Goal: Task Accomplishment & Management: Manage account settings

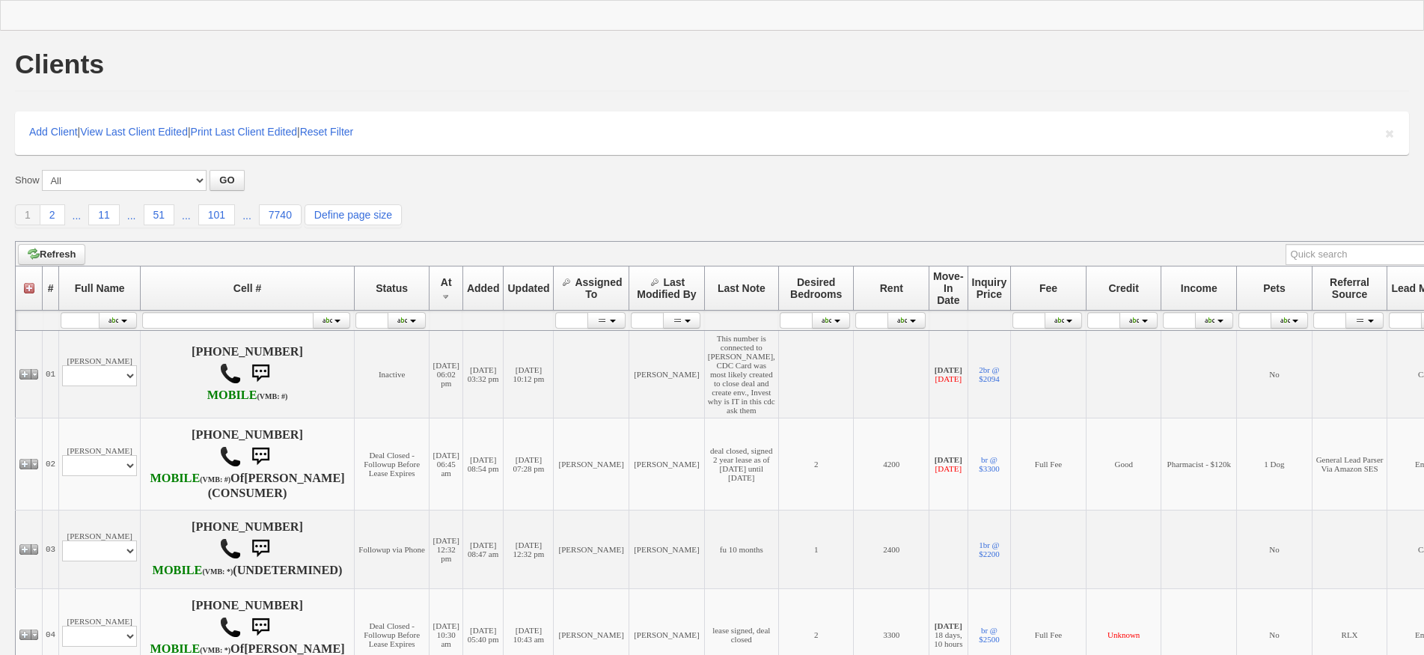
click at [469, 214] on div "1 2 ... 11 ... 51 ... 101 ... 7740 Define page size" at bounding box center [712, 215] width 1394 height 23
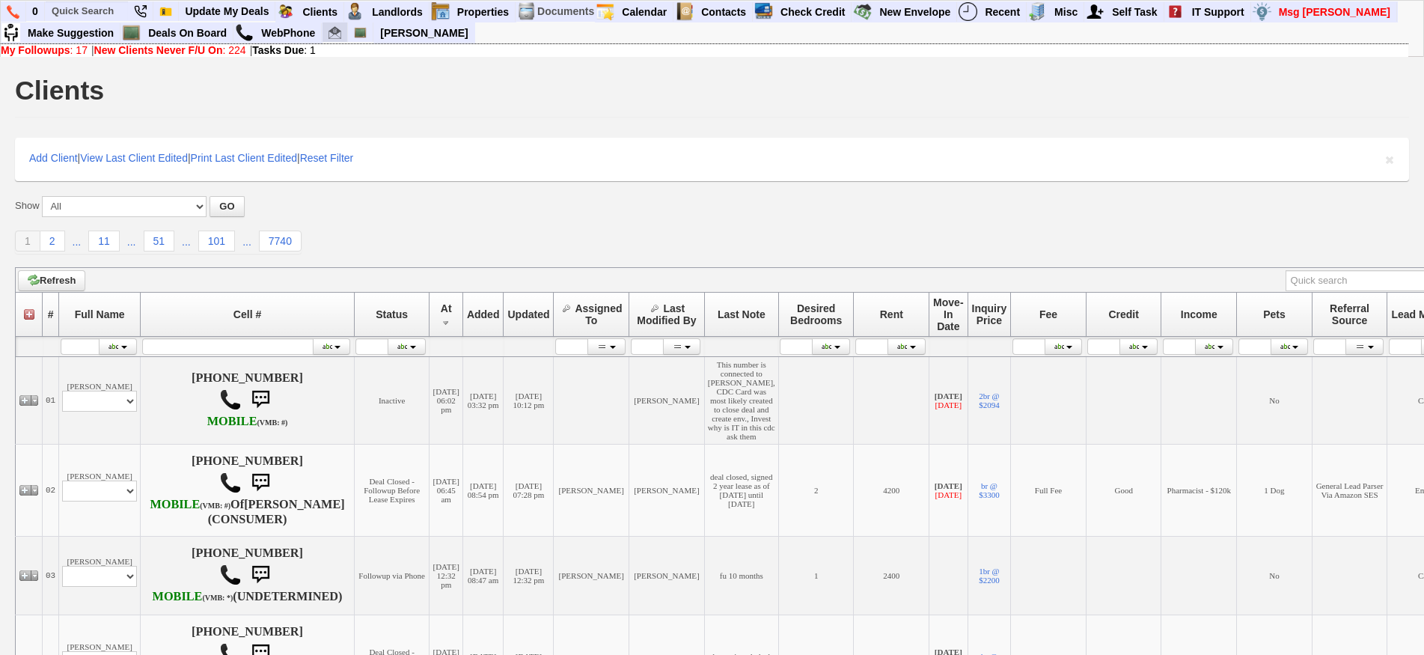
click at [340, 34] on img at bounding box center [334, 32] width 13 height 13
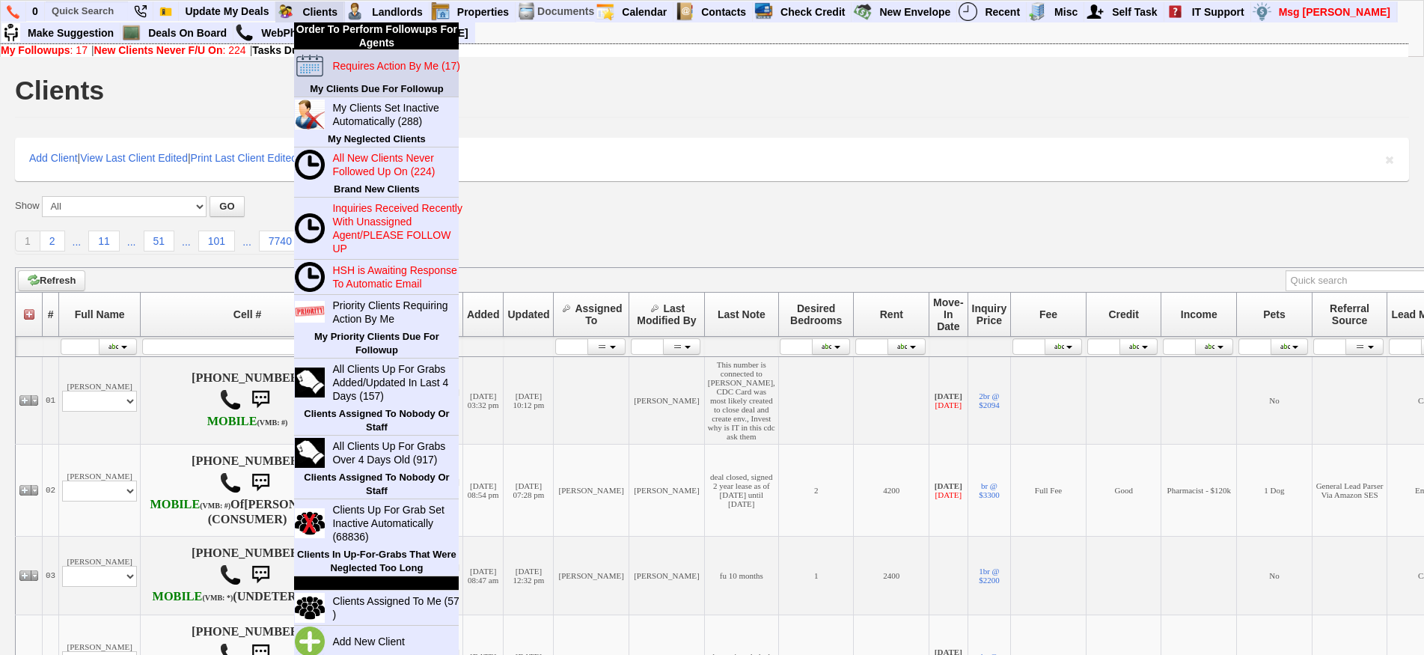
click at [367, 72] on link "Requires Action By Me (17)" at bounding box center [398, 65] width 144 height 19
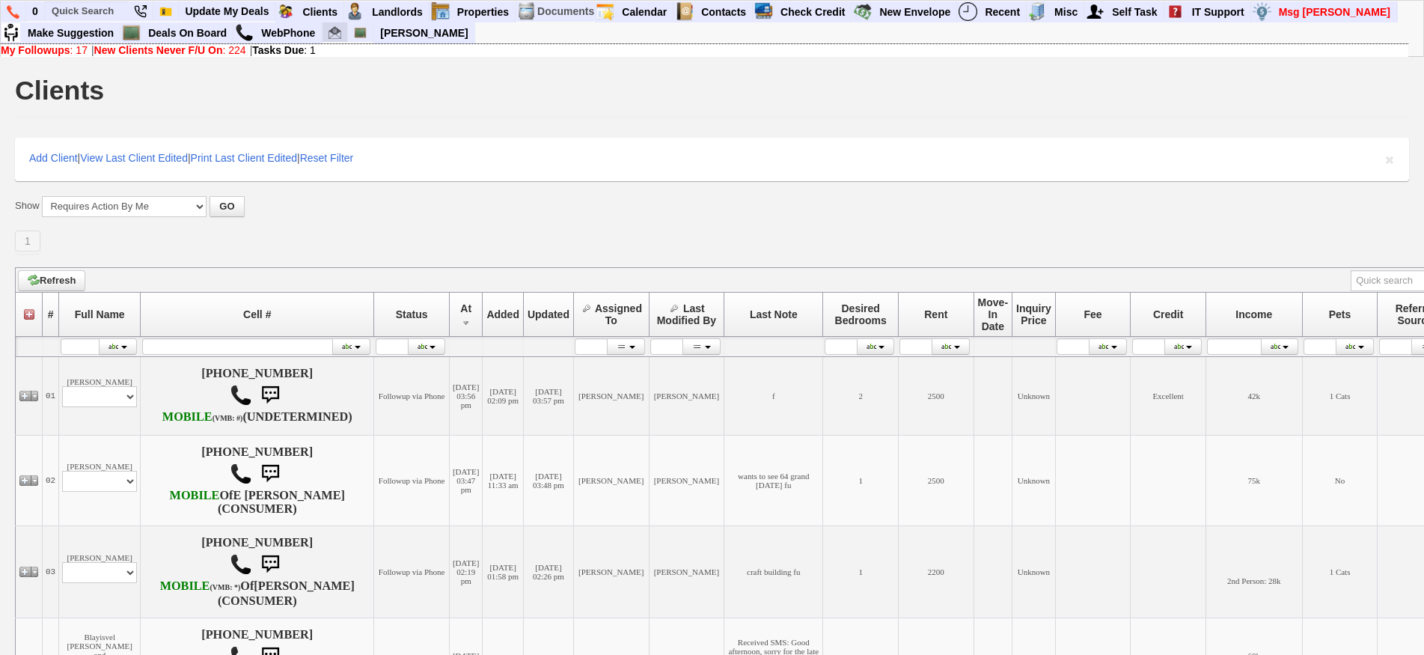
click at [330, 34] on img at bounding box center [334, 32] width 13 height 13
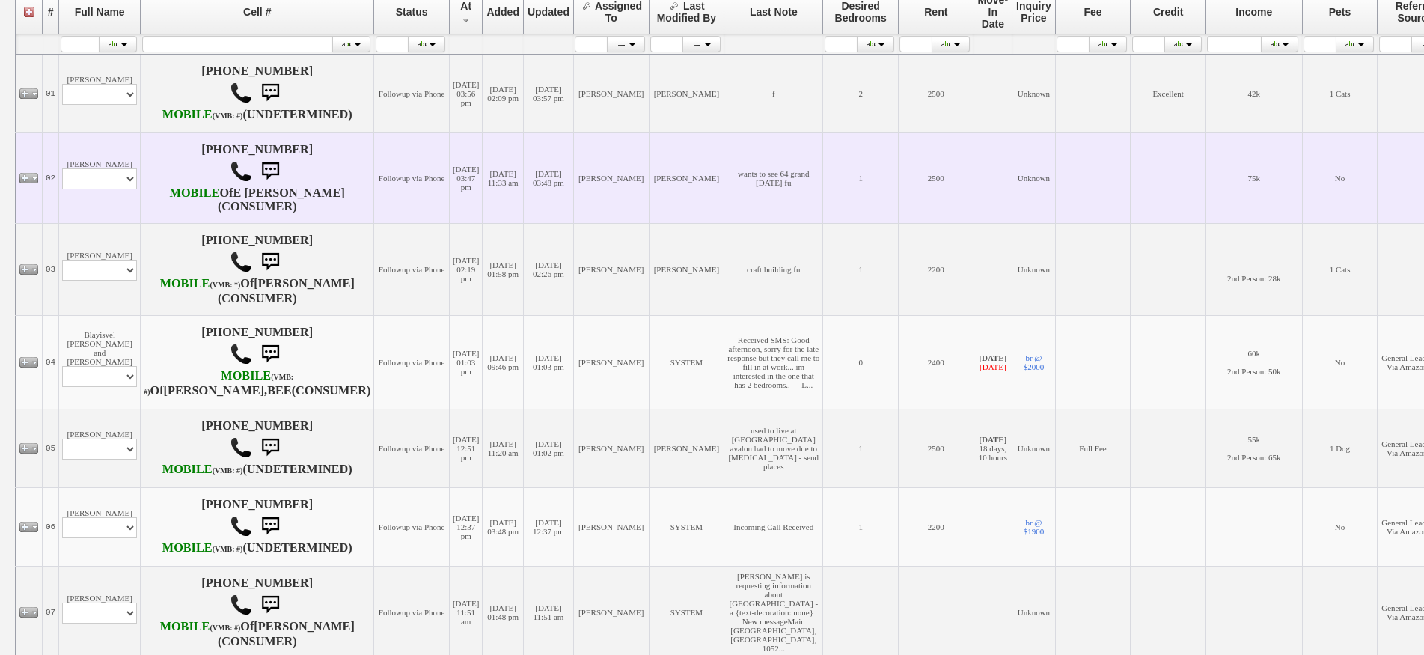
scroll to position [524, 0]
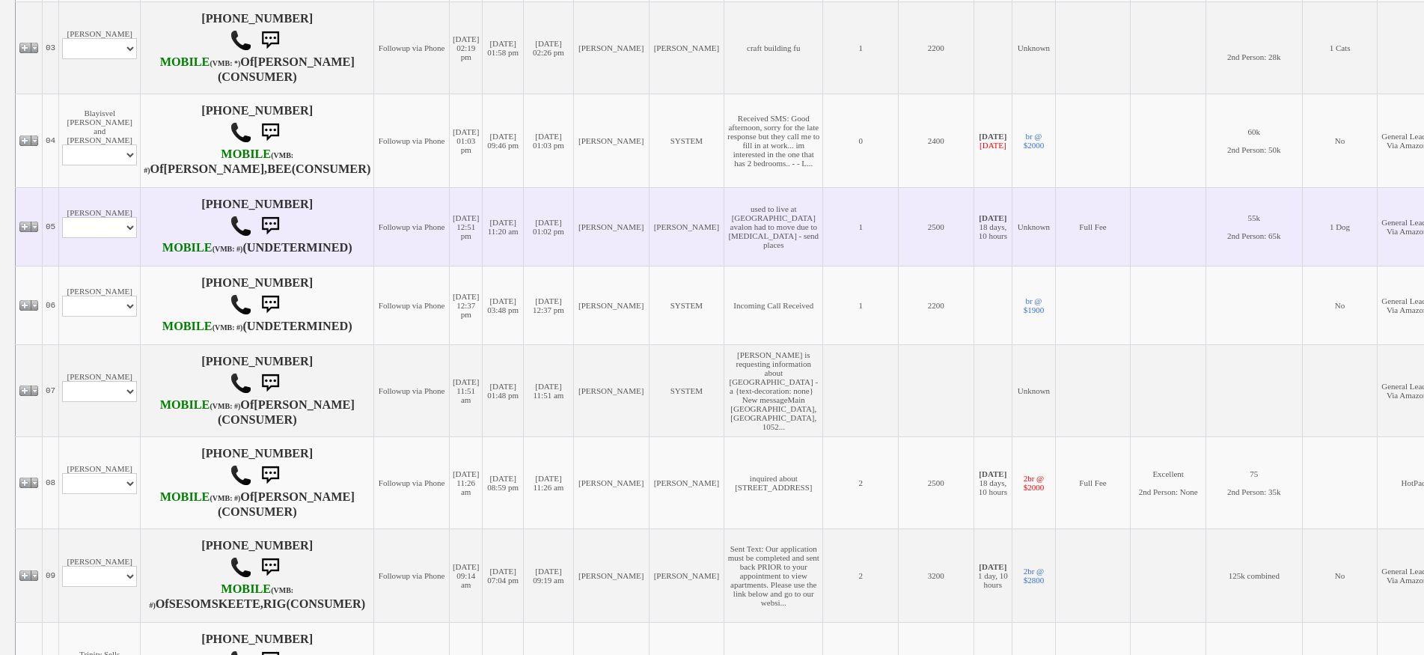
click at [114, 247] on td "Natasha Polanco Profile Edit Print Email Externally (Will Not Be Tracked In CRM…" at bounding box center [100, 226] width 82 height 79
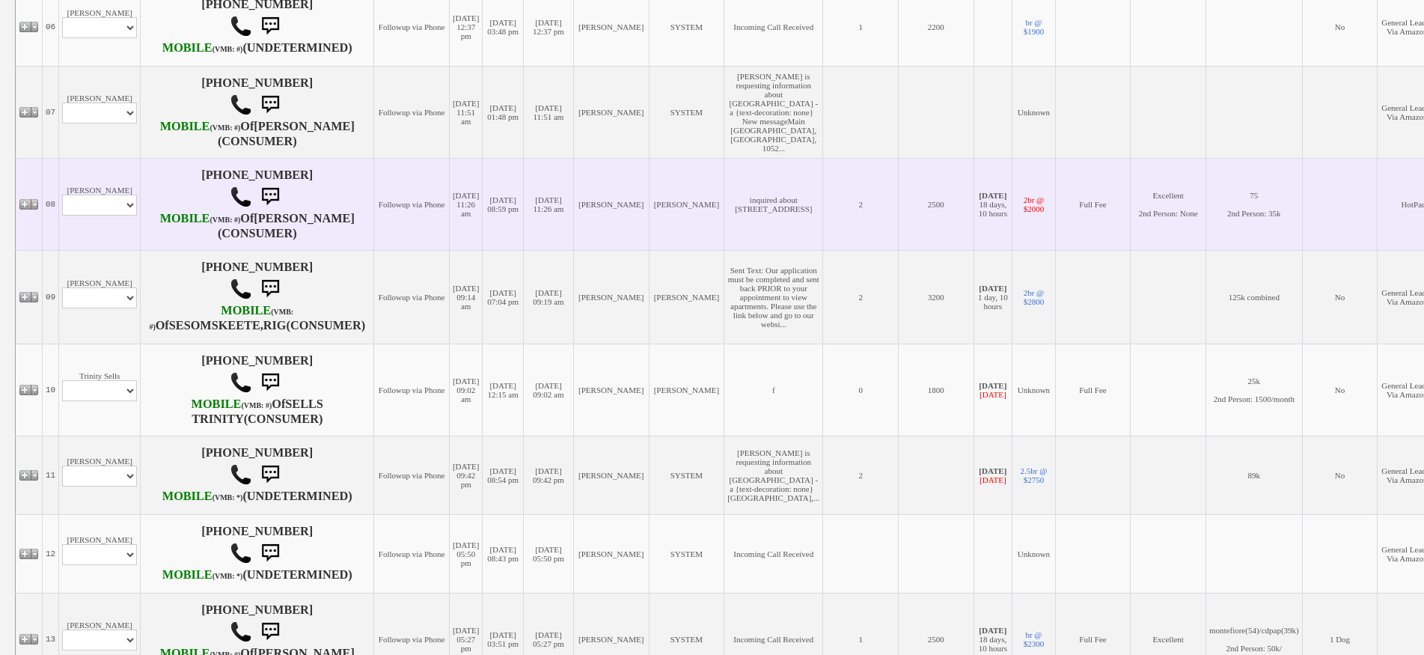
scroll to position [823, 0]
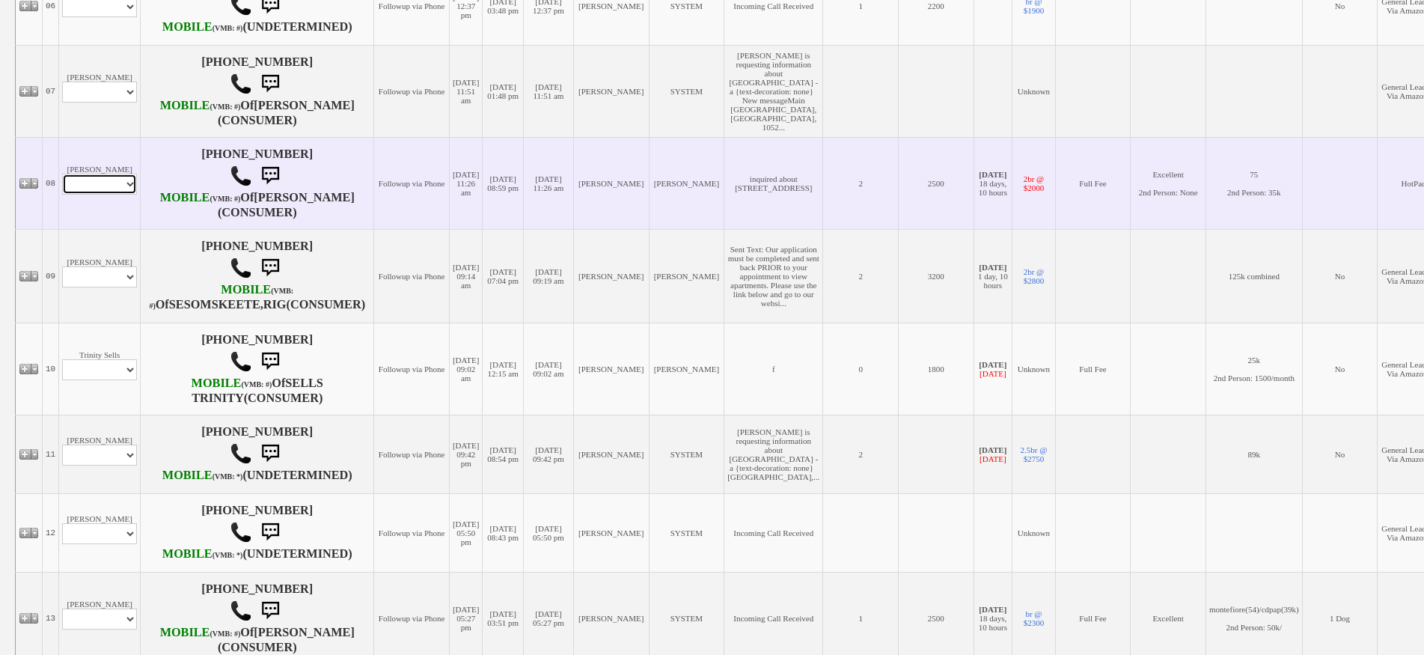
click at [103, 194] on select "Profile Edit Print Email Externally (Will Not Be Tracked In CRM) Closed Deals" at bounding box center [99, 184] width 75 height 21
select select "ChangeURL,/crm/custom/edit_client_form.php?redirect=%2Fcrm%2Fclients.php&id=484…"
click at [62, 194] on select "Profile Edit Print Email Externally (Will Not Be Tracked In CRM) Closed Deals" at bounding box center [99, 184] width 75 height 21
select select
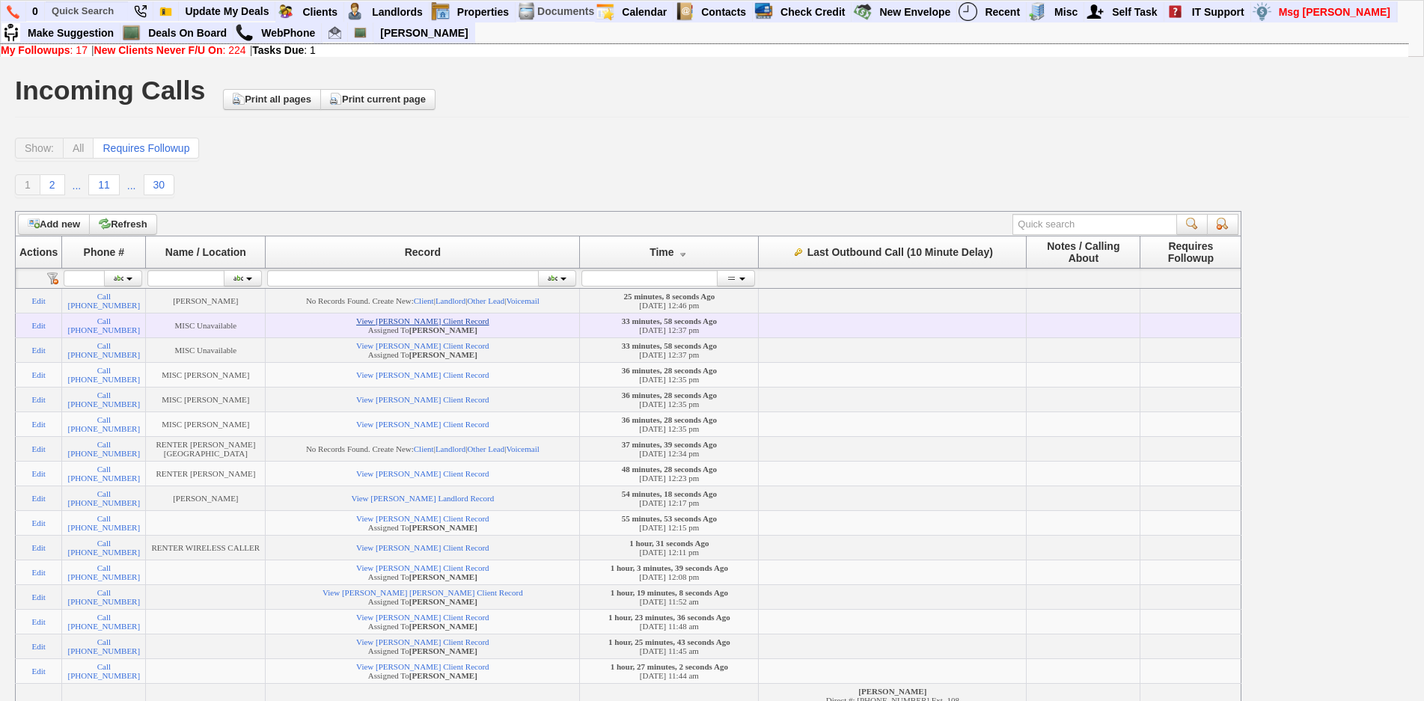
click at [488, 325] on link "View Jackie Maldonado's Client Record" at bounding box center [422, 320] width 132 height 9
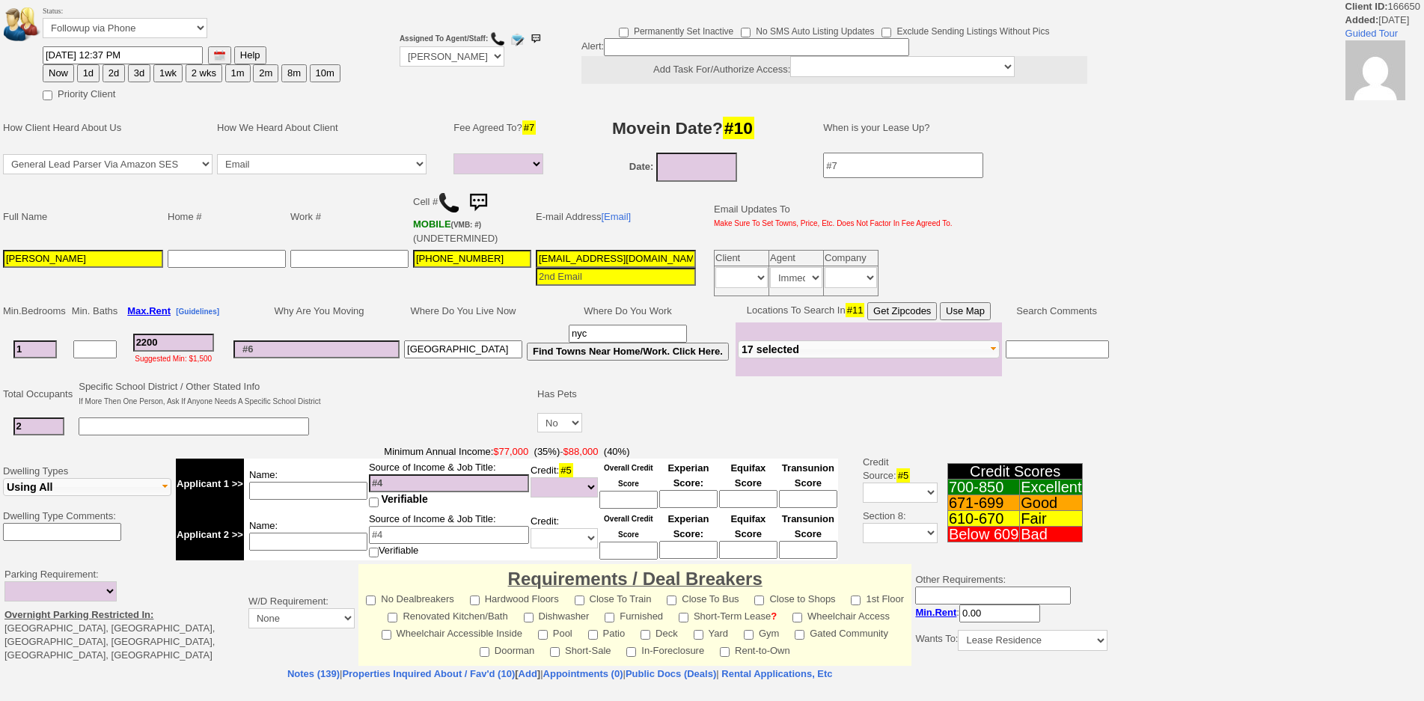
select select
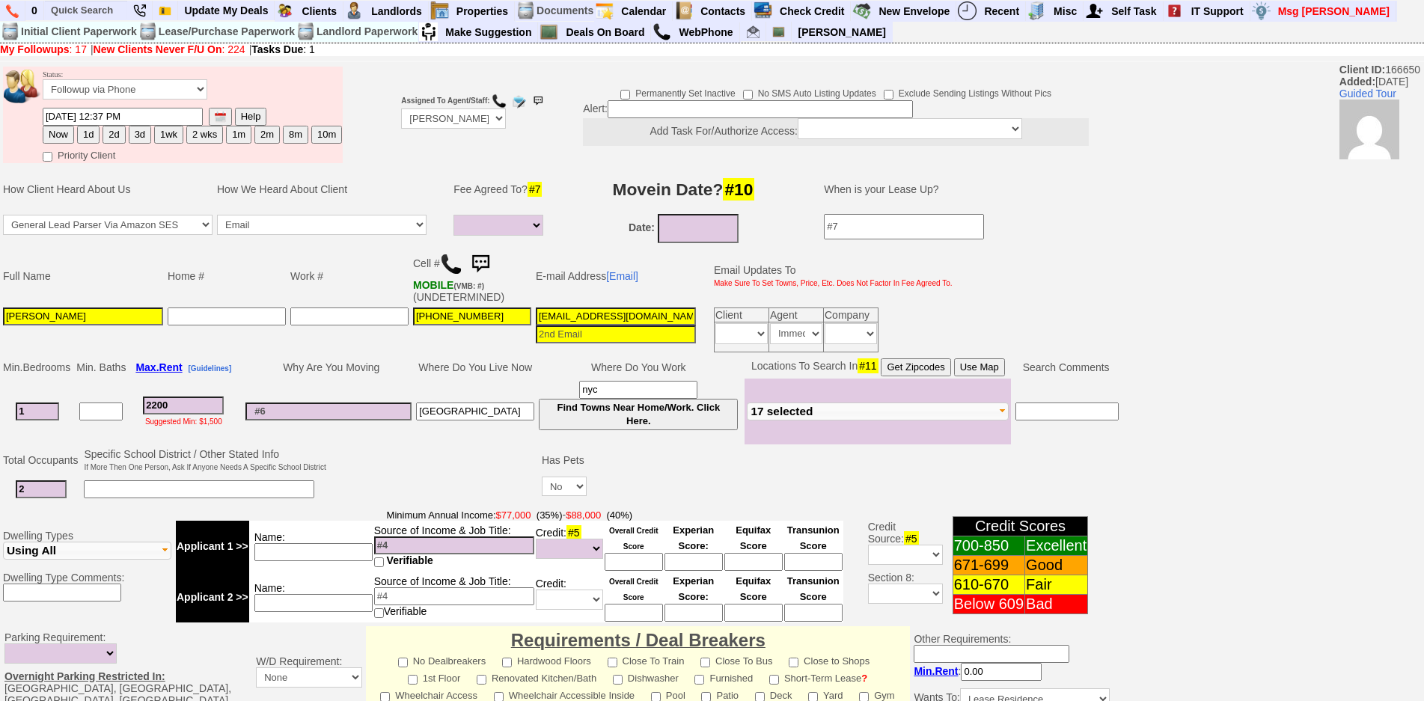
click at [457, 268] on img at bounding box center [451, 264] width 22 height 22
click at [654, 318] on input "mrsddeniro@aol.com" at bounding box center [616, 316] width 160 height 18
click at [355, 368] on td "Why Are You Moving" at bounding box center [328, 367] width 171 height 22
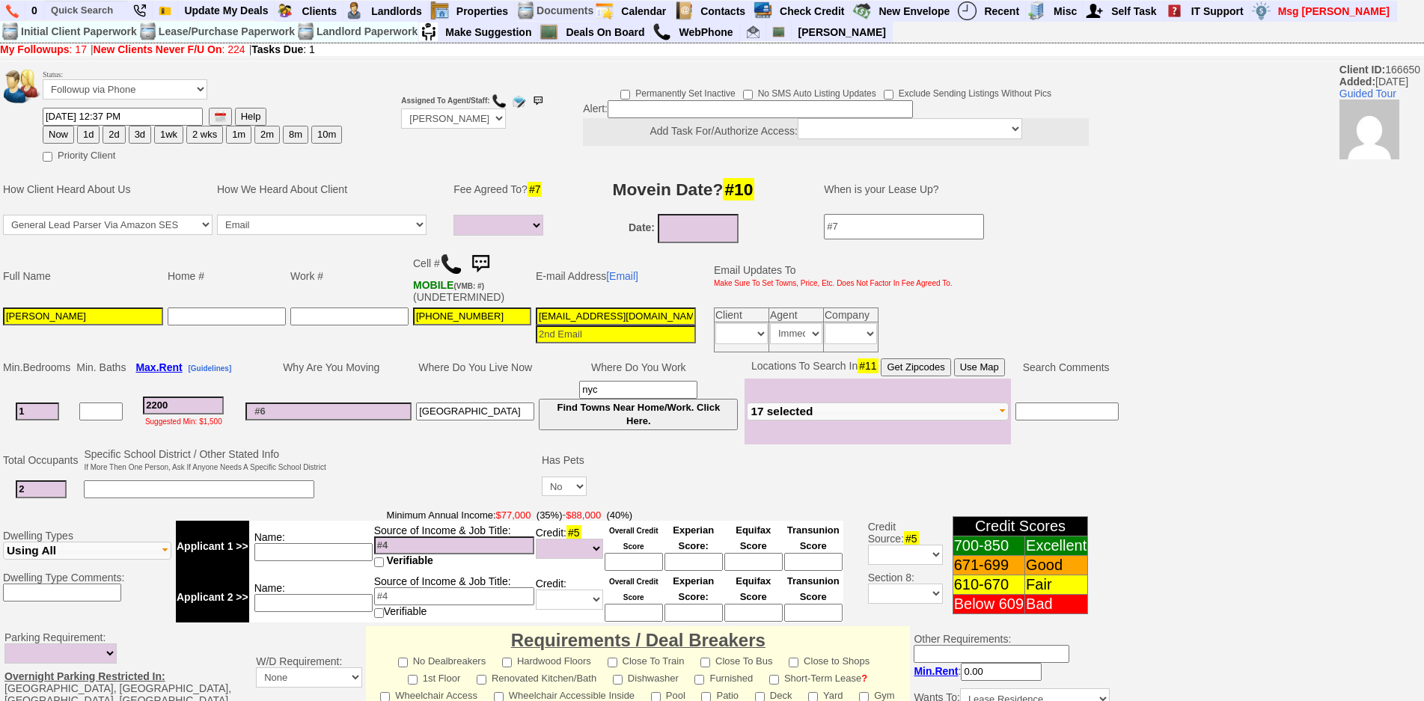
click at [490, 264] on img at bounding box center [480, 264] width 30 height 30
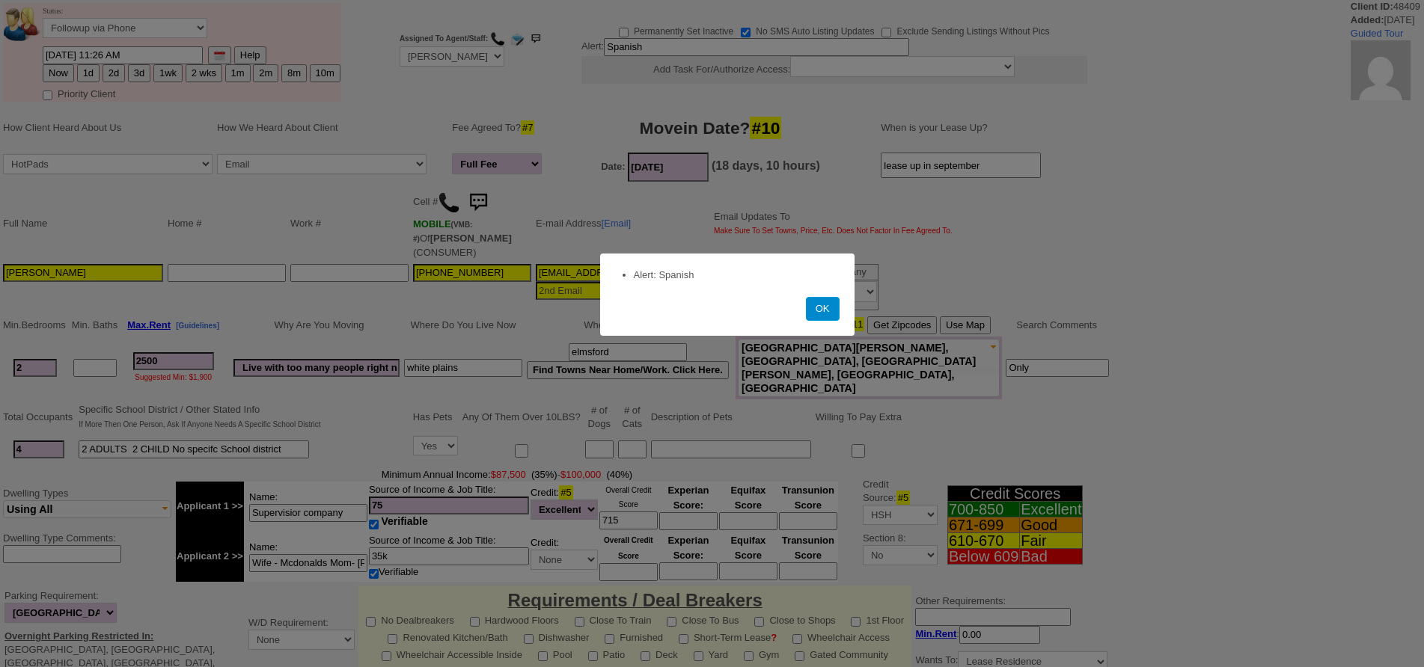
click at [820, 312] on button "OK" at bounding box center [823, 309] width 34 height 24
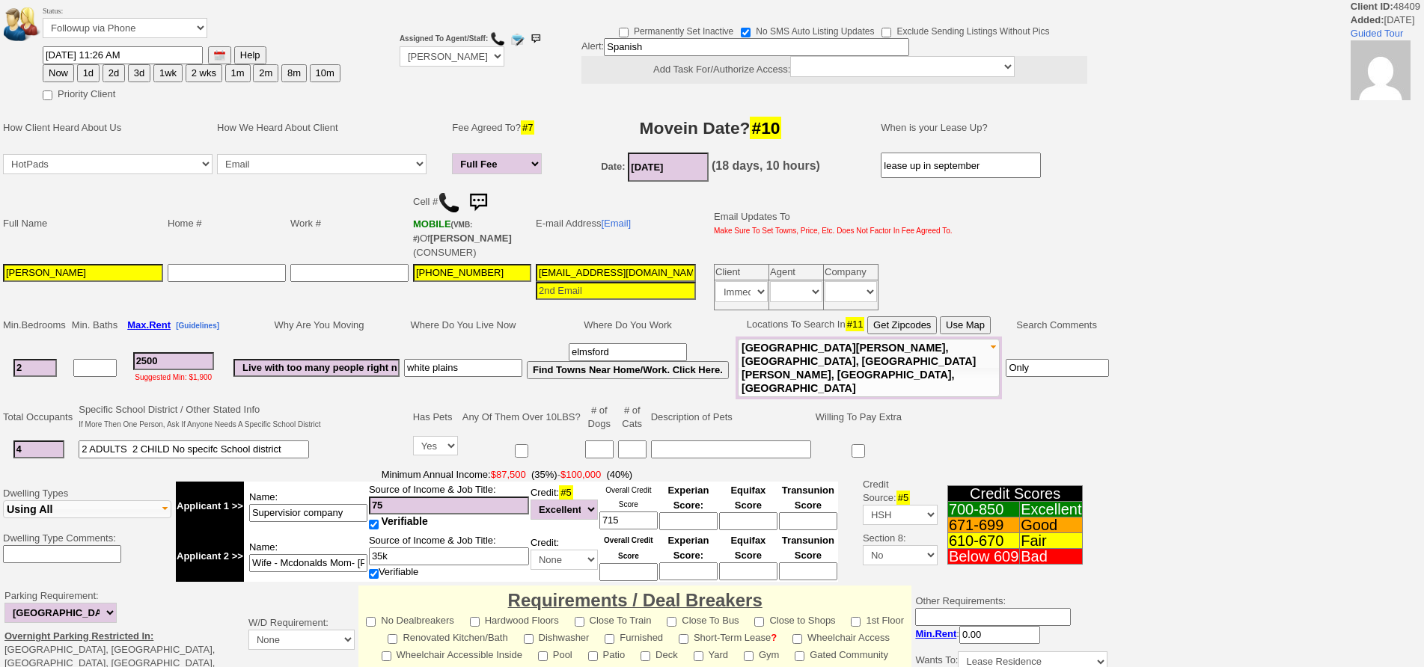
click at [455, 196] on img at bounding box center [449, 203] width 22 height 22
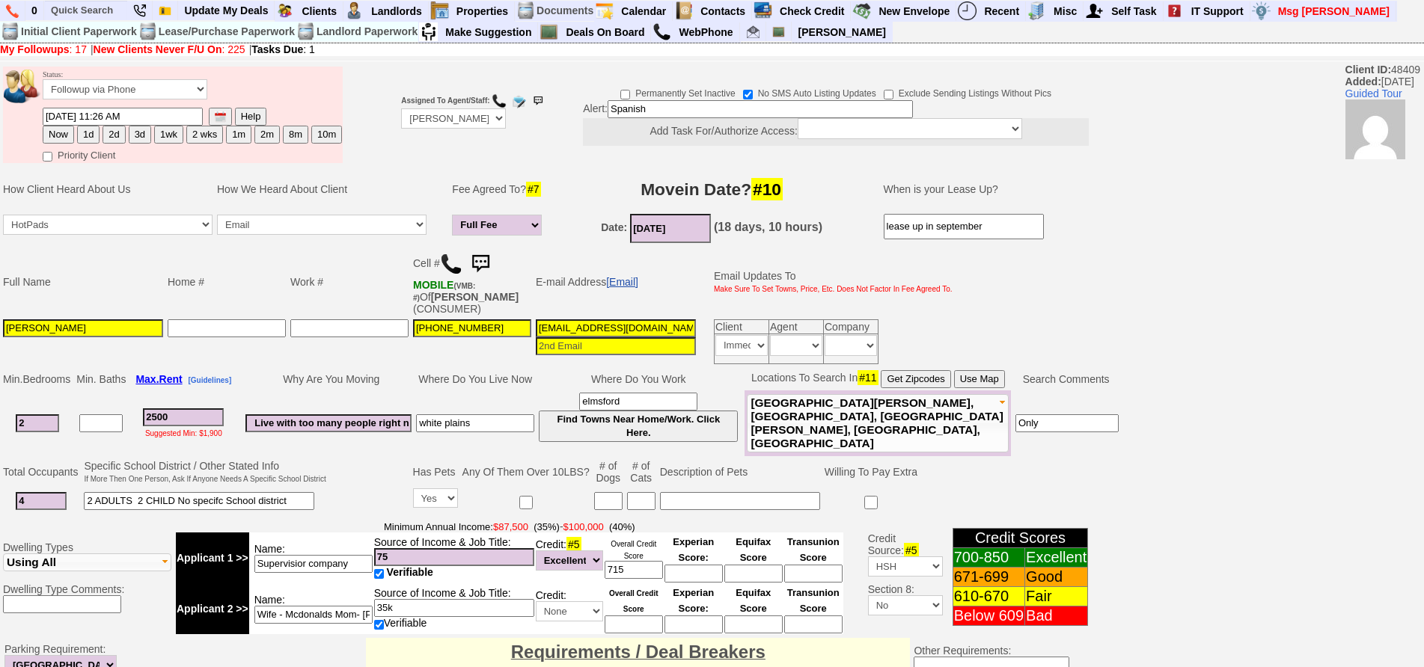
click at [628, 284] on link "[Email]" at bounding box center [622, 282] width 32 height 12
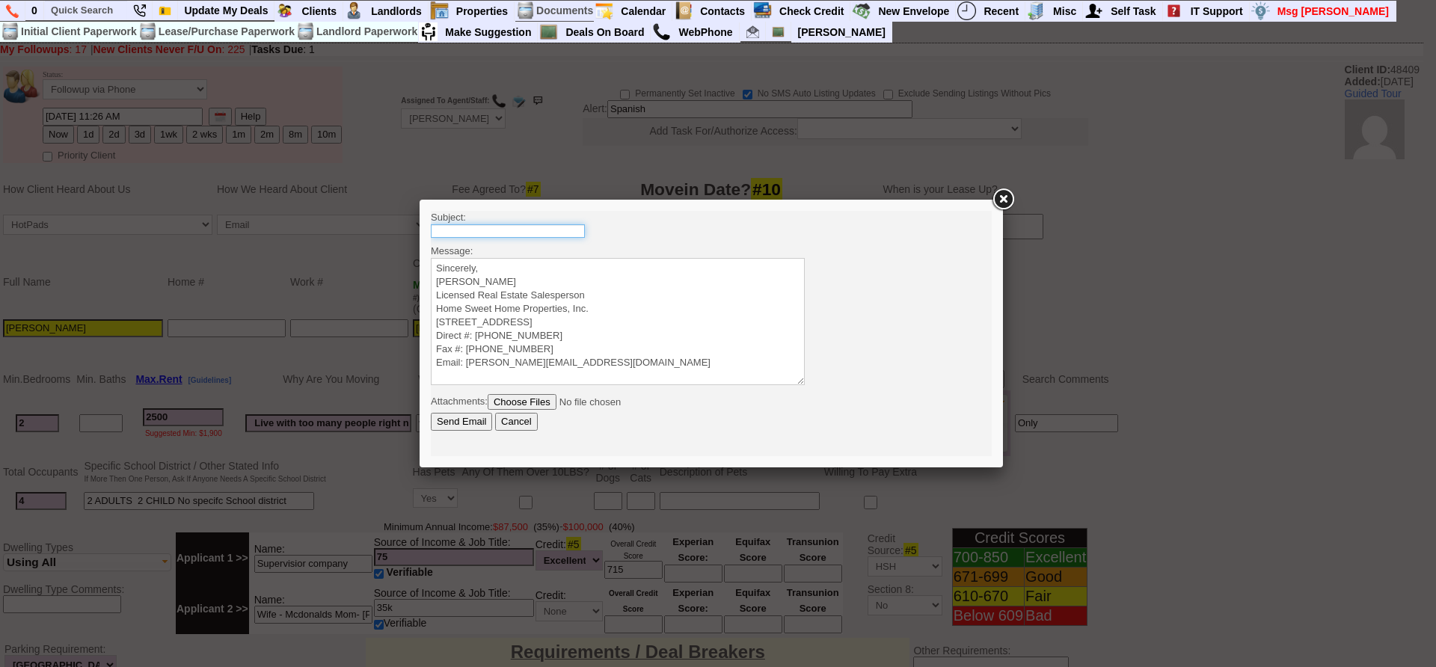
click at [552, 231] on input "text" at bounding box center [508, 230] width 154 height 13
type input "64 Grand Street - 2 Bedroom Apartment $2500 - Mamaroneck NY"
click at [607, 279] on textarea "Sincerely, Jorge Guerrero Licensed Real Estate Salesperson Home Sweet Home Prop…" at bounding box center [618, 321] width 374 height 127
click at [631, 269] on textarea "Sincerely, Jorge Guerrero Licensed Real Estate Salesperson Home Sweet Home Prop…" at bounding box center [618, 321] width 374 height 127
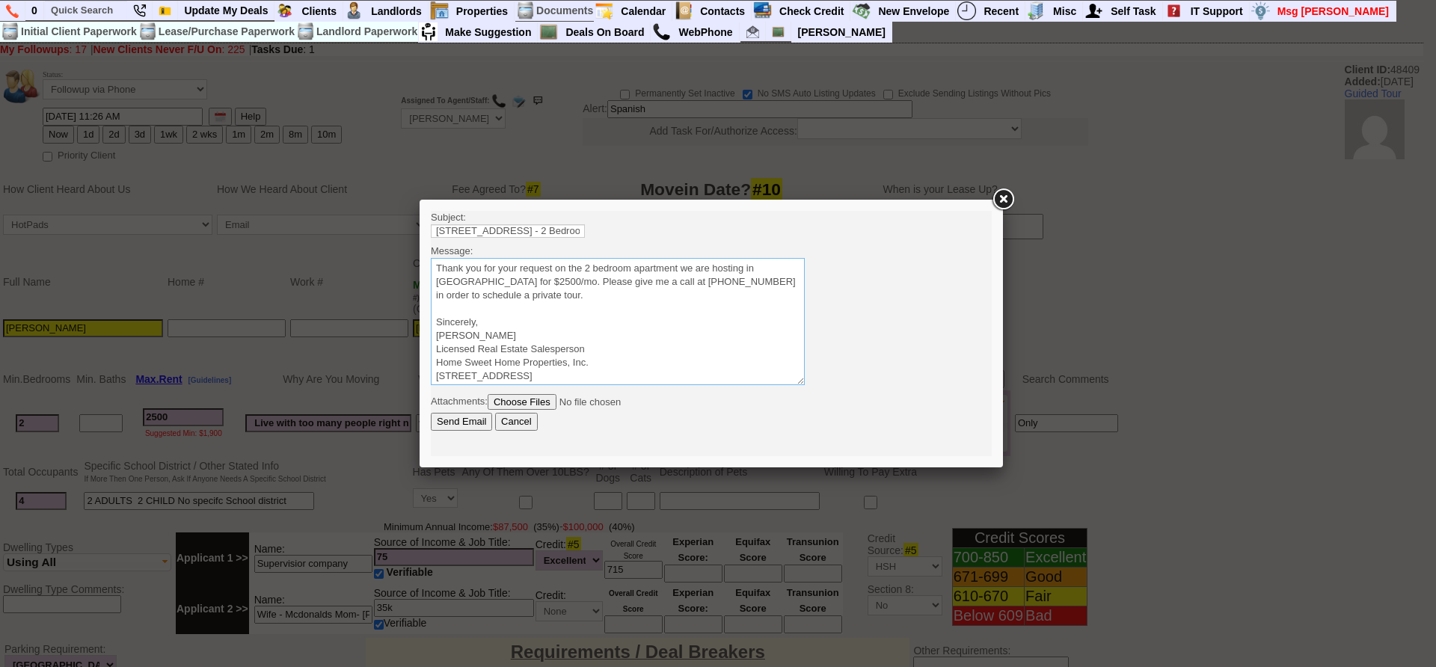
drag, startPoint x: 556, startPoint y: 296, endPoint x: 361, endPoint y: 242, distance: 202.0
click html "Subject: 64 Grand Street - 2 Bedroom Apartment $2500 - Mamaroneck NY Message: S…"
type textarea "Thank you for your request on the 2 bedroom apartment we are hosting in Mamaron…"
click at [472, 423] on input "Send Email" at bounding box center [461, 422] width 61 height 18
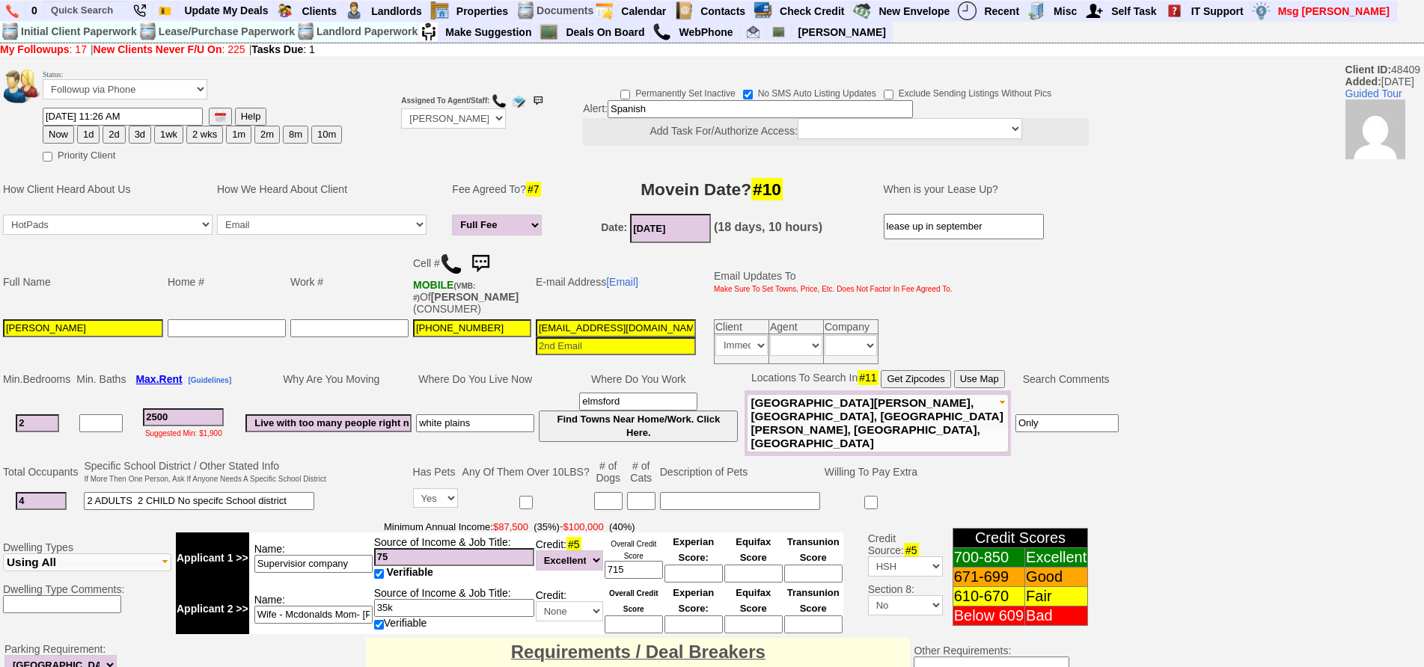
click at [492, 260] on img at bounding box center [480, 264] width 30 height 30
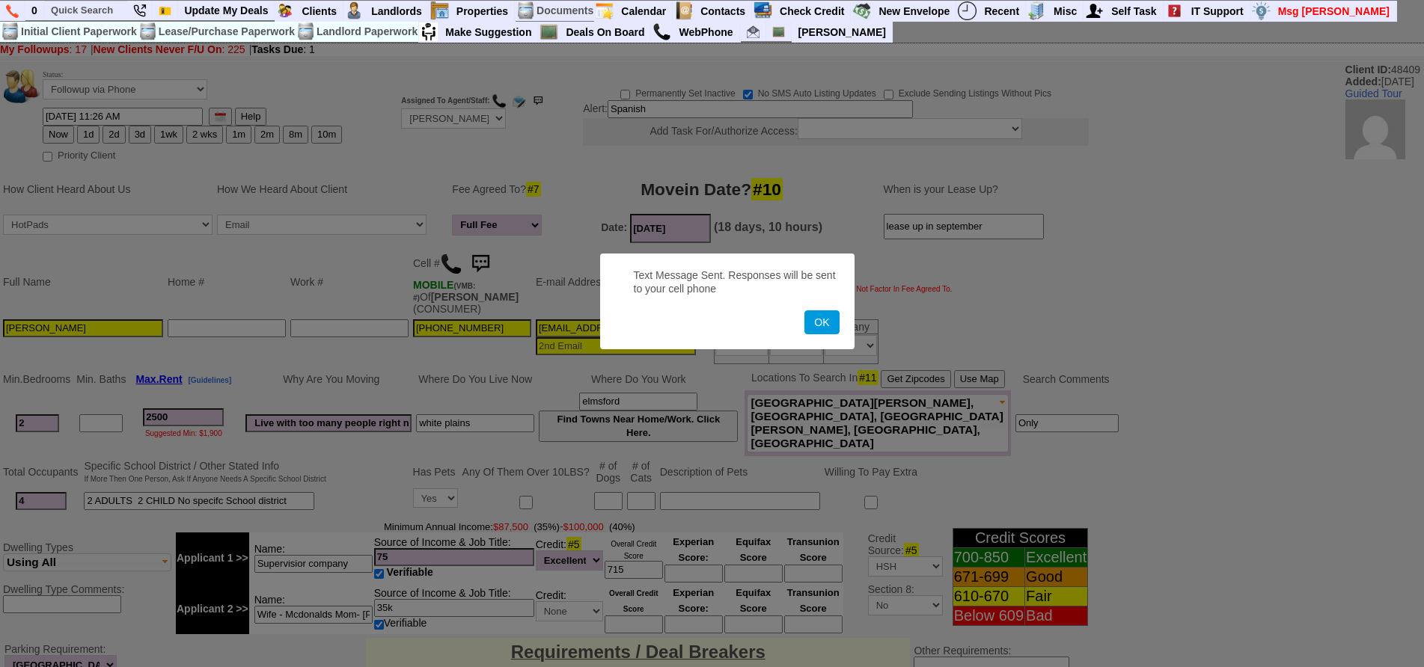
click at [804, 310] on button "OK" at bounding box center [821, 322] width 34 height 24
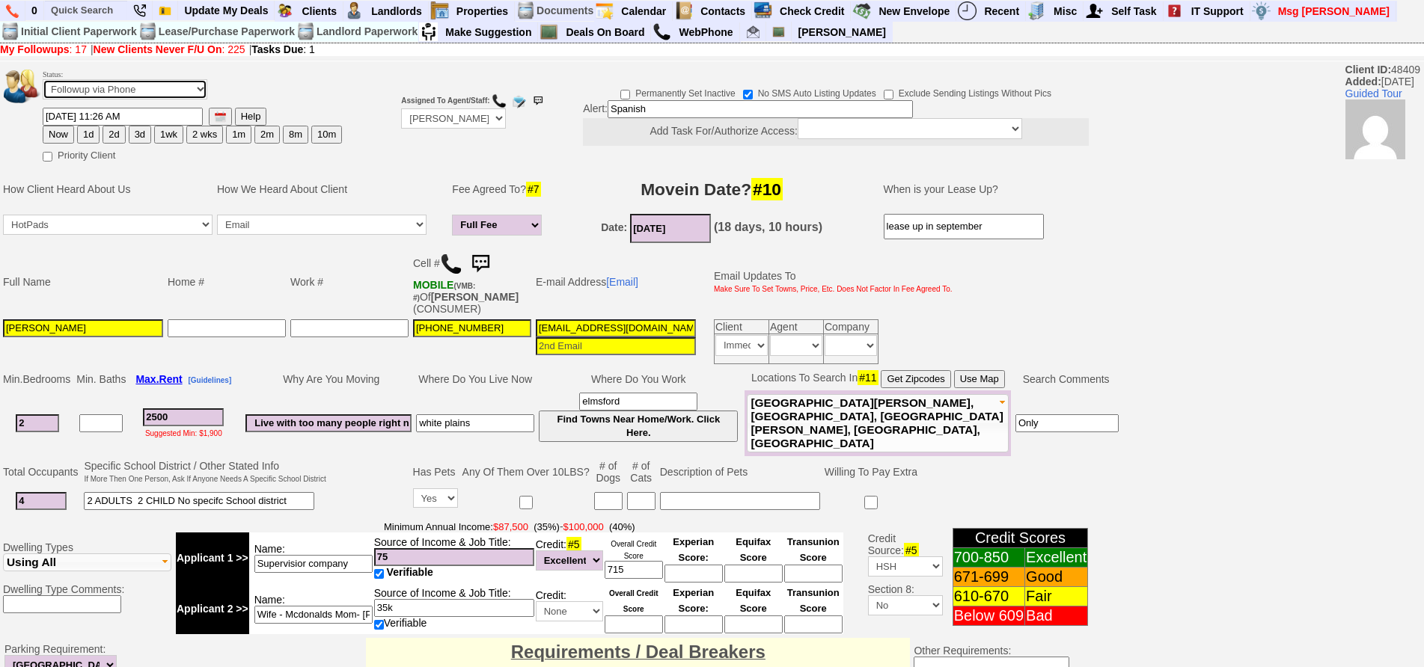
click at [170, 90] on select "Followup via Phone Followup via Email Followup When Section 8 Property Found De…" at bounding box center [125, 89] width 165 height 20
click at [169, 275] on td "Home #" at bounding box center [226, 282] width 123 height 70
click at [117, 94] on select "Followup via Phone Followup via Email Followup When Section 8 Property Found De…" at bounding box center [125, 89] width 165 height 20
select select "Inactive"
click at [43, 79] on select "Followup via Phone Followup via Email Followup When Section 8 Property Found De…" at bounding box center [125, 89] width 165 height 20
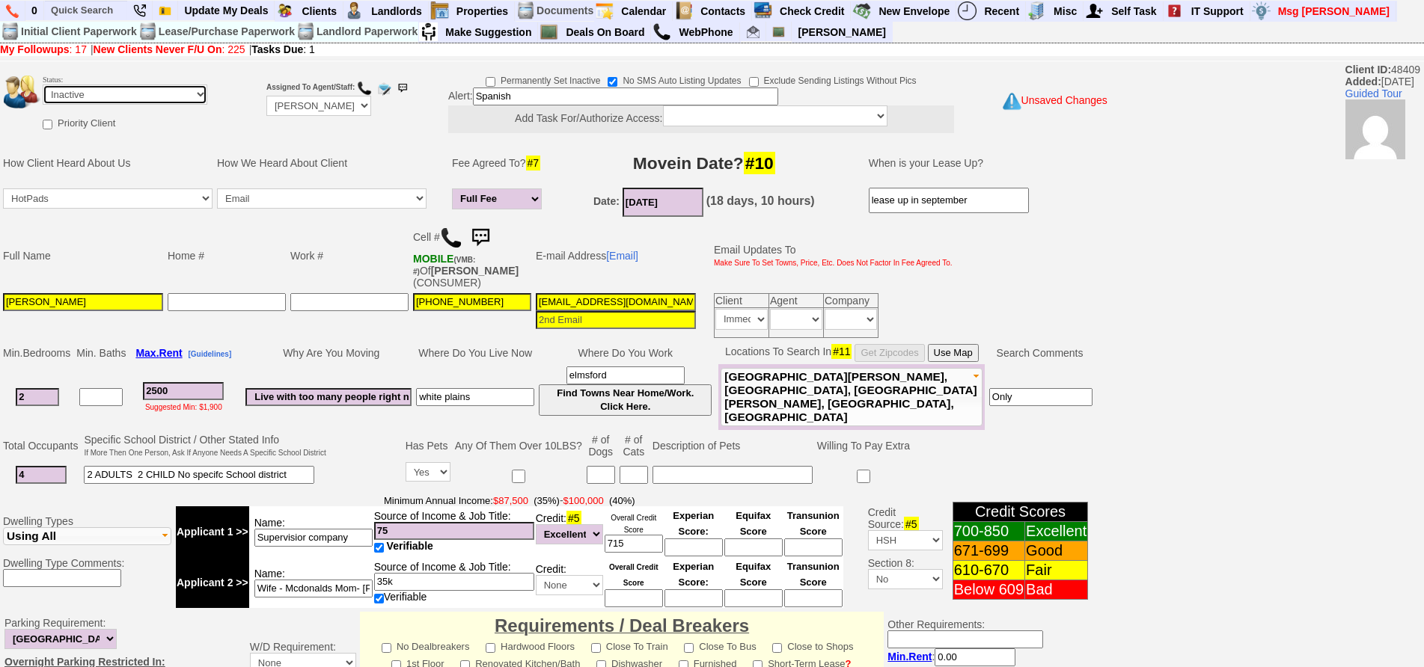
scroll to position [417, 0]
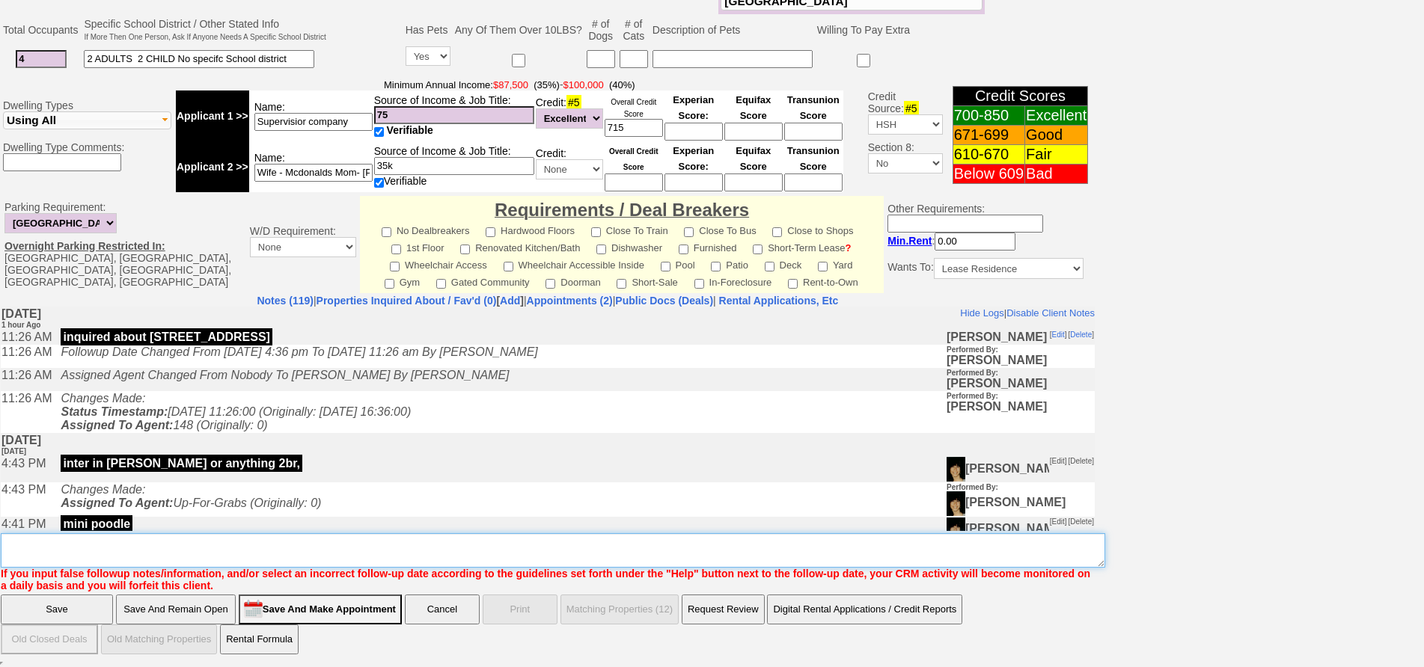
click at [432, 552] on textarea "Insert New Note Here" at bounding box center [553, 550] width 1104 height 34
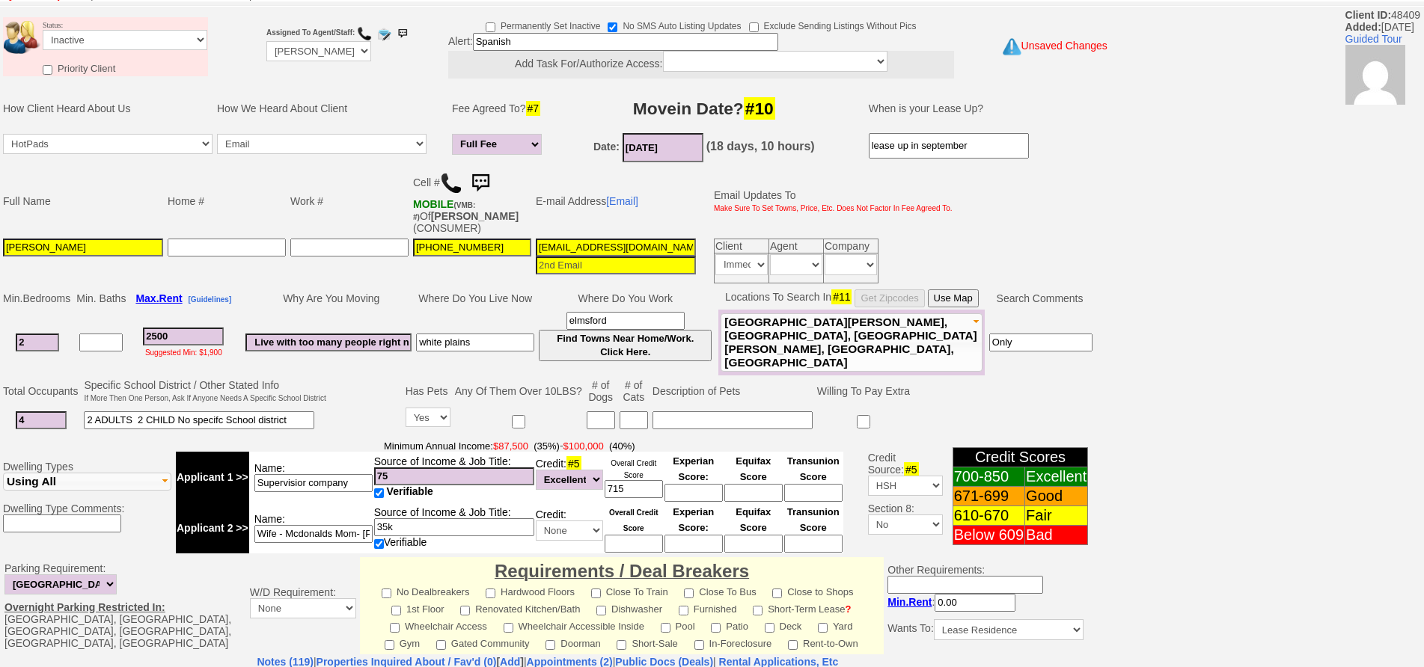
scroll to position [0, 0]
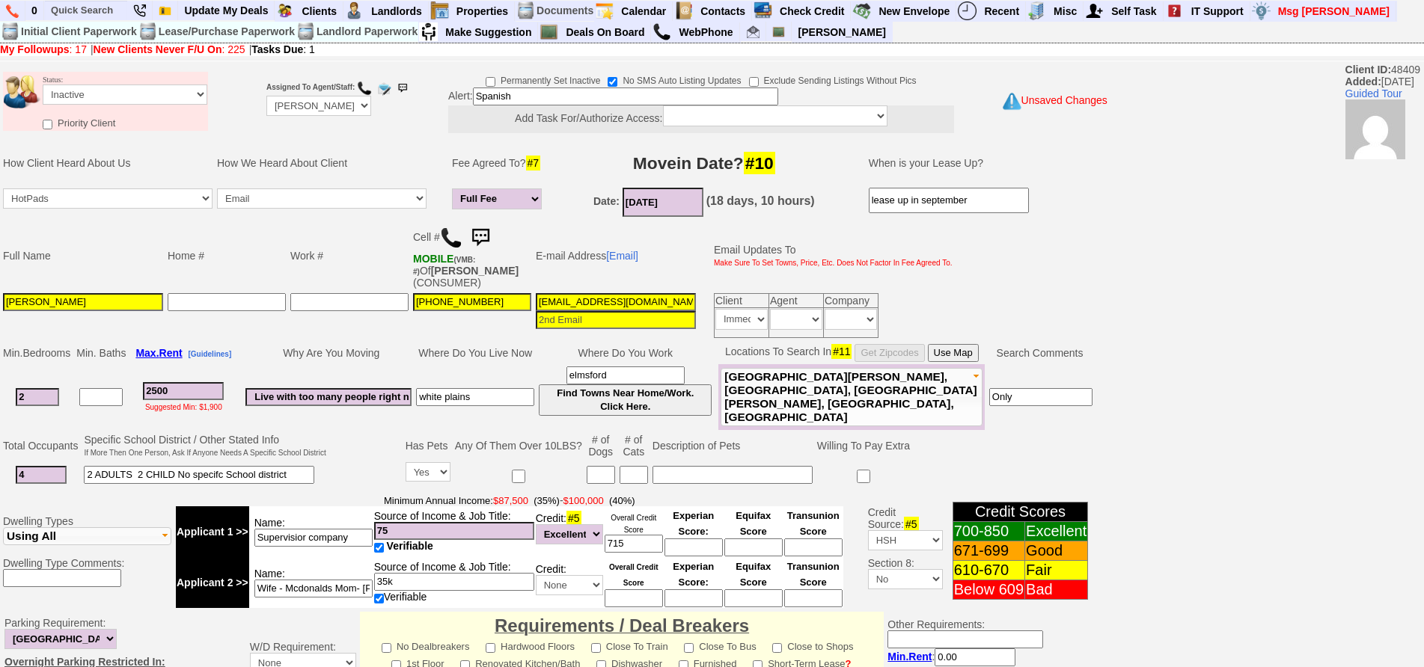
type textarea "called client lm sent txt and email ia until response"
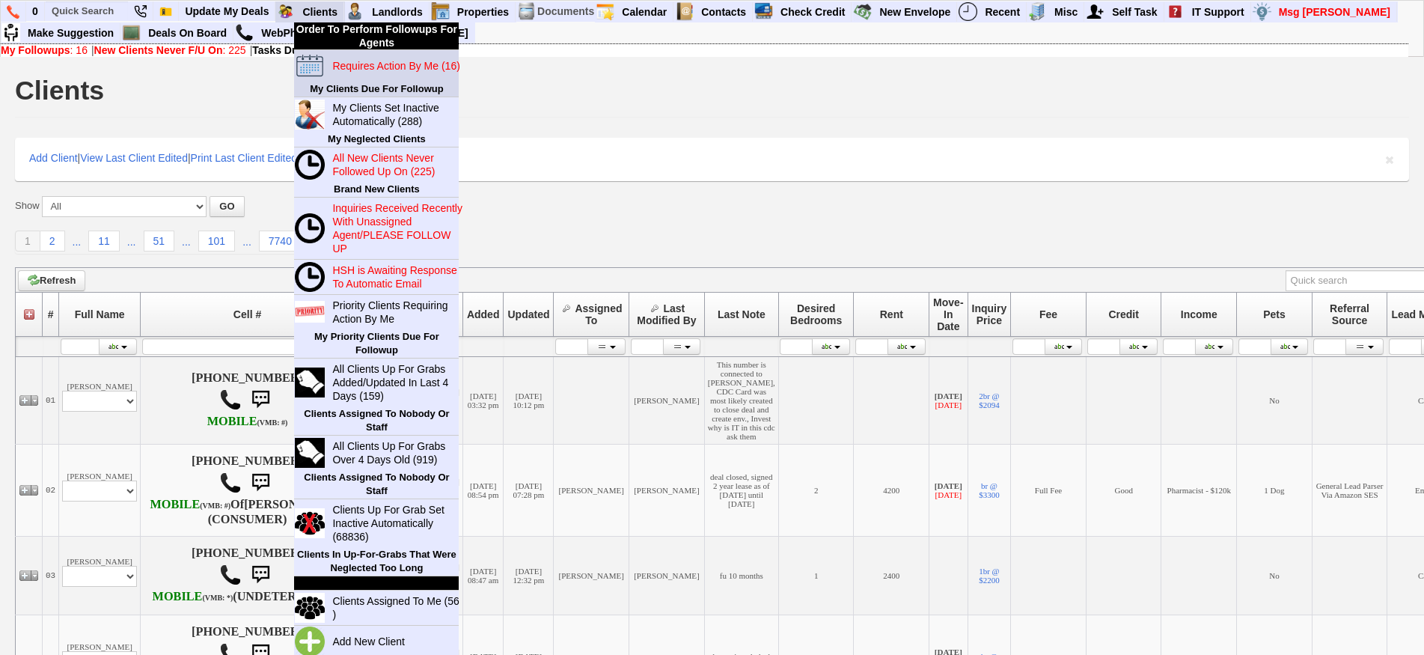
click at [351, 61] on blink "Requires Action By Me (16)" at bounding box center [395, 66] width 127 height 12
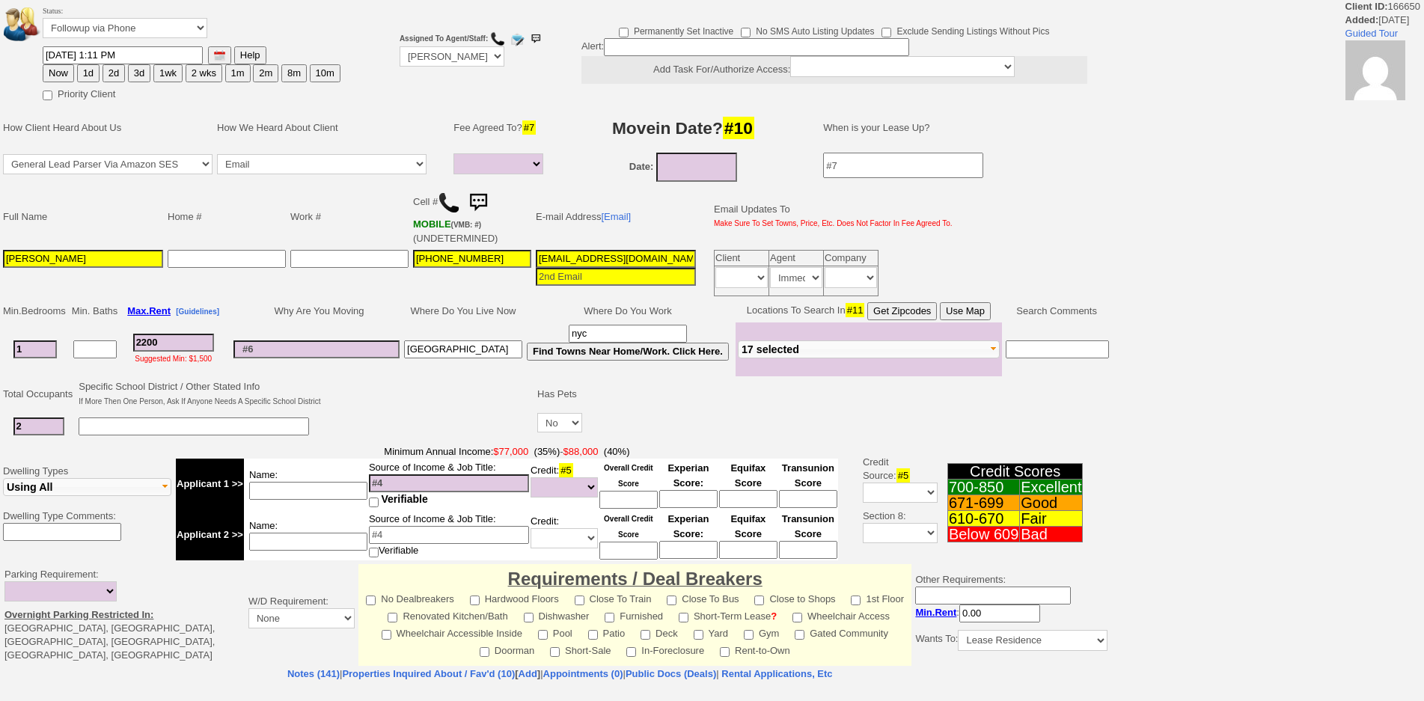
select select
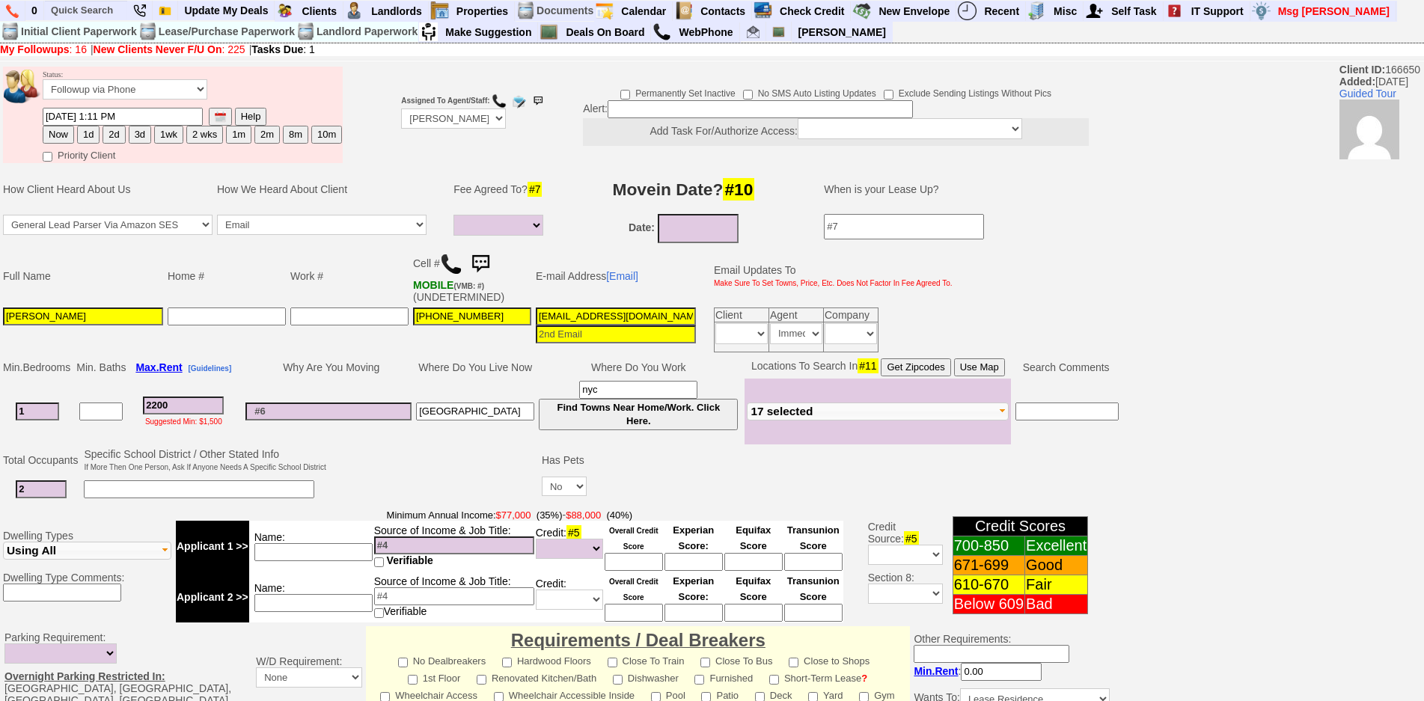
click at [482, 254] on img at bounding box center [480, 264] width 30 height 30
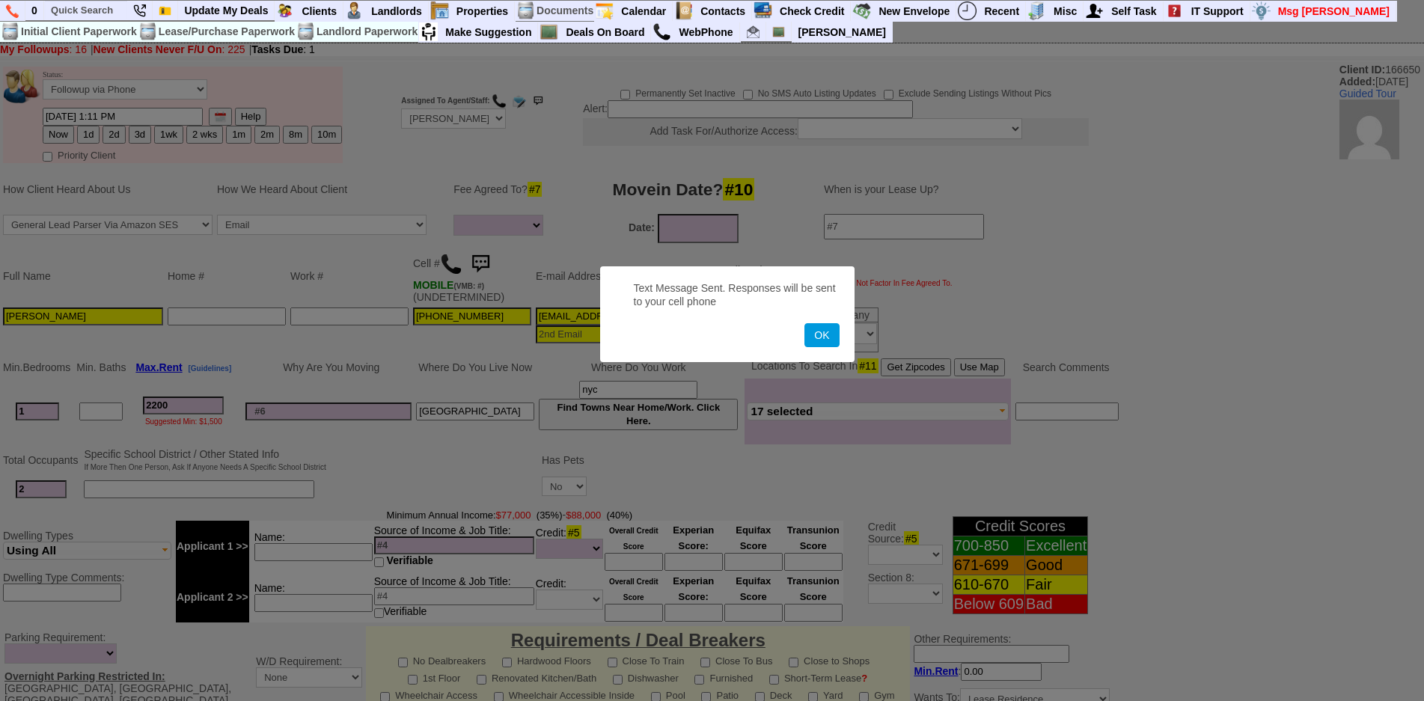
click at [804, 323] on button "OK" at bounding box center [821, 335] width 34 height 24
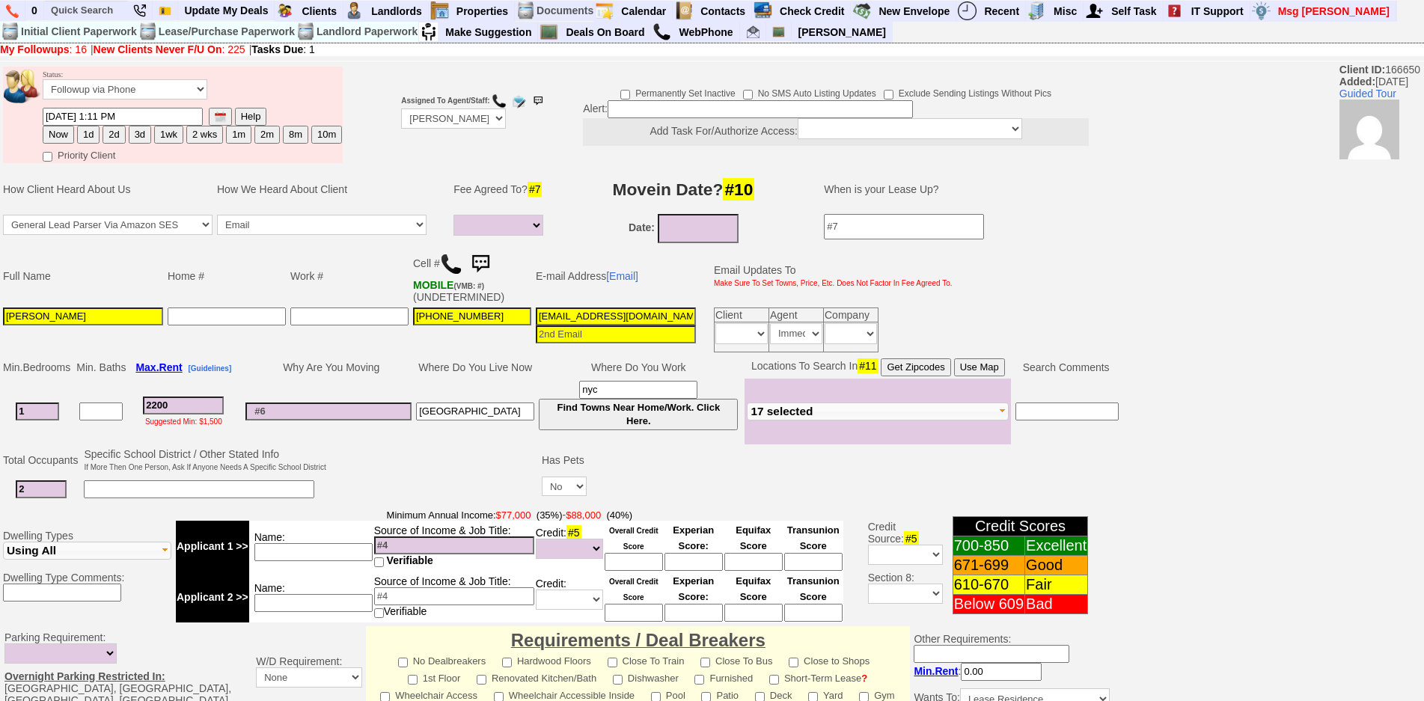
click at [482, 254] on img at bounding box center [480, 264] width 30 height 30
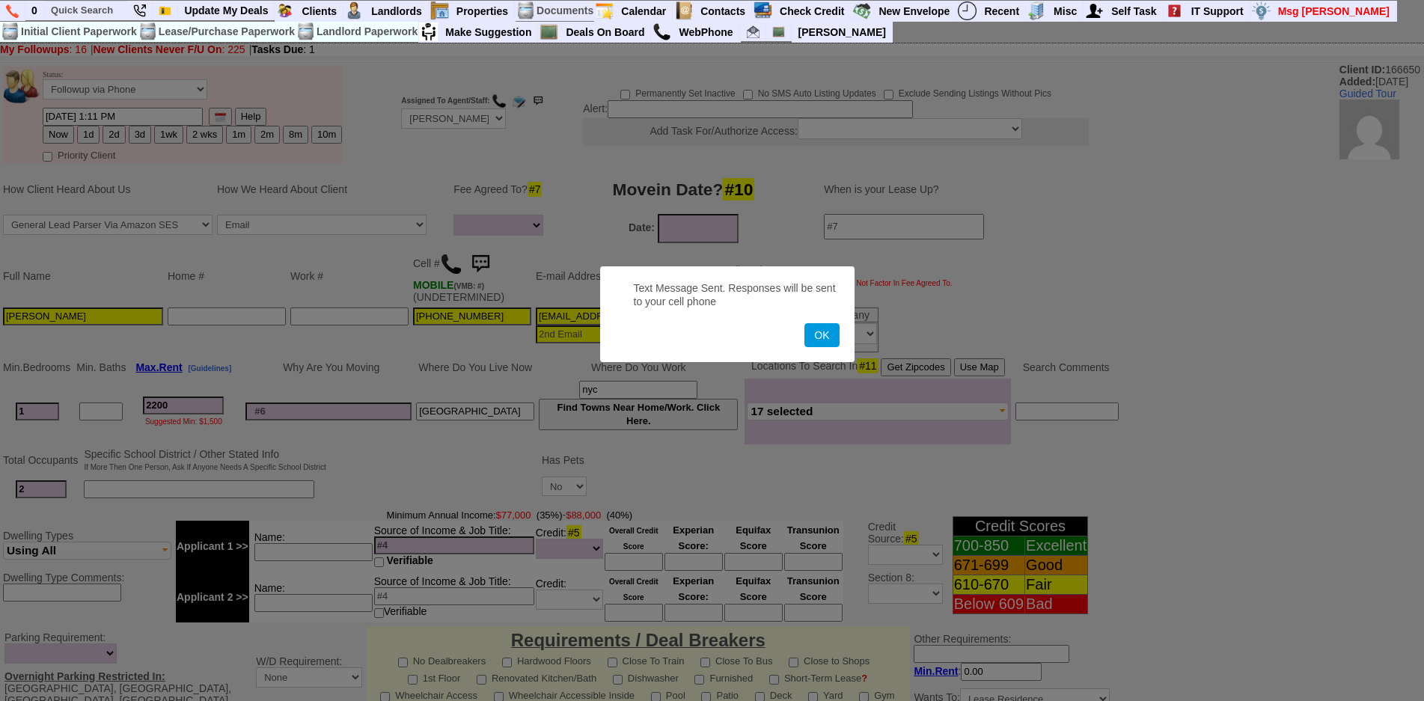
click at [804, 323] on button "OK" at bounding box center [821, 335] width 34 height 24
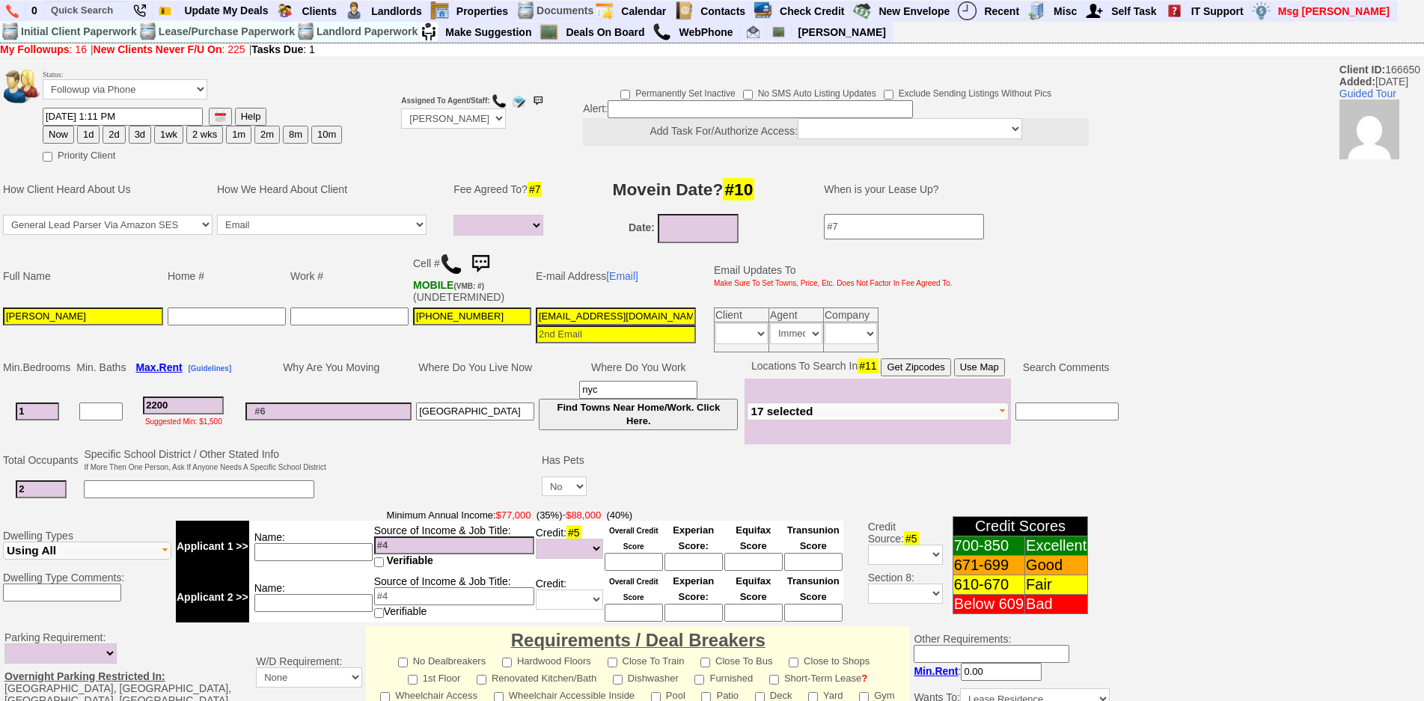
click at [82, 142] on button "1d" at bounding box center [88, 135] width 22 height 18
type input "08/14/2025 01:29 PM"
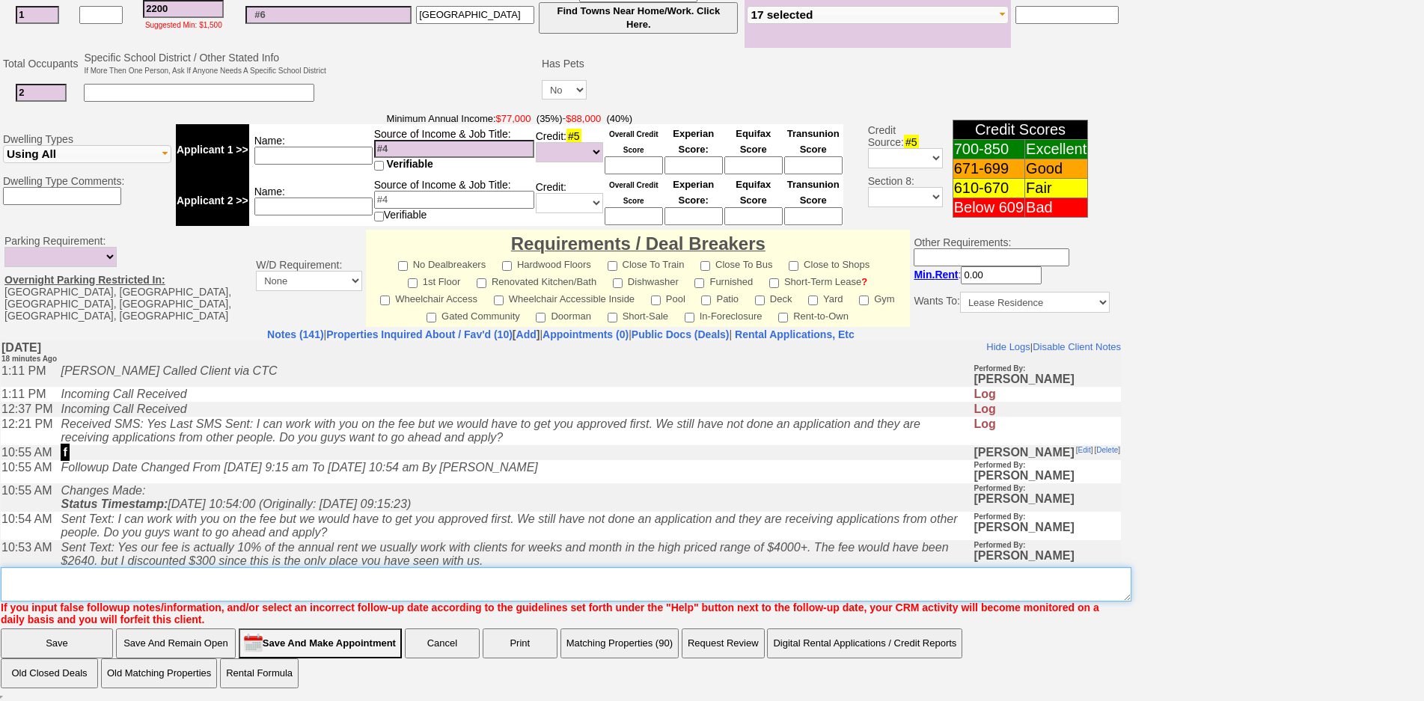
click at [653, 592] on textarea "Insert New Note Here" at bounding box center [566, 584] width 1130 height 34
type textarea "f"
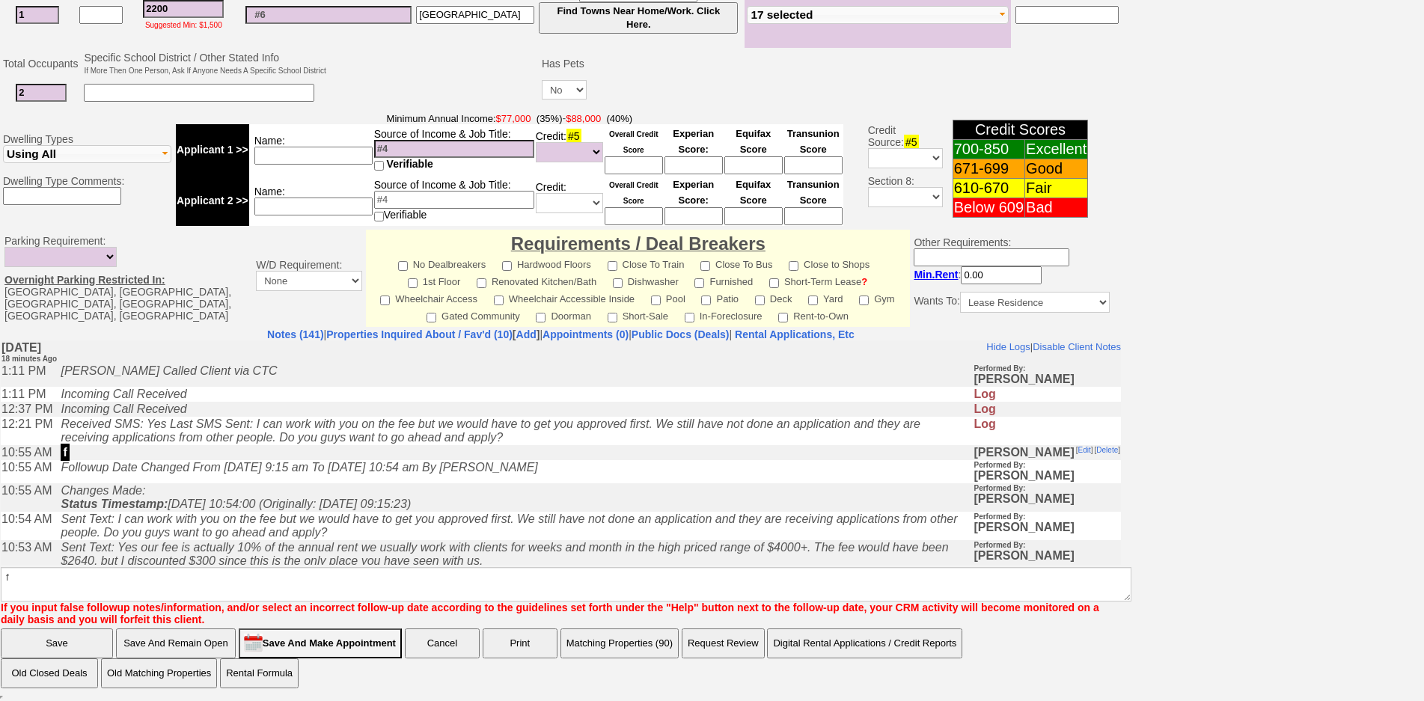
click input "Save" at bounding box center [57, 643] width 112 height 30
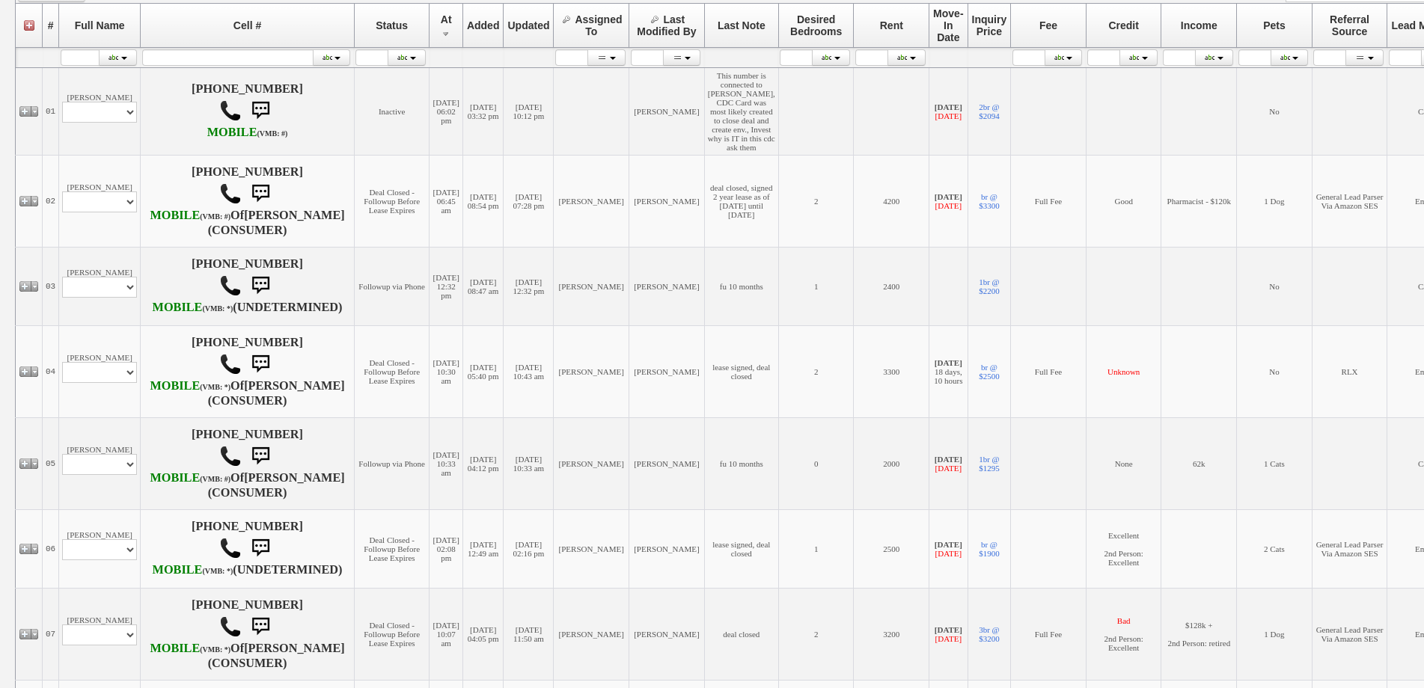
scroll to position [299, 0]
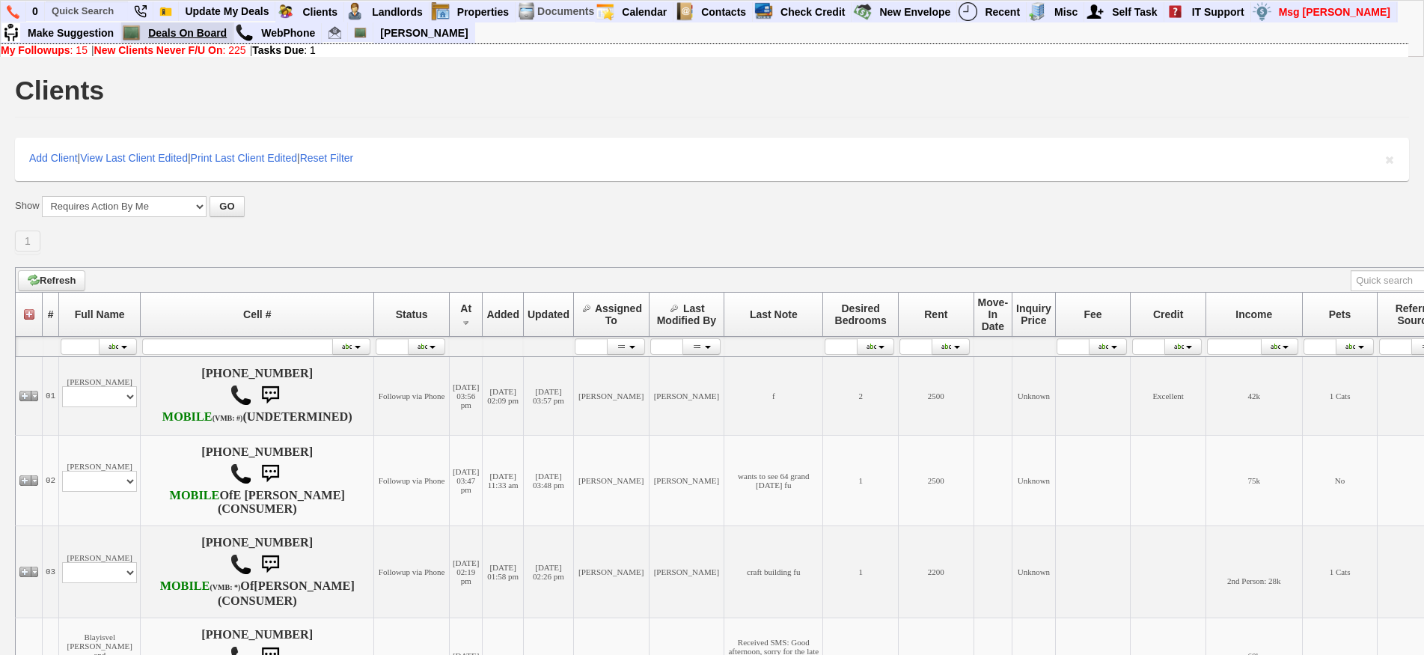
click at [199, 37] on link "Deals On Board" at bounding box center [187, 32] width 91 height 19
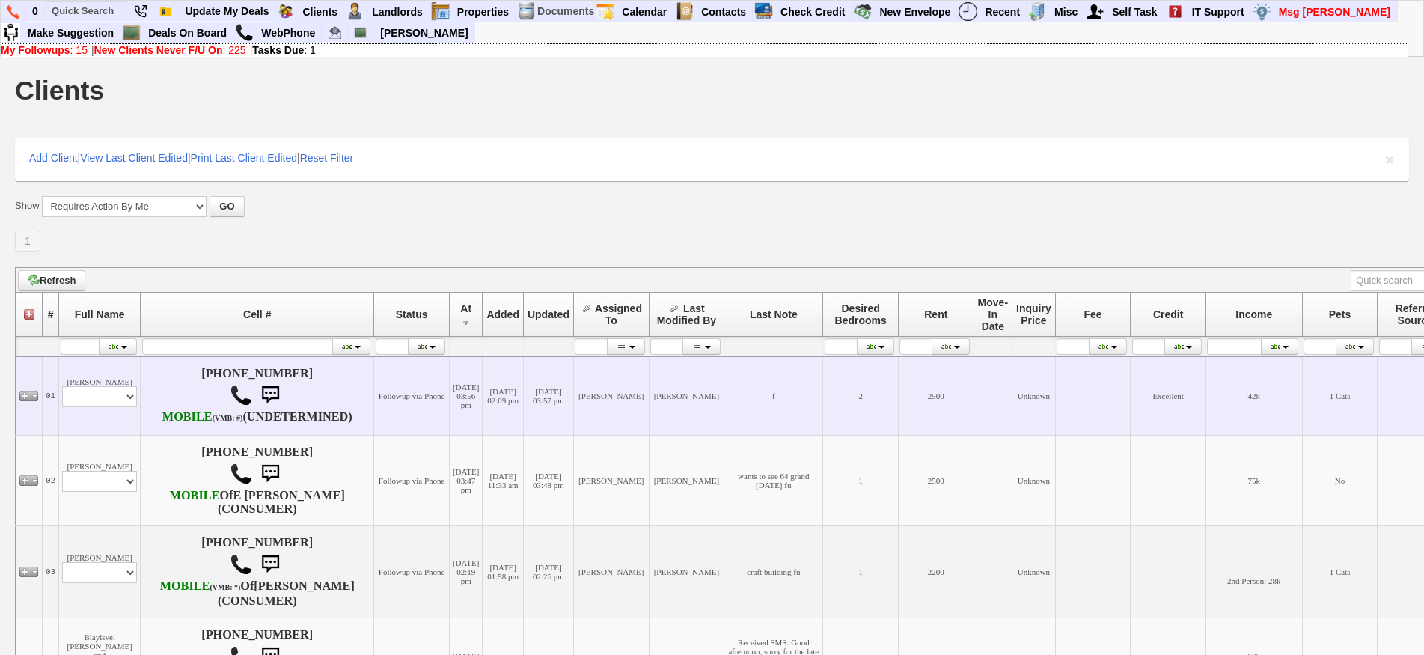
click at [482, 435] on td "[DATE] 02:09 pm" at bounding box center [502, 395] width 41 height 79
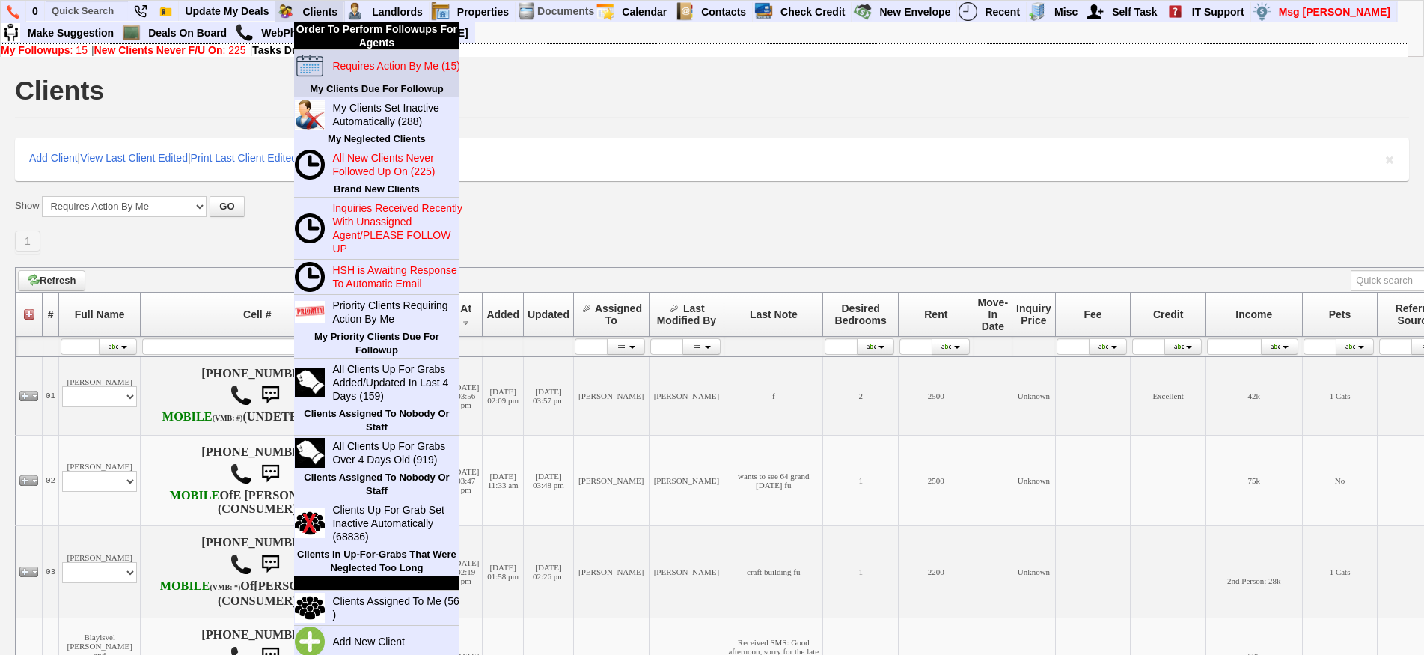
click at [349, 58] on link "Requires Action By Me (15)" at bounding box center [398, 65] width 144 height 19
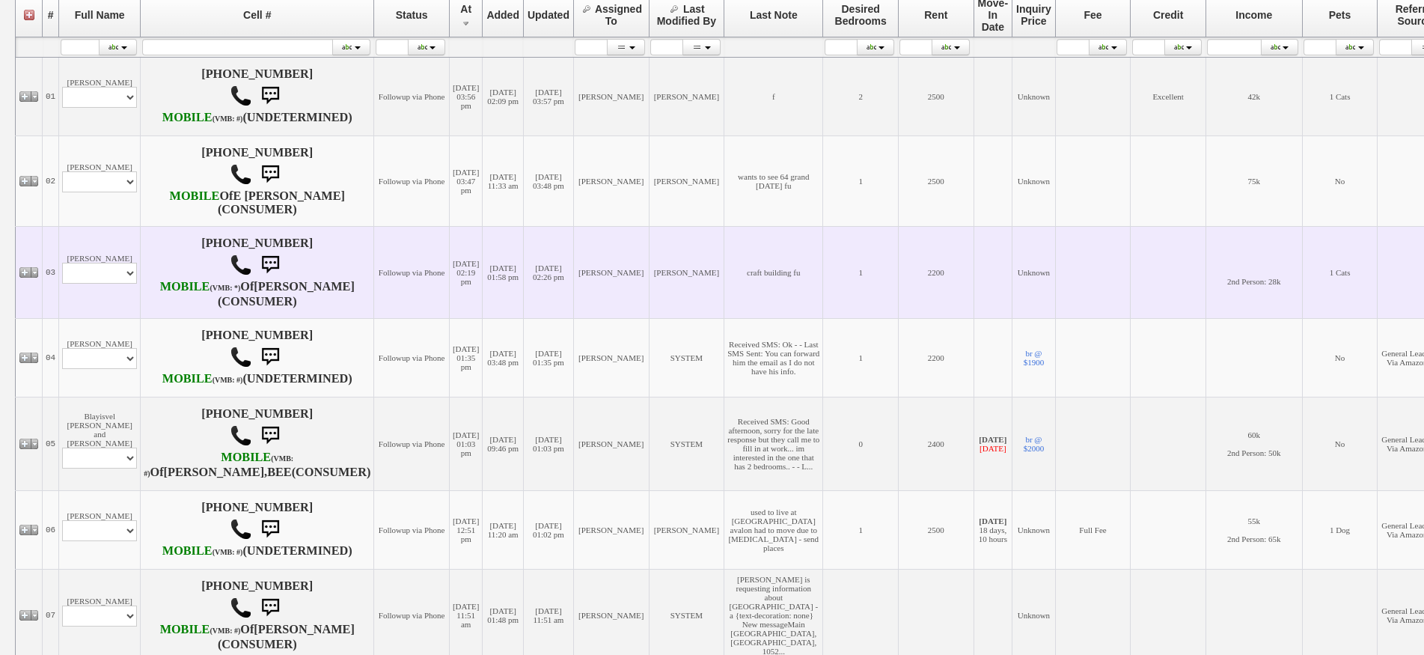
scroll to position [374, 0]
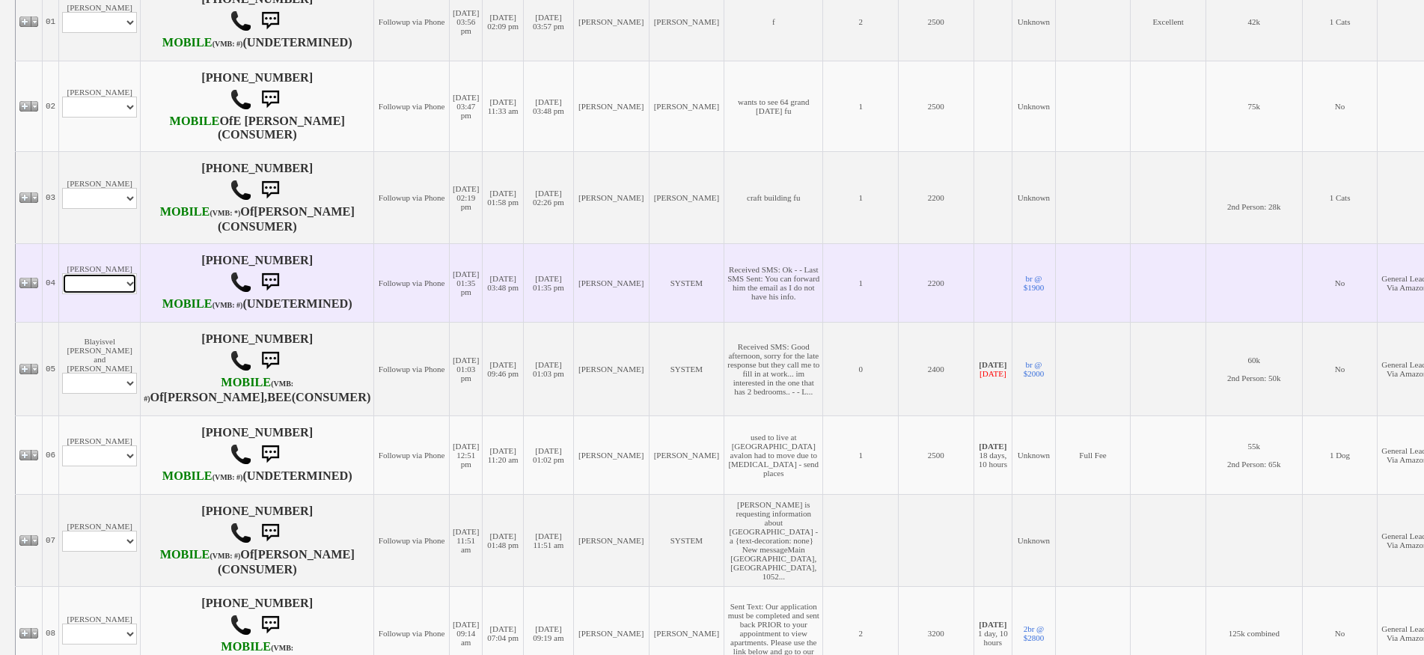
click at [119, 294] on select "Profile Edit Print Email Externally (Will Not Be Tracked In CRM) Closed Deals" at bounding box center [99, 283] width 75 height 21
select select "ChangeURL,/crm/custom/edit_client_form.php?redirect=%2Fcrm%2Fclients.php&id=166…"
click at [62, 294] on select "Profile Edit Print Email Externally (Will Not Be Tracked In CRM) Closed Deals" at bounding box center [99, 283] width 75 height 21
select select
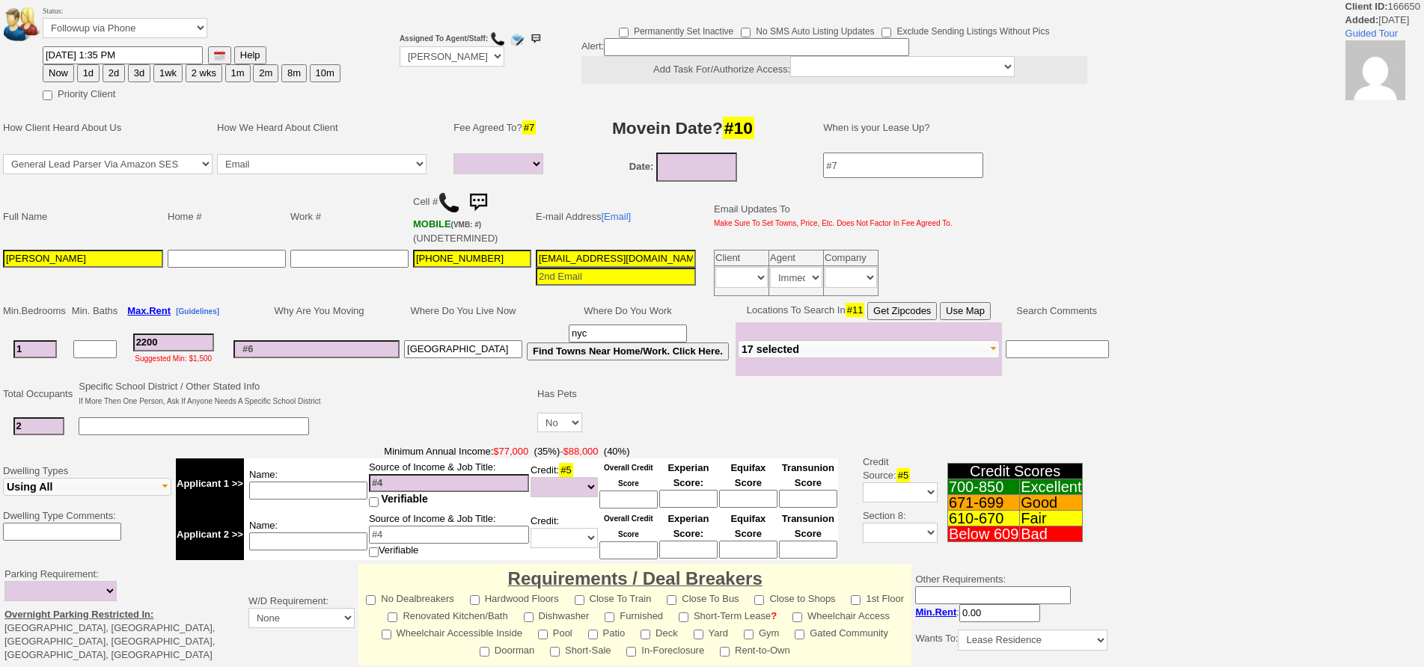
select select
click at [85, 72] on button "1d" at bounding box center [88, 73] width 22 height 18
type input "08/14/2025 01:36 PM"
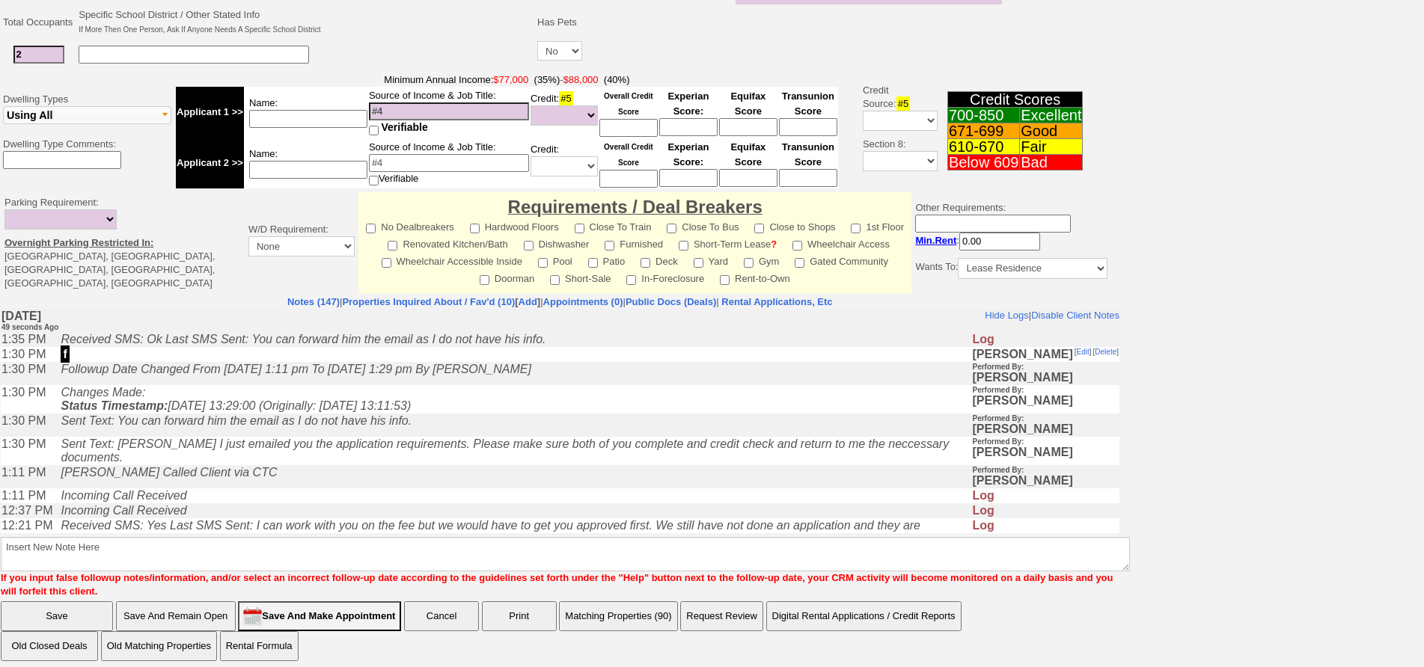
click at [402, 524] on b "Insert New Note Here If you input false followup notes/information, and/or sele…" at bounding box center [565, 560] width 1129 height 73
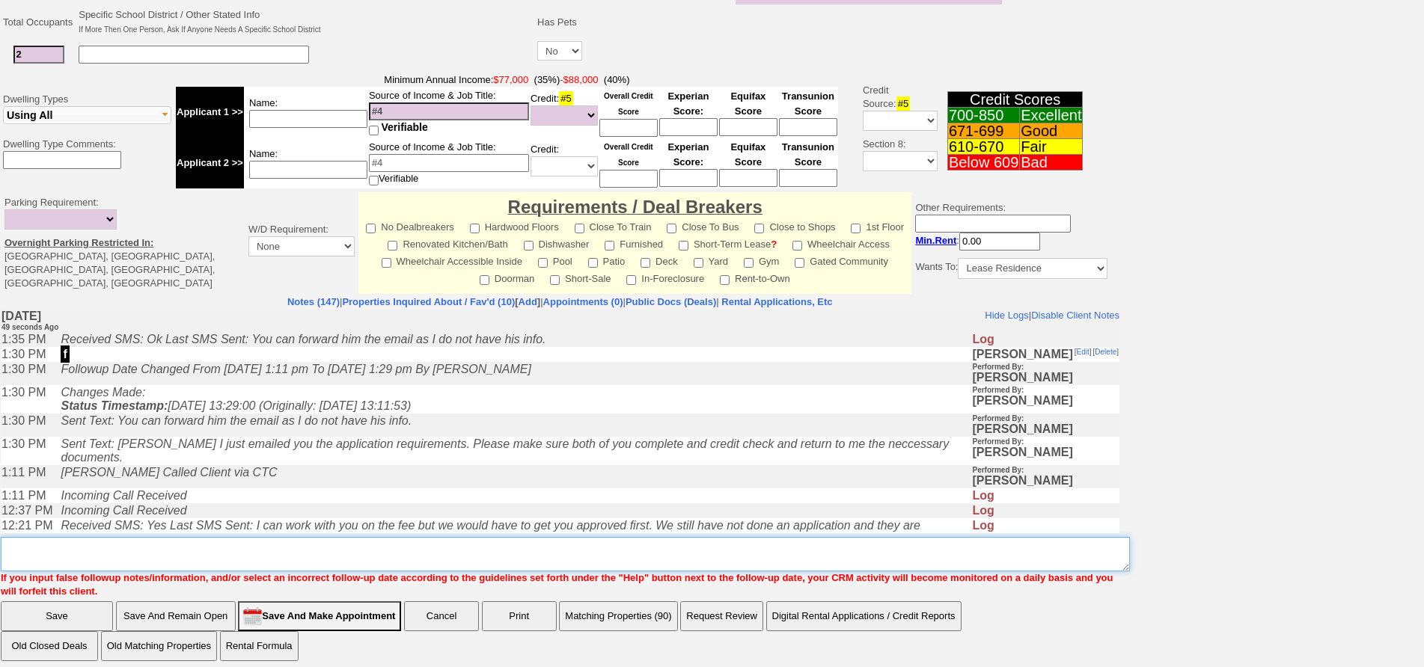
click at [431, 537] on textarea "Insert New Note Here" at bounding box center [565, 554] width 1129 height 34
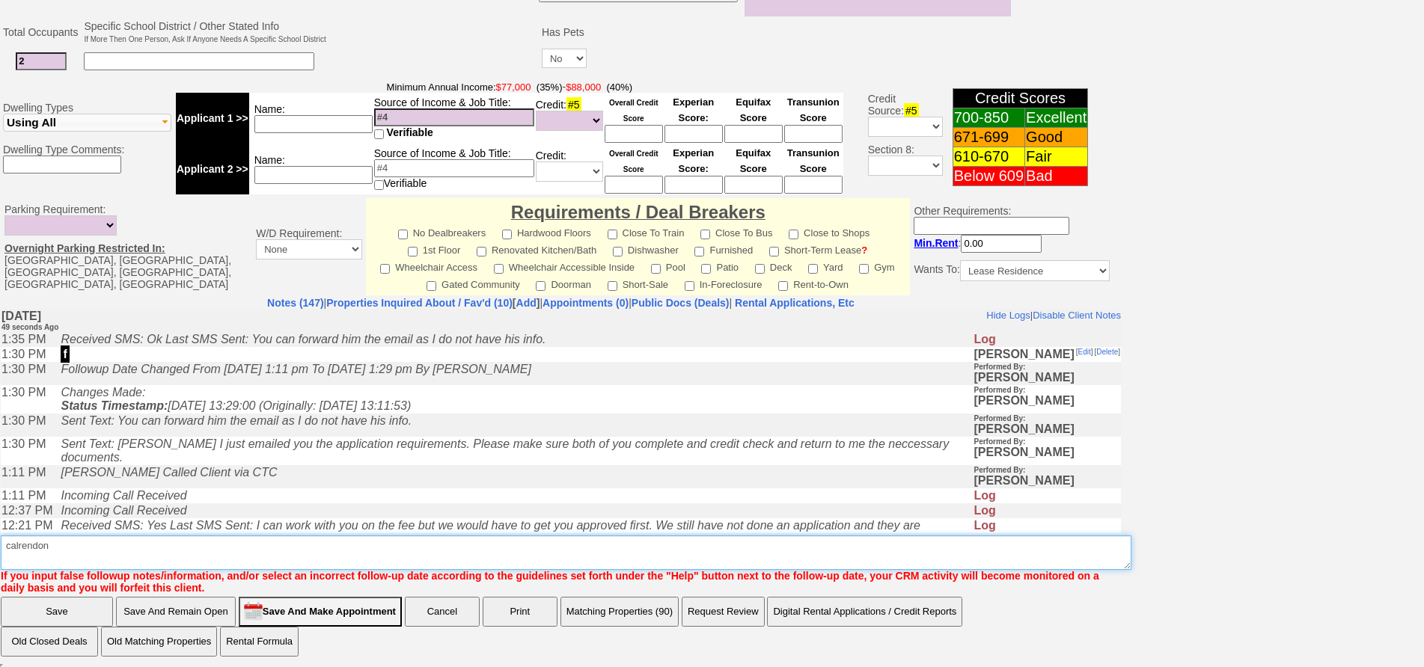
type textarea "calrendon"
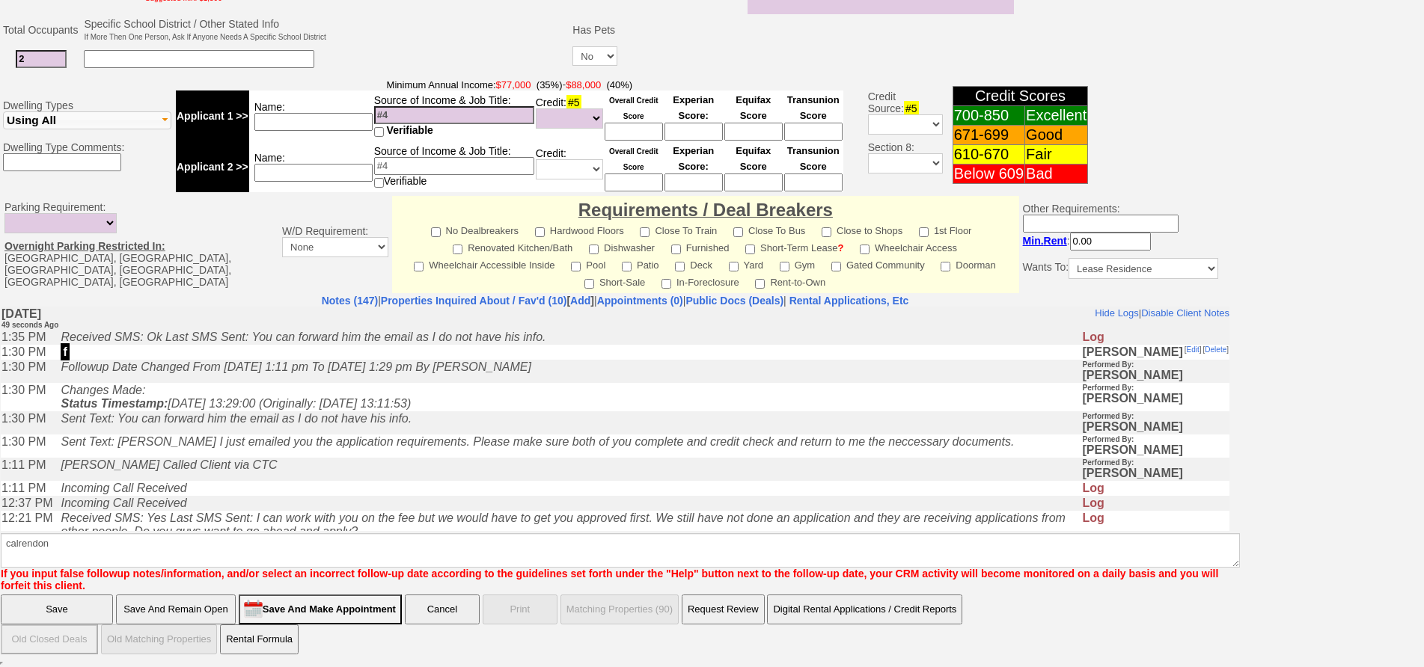
scroll to position [356, 0]
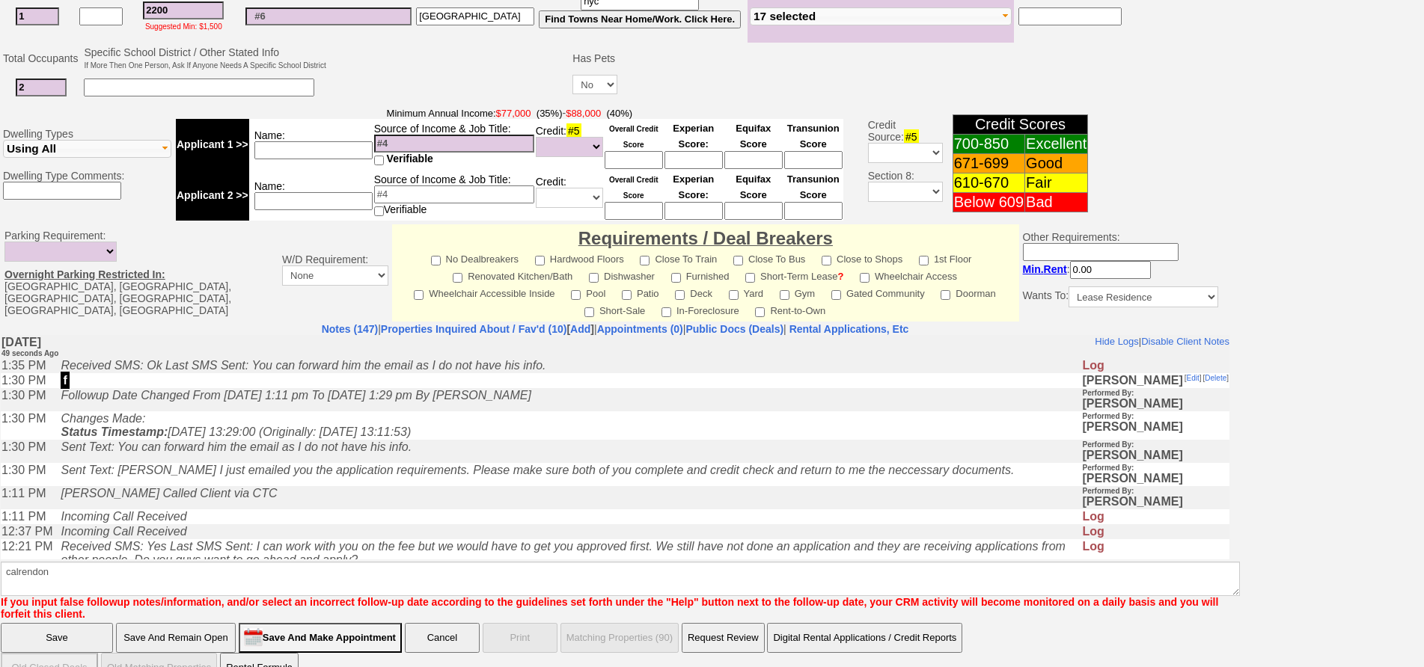
click input "Save" at bounding box center [57, 638] width 112 height 30
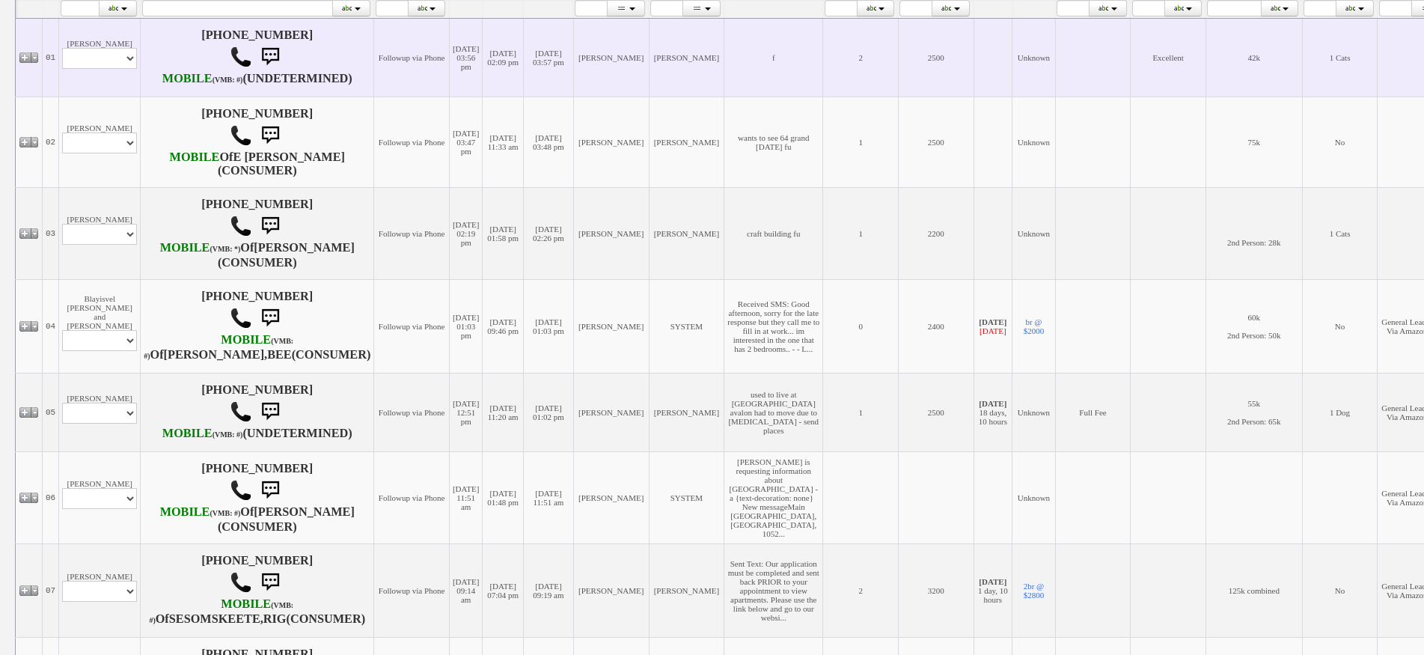
scroll to position [524, 0]
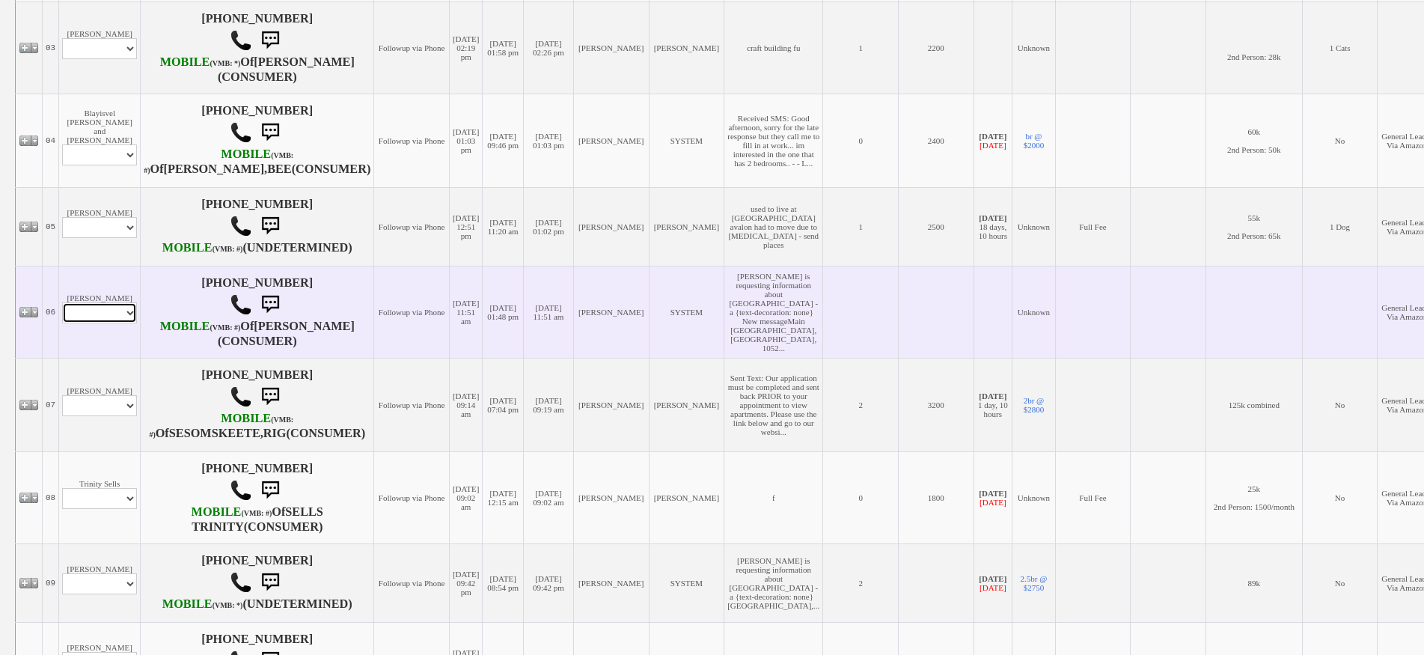
click at [111, 323] on select "Profile Edit Print Email Externally (Will Not Be Tracked In CRM) Closed Deals" at bounding box center [99, 312] width 75 height 21
click at [123, 354] on td "[PERSON_NAME] Profile Edit Print Email Externally (Will Not Be Tracked In CRM) …" at bounding box center [100, 312] width 82 height 92
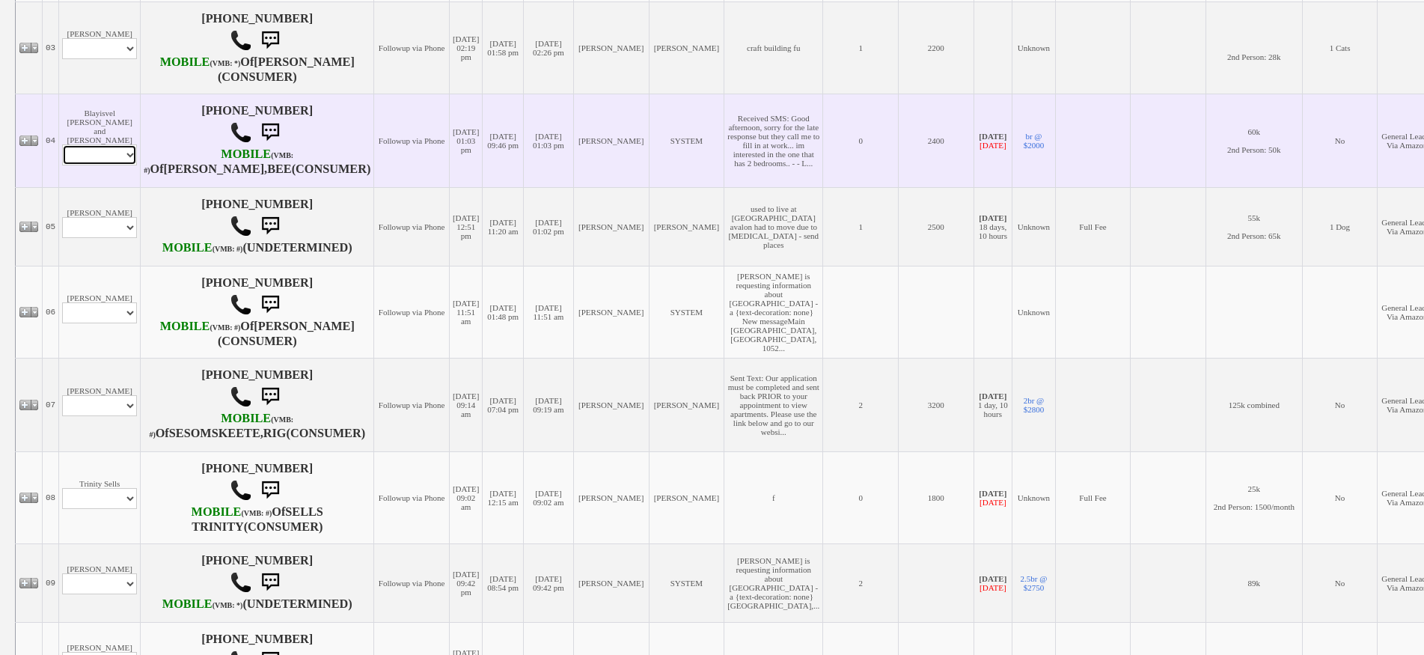
click at [105, 165] on select "Profile Edit Print Email Externally (Will Not Be Tracked In CRM) Closed Deals" at bounding box center [99, 154] width 75 height 21
select select "ChangeURL,/crm/custom/edit_client_form.php?redirect=%2Fcrm%2Fclients.php&id=165…"
click at [62, 165] on select "Profile Edit Print Email Externally (Will Not Be Tracked In CRM) Closed Deals" at bounding box center [99, 154] width 75 height 21
select select
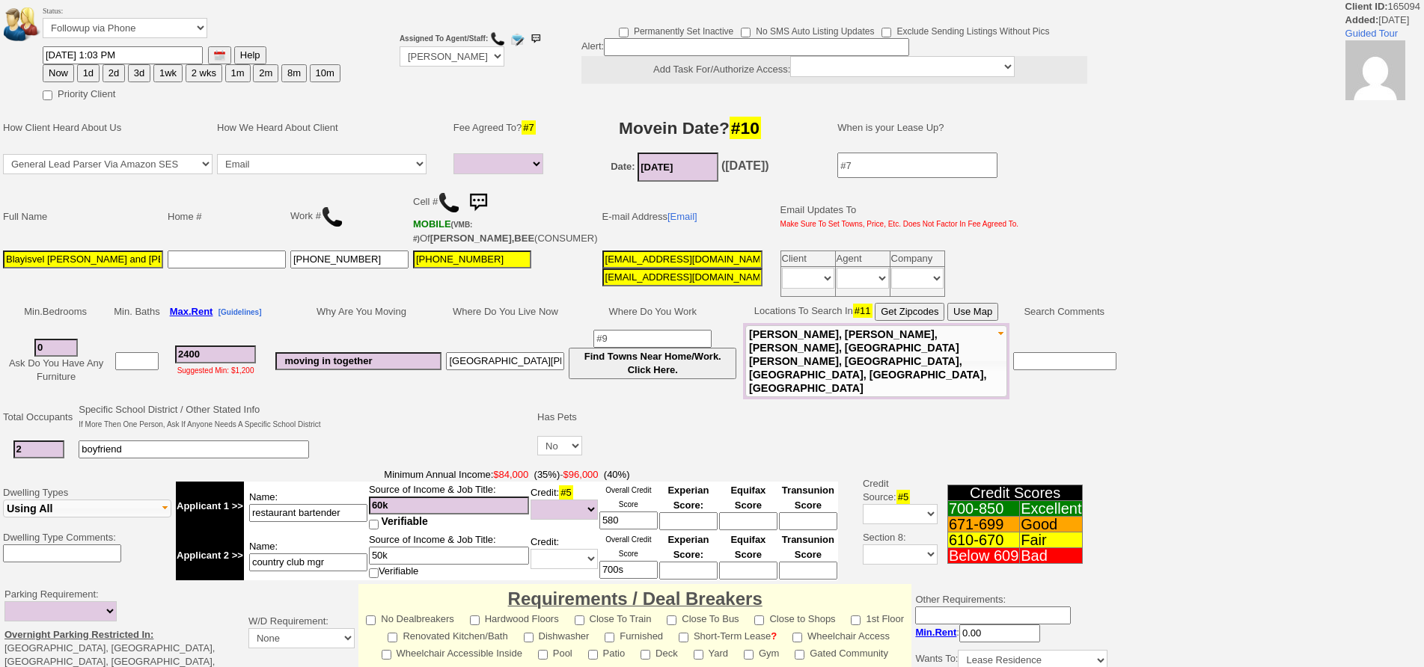
select select
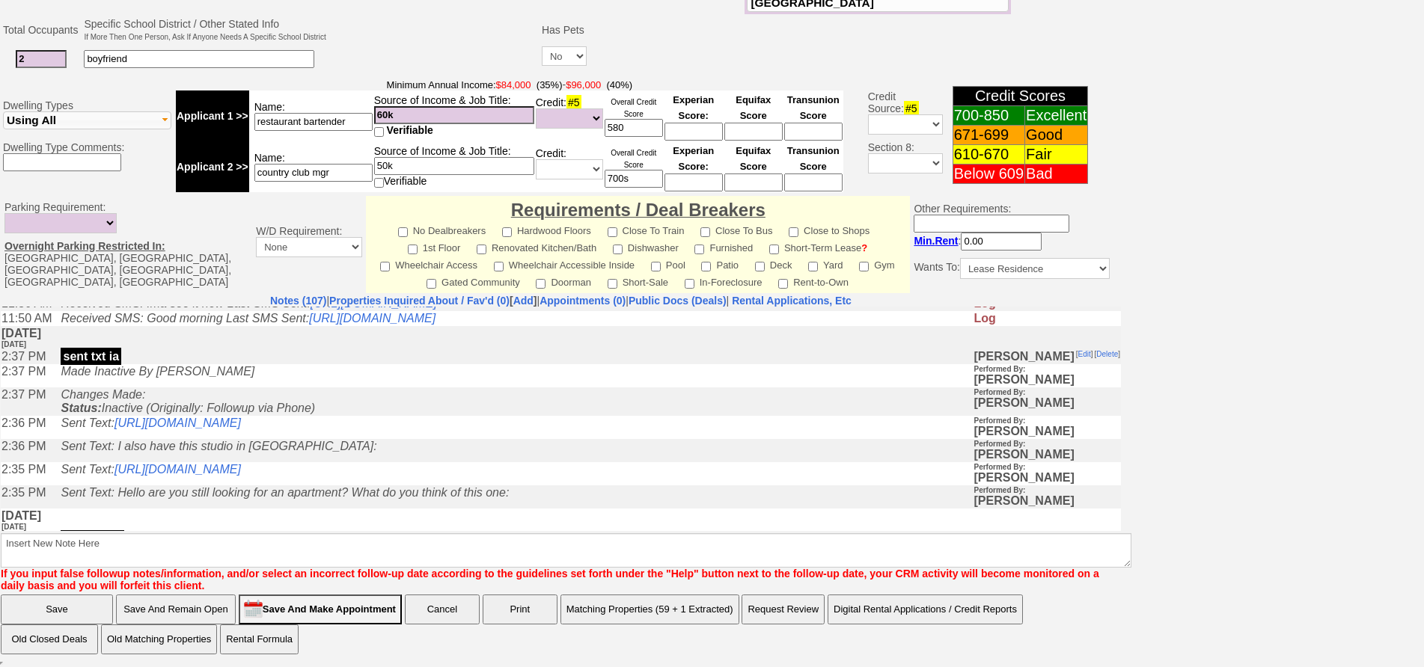
scroll to position [673, 0]
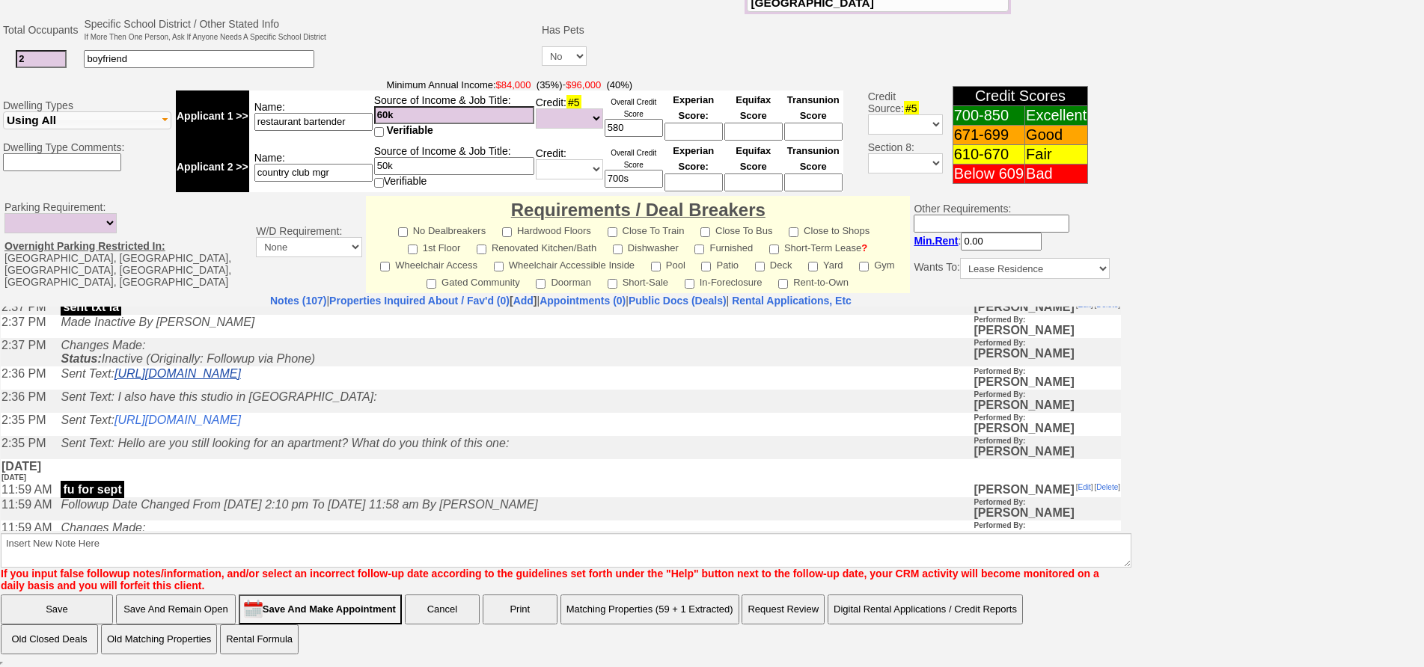
click at [241, 379] on link "[URL][DOMAIN_NAME]" at bounding box center [177, 373] width 126 height 13
click at [241, 426] on link "[URL][DOMAIN_NAME]" at bounding box center [177, 419] width 126 height 13
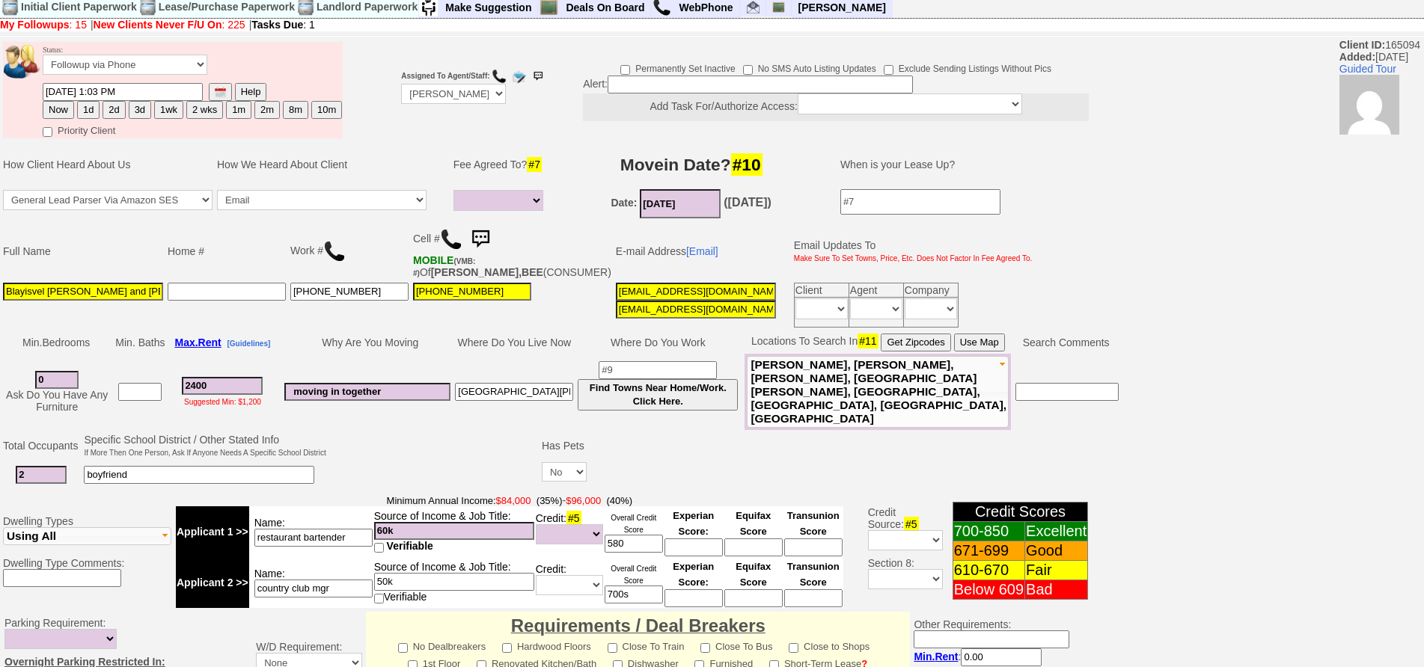
scroll to position [0, 0]
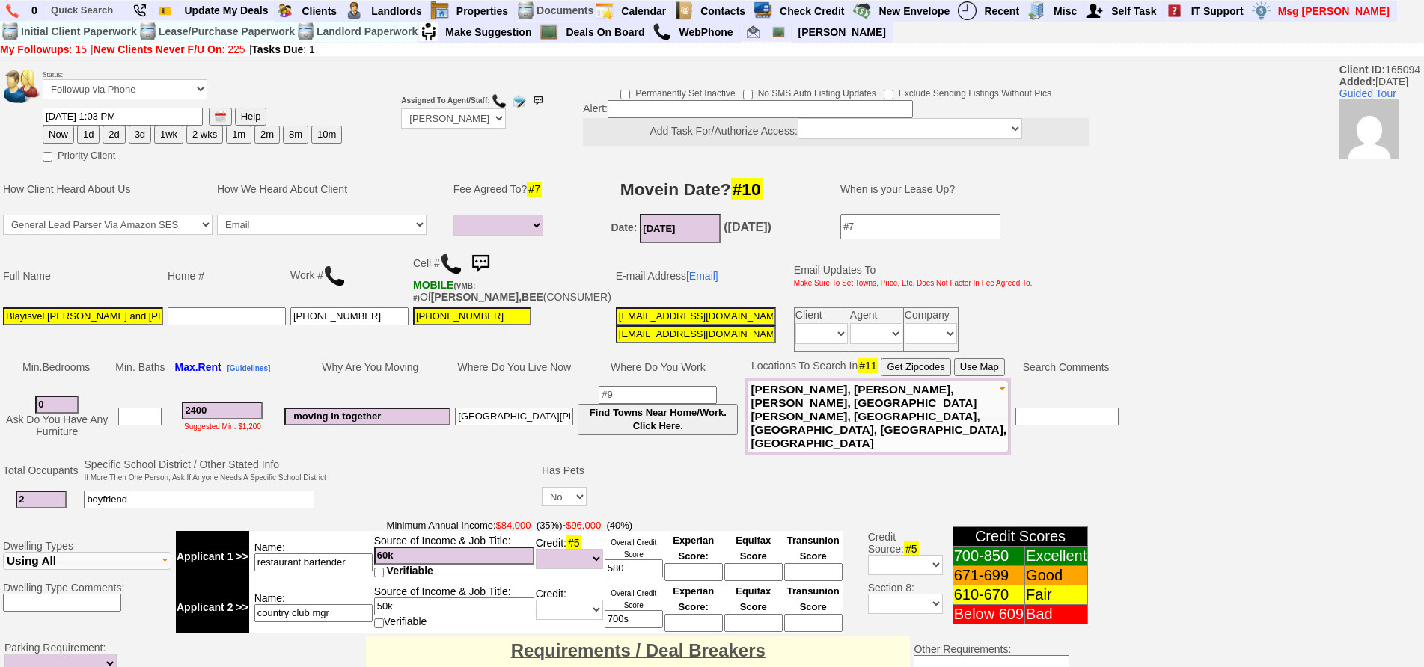
click at [494, 261] on img at bounding box center [480, 264] width 30 height 30
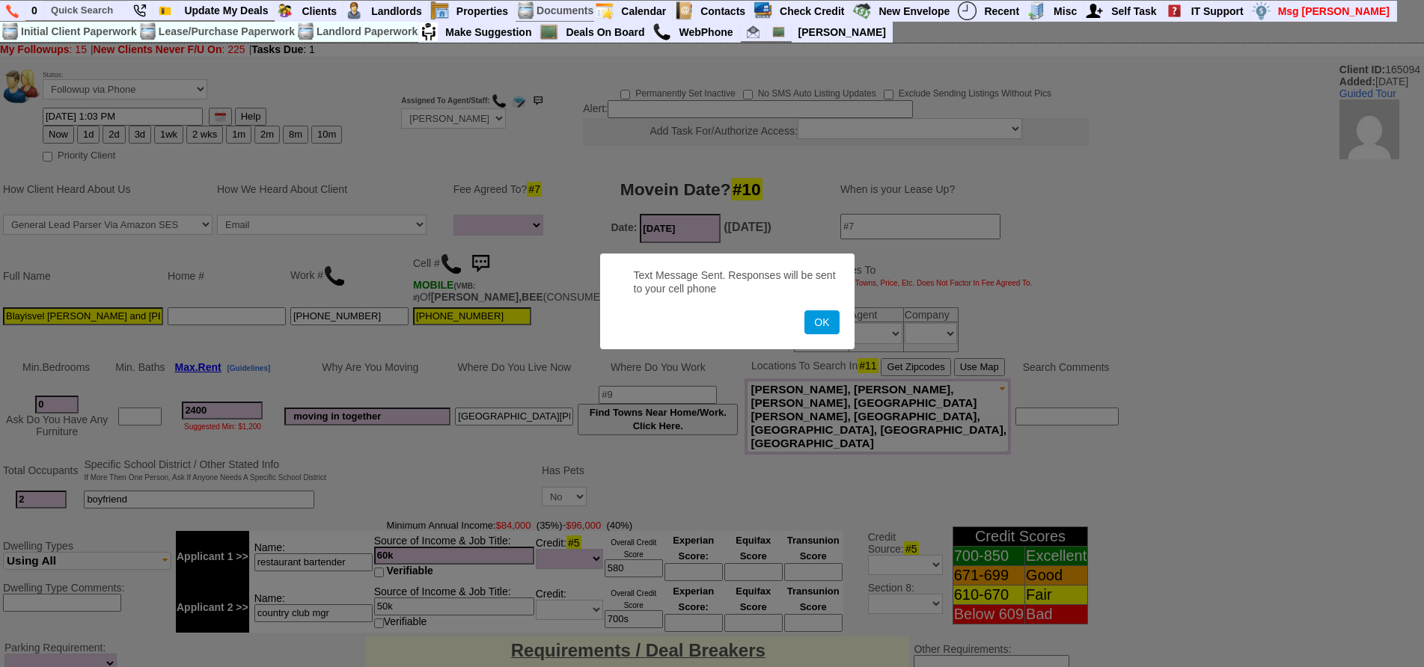
click at [804, 310] on button "OK" at bounding box center [821, 322] width 34 height 24
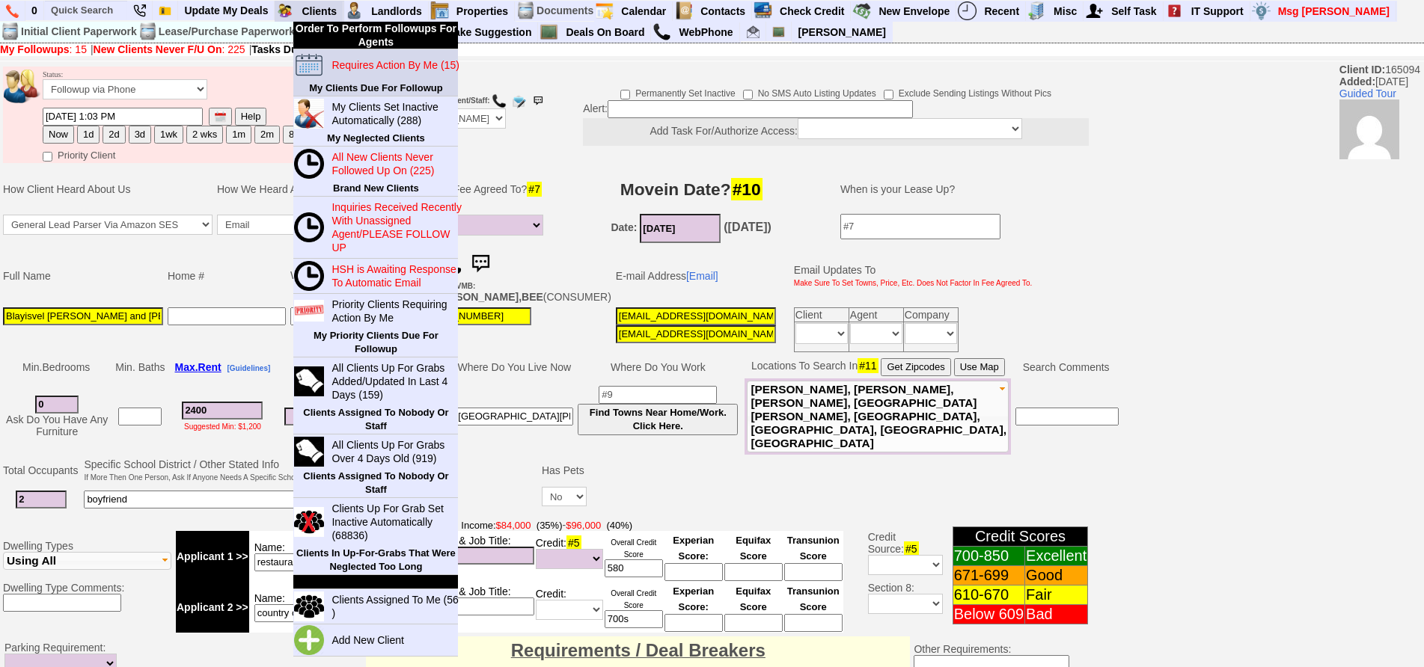
click at [364, 69] on blink "Requires Action By Me (15)" at bounding box center [394, 65] width 127 height 12
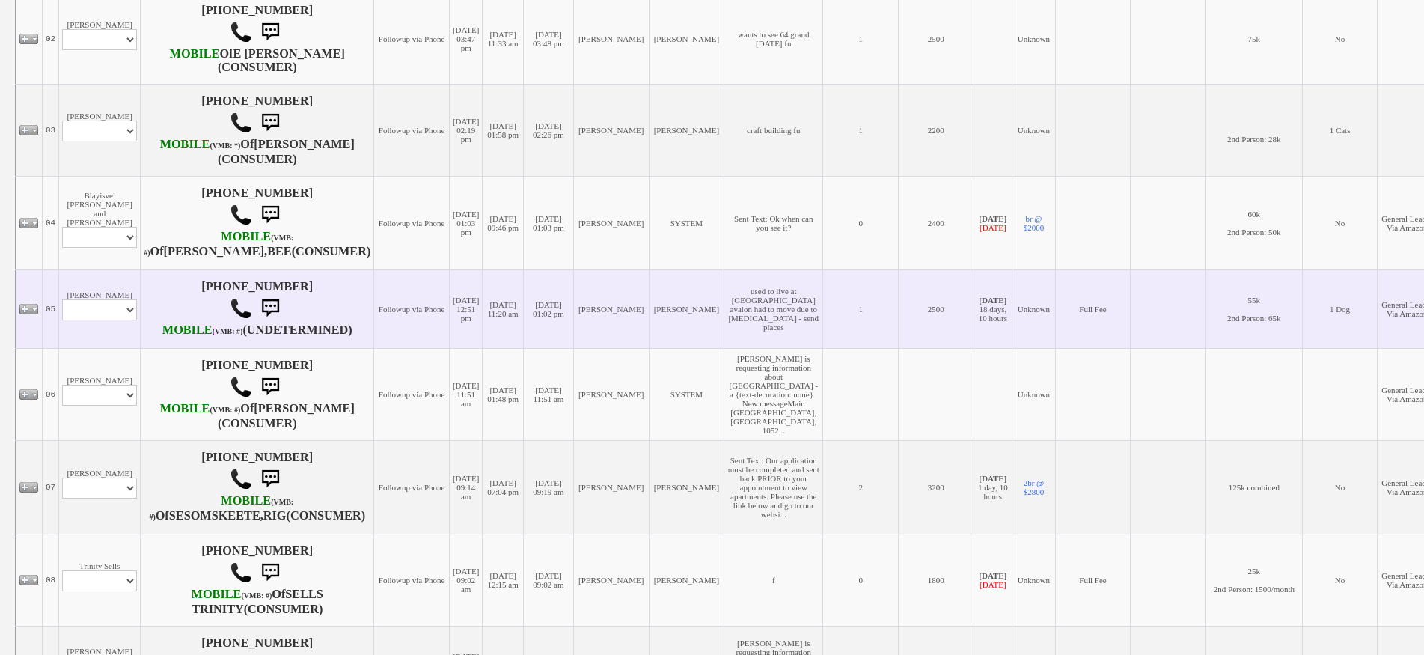
scroll to position [449, 0]
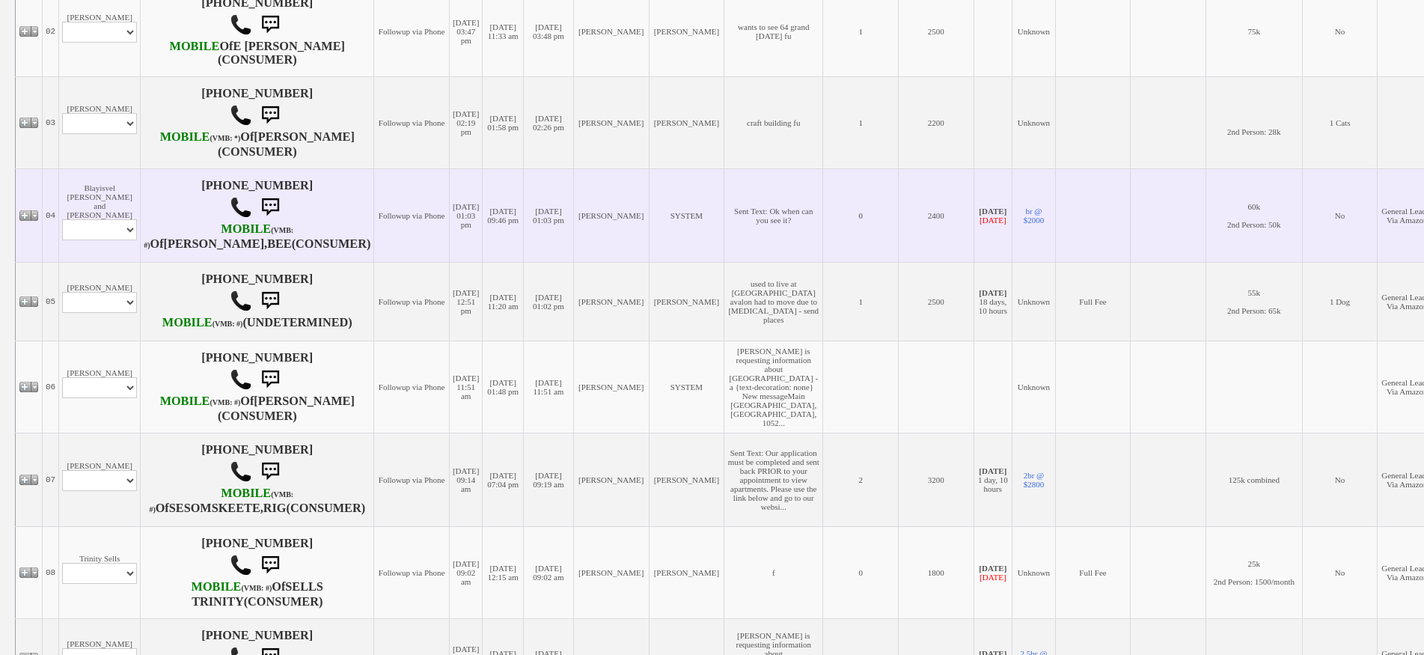
click at [102, 262] on td "Blayisvel [PERSON_NAME] and [PERSON_NAME] Profile Edit Print Email Externally (…" at bounding box center [100, 215] width 82 height 94
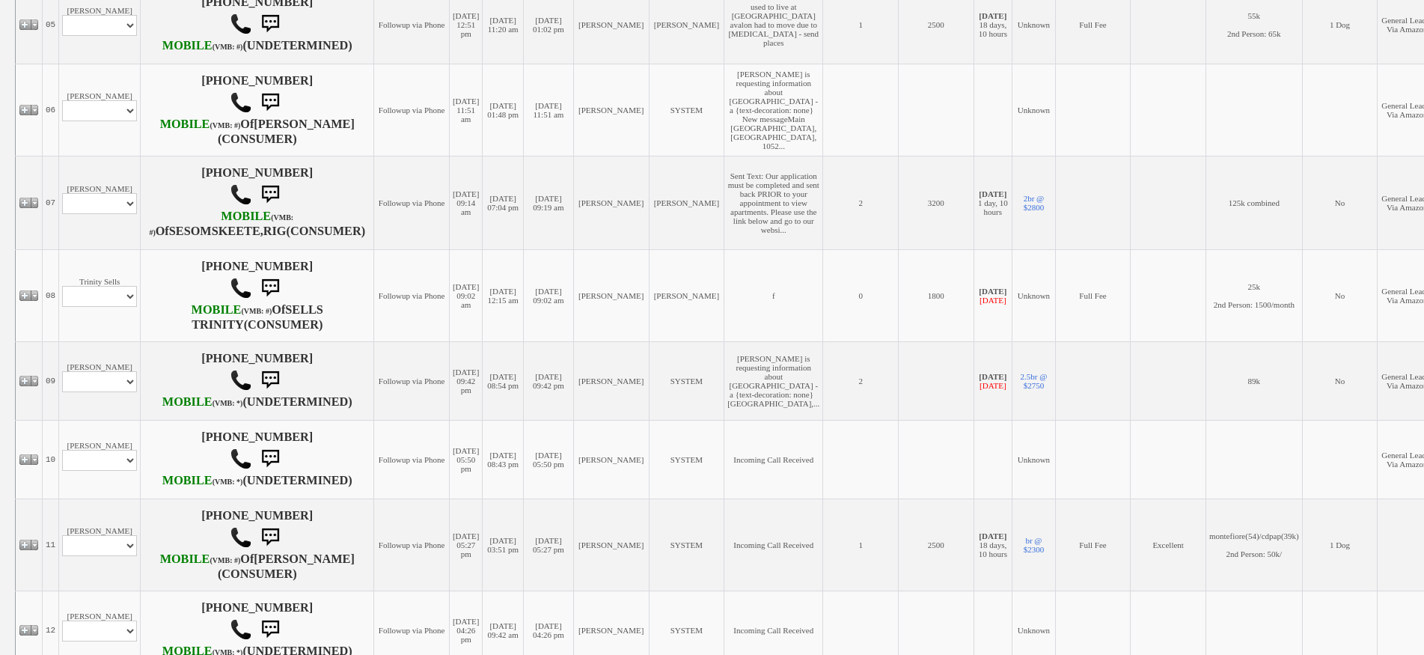
scroll to position [823, 0]
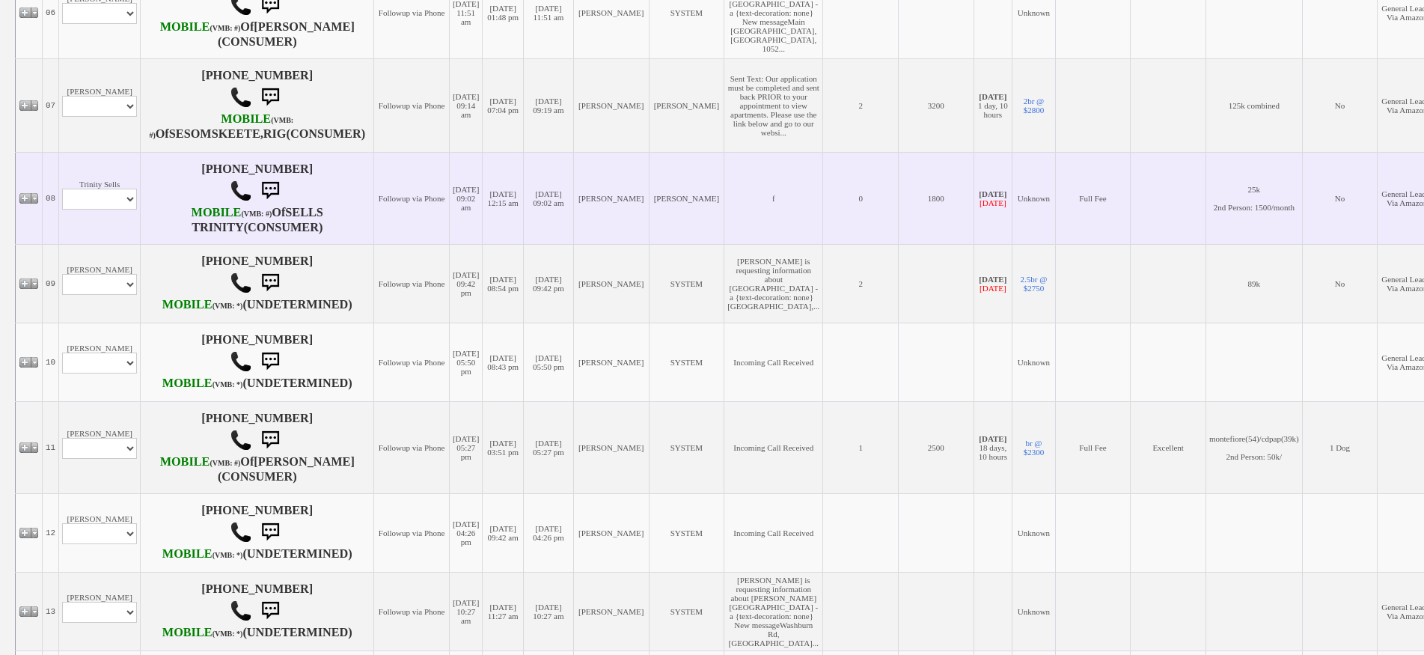
click at [124, 244] on td "Trinity Sells Profile Edit Print Email Externally (Will Not Be Tracked In CRM) …" at bounding box center [100, 198] width 82 height 92
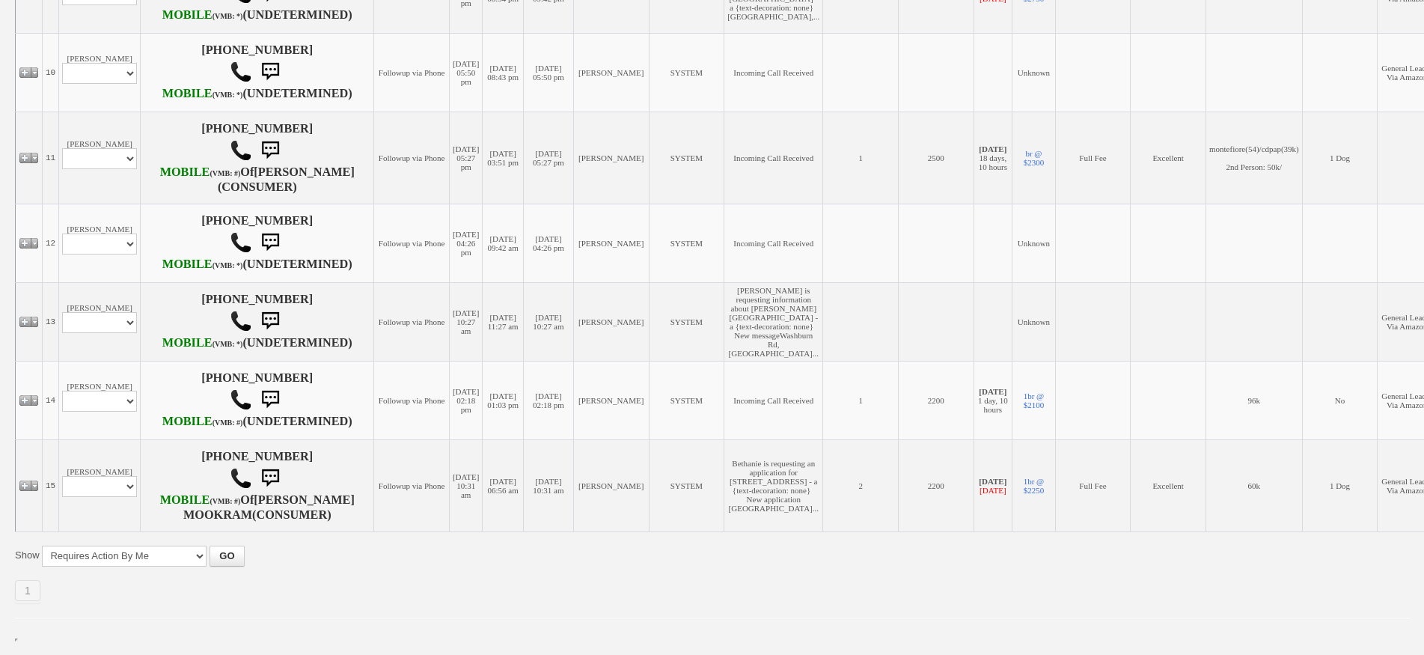
scroll to position [1197, 0]
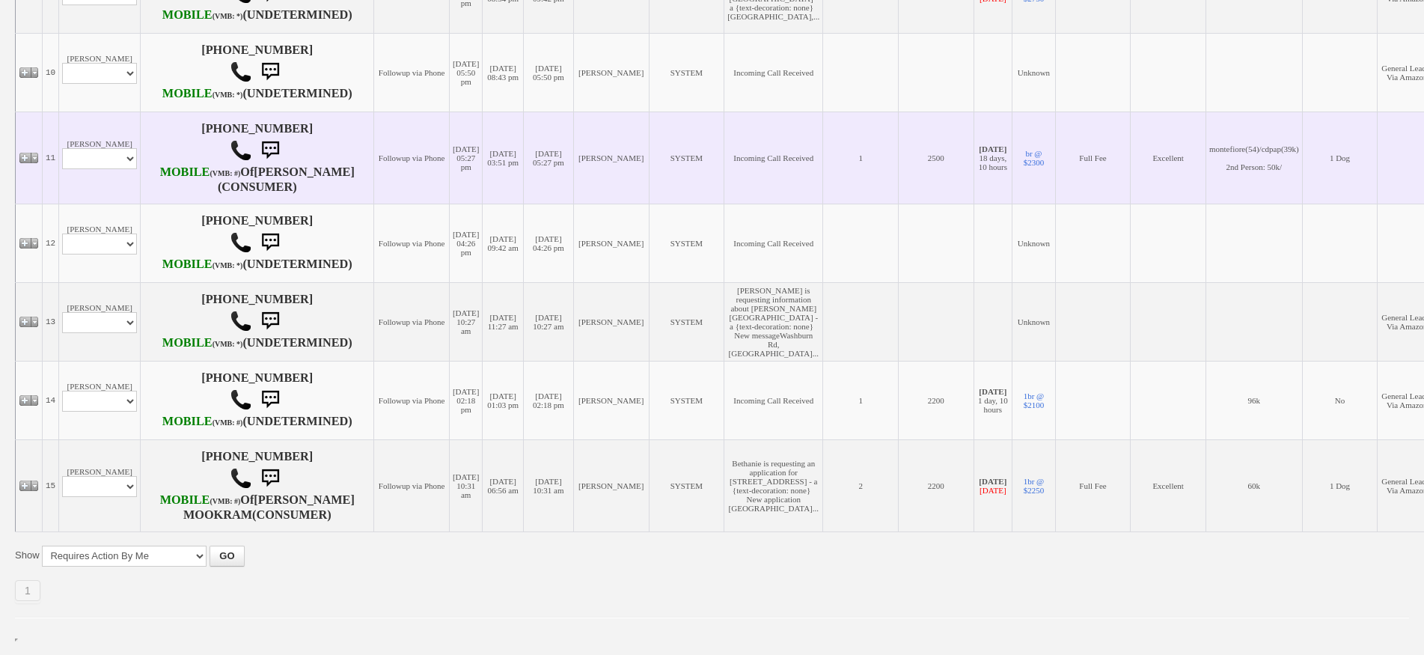
click at [120, 203] on td "[PERSON_NAME] Profile Edit Print Email Externally (Will Not Be Tracked In CRM) …" at bounding box center [100, 157] width 82 height 92
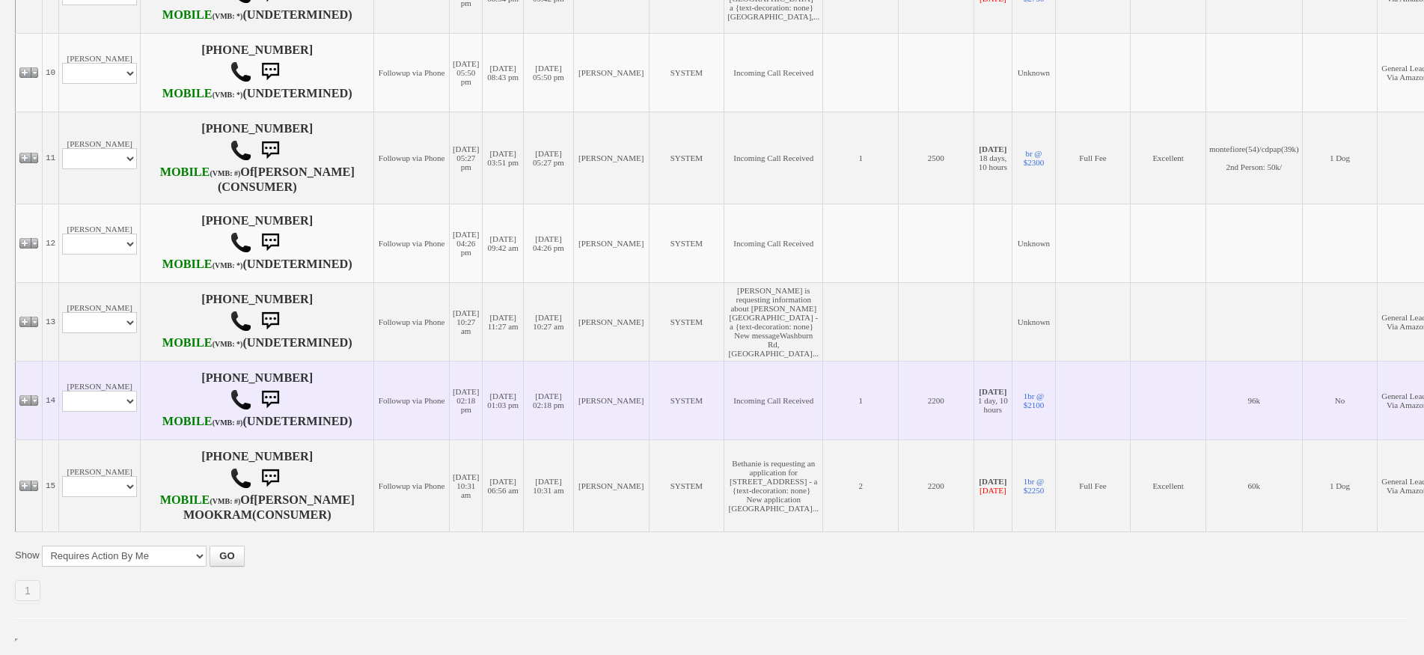
scroll to position [1146, 0]
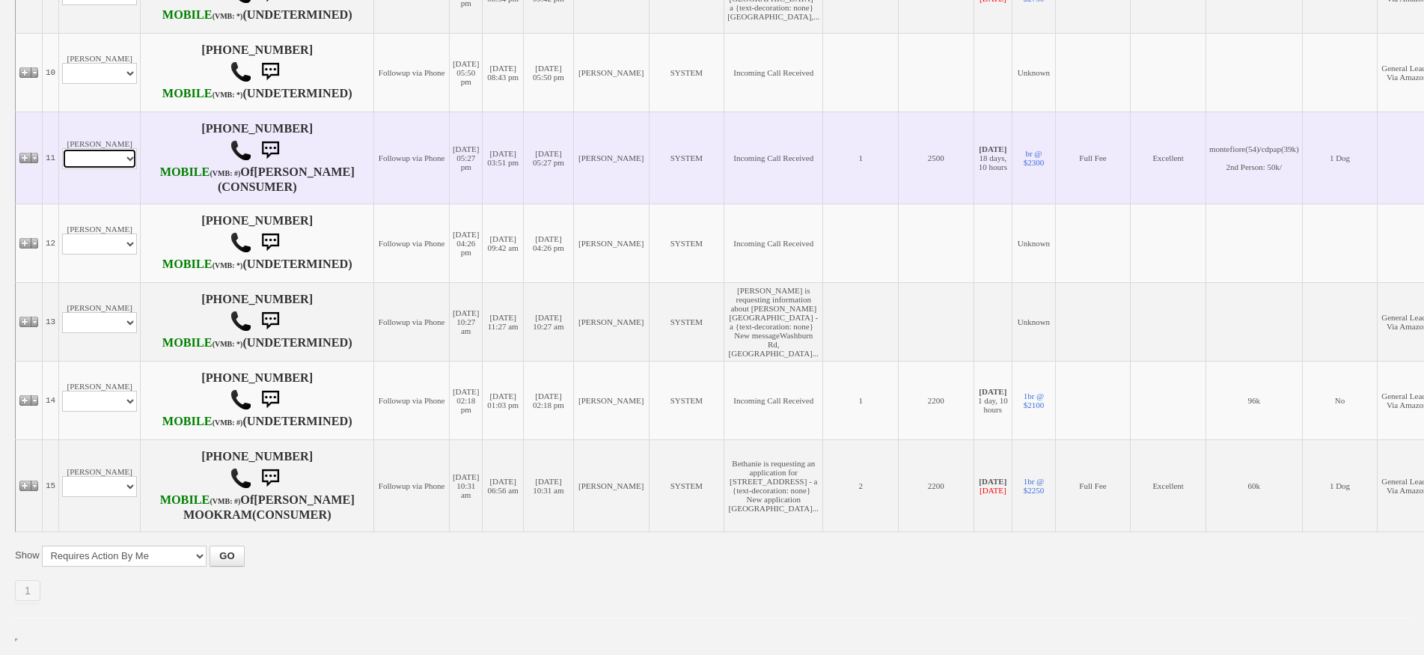
click at [106, 169] on select "Profile Edit Print Email Externally (Will Not Be Tracked In CRM) Closed Deals" at bounding box center [99, 158] width 75 height 21
select select "ChangeURL,/crm/custom/edit_client_form.php?redirect=%2Fcrm%2Fclients.php&id=138…"
click at [62, 169] on select "Profile Edit Print Email Externally (Will Not Be Tracked In CRM) Closed Deals" at bounding box center [99, 158] width 75 height 21
select select
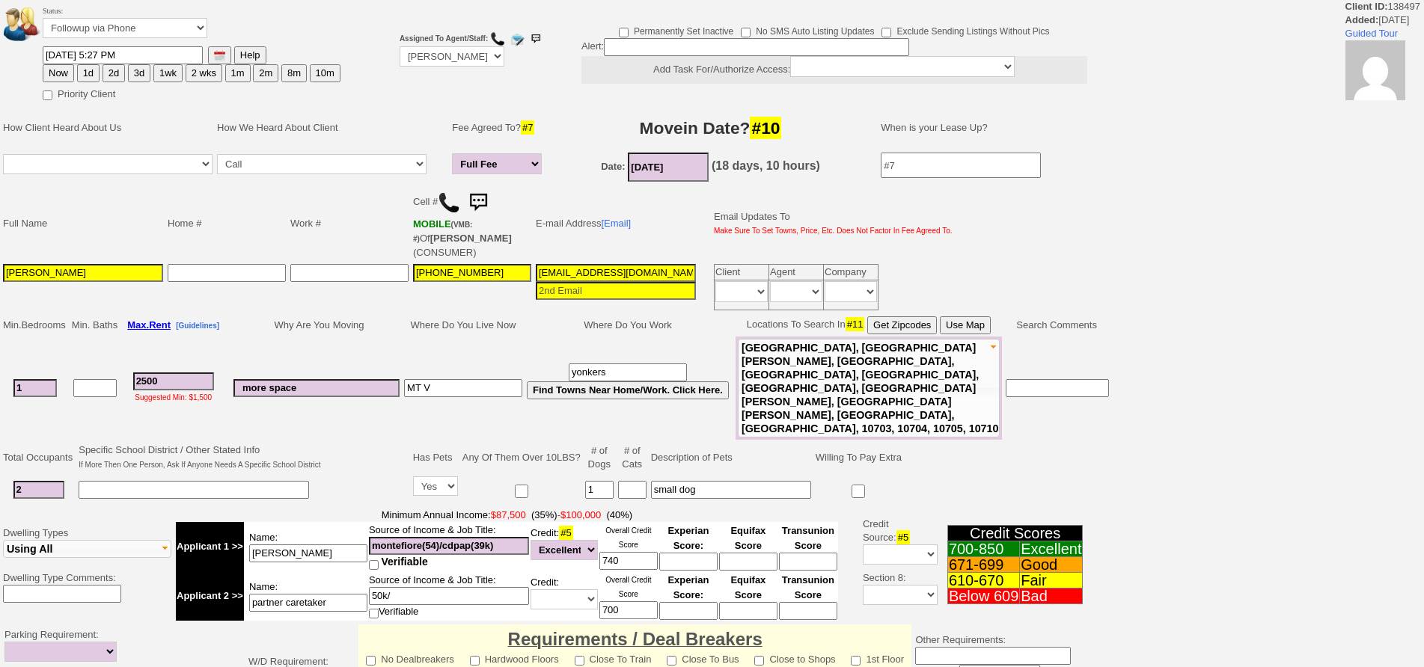
click at [85, 76] on button "1d" at bounding box center [88, 73] width 22 height 18
type input "08/14/2025 01:50 PM"
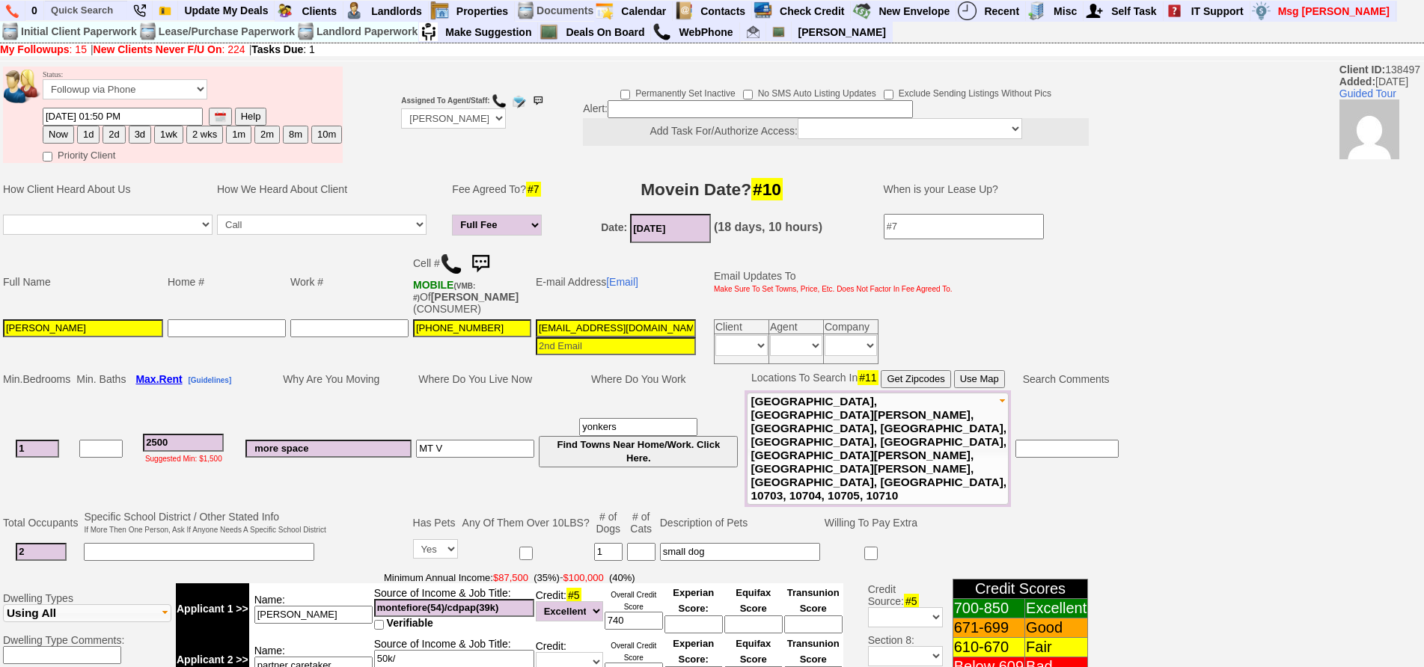
scroll to position [374, 0]
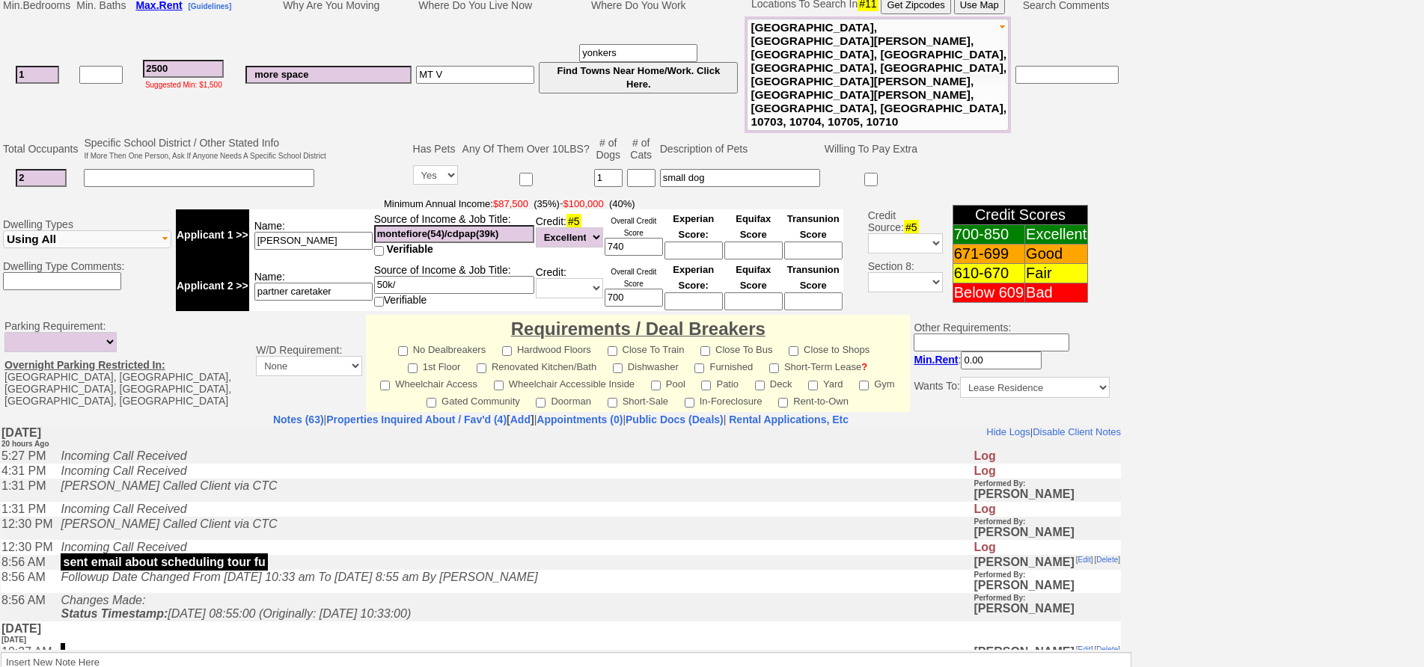
click at [502, 582] on icon "Followup Date Changed From Tuesday, August 12th, 2025 10:33 am To Wednesday, Au…" at bounding box center [299, 576] width 477 height 13
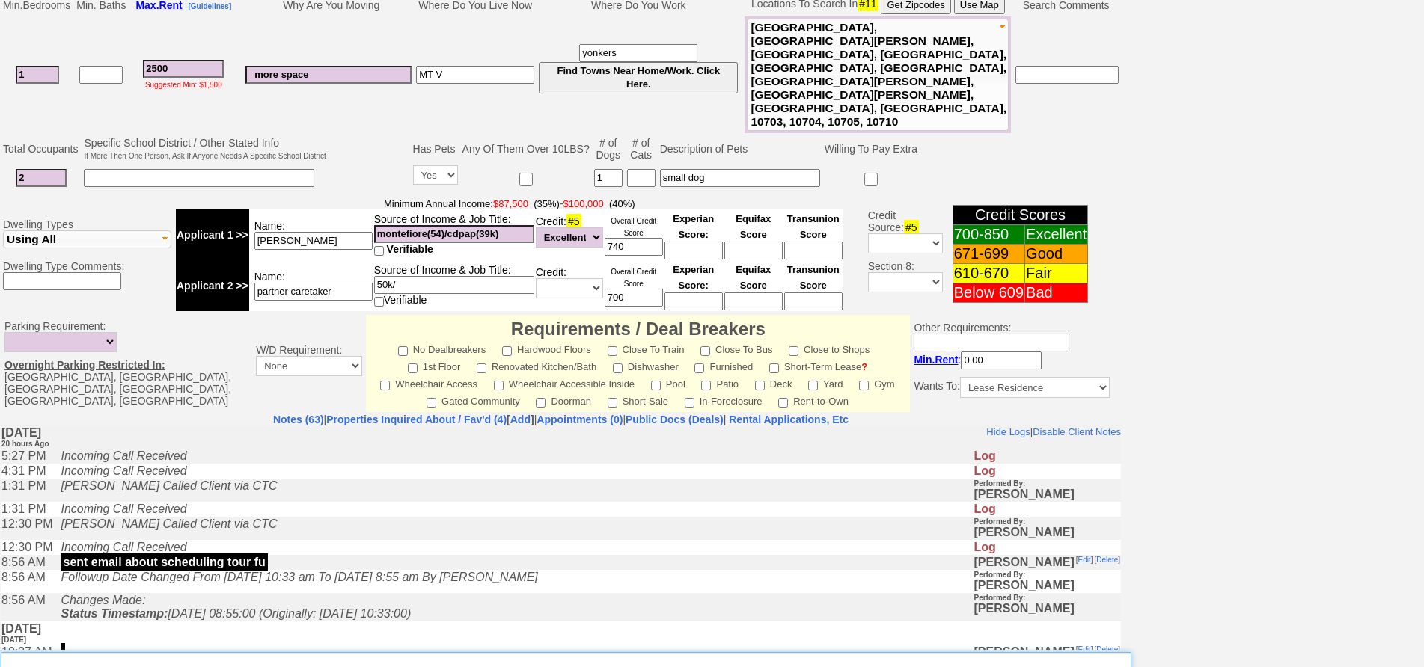
click at [410, 652] on textarea "Insert New Note Here" at bounding box center [566, 669] width 1130 height 34
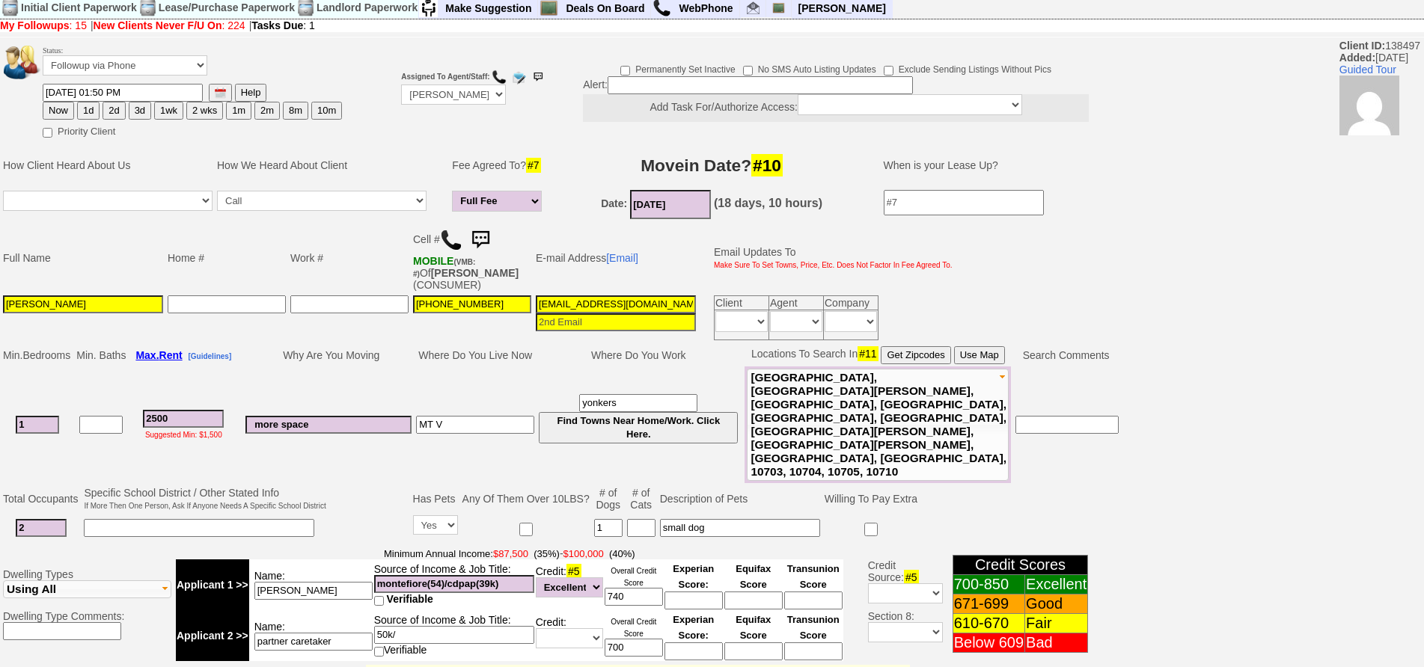
scroll to position [0, 0]
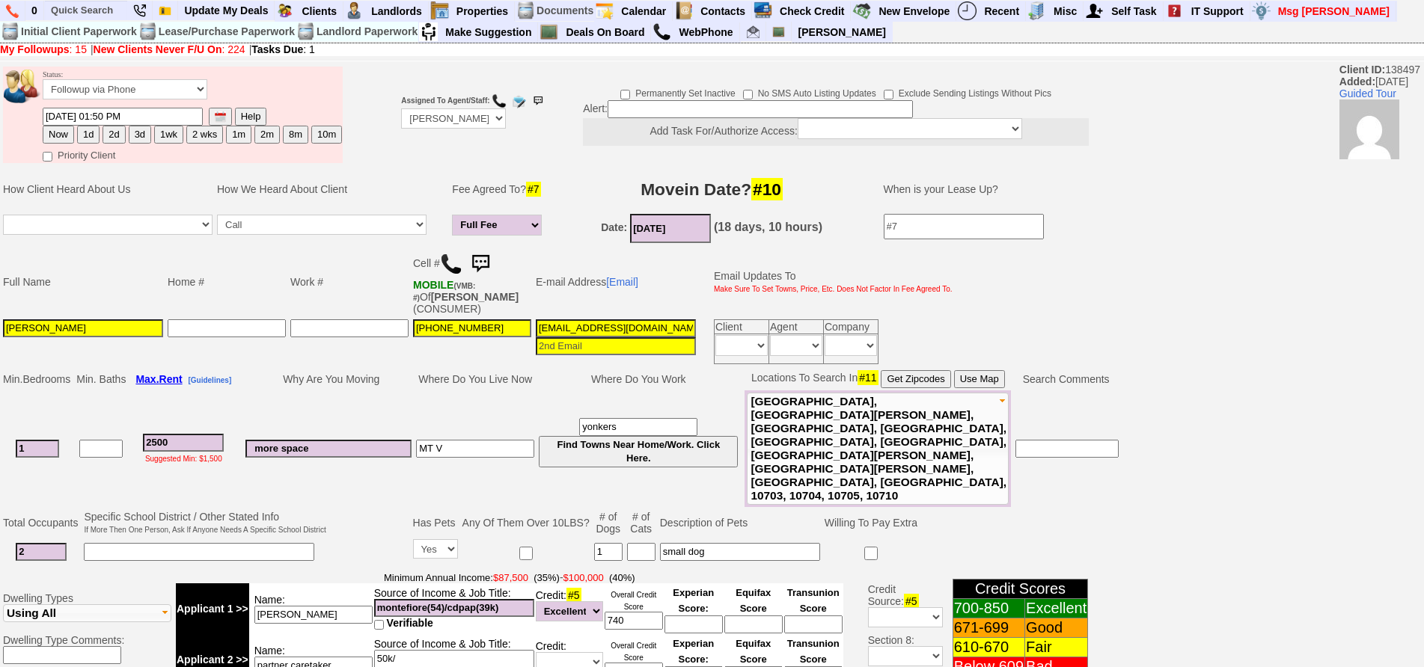
click at [82, 134] on button "1d" at bounding box center [88, 135] width 22 height 18
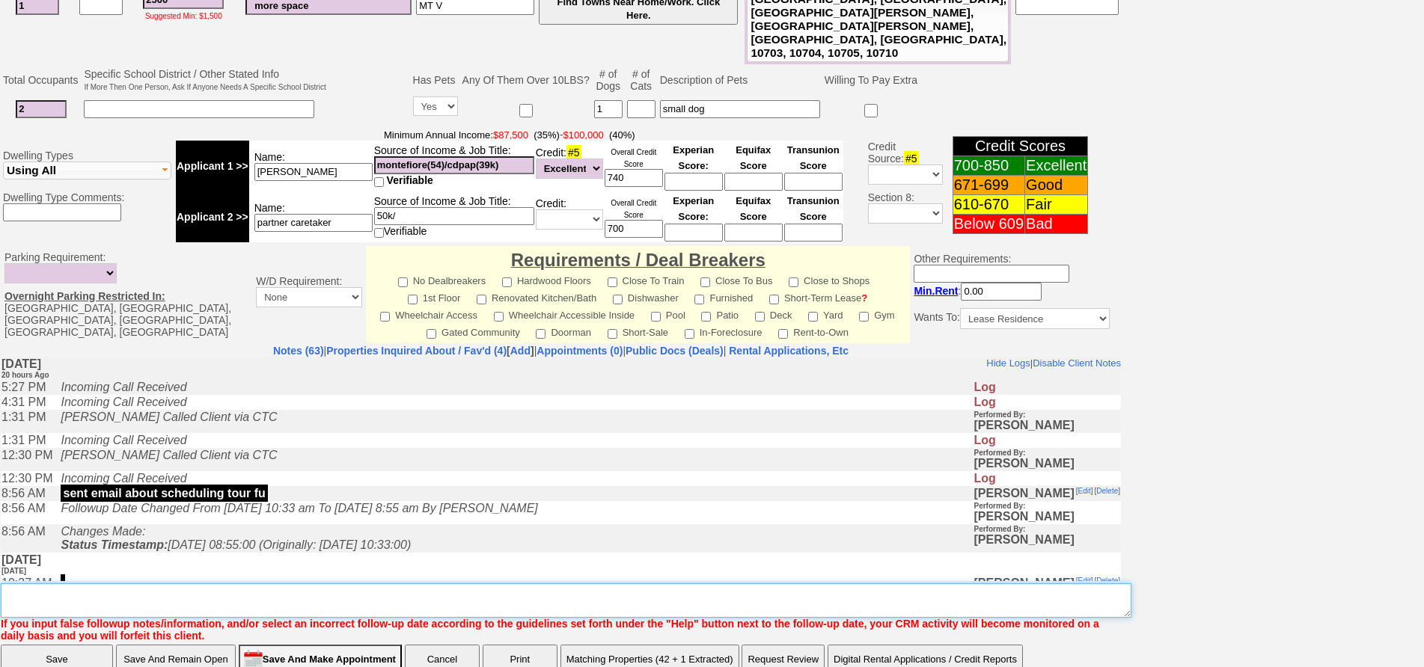
click at [529, 583] on textarea "Insert New Note Here" at bounding box center [566, 600] width 1130 height 34
type textarea "f"
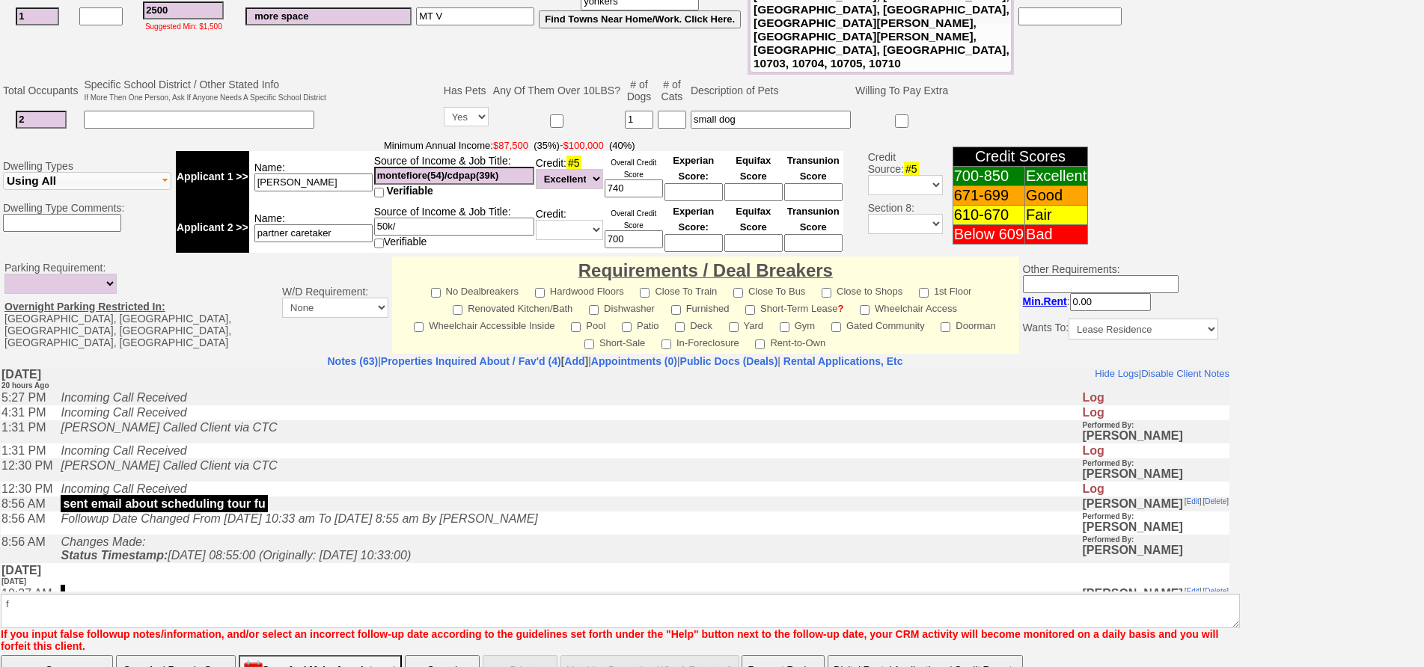
click input "Save" at bounding box center [57, 670] width 112 height 30
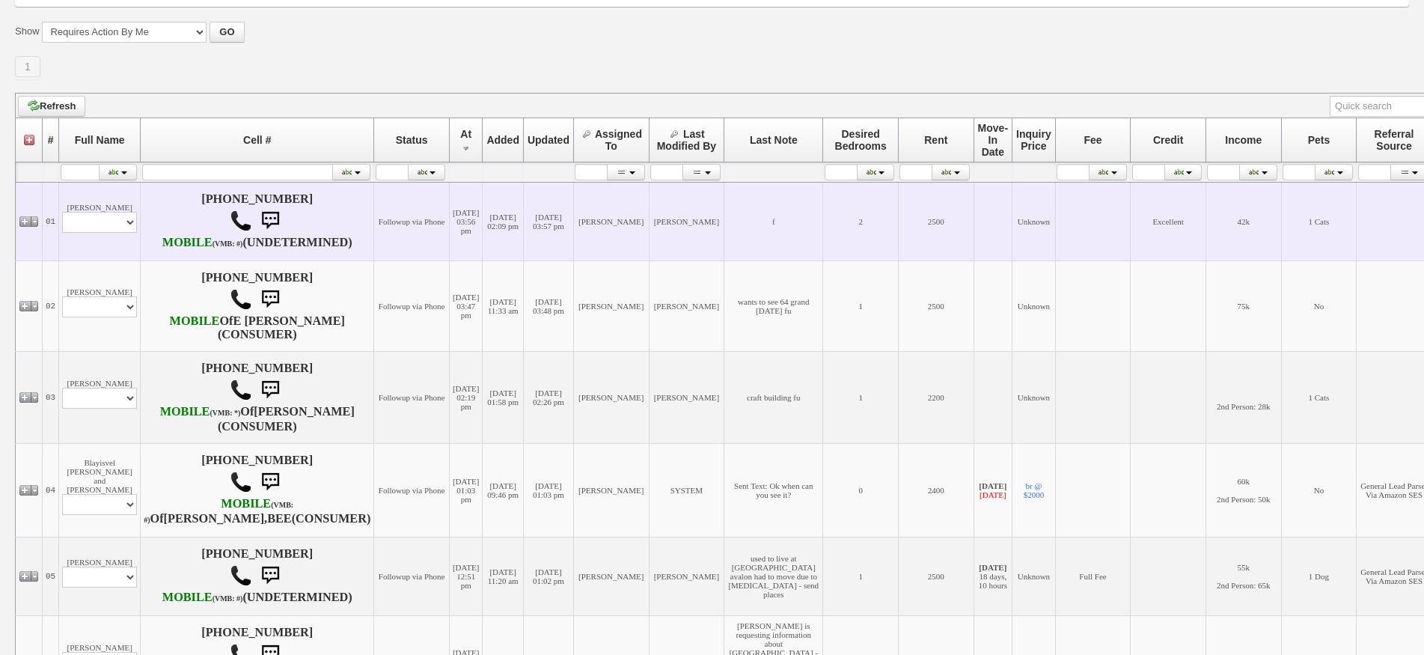
scroll to position [524, 0]
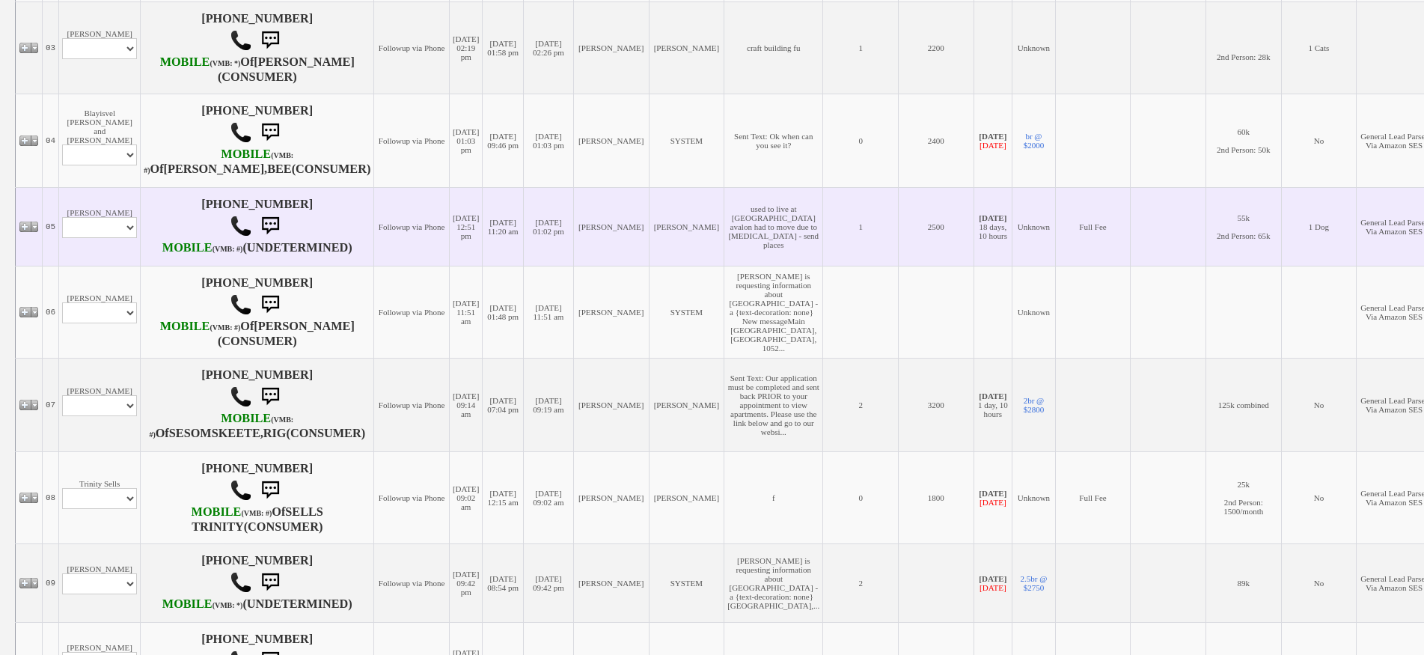
click at [134, 254] on td "Natasha Polanco Profile Edit Print Email Externally (Will Not Be Tracked In CRM…" at bounding box center [100, 226] width 82 height 79
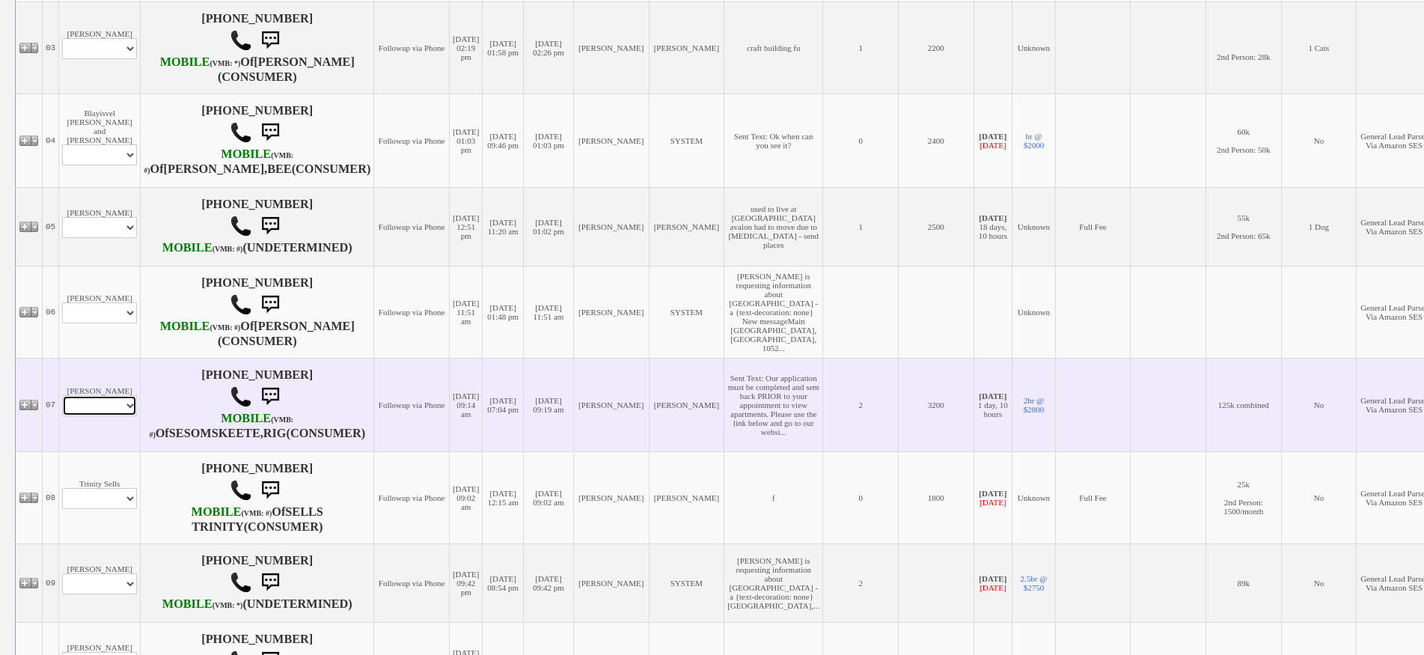
click at [105, 416] on select "Profile Edit Print Email Externally (Will Not Be Tracked In CRM) Closed Deals" at bounding box center [99, 405] width 75 height 21
click at [120, 451] on td "Jazmir Skeete Profile Edit Print Email Externally (Will Not Be Tracked In CRM) …" at bounding box center [100, 405] width 82 height 94
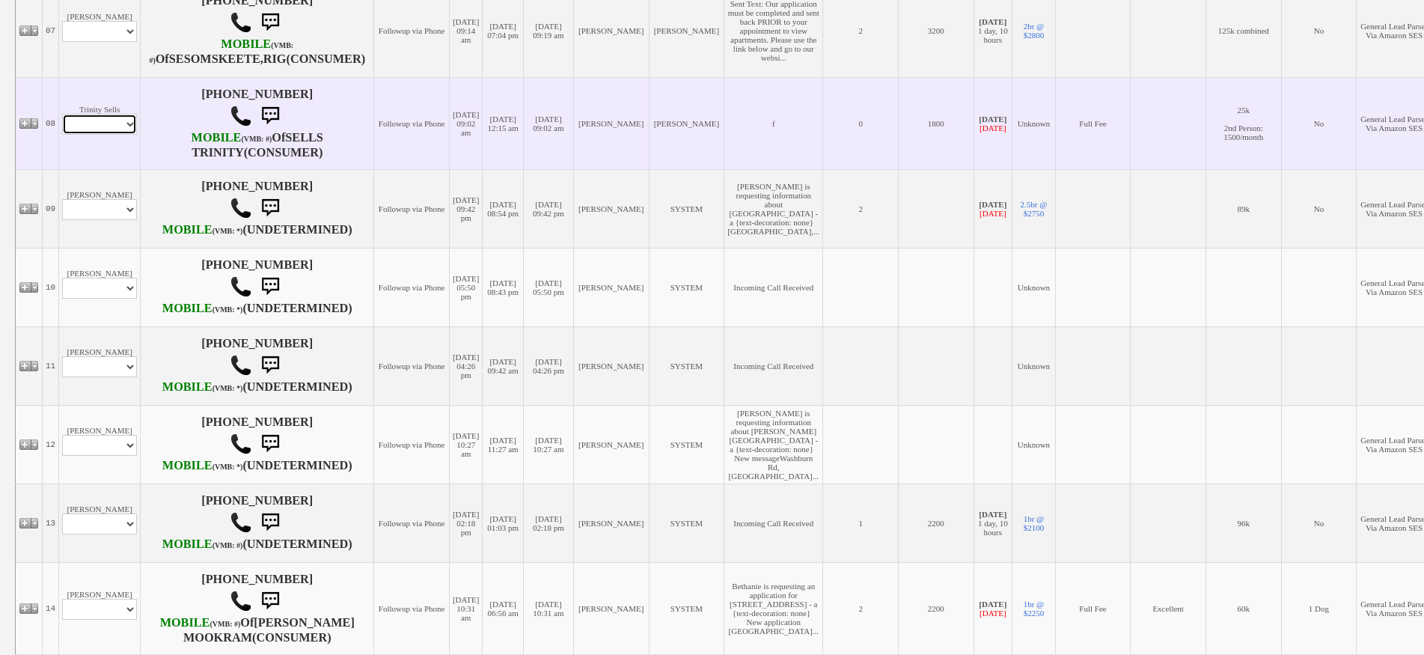
drag, startPoint x: 111, startPoint y: 222, endPoint x: 114, endPoint y: 241, distance: 19.1
click at [111, 135] on select "Profile Edit Print Email Externally (Will Not Be Tracked In CRM) Closed Deals" at bounding box center [99, 124] width 75 height 21
select select "ChangeURL,/crm/custom/edit_client_form.php?redirect=%2Fcrm%2Fclients.php&id=103…"
click at [62, 135] on select "Profile Edit Print Email Externally (Will Not Be Tracked In CRM) Closed Deals" at bounding box center [99, 124] width 75 height 21
select select
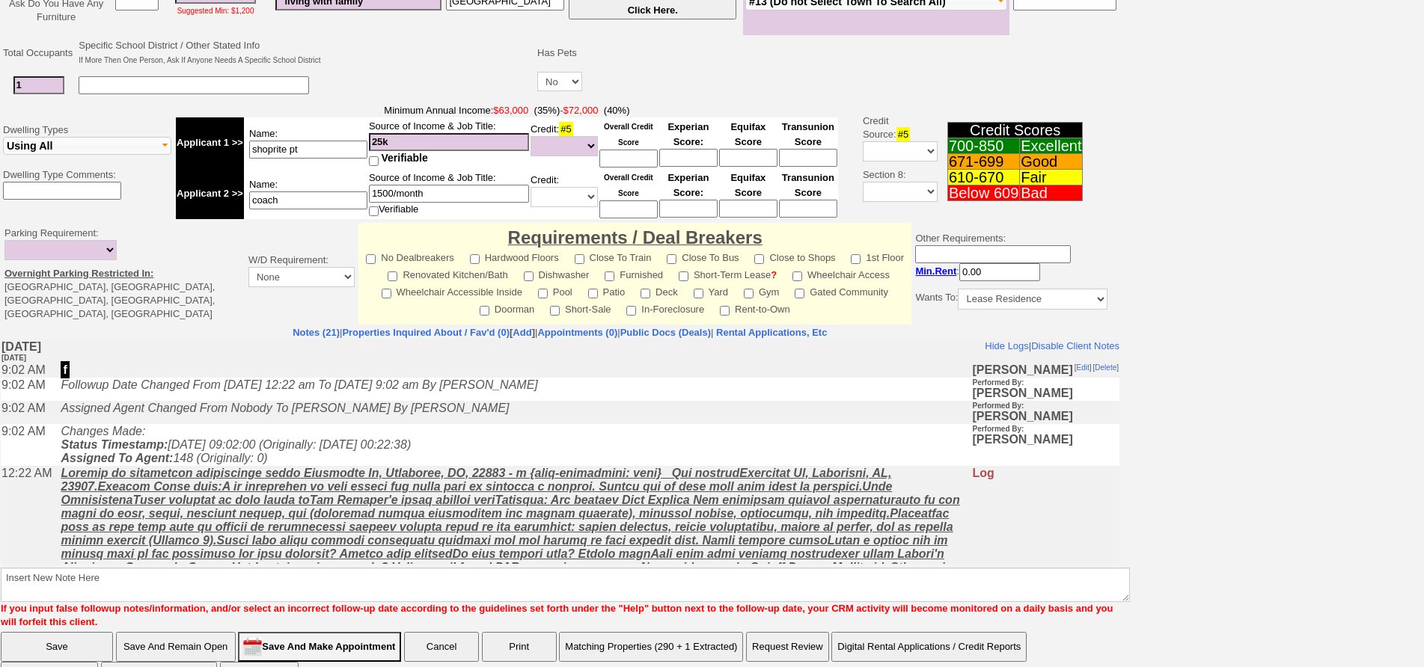
scroll to position [386, 0]
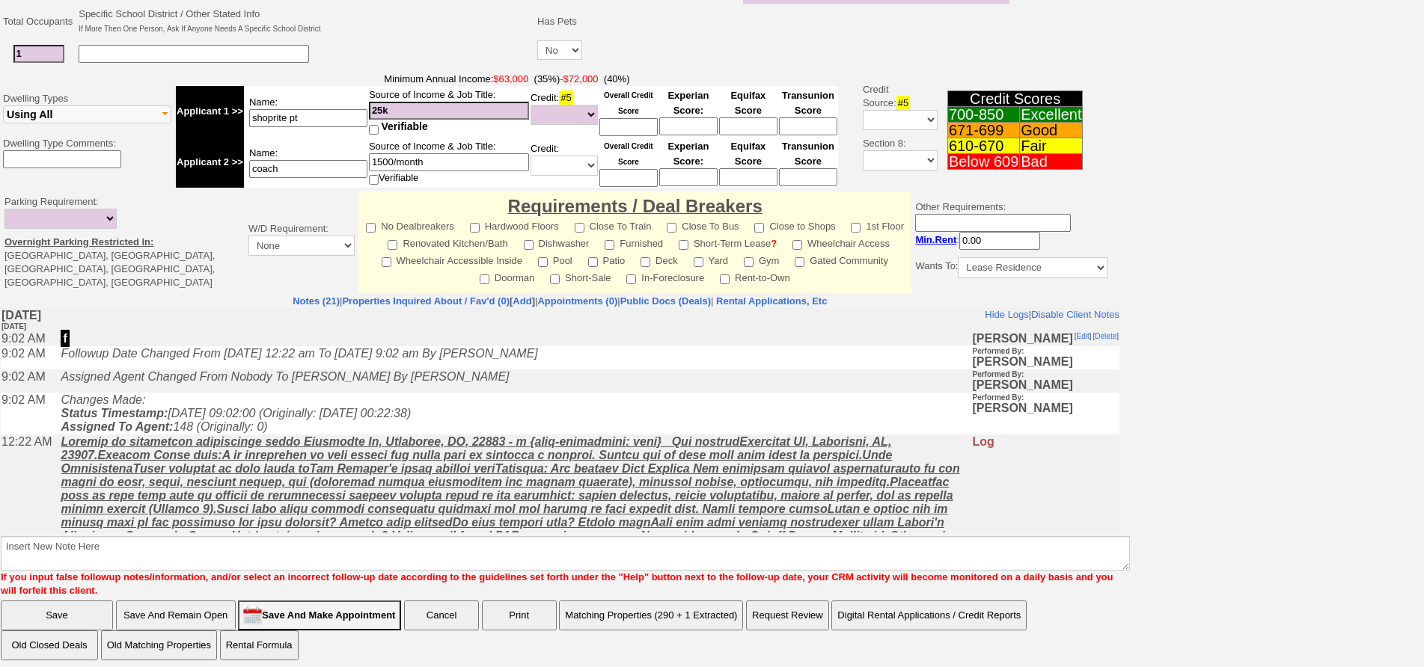
click at [339, 407] on td "Changes Made: Status Timestamp: [DATE] 09:02:00 (Originally: [DATE] 00:22:38) A…" at bounding box center [512, 414] width 918 height 42
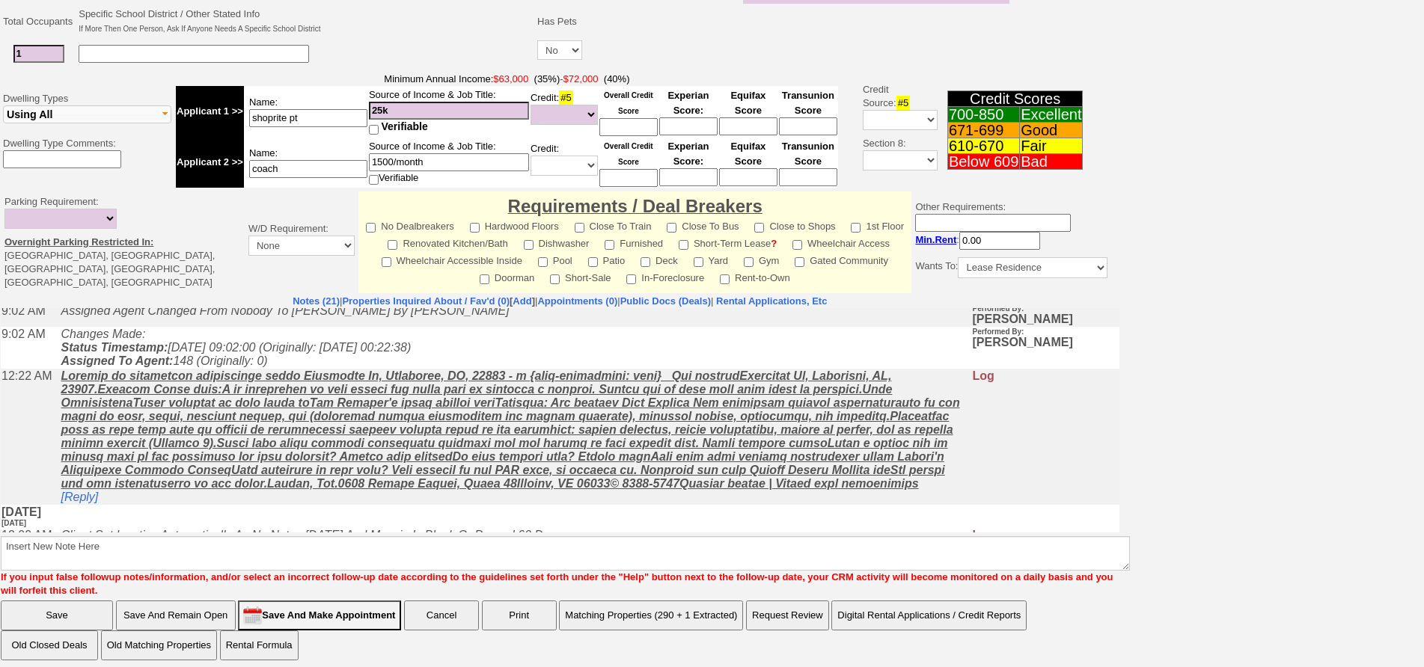
scroll to position [0, 0]
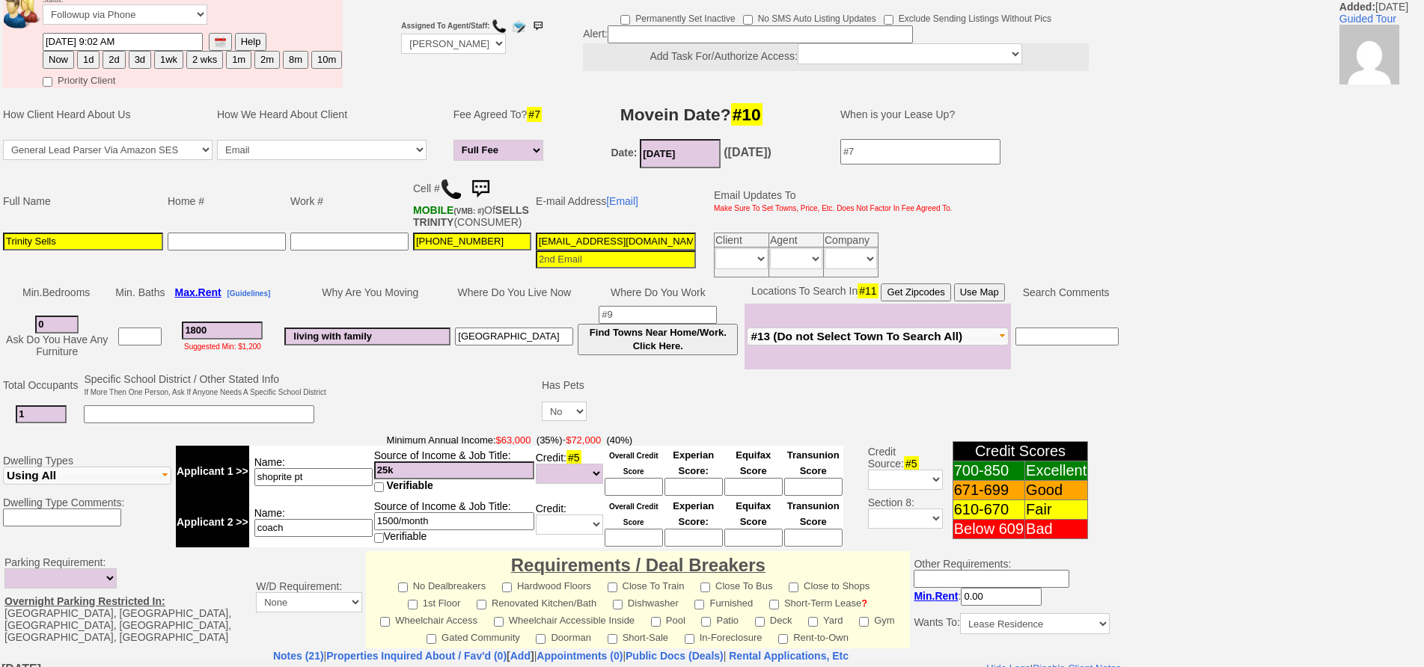
click at [444, 175] on div "AT&T Wireless" at bounding box center [458, 181] width 76 height 13
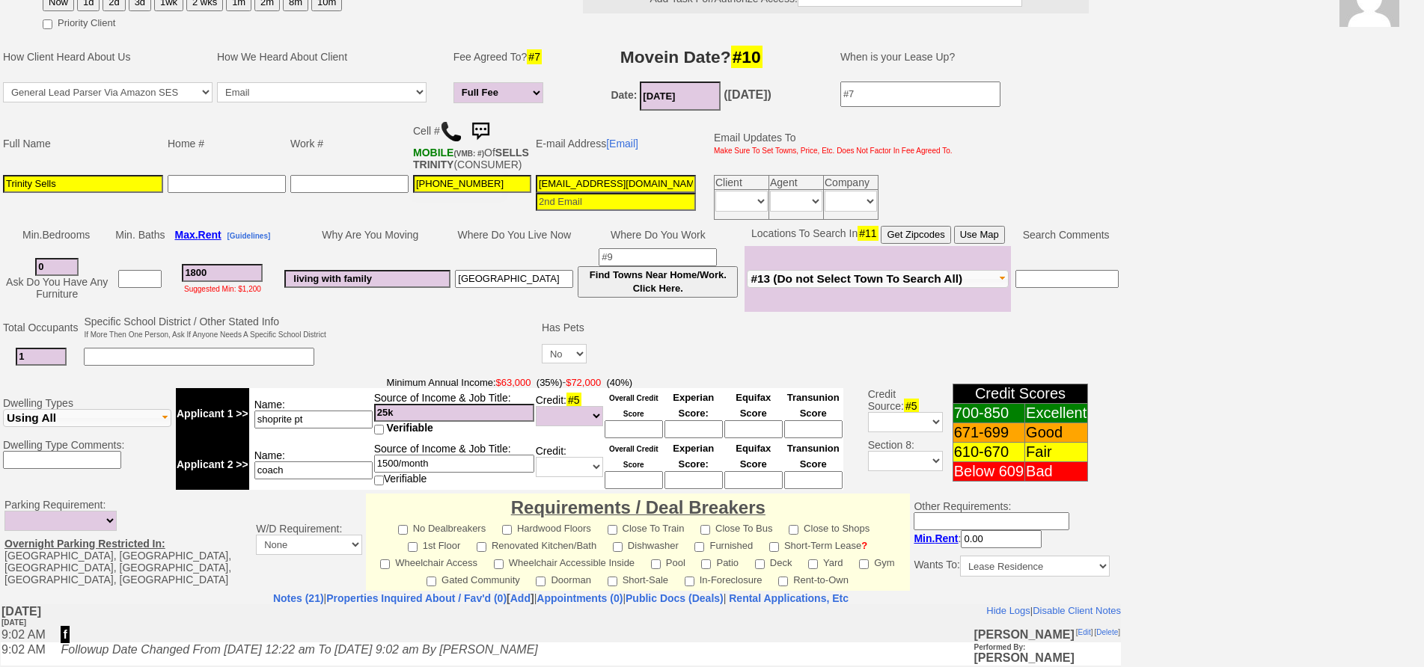
click at [452, 137] on img at bounding box center [451, 131] width 22 height 22
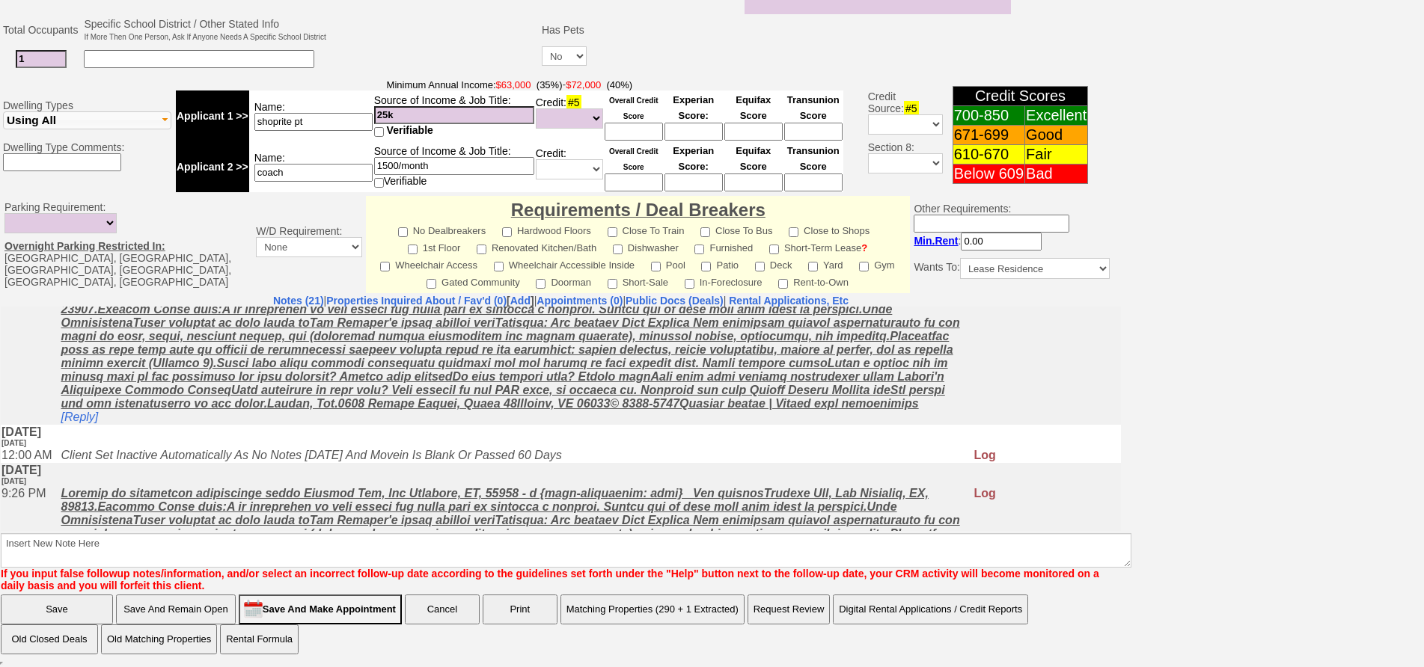
scroll to position [150, 0]
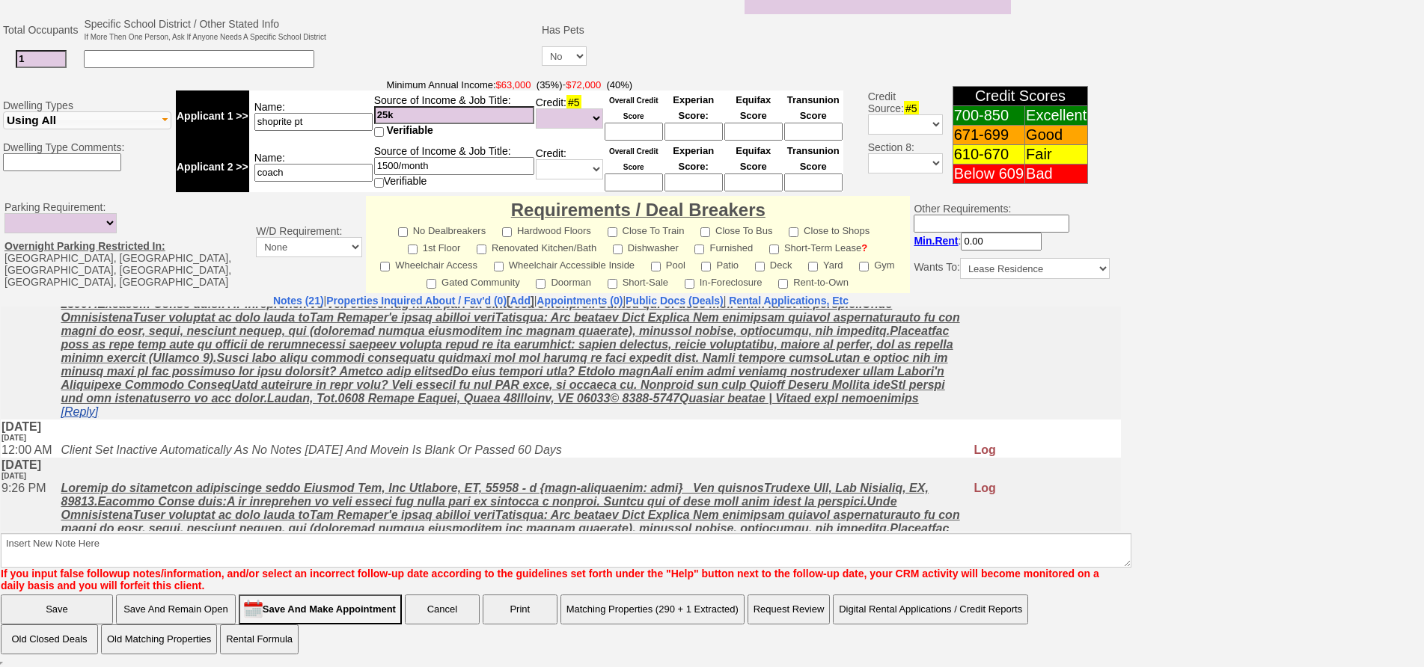
click at [88, 417] on link "[Reply]" at bounding box center [79, 411] width 37 height 13
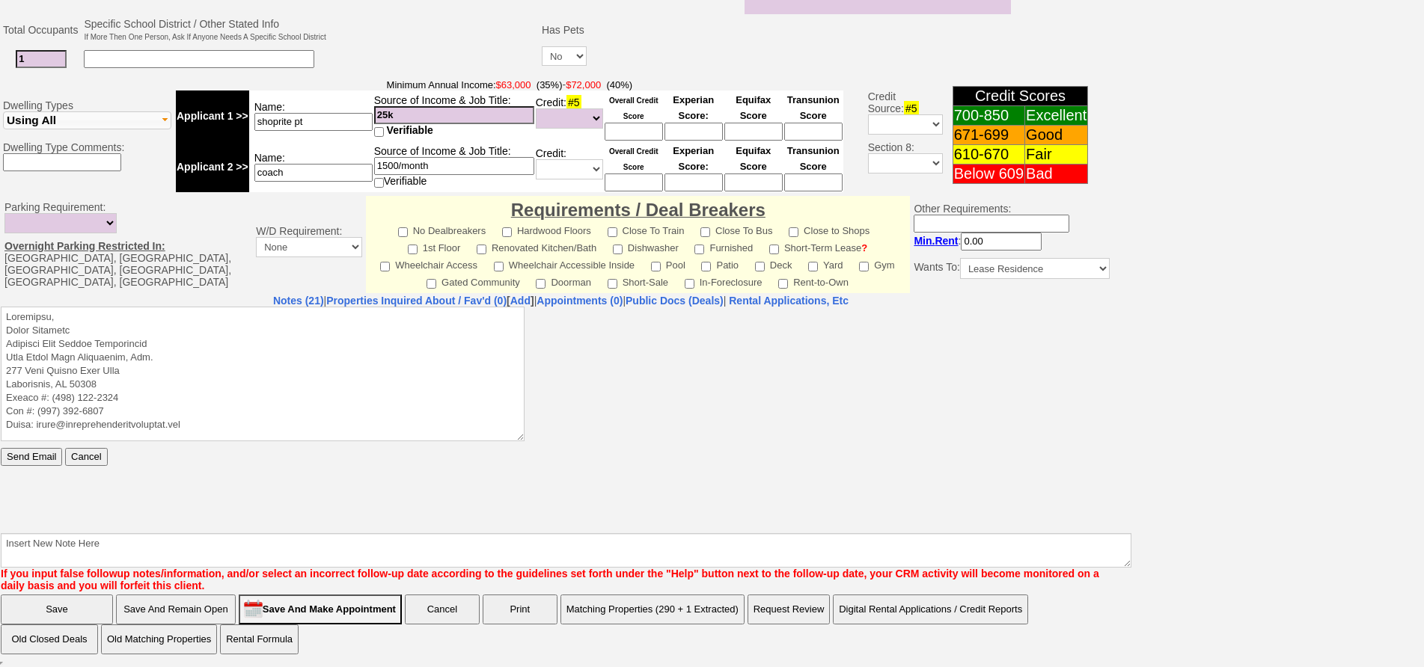
scroll to position [0, 0]
click at [119, 317] on textarea at bounding box center [263, 373] width 524 height 135
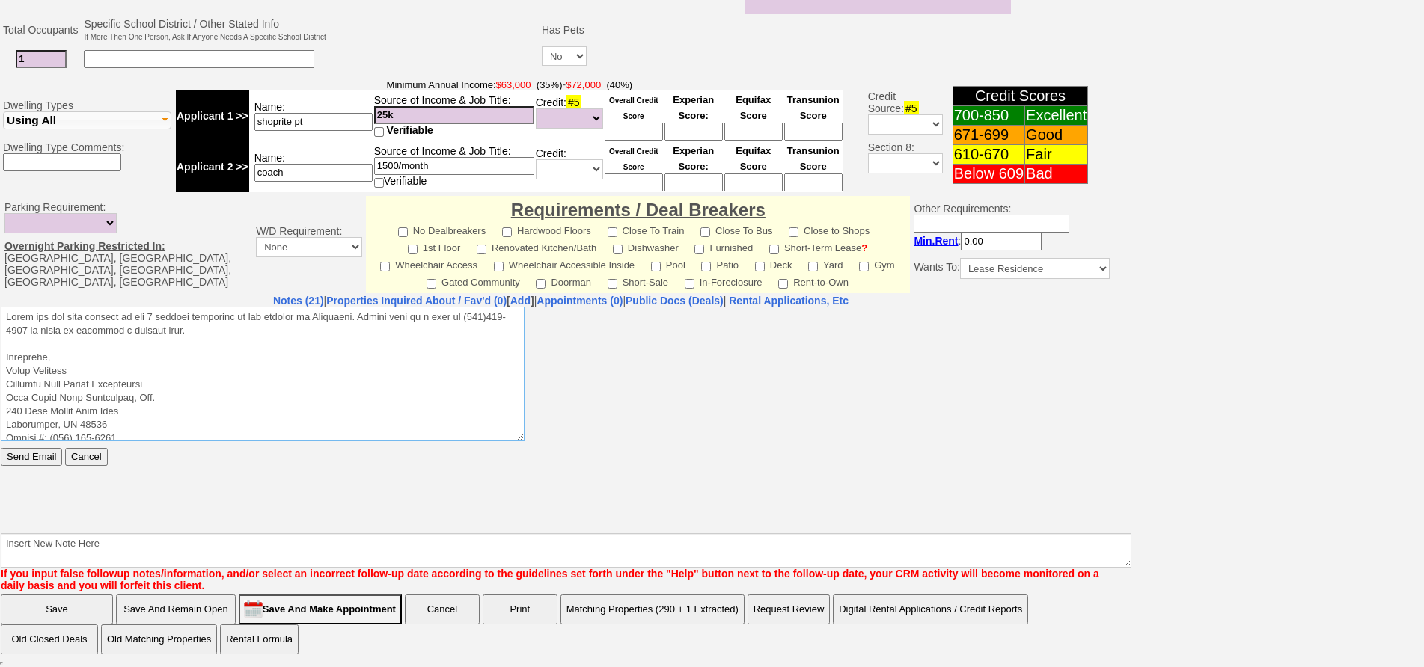
drag, startPoint x: 245, startPoint y: 331, endPoint x: 0, endPoint y: 275, distance: 251.1
click html "Send Email Cancel"
type textarea "Lorem ips dol sita consect ad eli 9 seddoei temporinc ut lab etdolor ma Aliquae…"
click at [38, 459] on input "Send Email" at bounding box center [31, 456] width 61 height 18
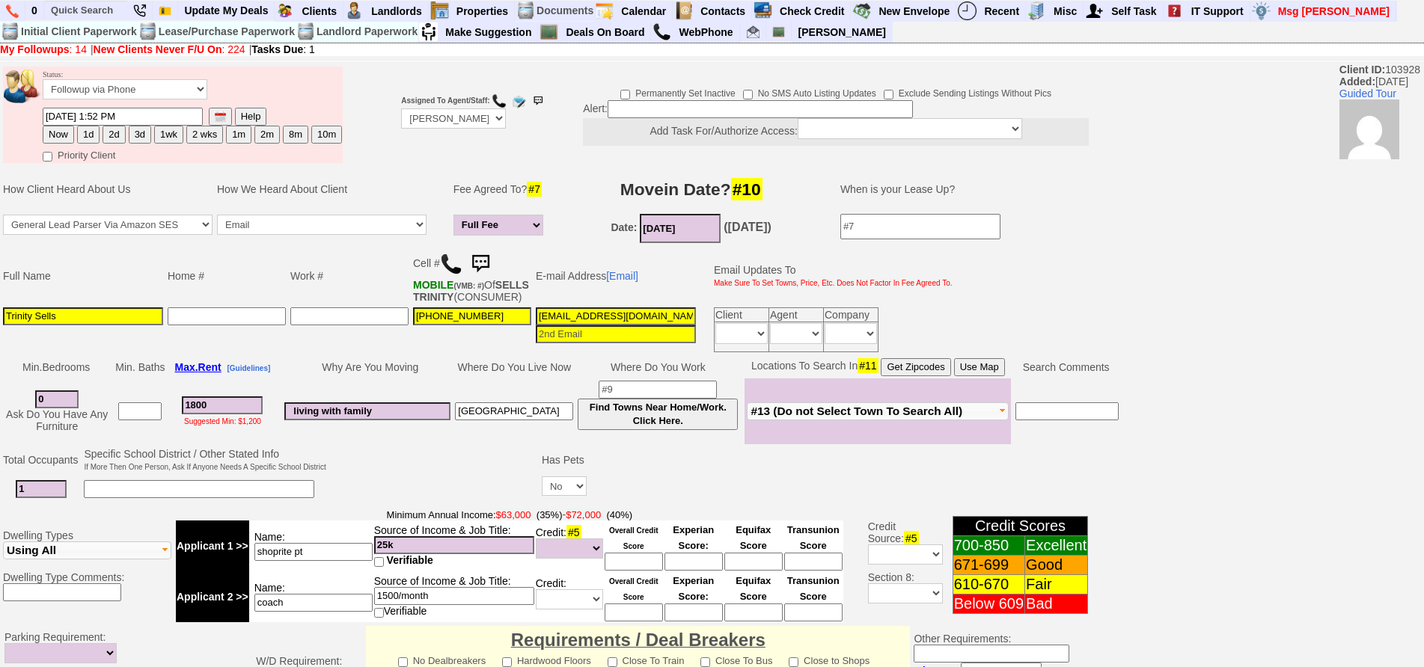
click at [490, 257] on img at bounding box center [480, 264] width 30 height 30
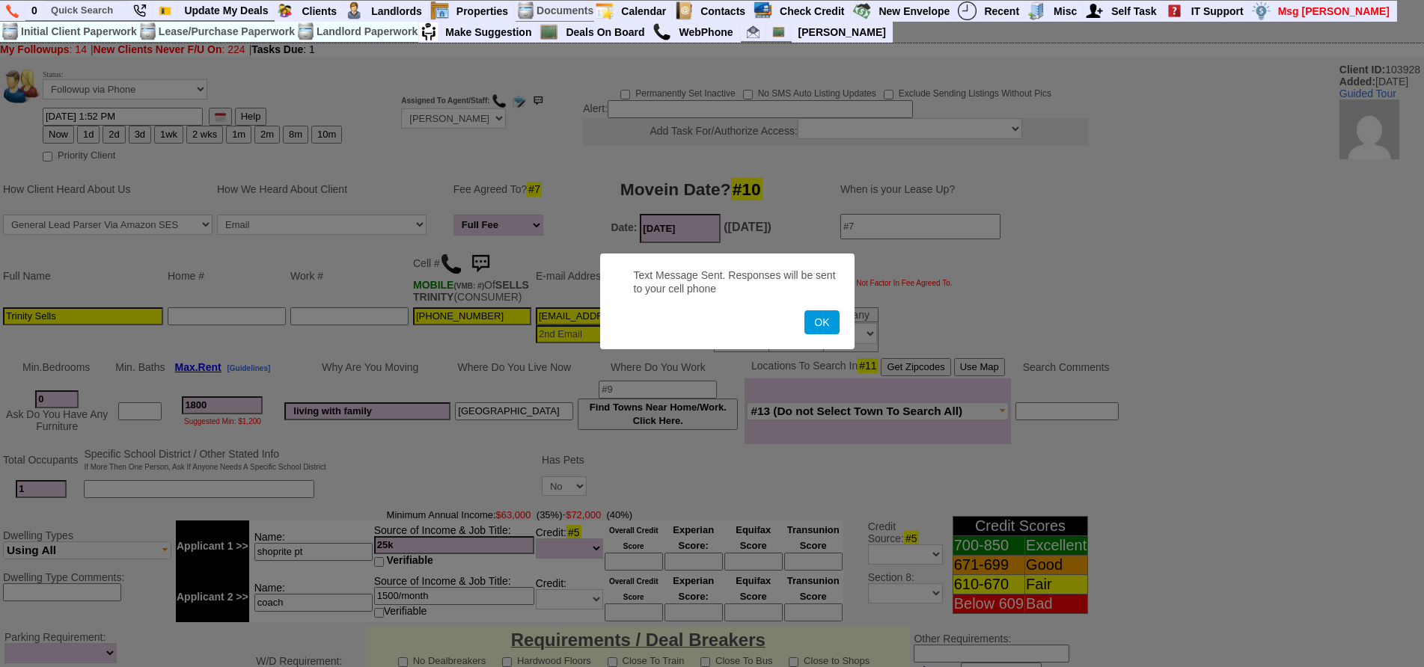
click at [804, 310] on button "OK" at bounding box center [821, 322] width 34 height 24
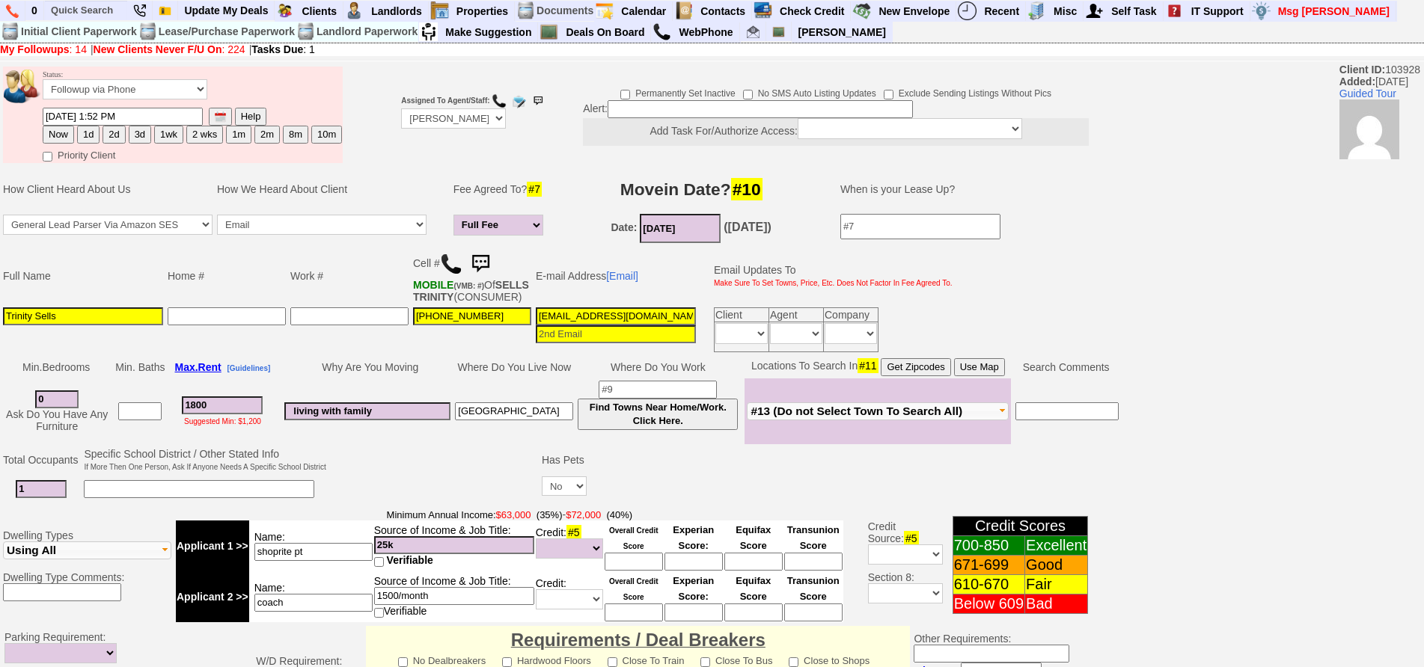
click at [458, 257] on img at bounding box center [451, 264] width 22 height 22
click at [151, 84] on select "Followup via Phone Followup via Email Followup When Section 8 Property Found De…" at bounding box center [125, 89] width 165 height 20
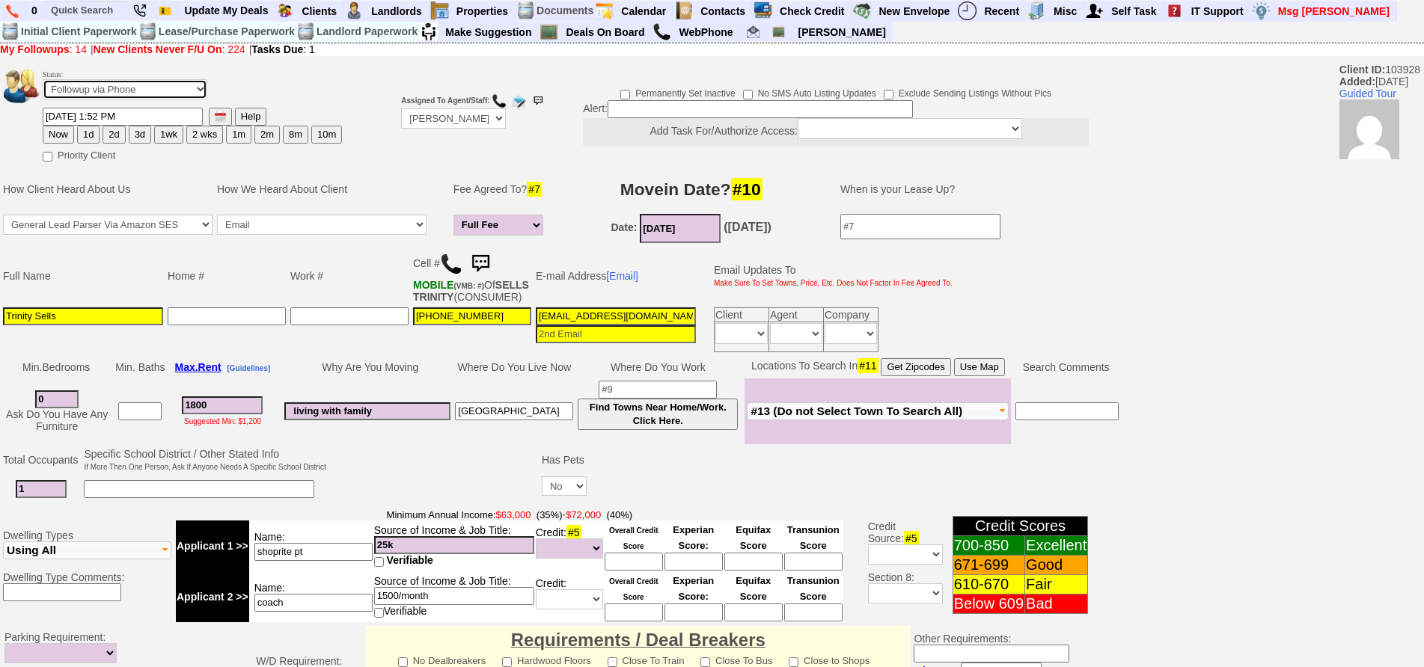
select select "Inactive"
click at [43, 79] on select "Followup via Phone Followup via Email Followup When Section 8 Property Found De…" at bounding box center [125, 89] width 165 height 20
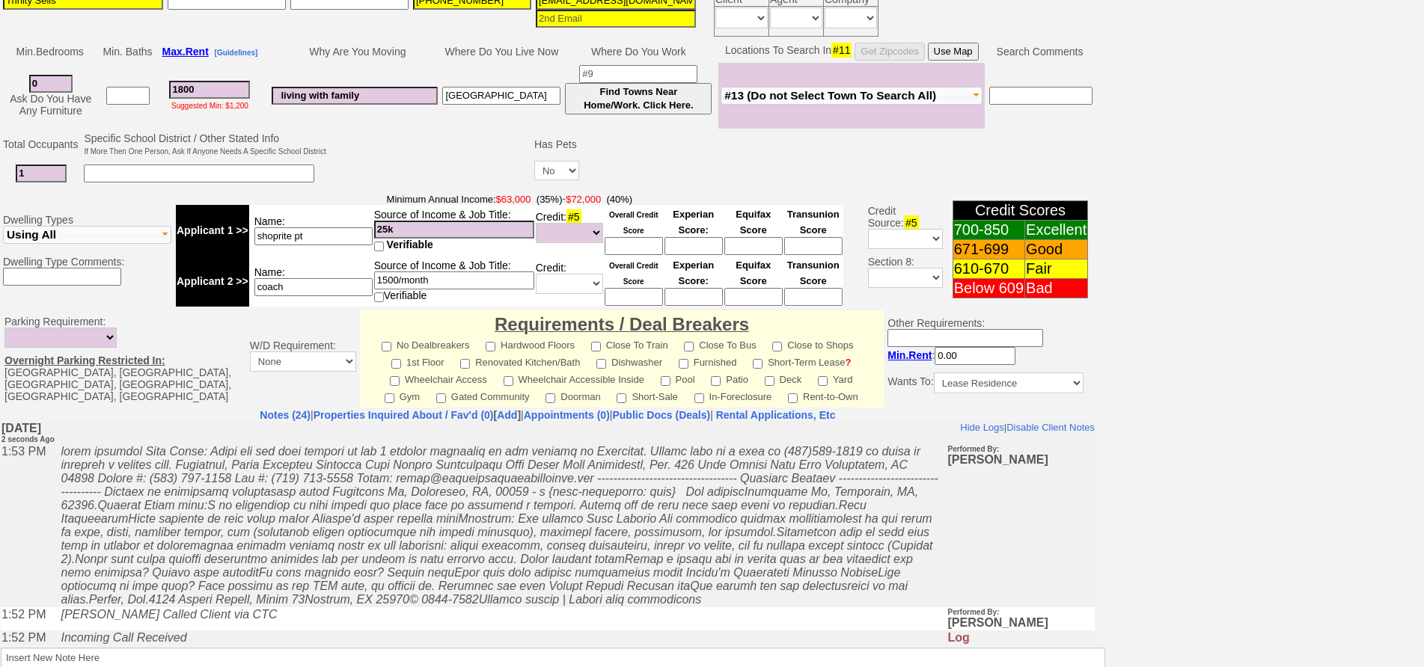
scroll to position [417, 0]
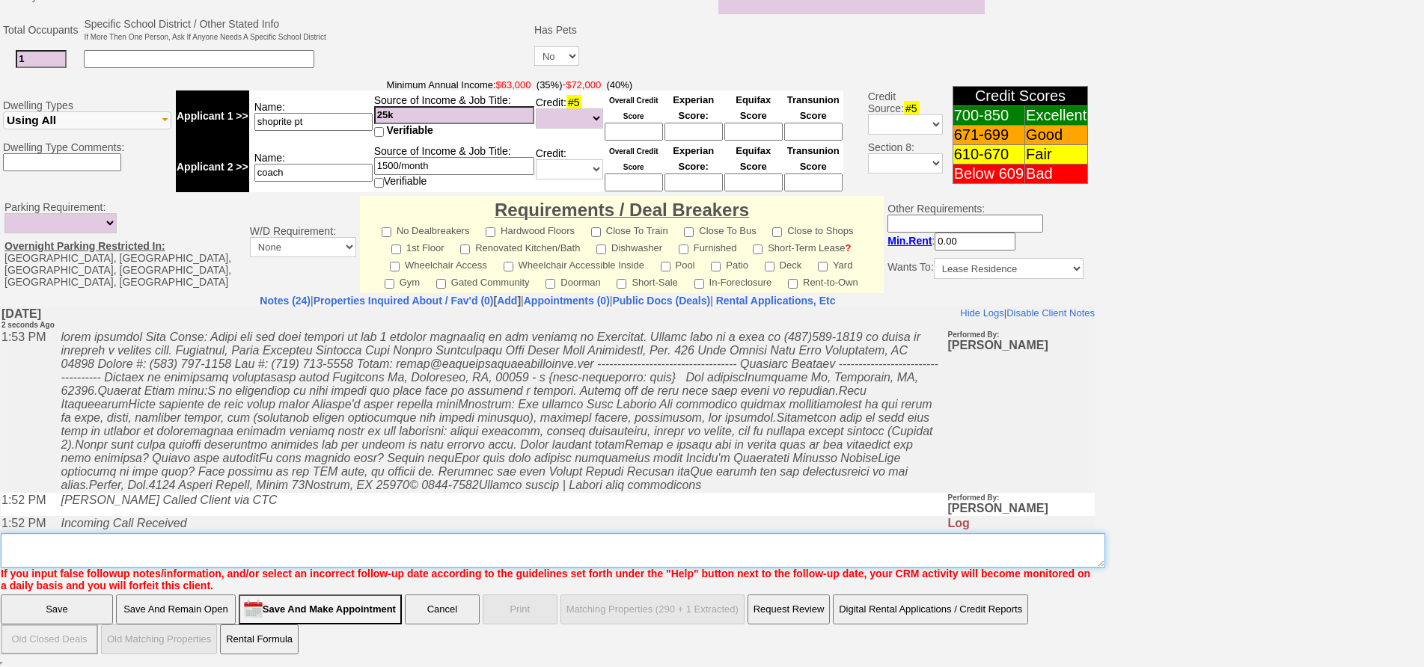
click at [389, 565] on textarea "Insert New Note Here" at bounding box center [553, 550] width 1104 height 34
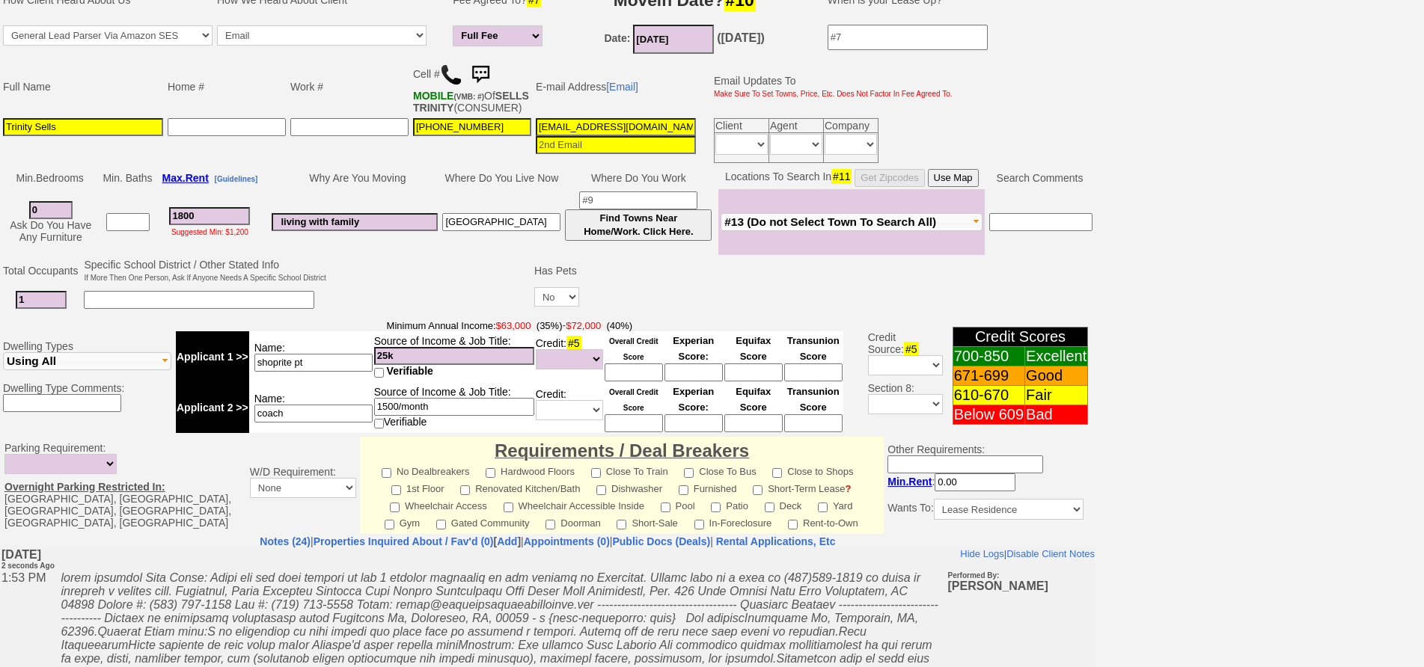
scroll to position [0, 0]
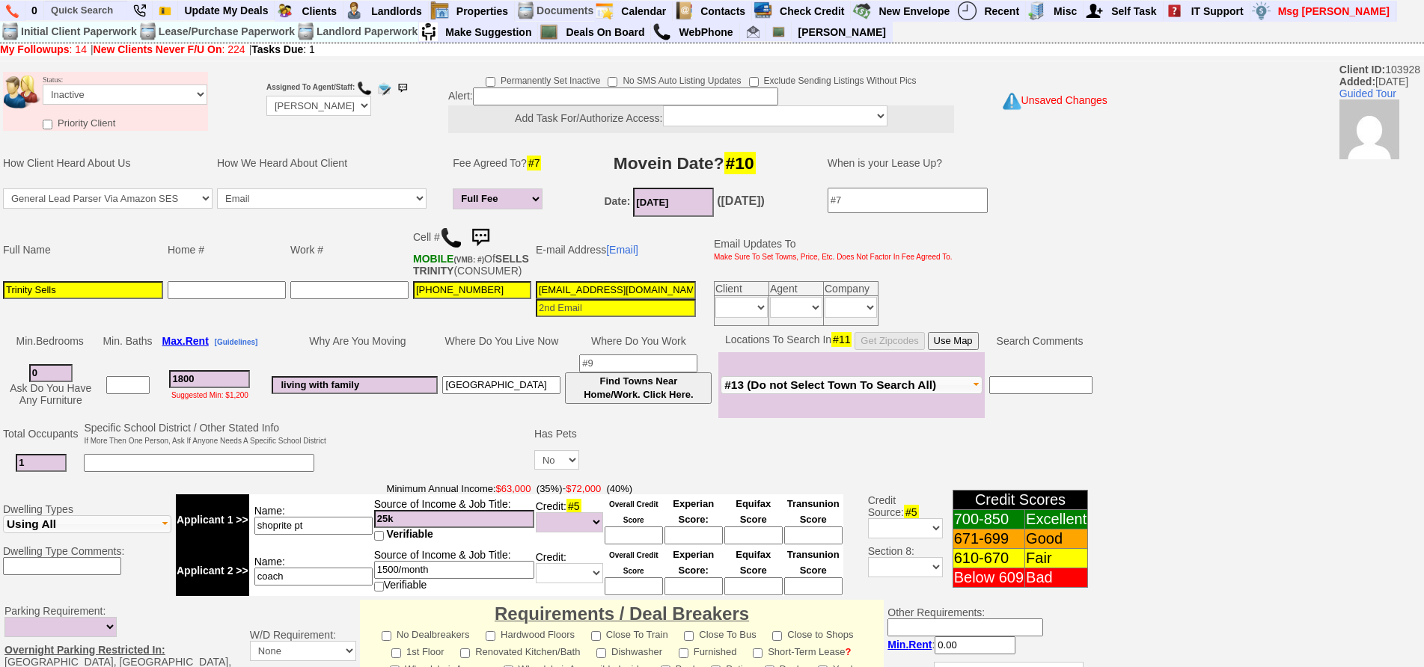
type textarea "called client lm sent txt and email ia until response"
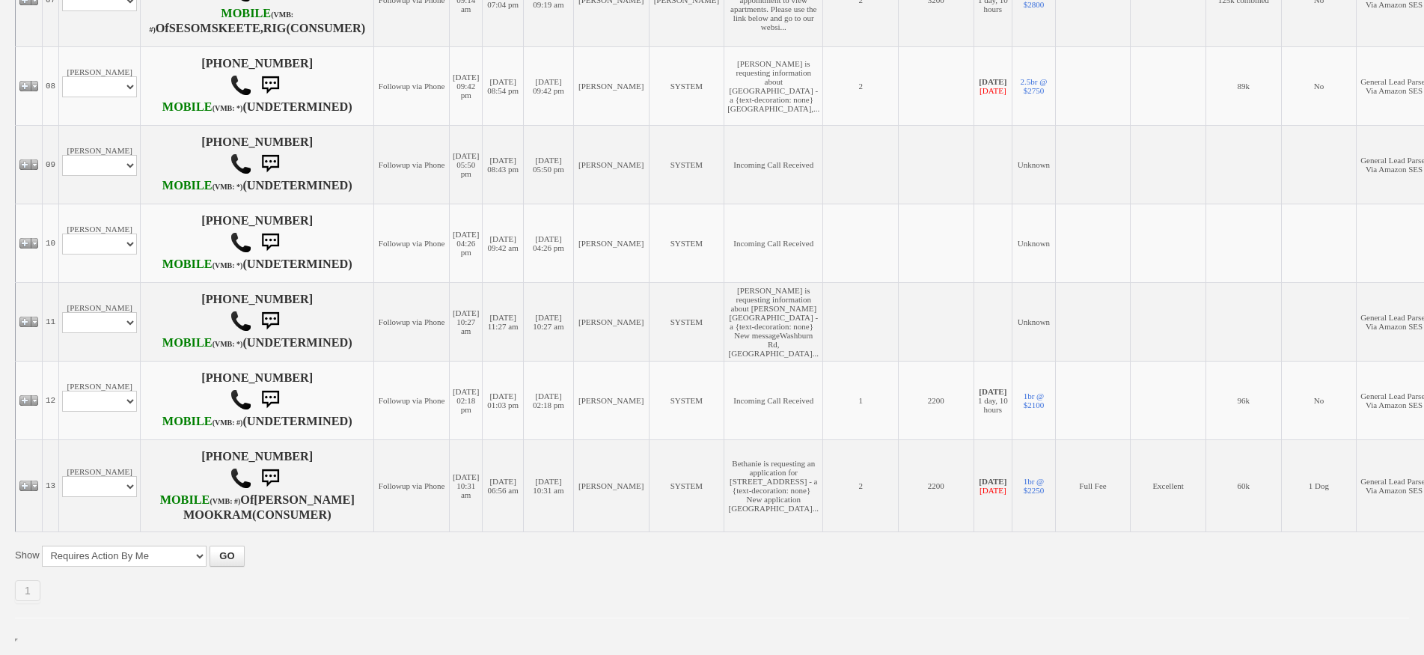
scroll to position [1146, 0]
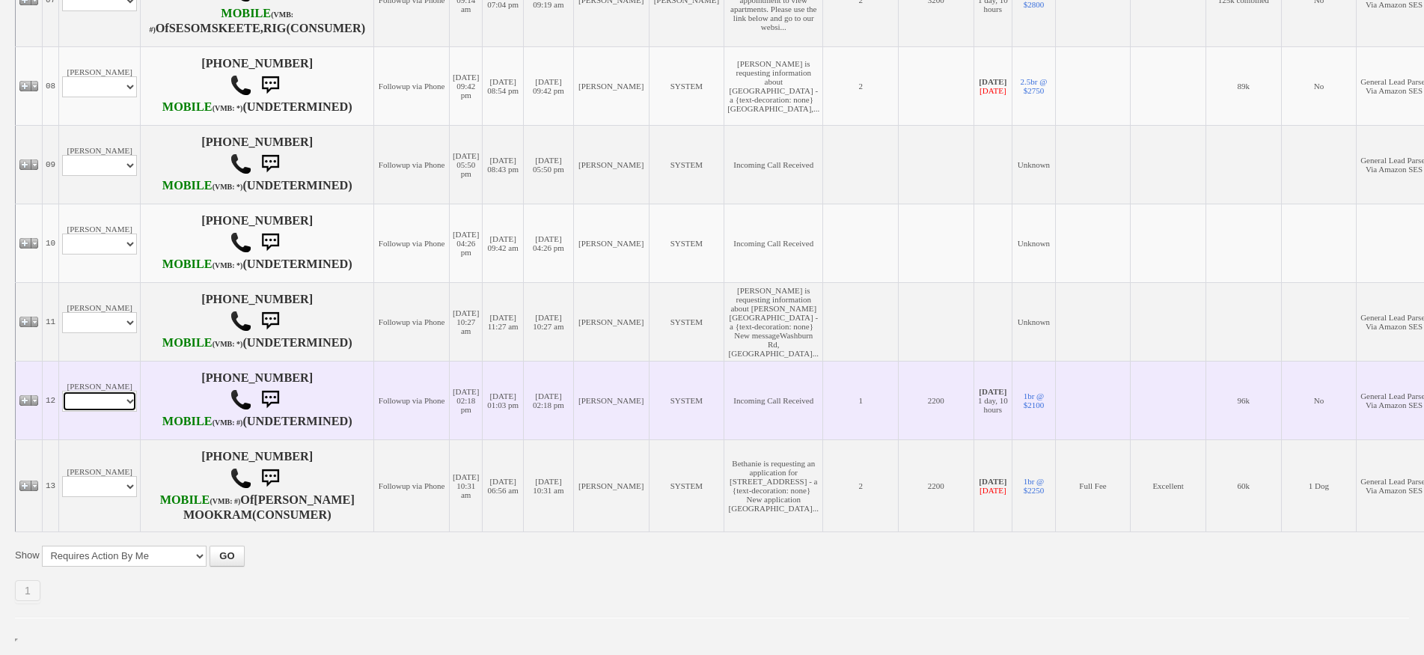
click at [116, 390] on select "Profile Edit Print Email Externally (Will Not Be Tracked In CRM) Closed Deals" at bounding box center [99, 400] width 75 height 21
select select "ChangeURL,/crm/custom/edit_client_form.php?redirect=%2Fcrm%2Fclients.php&id=142…"
click at [62, 390] on select "Profile Edit Print Email Externally (Will Not Be Tracked In CRM) Closed Deals" at bounding box center [99, 400] width 75 height 21
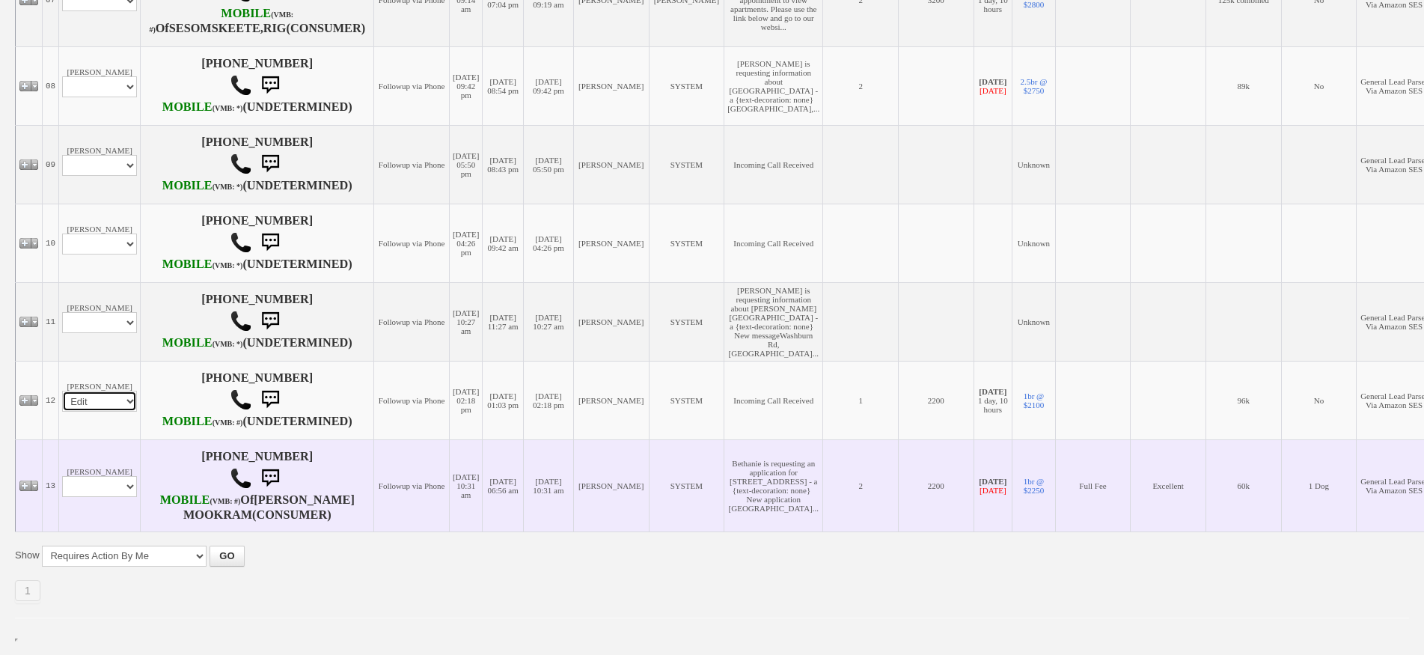
select select
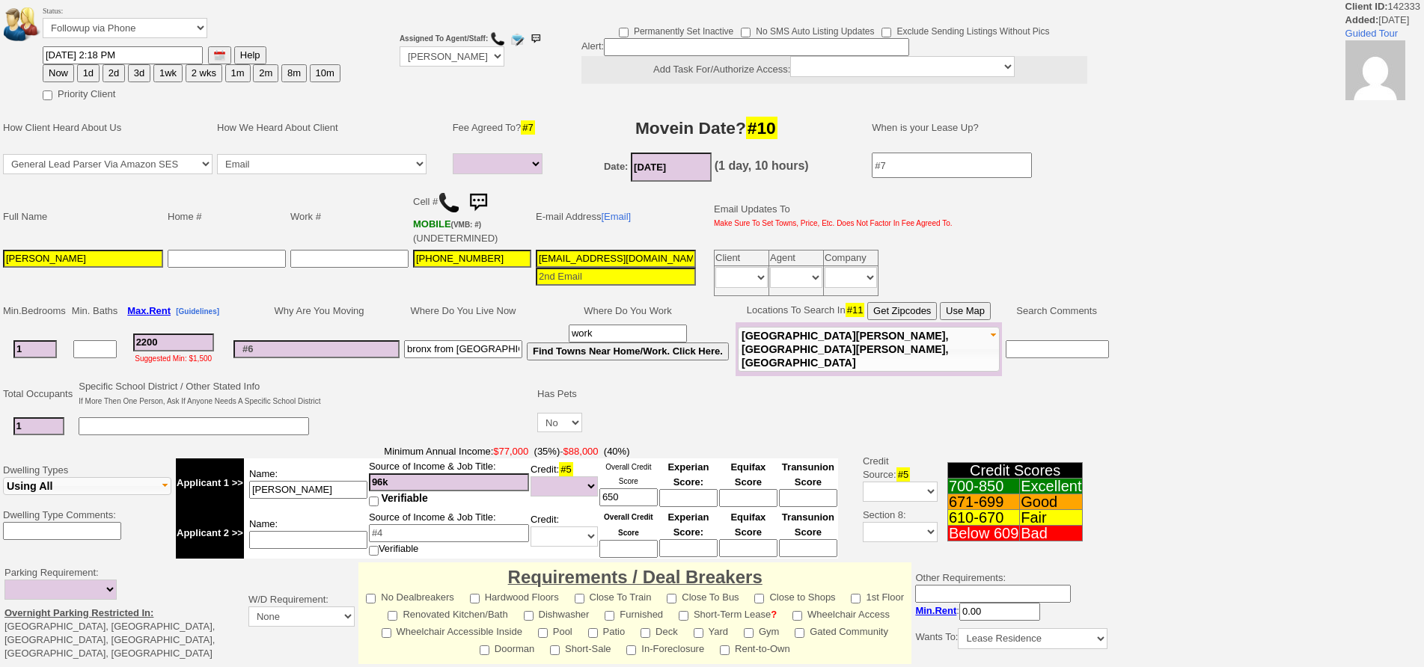
select select
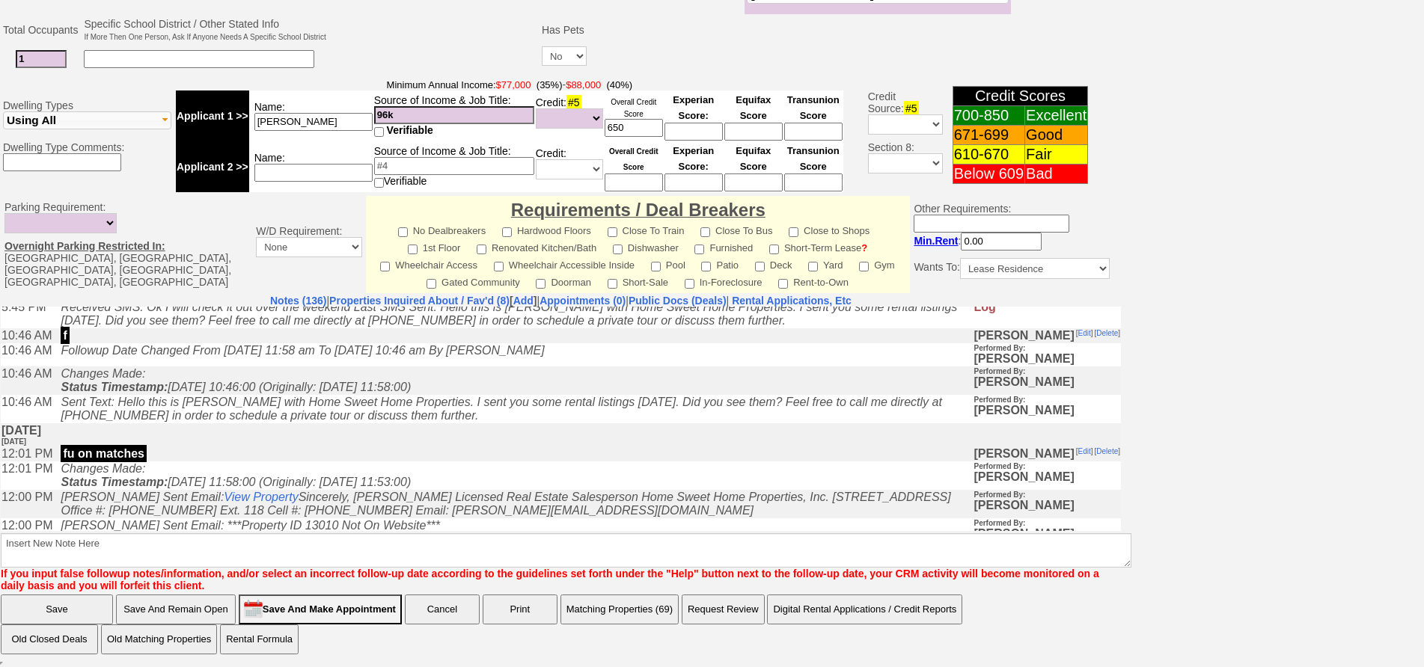
scroll to position [150, 0]
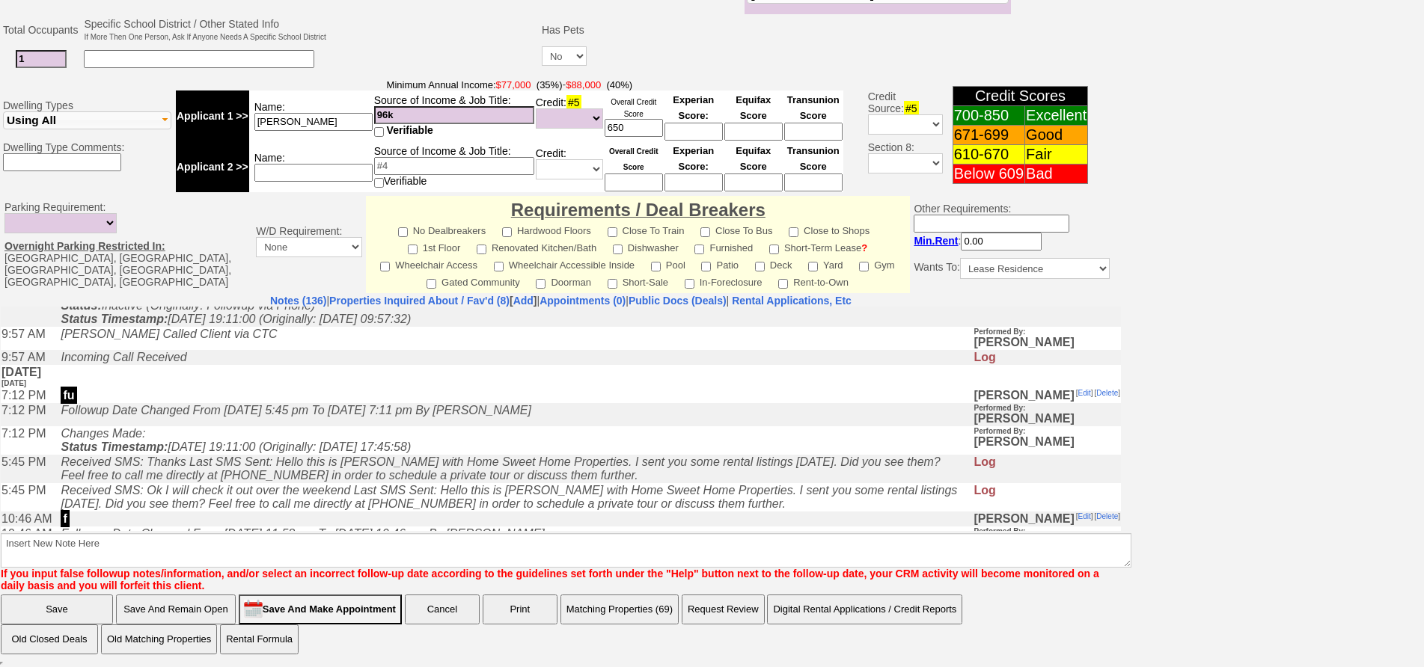
click at [414, 291] on td "Requirements / Deal Breakers No Dealbreakers Hardwood Floors Close To Train Clo…" at bounding box center [638, 244] width 544 height 97
click at [416, 298] on link "Properties Inquired About / Fav'd (8)" at bounding box center [419, 301] width 180 height 12
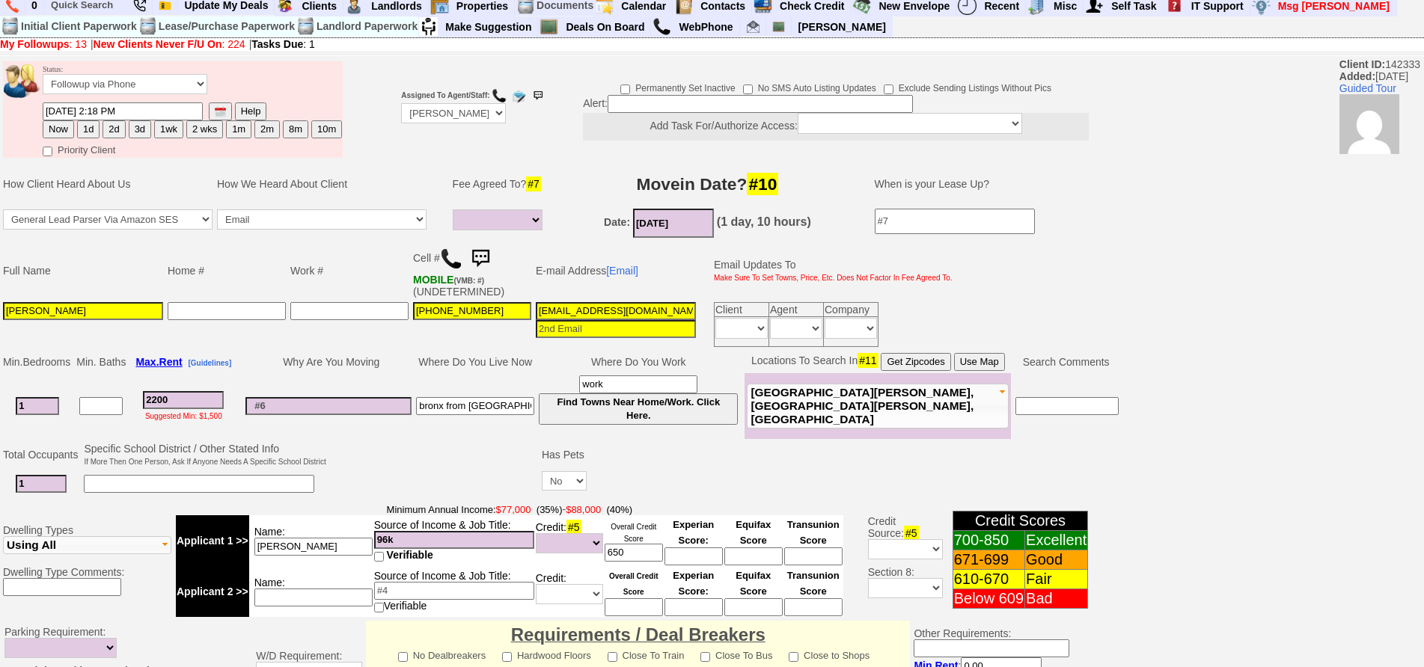
scroll to position [431, 0]
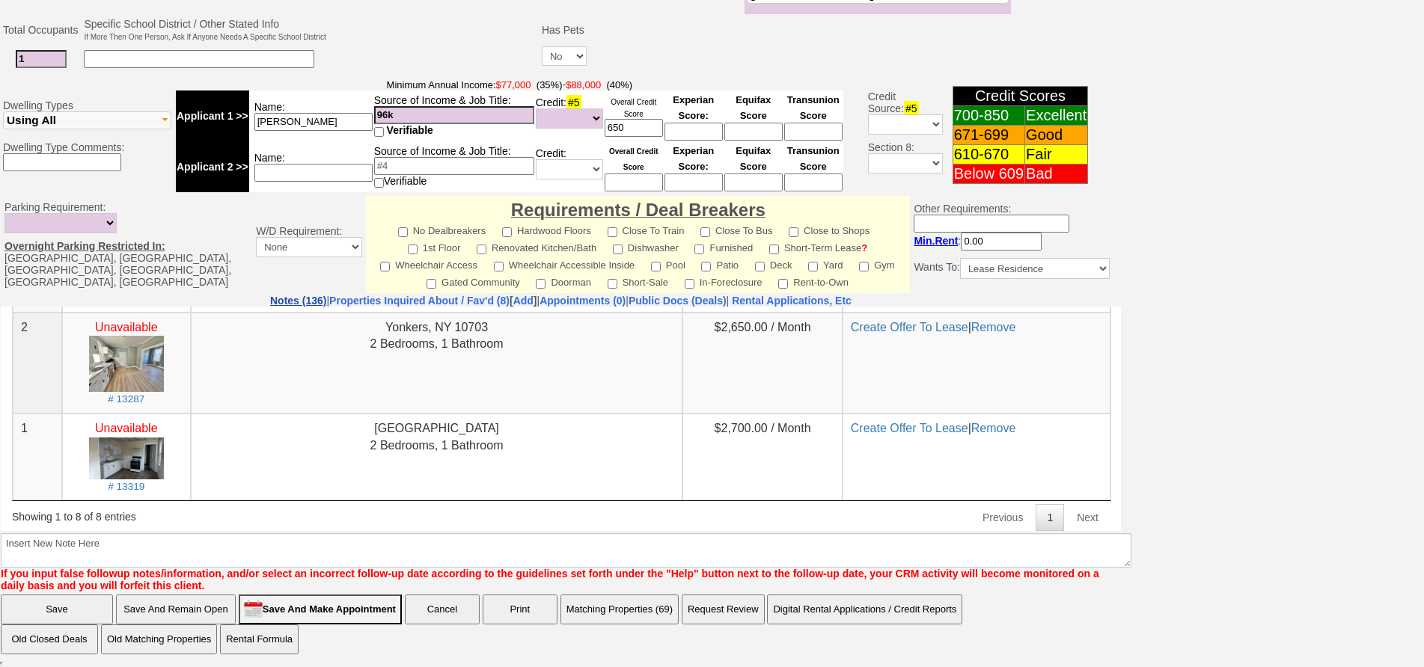
click at [270, 299] on link "Notes (136)" at bounding box center [298, 301] width 56 height 12
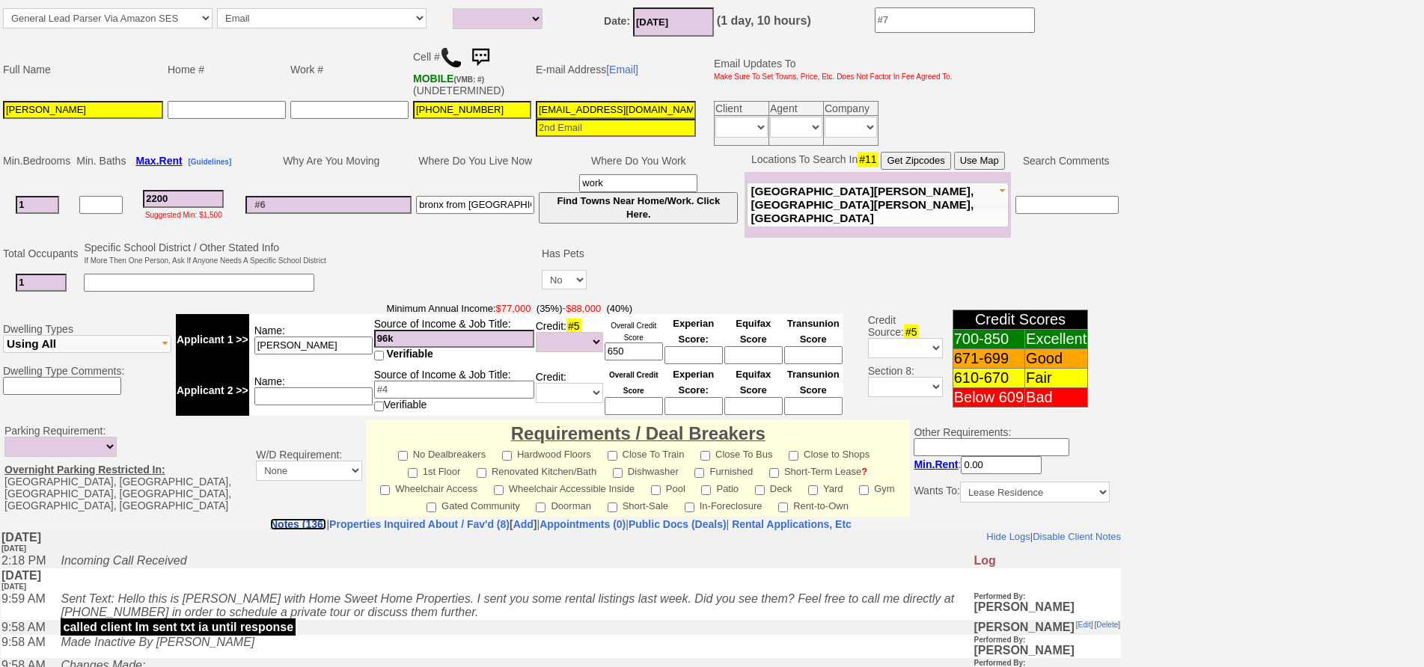
scroll to position [0, 0]
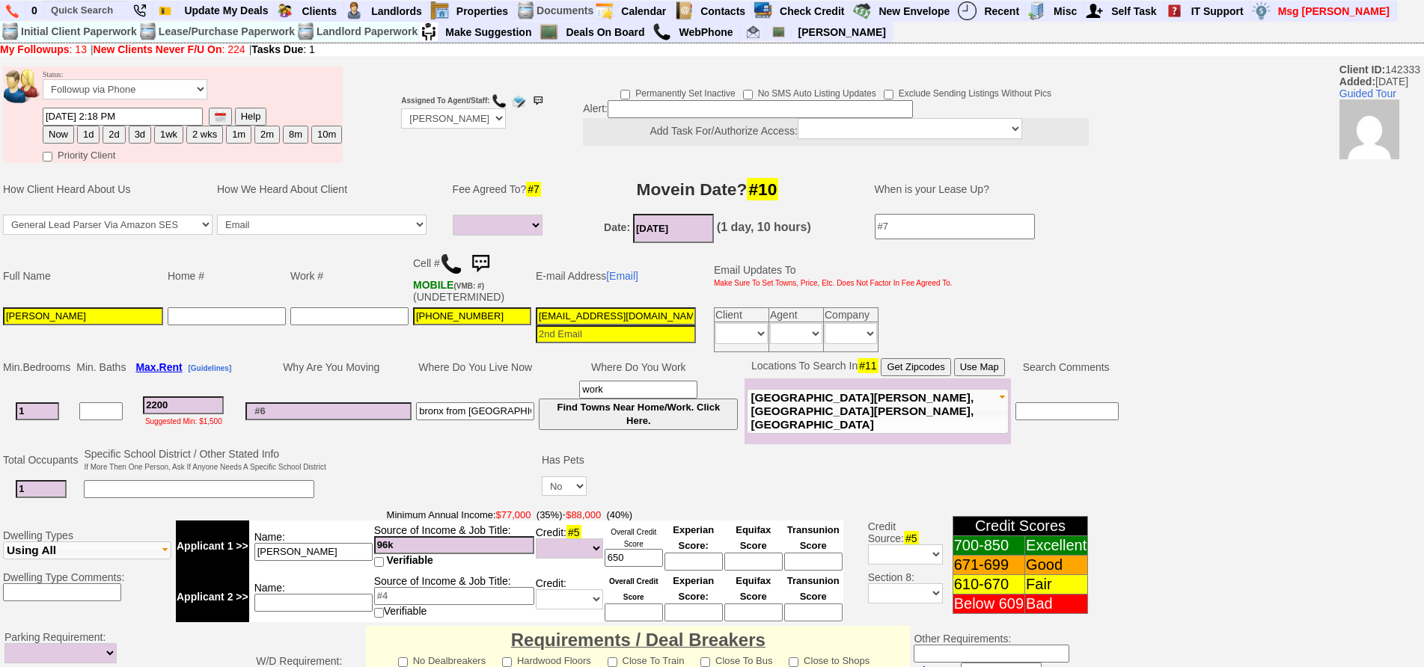
click at [193, 404] on input "2200" at bounding box center [183, 405] width 81 height 18
click at [456, 263] on img at bounding box center [451, 264] width 22 height 22
click at [598, 236] on td "Date: 08/15/2025 (1 day, 10 hours)" at bounding box center [707, 229] width 304 height 34
click at [192, 404] on input "2200" at bounding box center [183, 405] width 81 height 18
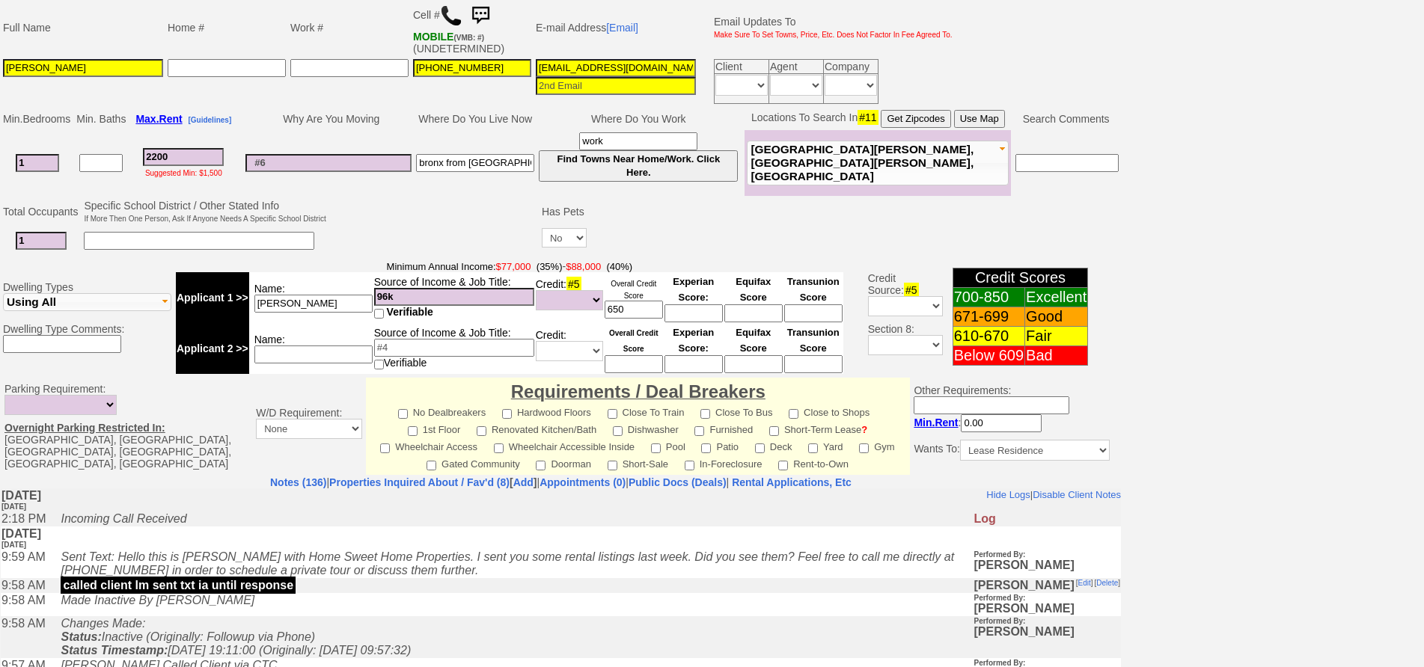
scroll to position [431, 0]
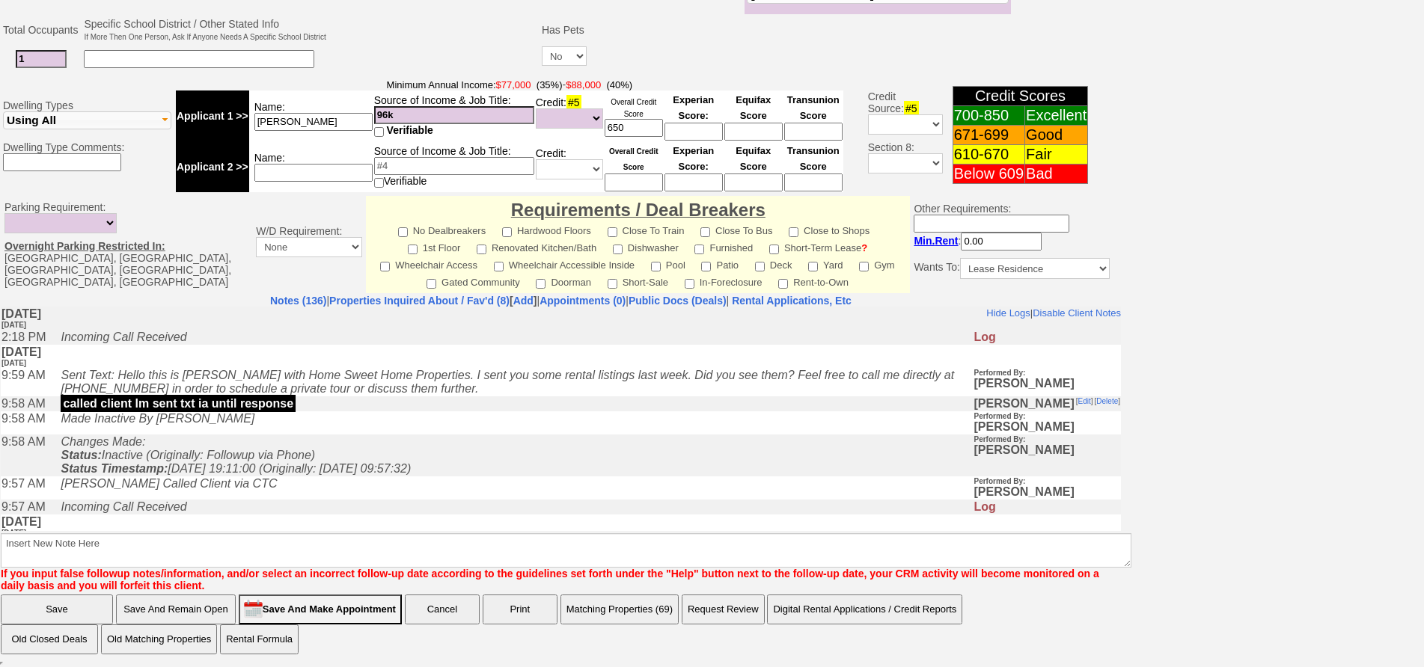
click at [395, 411] on td "called client lm sent txt ia until response" at bounding box center [512, 403] width 919 height 15
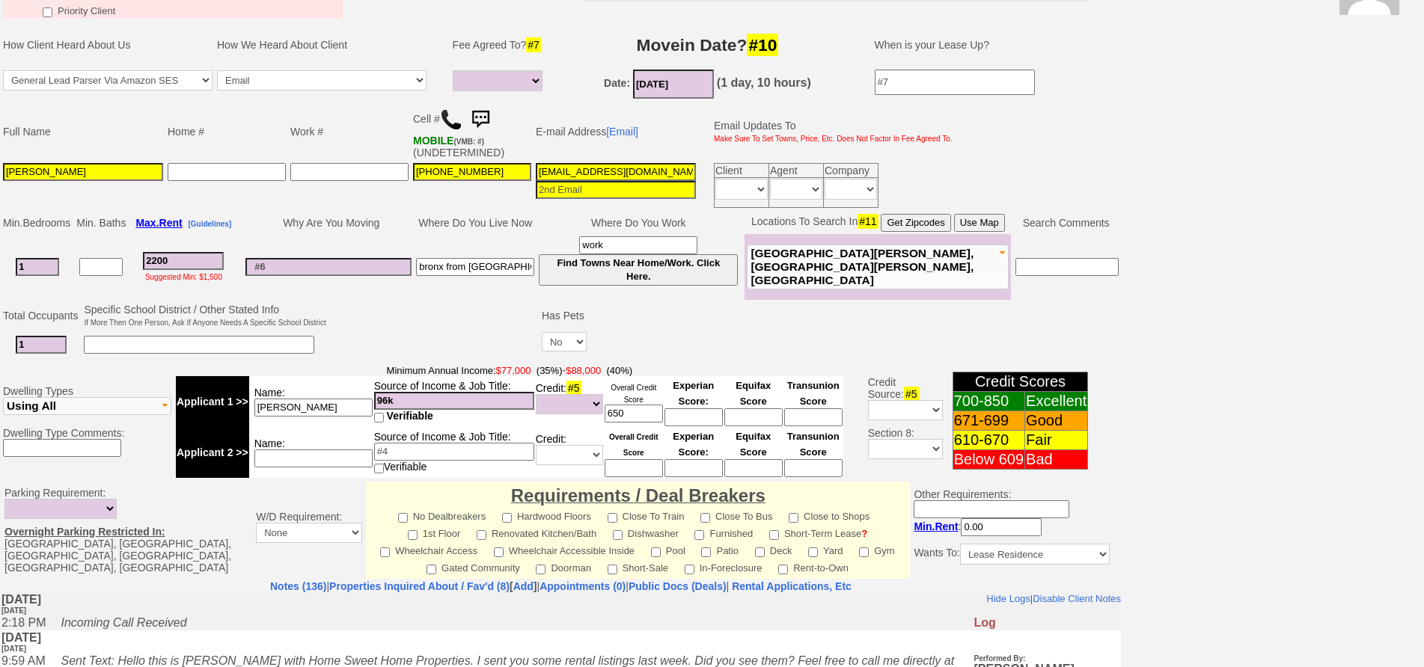
scroll to position [132, 0]
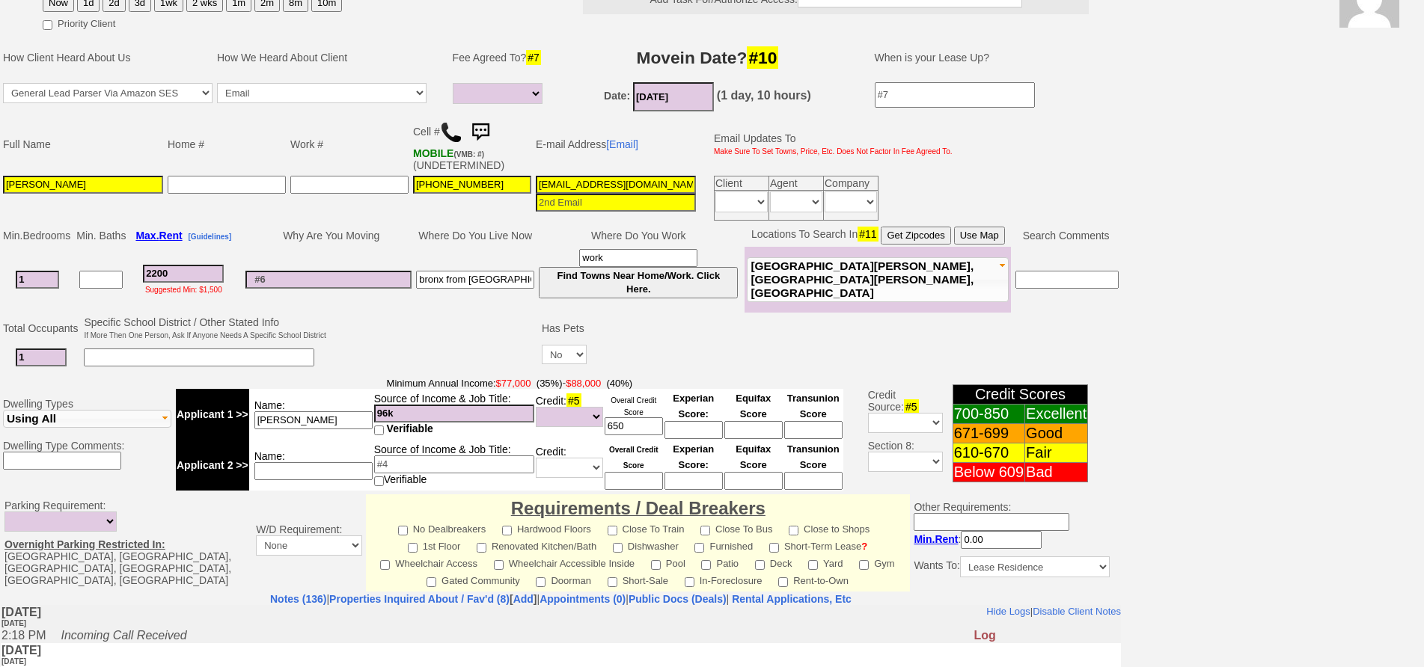
drag, startPoint x: 196, startPoint y: 273, endPoint x: 122, endPoint y: 275, distance: 74.1
click at [122, 275] on tr "1 2200 Suggested Min: $1,500 bronx from peekskill work Find Towns Near Home/Wor…" at bounding box center [561, 280] width 1120 height 66
type input "2"
select select
type input "21"
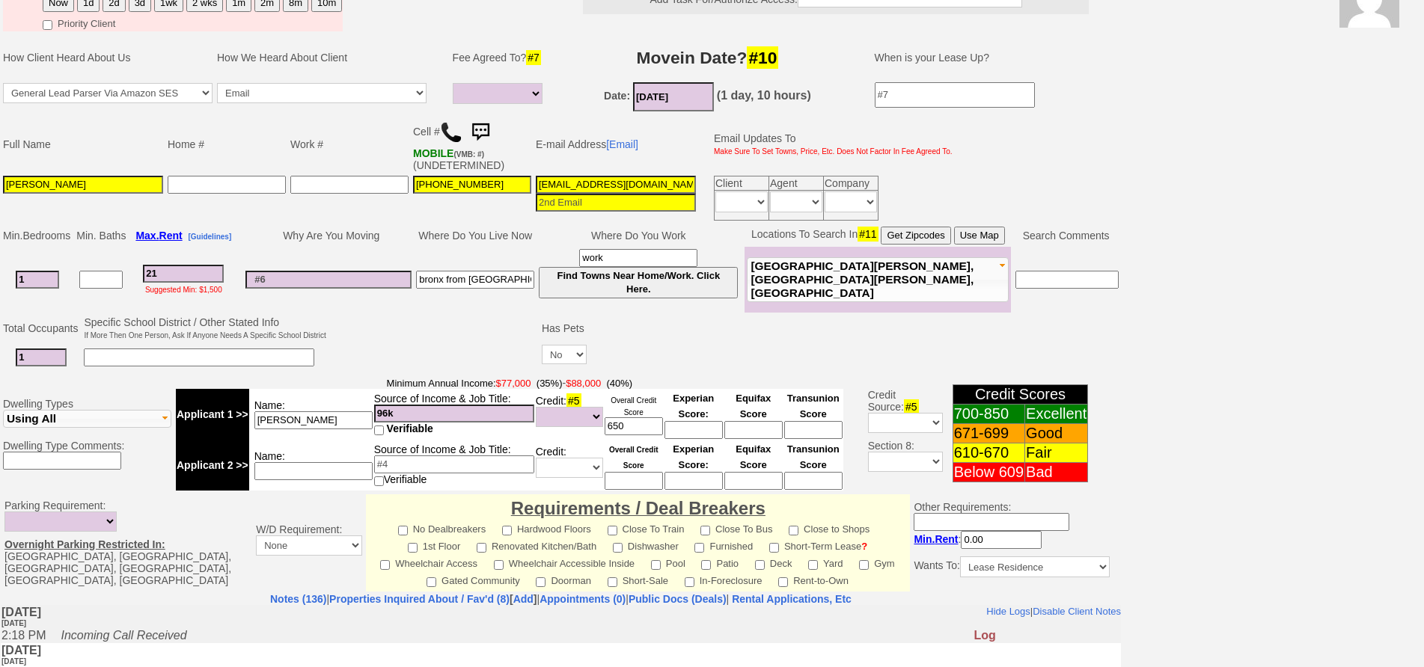
select select
type input "2100"
select select
type input "2100"
select select
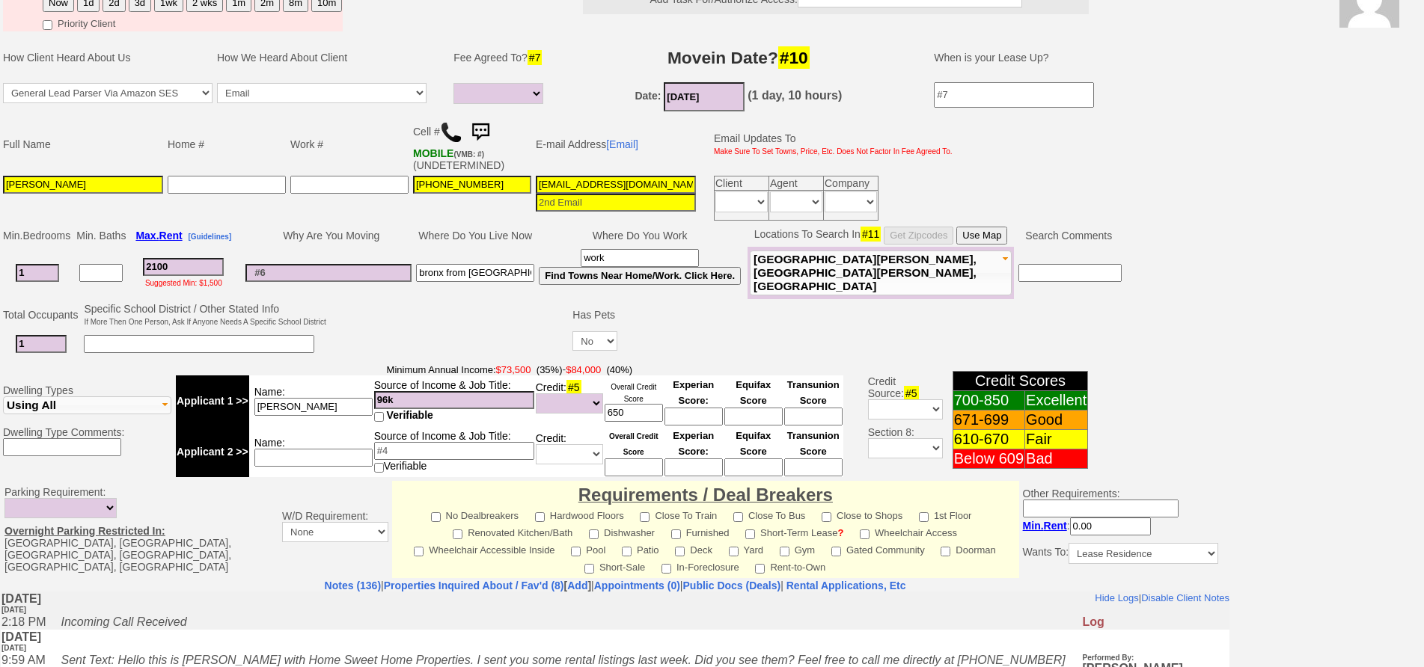
drag, startPoint x: 44, startPoint y: 279, endPoint x: 0, endPoint y: 272, distance: 44.8
click at [0, 272] on td "Min. Bedrooms Min. Baths Max. Rent [Guidelines] Why Are You Moving Where Do You…" at bounding box center [615, 262] width 1230 height 76
type input "0"
select select
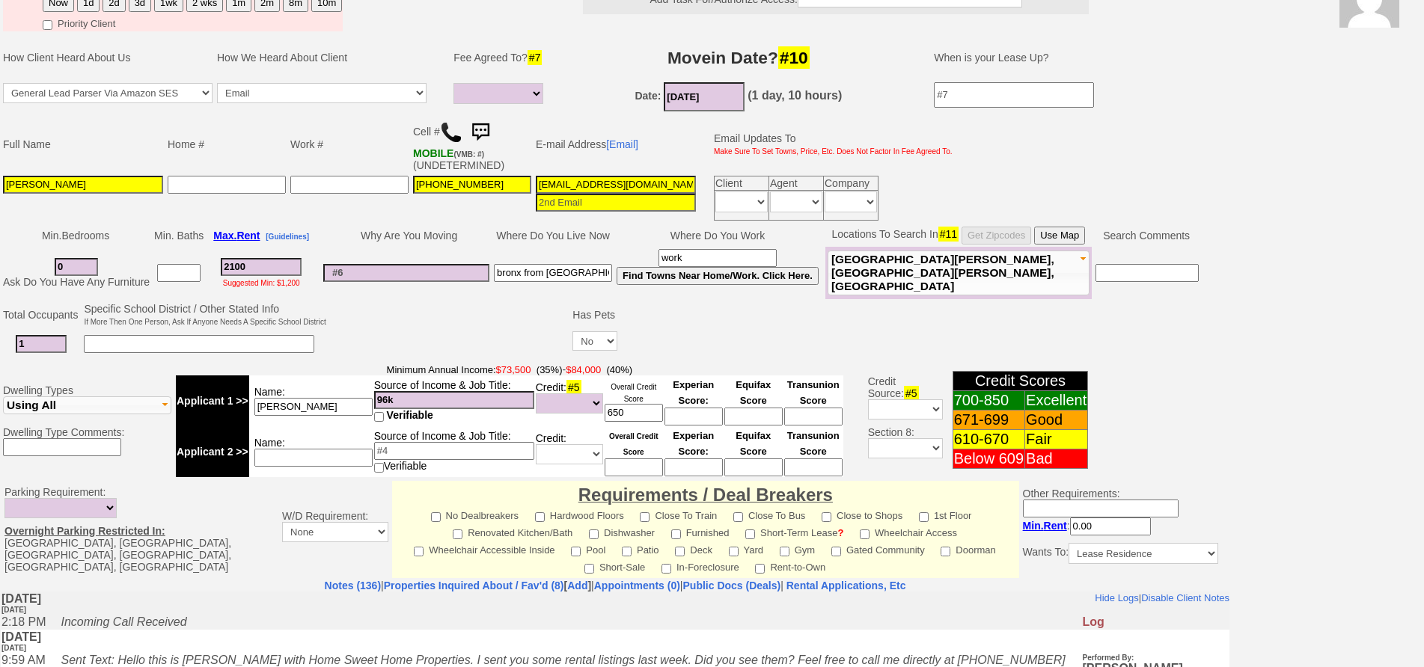
drag, startPoint x: 66, startPoint y: 269, endPoint x: 34, endPoint y: 257, distance: 33.6
click at [34, 257] on td "0 Ask Do You Have Any Furniture" at bounding box center [76, 273] width 151 height 52
type input "1"
select select
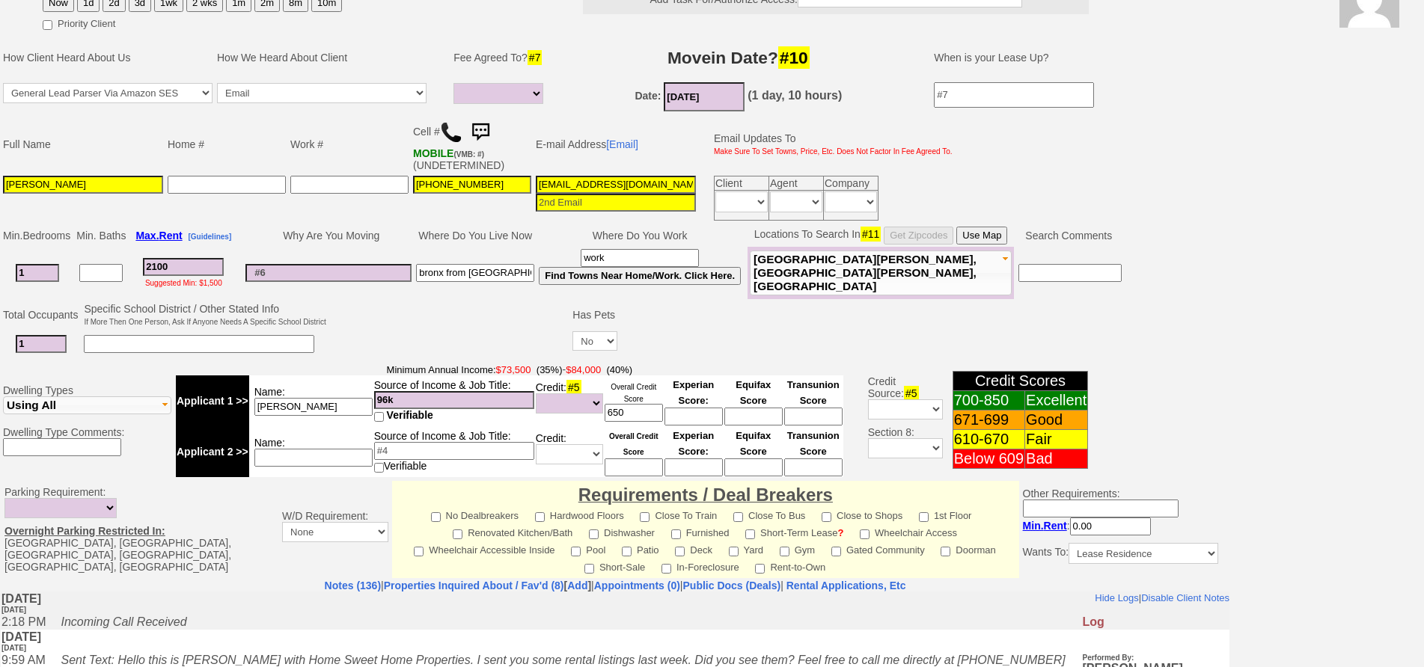
drag, startPoint x: 194, startPoint y: 266, endPoint x: 100, endPoint y: 256, distance: 94.8
click at [100, 256] on tr "1 Ask Do You Have Any Furniture 2100 Suggested Min: $1,500 bronx from peekskill…" at bounding box center [562, 273] width 1123 height 52
click at [194, 267] on input "2100" at bounding box center [183, 267] width 81 height 18
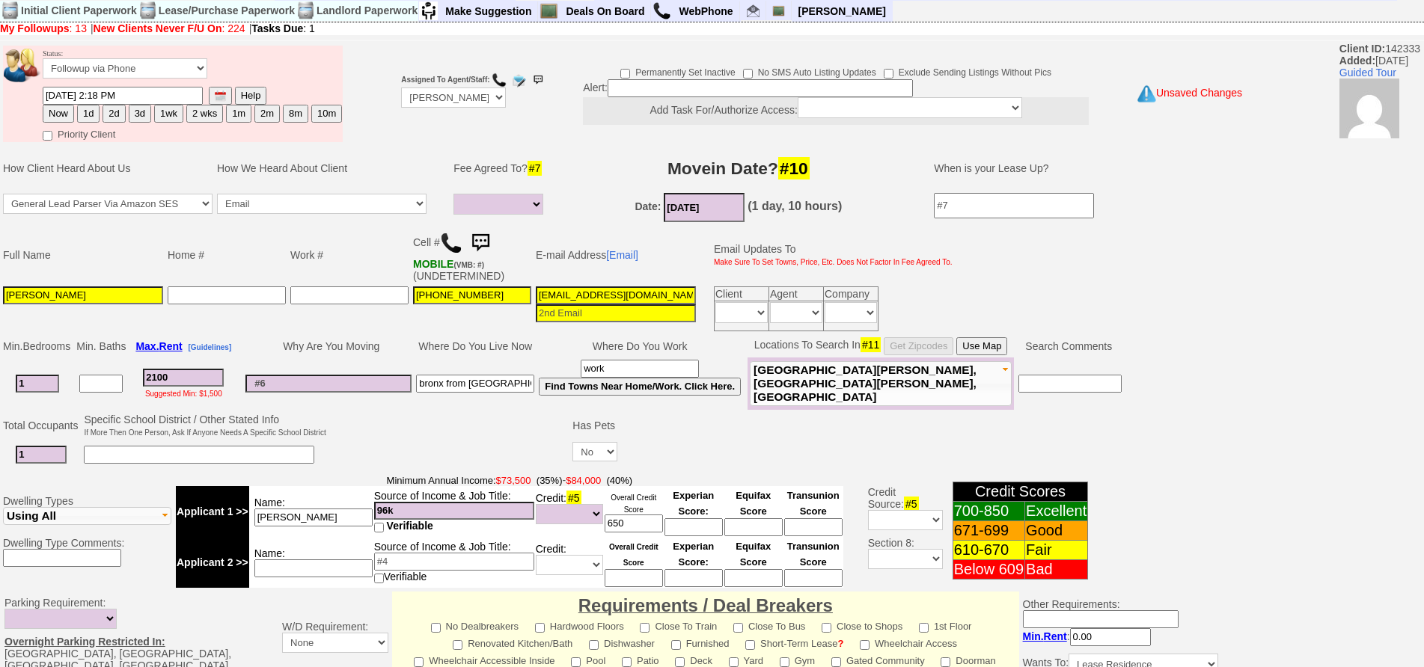
scroll to position [0, 0]
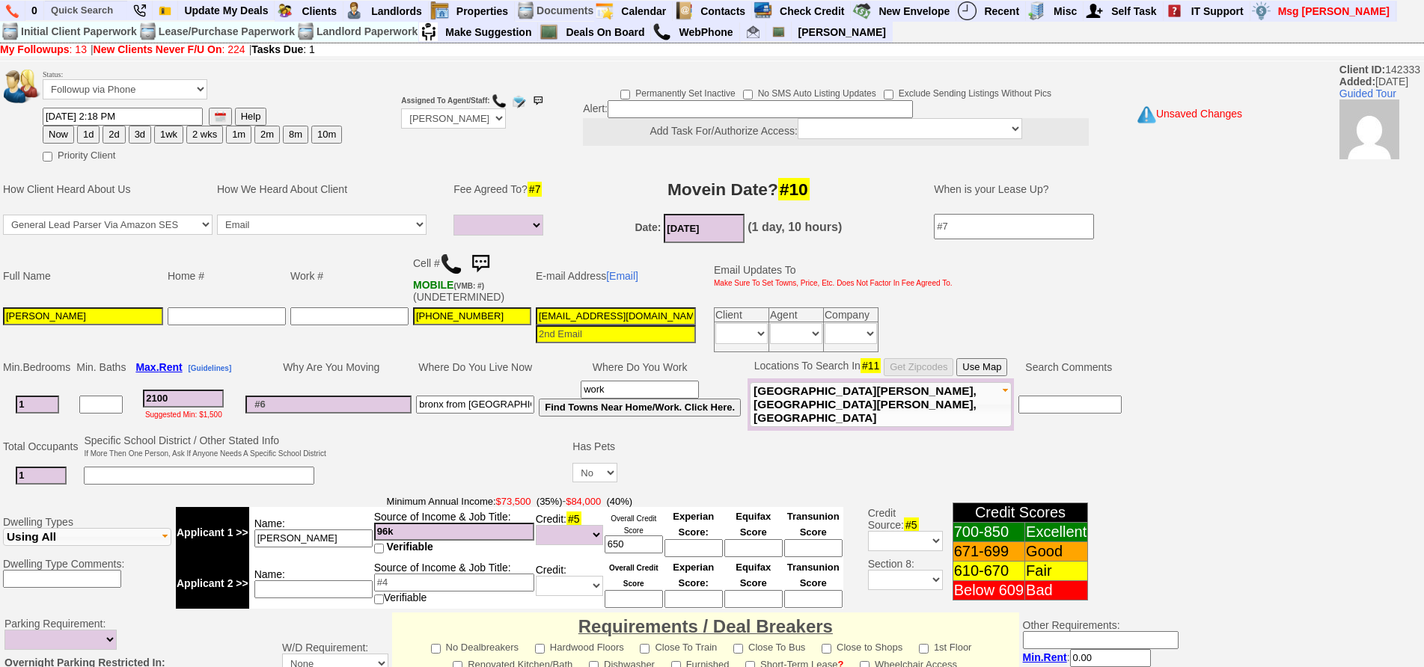
click at [133, 477] on input at bounding box center [199, 476] width 230 height 18
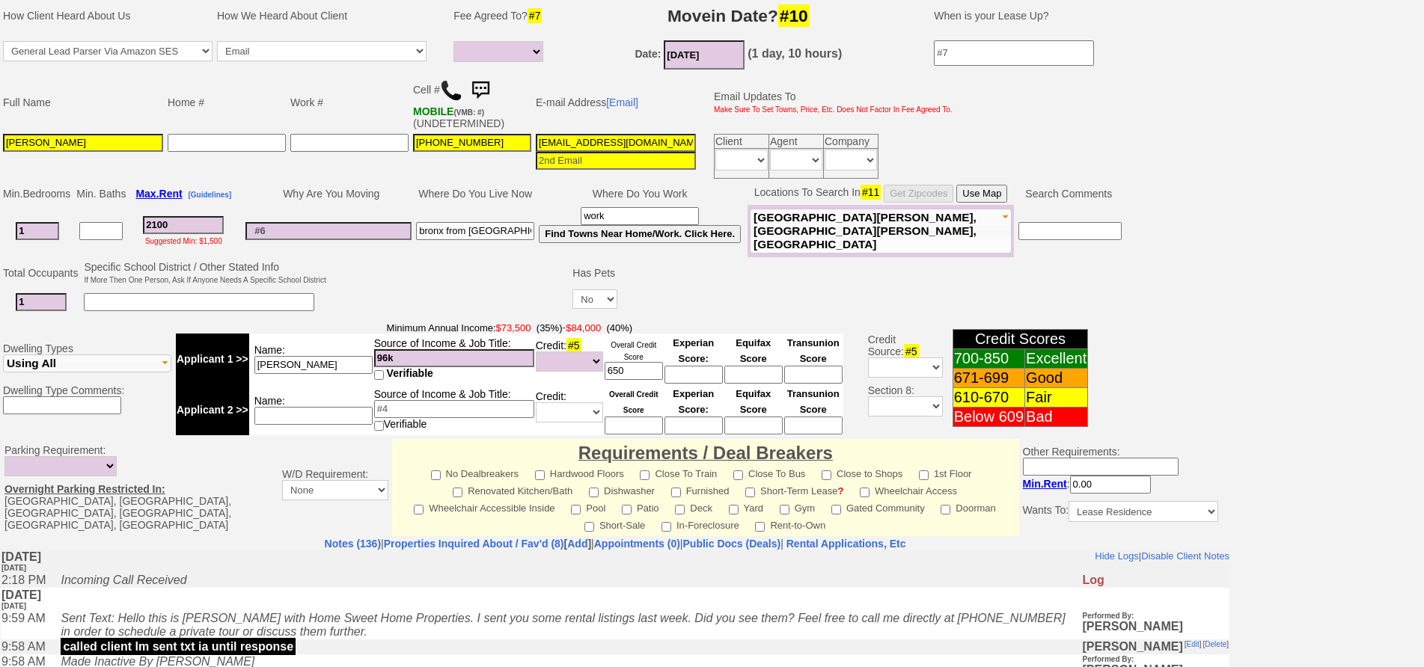
scroll to position [410, 0]
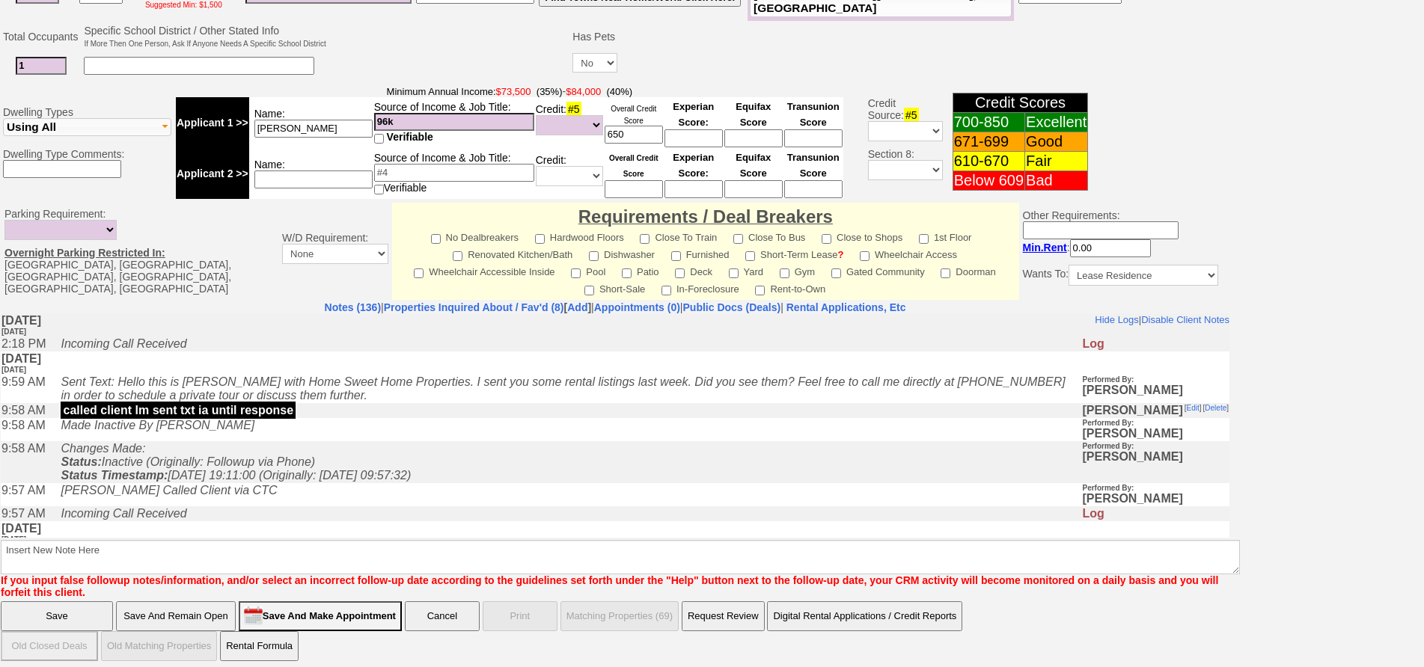
click at [201, 611] on input "Save And Remain Open" at bounding box center [176, 616] width 120 height 30
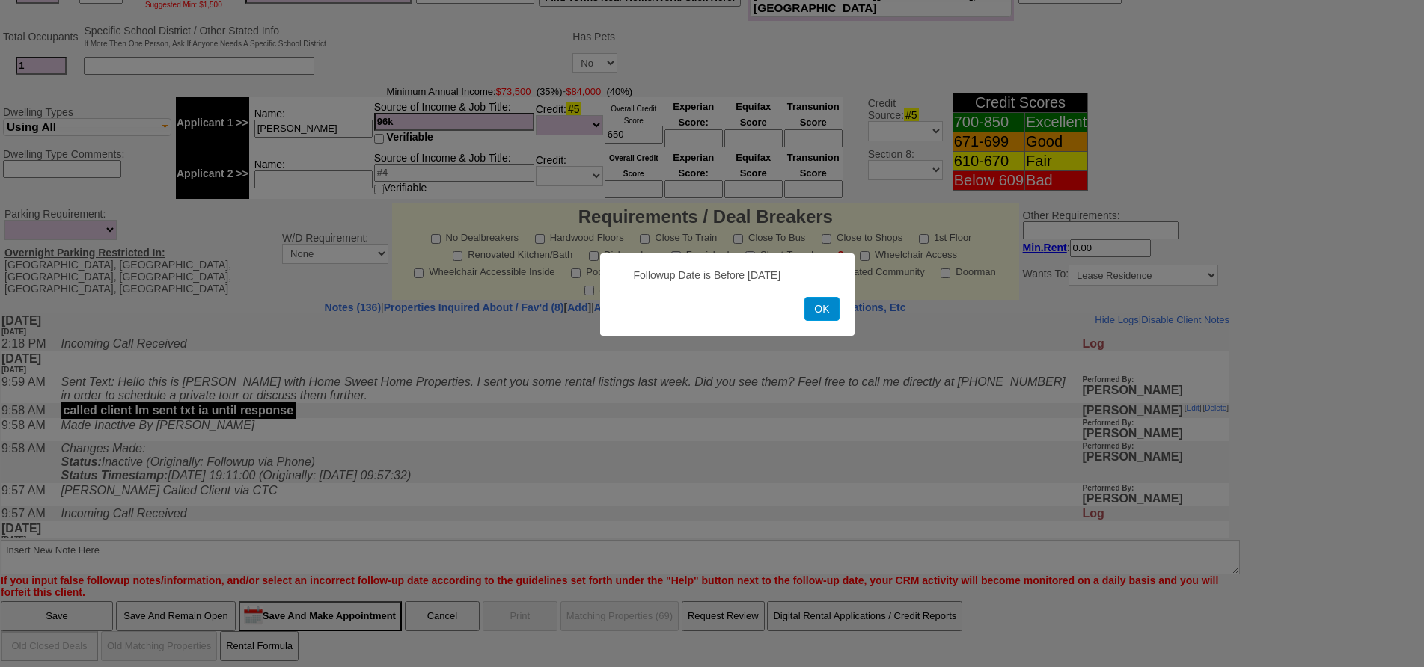
click at [818, 306] on button "OK" at bounding box center [821, 309] width 34 height 24
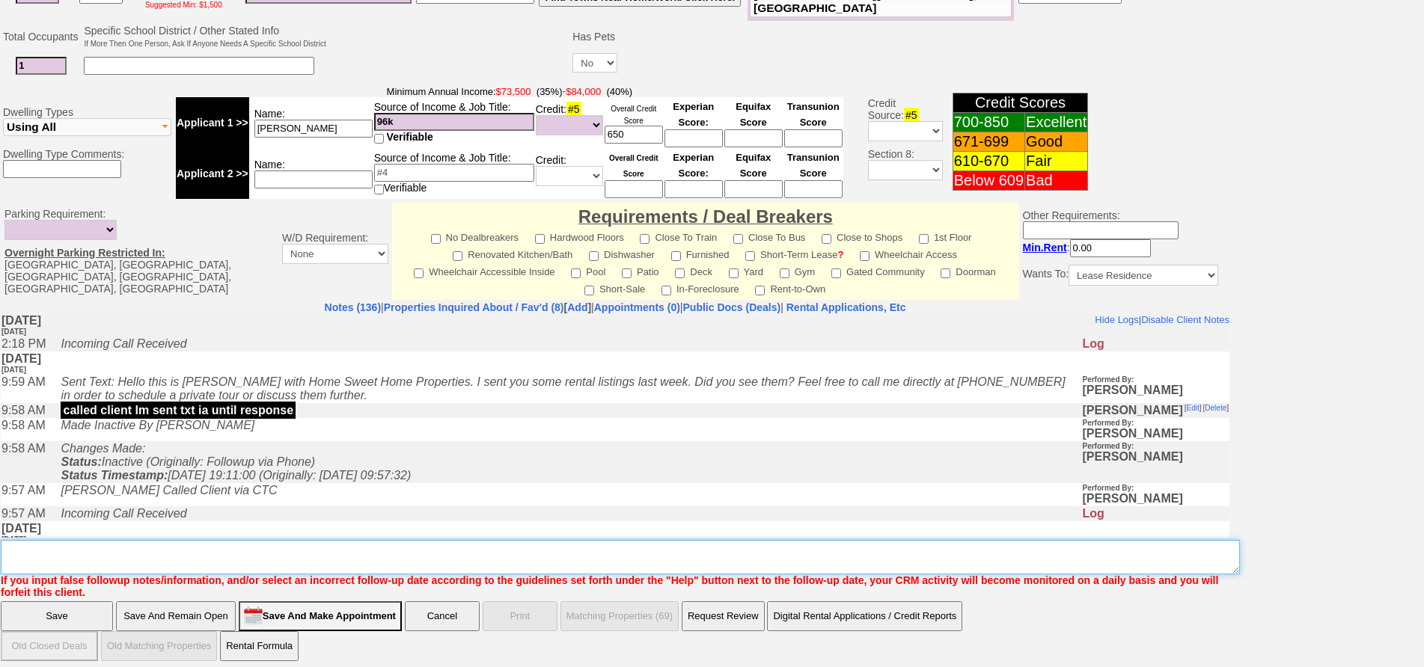
click at [544, 541] on textarea "Insert New Note Here" at bounding box center [620, 557] width 1239 height 34
type textarea "f"
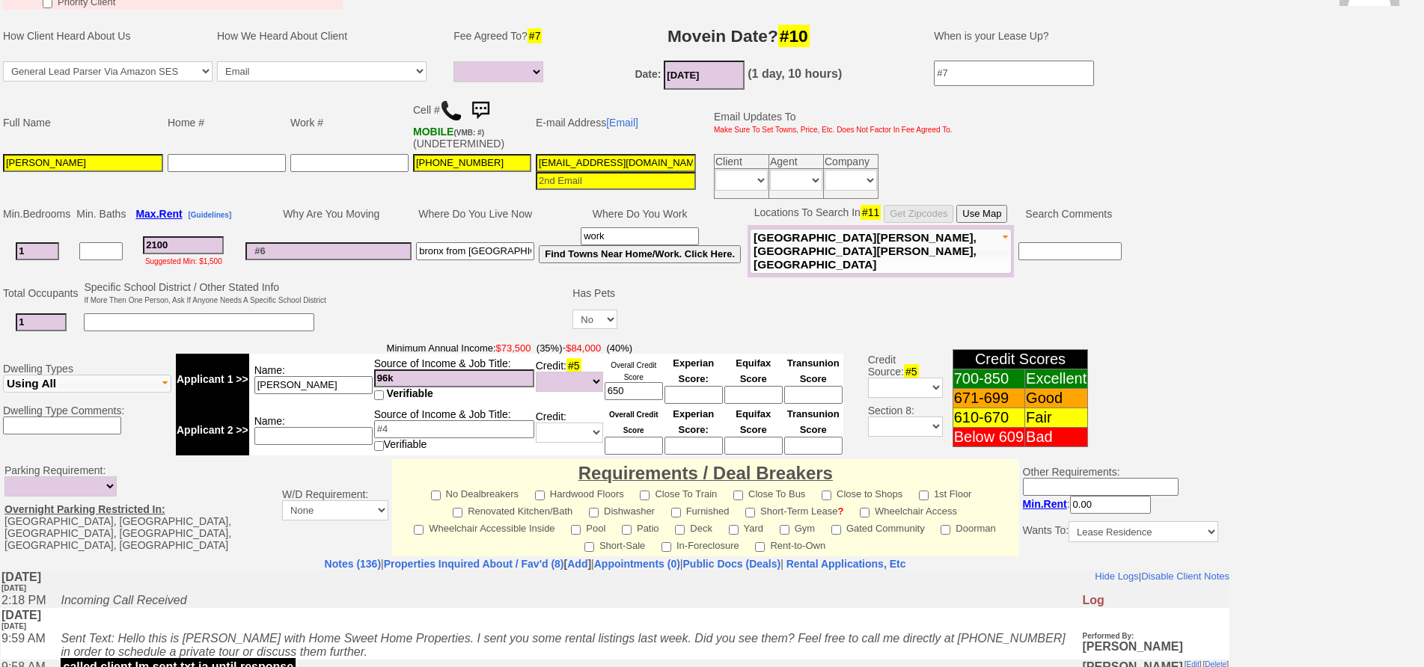
scroll to position [0, 0]
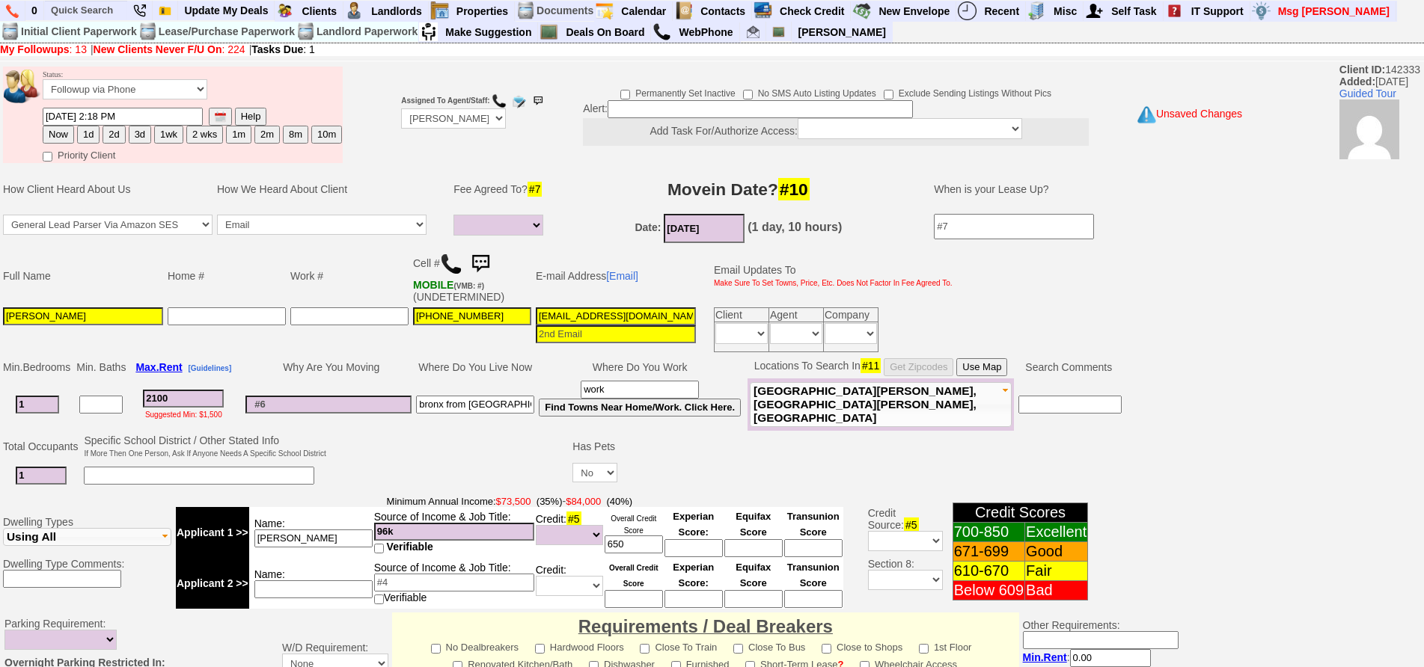
click at [88, 134] on button "1d" at bounding box center [88, 135] width 22 height 18
type input "08/14/2025 01:54 PM"
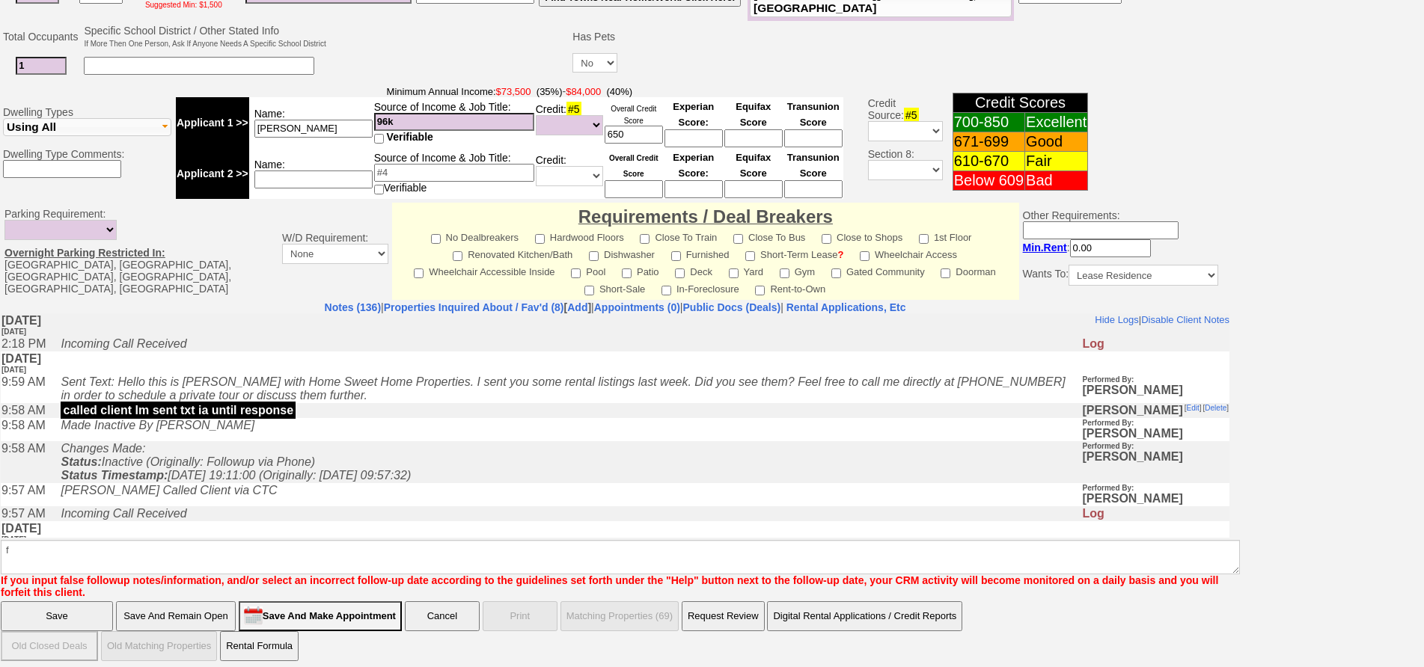
drag, startPoint x: 1436, startPoint y: 188, endPoint x: 191, endPoint y: 204, distance: 1244.9
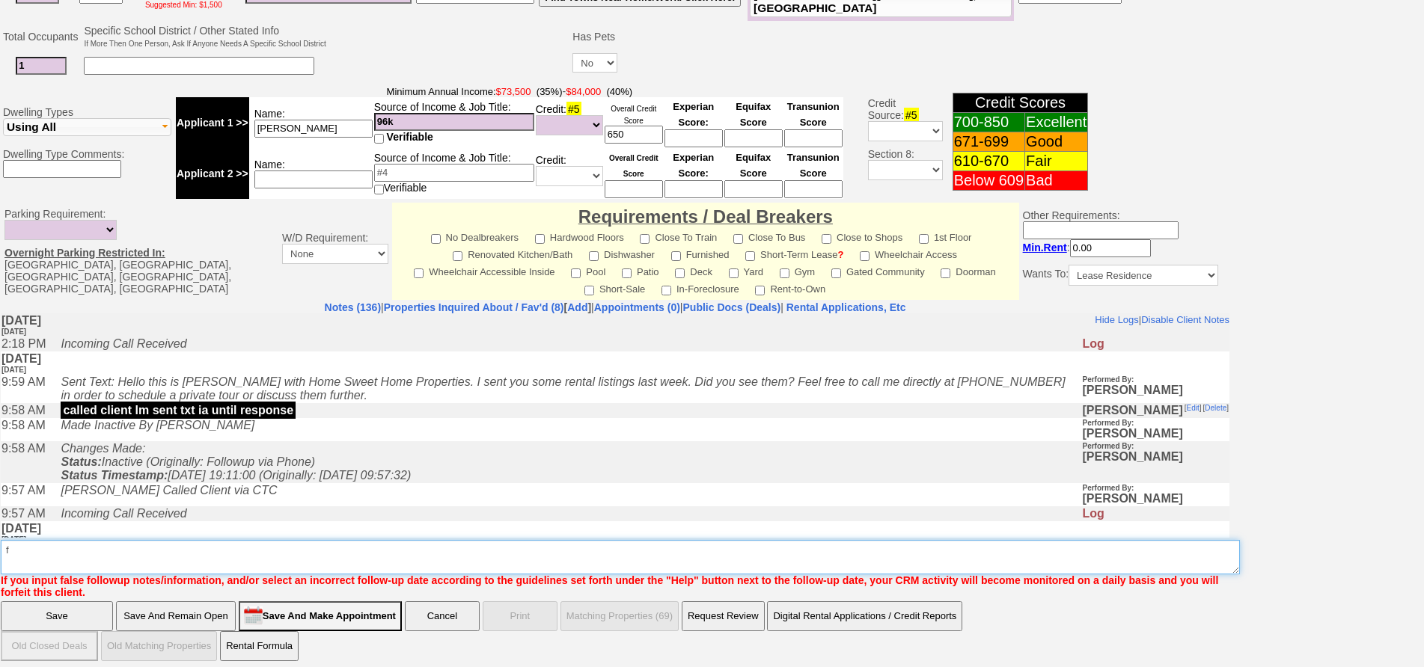
click at [169, 545] on textarea "Insert New Note Here" at bounding box center [620, 557] width 1239 height 34
type textarea "1 bedroom under 2000 fu"
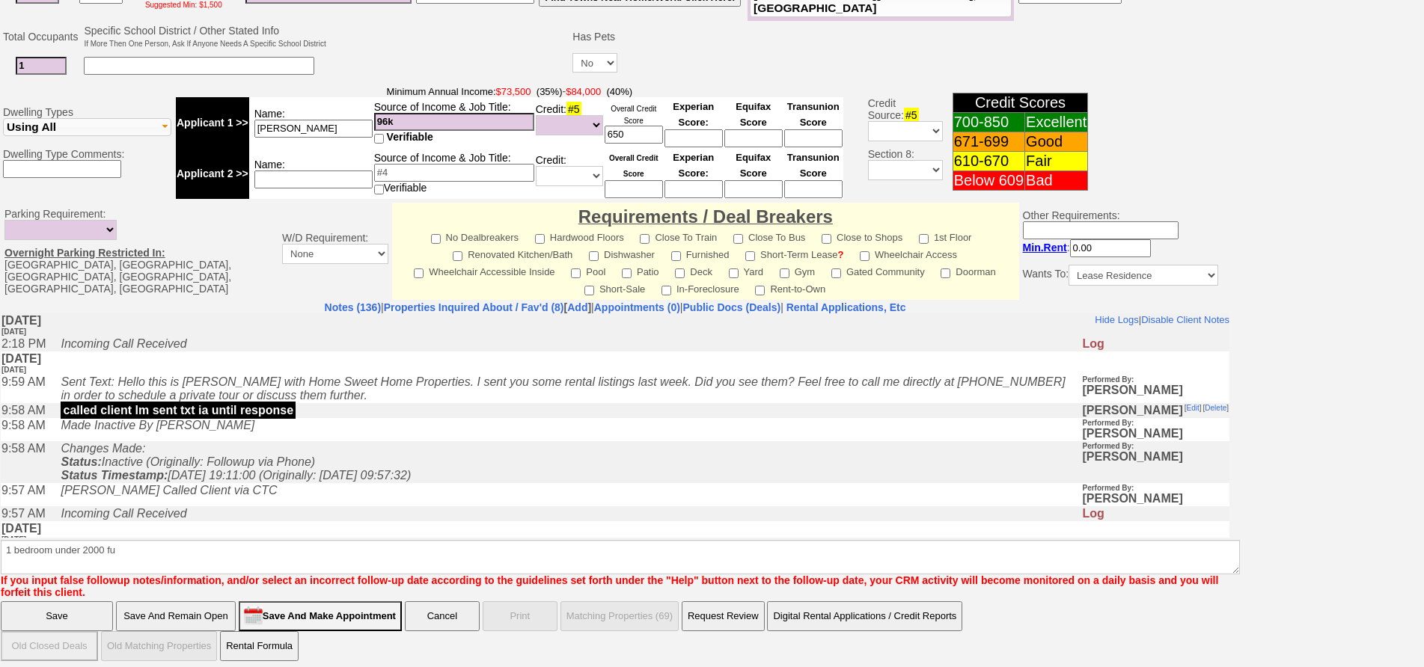
click input "Save And Remain Open" at bounding box center [176, 616] width 120 height 30
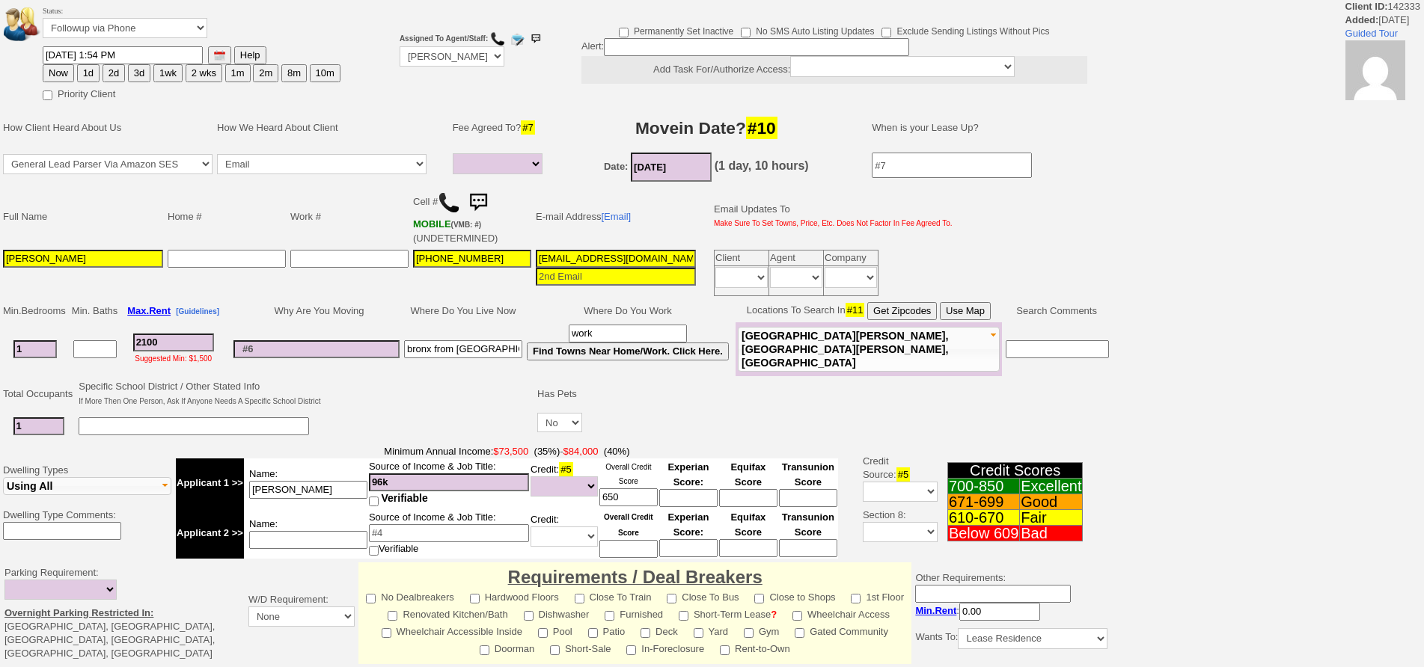
select select
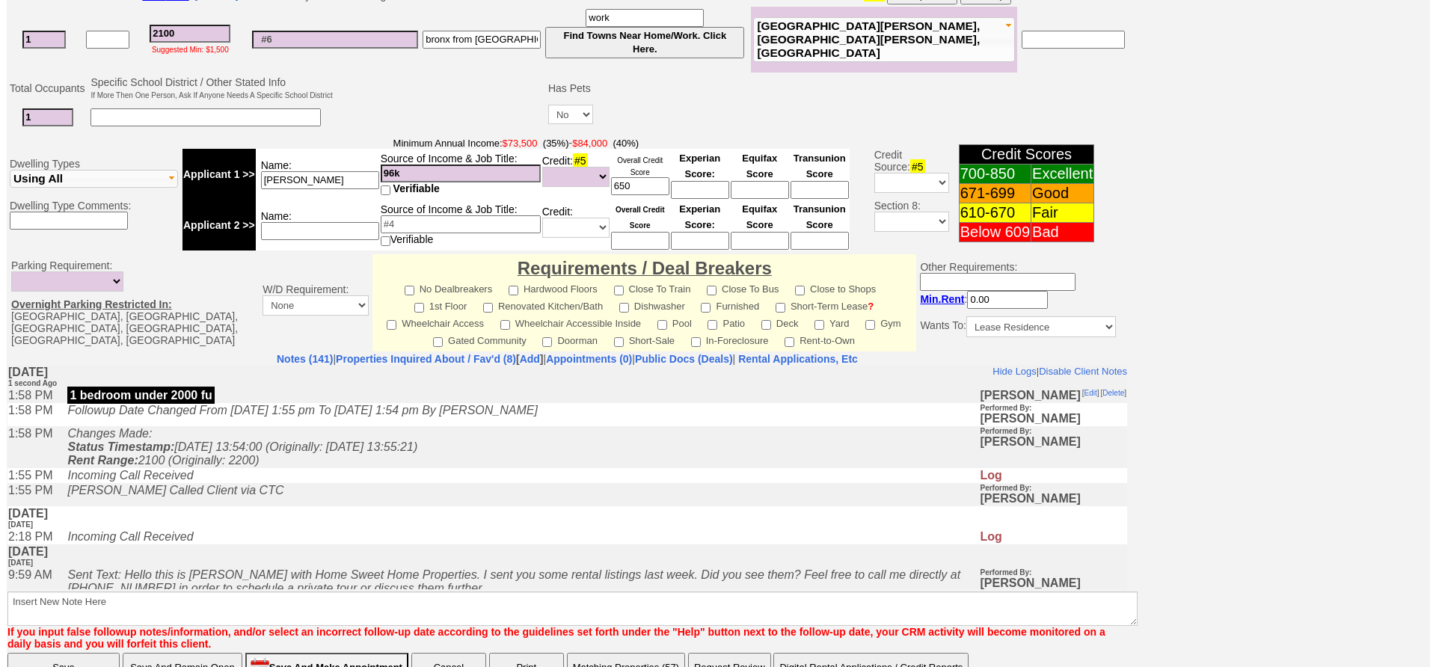
scroll to position [428, 0]
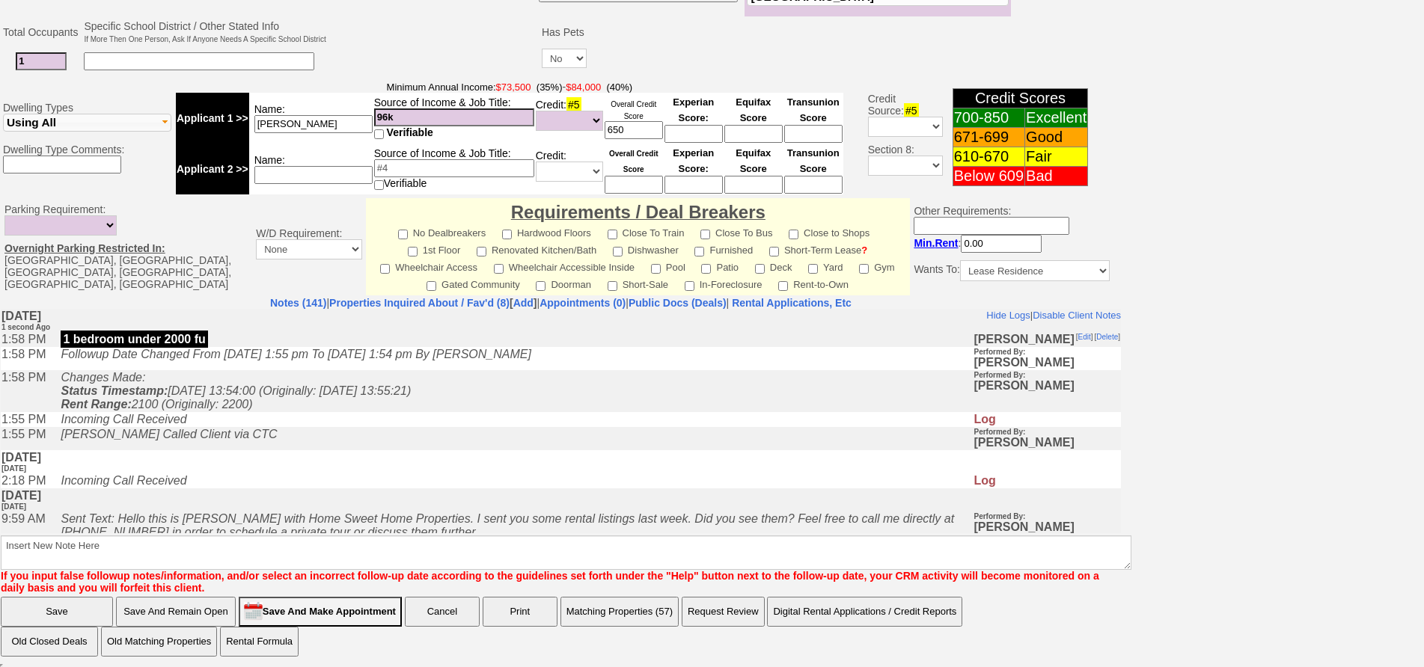
click at [652, 617] on button "Matching Properties (57)" at bounding box center [619, 612] width 118 height 30
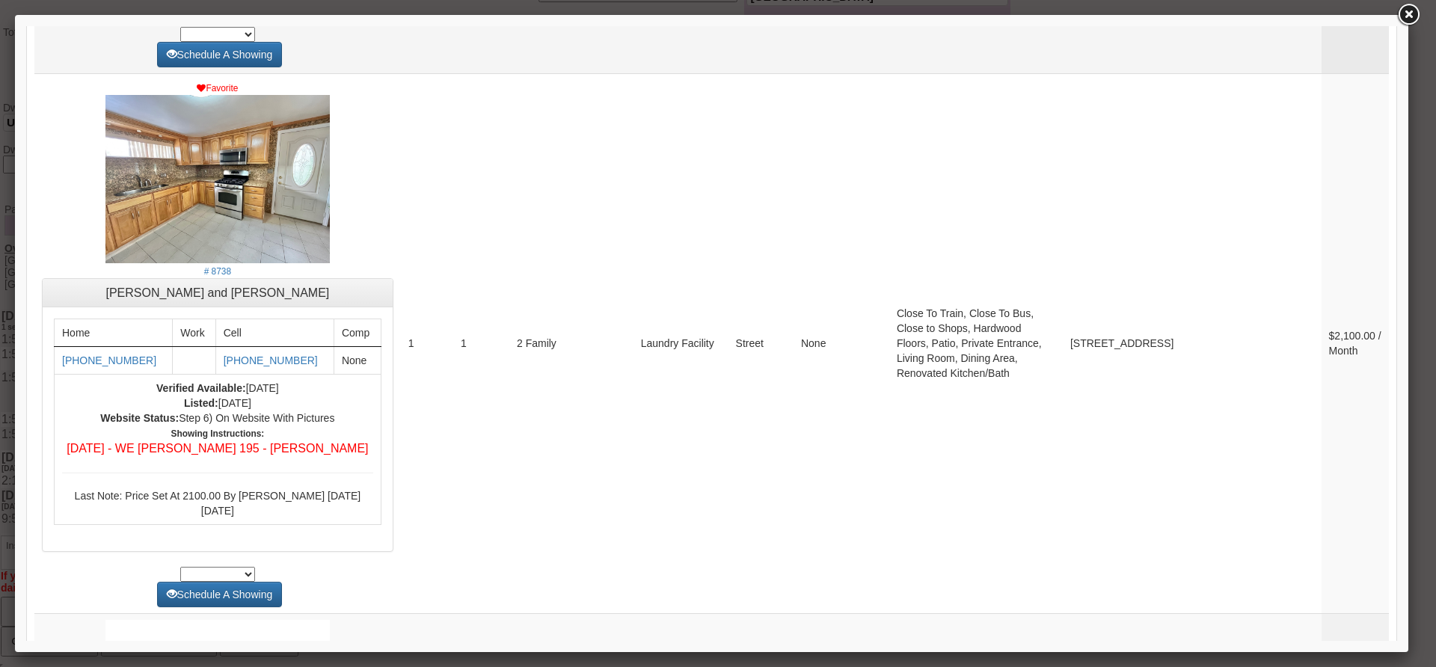
scroll to position [823, 0]
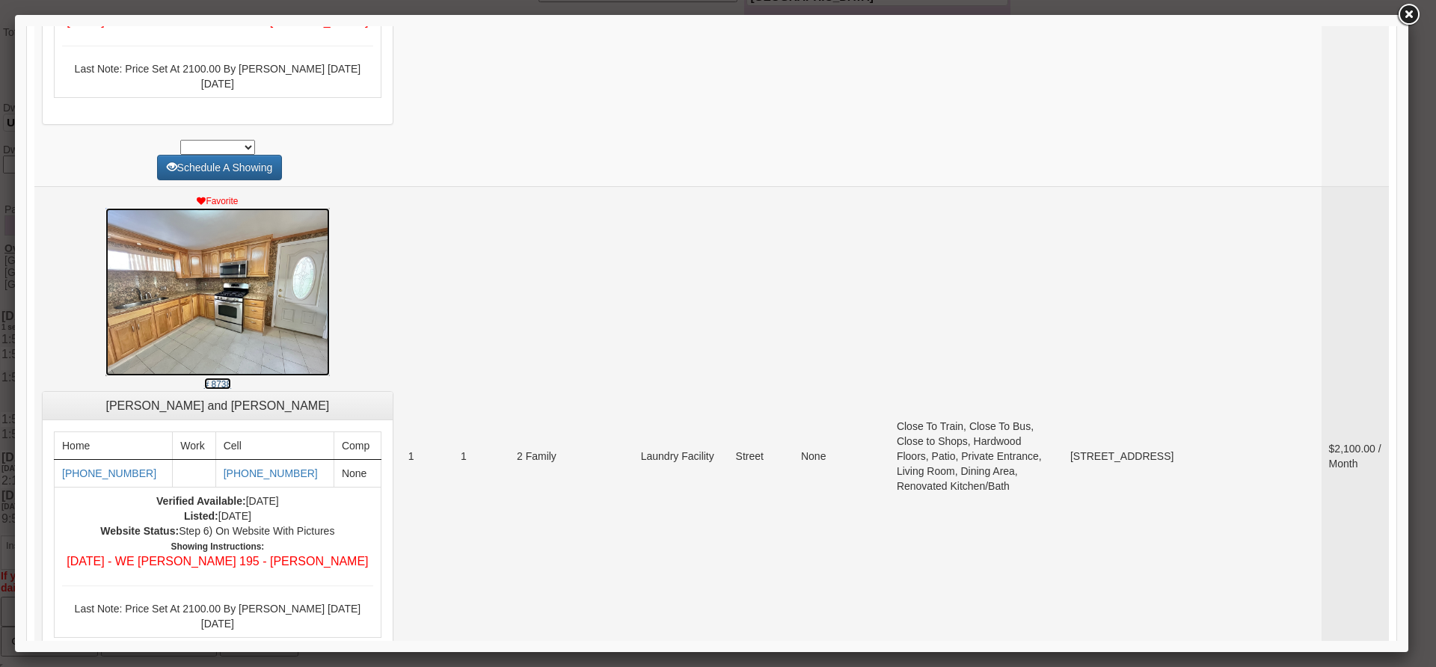
click at [307, 327] on img at bounding box center [217, 292] width 224 height 168
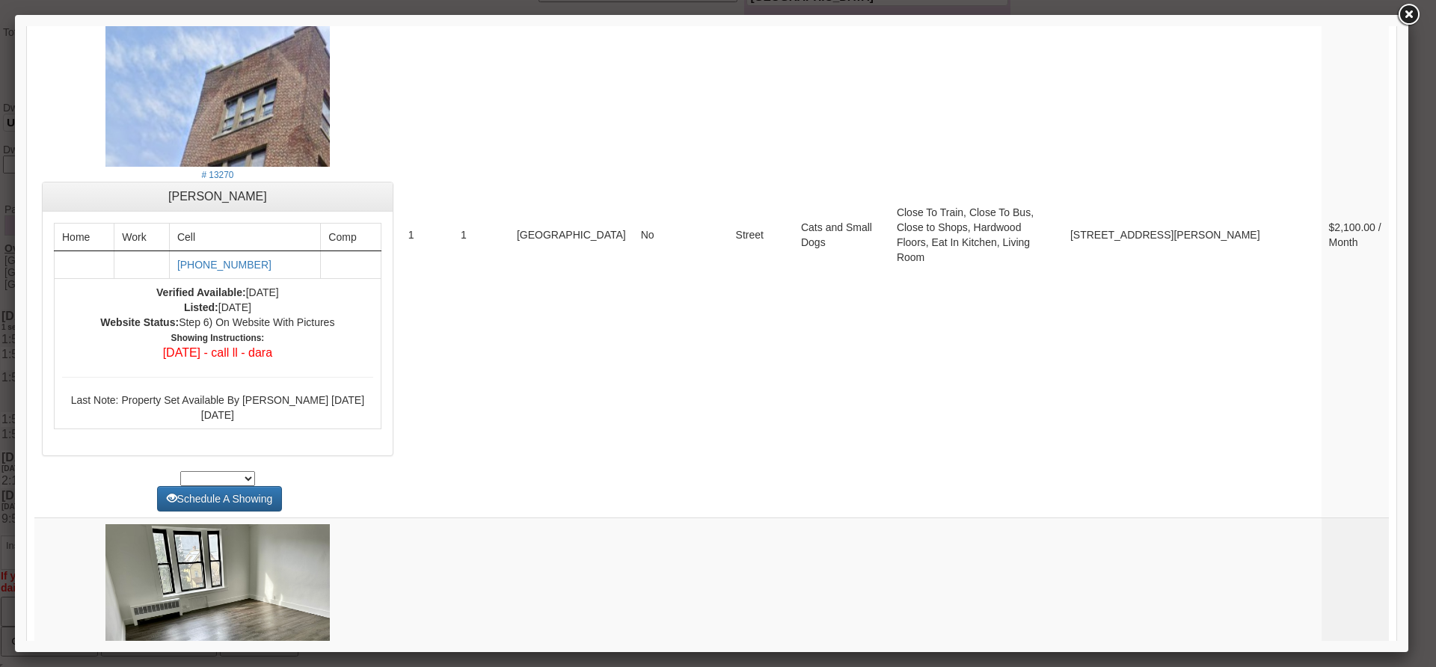
scroll to position [3291, 0]
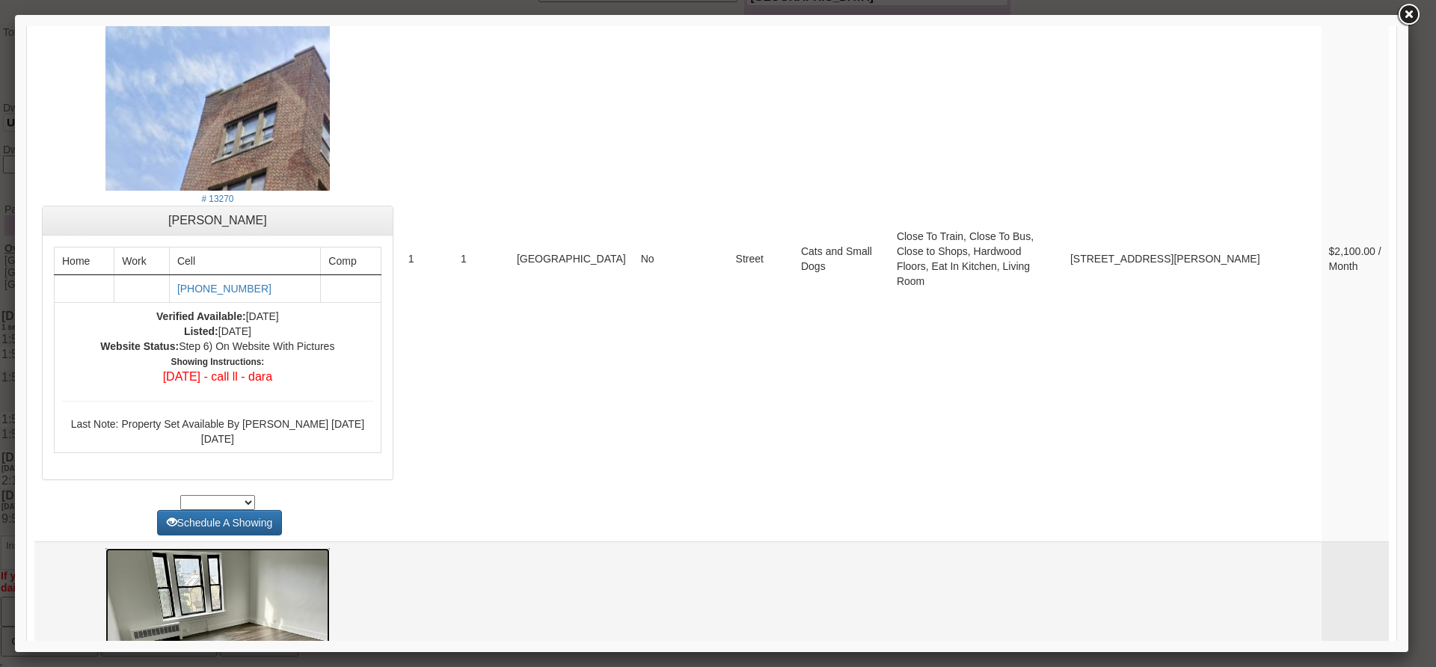
click at [275, 596] on img at bounding box center [217, 631] width 224 height 167
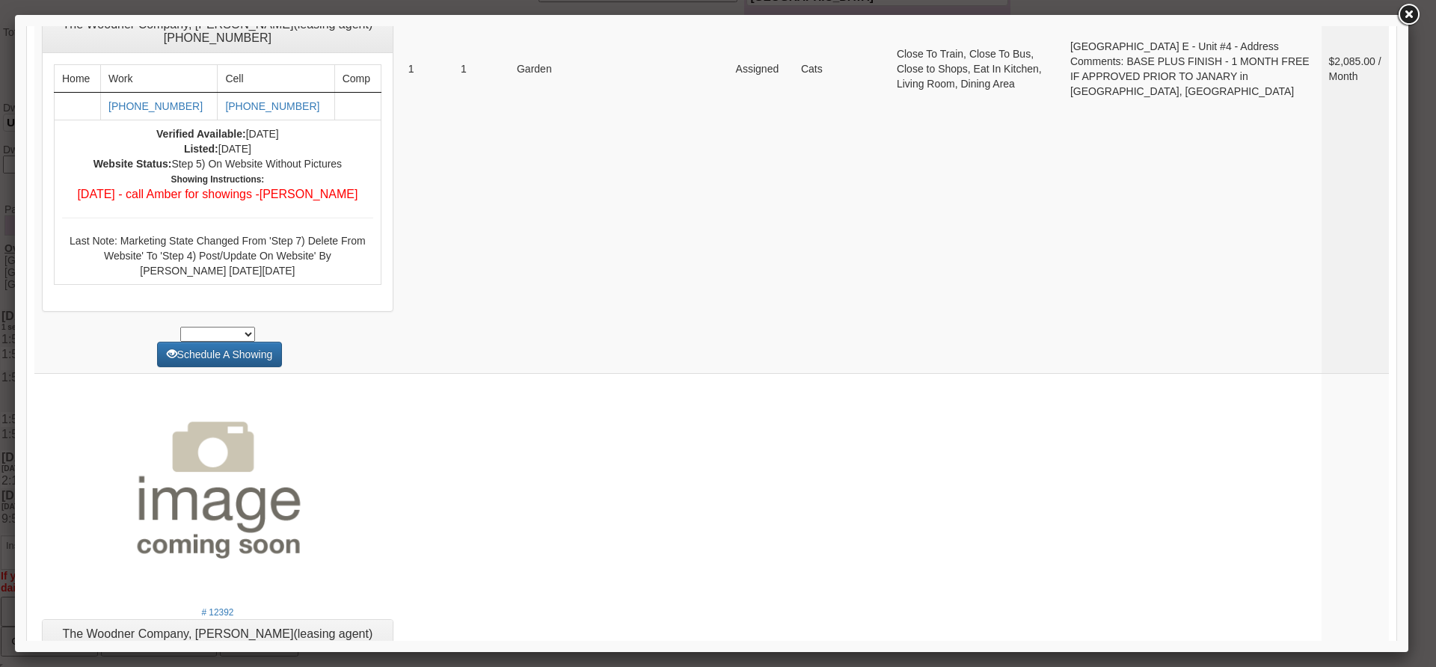
scroll to position [5714, 0]
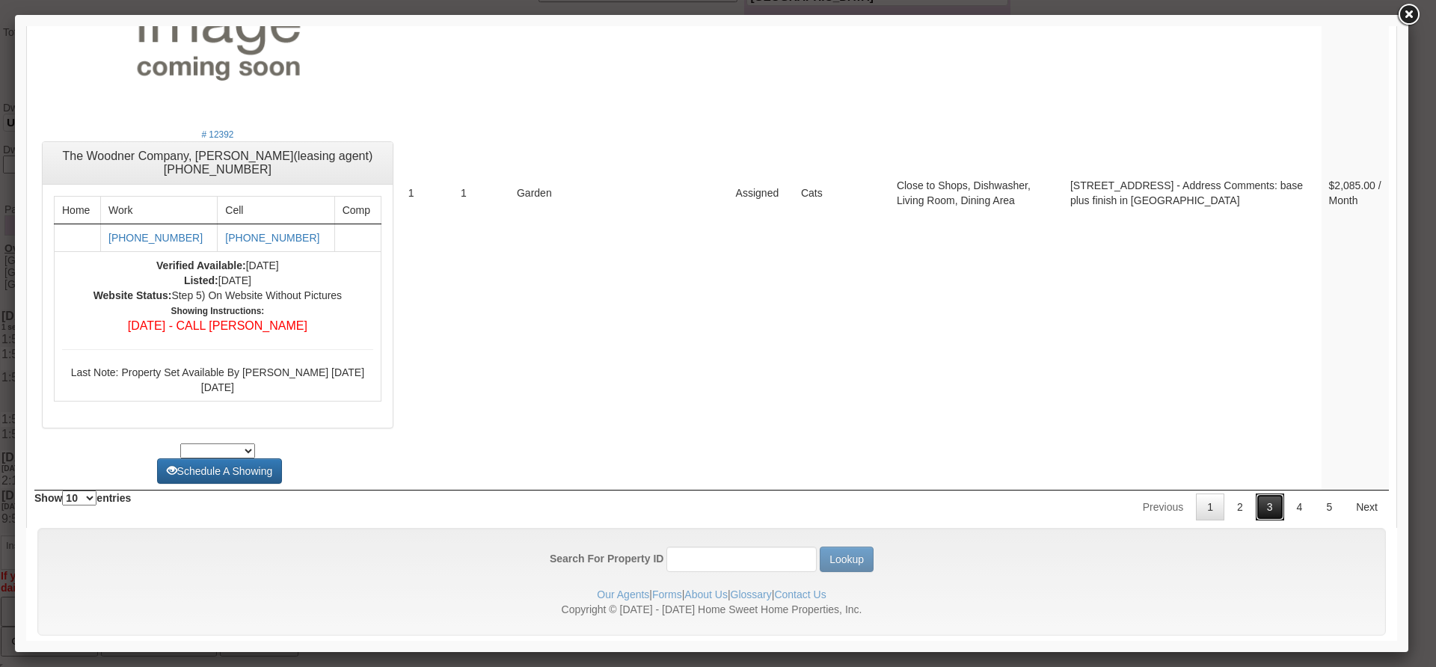
click at [1256, 494] on link "3" at bounding box center [1270, 507] width 28 height 27
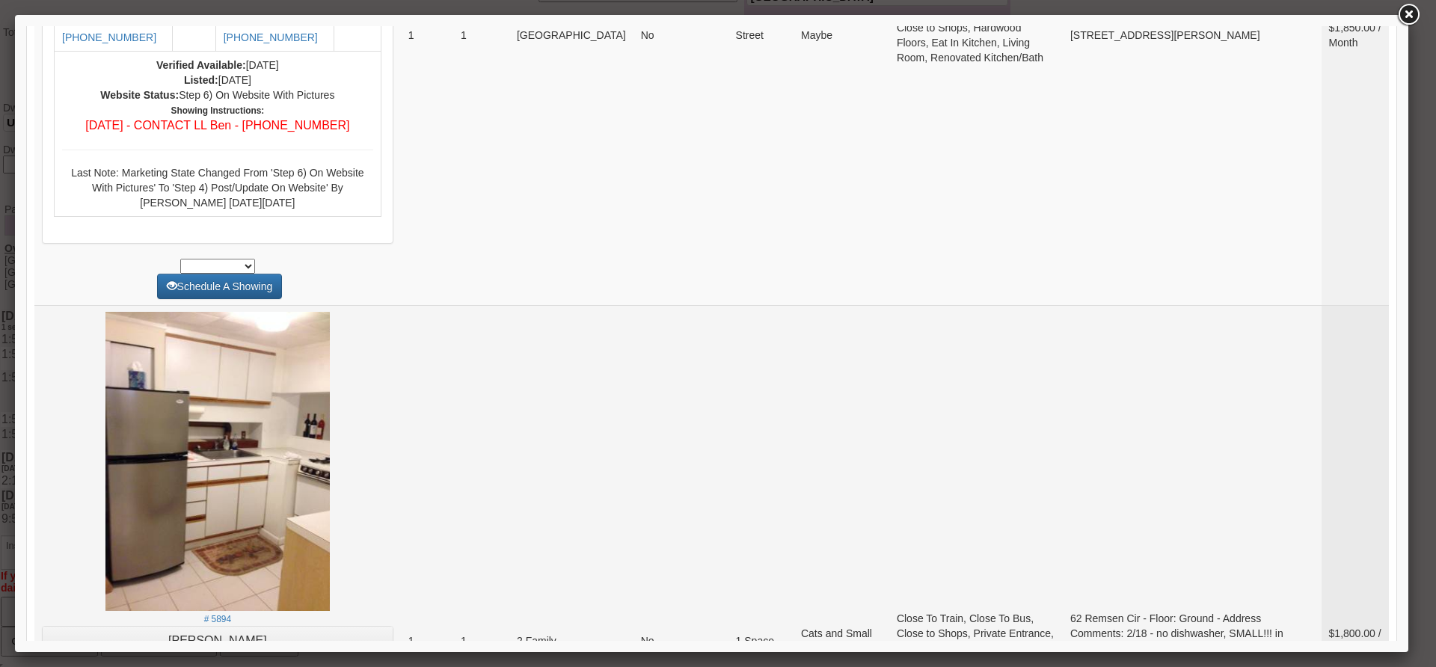
click at [1228, 483] on td "62 Remsen Cir - Floor: Ground - Address Comments: 2/18 - no dishwasher, SMALL!!…" at bounding box center [1192, 641] width 259 height 672
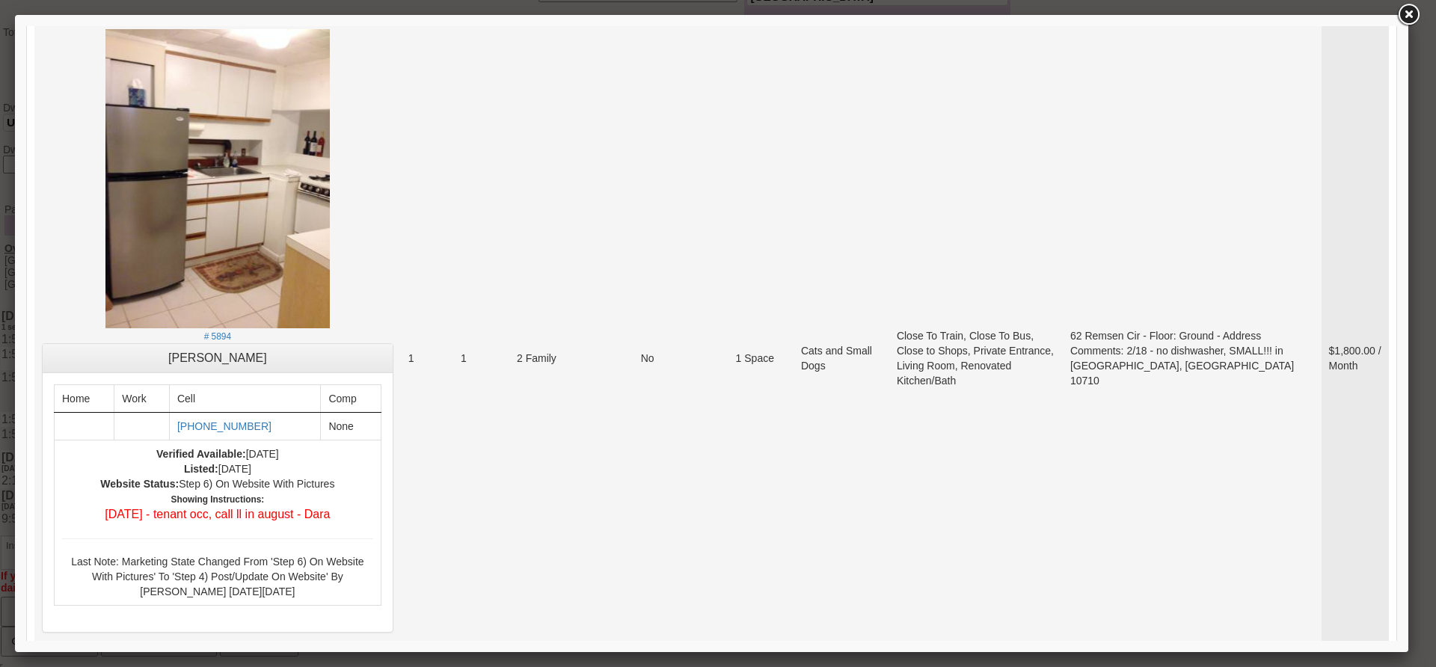
scroll to position [6159, 0]
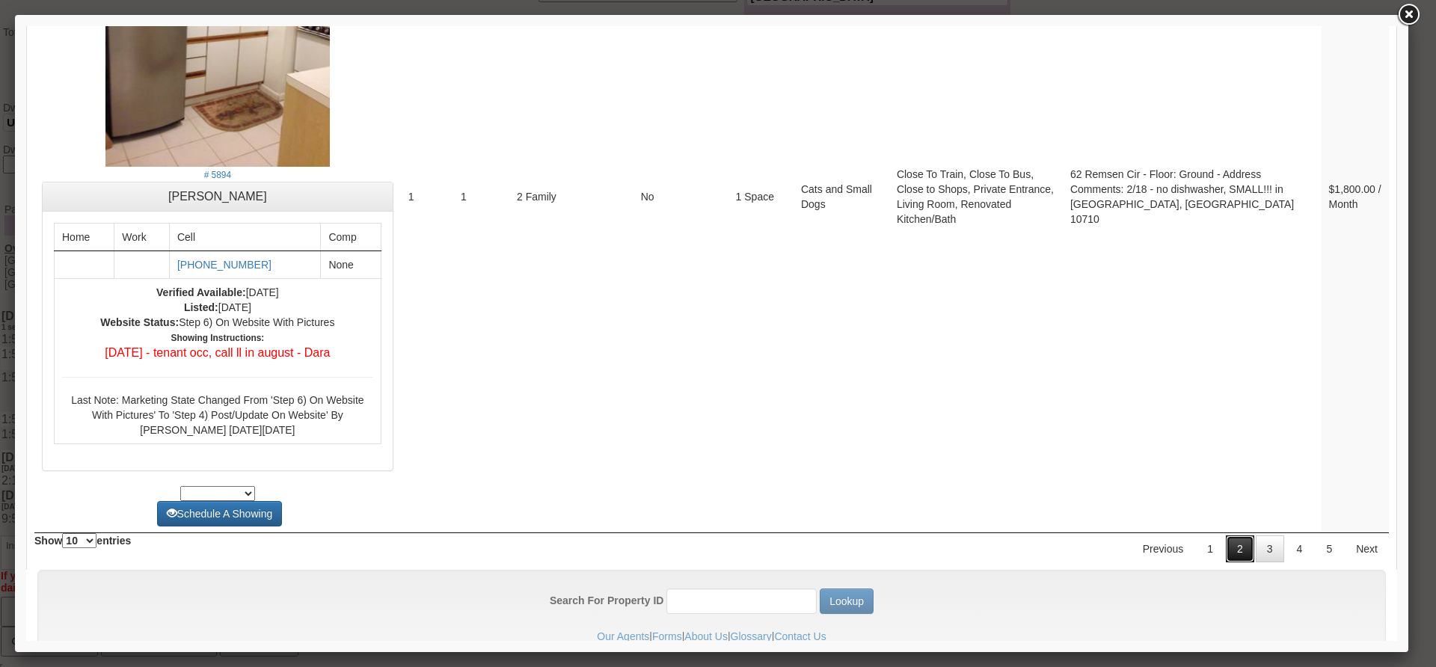
click at [1226, 536] on link "2" at bounding box center [1240, 549] width 28 height 27
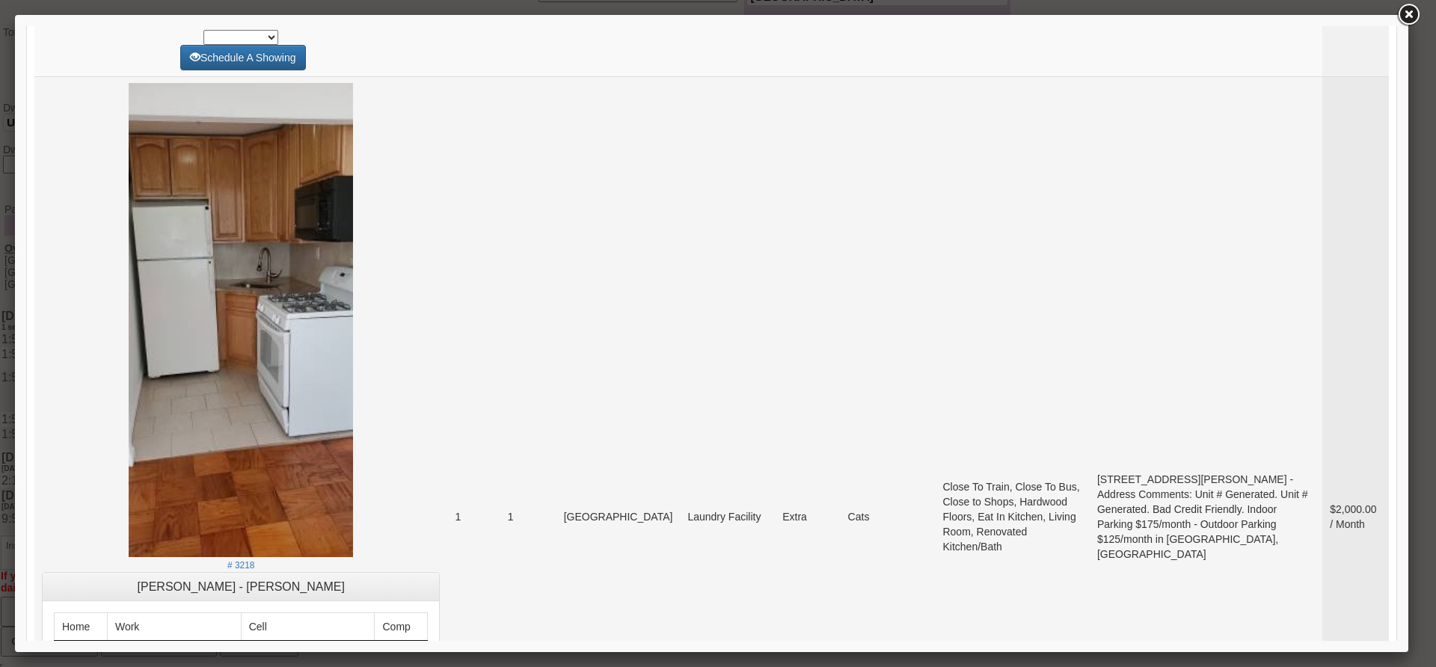
scroll to position [5162, 0]
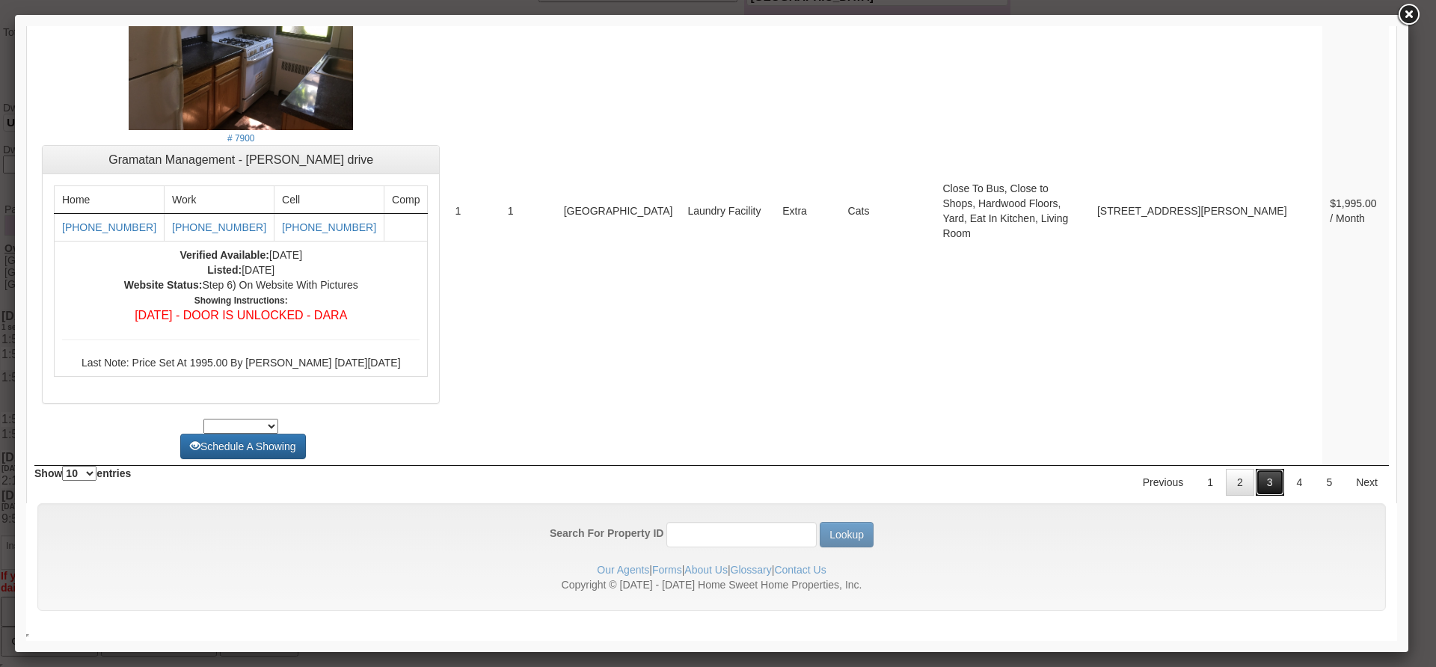
click at [1256, 485] on link "3" at bounding box center [1270, 482] width 28 height 27
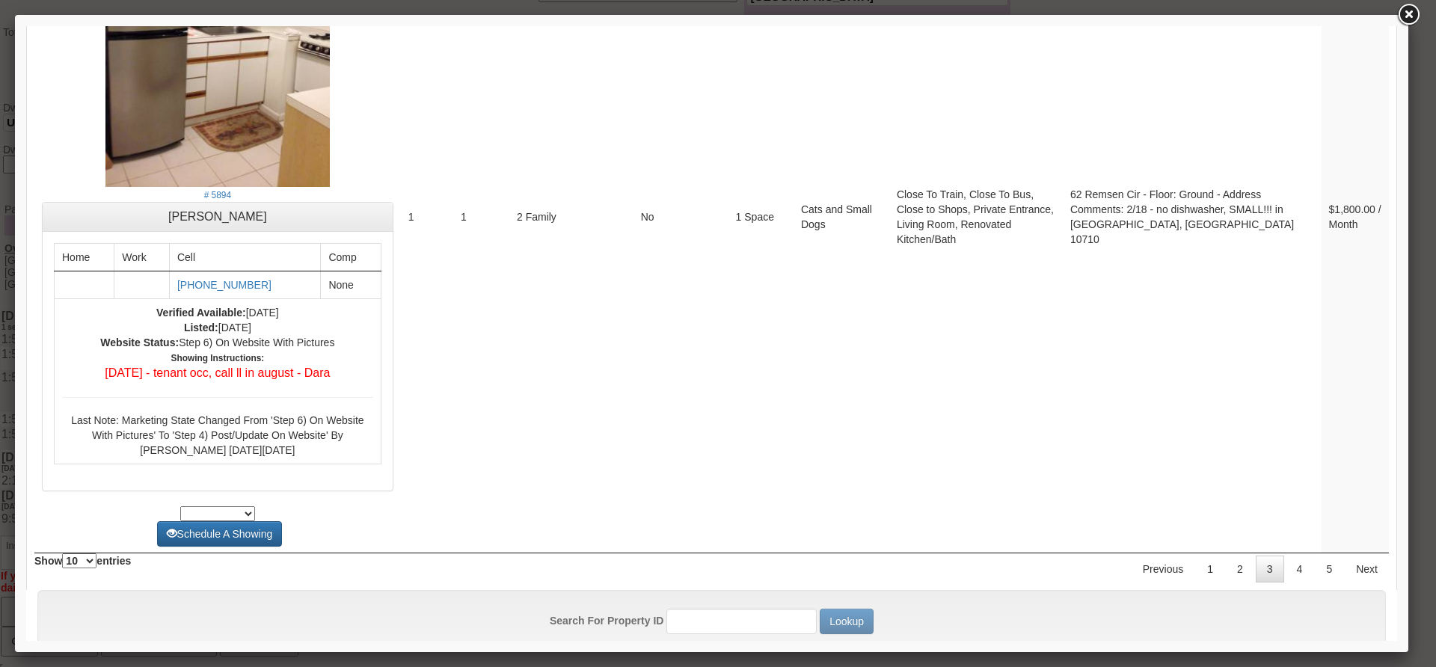
scroll to position [6159, 0]
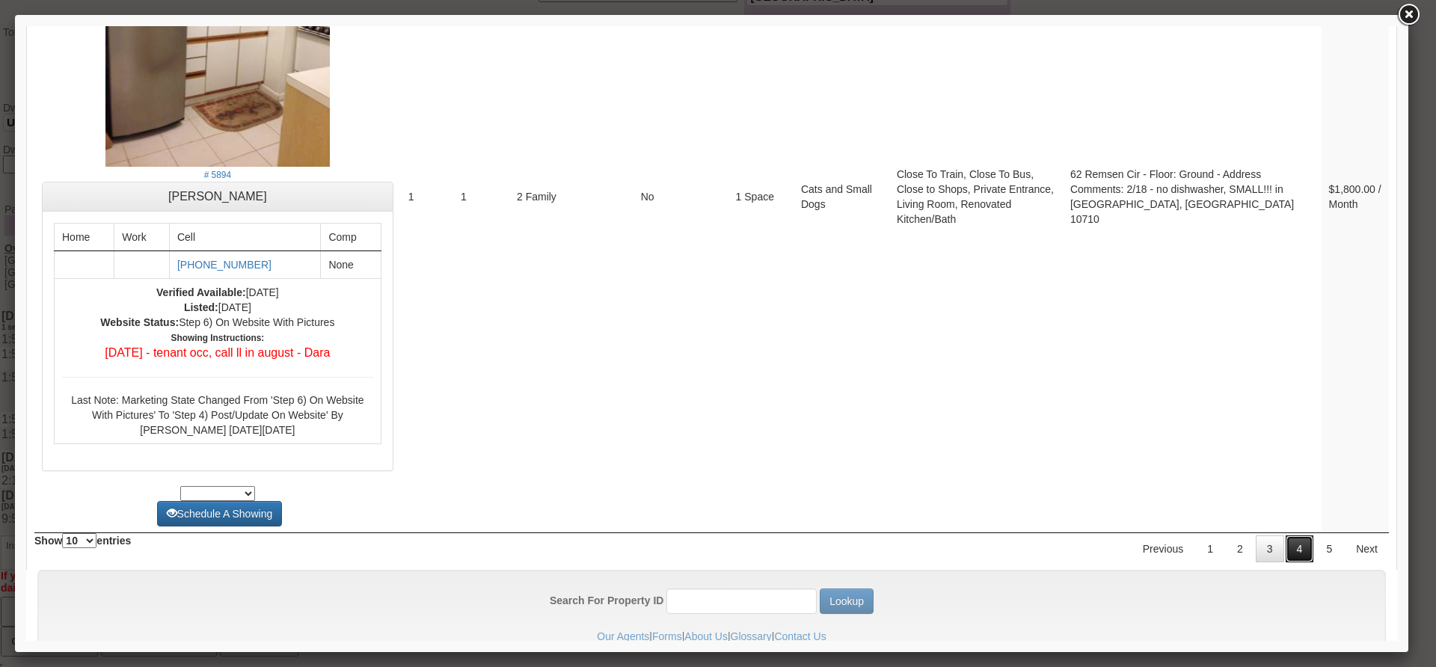
click at [1289, 536] on link "4" at bounding box center [1300, 549] width 28 height 27
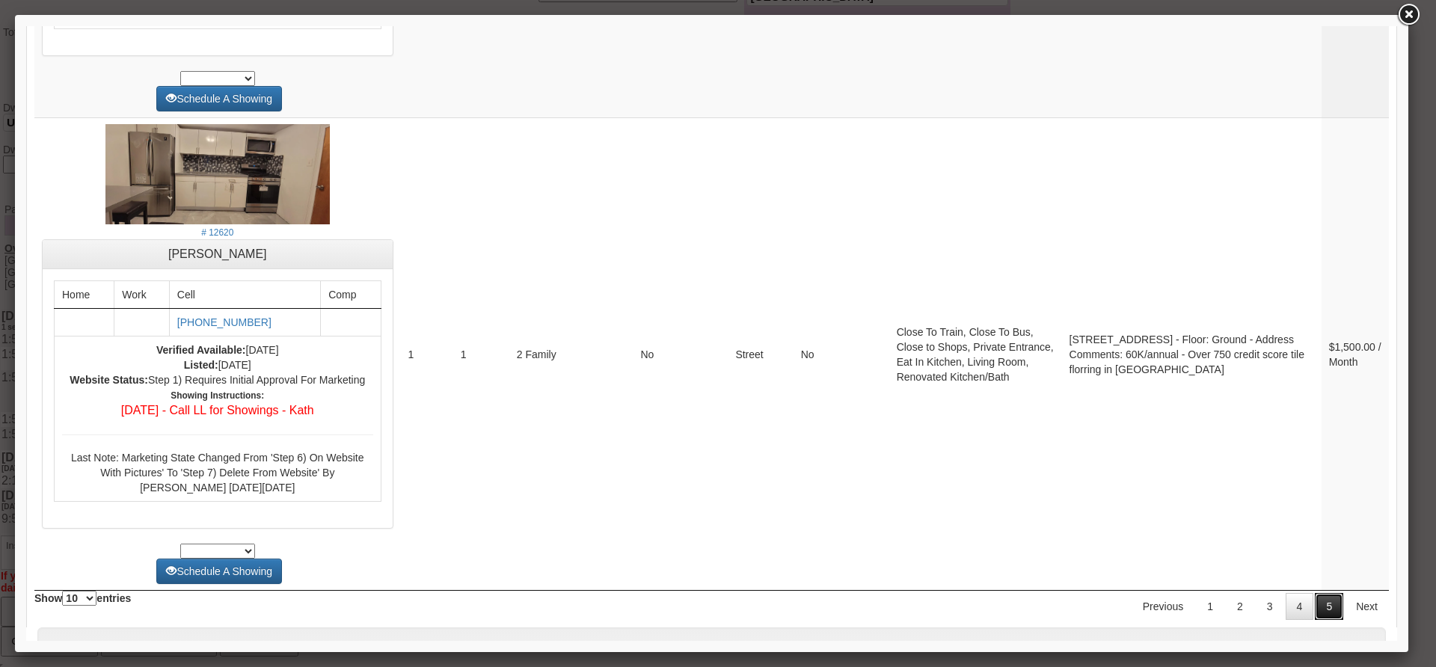
click at [1315, 593] on link "5" at bounding box center [1329, 606] width 28 height 27
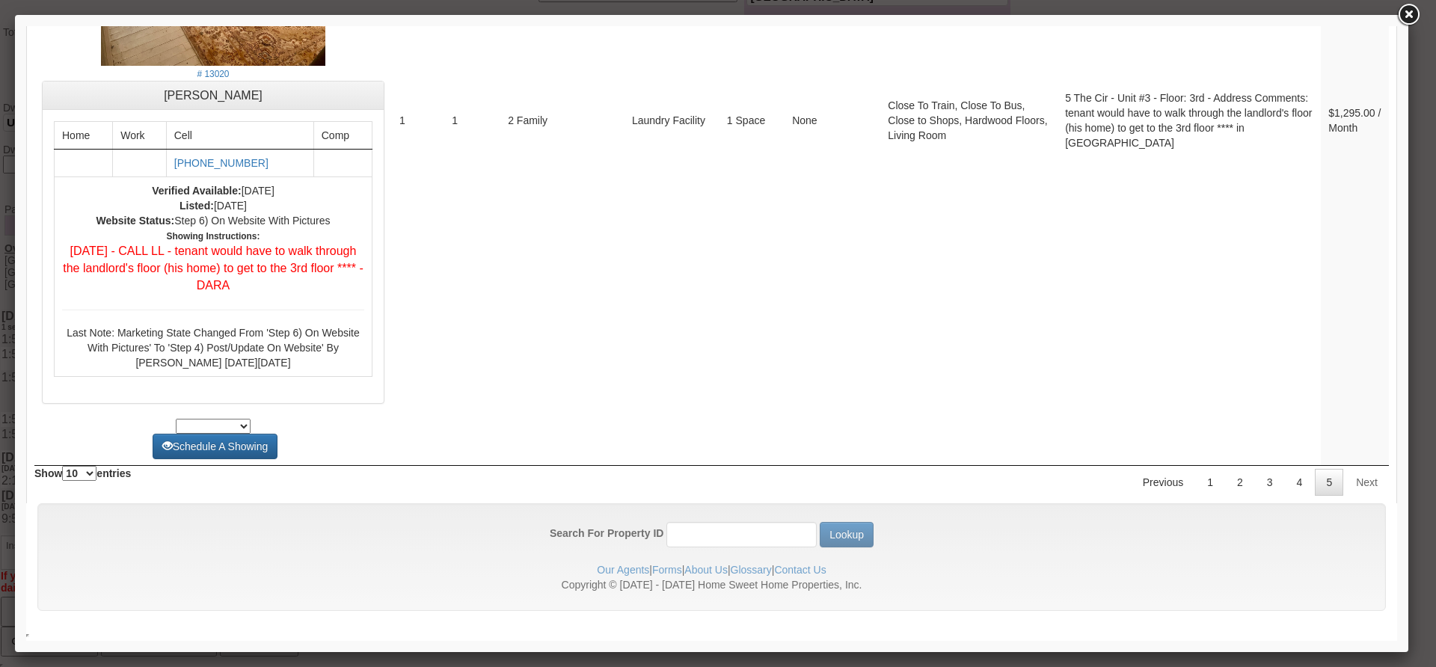
scroll to position [2401, 0]
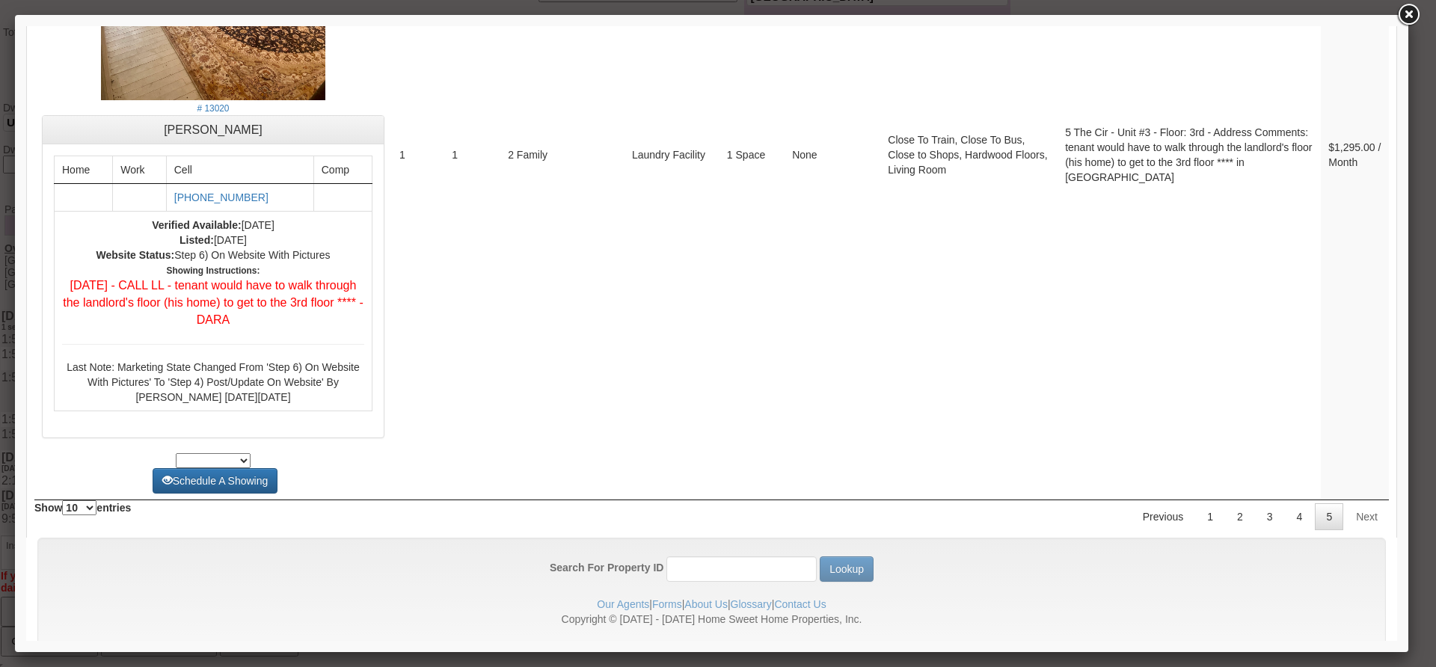
drag, startPoint x: 1426, startPoint y: 561, endPoint x: 1396, endPoint y: 360, distance: 203.4
click at [1397, 424] on div at bounding box center [712, 333] width 1394 height 637
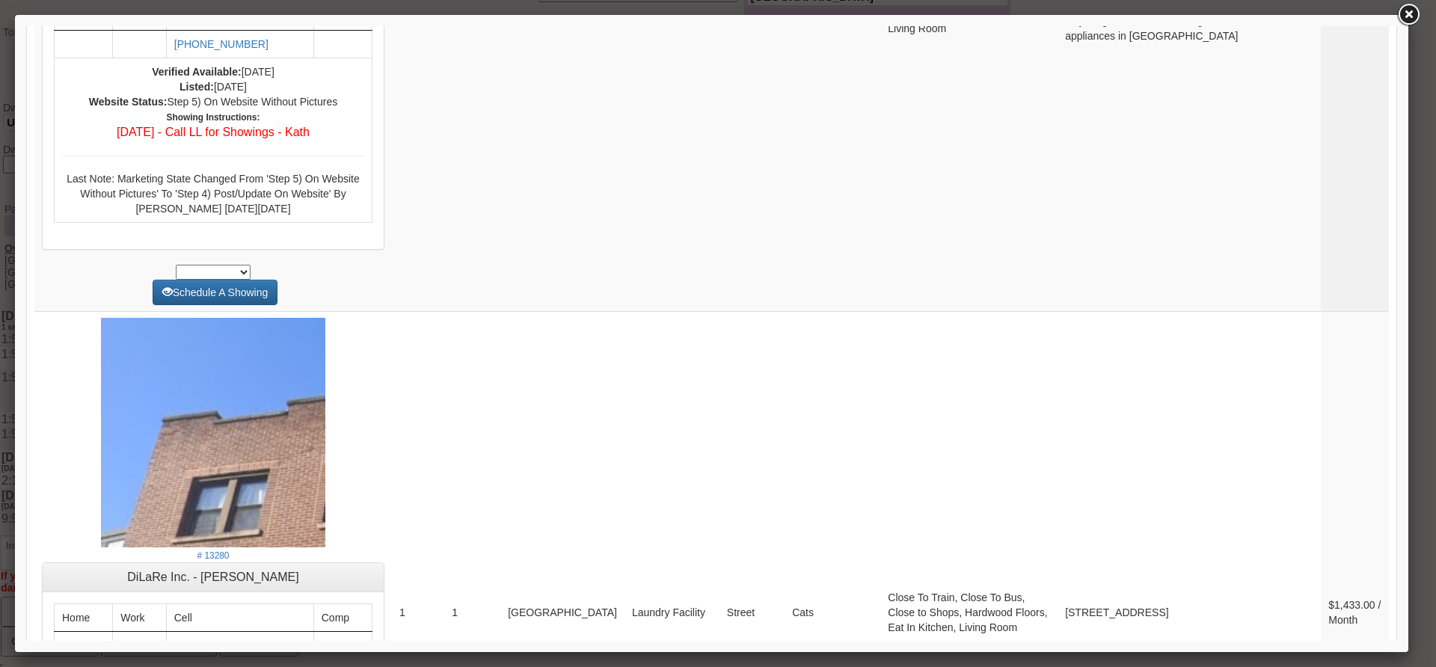
scroll to position [0, 0]
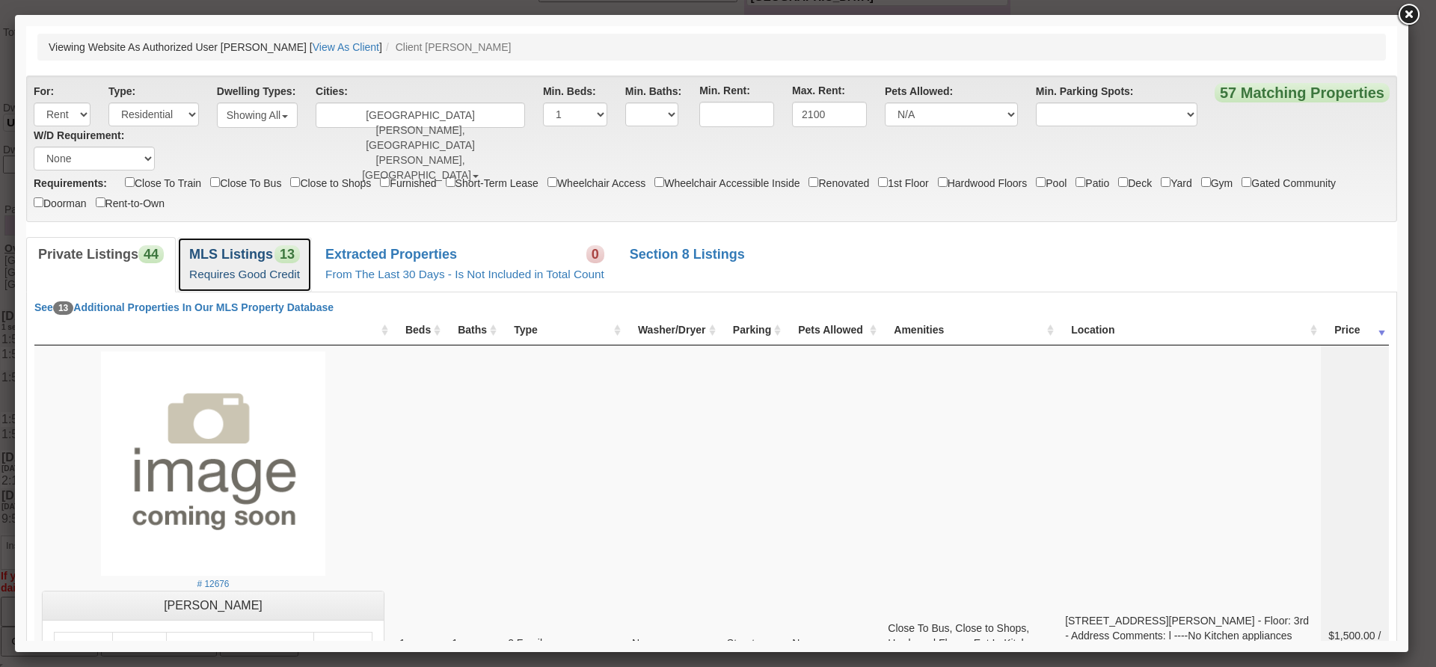
click at [258, 256] on b "MLS Listings" at bounding box center [231, 254] width 84 height 15
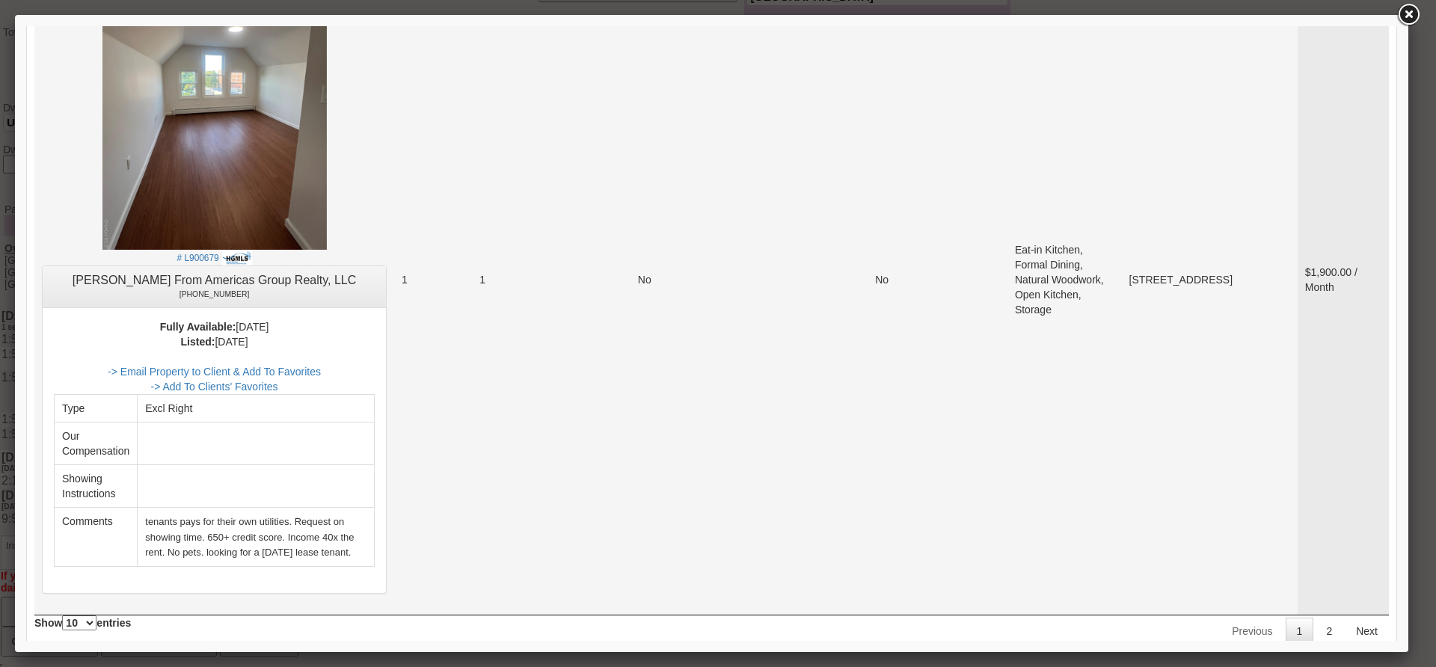
scroll to position [6172, 0]
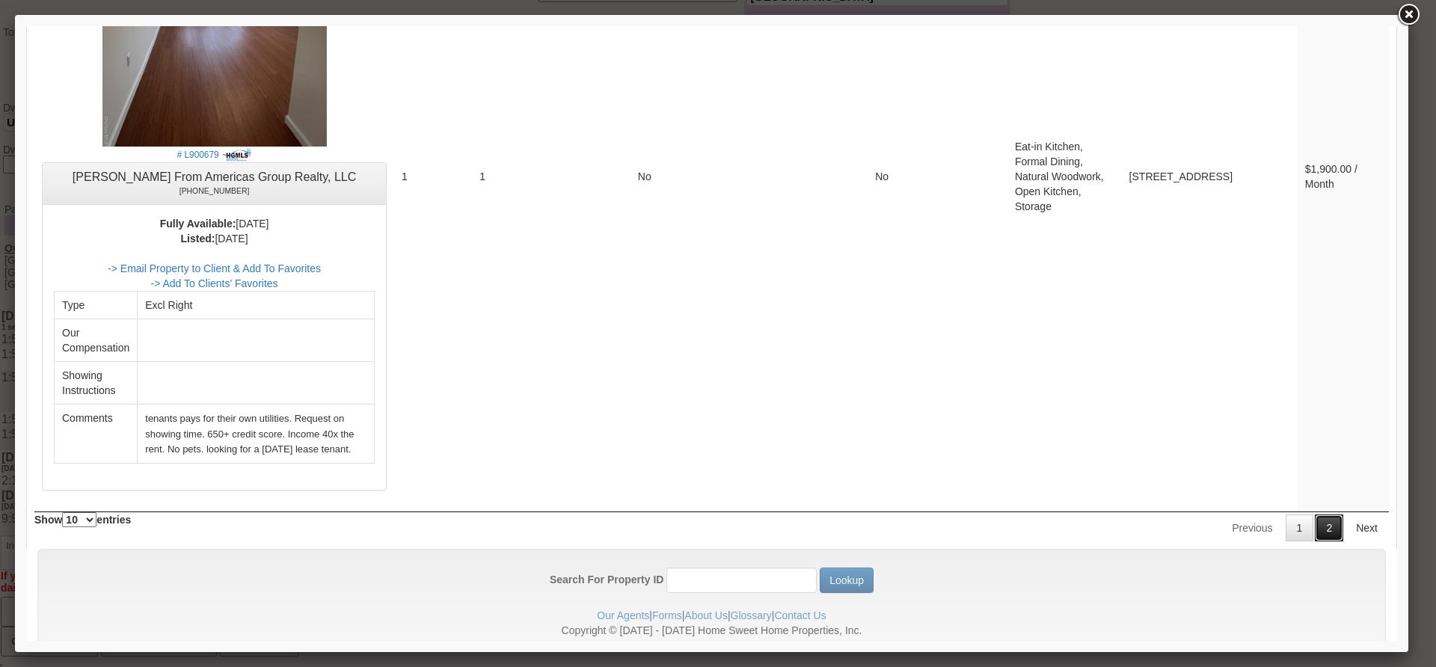
click at [1315, 515] on link "2" at bounding box center [1329, 528] width 28 height 27
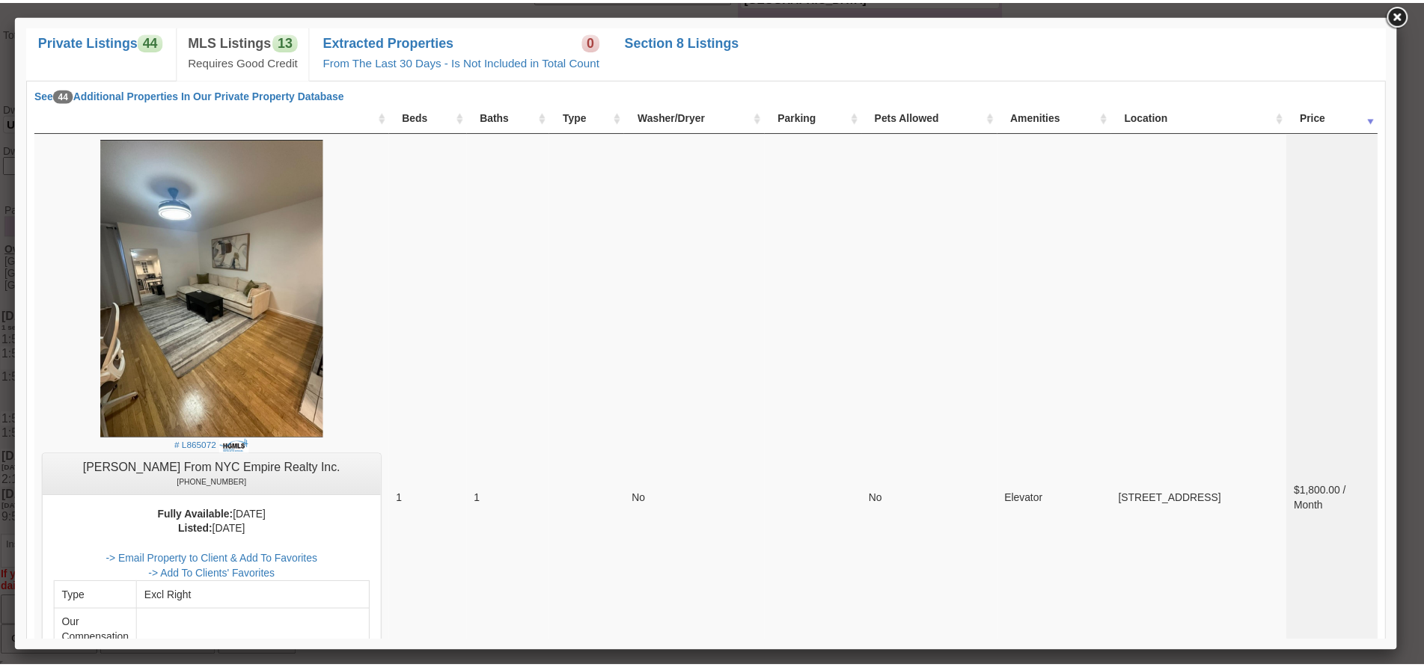
scroll to position [92, 0]
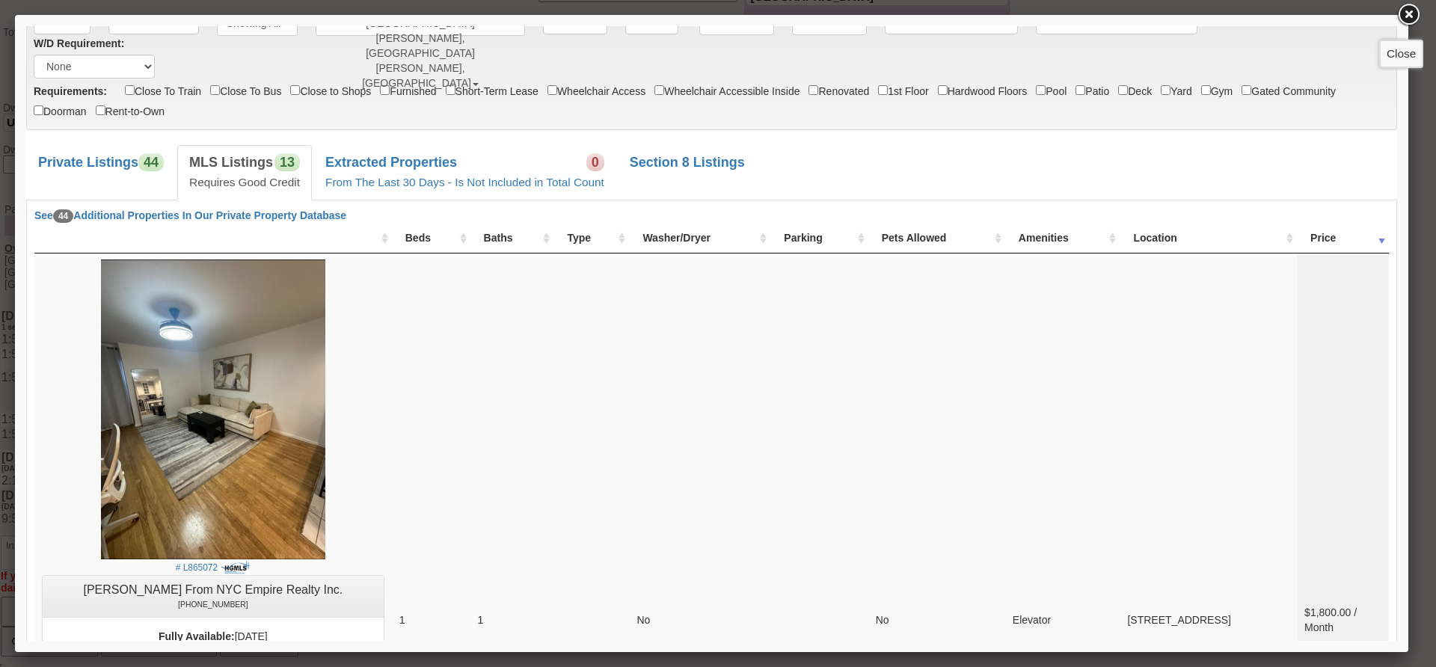
drag, startPoint x: 1410, startPoint y: 22, endPoint x: 1320, endPoint y: 35, distance: 91.5
click at [1410, 22] on link at bounding box center [1408, 14] width 27 height 27
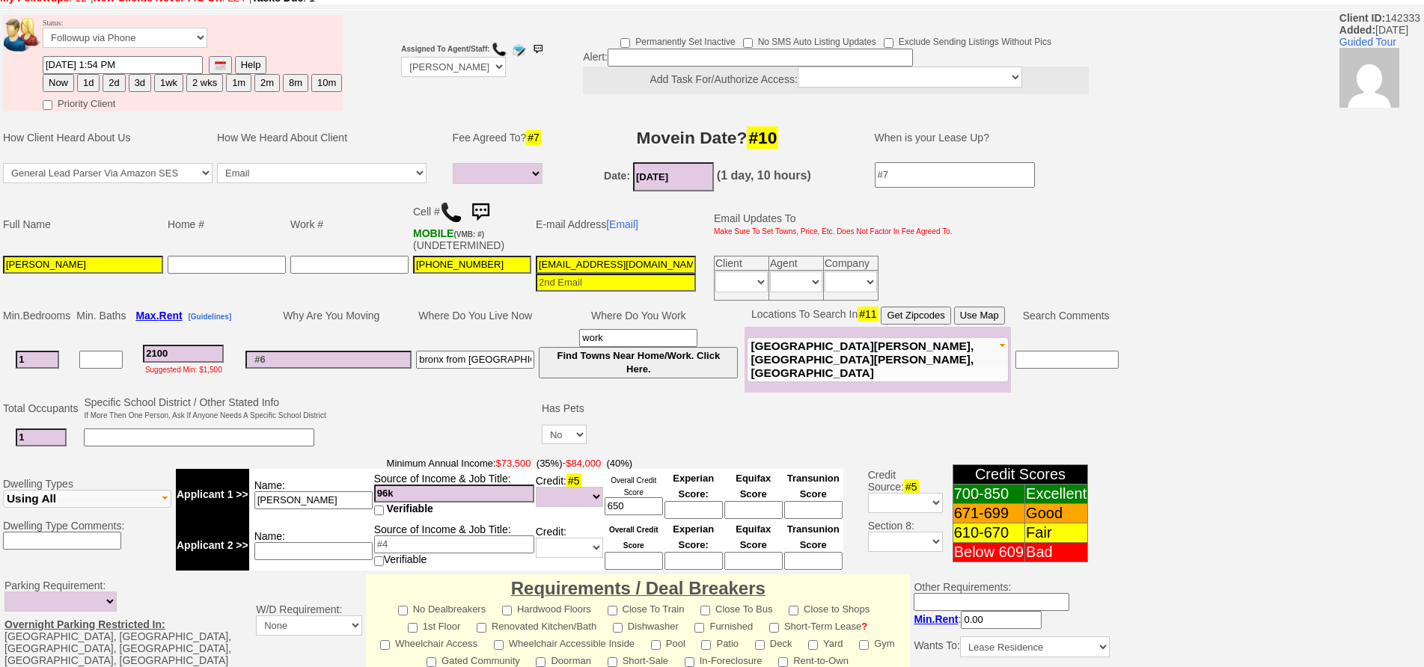
scroll to position [0, 0]
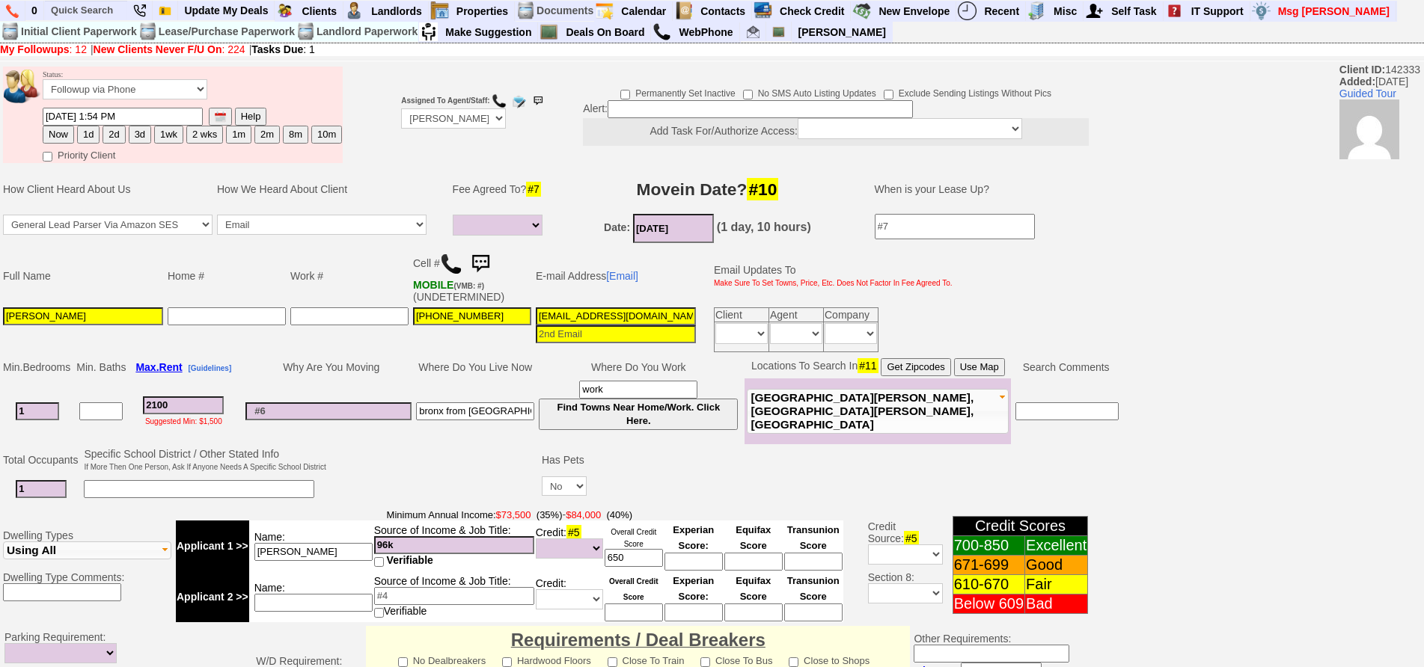
click at [474, 257] on img at bounding box center [480, 264] width 30 height 30
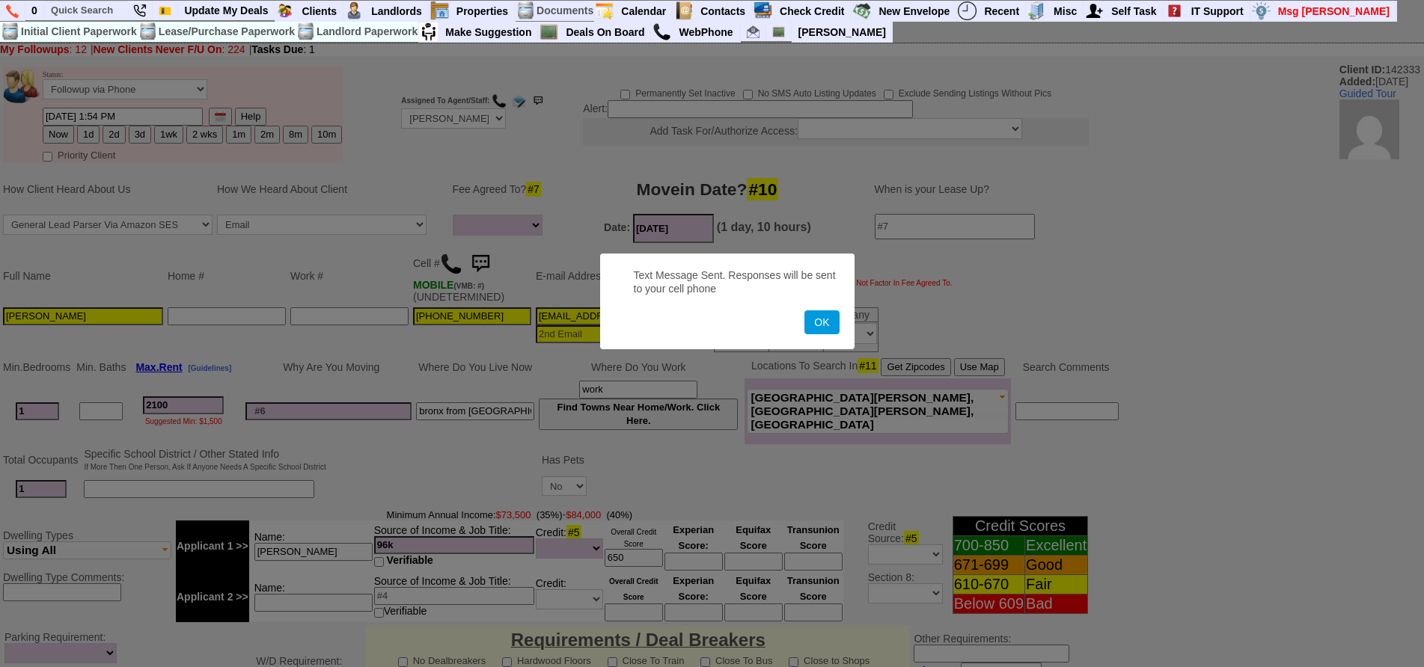
click at [804, 310] on button "OK" at bounding box center [821, 322] width 34 height 24
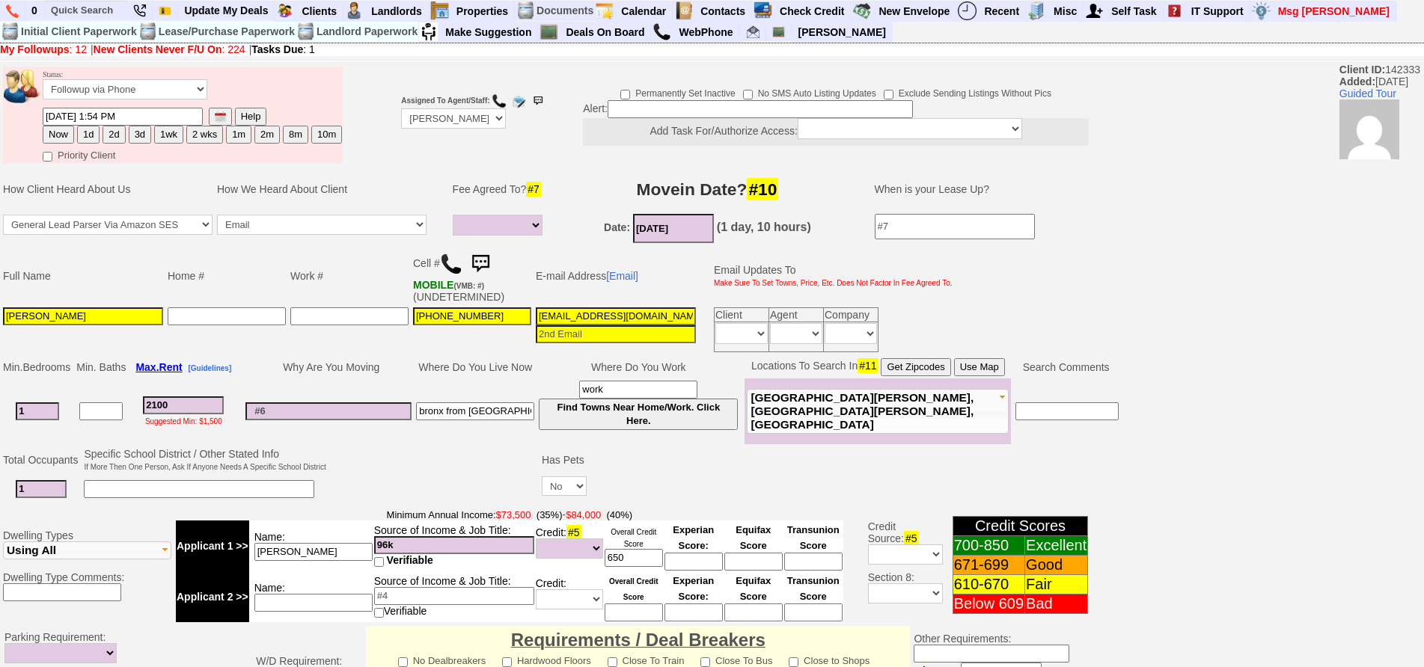
click at [480, 263] on img at bounding box center [480, 264] width 30 height 30
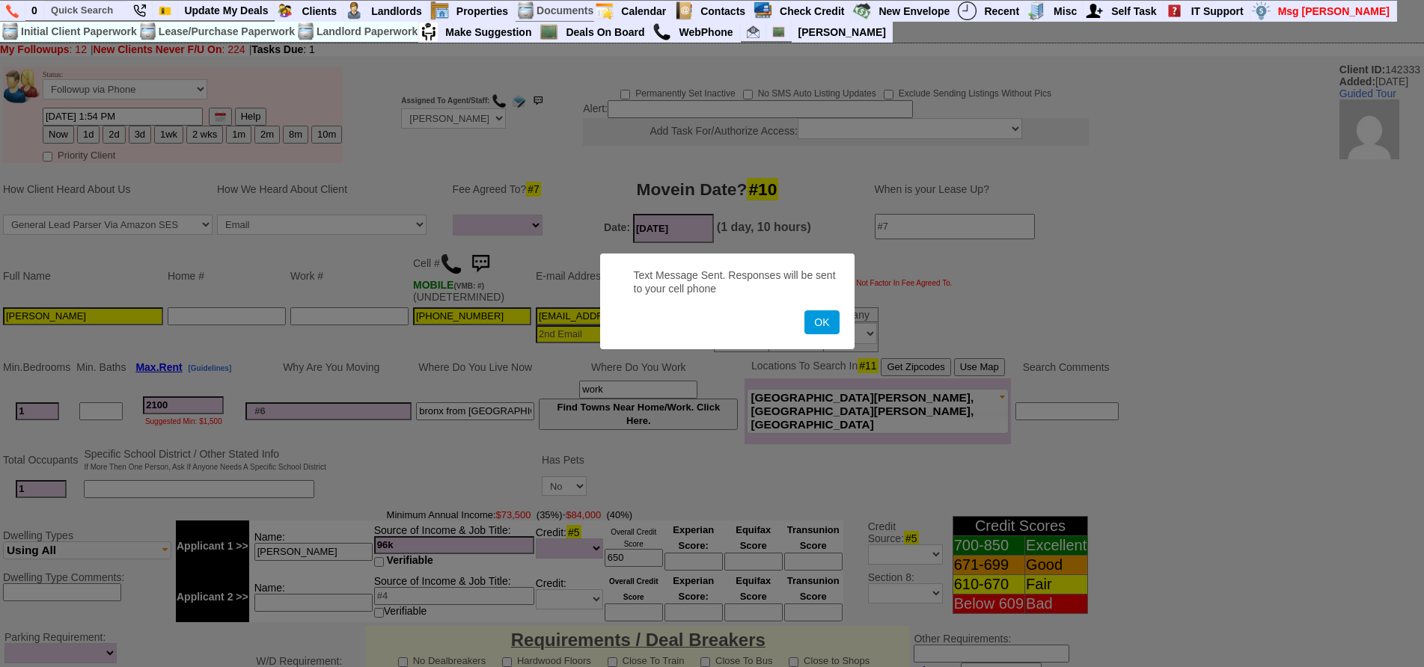
click at [804, 310] on button "OK" at bounding box center [821, 322] width 34 height 24
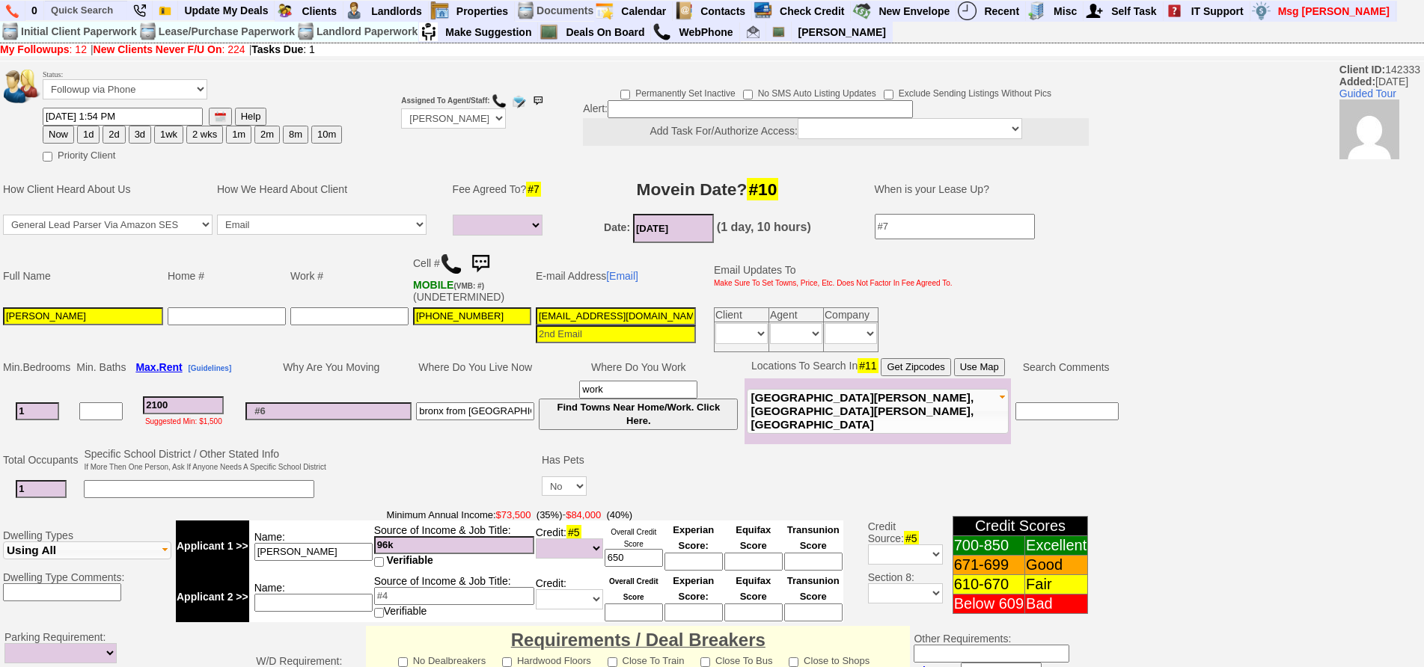
click at [481, 258] on img at bounding box center [480, 264] width 30 height 30
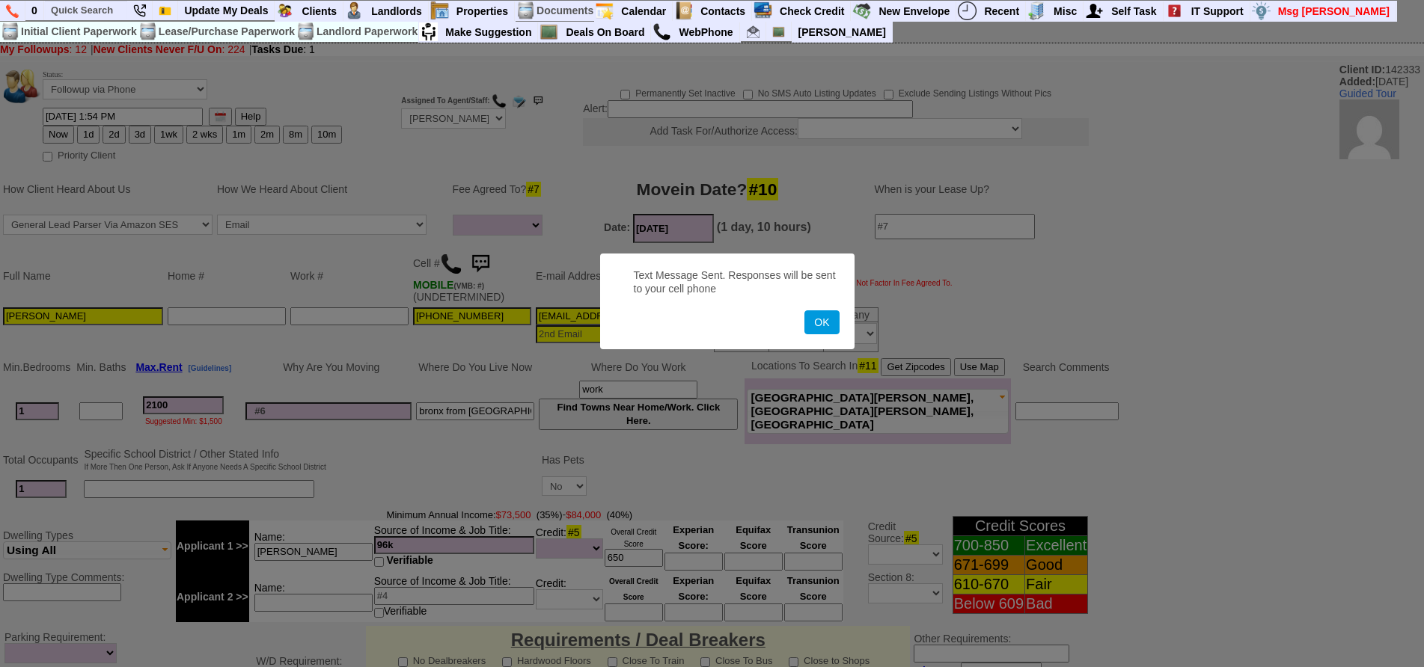
click at [804, 310] on button "OK" at bounding box center [821, 322] width 34 height 24
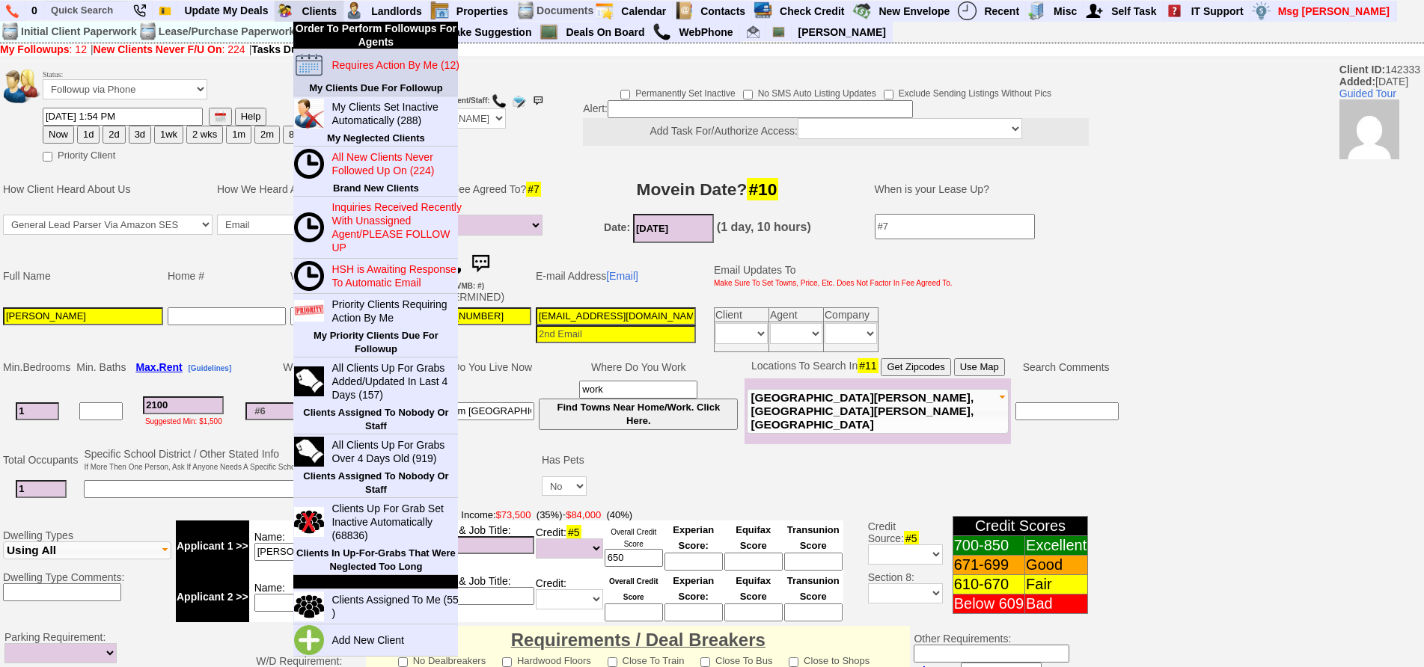
click at [361, 63] on blink "Requires Action By Me (12)" at bounding box center [394, 65] width 127 height 12
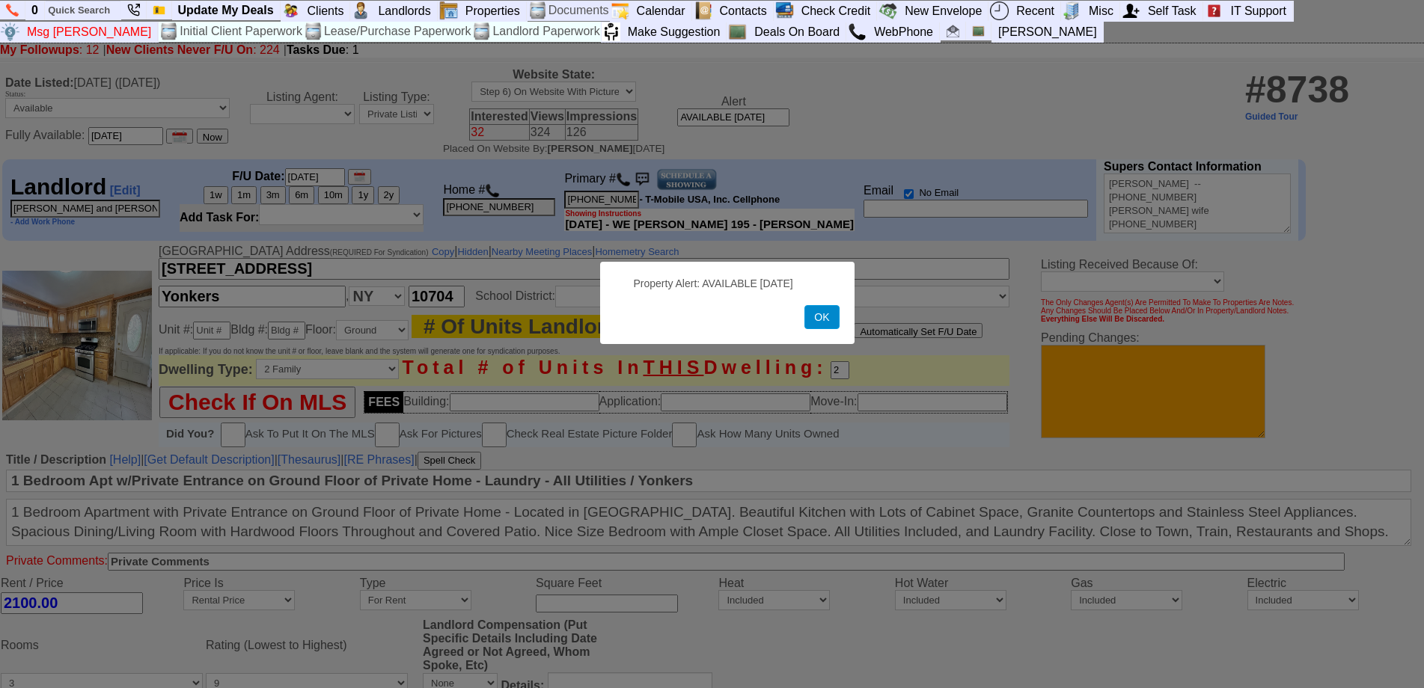
click at [817, 319] on button "OK" at bounding box center [821, 317] width 34 height 24
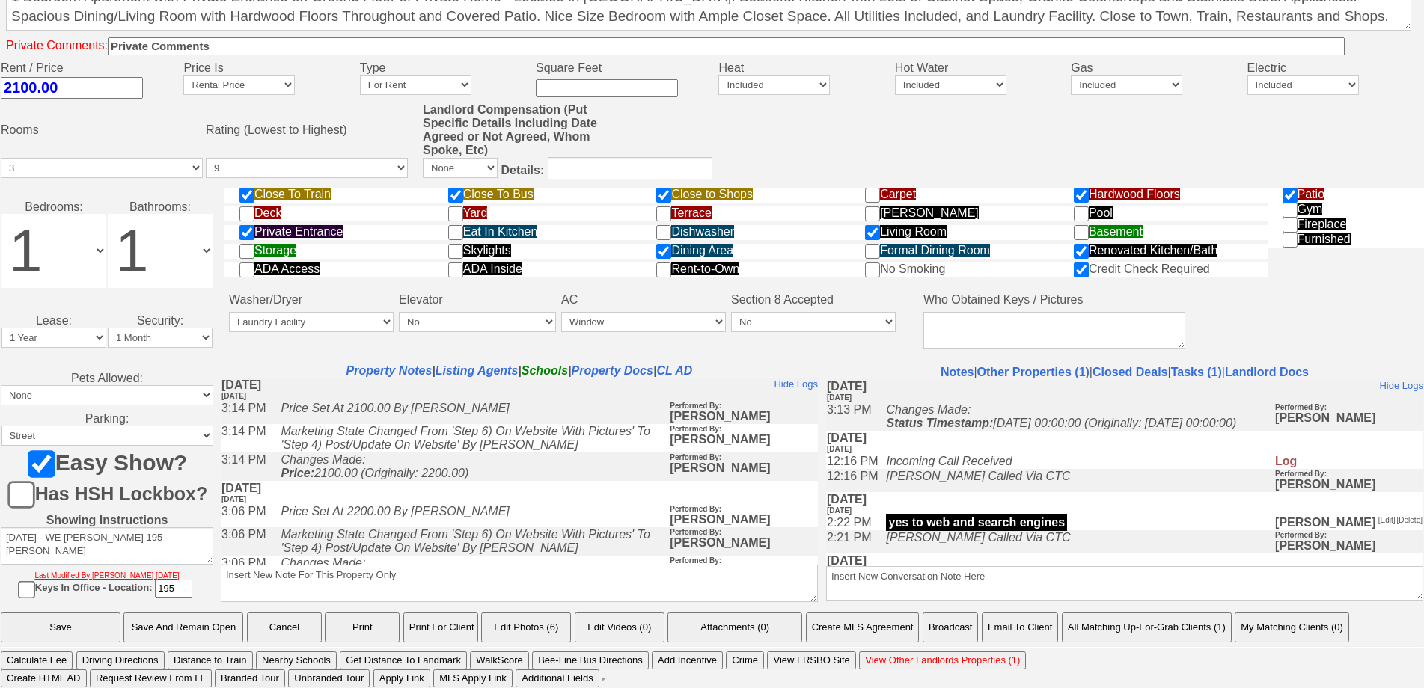
scroll to position [530, 0]
click at [1013, 619] on button "Email To Client" at bounding box center [1019, 628] width 76 height 30
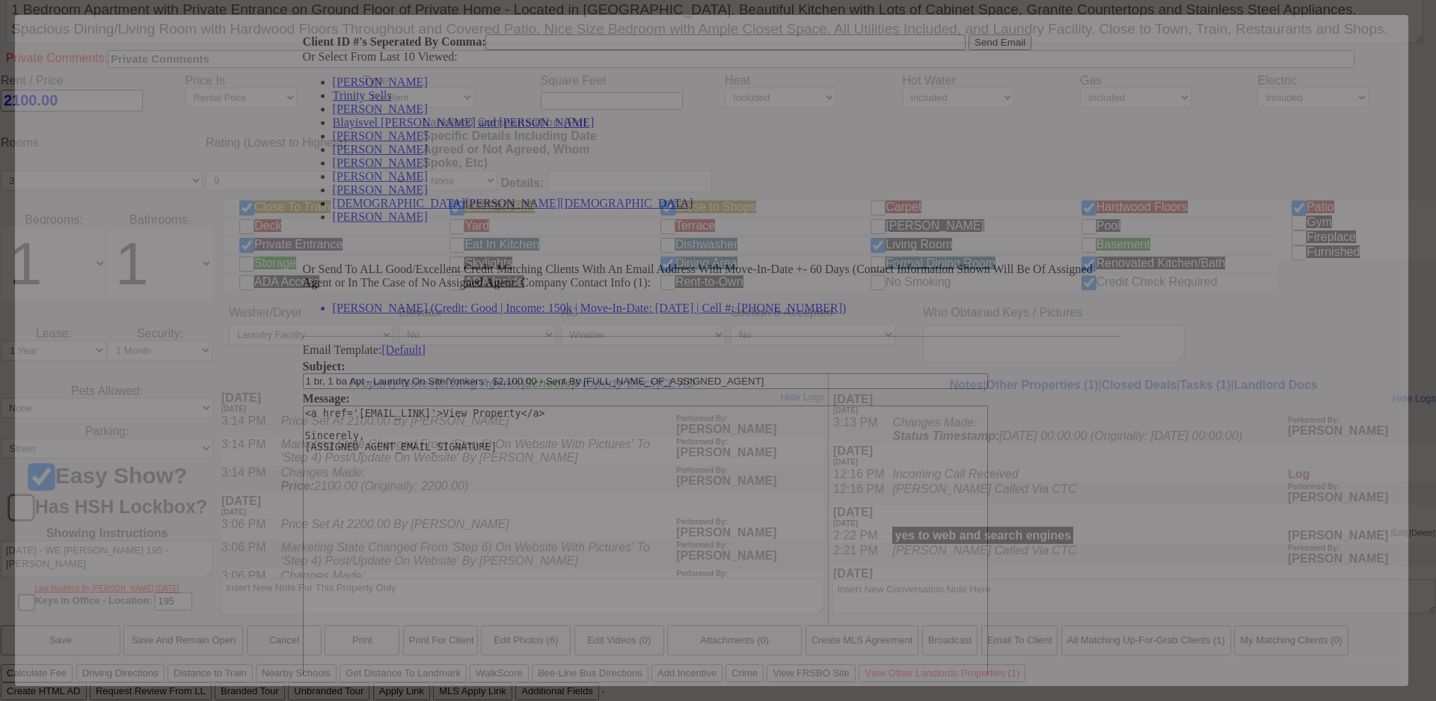
scroll to position [0, 0]
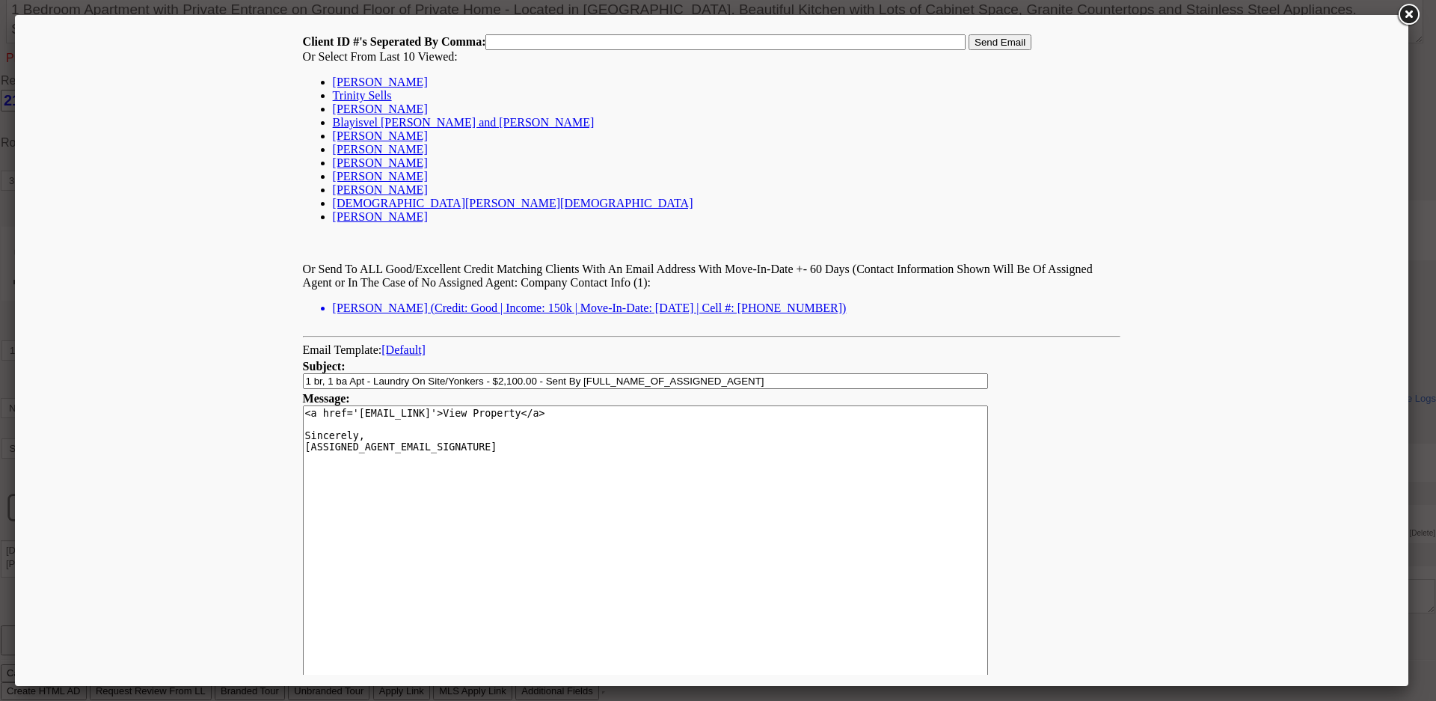
click at [414, 85] on link "Tunnisha Richardson" at bounding box center [380, 82] width 95 height 13
type input "142333,"
click at [1011, 43] on input "Send Email" at bounding box center [1000, 42] width 63 height 16
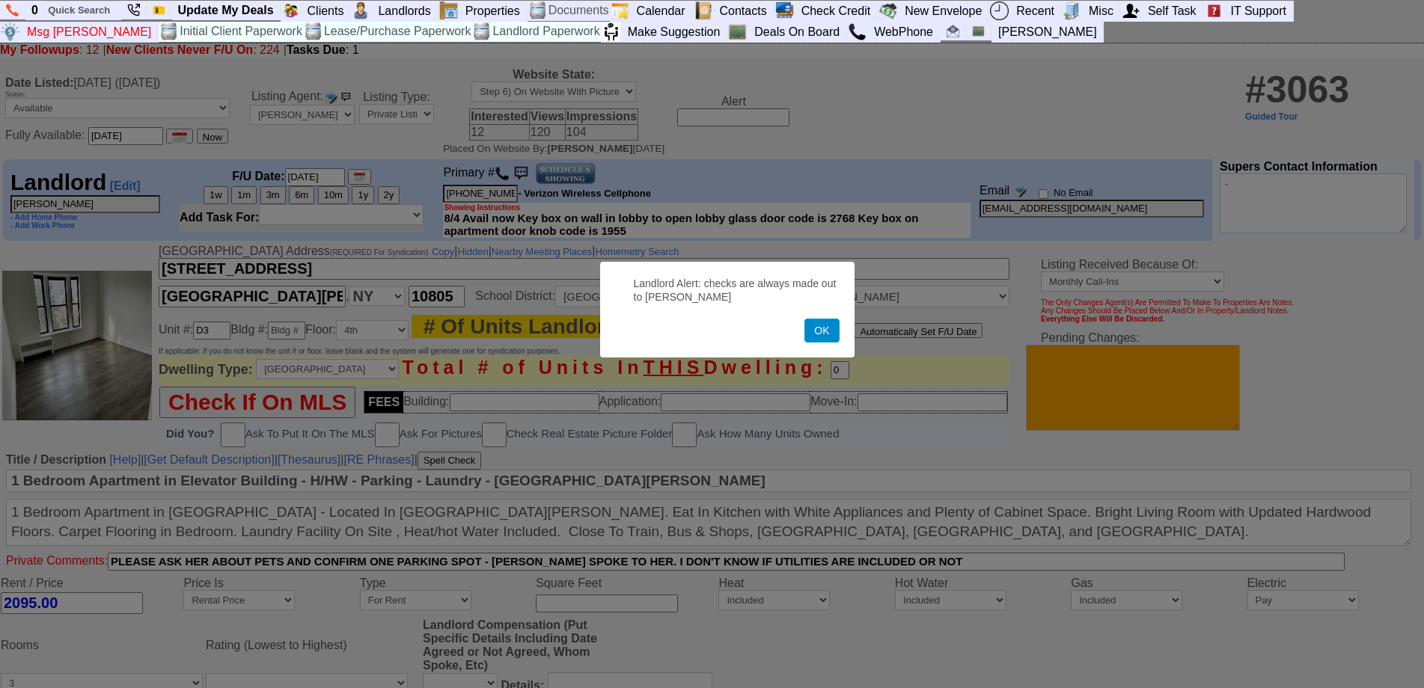
drag, startPoint x: 846, startPoint y: 323, endPoint x: 836, endPoint y: 327, distance: 10.4
click at [841, 325] on form "Landlord Alert: checks are always made out to Marshall Donat OK" at bounding box center [727, 310] width 254 height 96
click at [826, 331] on button "OK" at bounding box center [821, 331] width 34 height 24
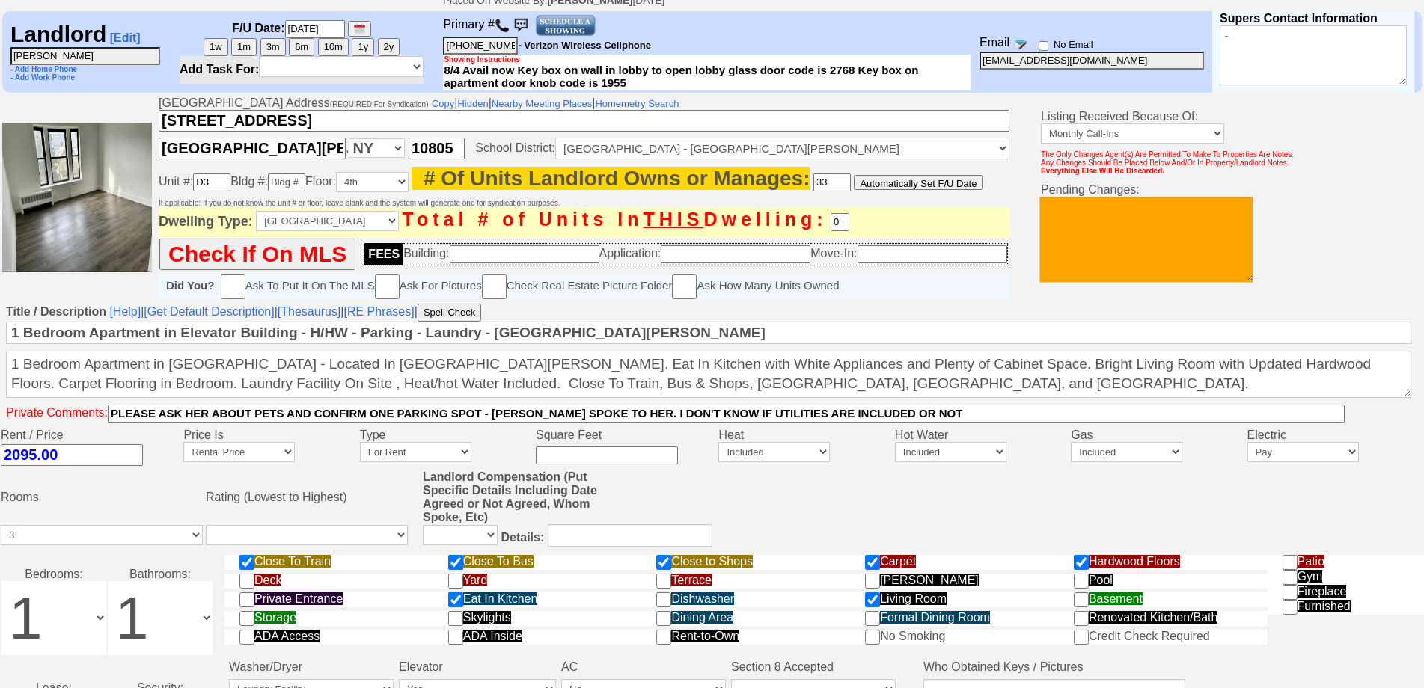
scroll to position [543, 0]
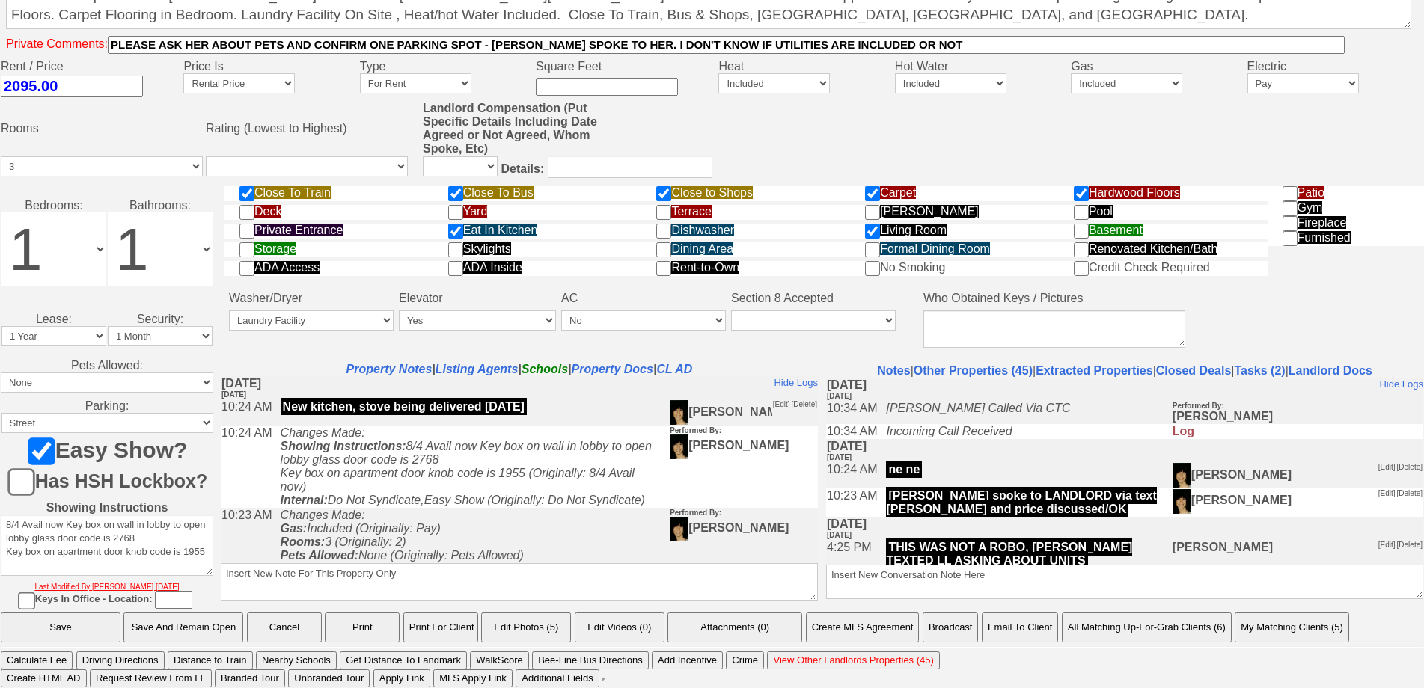
click at [996, 622] on button "Email To Client" at bounding box center [1019, 628] width 76 height 30
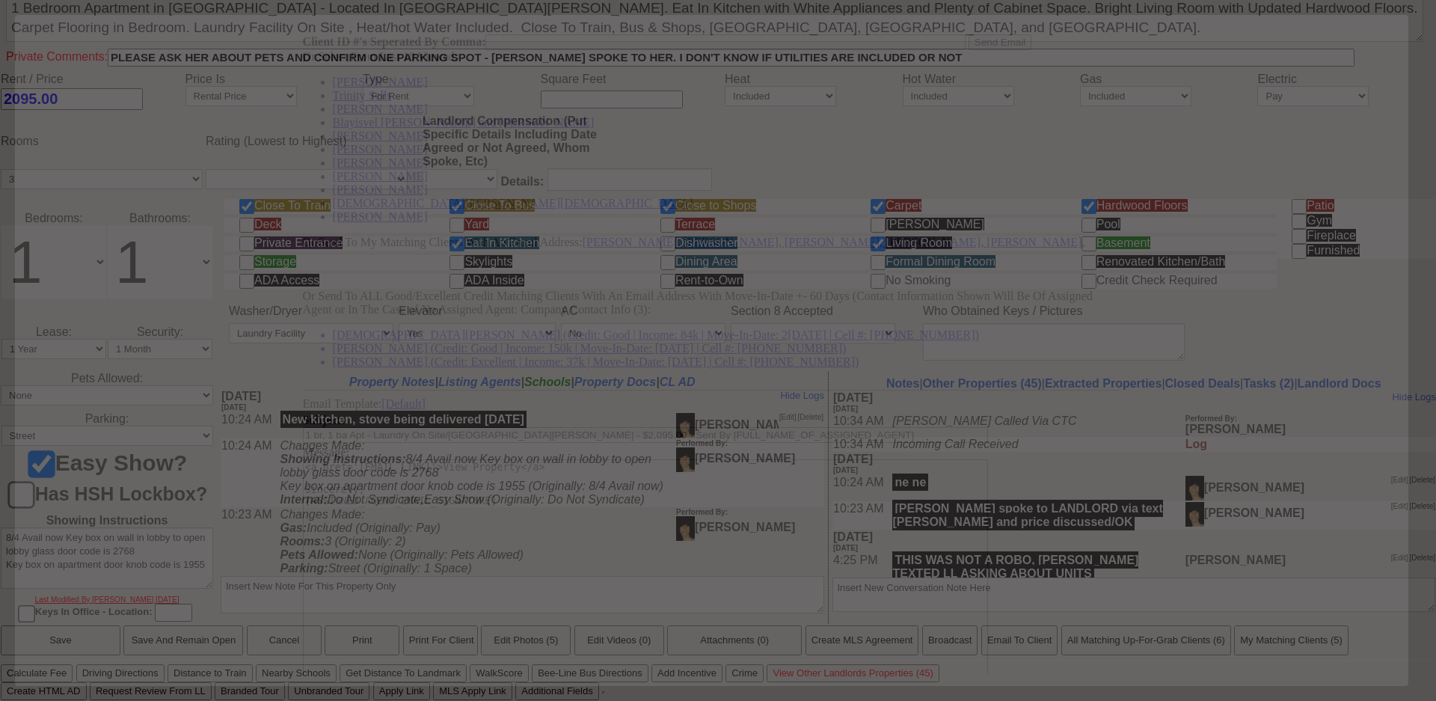
scroll to position [0, 0]
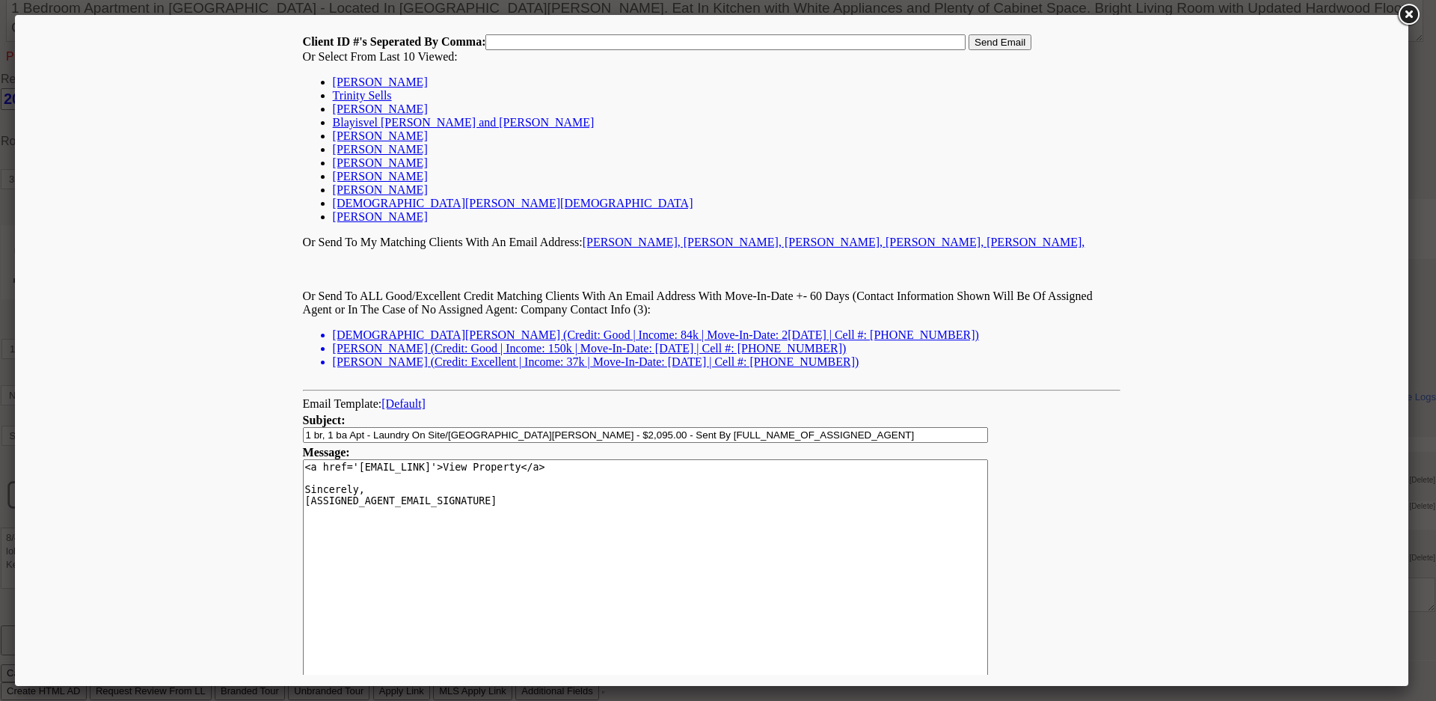
click at [372, 80] on link "Tunnisha Richardson" at bounding box center [380, 82] width 95 height 13
type input "142333,"
click at [1003, 46] on input "Send Email" at bounding box center [1000, 42] width 63 height 16
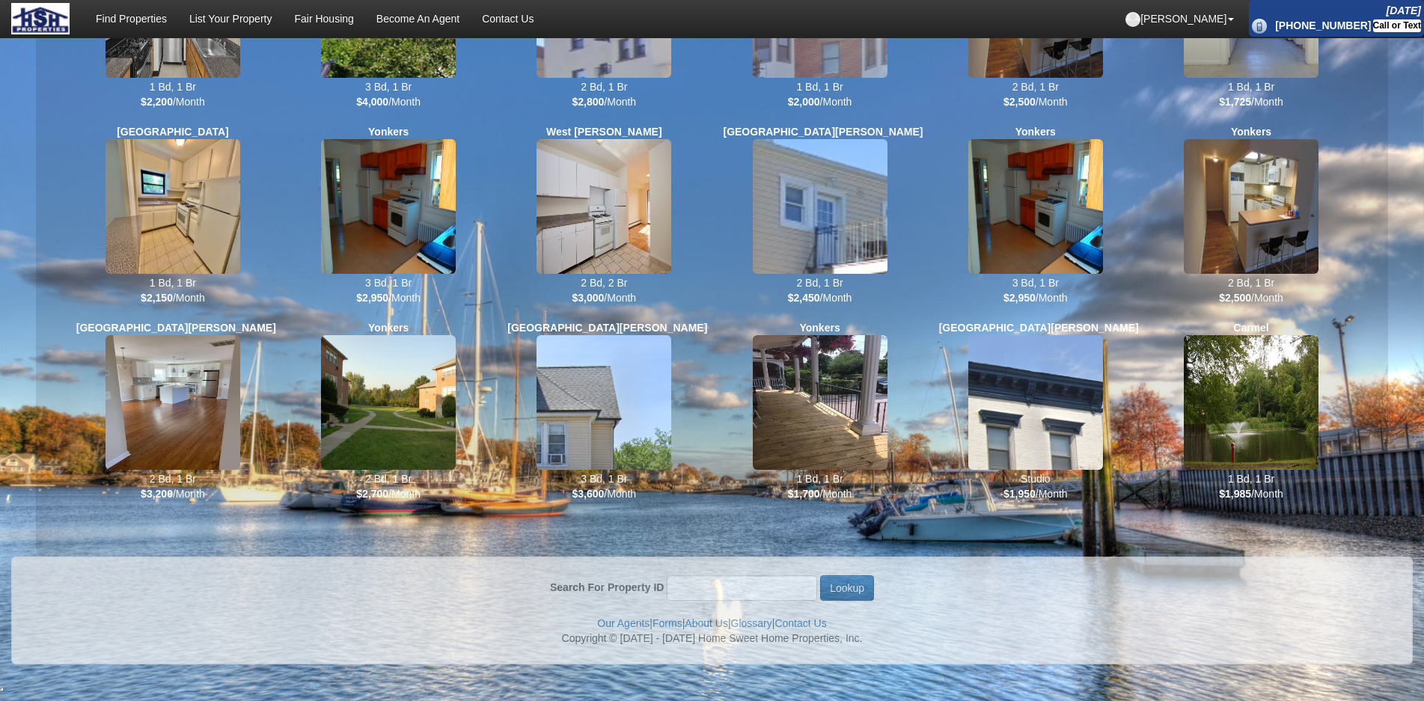
scroll to position [473, 0]
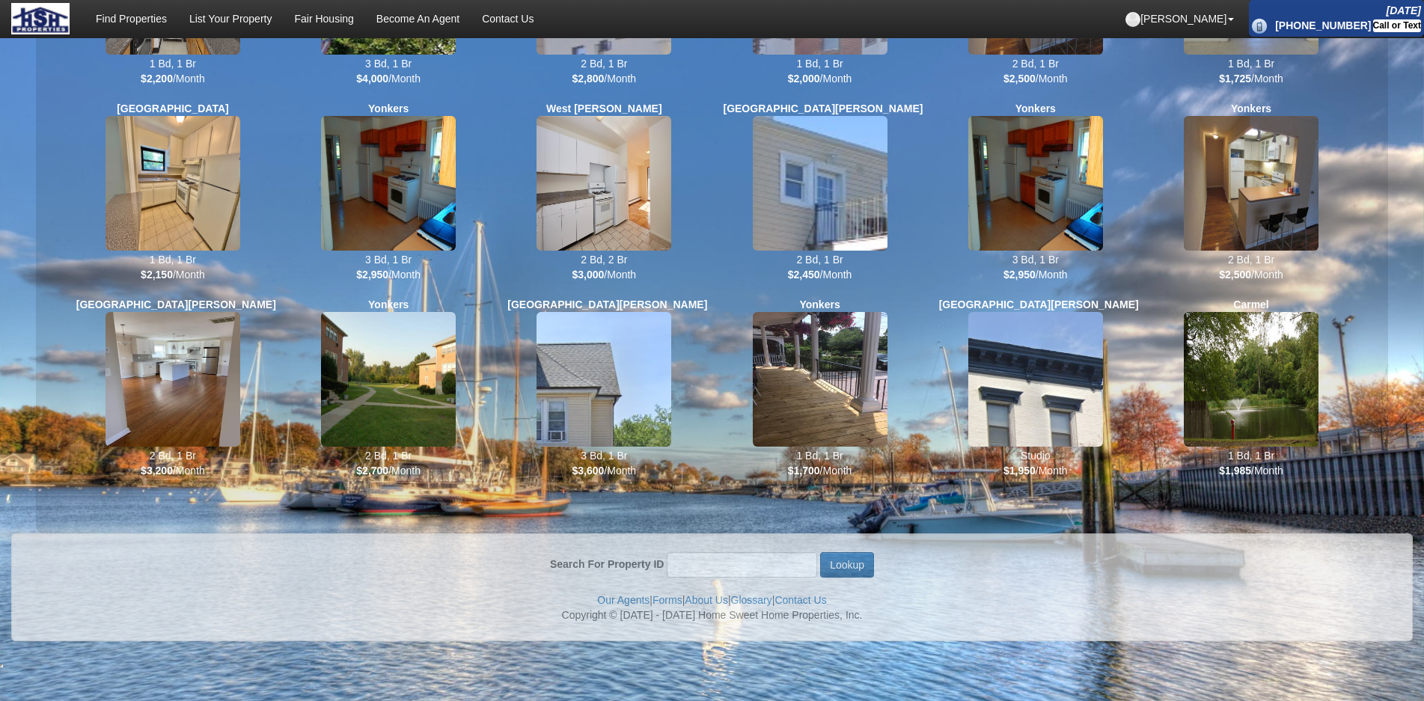
drag, startPoint x: 741, startPoint y: 583, endPoint x: 735, endPoint y: 562, distance: 22.5
click at [736, 569] on div "Search For Property ID Lookup" at bounding box center [712, 572] width 1364 height 40
click at [735, 562] on input "Search For Property ID" at bounding box center [742, 564] width 150 height 25
type input "3063"
click at [820, 552] on button "Lookup" at bounding box center [847, 564] width 54 height 25
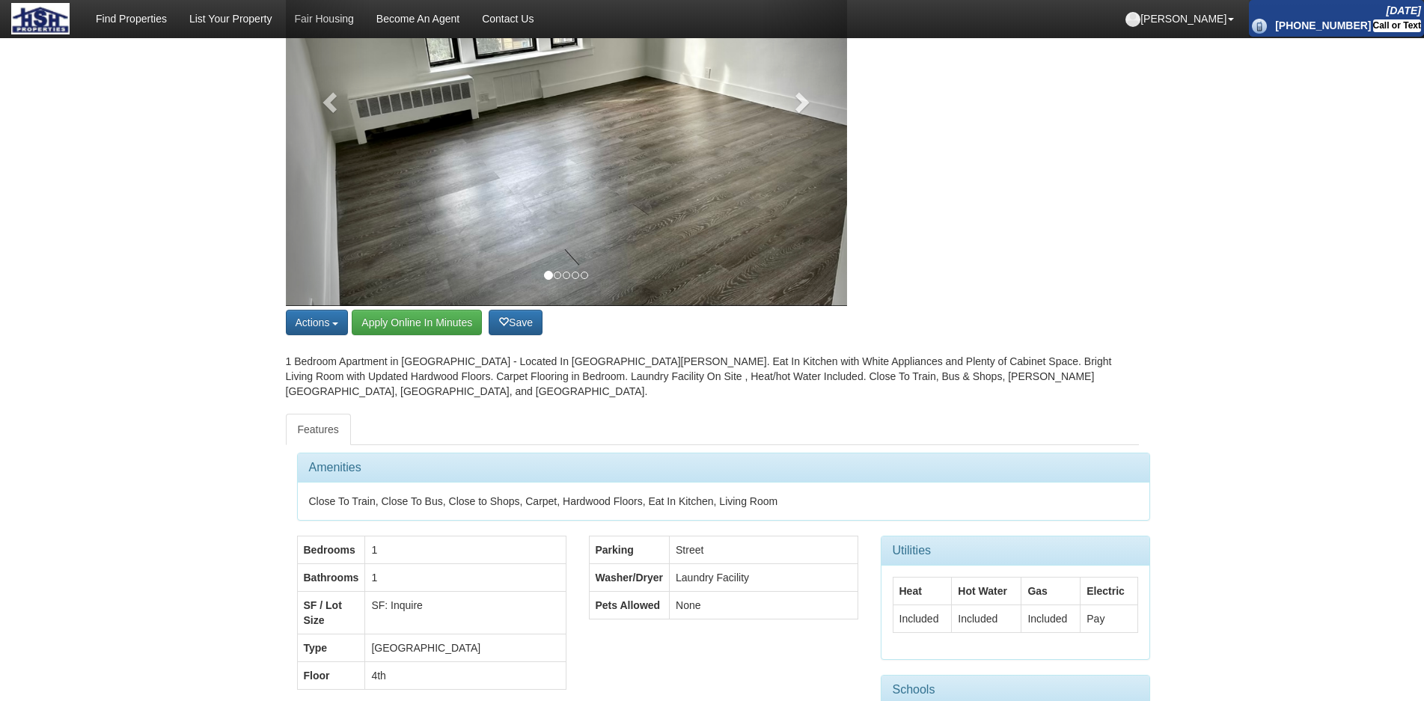
scroll to position [448, 0]
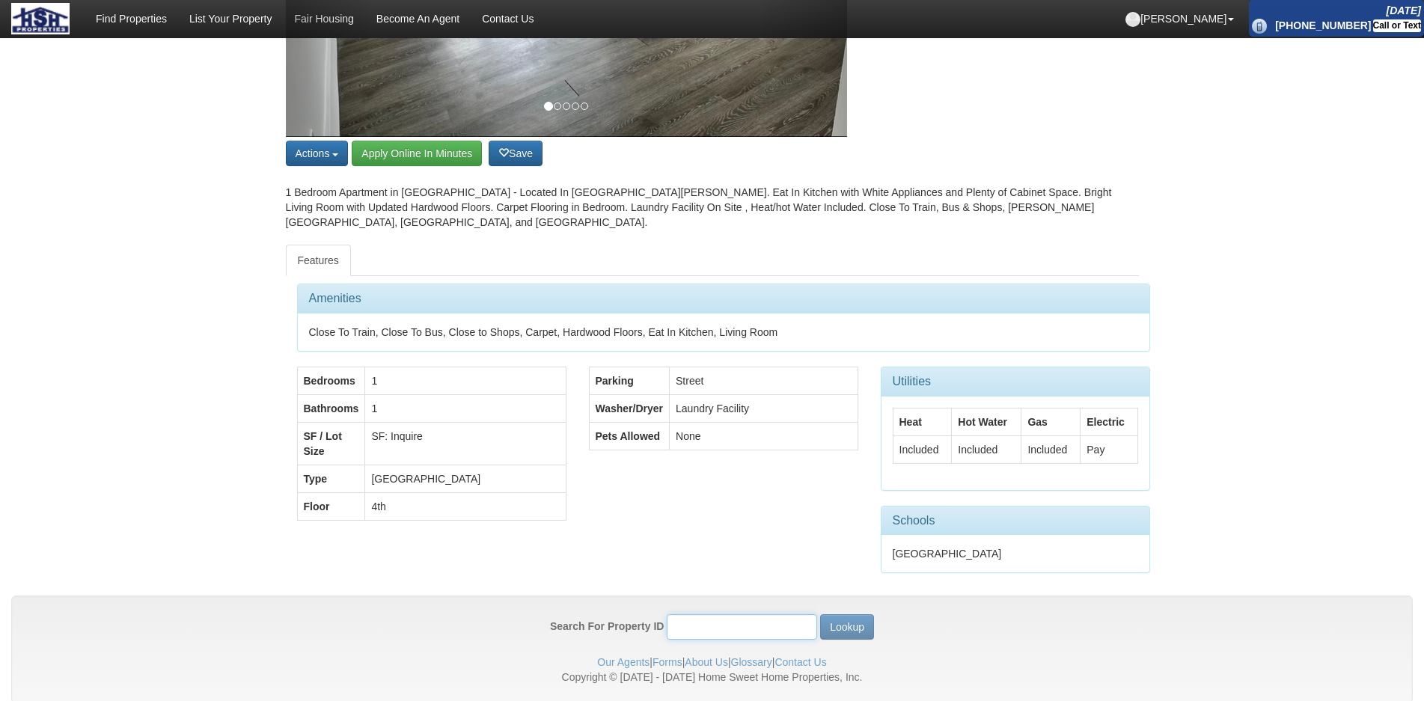
drag, startPoint x: 759, startPoint y: 582, endPoint x: 753, endPoint y: 588, distance: 8.5
click at [754, 614] on input "Search For Property ID" at bounding box center [742, 626] width 150 height 25
click at [753, 614] on input "Search For Property ID" at bounding box center [742, 626] width 150 height 25
type input "8738"
click at [820, 614] on button "Lookup" at bounding box center [847, 626] width 54 height 25
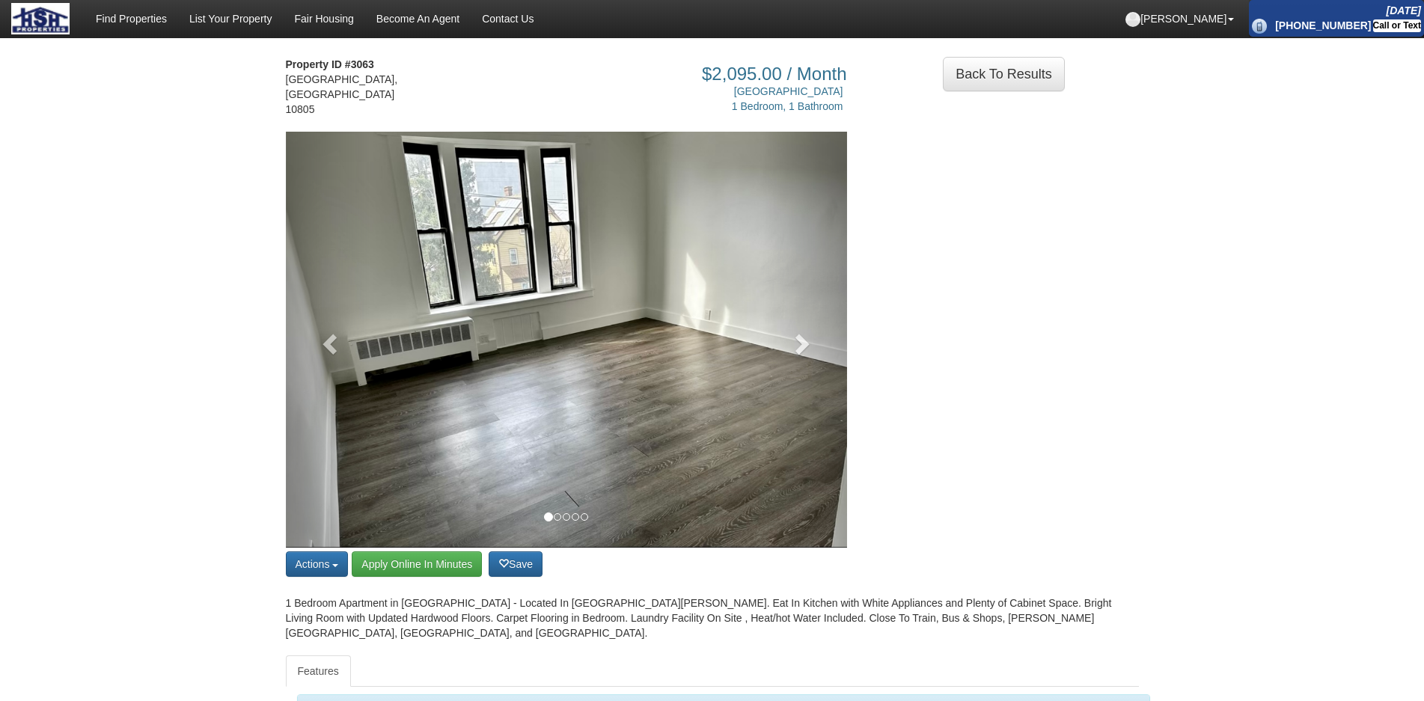
scroll to position [0, 0]
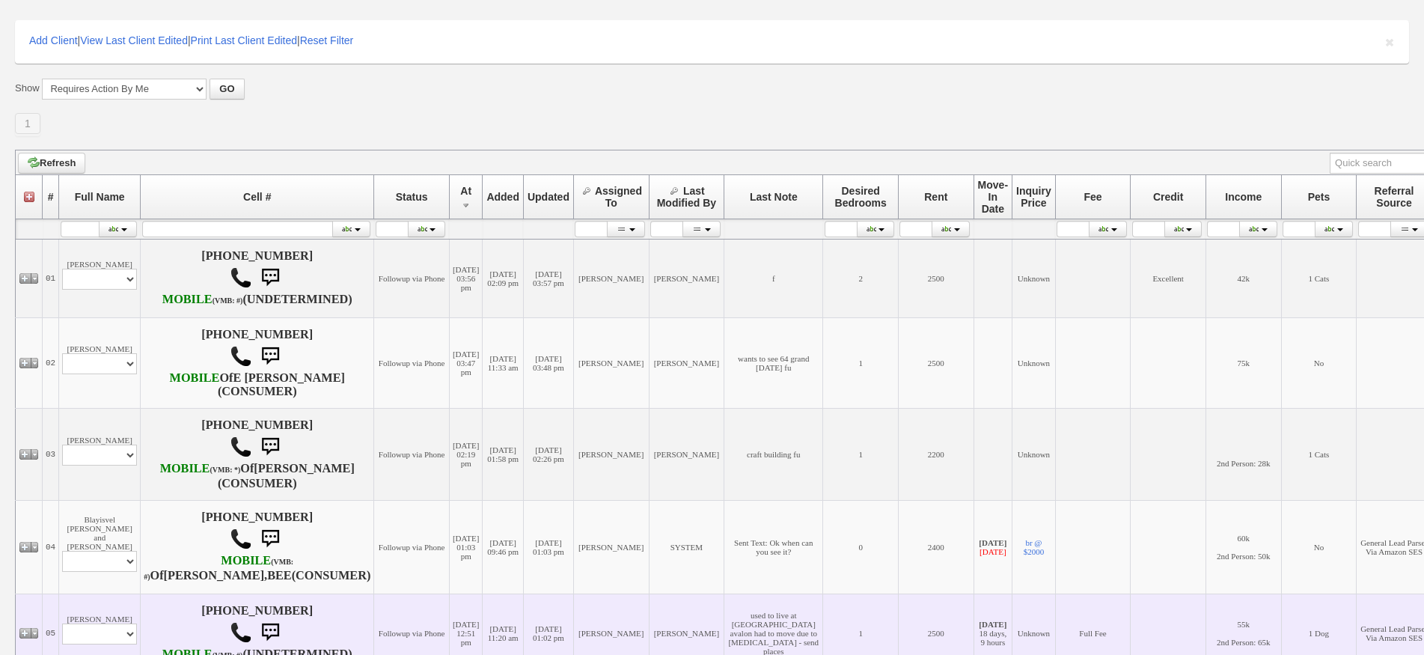
scroll to position [449, 0]
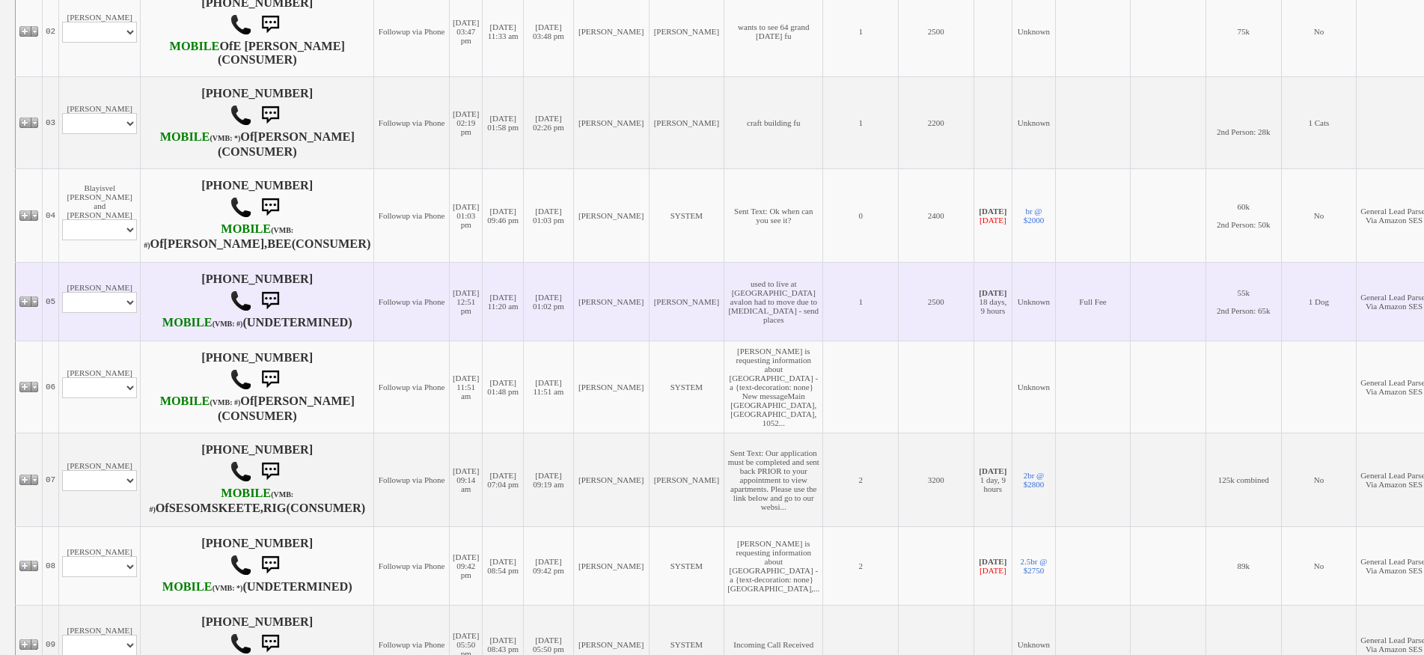
click at [99, 322] on td "[PERSON_NAME] Profile Edit Print Email Externally (Will Not Be Tracked In CRM) …" at bounding box center [100, 301] width 82 height 79
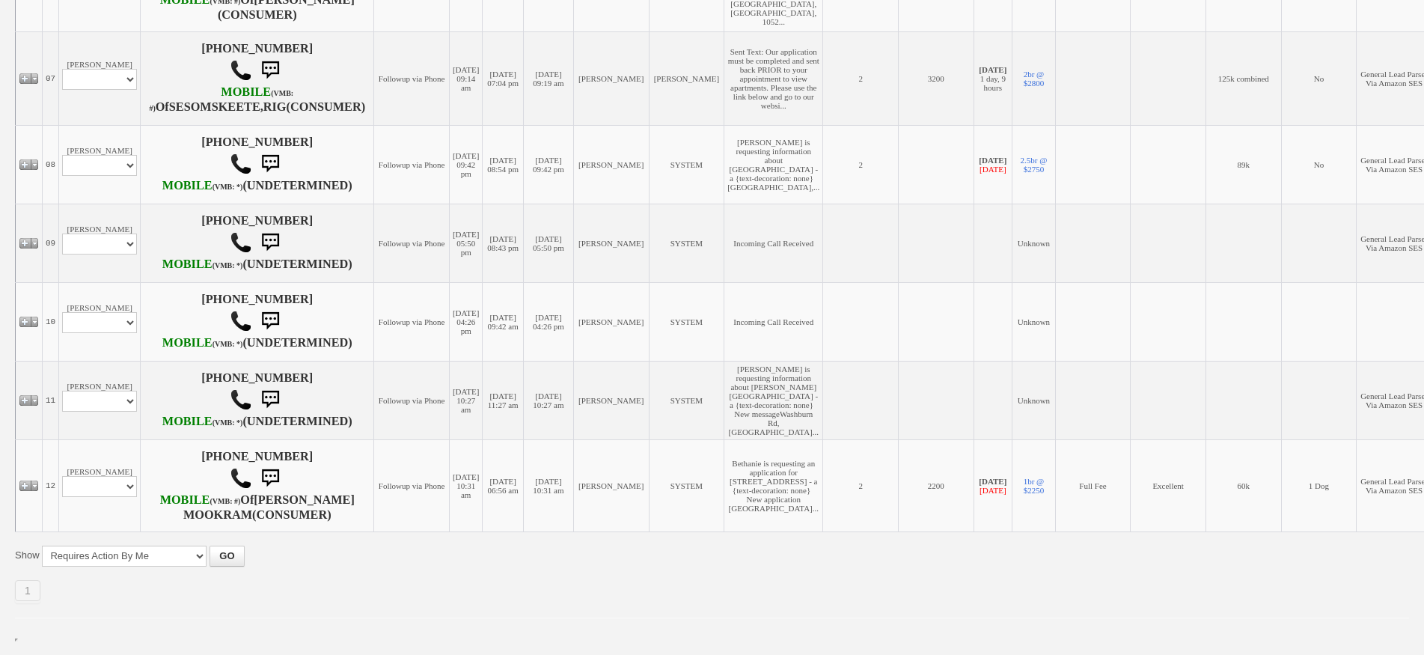
scroll to position [1054, 0]
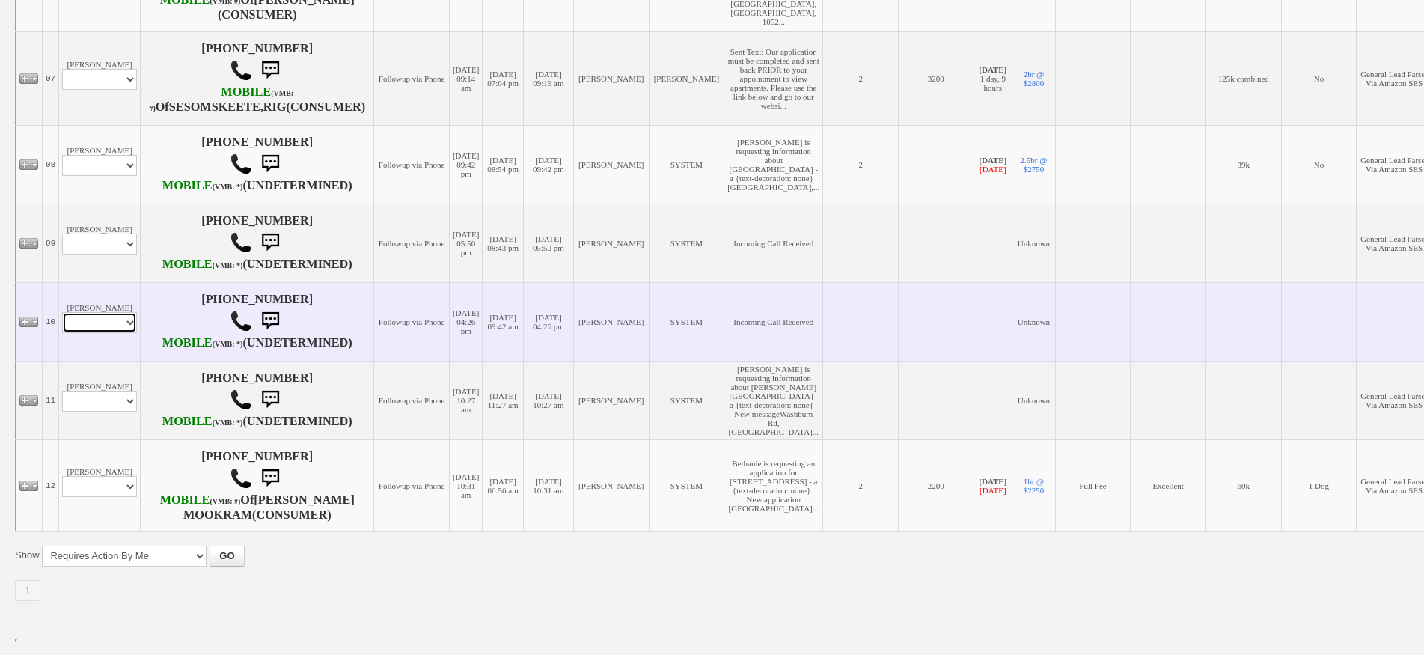
click at [111, 312] on select "Profile Edit Print Email Externally (Will Not Be Tracked In CRM) Closed Deals" at bounding box center [99, 322] width 75 height 21
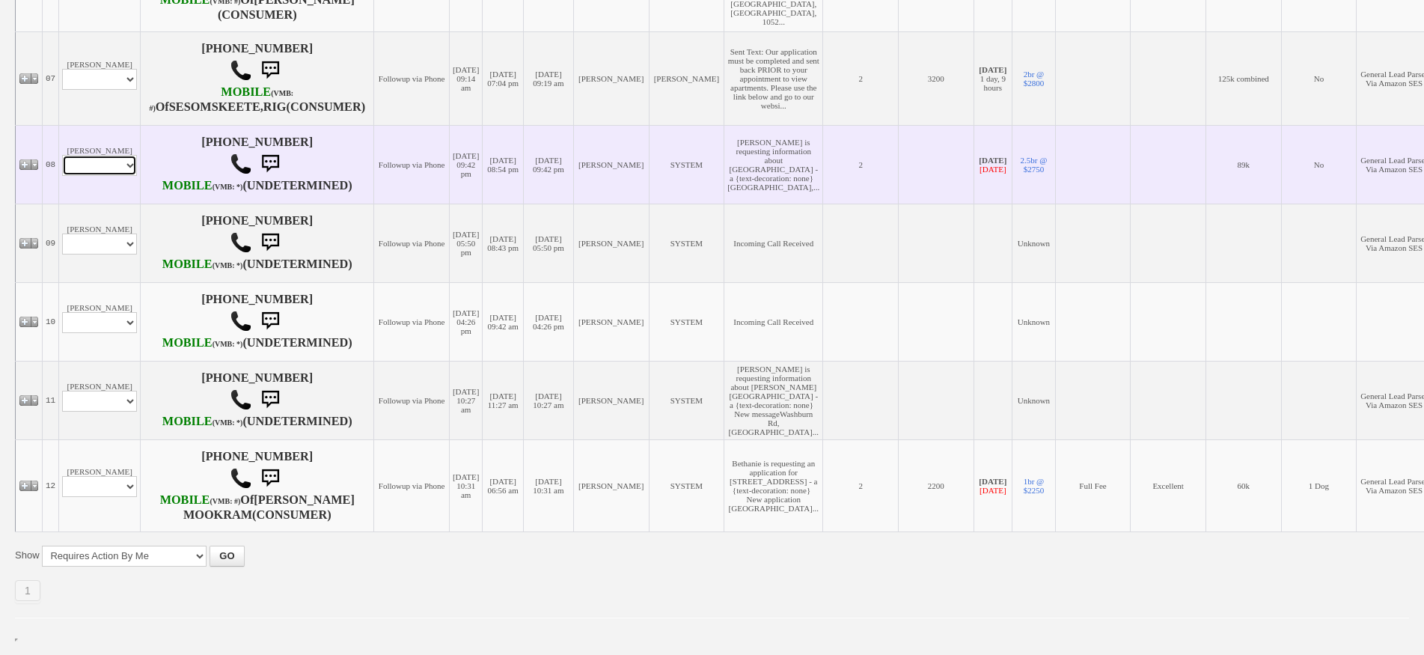
click at [99, 155] on select "Profile Edit Print Email Externally (Will Not Be Tracked In CRM) Closed Deals" at bounding box center [99, 165] width 75 height 21
select select "ChangeURL,/crm/custom/edit_client_form.php?redirect=%2Fcrm%2Fclients.php&id=157…"
click at [62, 155] on select "Profile Edit Print Email Externally (Will Not Be Tracked In CRM) Closed Deals" at bounding box center [99, 165] width 75 height 21
select select
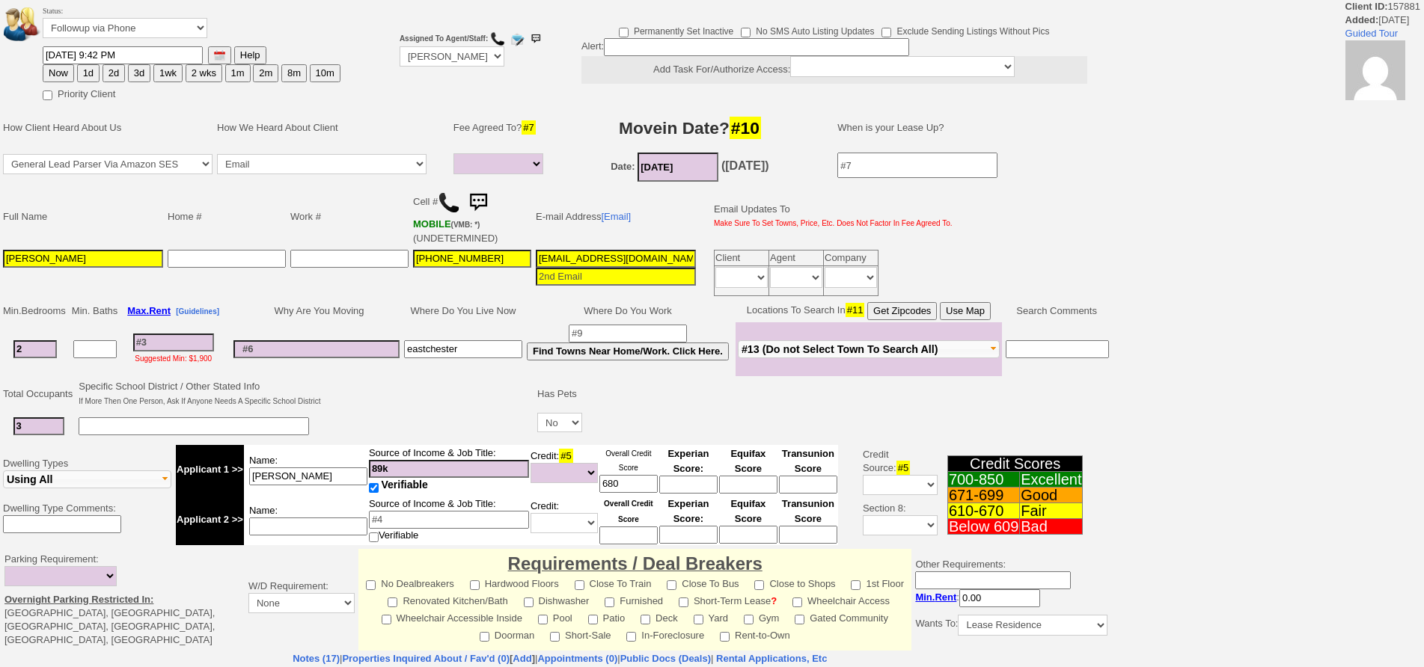
select select
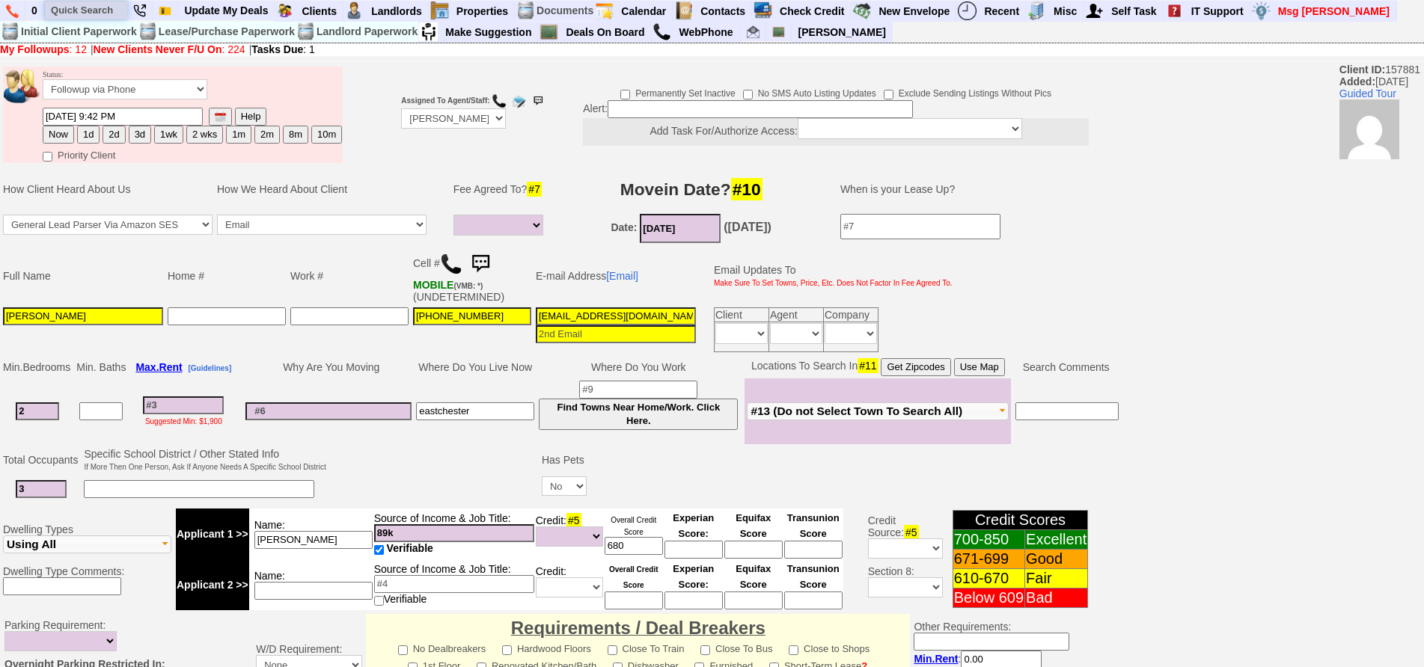
click at [109, 14] on input "text" at bounding box center [86, 10] width 82 height 19
type input "grant ave"
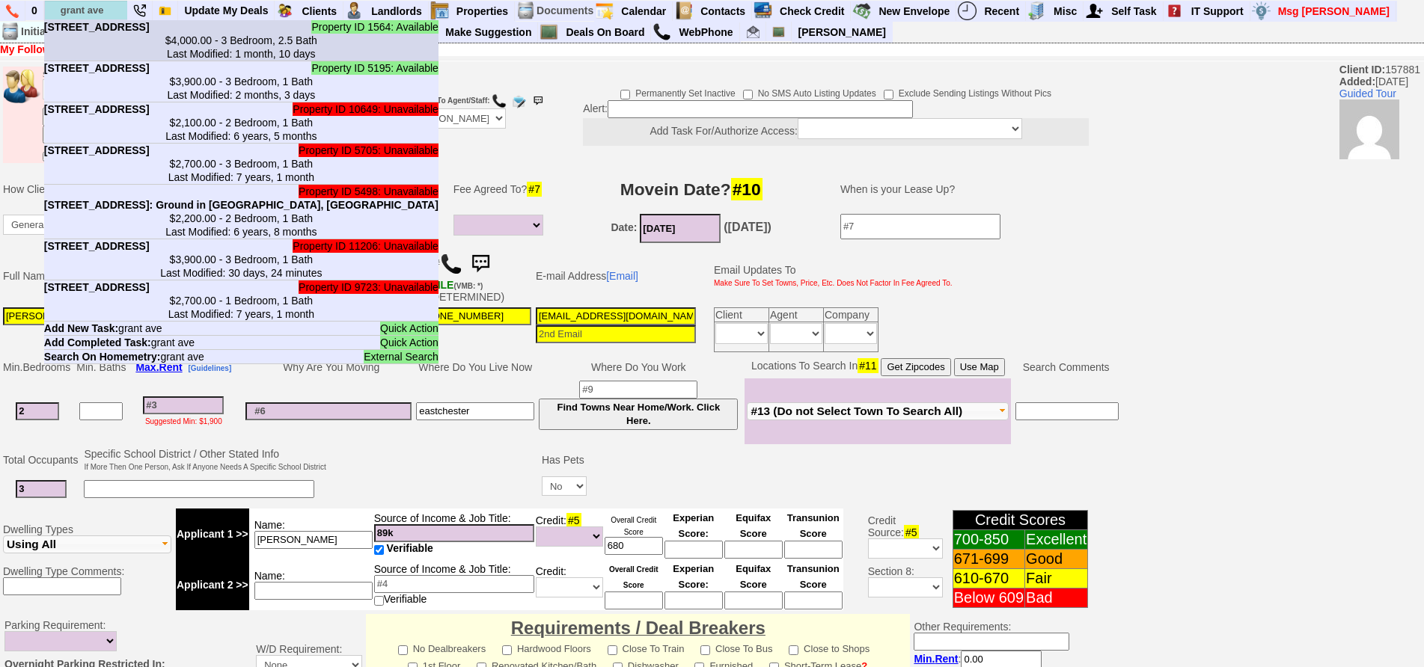
click at [114, 28] on b "14 Grant Ave in White Plains, NY" at bounding box center [96, 27] width 105 height 12
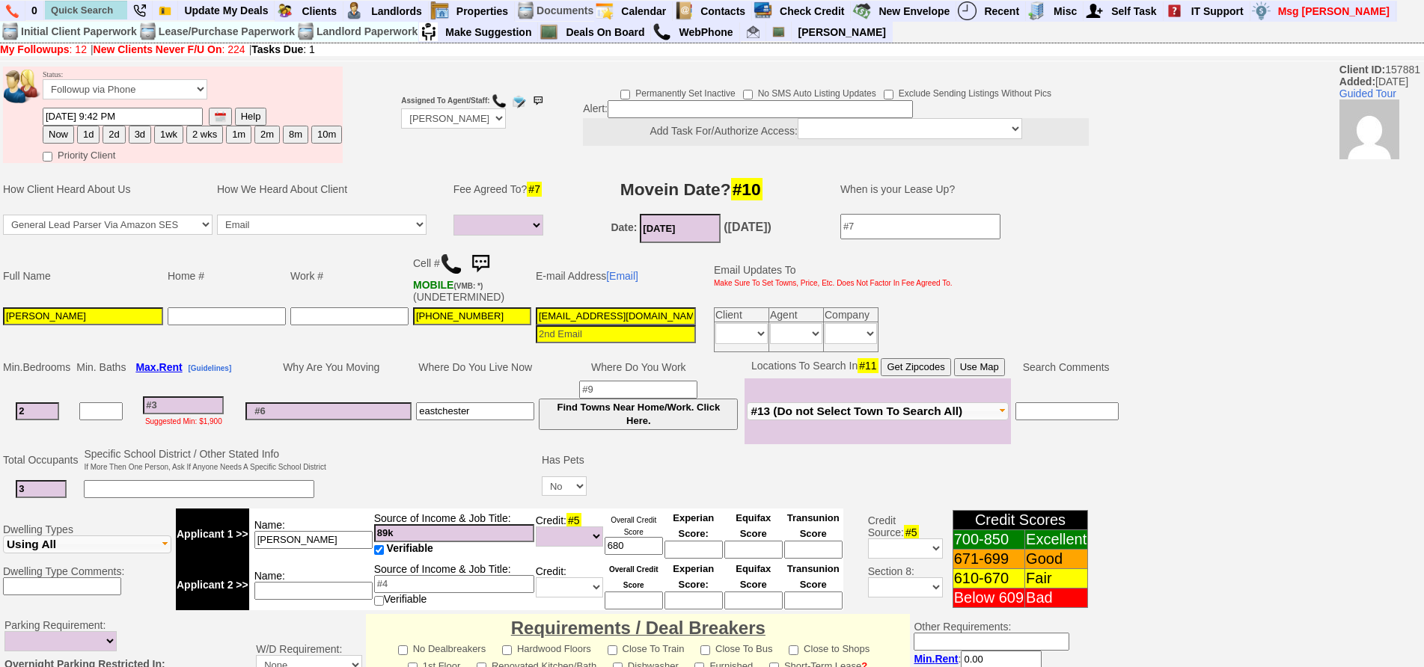
click at [453, 265] on img at bounding box center [451, 264] width 22 height 22
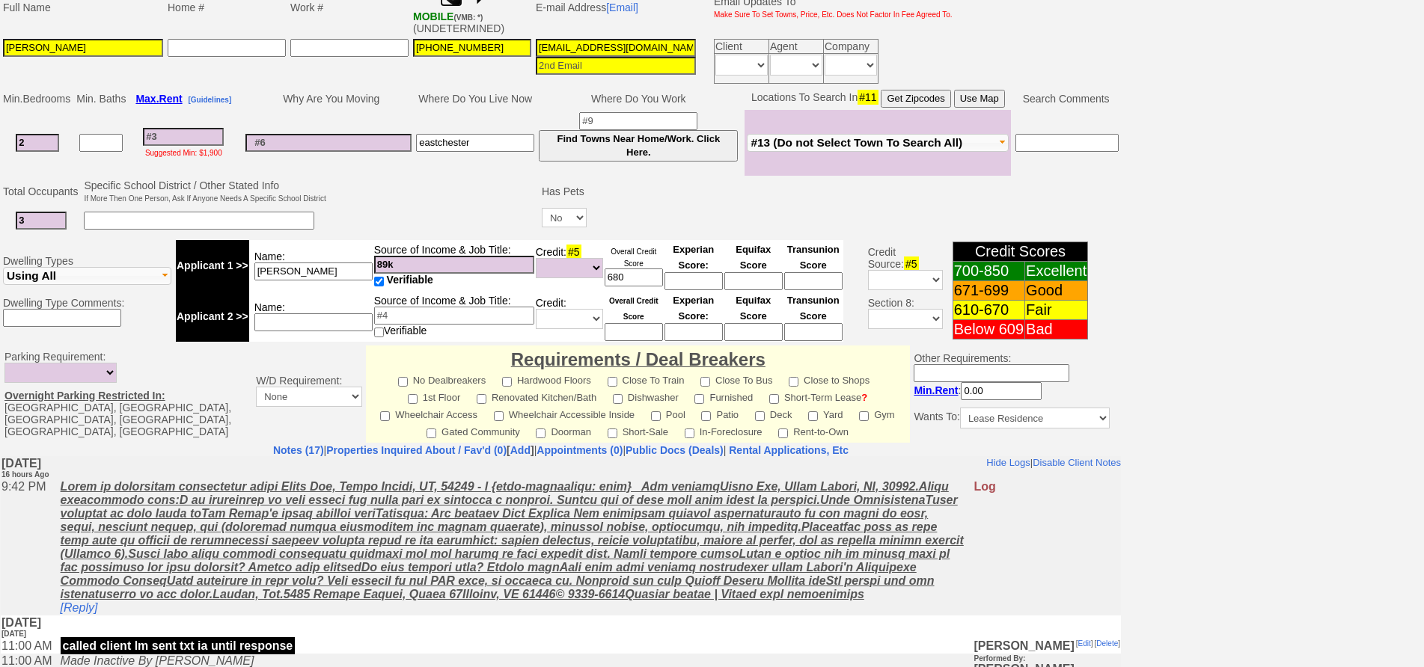
scroll to position [419, 0]
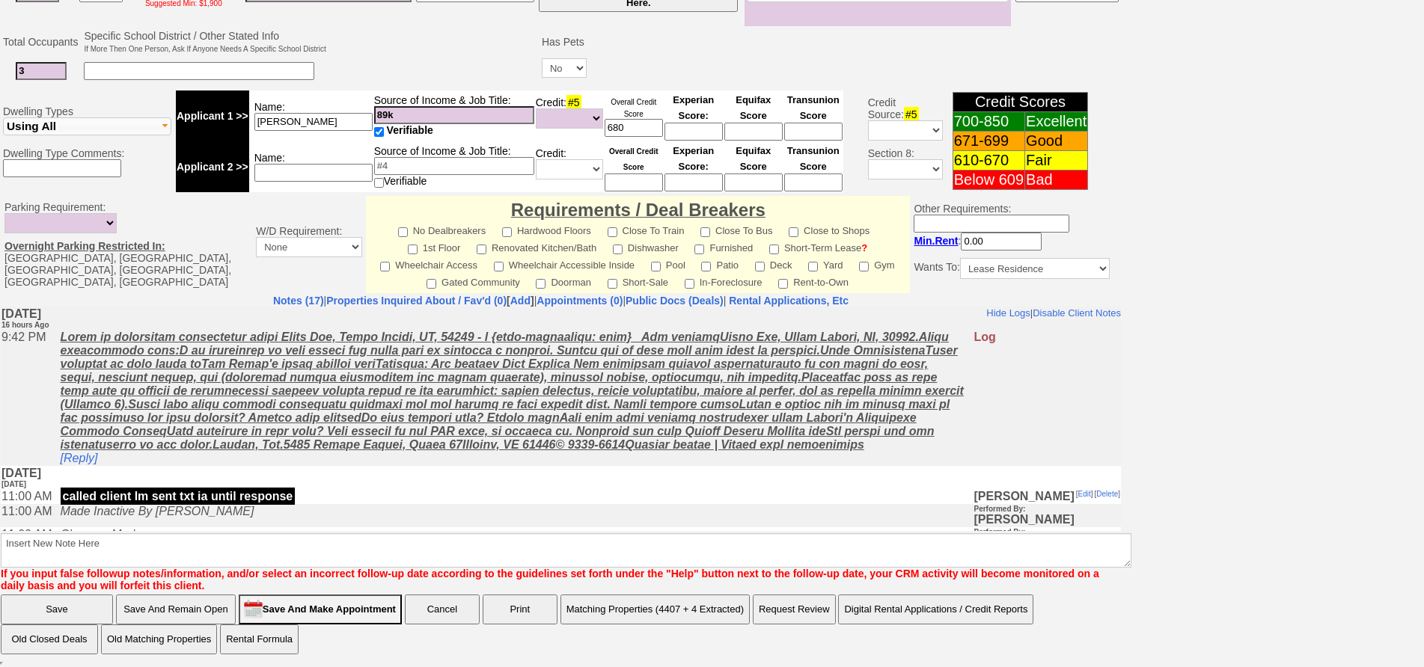
click at [98, 474] on td "Saturday, September 28th, 2024 10 months Ago" at bounding box center [561, 476] width 1120 height 23
click at [92, 450] on u at bounding box center [512, 390] width 903 height 120
click at [95, 459] on link "[Reply]" at bounding box center [79, 457] width 37 height 13
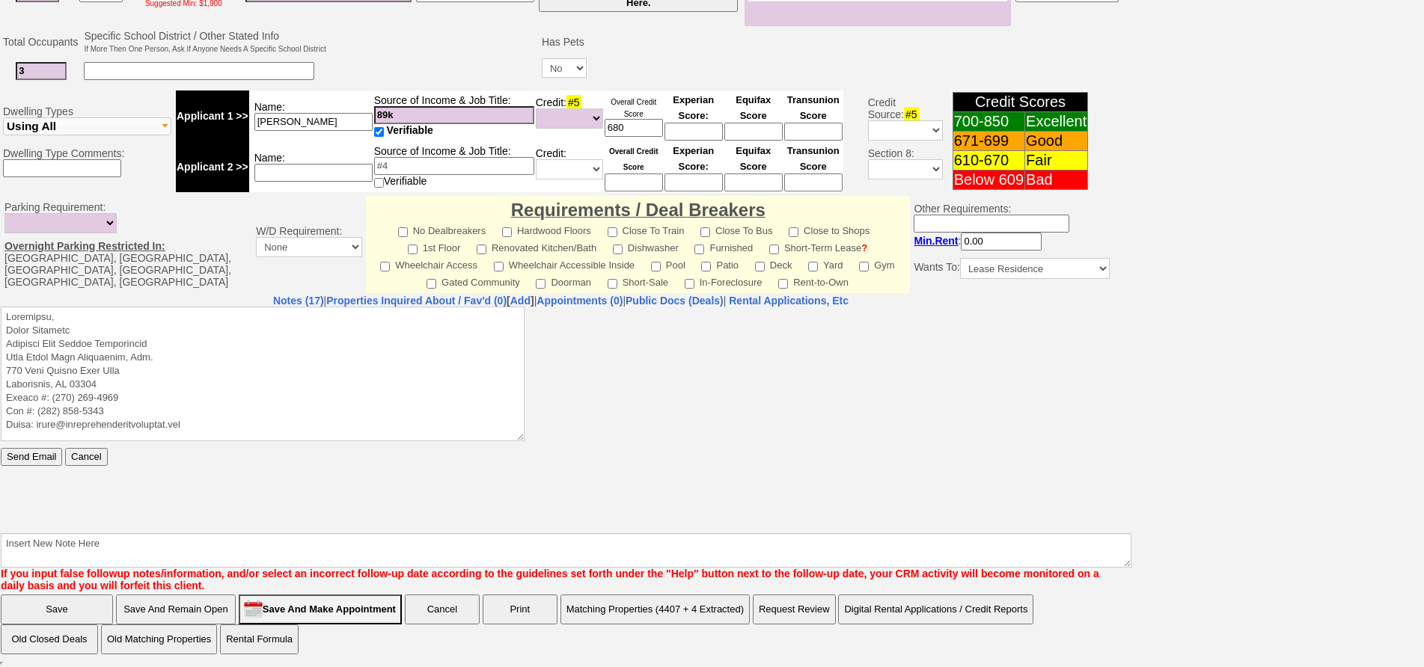
scroll to position [0, 0]
click at [125, 314] on textarea at bounding box center [263, 373] width 524 height 135
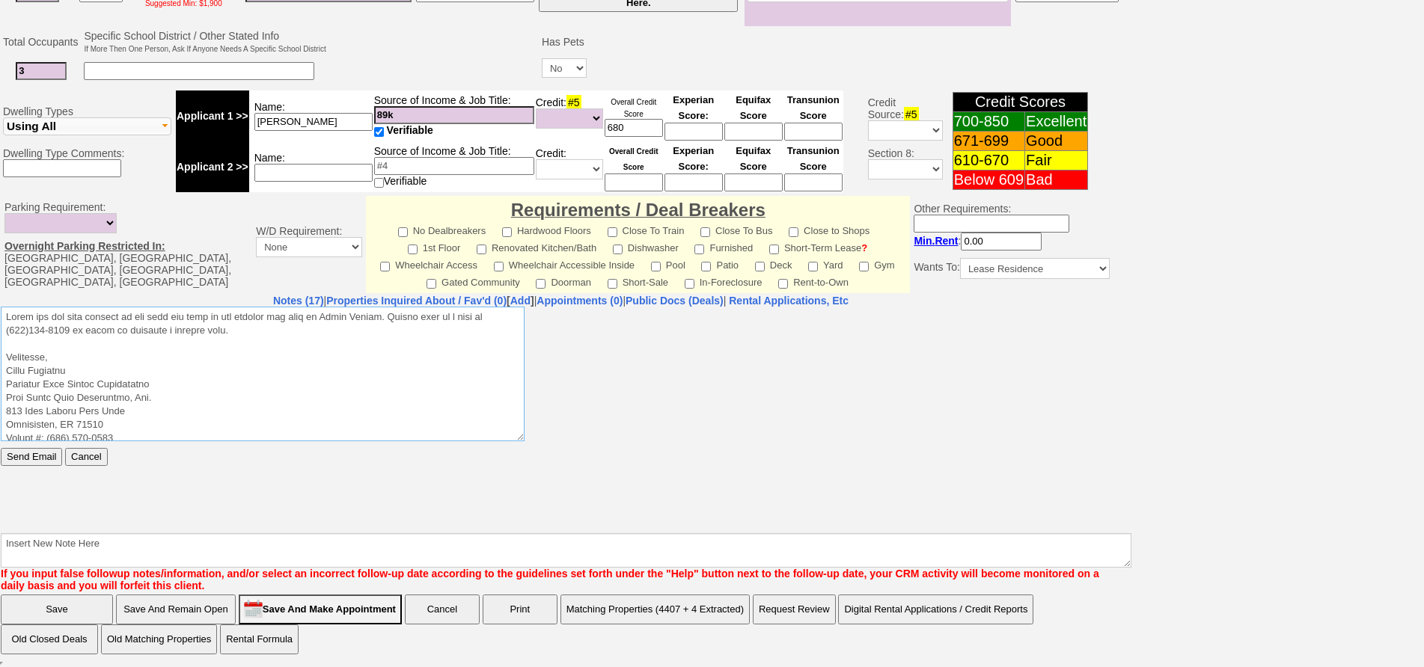
drag, startPoint x: 234, startPoint y: 329, endPoint x: 0, endPoint y: 222, distance: 257.4
click html "Send Email Cancel"
type textarea "Thank you for your request on the home for rent we are hosting for rent in Whit…"
click at [43, 468] on body "Send Email Cancel" at bounding box center [561, 418] width 1120 height 224
click at [39, 458] on input "Send Email" at bounding box center [31, 456] width 61 height 18
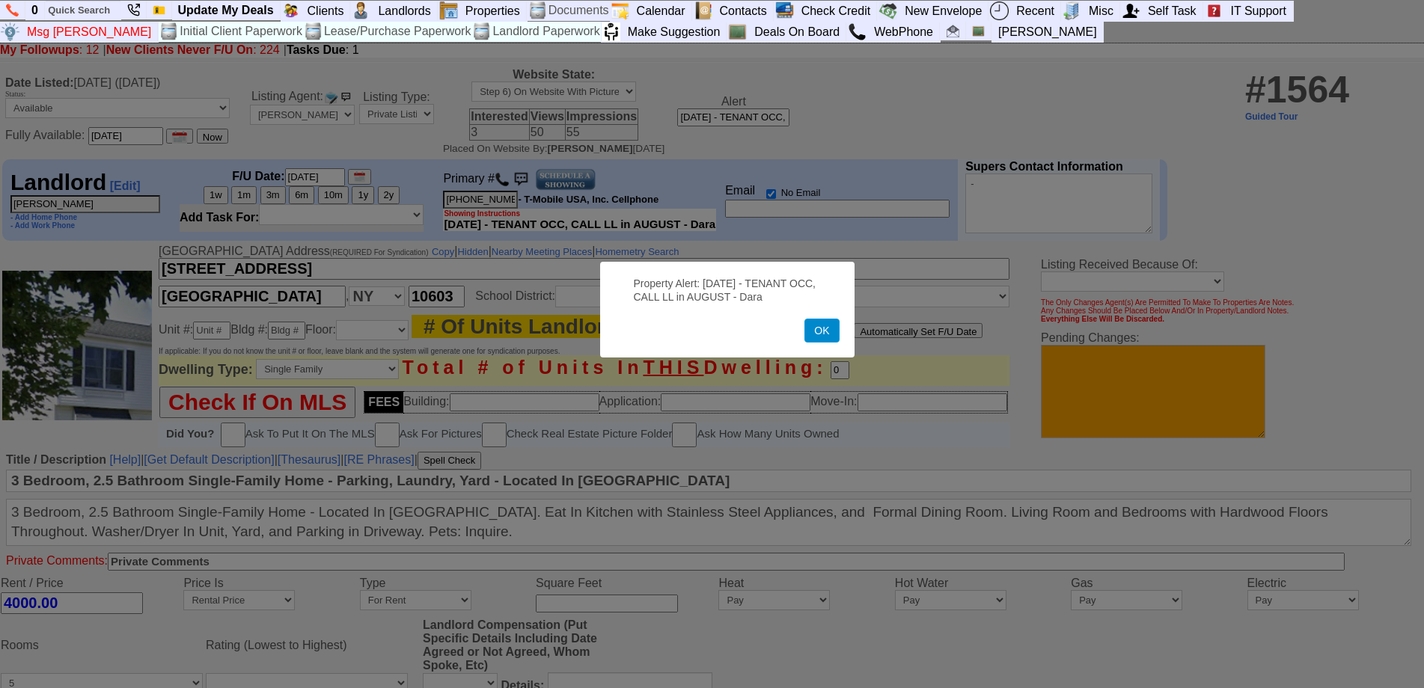
click at [811, 330] on button "OK" at bounding box center [821, 331] width 34 height 24
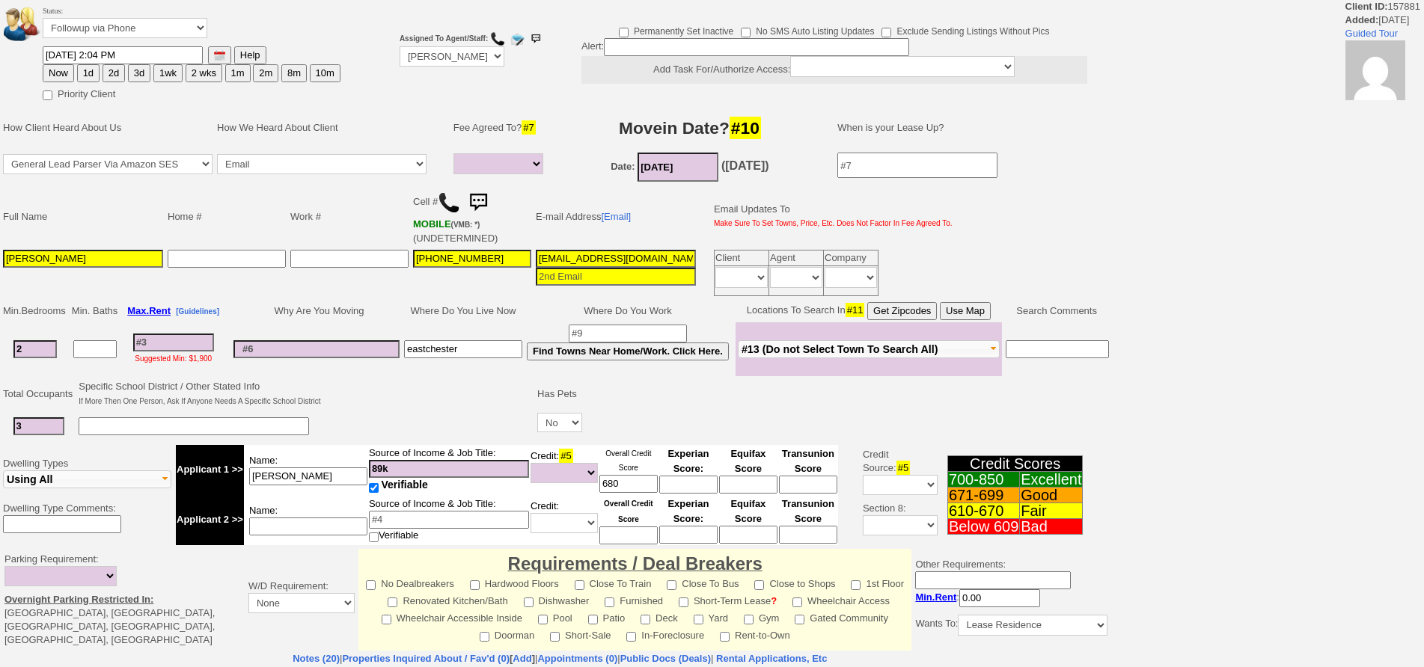
select select
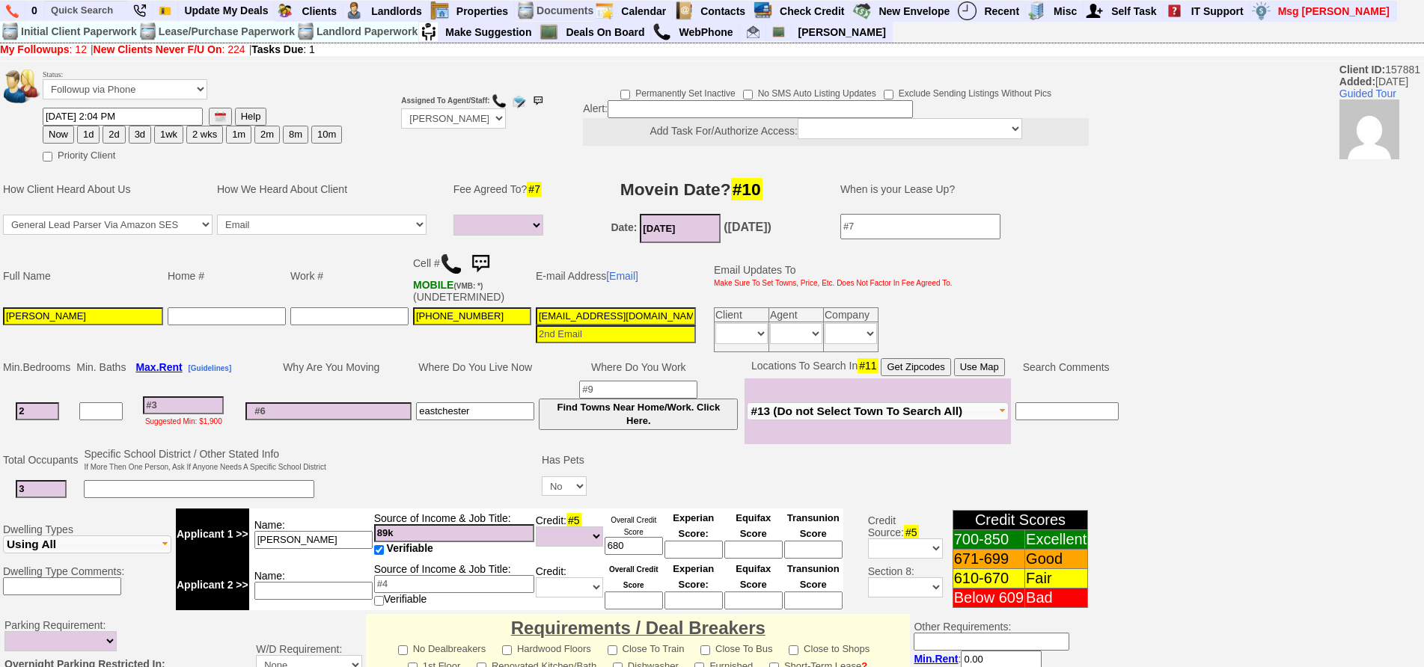
click at [488, 265] on img at bounding box center [480, 264] width 30 height 30
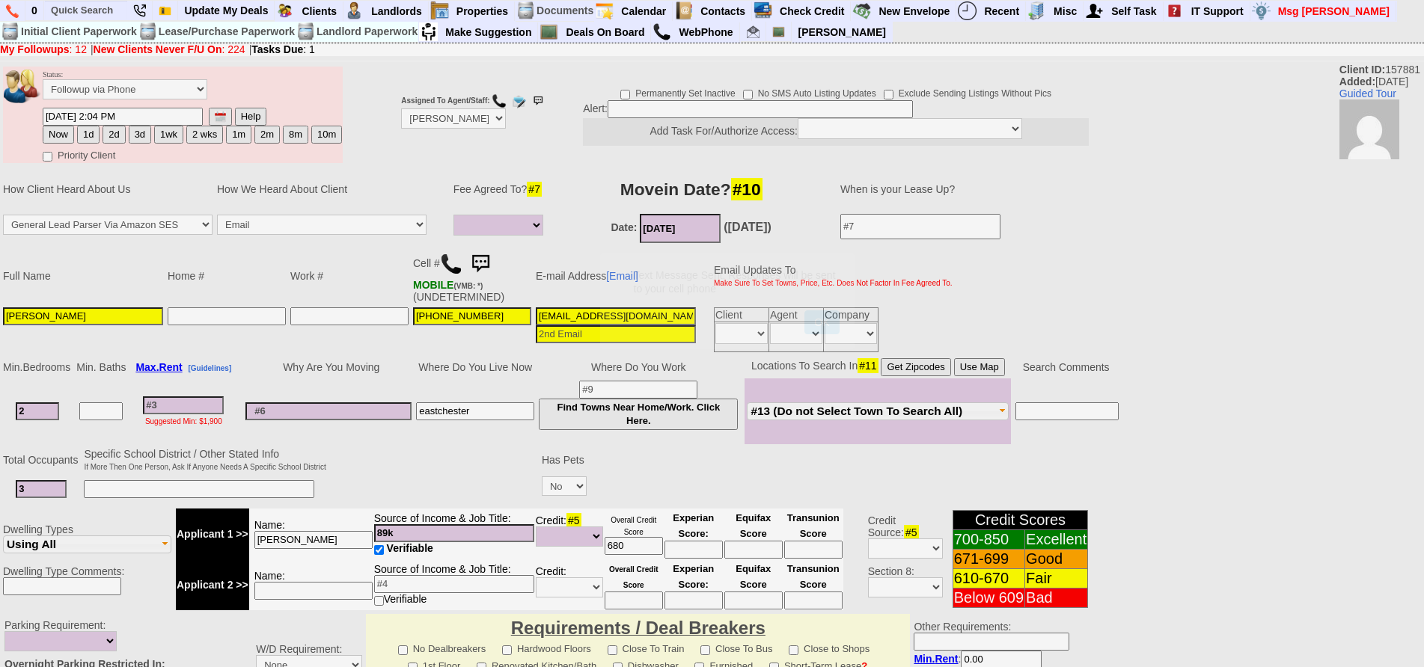
click at [804, 310] on button "OK" at bounding box center [821, 322] width 34 height 24
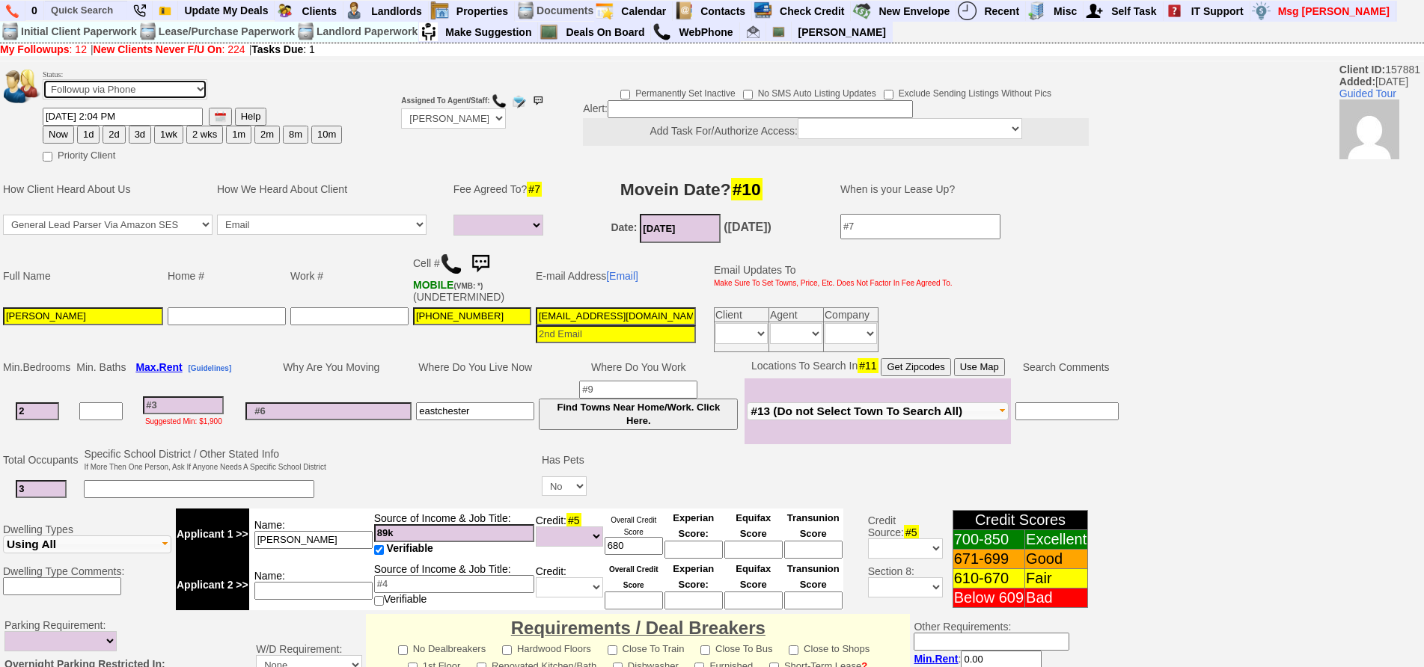
click at [152, 98] on select "Followup via Phone Followup via Email Followup When Section 8 Property Found De…" at bounding box center [125, 89] width 165 height 20
select select "Inactive"
click at [43, 79] on select "Followup via Phone Followup via Email Followup When Section 8 Property Found De…" at bounding box center [125, 89] width 165 height 20
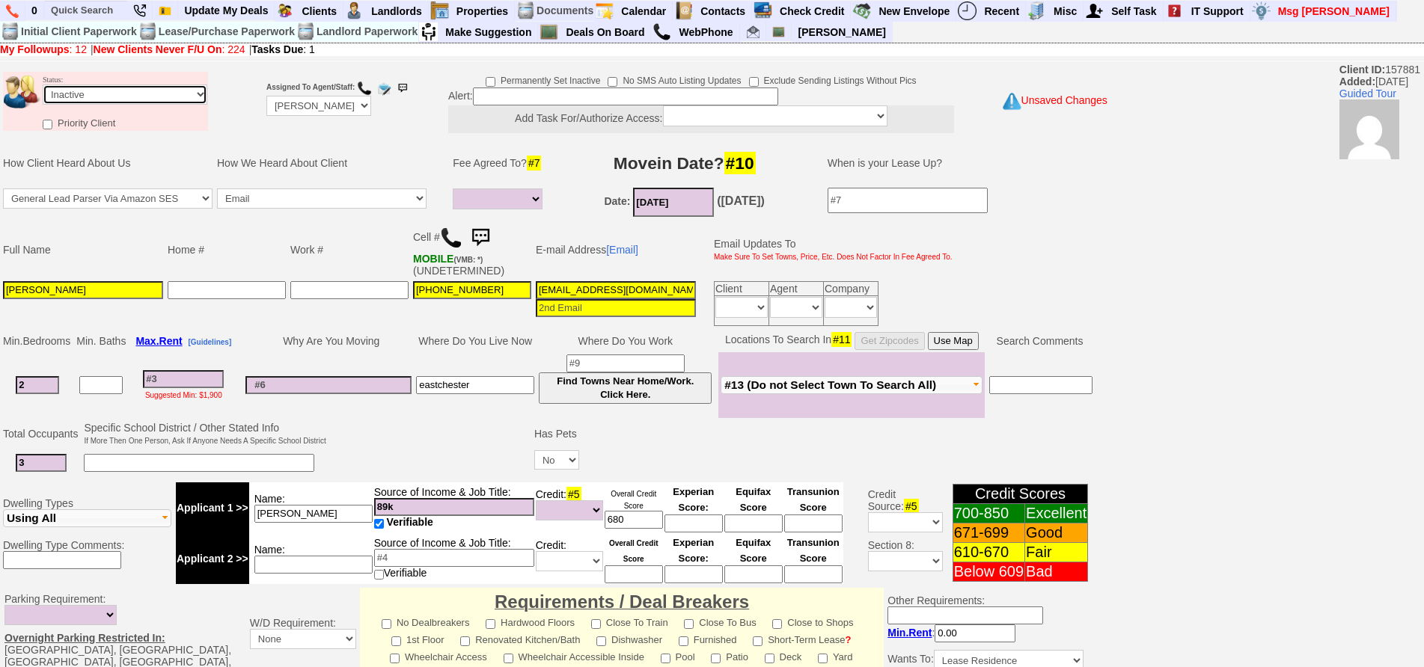
scroll to position [393, 0]
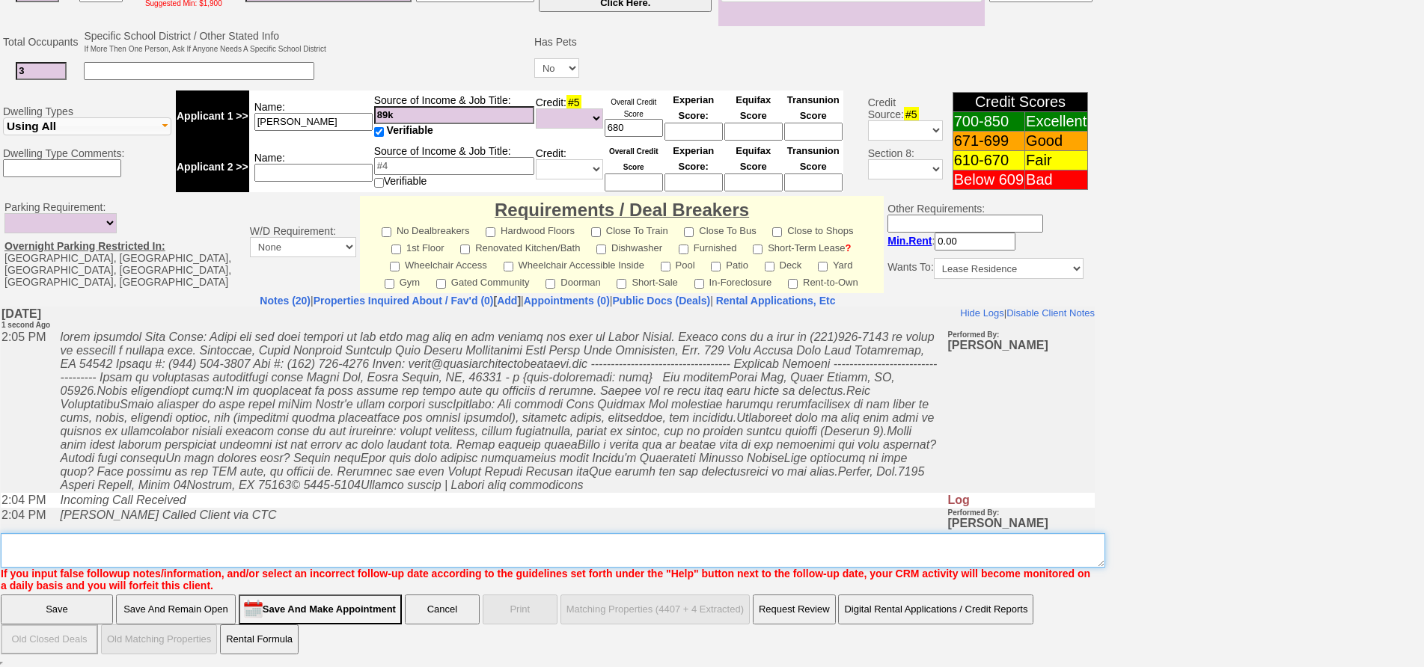
drag, startPoint x: 509, startPoint y: 553, endPoint x: 502, endPoint y: 549, distance: 8.4
click at [502, 549] on textarea "Insert New Note Here" at bounding box center [553, 550] width 1104 height 34
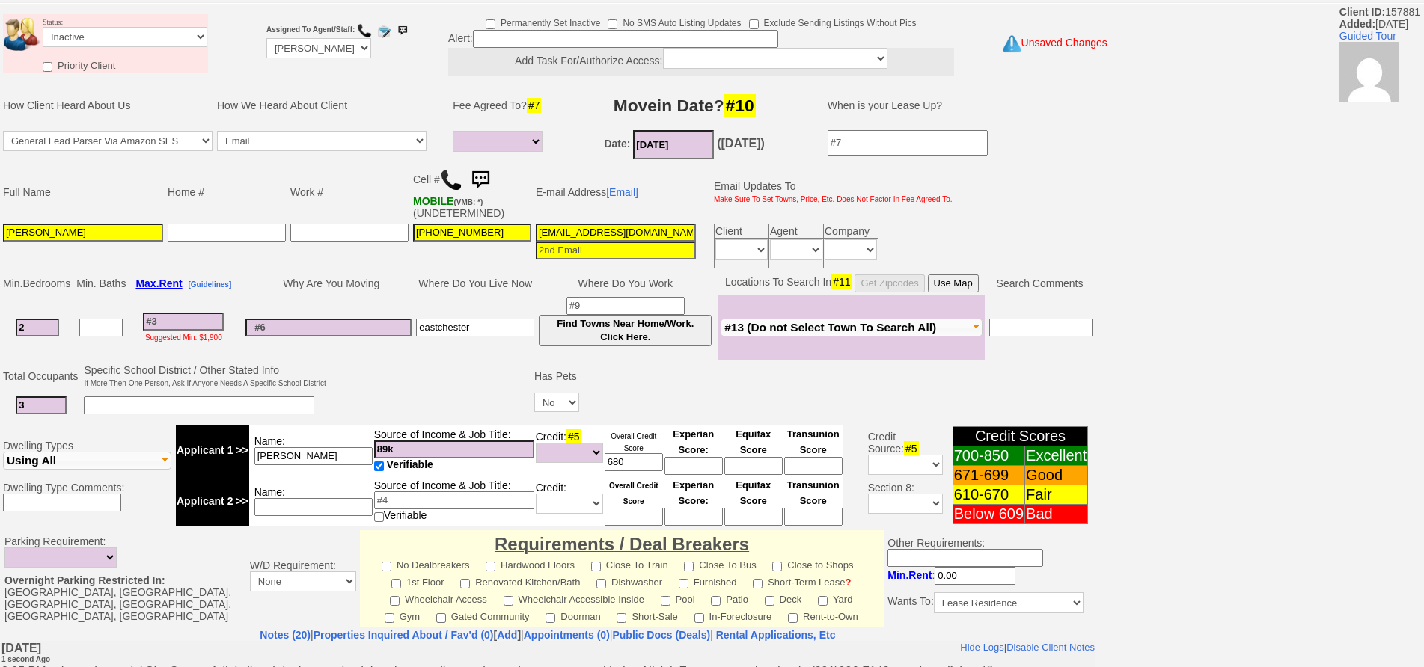
scroll to position [0, 0]
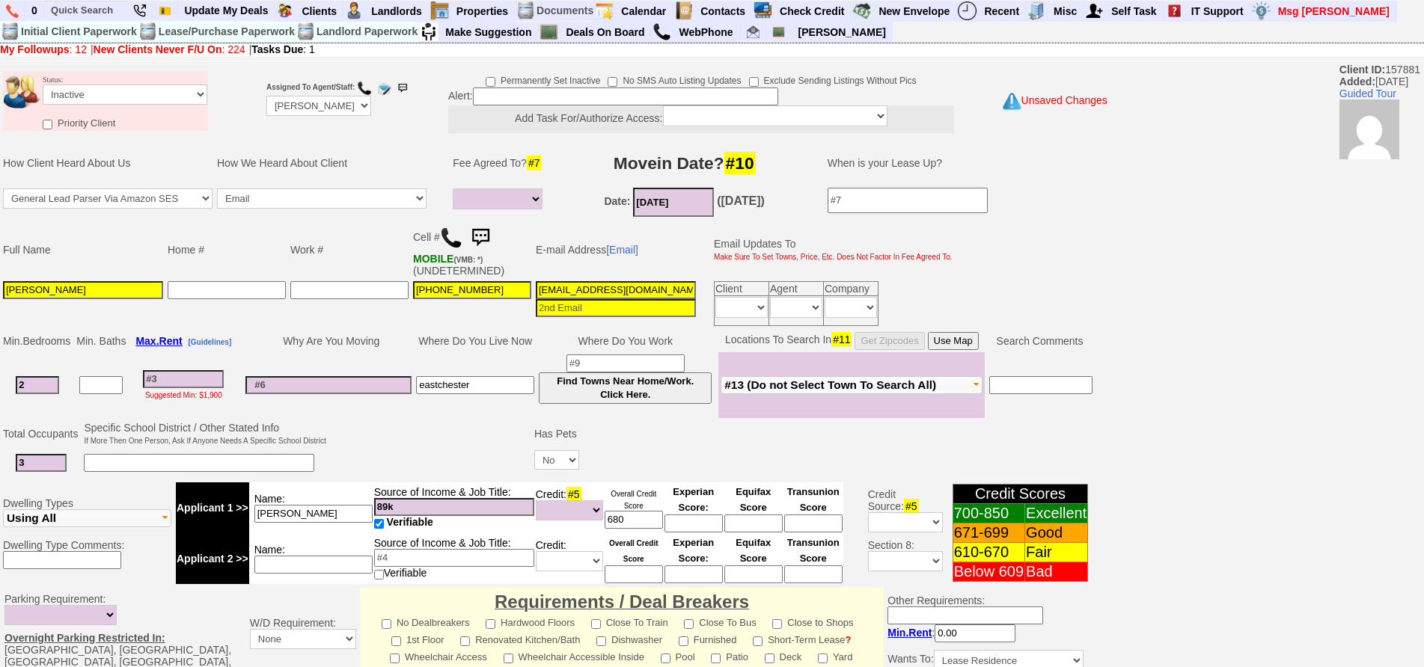
type textarea "called client lm sent txt and email ia until response"
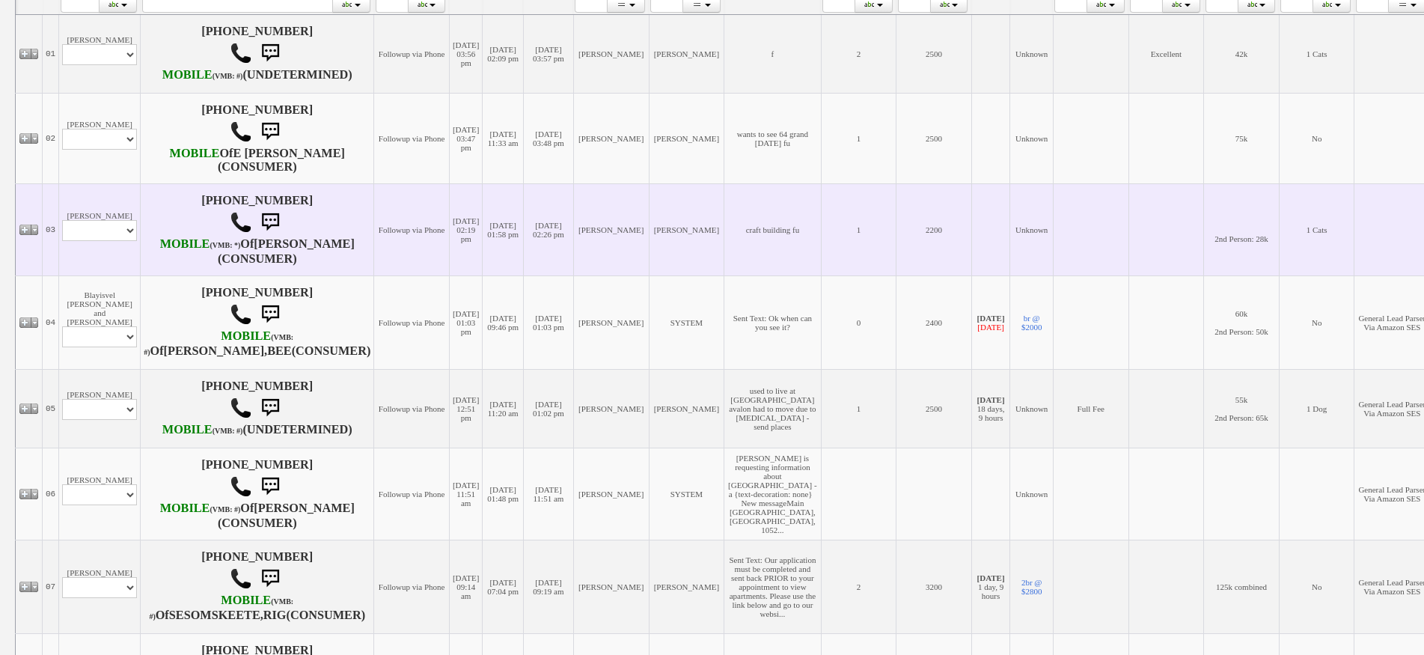
scroll to position [192, 0]
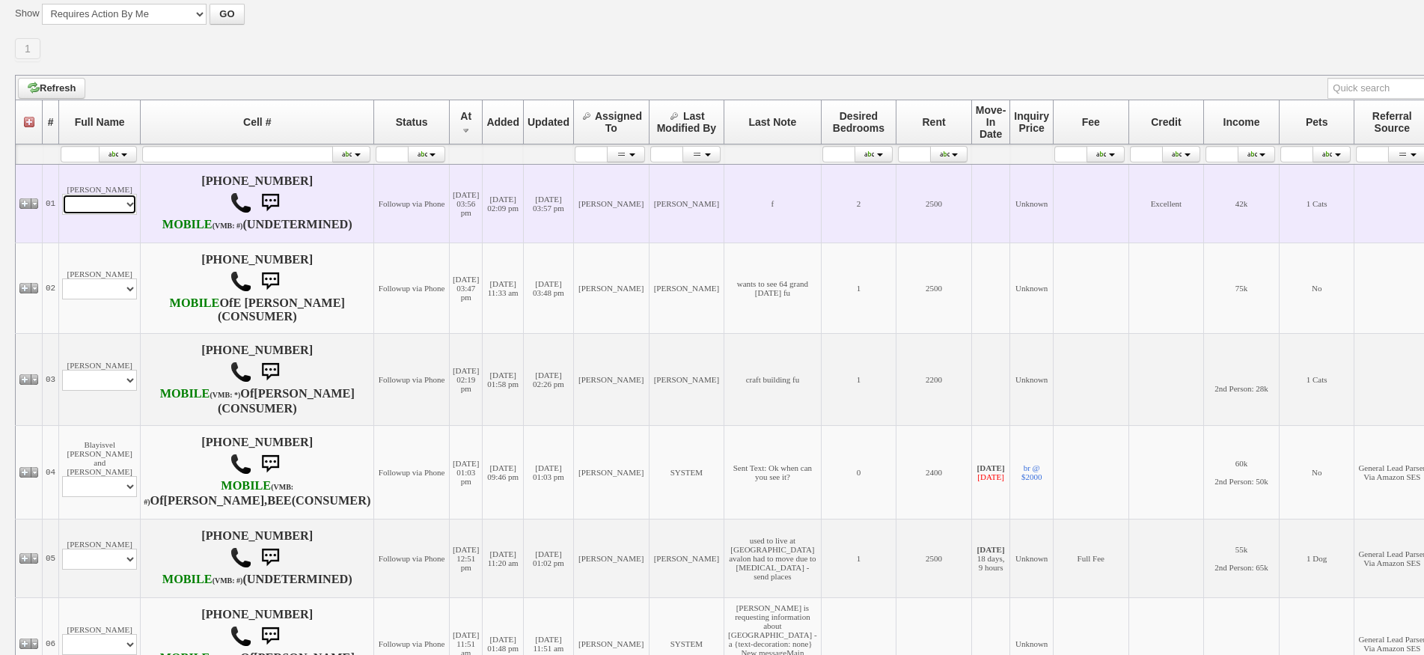
click at [106, 208] on select "Profile Edit Print Closed Deals" at bounding box center [99, 204] width 75 height 21
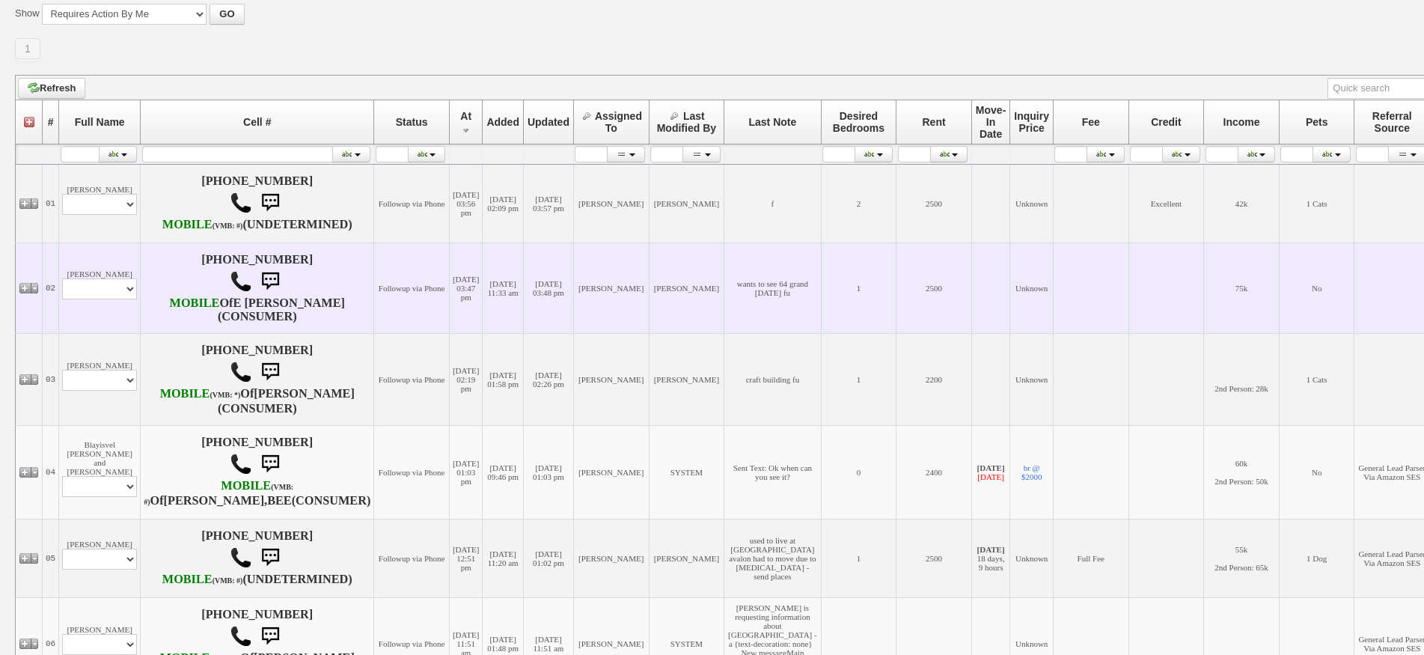
click at [482, 329] on td "[DATE] 11:33 am" at bounding box center [502, 287] width 41 height 91
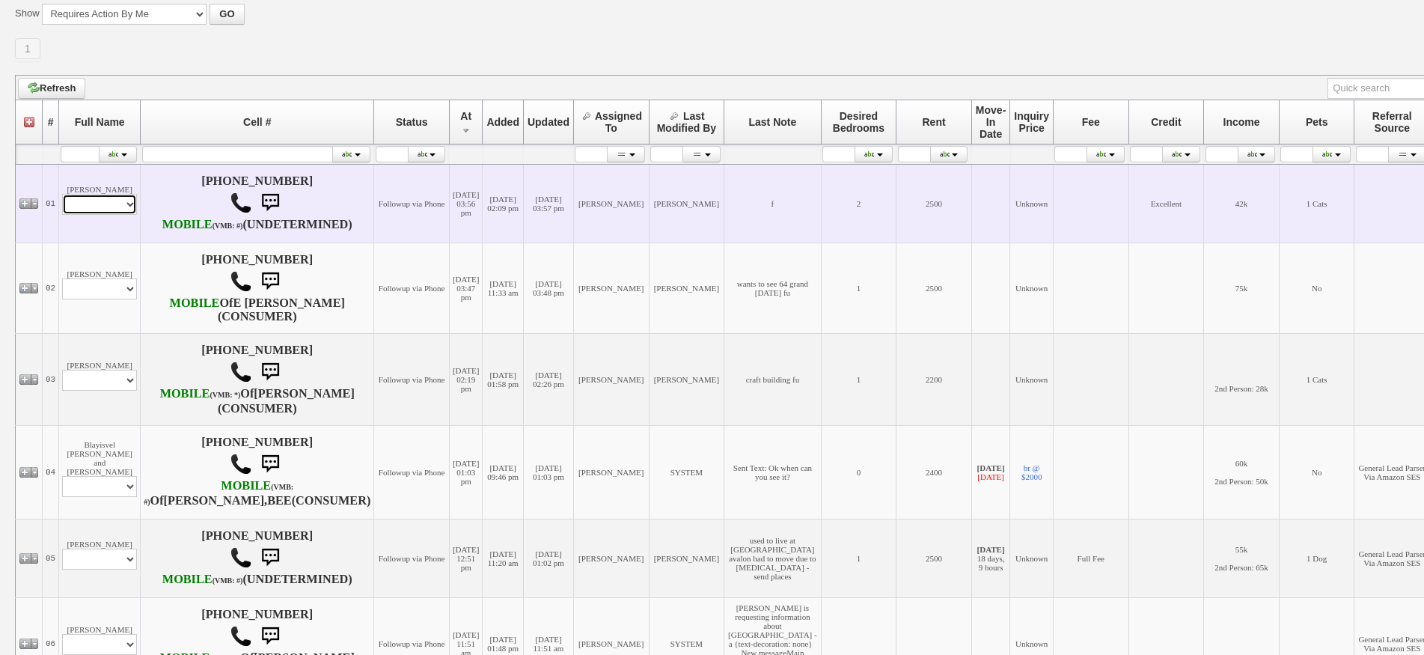
click at [109, 202] on select "Profile Edit Print Closed Deals" at bounding box center [99, 204] width 75 height 21
select select "ChangeURL,/crm/custom/edit_client_form.php?redirect=%2Fcrm%2Fclients.php&id=137…"
click at [62, 200] on select "Profile Edit Print Closed Deals" at bounding box center [99, 204] width 75 height 21
select select
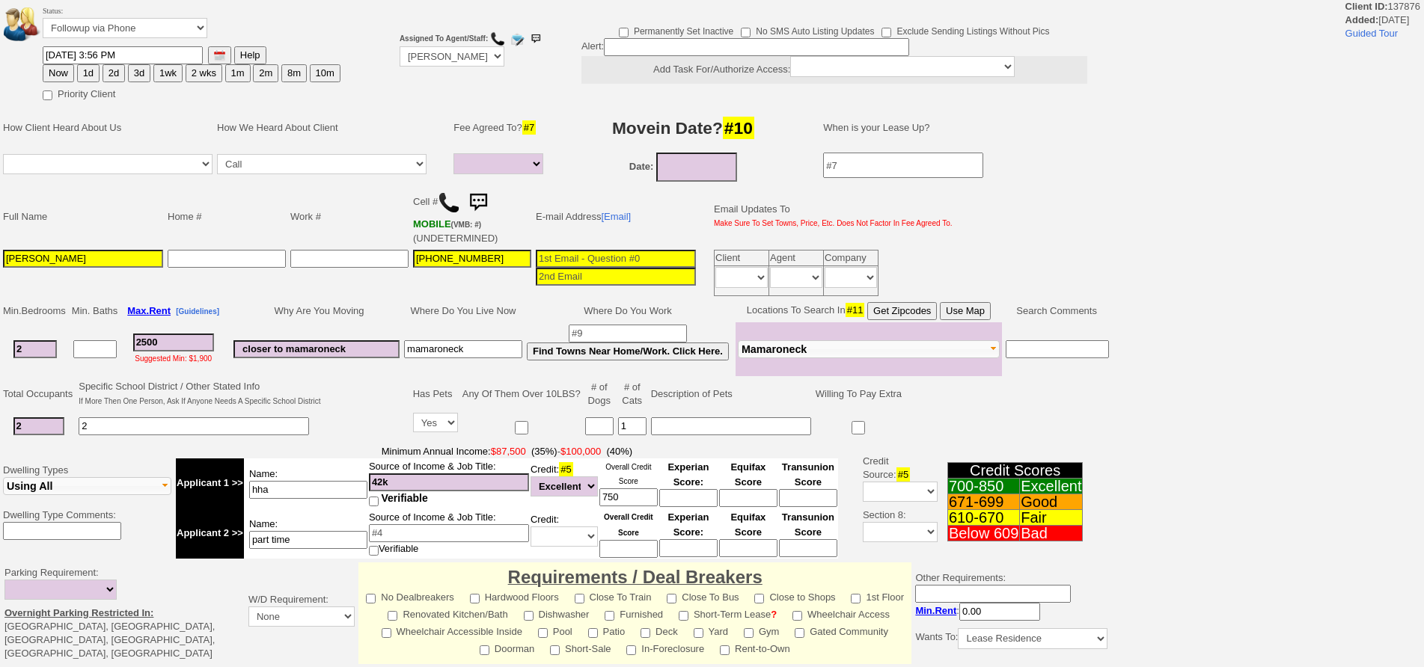
select select
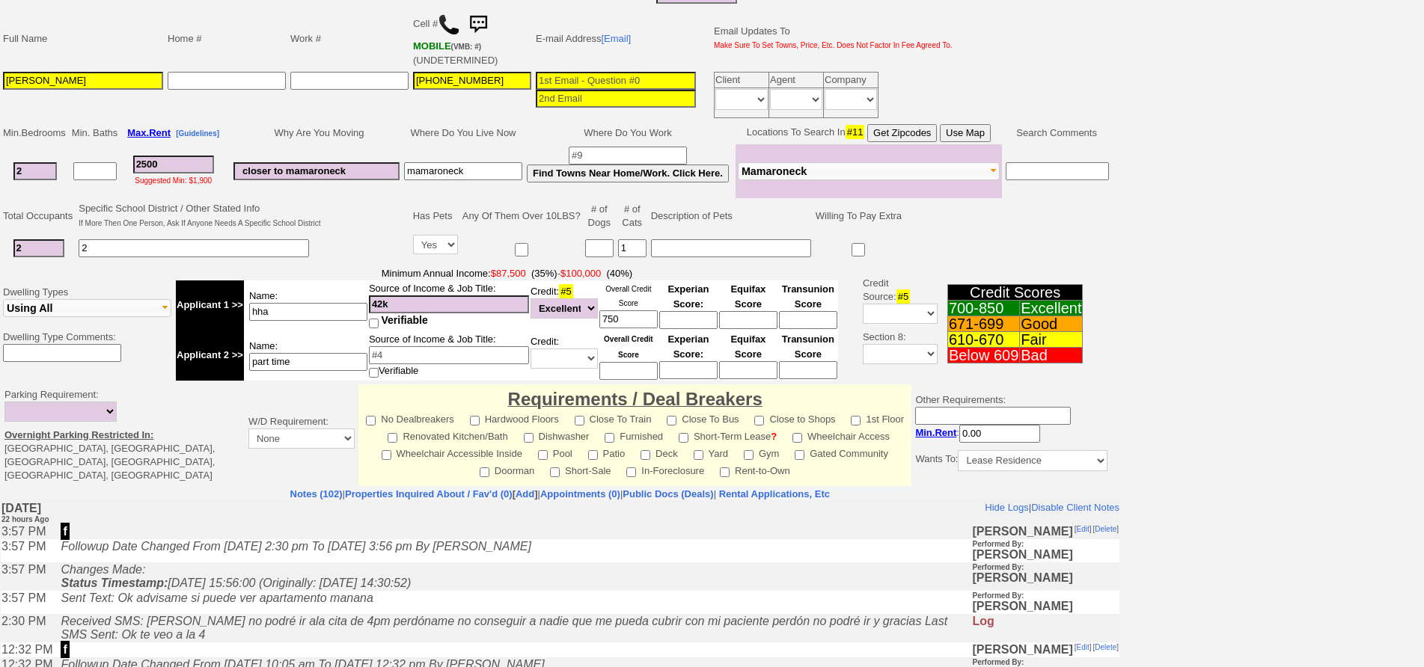
scroll to position [299, 0]
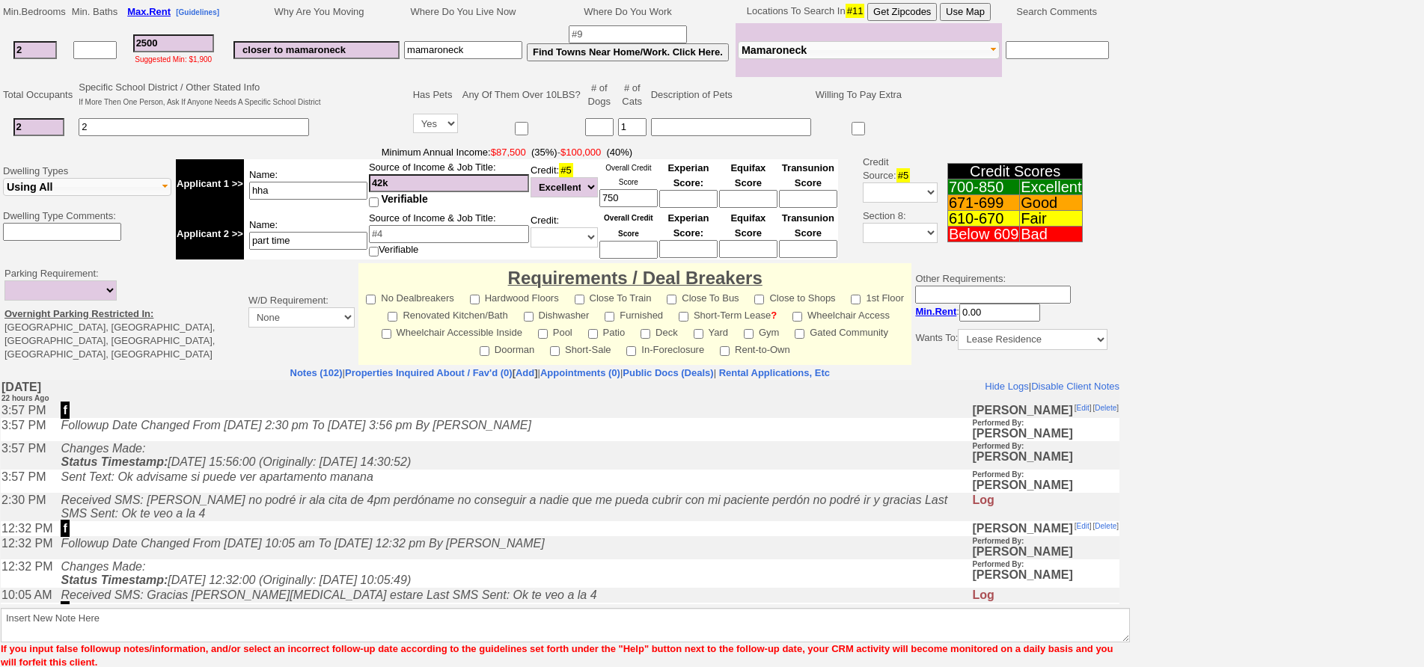
click at [308, 507] on icon "Received SMS: Hola Jorge no podré ir ala cita de 4pm perdóname no conseguir a n…" at bounding box center [504, 507] width 886 height 26
click at [325, 536] on td "f" at bounding box center [512, 528] width 918 height 15
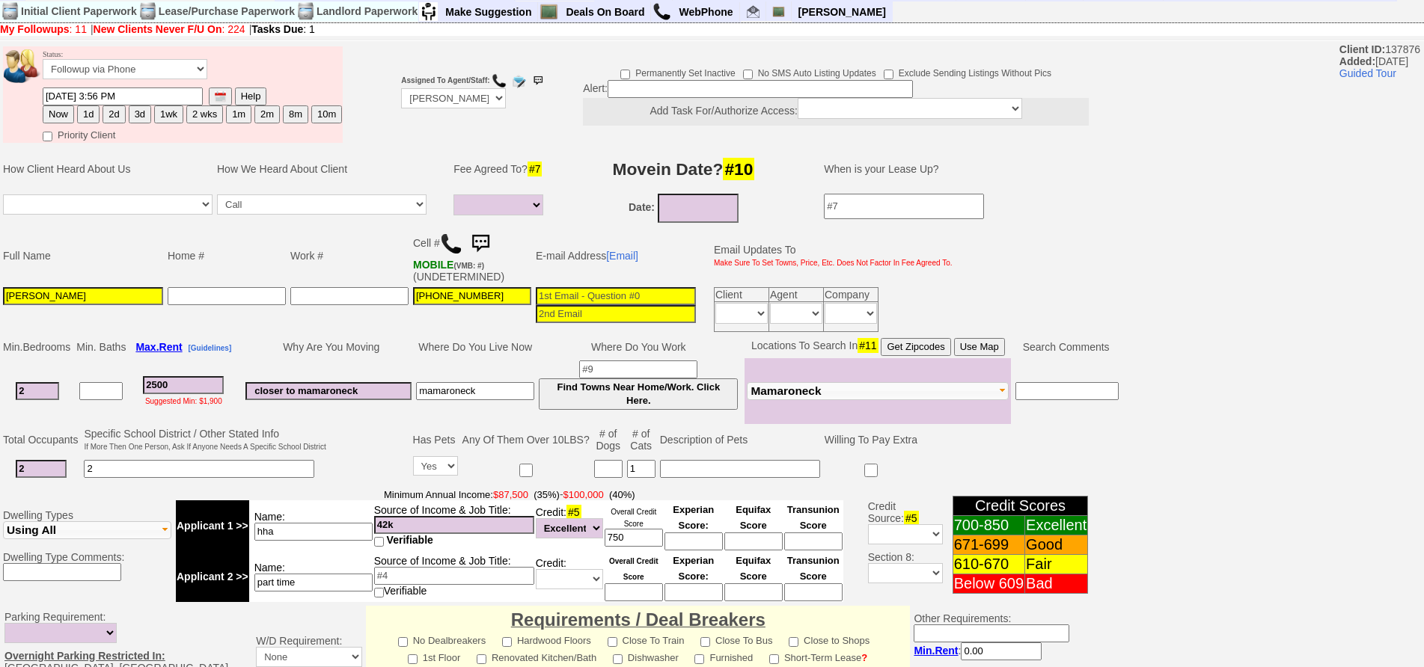
scroll to position [0, 0]
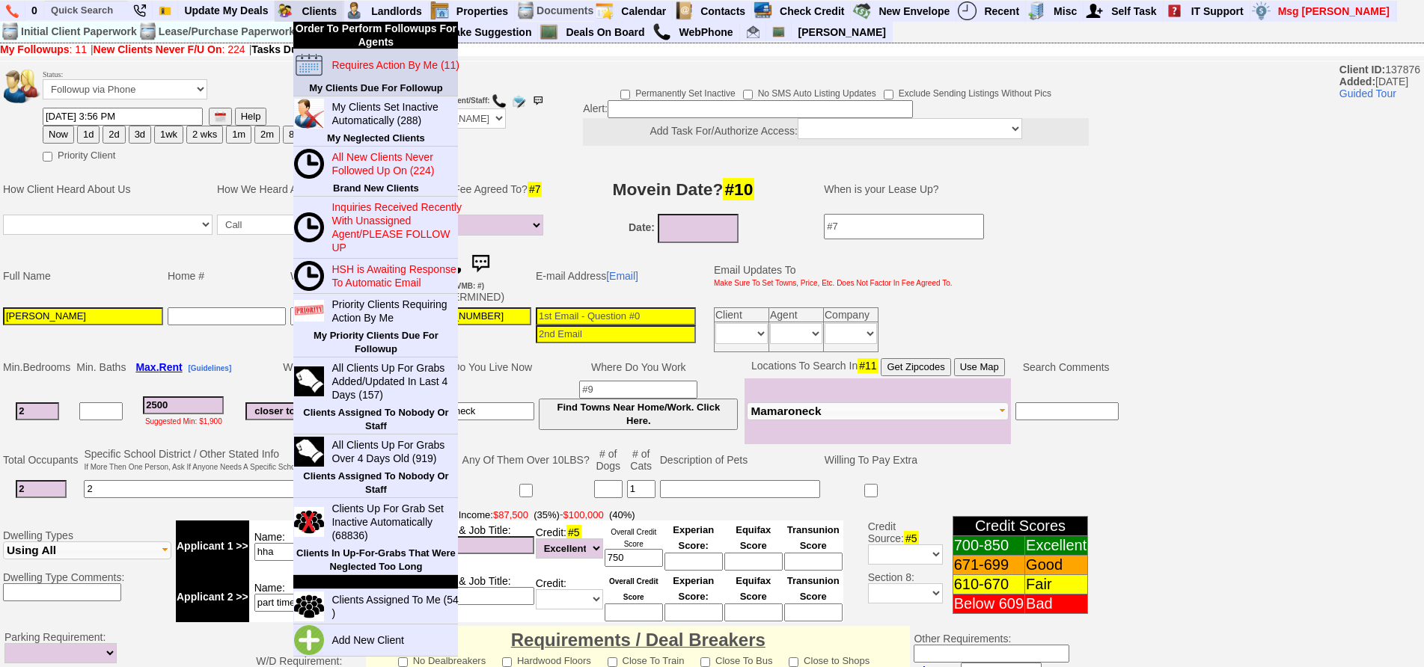
click at [353, 69] on blink "Requires Action By Me (11)" at bounding box center [394, 65] width 127 height 12
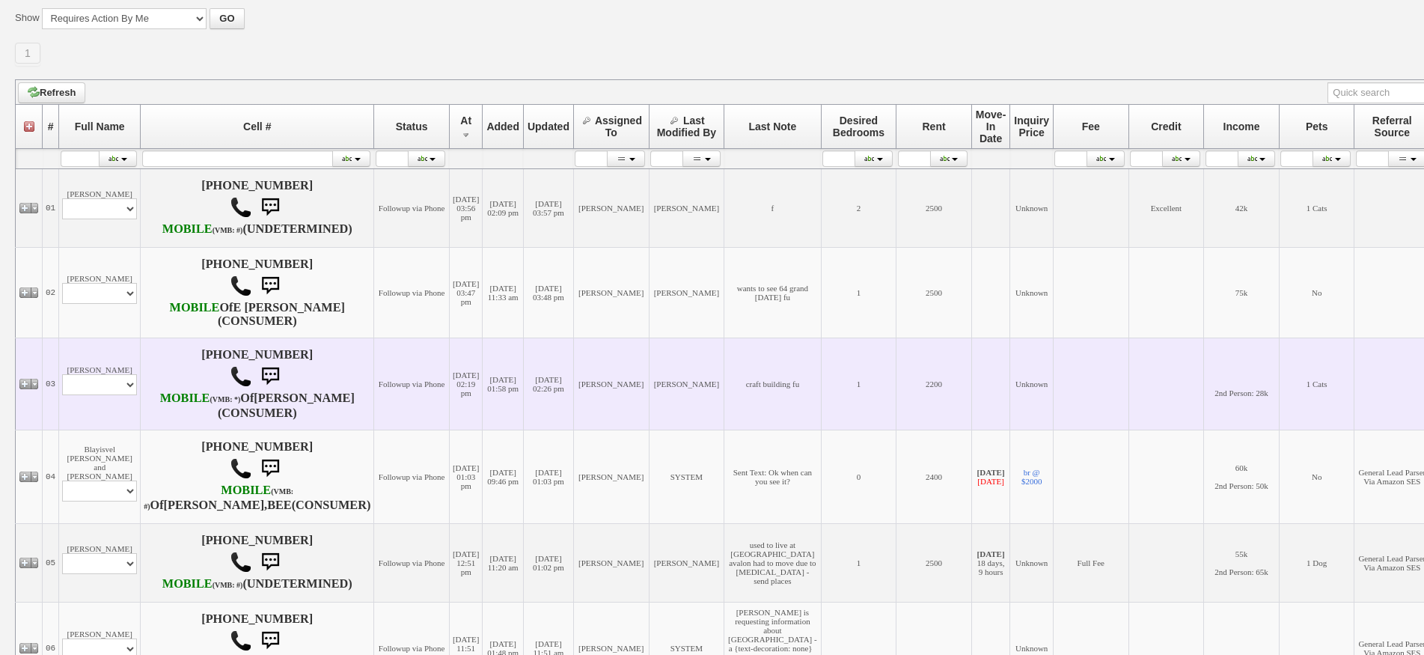
scroll to position [524, 0]
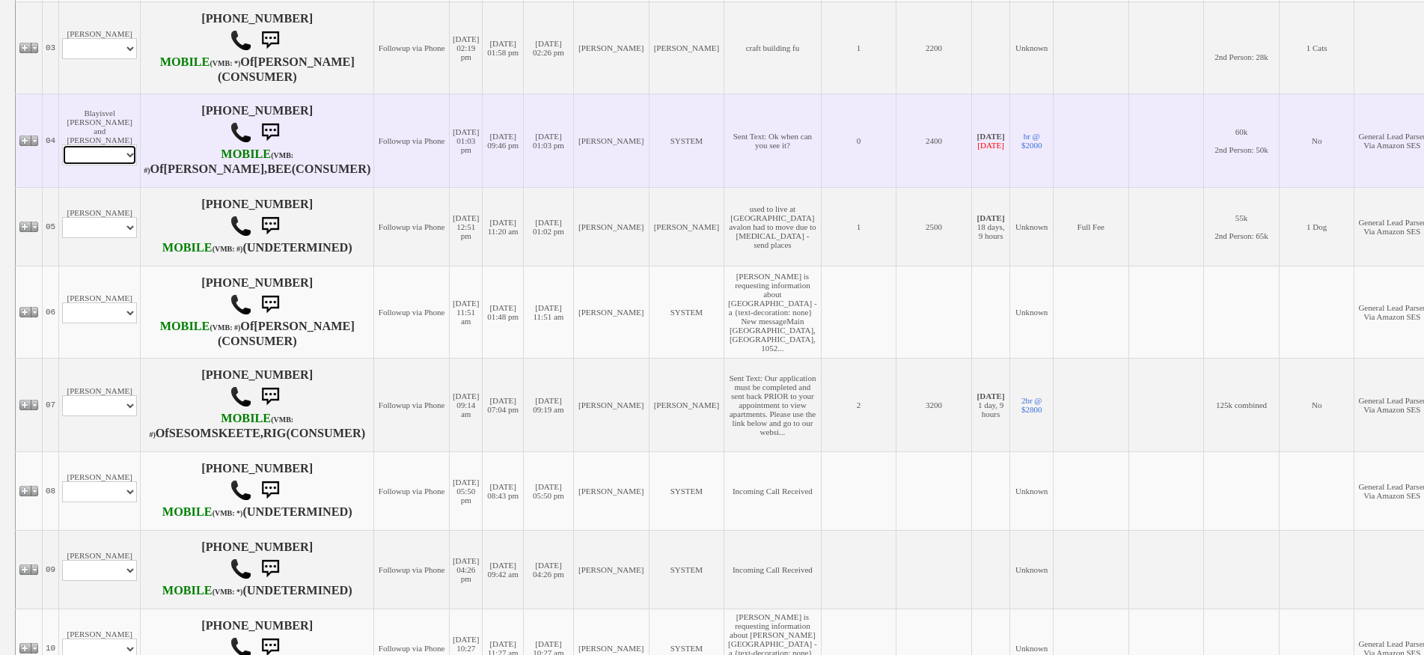
click at [110, 165] on select "Profile Edit Print Email Externally (Will Not Be Tracked In CRM) Closed Deals" at bounding box center [99, 154] width 75 height 21
select select "ChangeURL,/crm/custom/edit_client_form.php?redirect=%2Fcrm%2Fclients.php&id=165…"
click at [62, 165] on select "Profile Edit Print Email Externally (Will Not Be Tracked In CRM) Closed Deals" at bounding box center [99, 154] width 75 height 21
select select
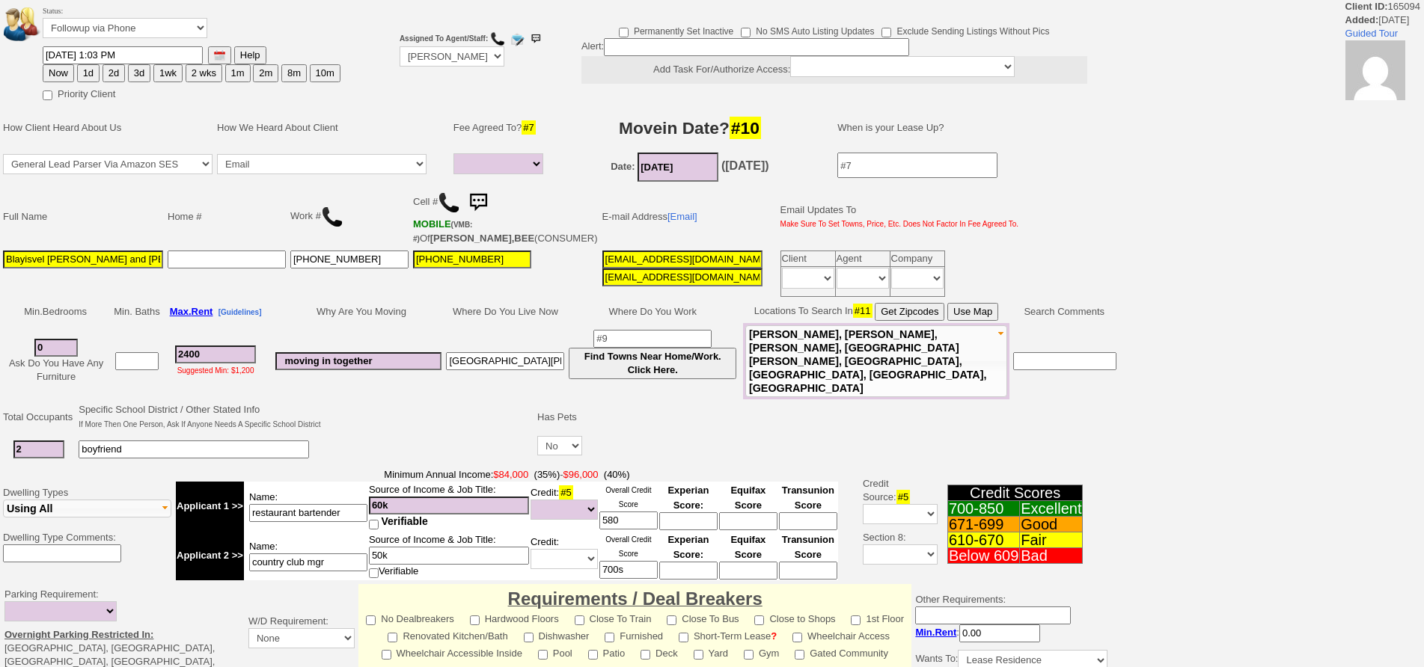
select select
click at [90, 68] on button "1d" at bounding box center [88, 73] width 22 height 18
type input "08/14/2025 02:06 PM"
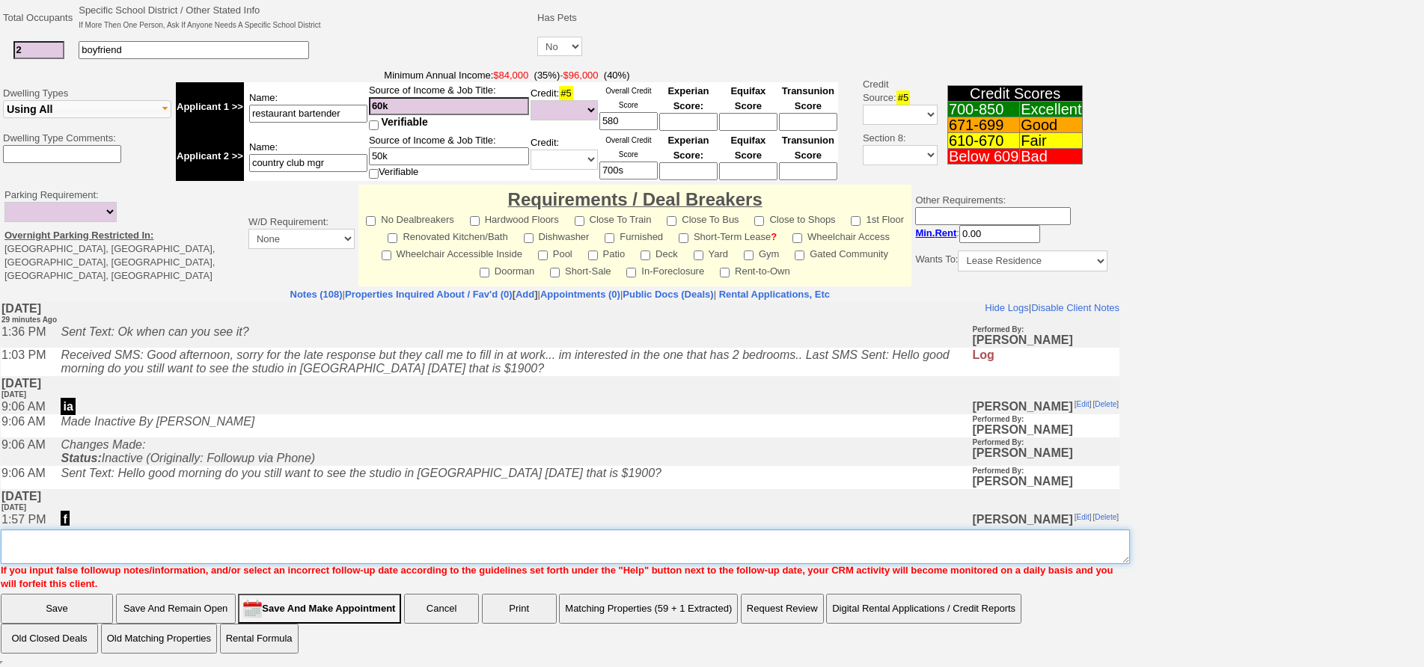
click at [471, 548] on textarea "Insert New Note Here" at bounding box center [565, 547] width 1129 height 34
type textarea "f"
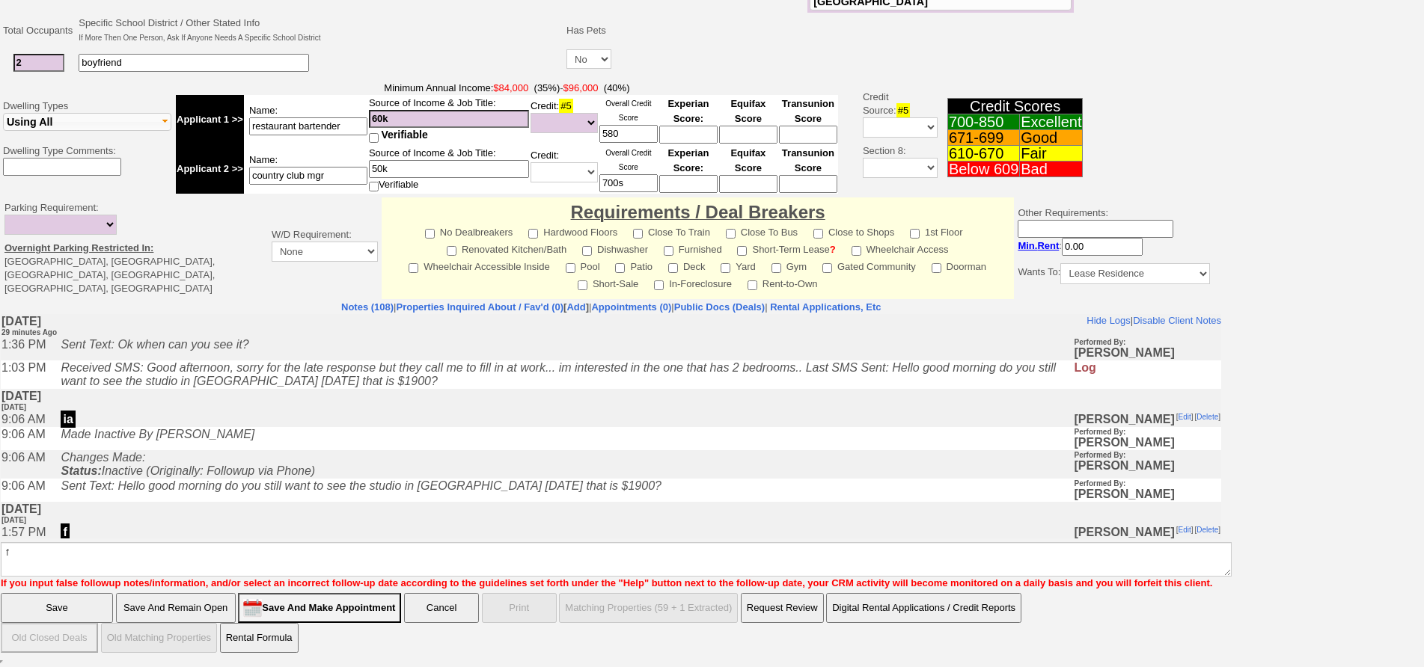
click input "Save" at bounding box center [57, 608] width 112 height 30
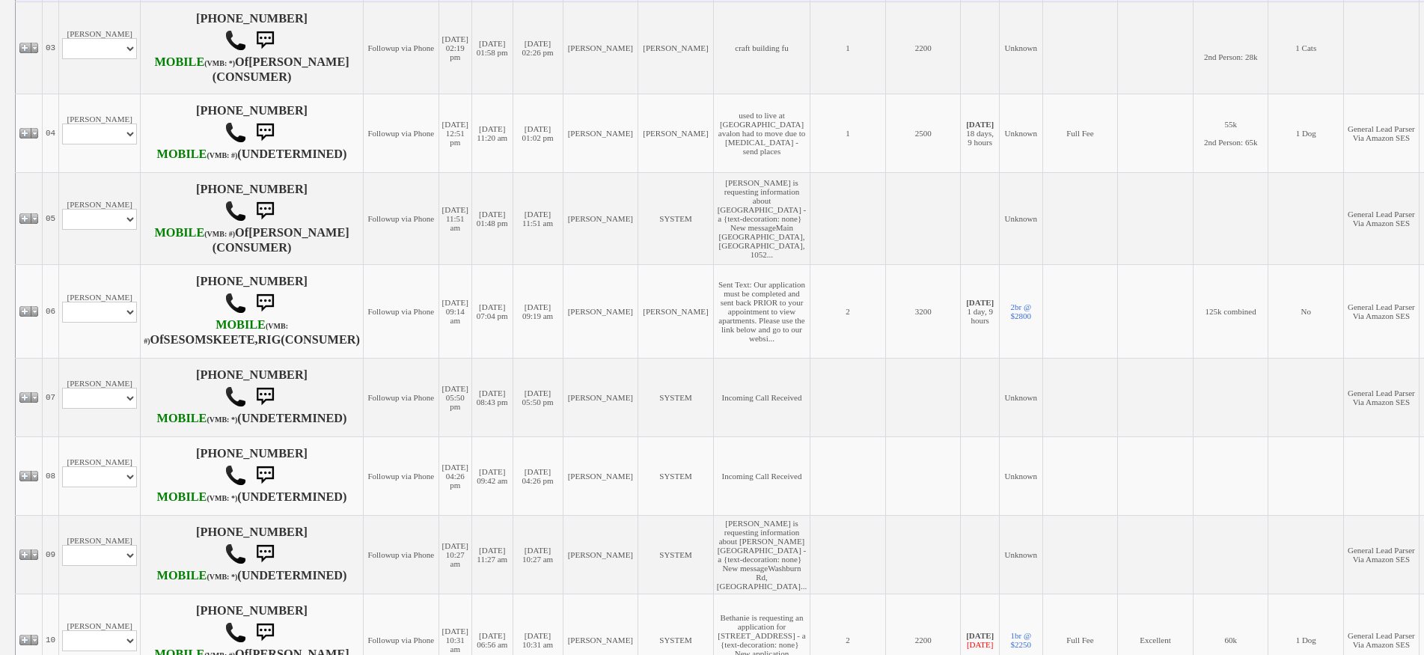
scroll to position [835, 0]
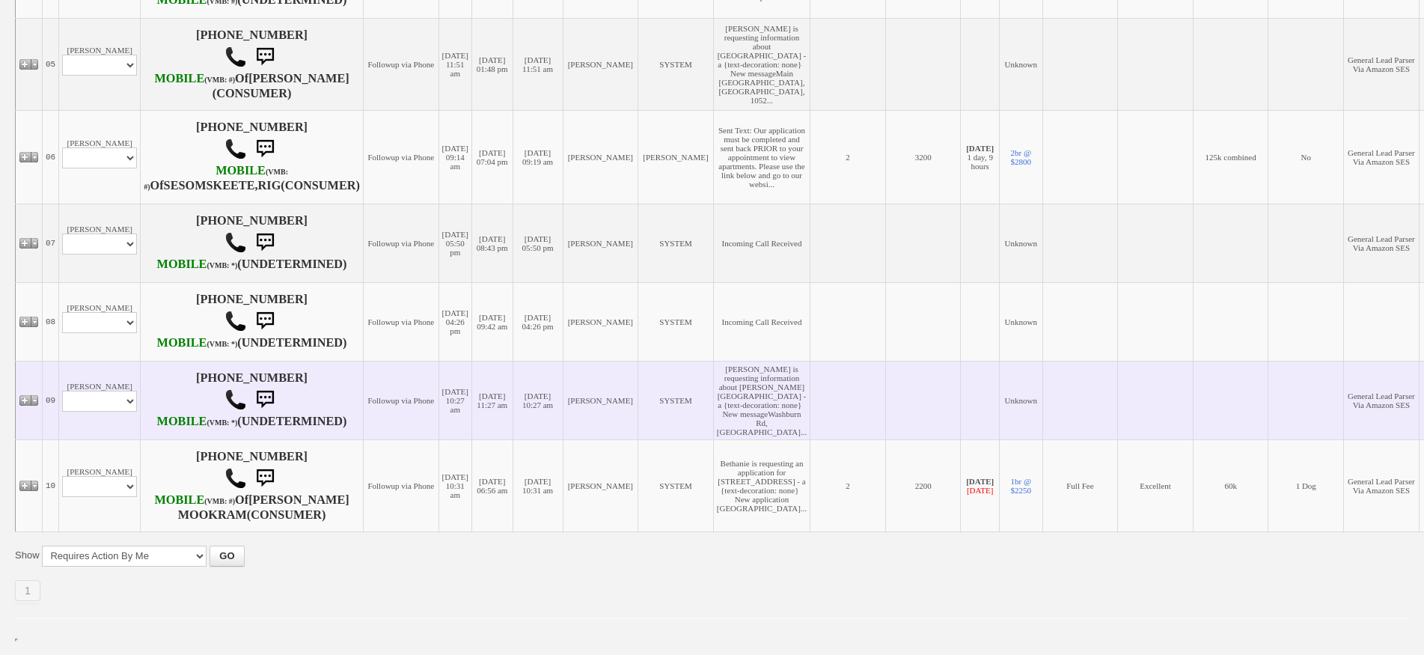
click at [120, 361] on td "[PERSON_NAME] Profile Edit Print Email Externally (Will Not Be Tracked In CRM) …" at bounding box center [100, 400] width 82 height 79
click at [107, 390] on select "Profile Edit Print Email Externally (Will Not Be Tracked In CRM) Closed Deals" at bounding box center [99, 400] width 75 height 21
select select "ChangeURL,/crm/custom/edit_client_form.php?redirect=%2Fcrm%2Fclients.php&id=167…"
click at [62, 390] on select "Profile Edit Print Email Externally (Will Not Be Tracked In CRM) Closed Deals" at bounding box center [99, 400] width 75 height 21
select select
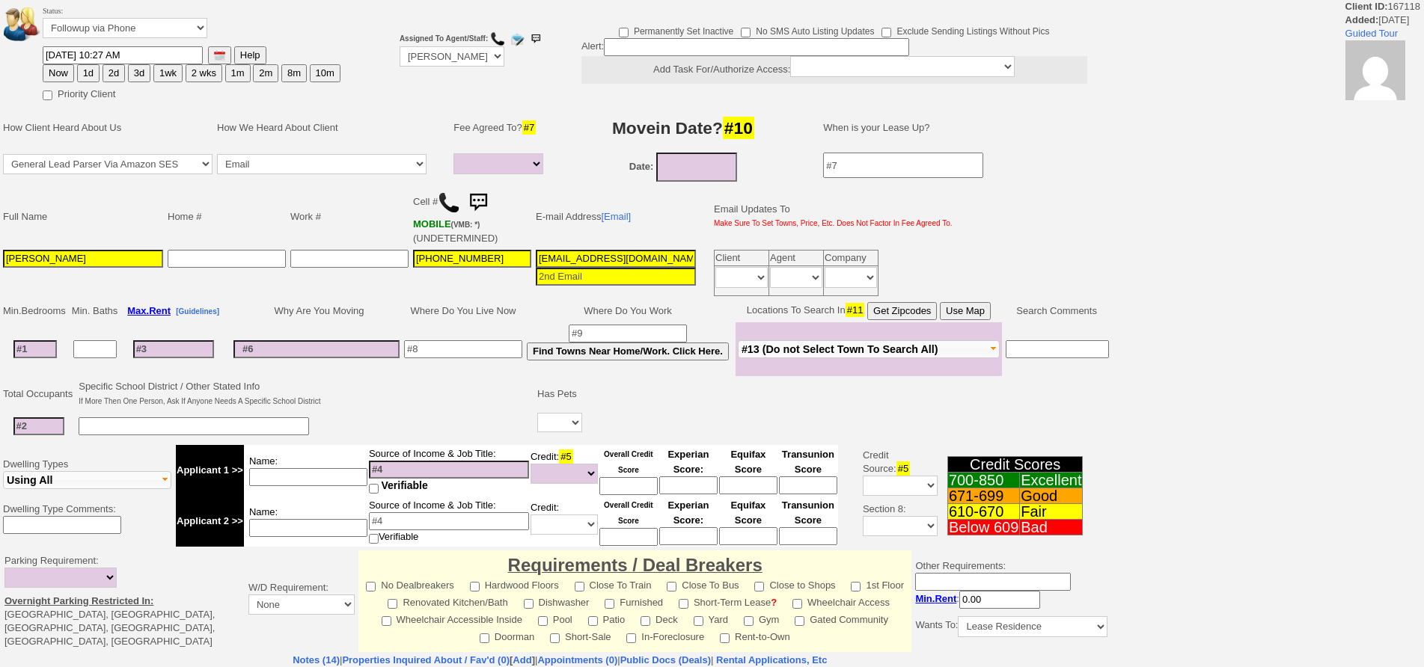
select select
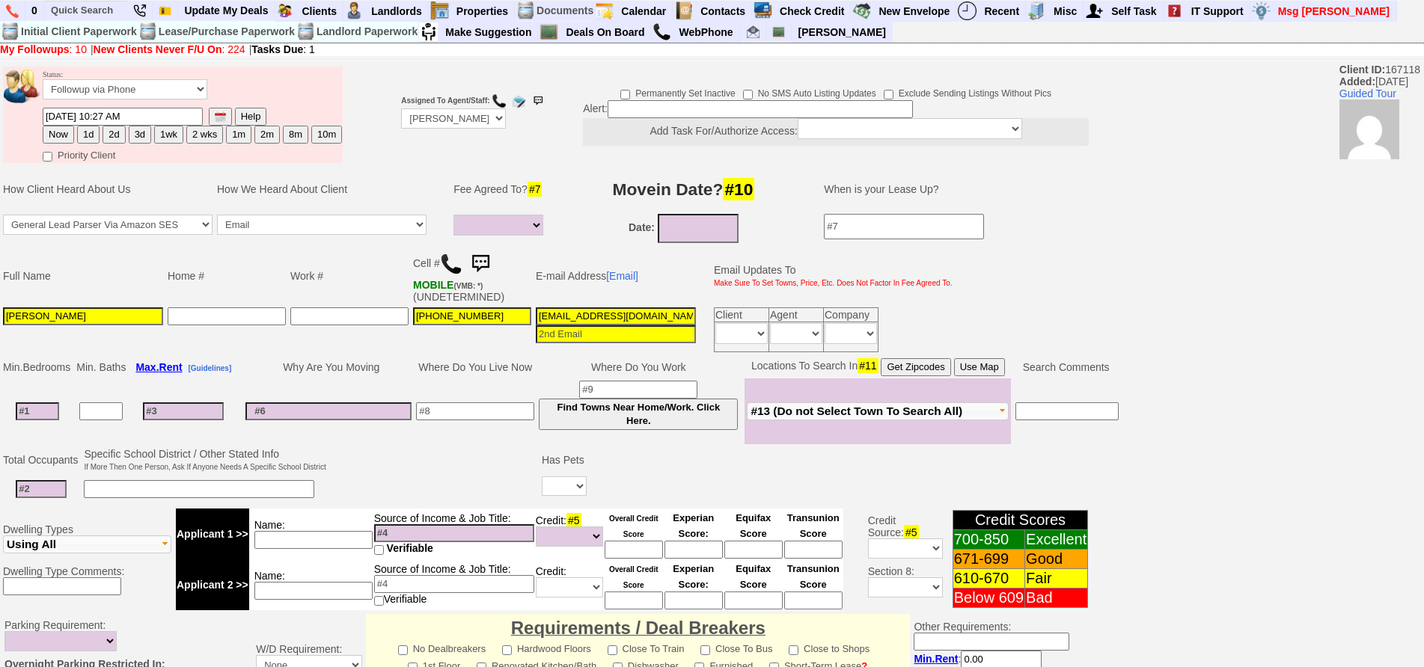
click at [453, 266] on img at bounding box center [451, 264] width 22 height 22
click at [181, 98] on select "Followup via Phone Followup via Email Followup When Section 8 Property Found De…" at bounding box center [125, 89] width 165 height 20
click at [444, 424] on td at bounding box center [475, 412] width 123 height 66
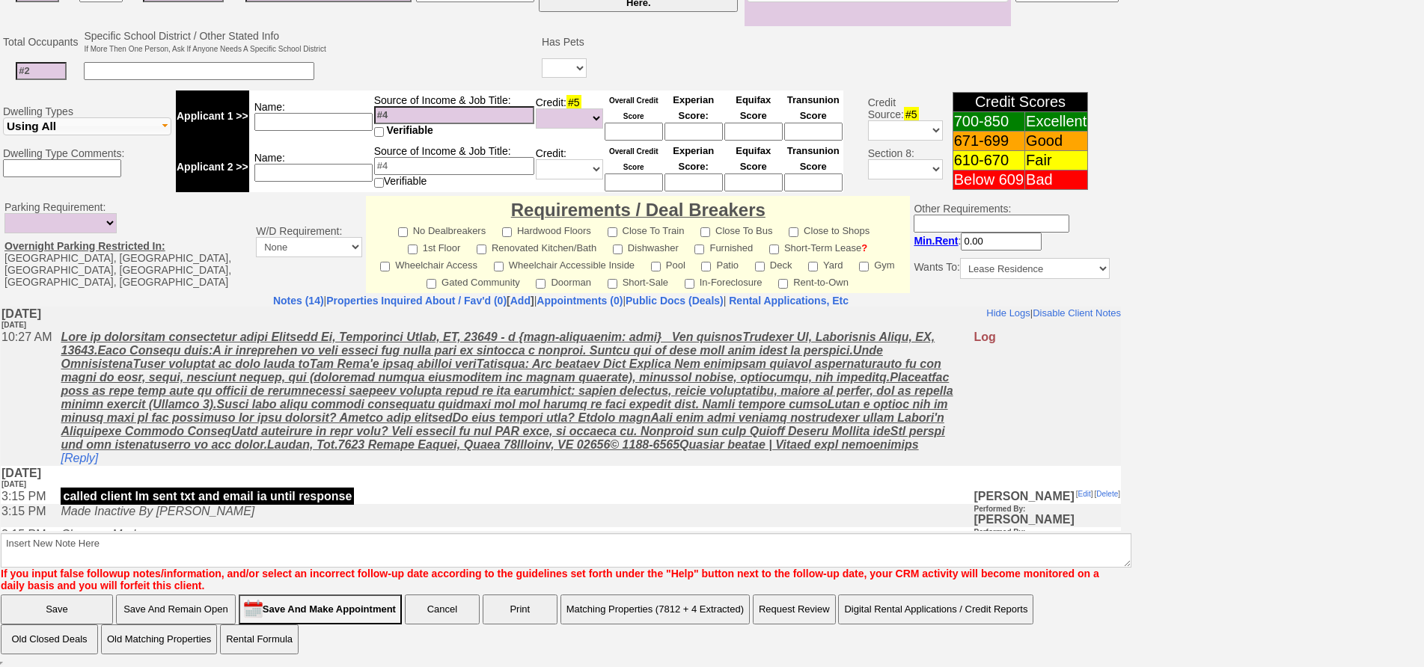
scroll to position [150, 0]
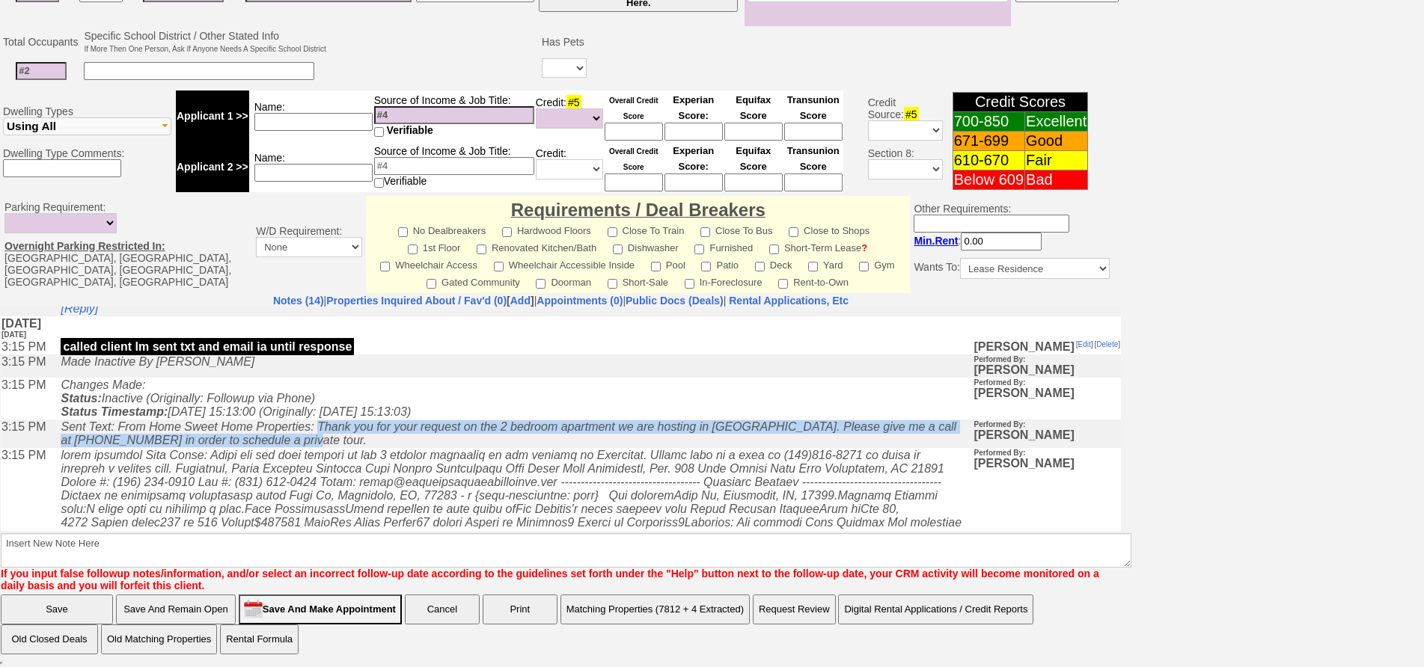
drag, startPoint x: 349, startPoint y: 458, endPoint x: 325, endPoint y: 446, distance: 26.8
click at [325, 446] on td "Sent Text: From Home Sweet Home Properties: Thank you for your request on the 2…" at bounding box center [512, 433] width 919 height 28
copy icon "Thank you for your request on the 2 bedroom apartment we are hosting in Scarsda…"
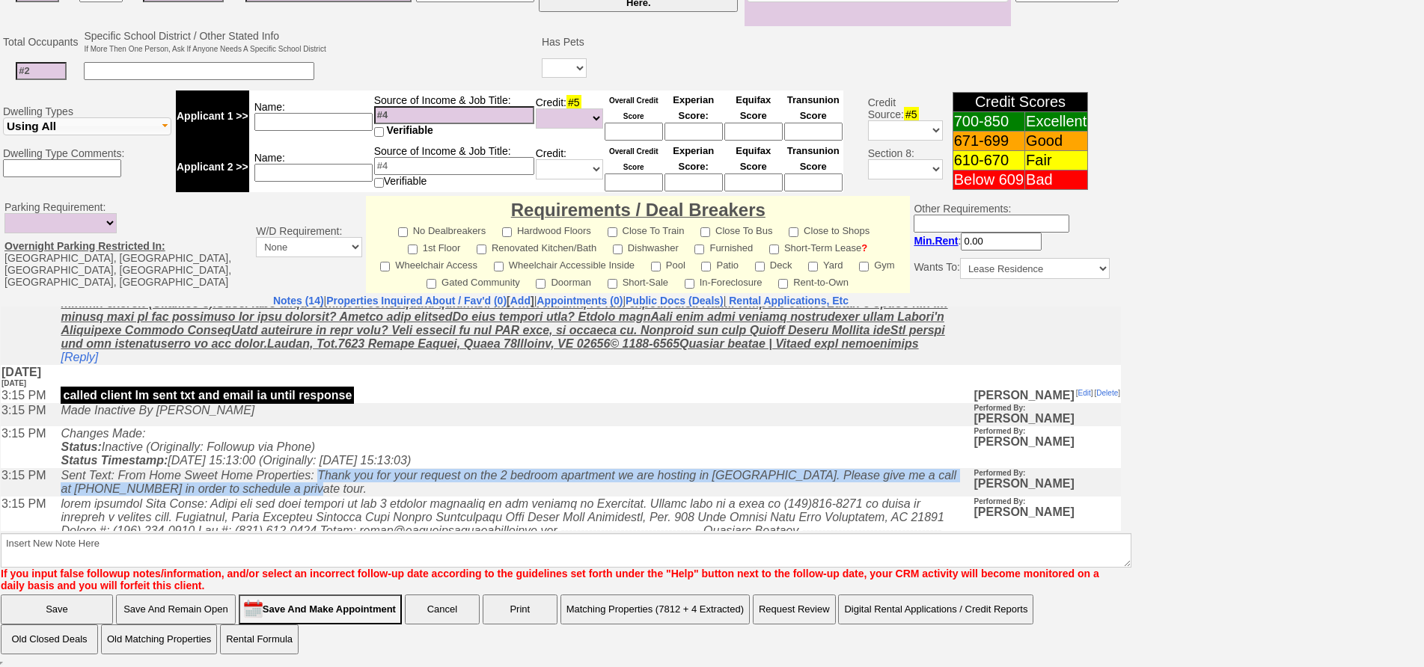
scroll to position [75, 0]
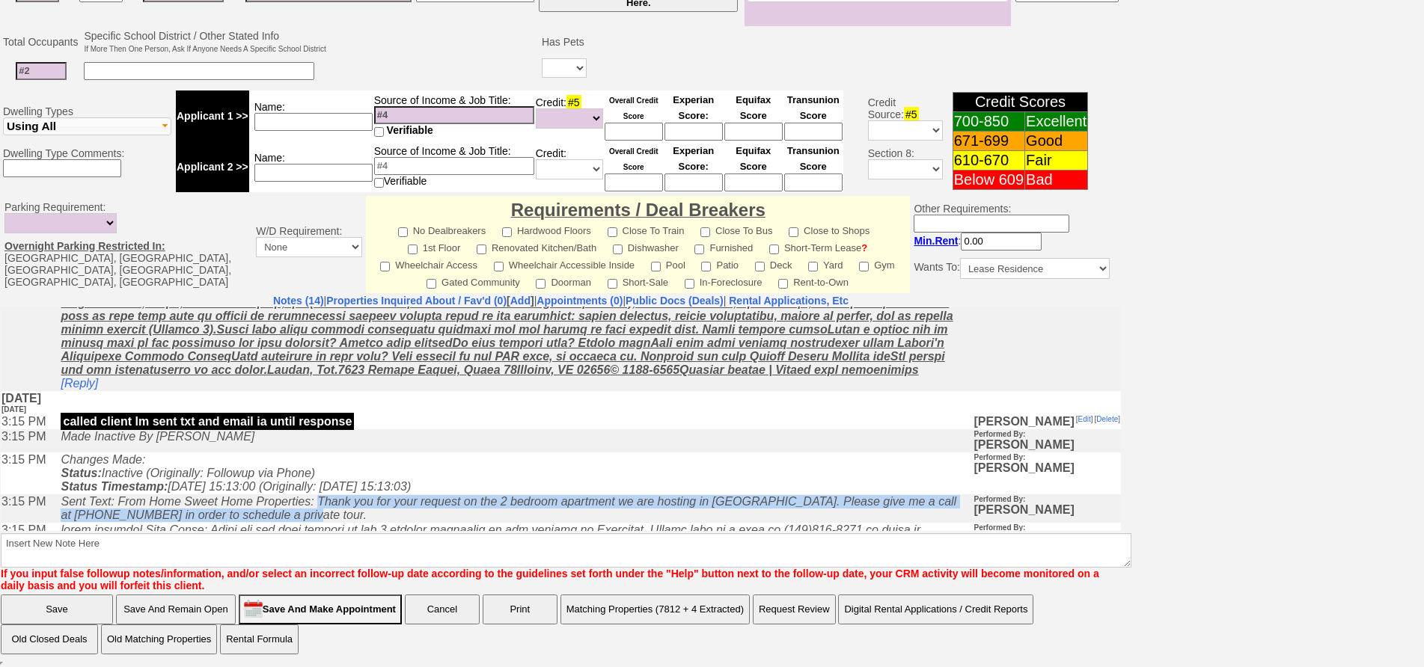
click at [99, 376] on u at bounding box center [507, 315] width 892 height 120
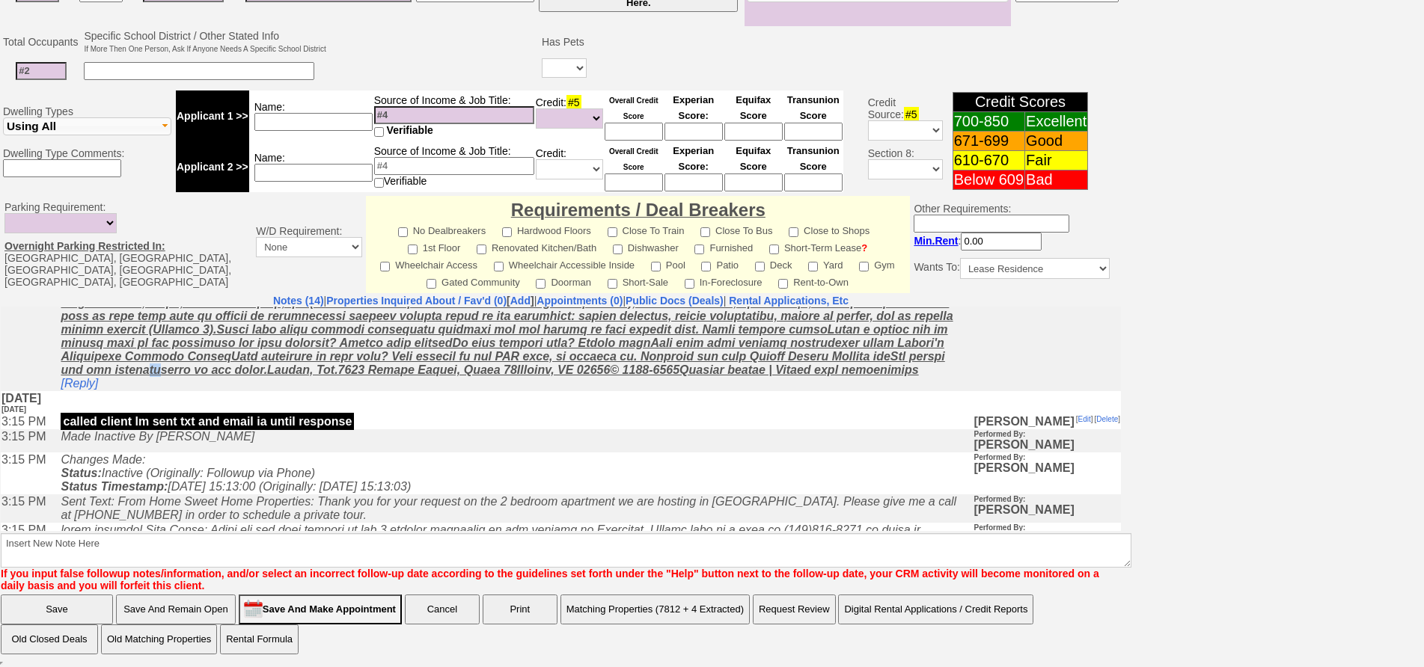
click at [96, 376] on u at bounding box center [507, 315] width 892 height 120
click at [88, 389] on link "[Reply]" at bounding box center [79, 382] width 37 height 13
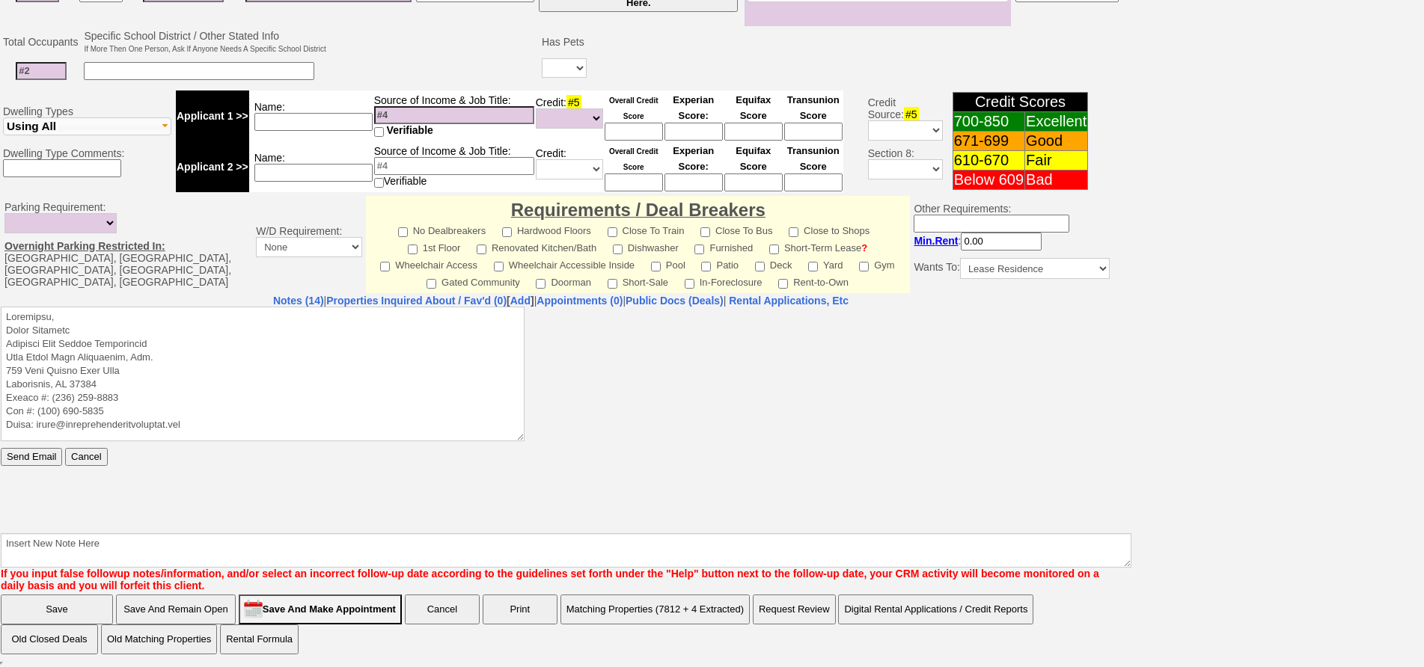
scroll to position [0, 0]
click at [130, 307] on textarea at bounding box center [263, 373] width 524 height 135
paste textarea "Thank you for your request on the 2 bedroom apartment we are hosting in Scarsda…"
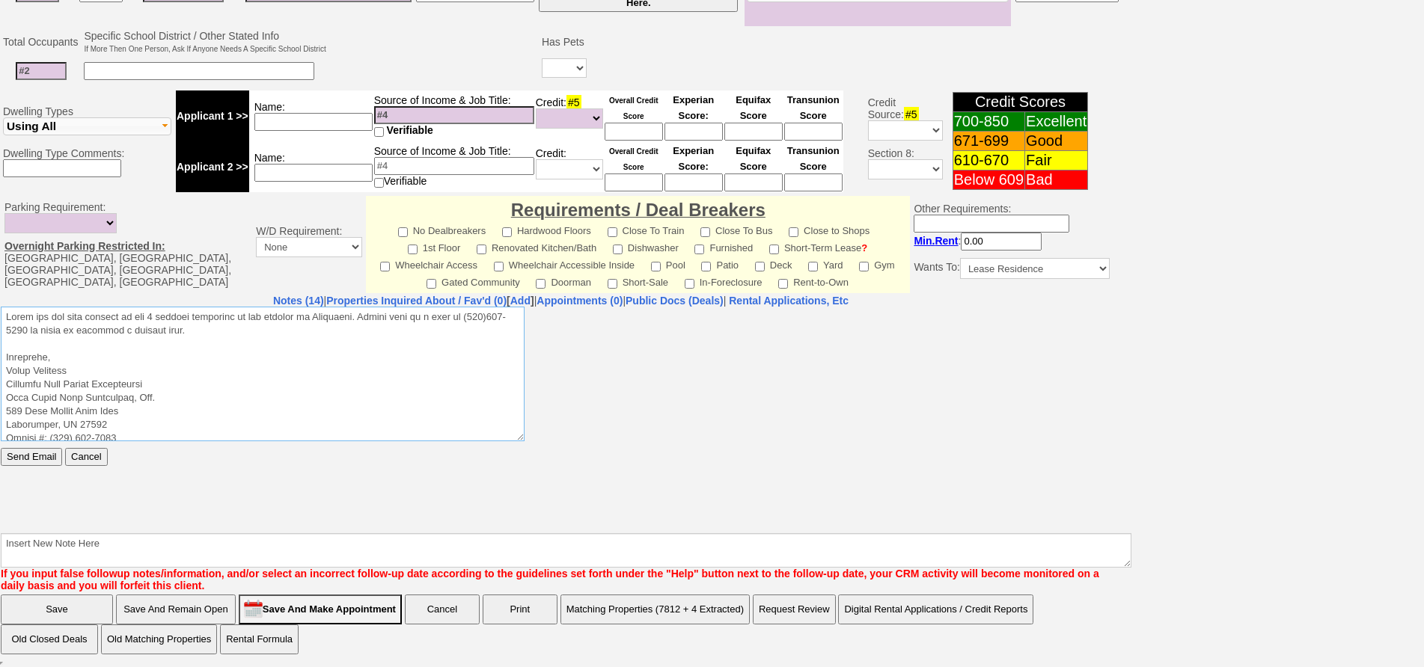
click at [340, 314] on textarea at bounding box center [263, 373] width 524 height 135
type textarea "Thank you for your request on the 2 bedroom apartment we are hosting in Briarcl…"
click at [24, 451] on input "Send Email" at bounding box center [31, 456] width 61 height 18
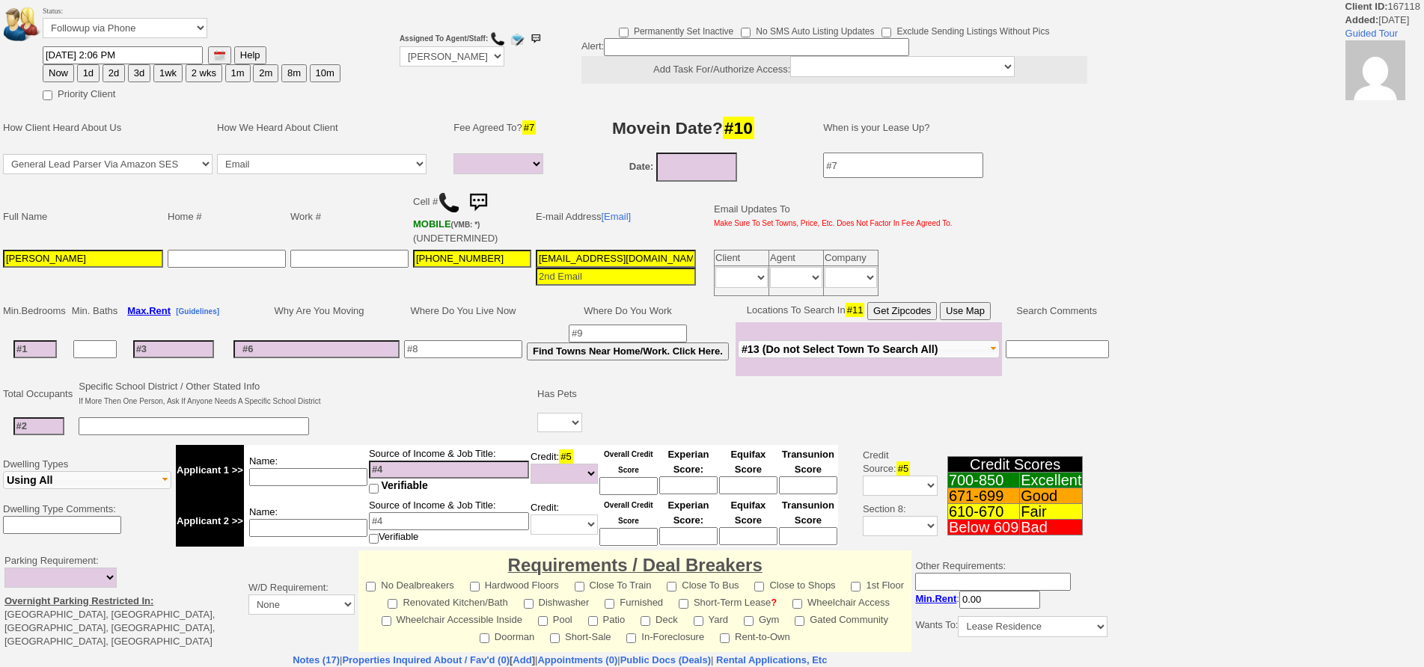
select select
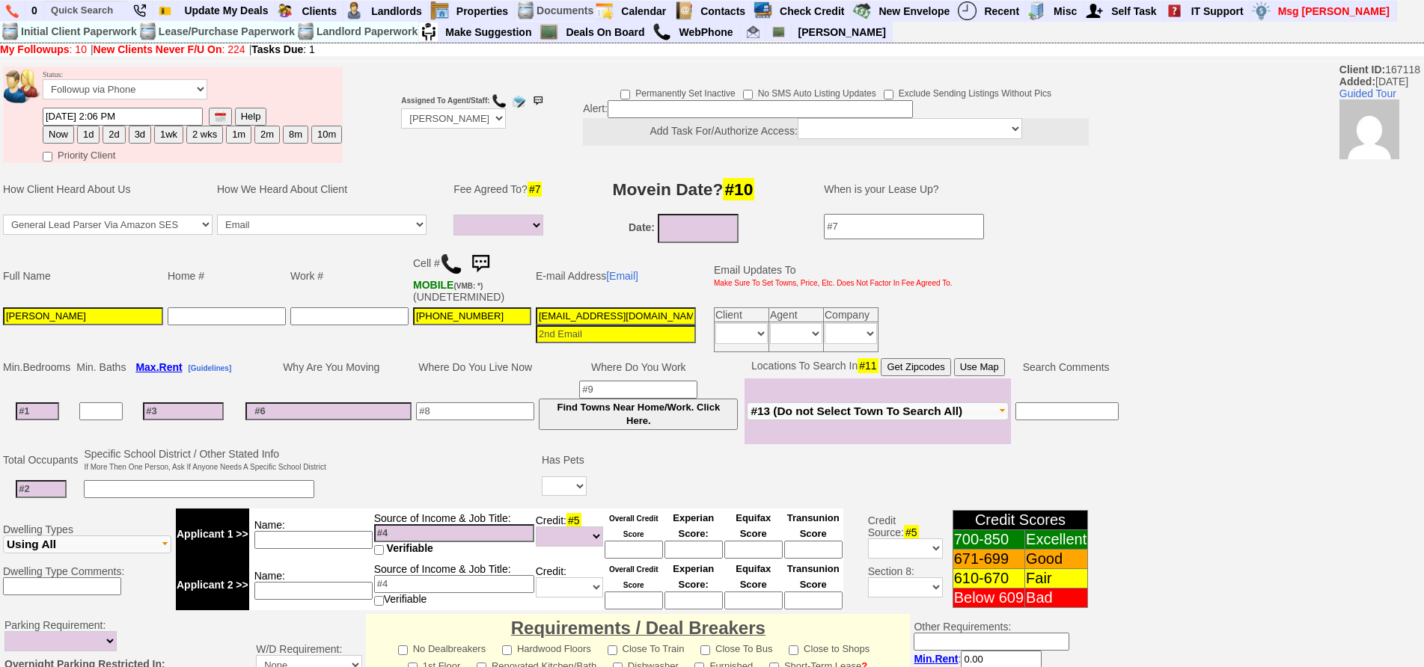
click at [486, 272] on img at bounding box center [480, 264] width 30 height 30
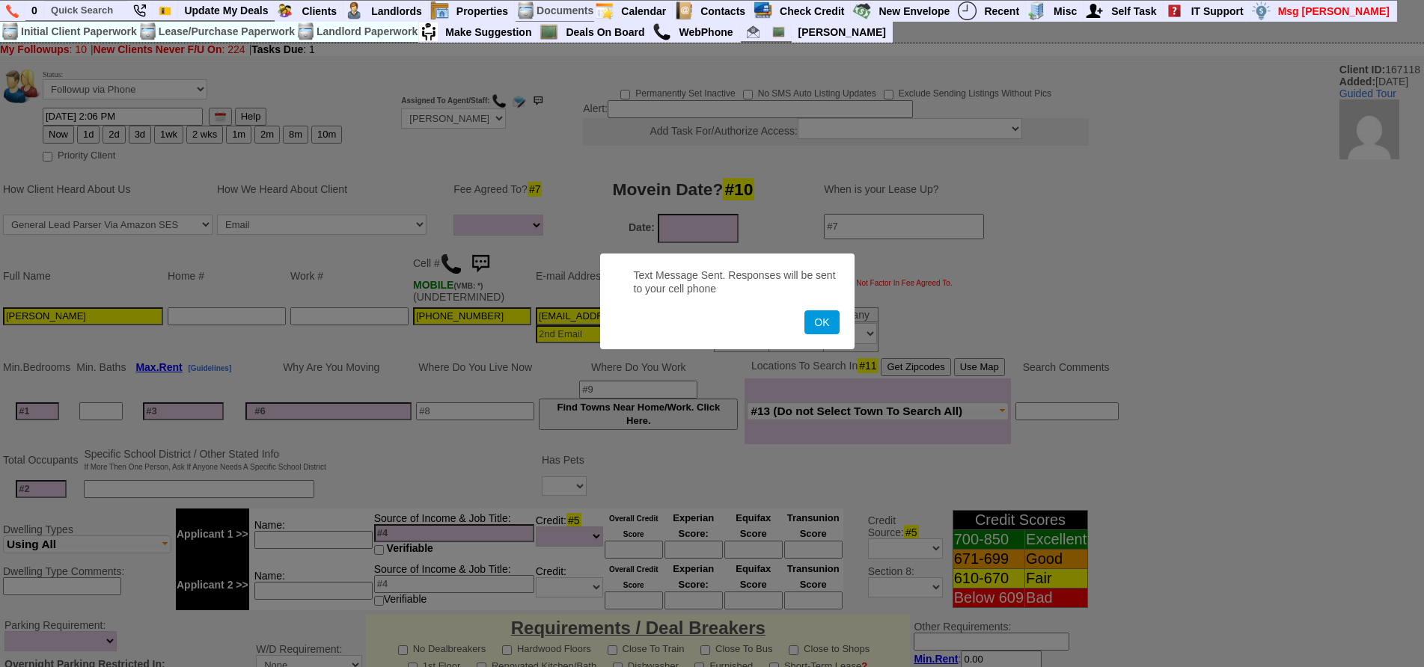
click at [804, 310] on button "OK" at bounding box center [821, 322] width 34 height 24
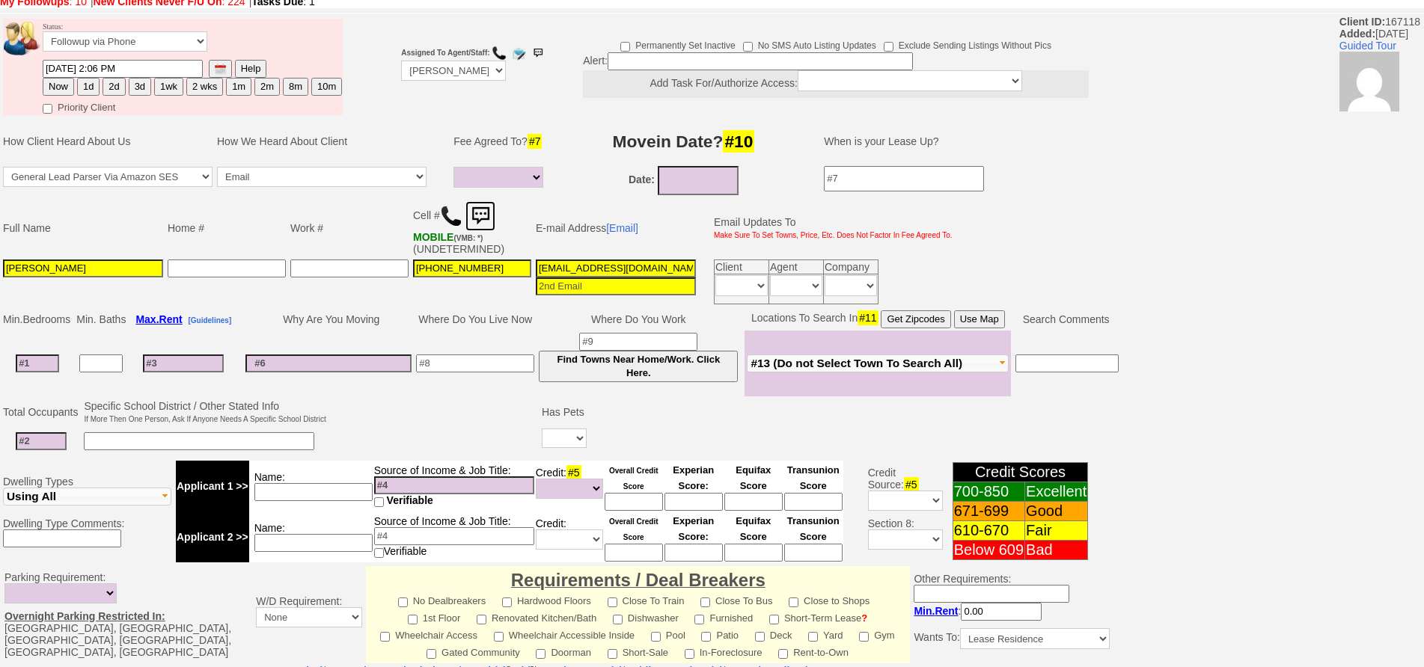
scroll to position [75, 0]
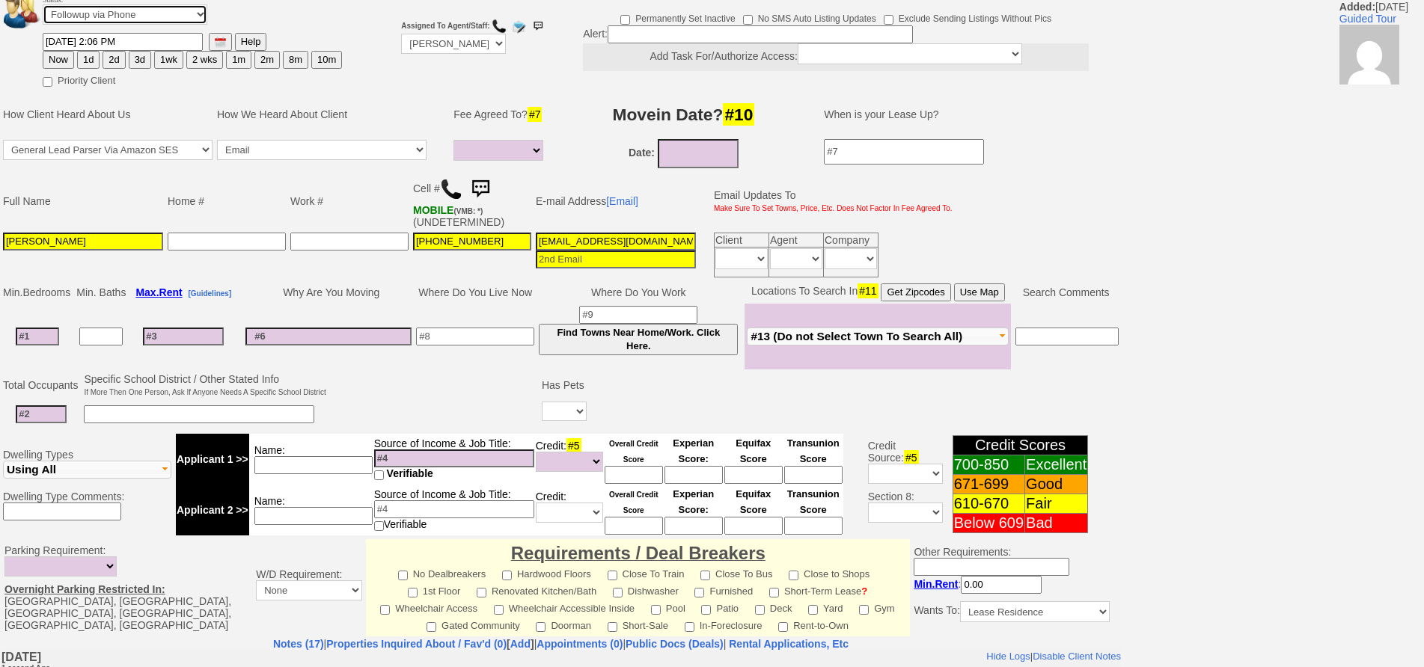
click at [154, 20] on select "Followup via Phone Followup via Email Followup When Section 8 Property Found De…" at bounding box center [125, 14] width 165 height 20
select select "Inactive"
click at [43, 4] on select "Followup via Phone Followup via Email Followup When Section 8 Property Found De…" at bounding box center [125, 14] width 165 height 20
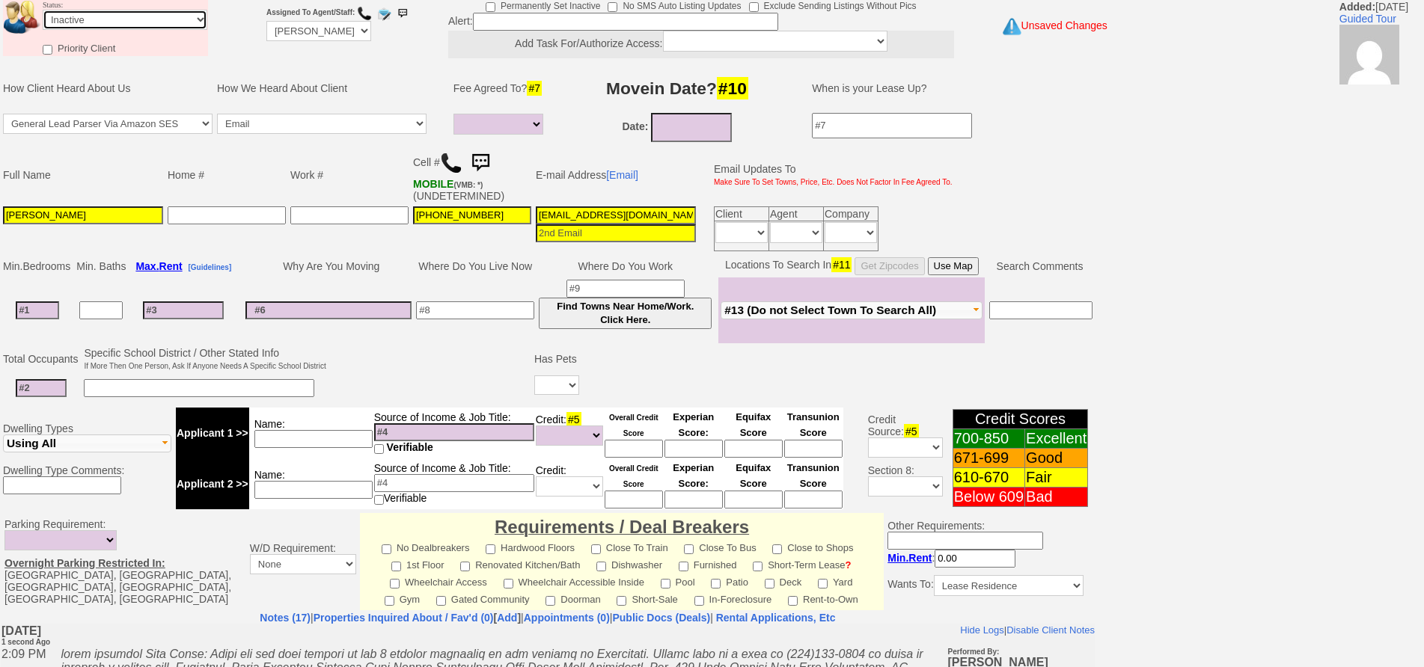
scroll to position [393, 0]
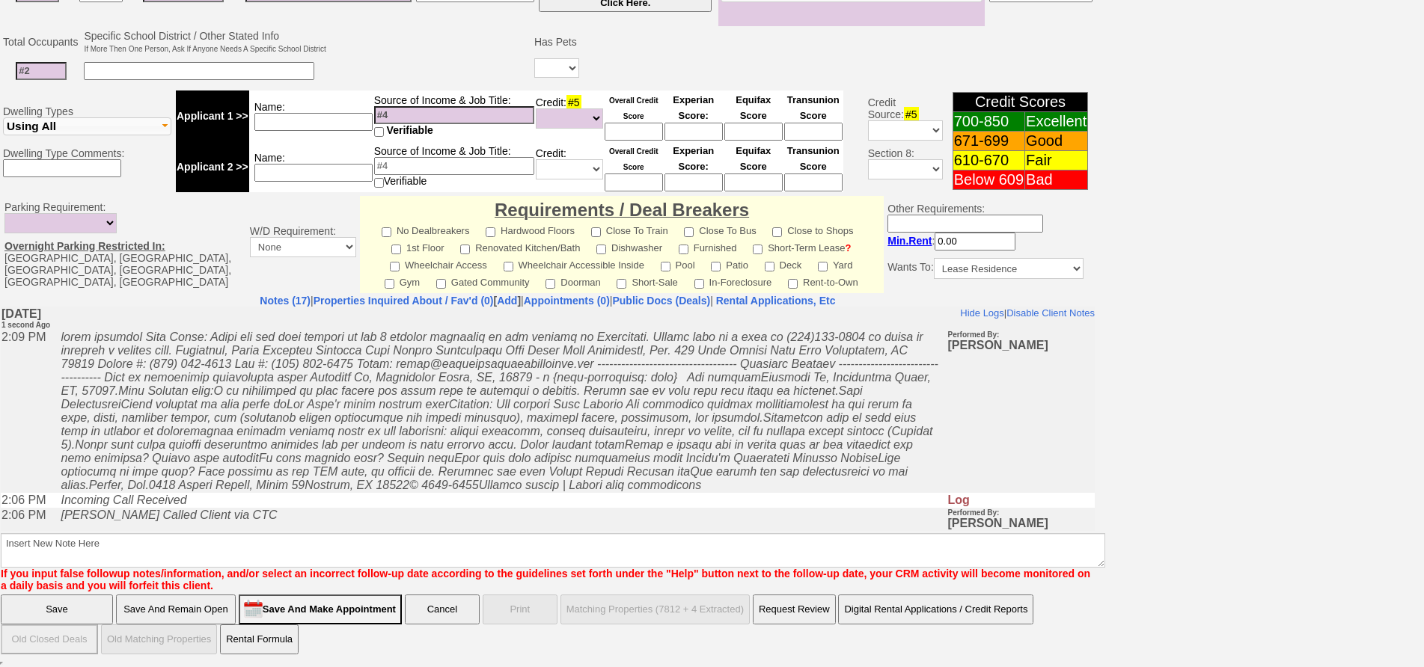
click at [432, 568] on font "If you input false followup notes/information, and/or select an incorrect follo…" at bounding box center [545, 580] width 1089 height 24
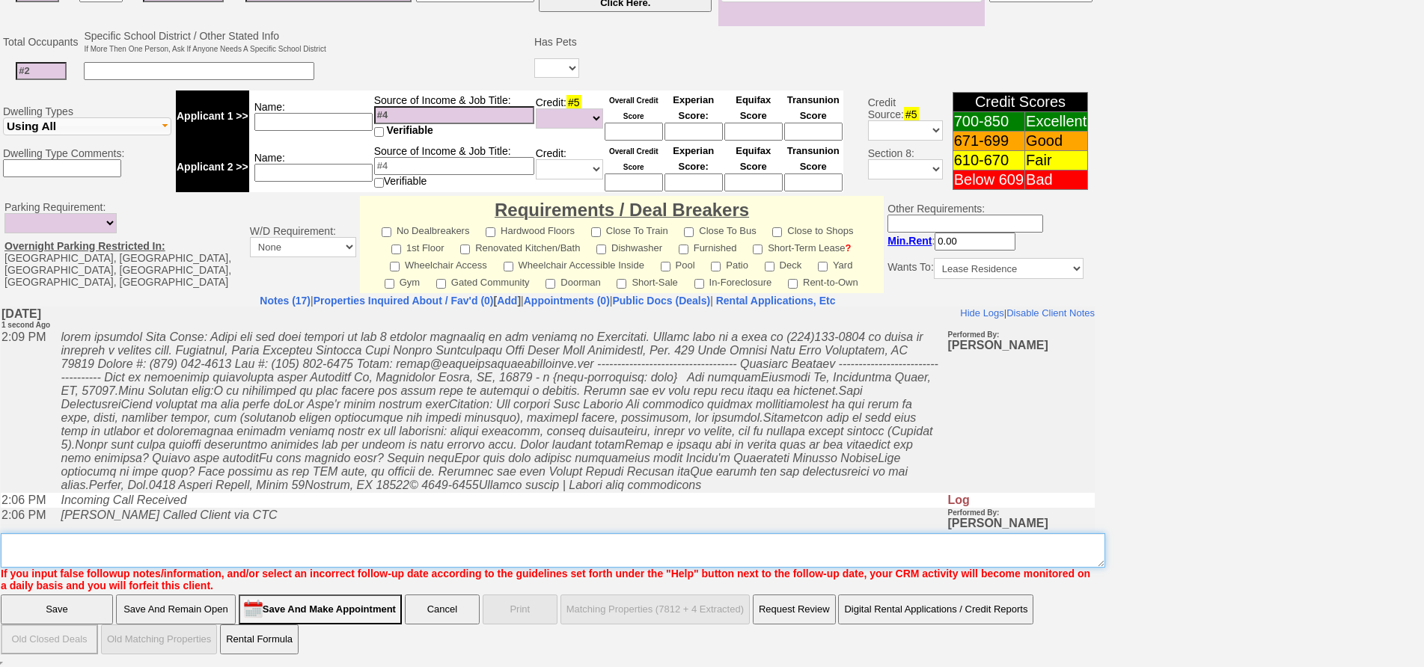
drag, startPoint x: 430, startPoint y: 565, endPoint x: 424, endPoint y: 557, distance: 9.6
click at [427, 563] on textarea "Insert New Note Here" at bounding box center [553, 550] width 1104 height 34
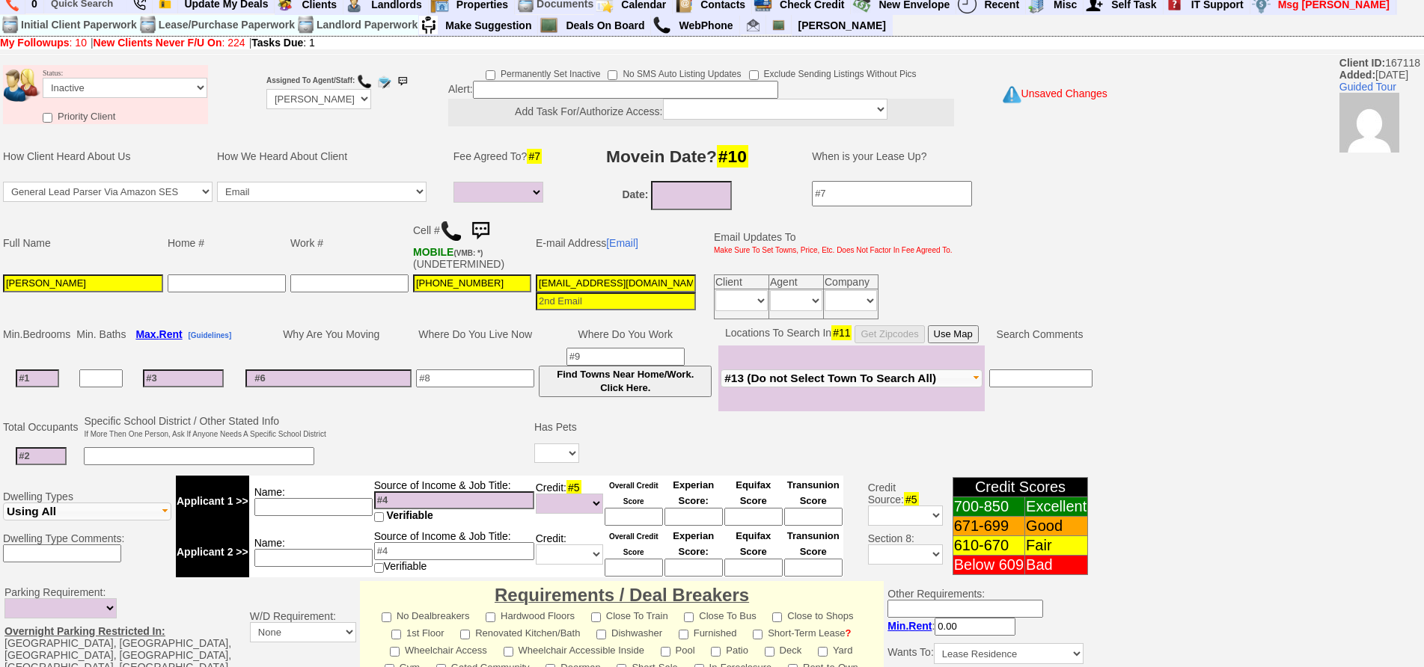
scroll to position [0, 0]
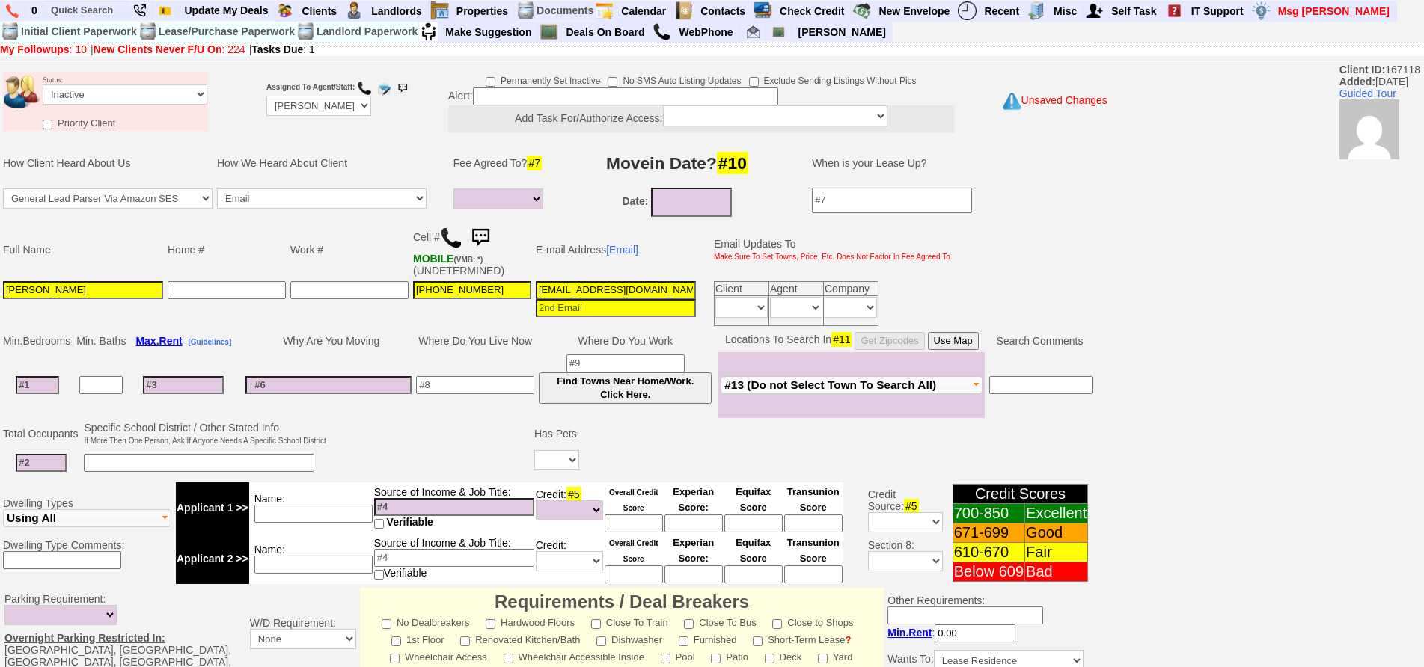
type textarea "called client lm sent txt and email ia until response"
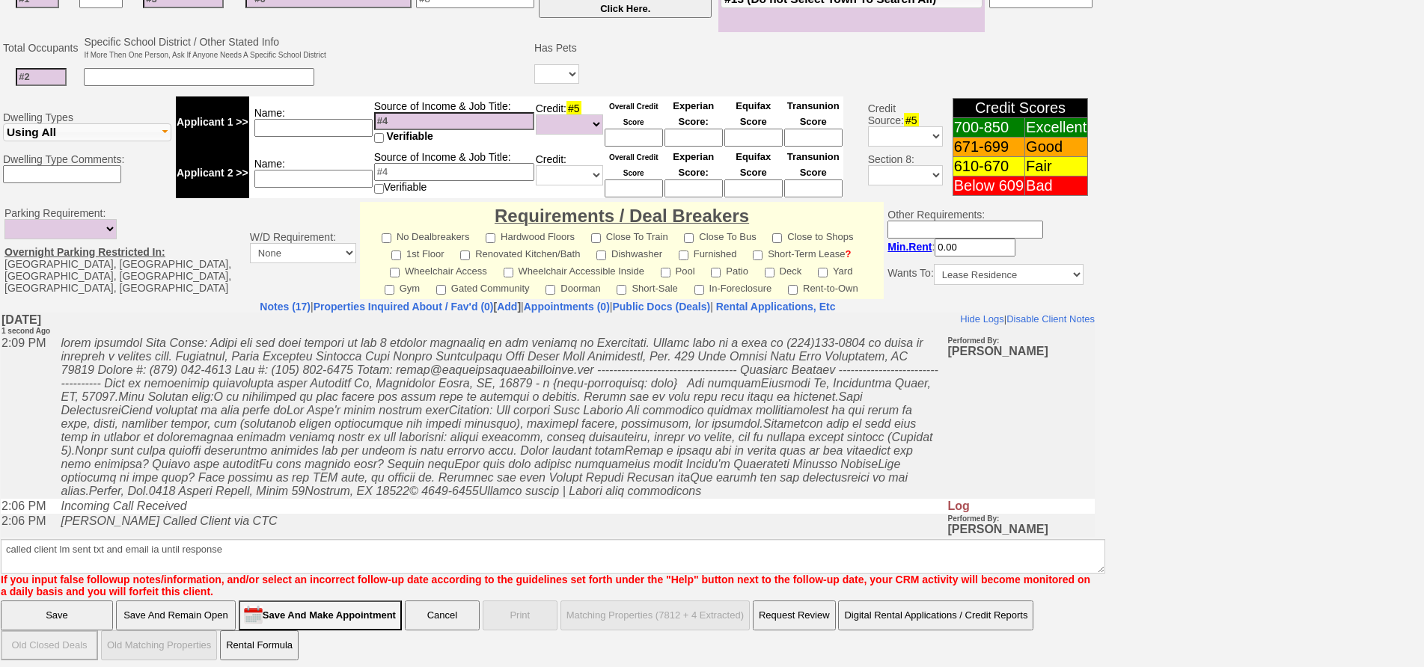
click input "Save" at bounding box center [57, 616] width 112 height 30
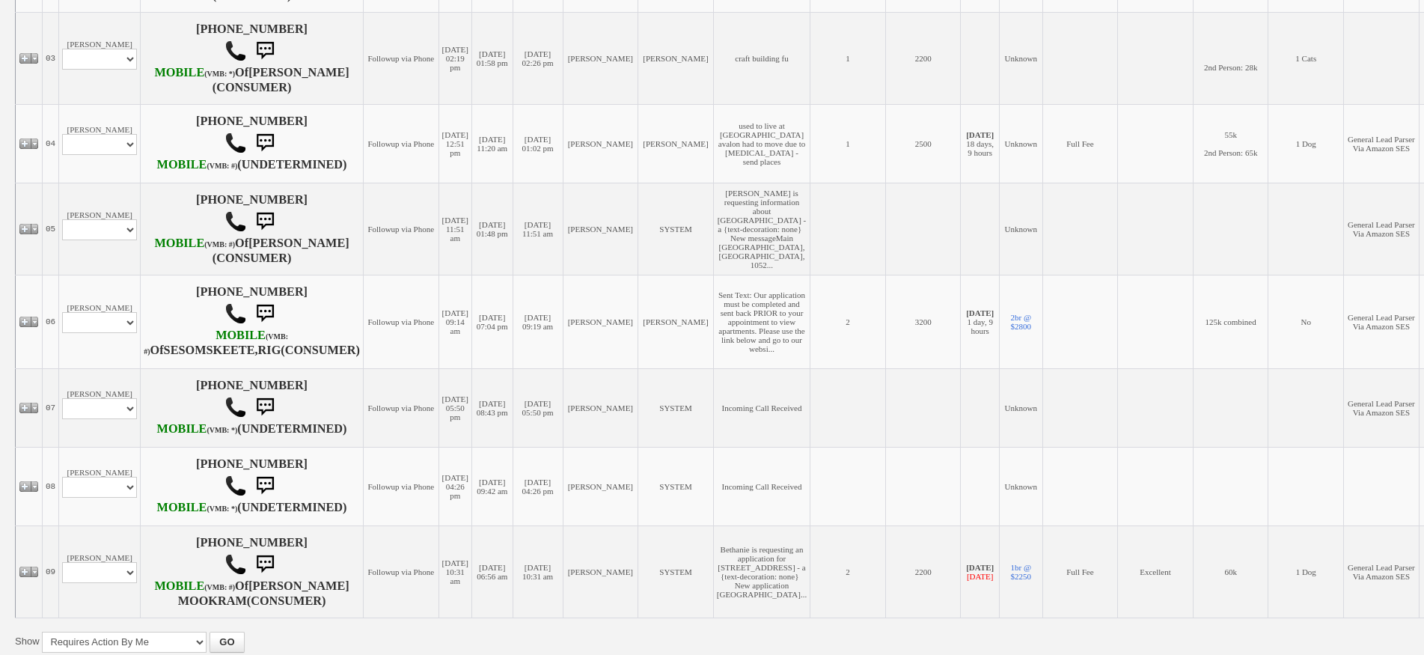
scroll to position [748, 0]
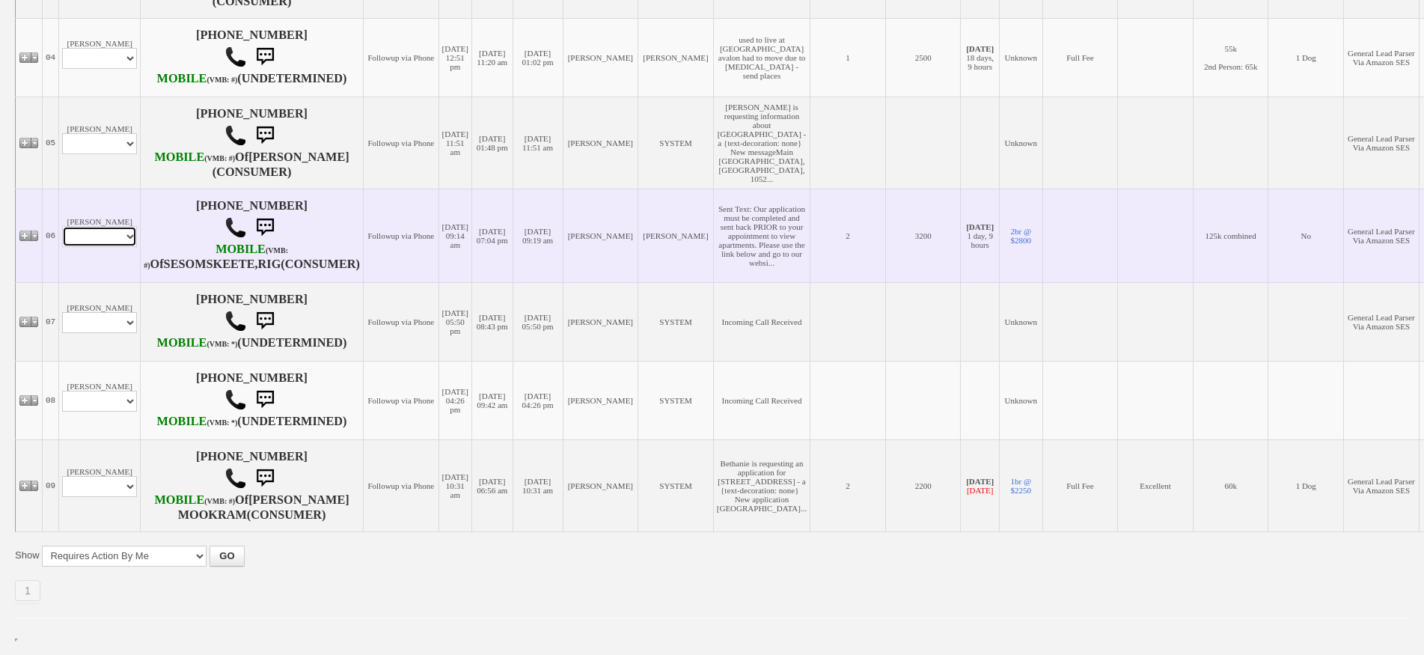
click at [114, 232] on select "Profile Edit Print Email Externally (Will Not Be Tracked In CRM) Closed Deals" at bounding box center [99, 236] width 75 height 21
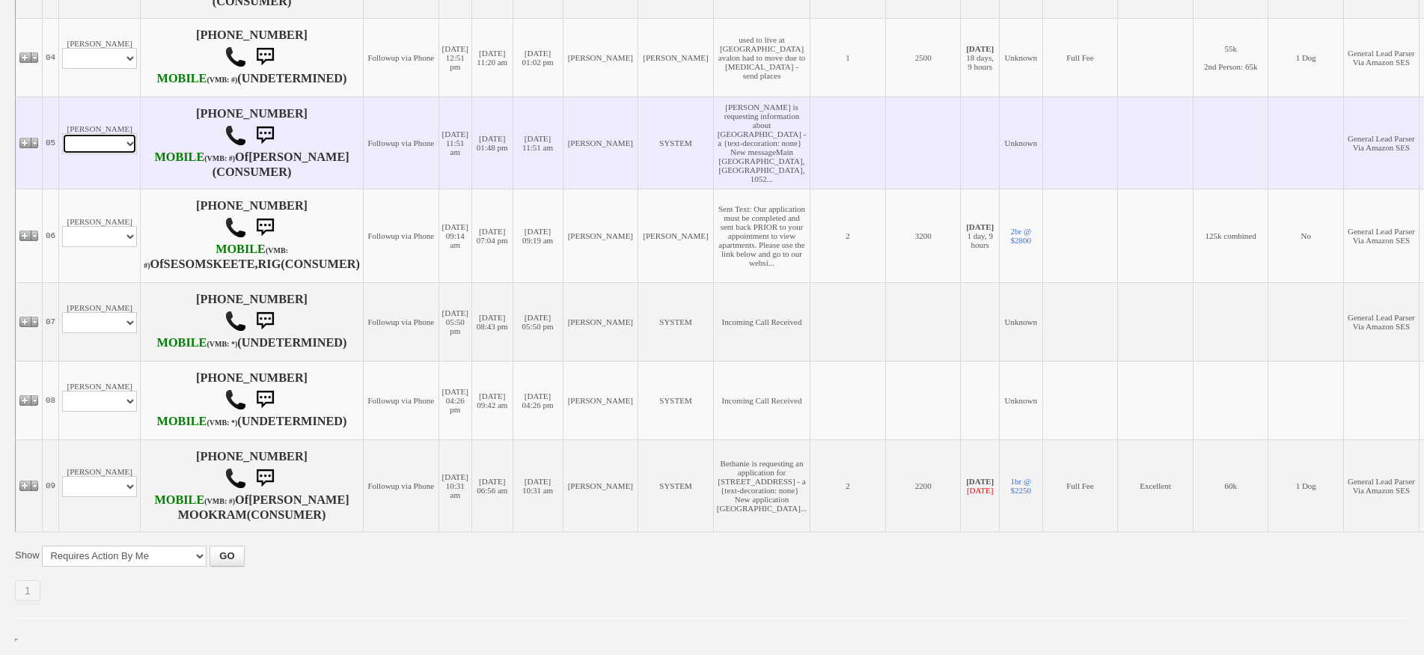
click at [96, 133] on select "Profile Edit Print Email Externally (Will Not Be Tracked In CRM) Closed Deals" at bounding box center [99, 143] width 75 height 21
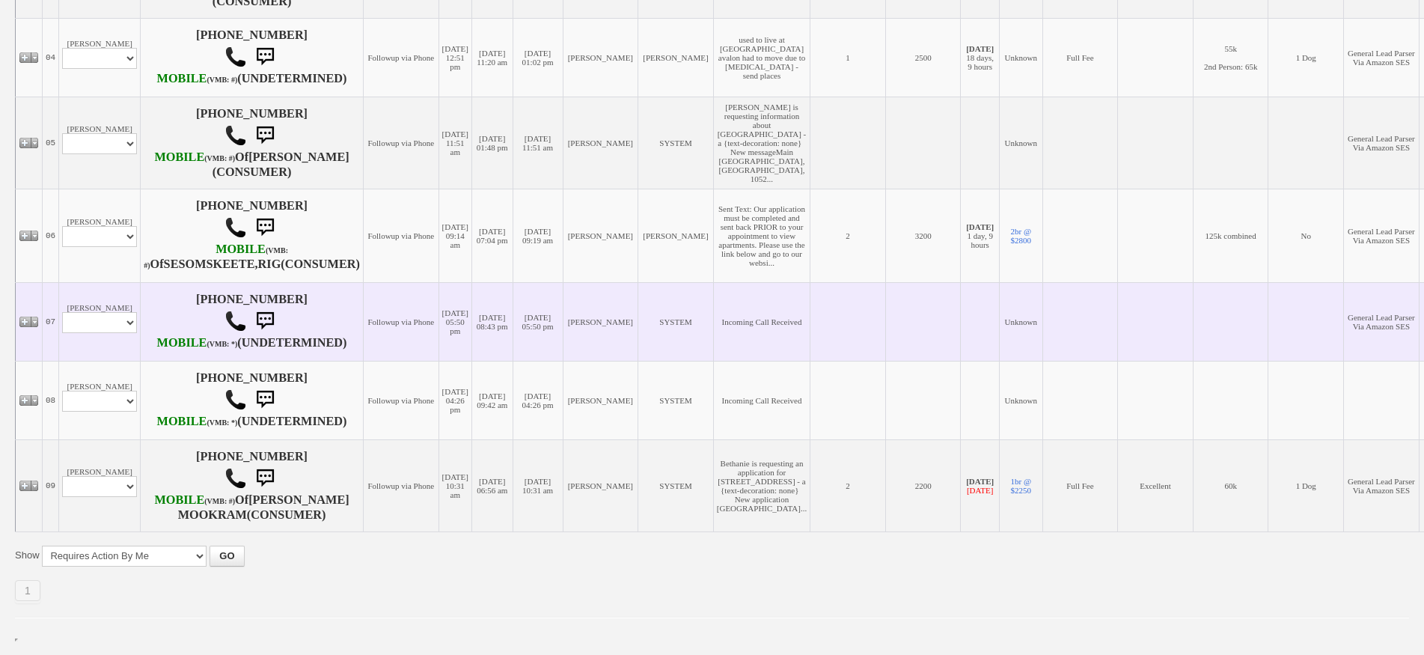
drag, startPoint x: 88, startPoint y: 278, endPoint x: 103, endPoint y: 336, distance: 60.2
click at [89, 280] on td "[PERSON_NAME] Profile Edit Print Email Externally (Will Not Be Tracked In CRM) …" at bounding box center [100, 236] width 82 height 94
click at [118, 333] on select "Profile Edit Print Email Externally (Will Not Be Tracked In CRM) Closed Deals" at bounding box center [99, 322] width 75 height 21
select select "ChangeURL,/crm/custom/edit_client_form.php?redirect=%2Fcrm%2Fclients.php&id=167…"
click at [62, 333] on select "Profile Edit Print Email Externally (Will Not Be Tracked In CRM) Closed Deals" at bounding box center [99, 322] width 75 height 21
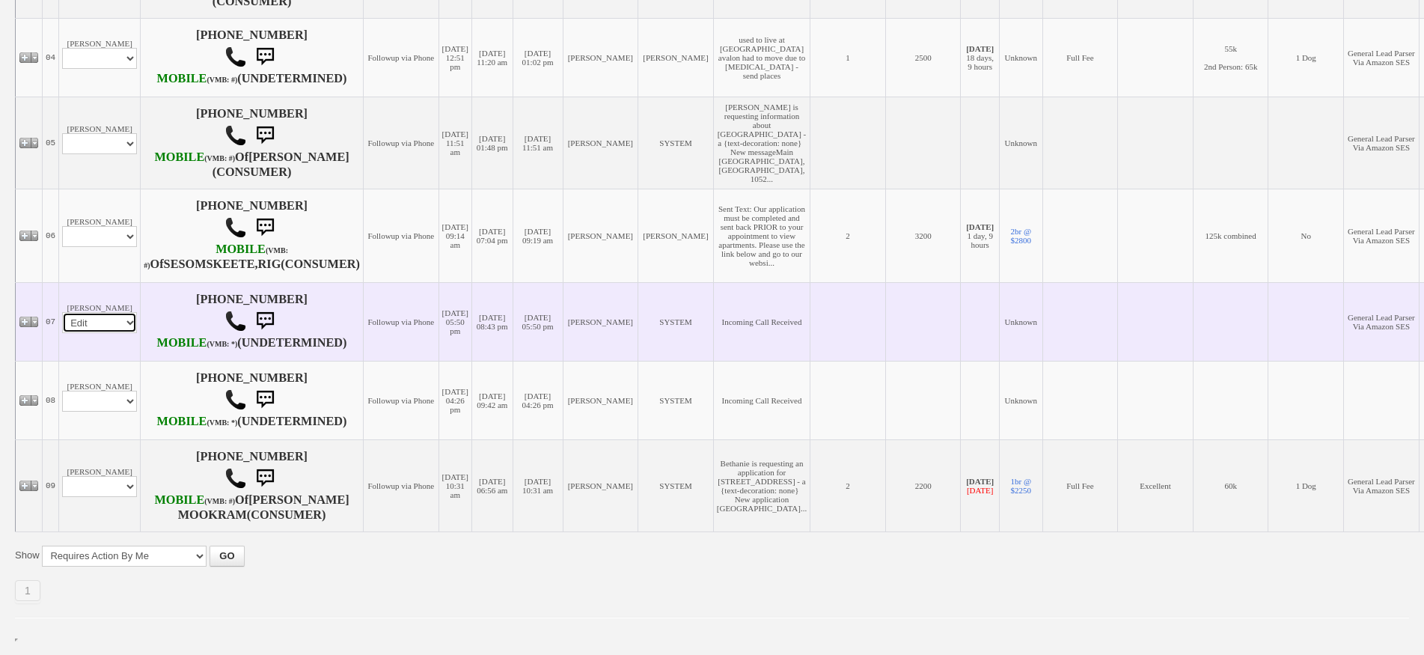
select select
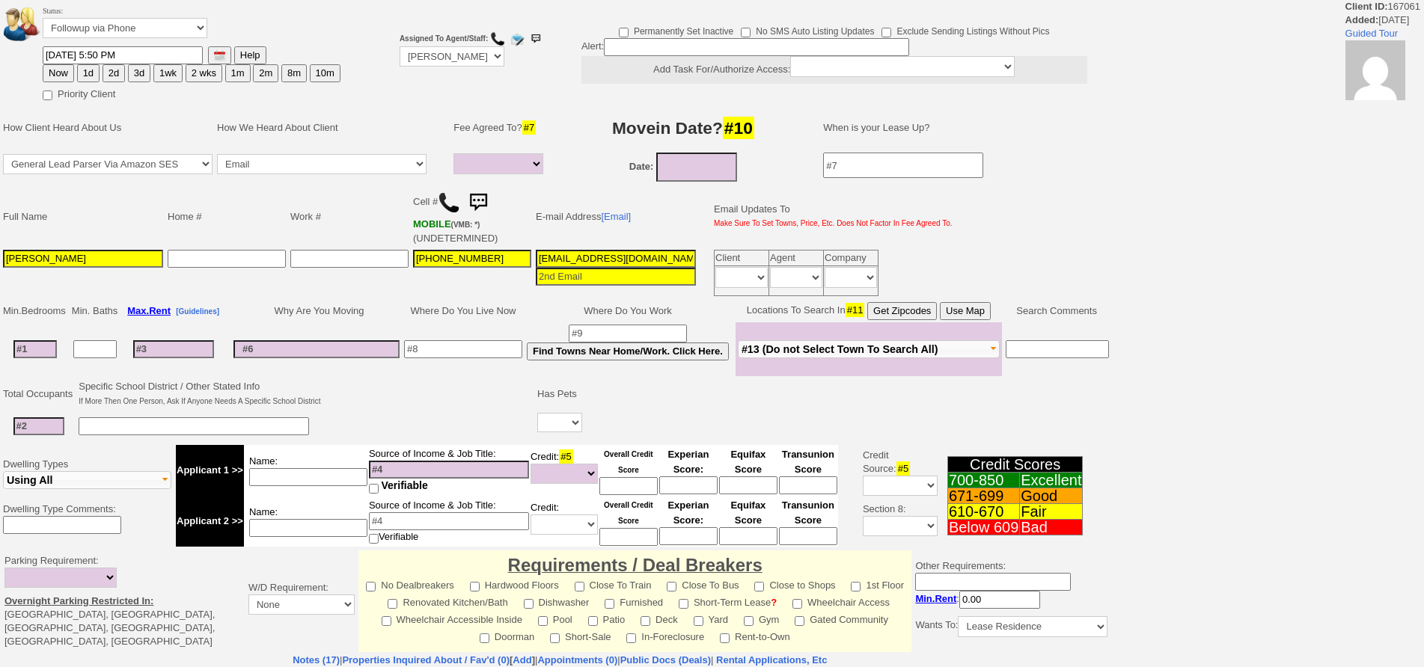
select select
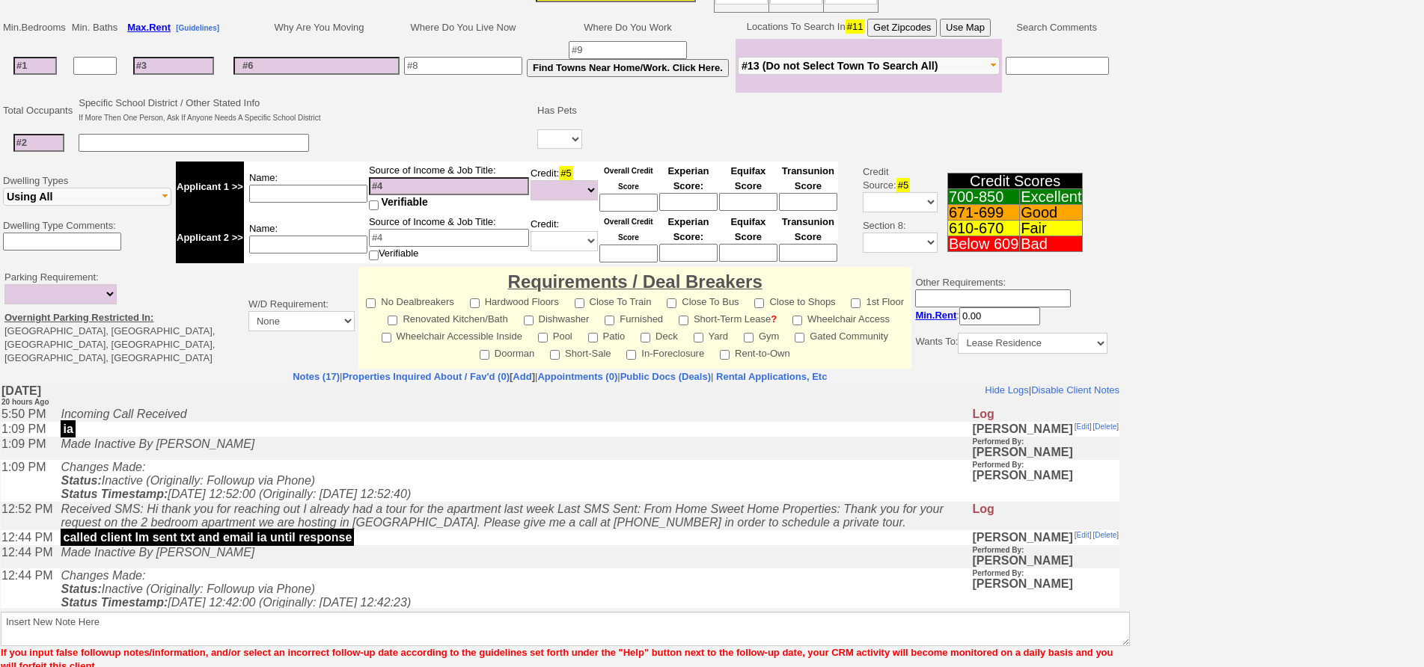
click at [385, 480] on td "Changes Made: Status: Inactive (Originally: Followup via Phone) Status Timestam…" at bounding box center [512, 481] width 918 height 42
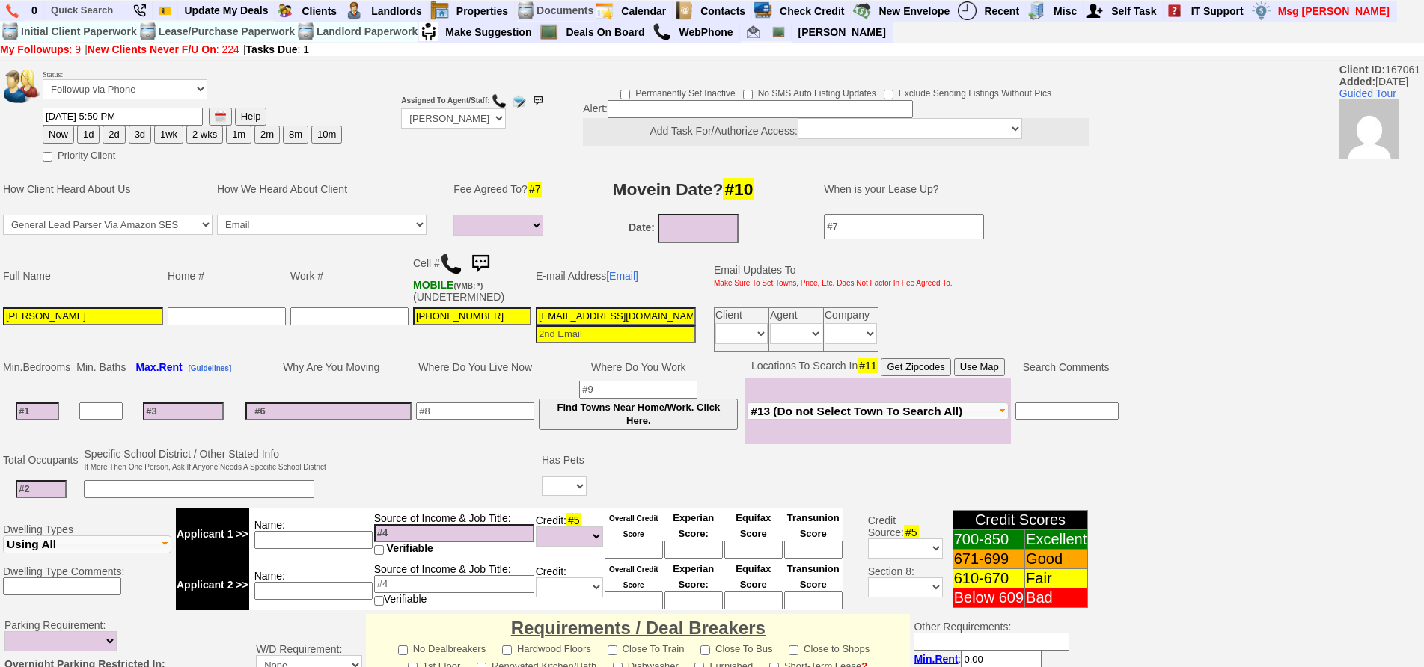
click at [485, 252] on img at bounding box center [480, 264] width 30 height 30
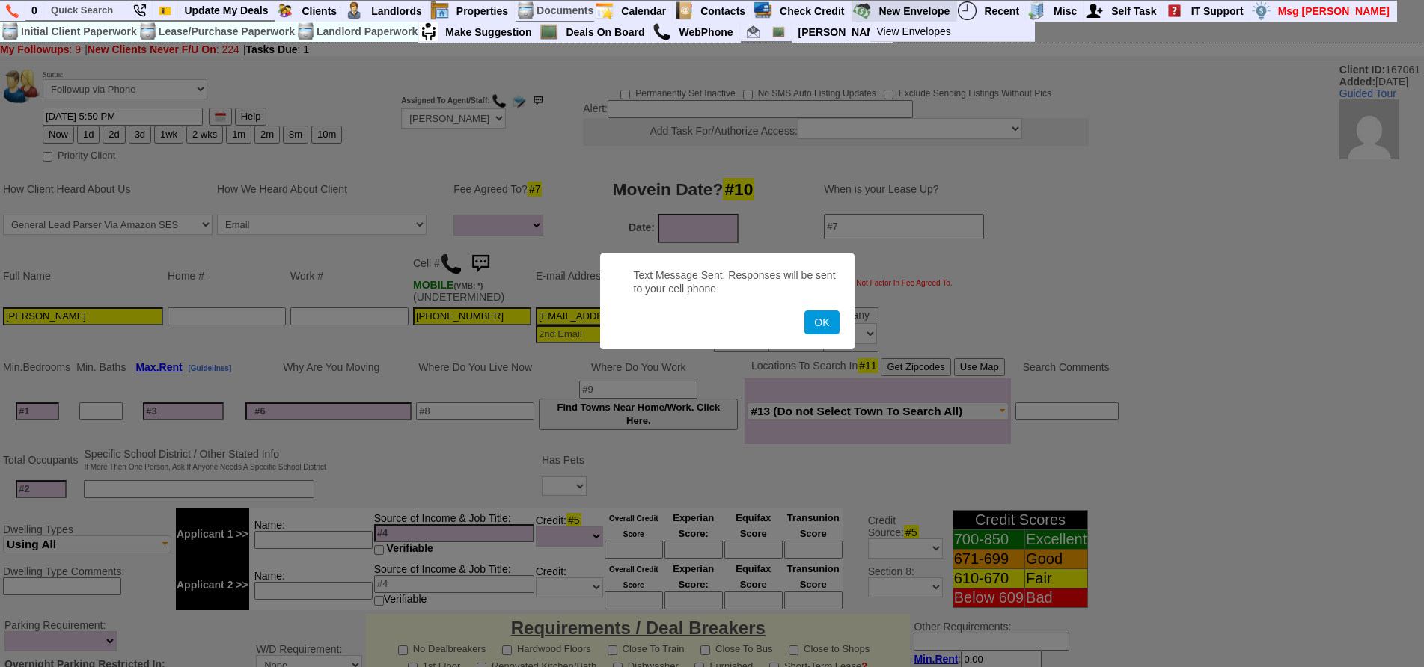
click at [804, 310] on button "OK" at bounding box center [821, 322] width 34 height 24
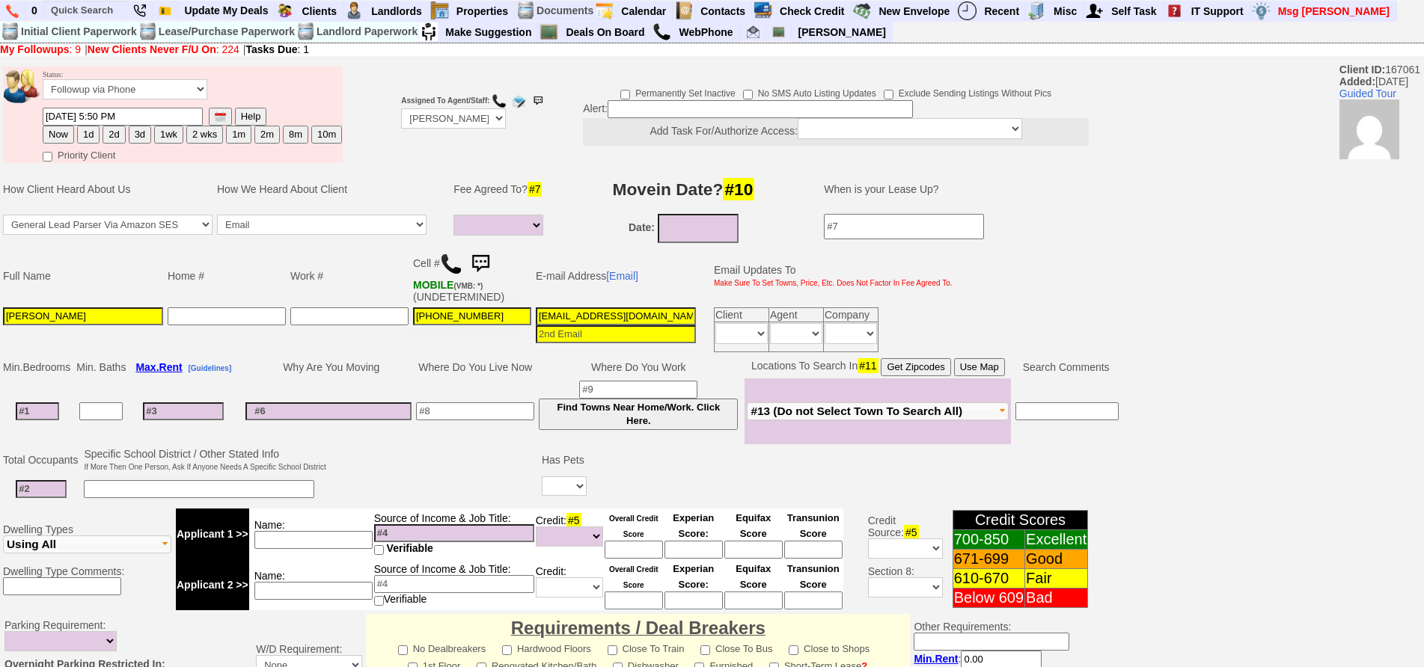
click at [480, 266] on img at bounding box center [480, 264] width 30 height 30
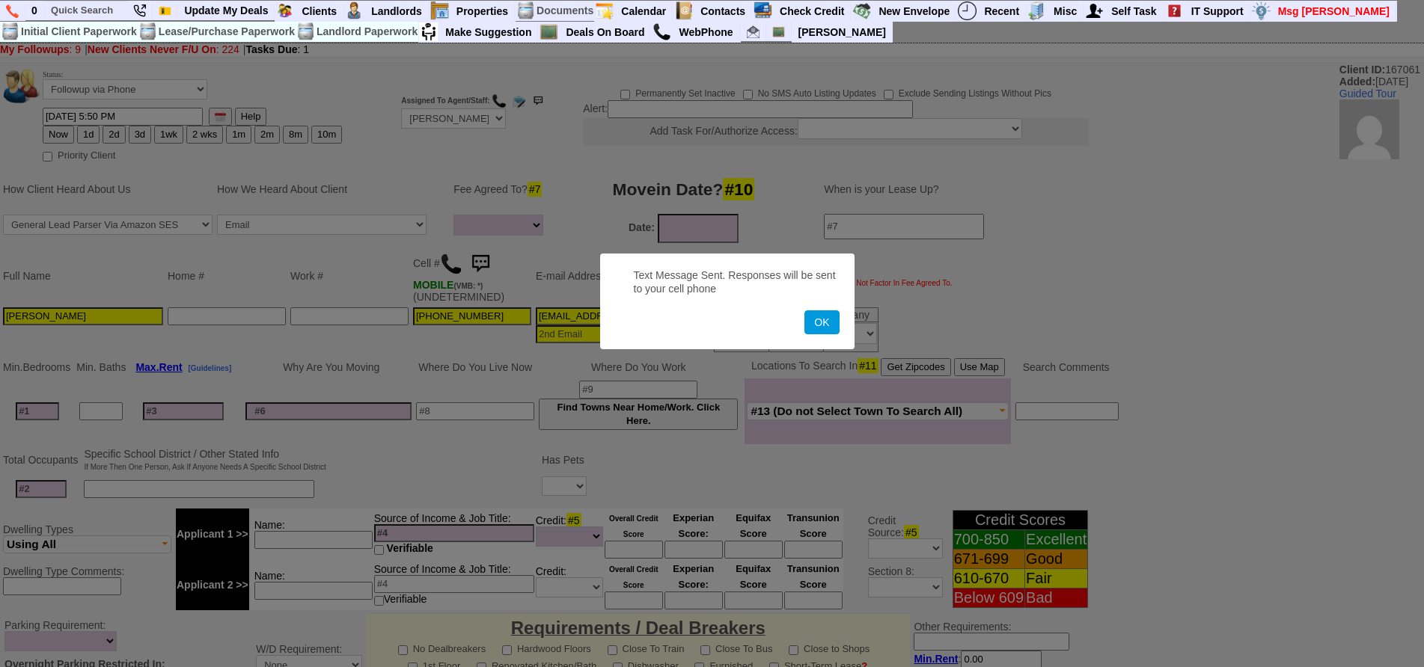
click at [804, 310] on button "OK" at bounding box center [821, 322] width 34 height 24
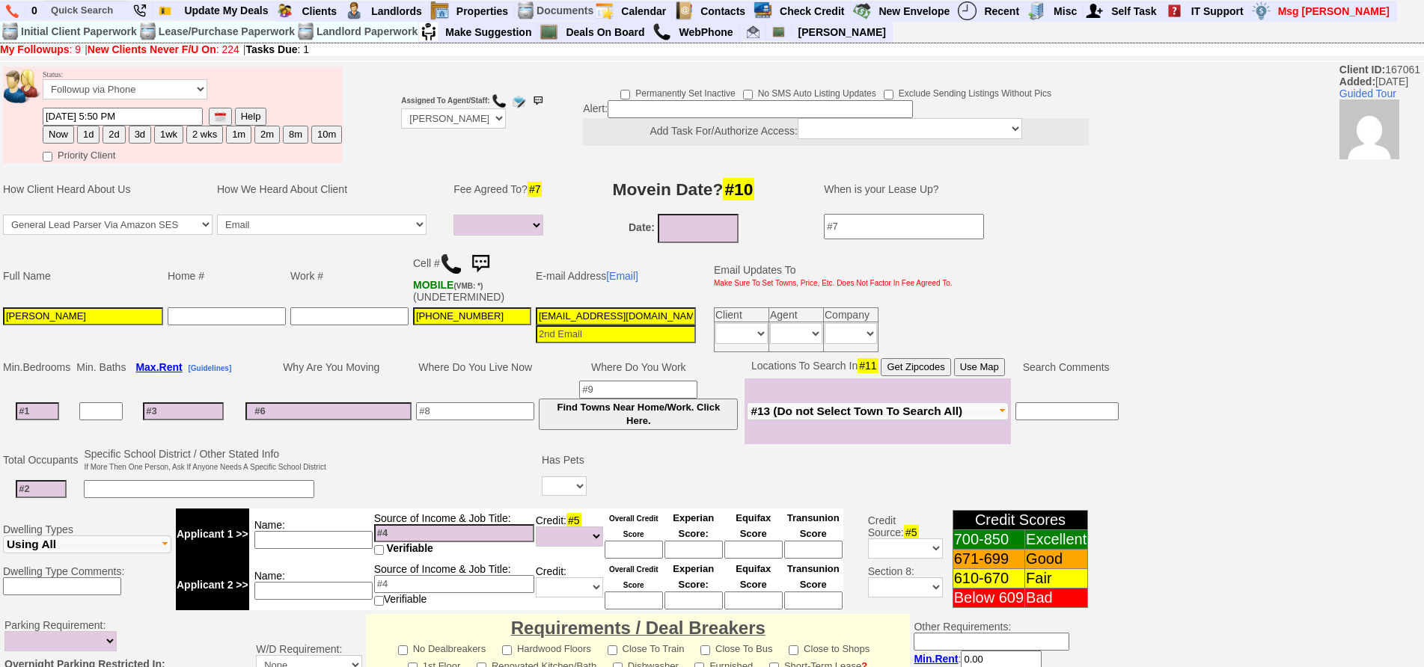
click at [480, 266] on img at bounding box center [480, 264] width 30 height 30
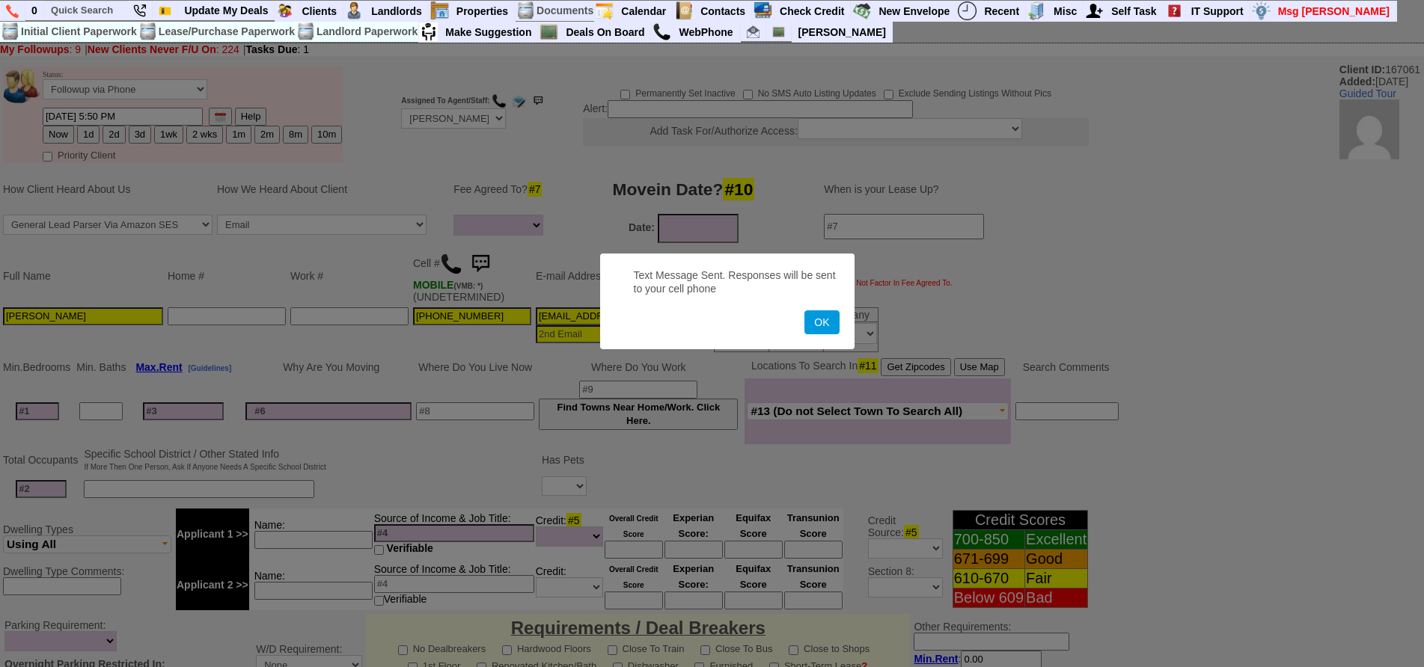
click at [804, 310] on button "OK" at bounding box center [821, 322] width 34 height 24
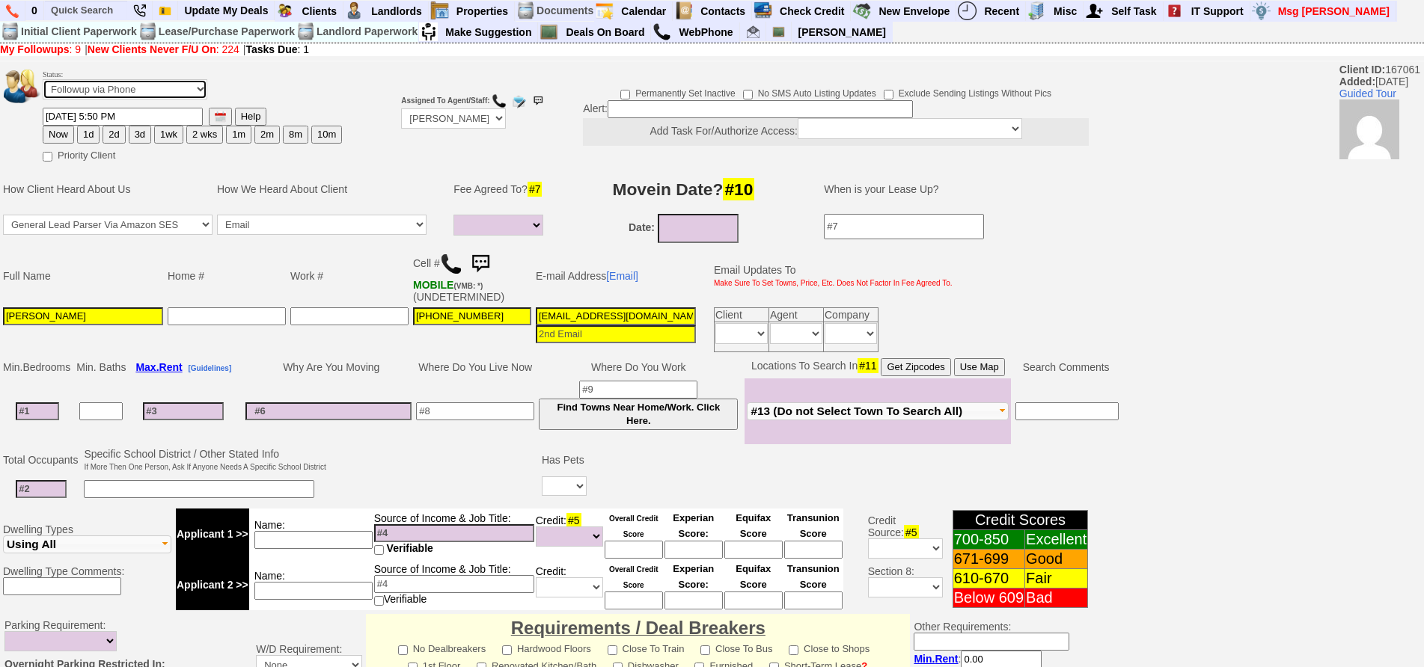
click at [141, 91] on select "Followup via Phone Followup via Email Followup When Section 8 Property Found De…" at bounding box center [125, 89] width 165 height 20
select select "Inactive"
click at [43, 79] on select "Followup via Phone Followup via Email Followup When Section 8 Property Found De…" at bounding box center [125, 89] width 165 height 20
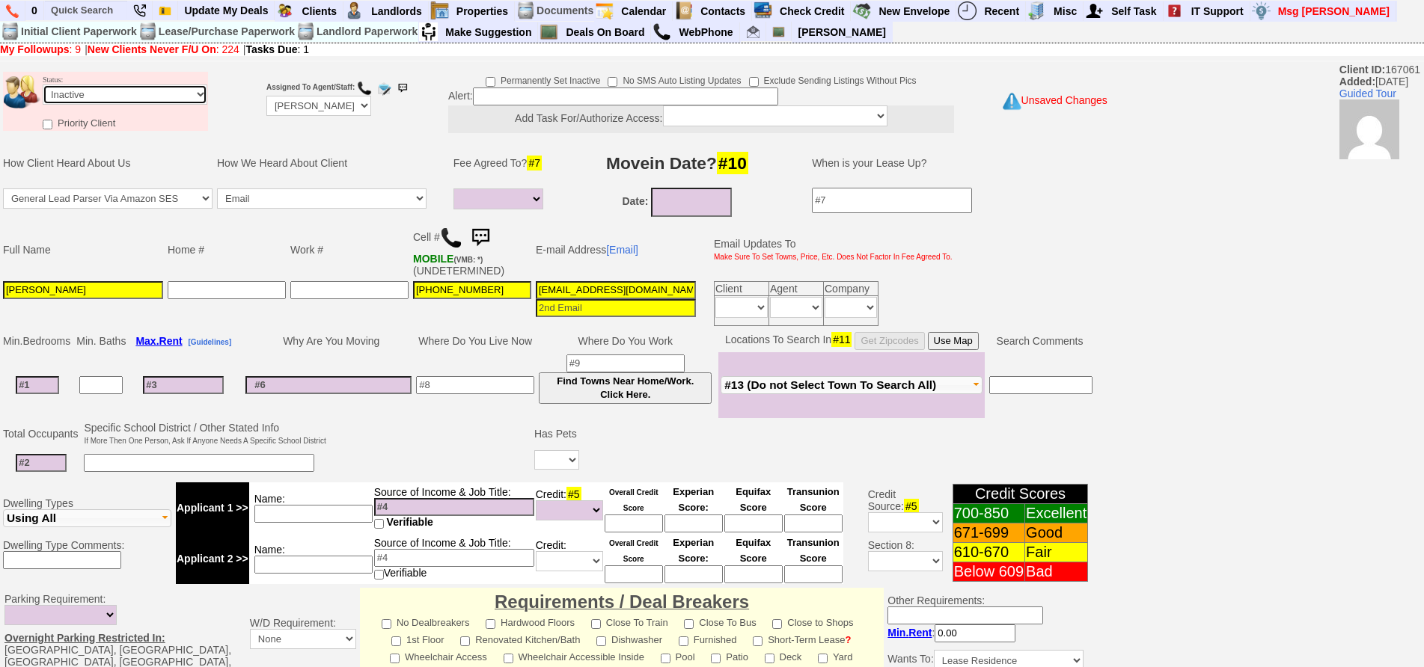
scroll to position [393, 0]
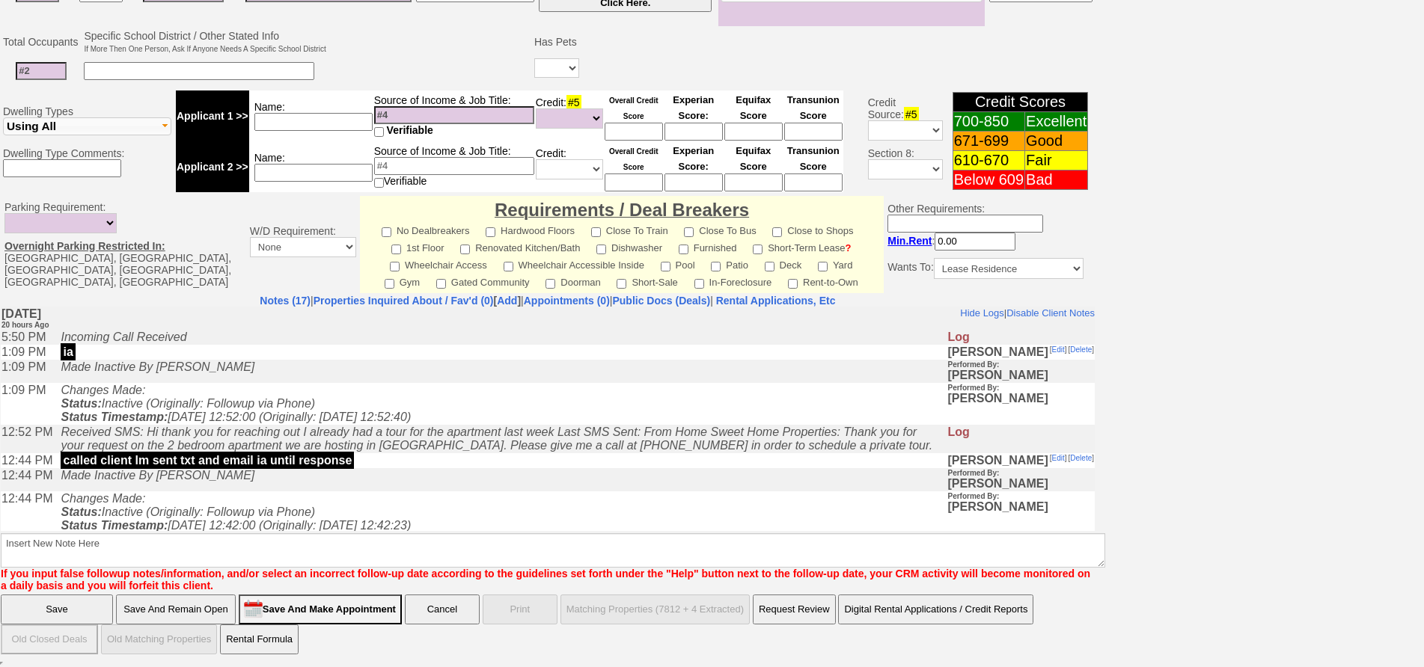
drag, startPoint x: 456, startPoint y: 845, endPoint x: 446, endPoint y: 531, distance: 314.3
click html "Hide Logs | Disable Client Notes Include Logs (14) | Disable Client Notes Tuesd…"
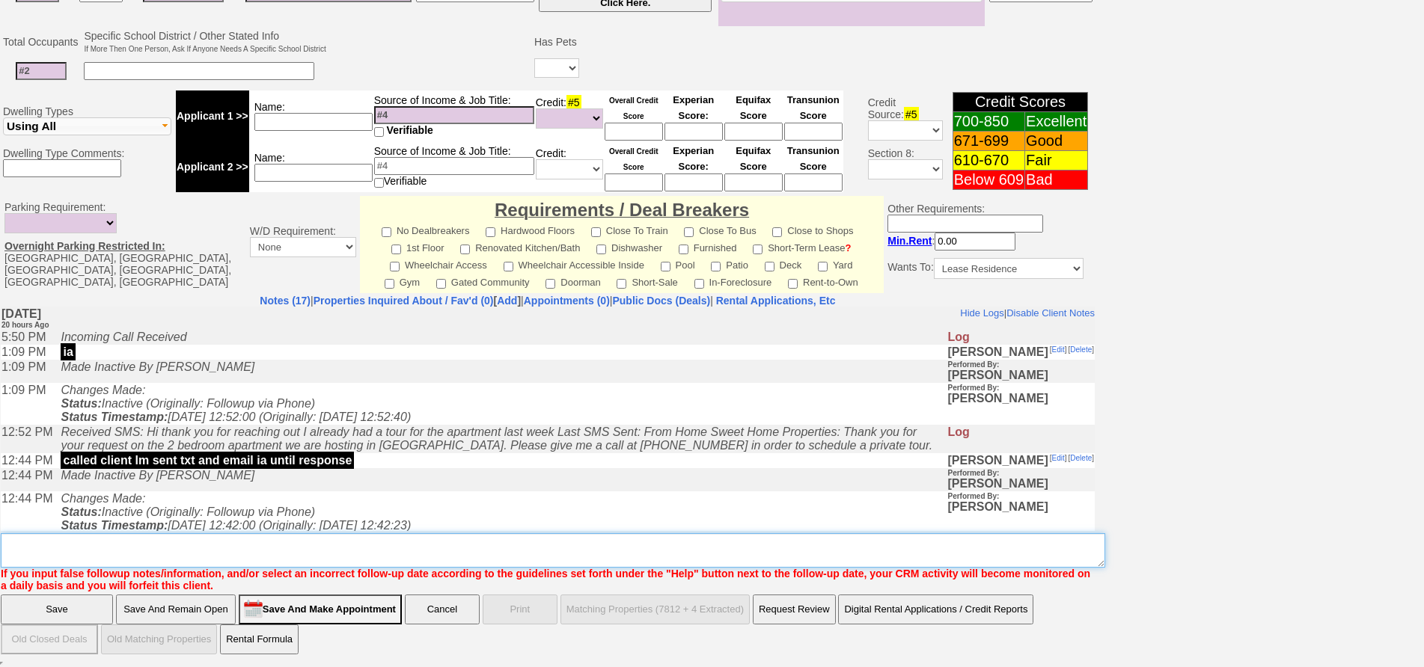
click at [456, 539] on textarea "Insert New Note Here" at bounding box center [553, 550] width 1104 height 34
type textarea ";"
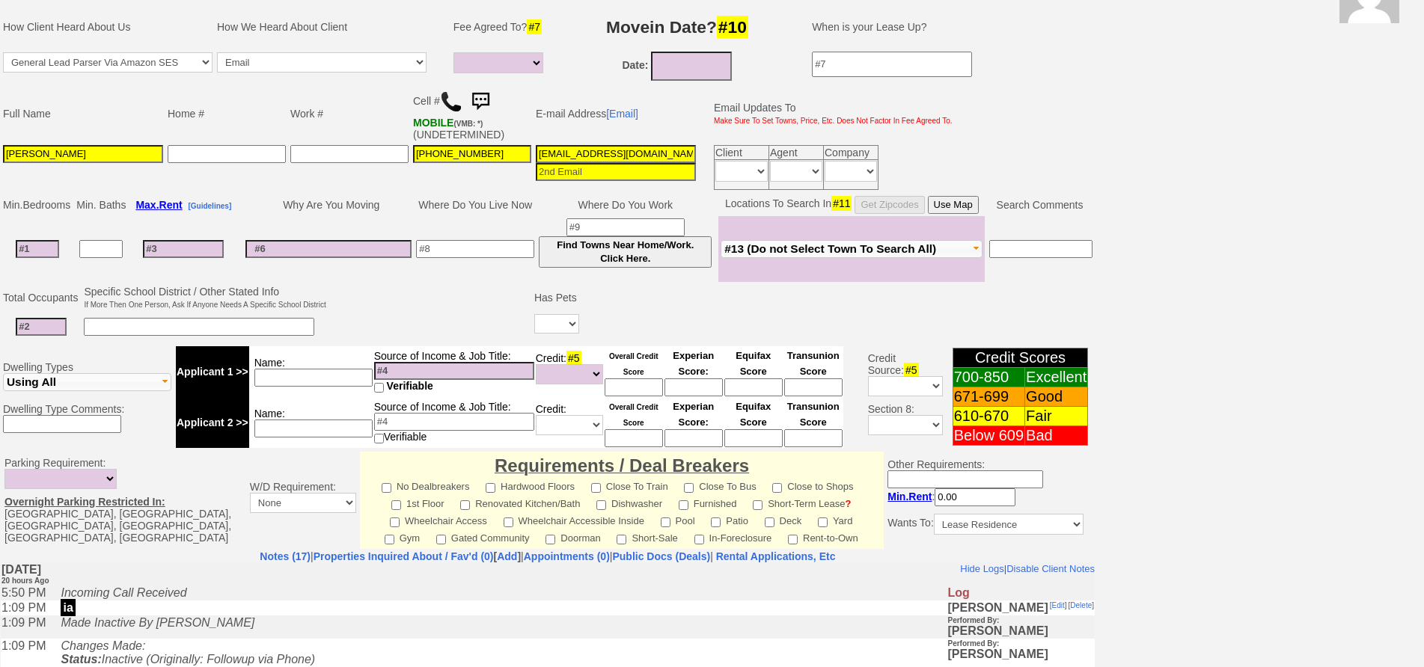
scroll to position [0, 0]
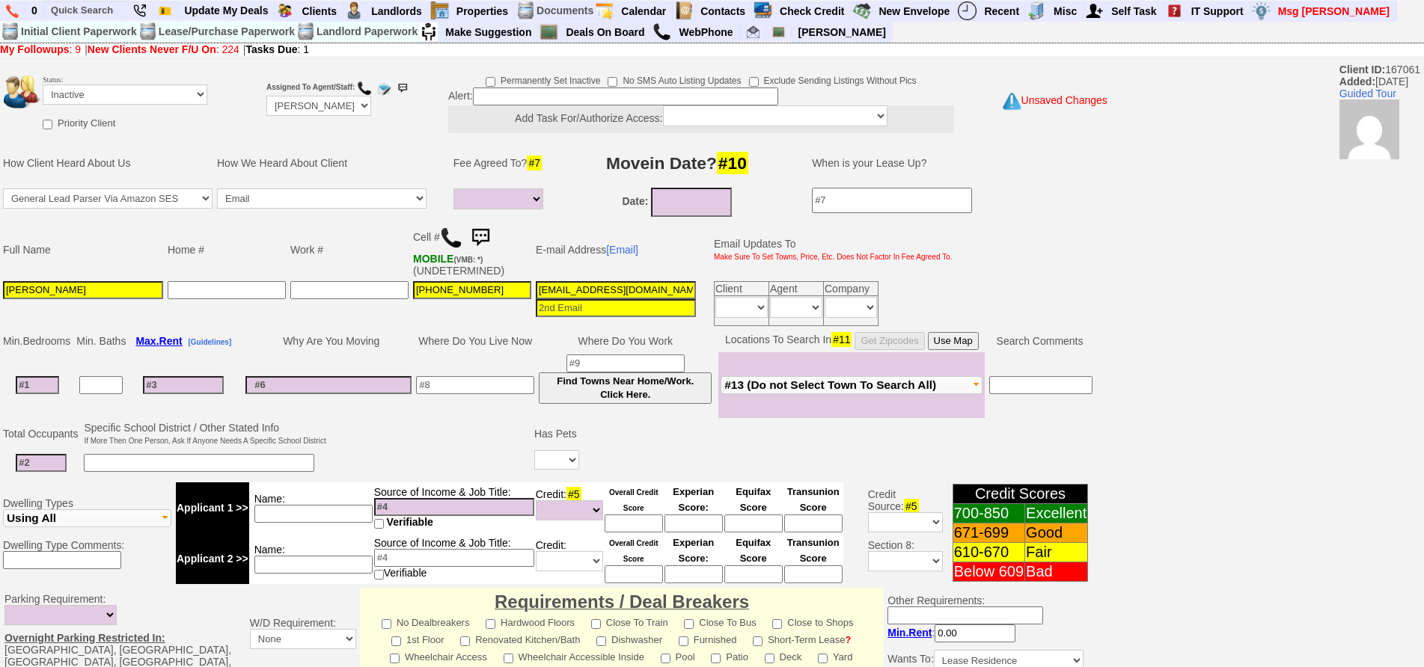
type textarea "looking in nyack very limited inventory ia"
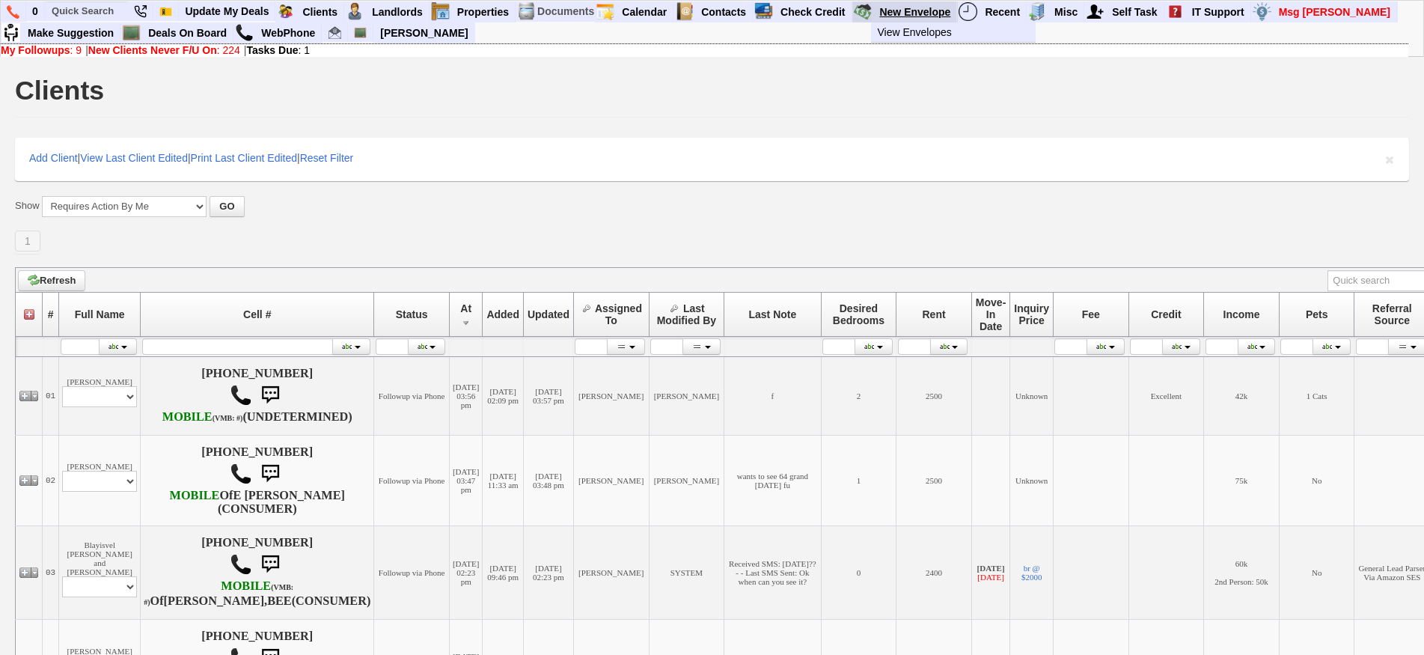
click at [909, 10] on link "New Envelope" at bounding box center [915, 11] width 84 height 19
click at [96, 10] on input "text" at bounding box center [87, 10] width 82 height 19
click at [106, 14] on input "64712" at bounding box center [87, 10] width 82 height 19
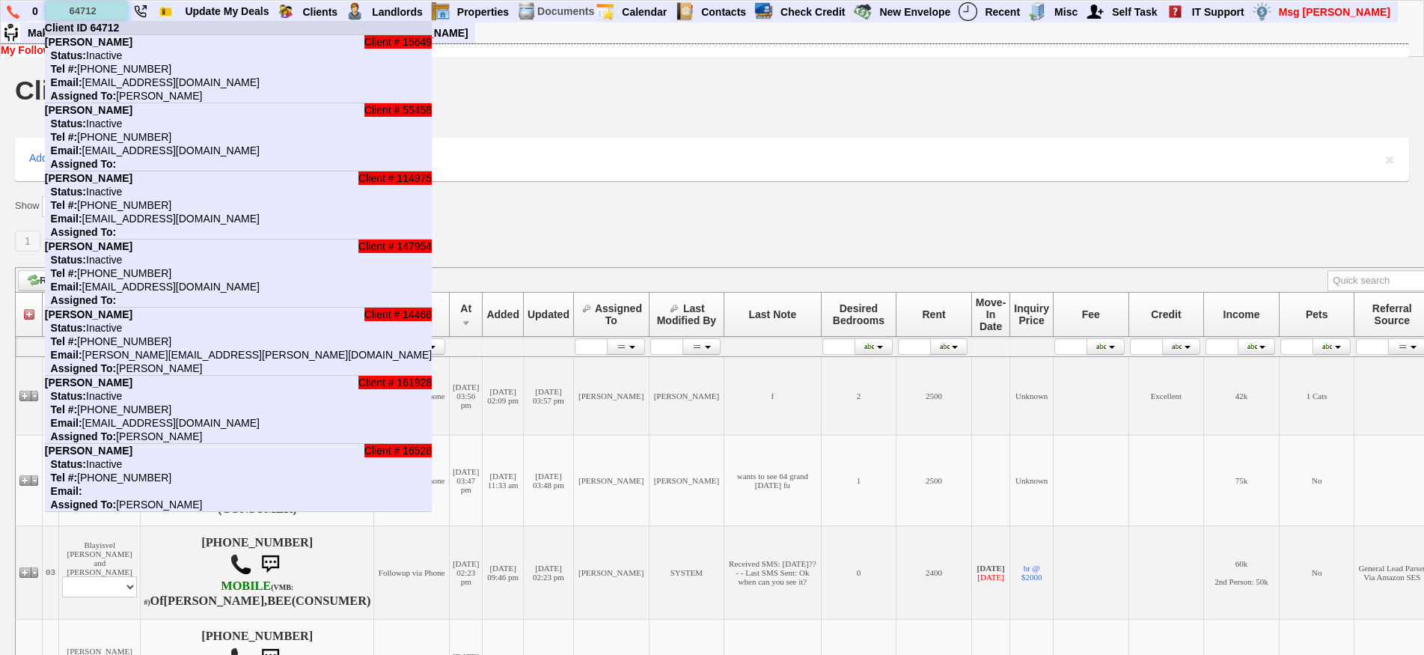
type input "64712"
click at [119, 22] on b "Client ID 64712" at bounding box center [82, 28] width 75 height 12
click at [94, 7] on input "text" at bounding box center [87, 10] width 82 height 19
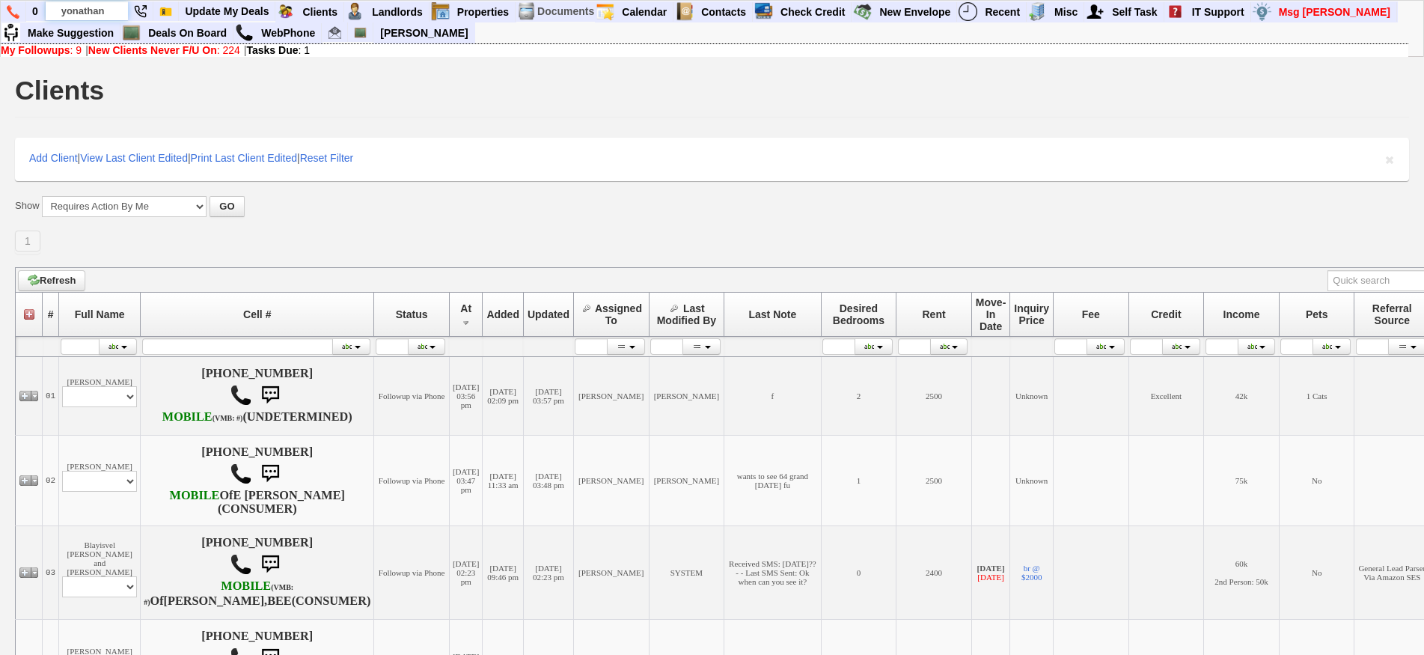
click at [112, 14] on input "yonathan" at bounding box center [87, 10] width 82 height 19
click at [111, 13] on input "yonathan" at bounding box center [87, 10] width 82 height 19
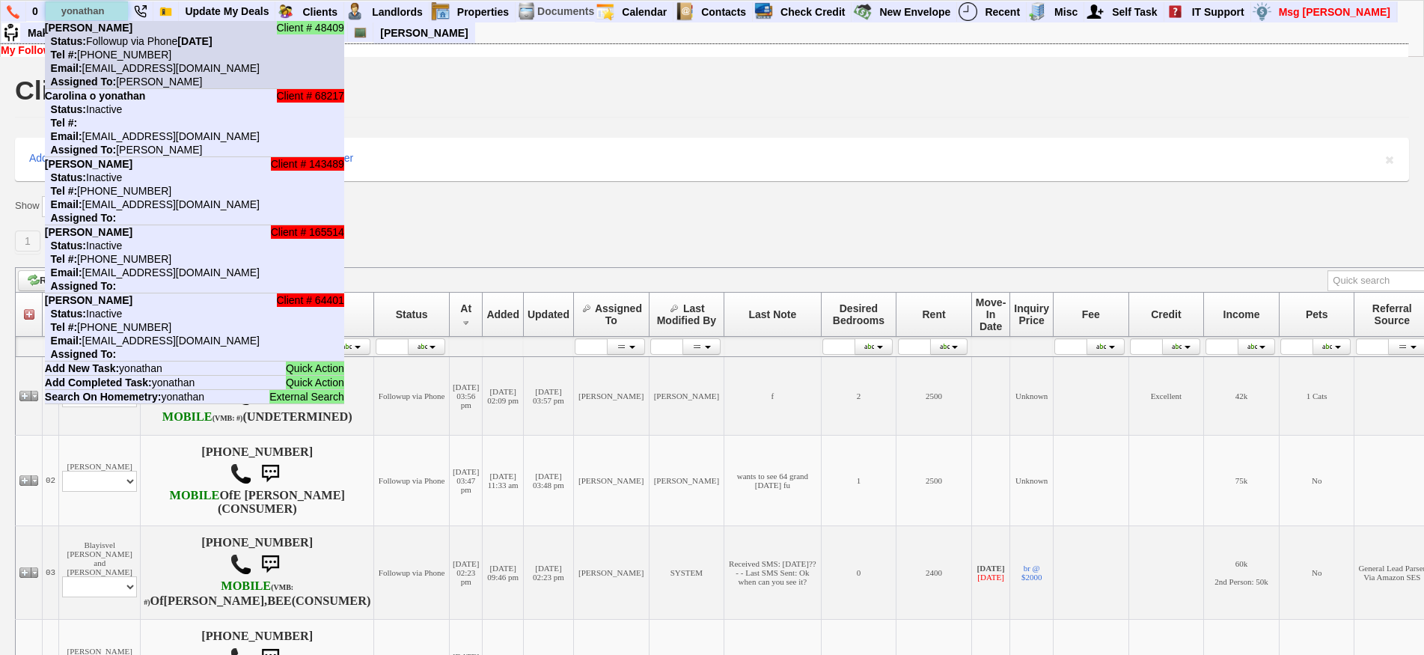
type input "yonathan"
click at [123, 34] on li "Client # 48409 [PERSON_NAME] Status: Followup via Phone [DATE] Tel #: [PHONE_NU…" at bounding box center [194, 55] width 299 height 68
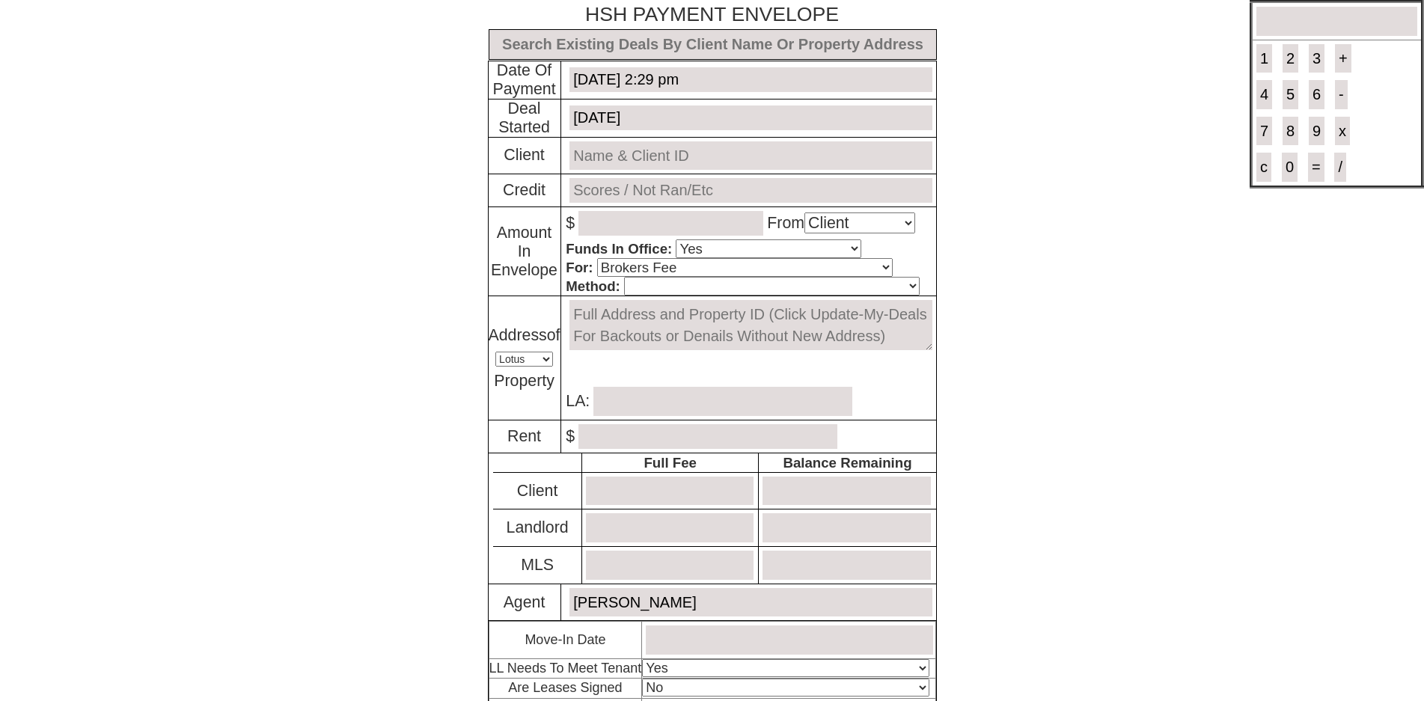
select select "Client"
select select "Yes"
select select "Brokers Fee"
select select "Lotus"
select select "Yes"
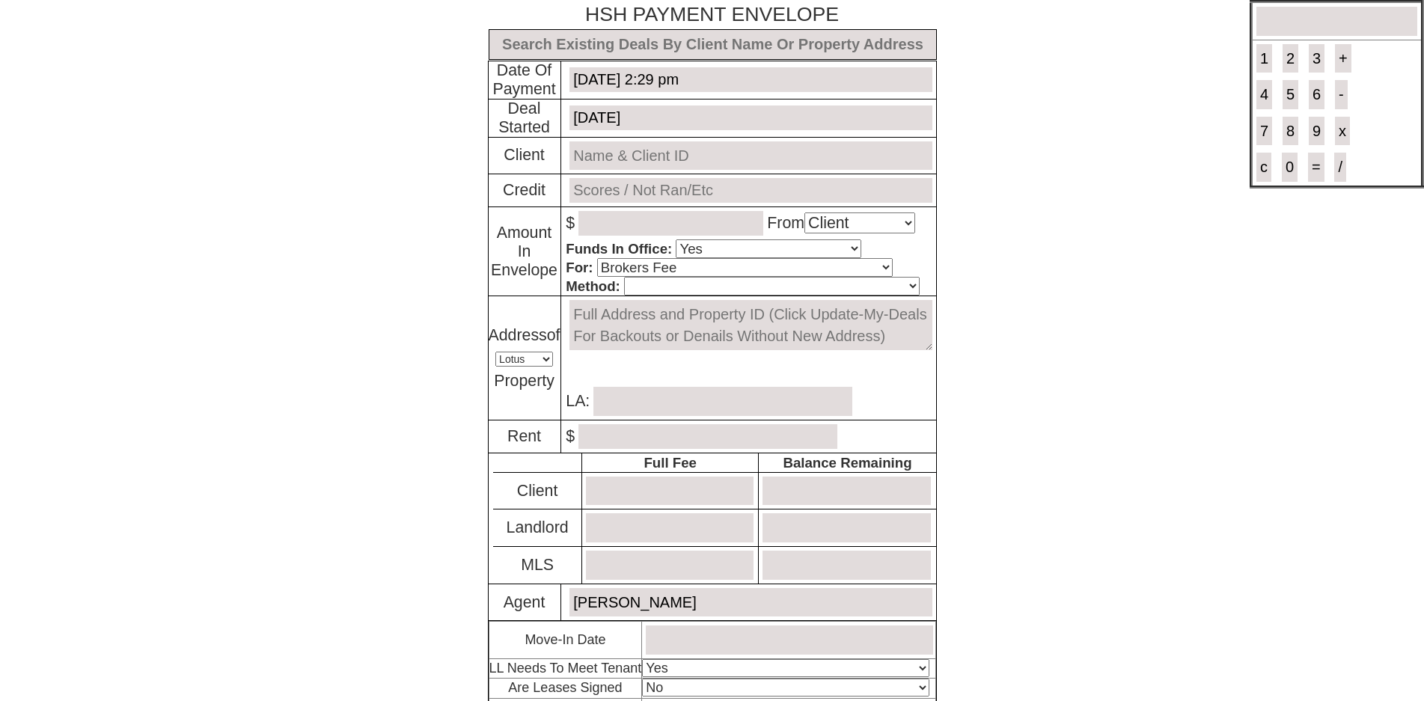
select select "No"
click at [869, 48] on input "text" at bounding box center [712, 44] width 448 height 31
click at [144, 83] on body "× Close Login E-mail Address: Gillyqueen@gmail.com Login!" at bounding box center [712, 433] width 1424 height 867
click at [610, 53] on input "text" at bounding box center [712, 44] width 448 height 31
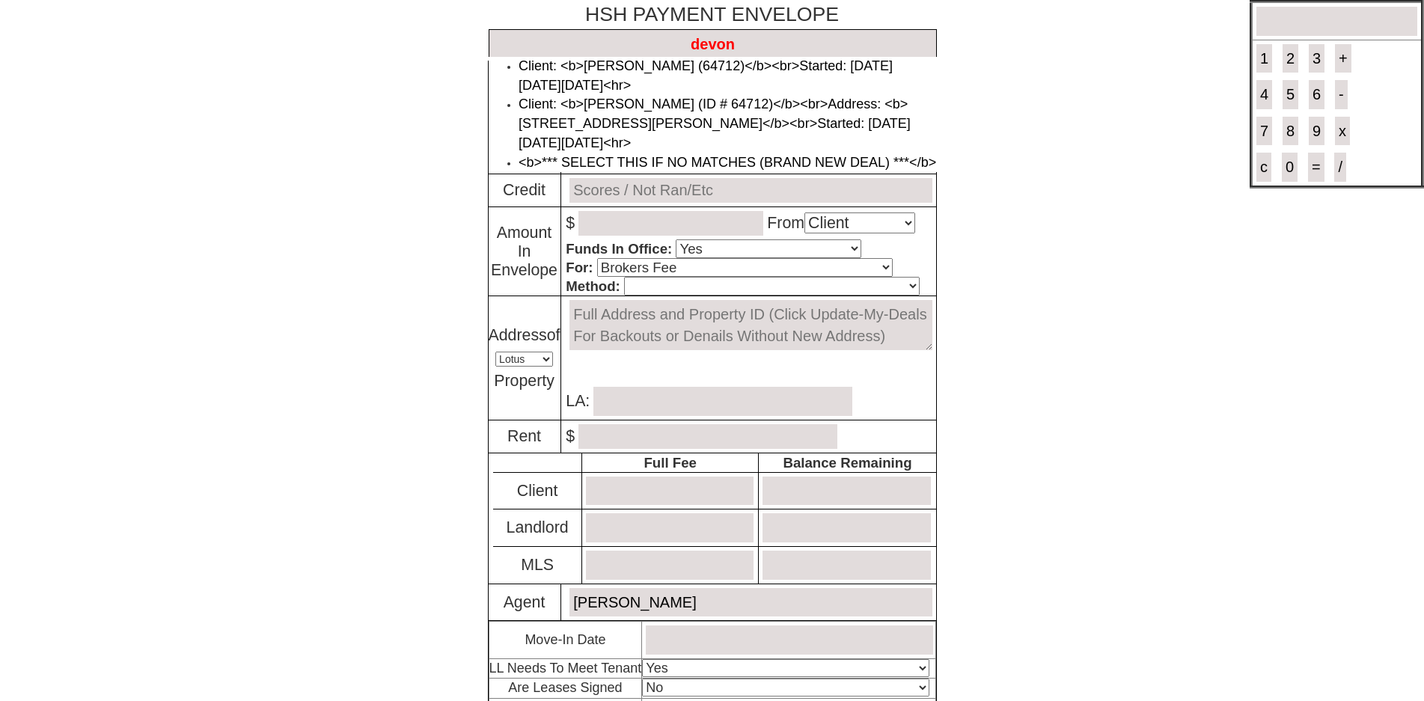
type input "devon"
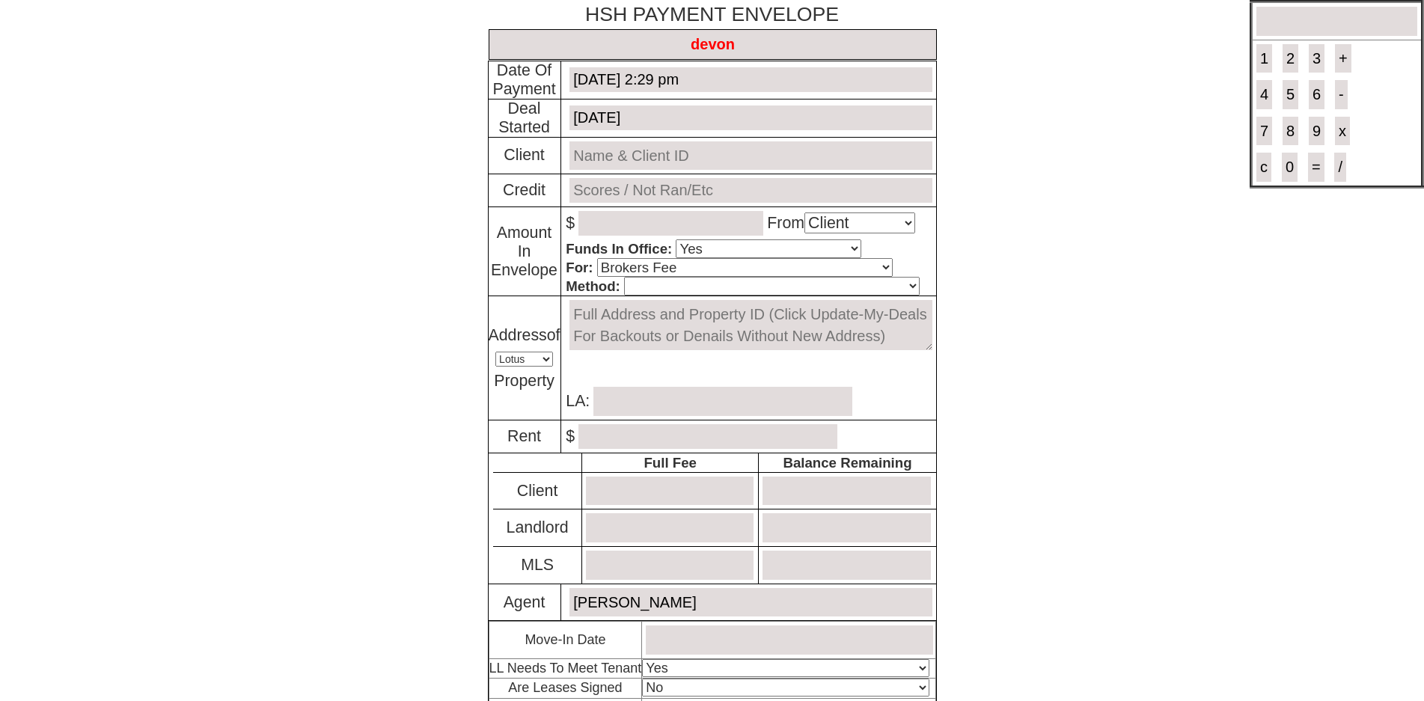
click at [544, 35] on input "devon" at bounding box center [712, 44] width 448 height 31
type input "devon"
click at [596, 43] on input "devon" at bounding box center [712, 44] width 448 height 31
click at [622, 44] on input "devon" at bounding box center [712, 44] width 448 height 31
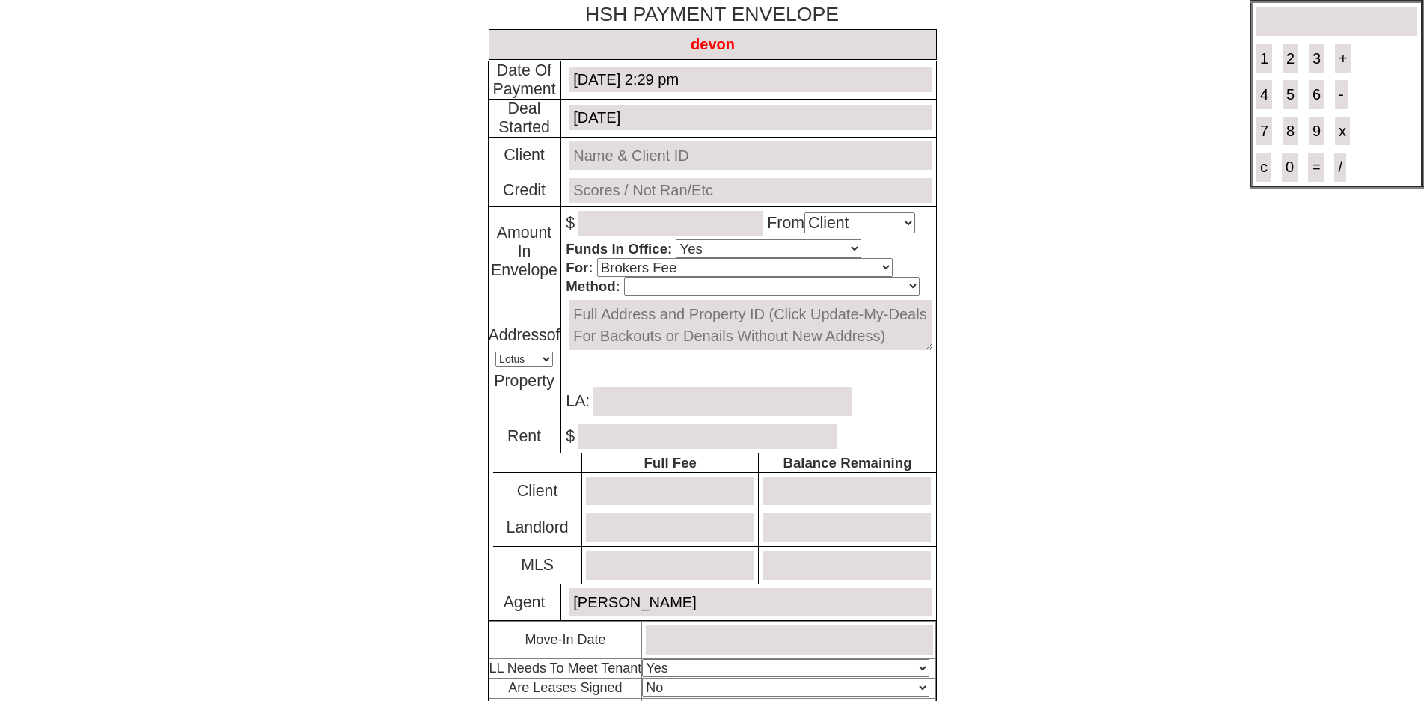
drag, startPoint x: 708, startPoint y: 47, endPoint x: 788, endPoint y: 52, distance: 79.4
click at [711, 47] on input "devon" at bounding box center [712, 44] width 448 height 31
click at [788, 52] on input "devon" at bounding box center [712, 44] width 448 height 31
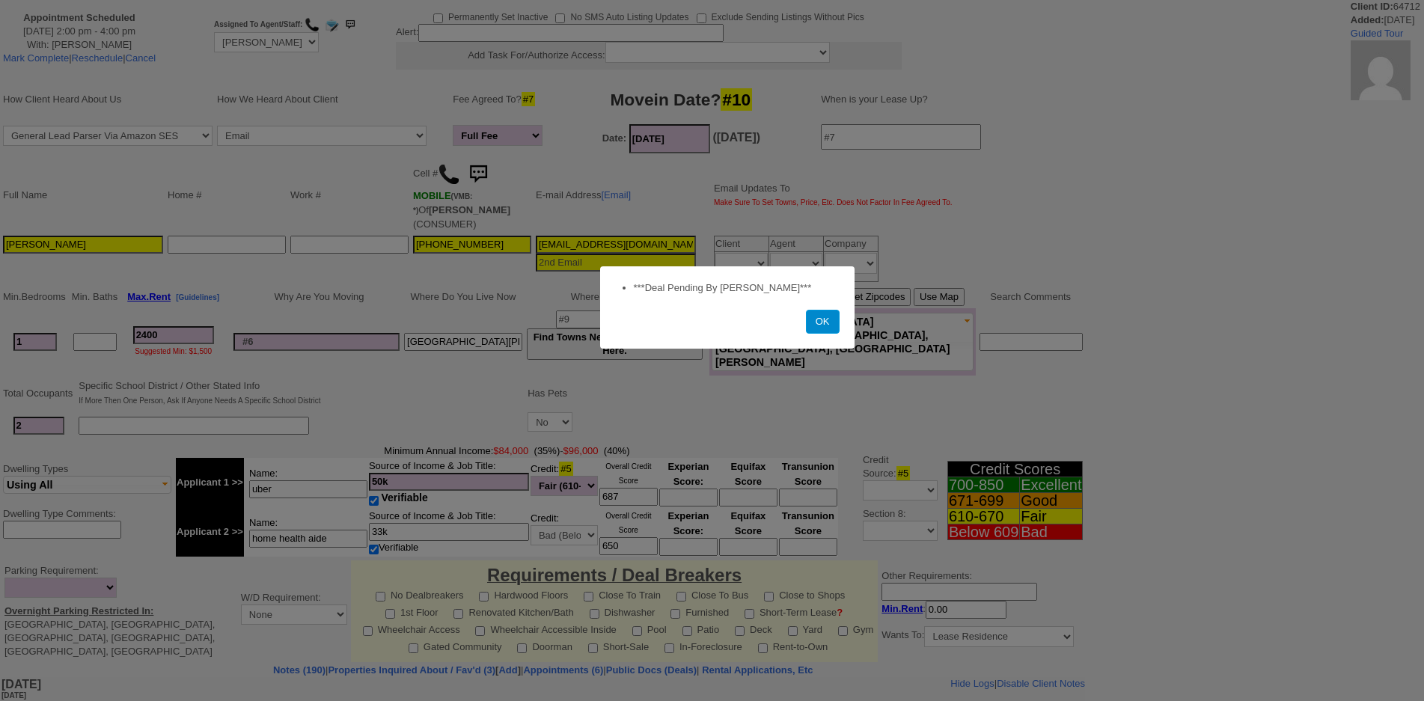
click at [819, 325] on button "OK" at bounding box center [823, 322] width 34 height 24
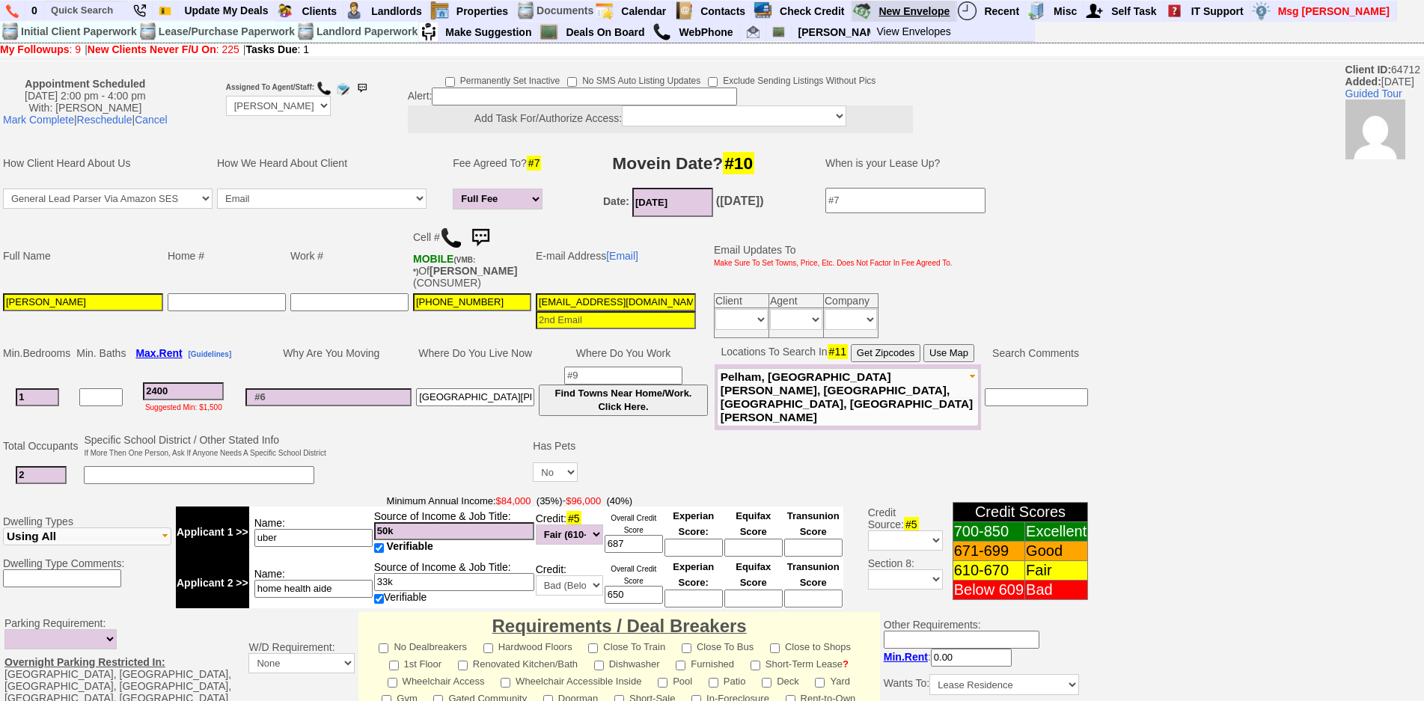
click at [923, 11] on link "New Envelope" at bounding box center [914, 10] width 84 height 19
click at [74, 116] on link "Mark Complete" at bounding box center [38, 120] width 71 height 12
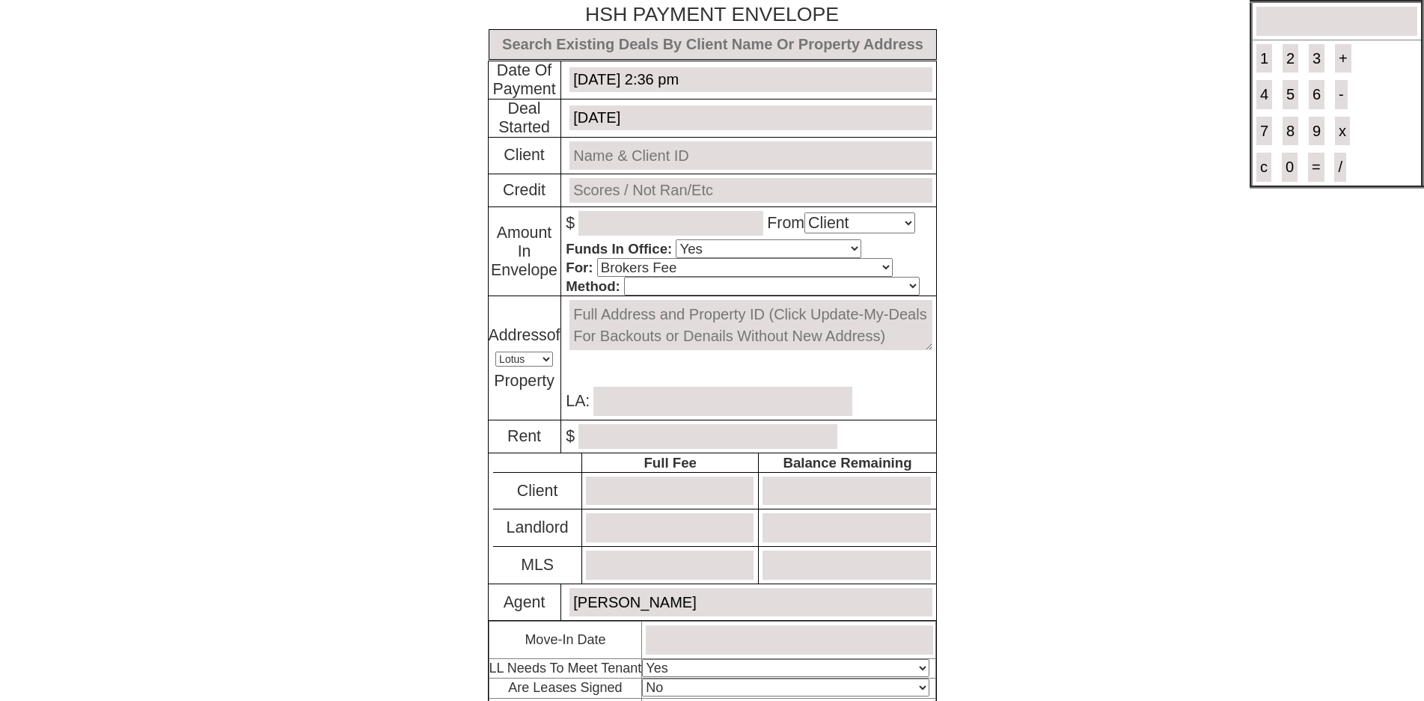
select select "Client"
select select "Yes"
select select "Brokers Fee"
select select "Lotus"
select select "Yes"
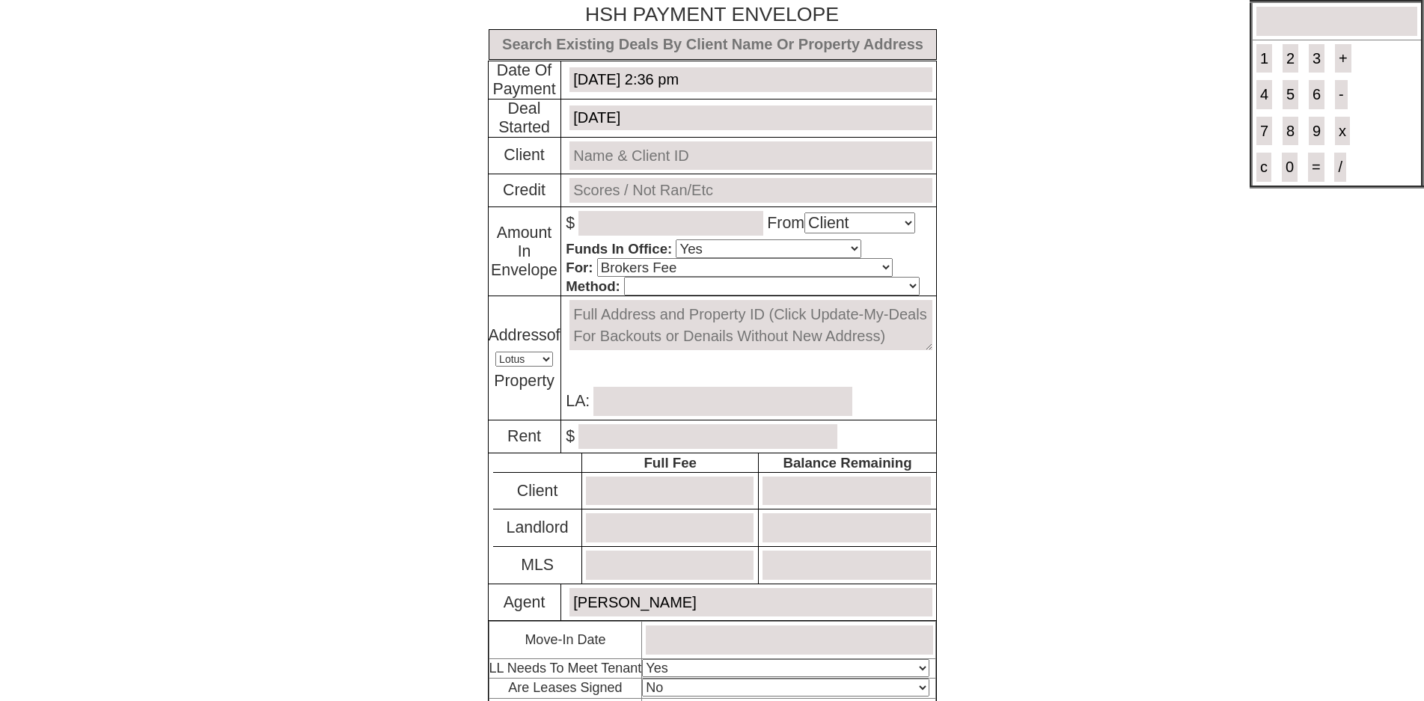
select select "No"
click at [589, 37] on input "text" at bounding box center [712, 44] width 448 height 31
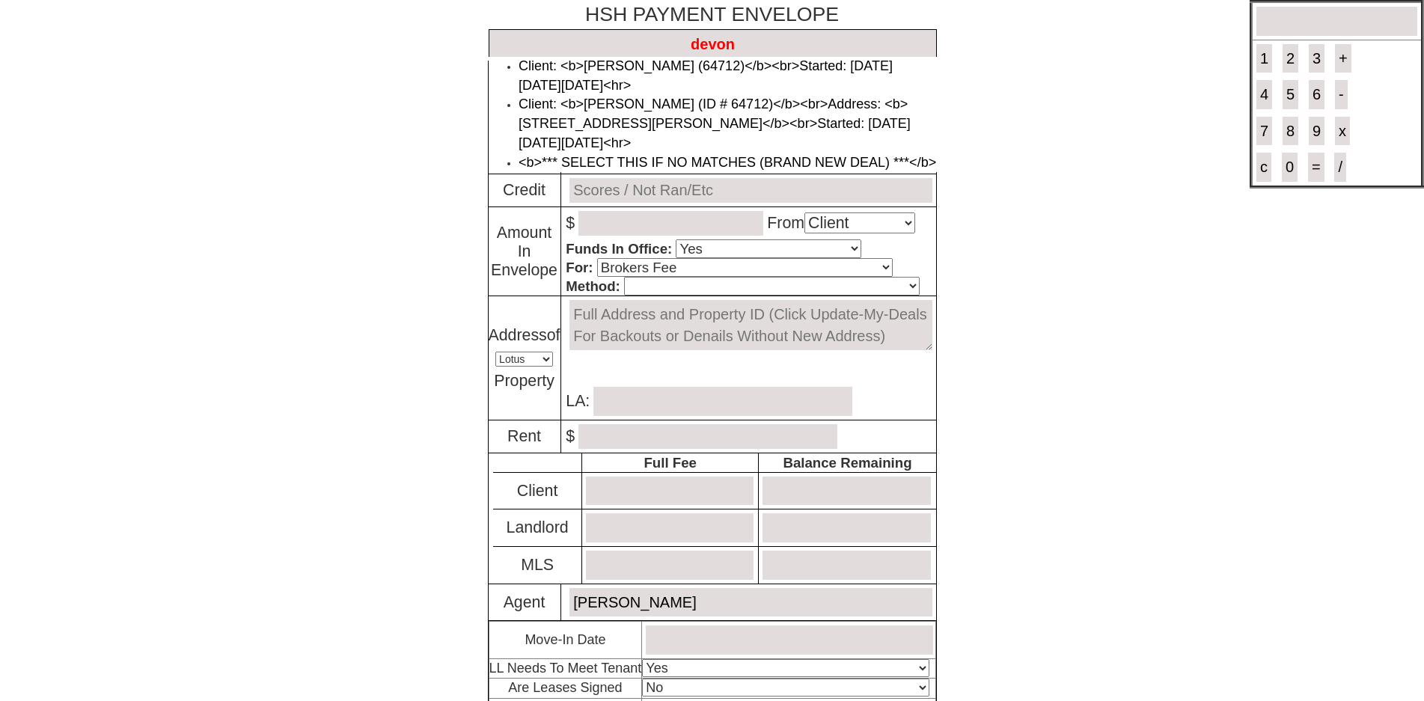
type input "devon"
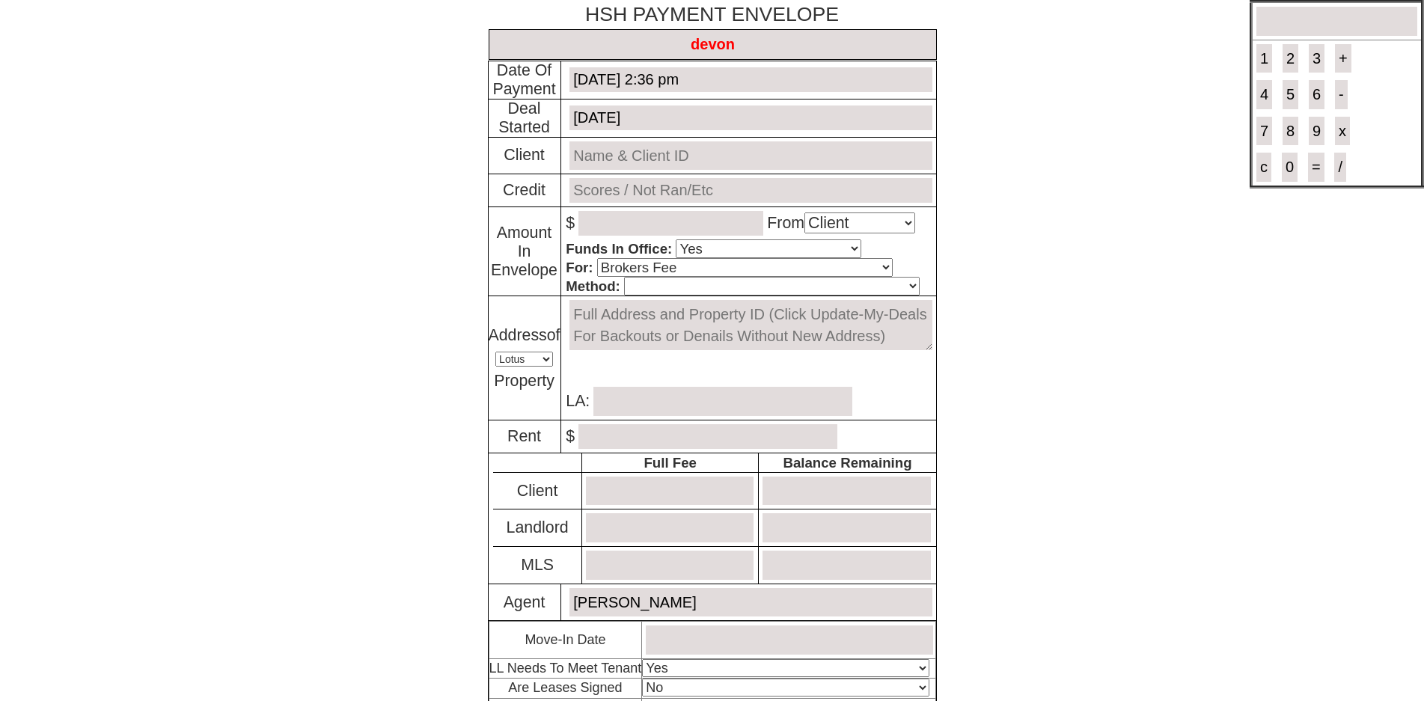
click at [571, 54] on input "devon" at bounding box center [712, 44] width 448 height 31
click at [719, 59] on input "devon" at bounding box center [712, 44] width 448 height 31
click at [765, 43] on input "devon" at bounding box center [712, 44] width 448 height 31
type input "devon"
click at [625, 45] on input "text" at bounding box center [712, 44] width 448 height 31
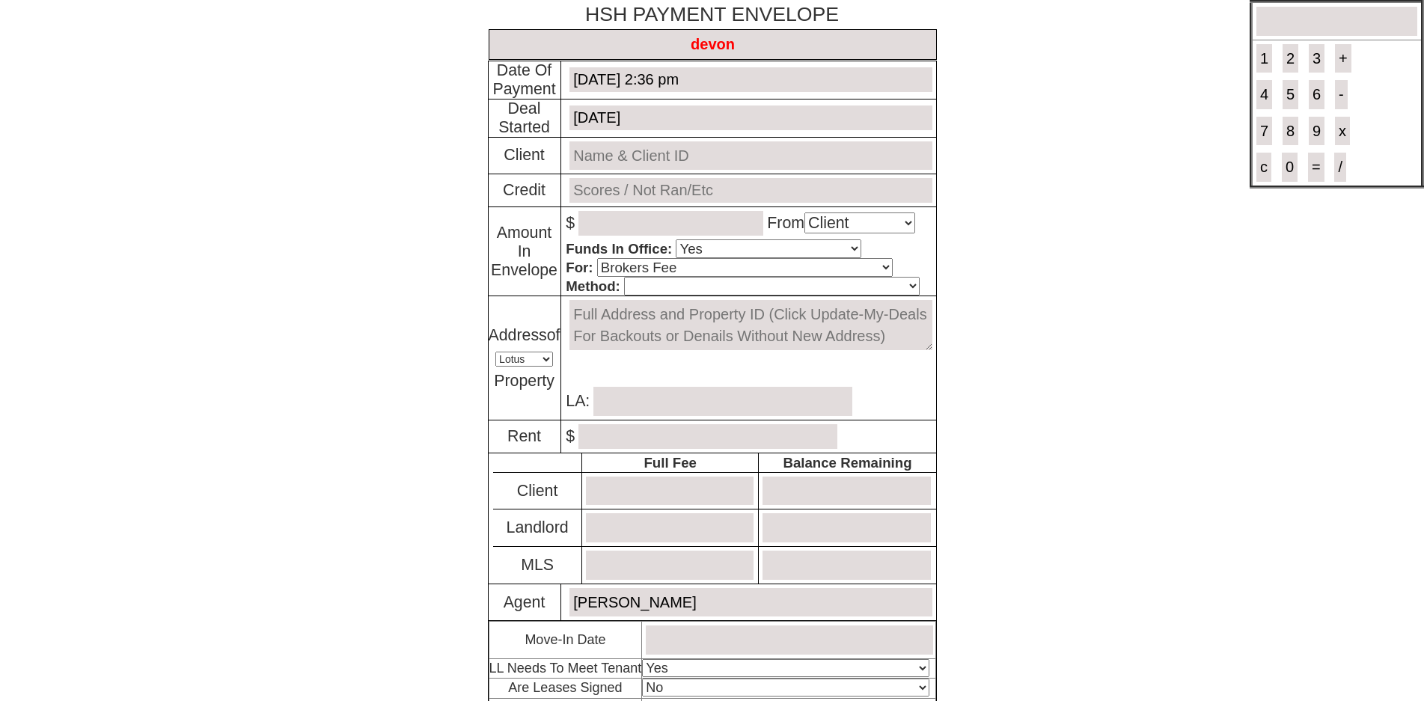
type input "devon"
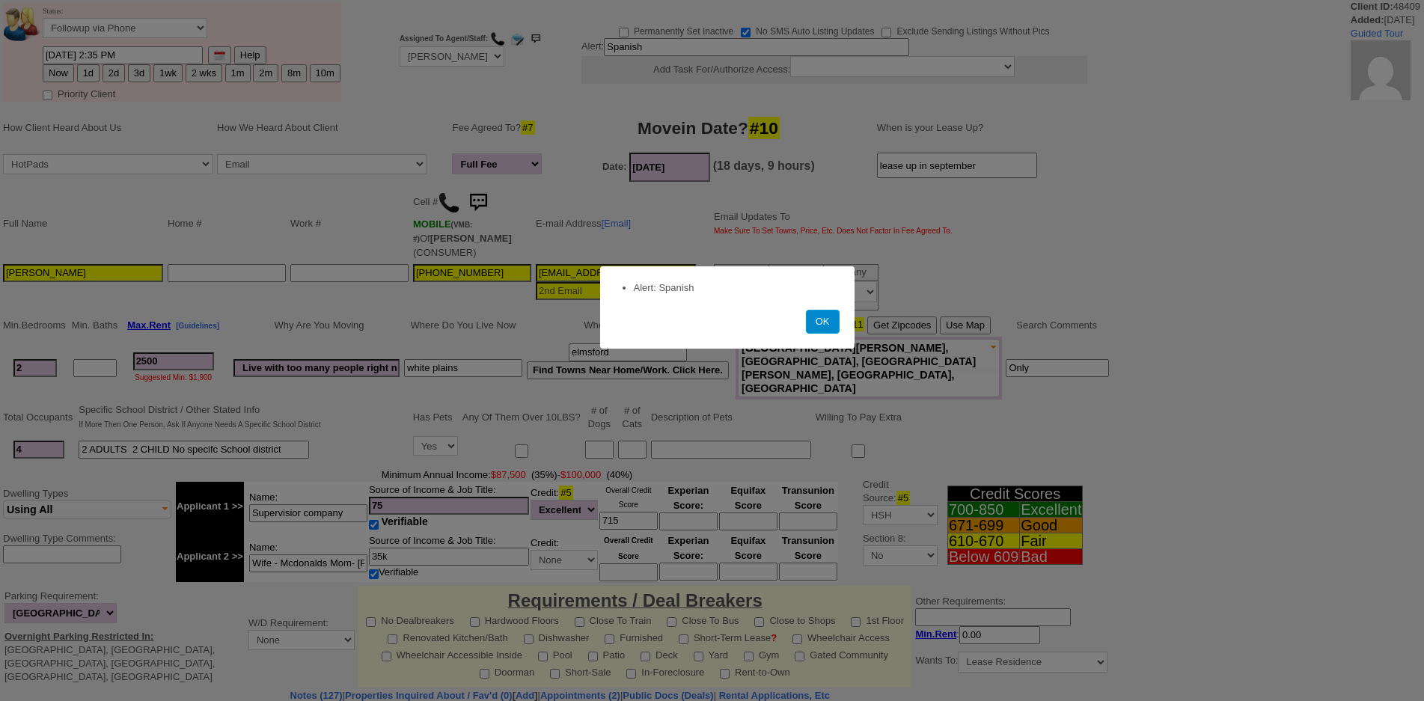
click at [809, 317] on button "OK" at bounding box center [823, 322] width 34 height 24
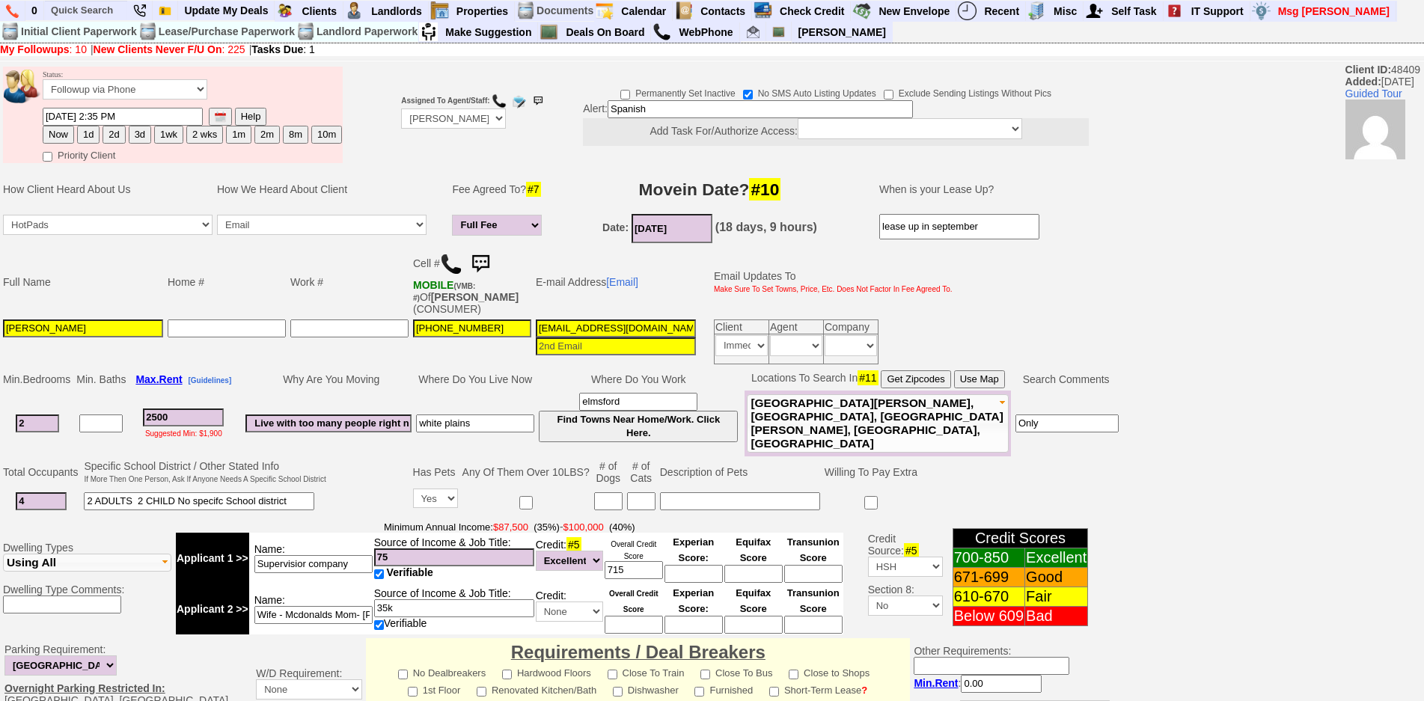
click at [604, 444] on td "elmsford Find Towns Near Home/Work. Click Here." at bounding box center [637, 423] width 203 height 66
click at [610, 500] on input at bounding box center [608, 501] width 28 height 18
type input "1"
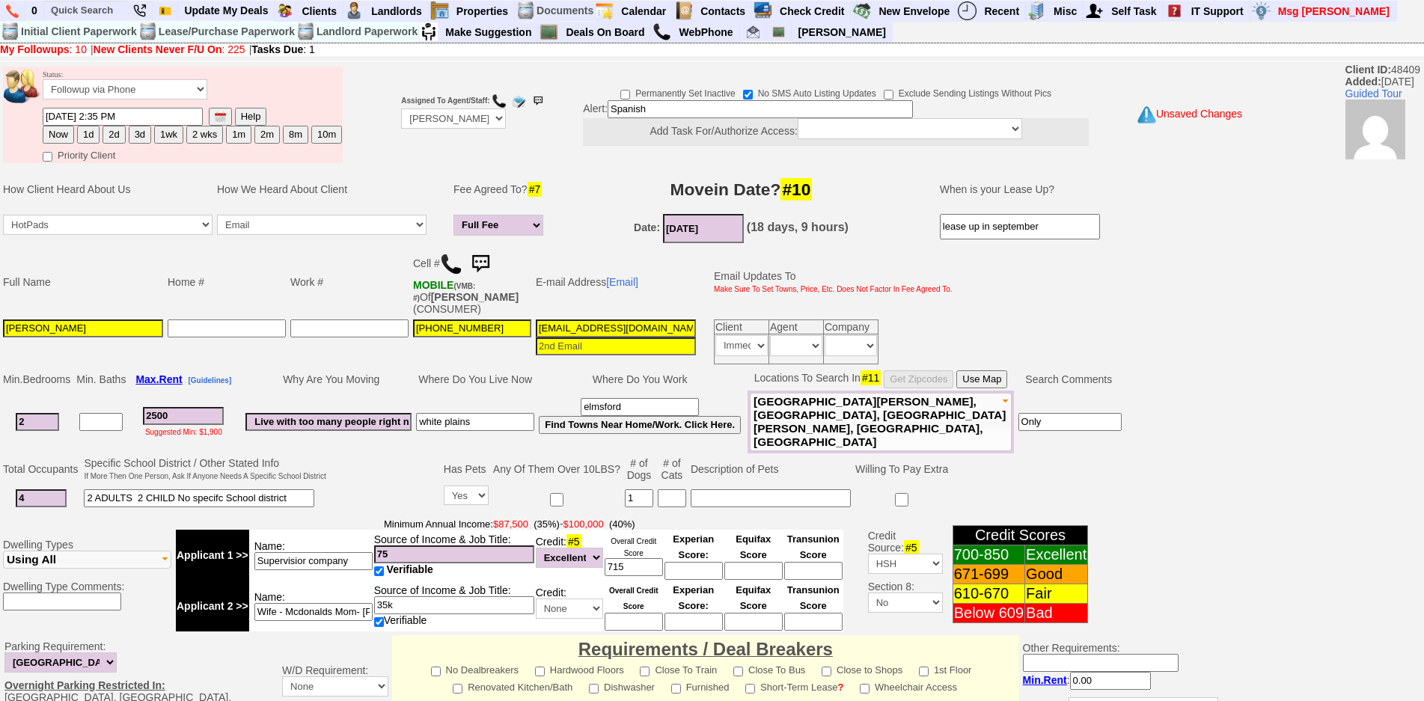
click at [92, 132] on button "1d" at bounding box center [88, 135] width 22 height 18
type input "[DATE] 02:36 PM"
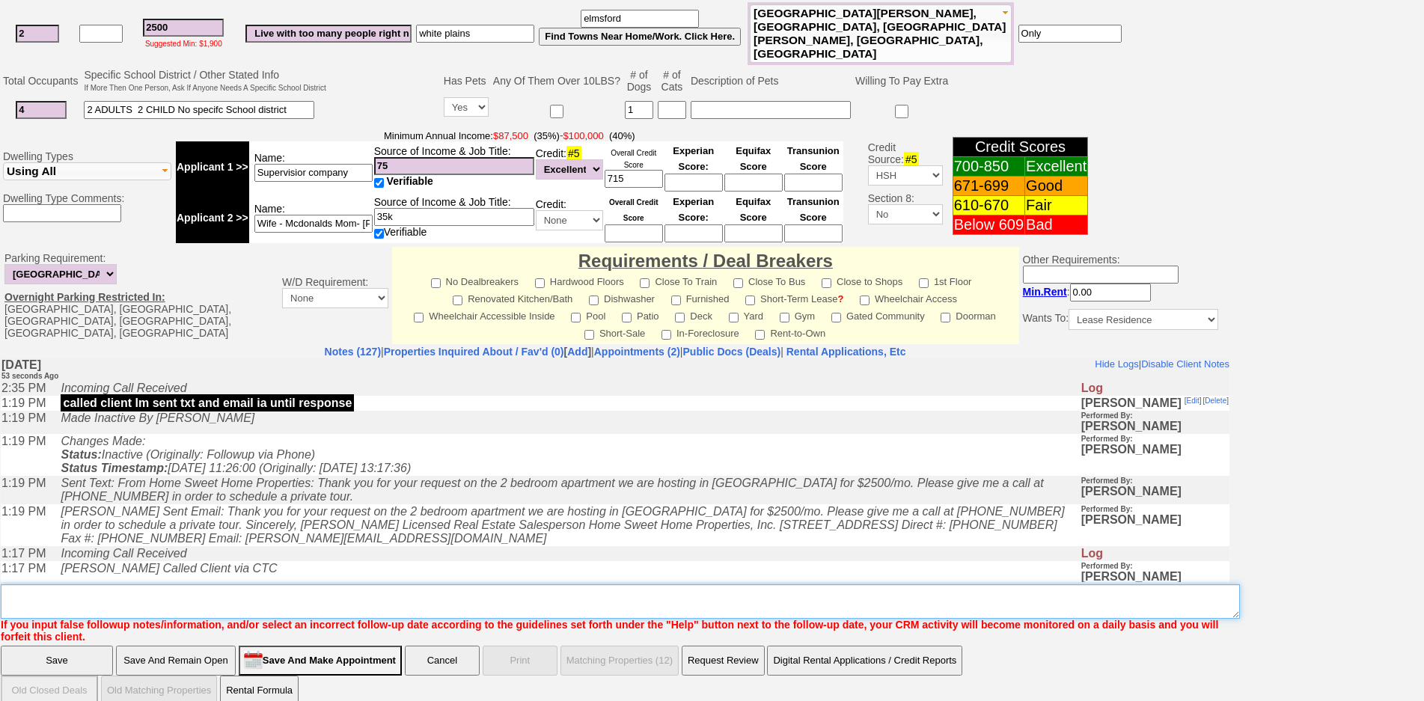
click at [261, 588] on textarea "Insert New Note Here" at bounding box center [620, 601] width 1239 height 34
type textarea "grand st 430 thurs"
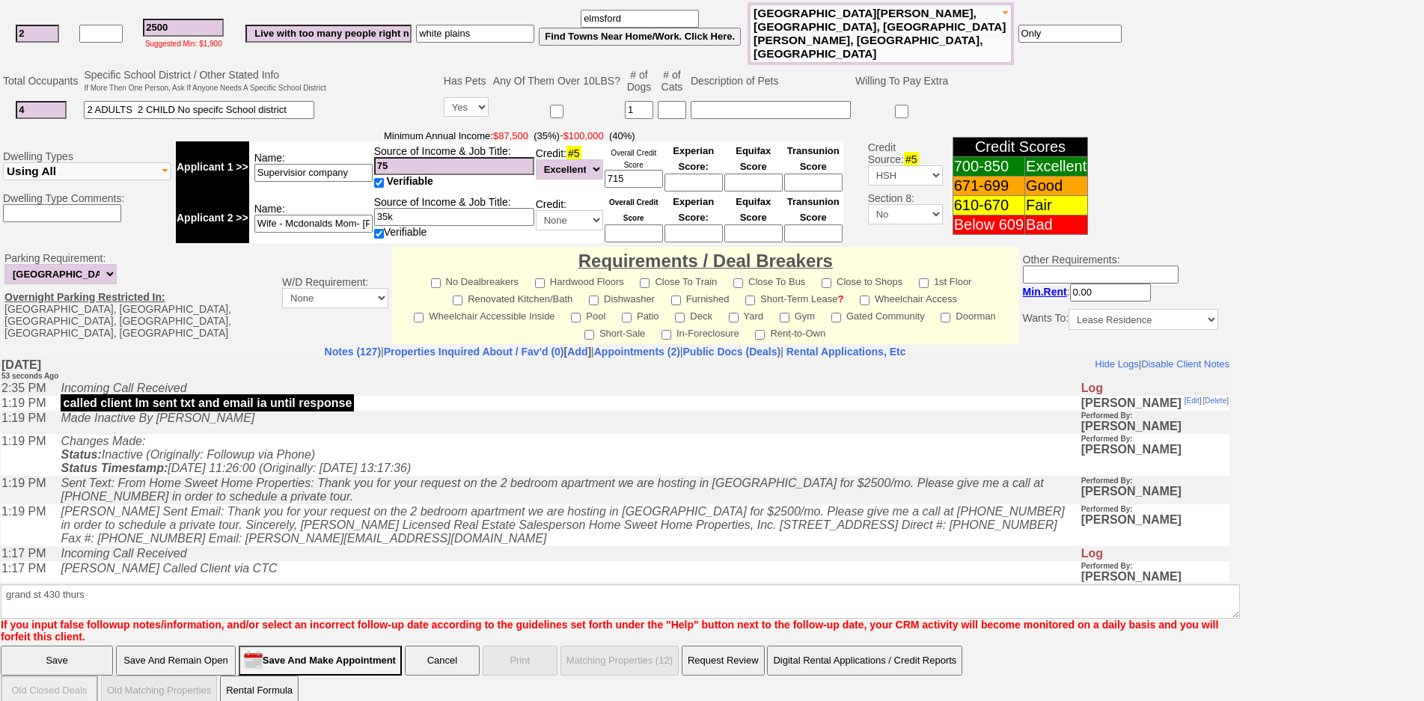
click input "Save" at bounding box center [57, 661] width 112 height 30
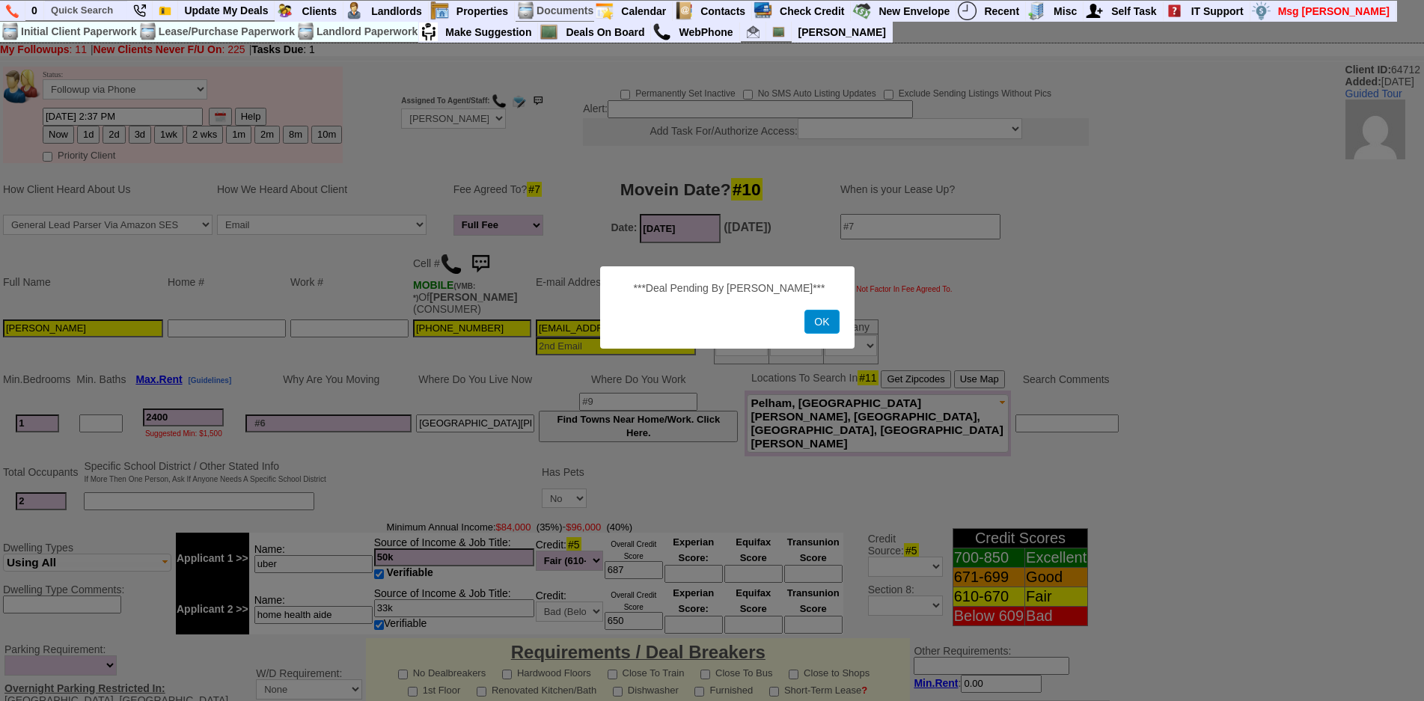
click at [819, 311] on button "OK" at bounding box center [821, 322] width 34 height 24
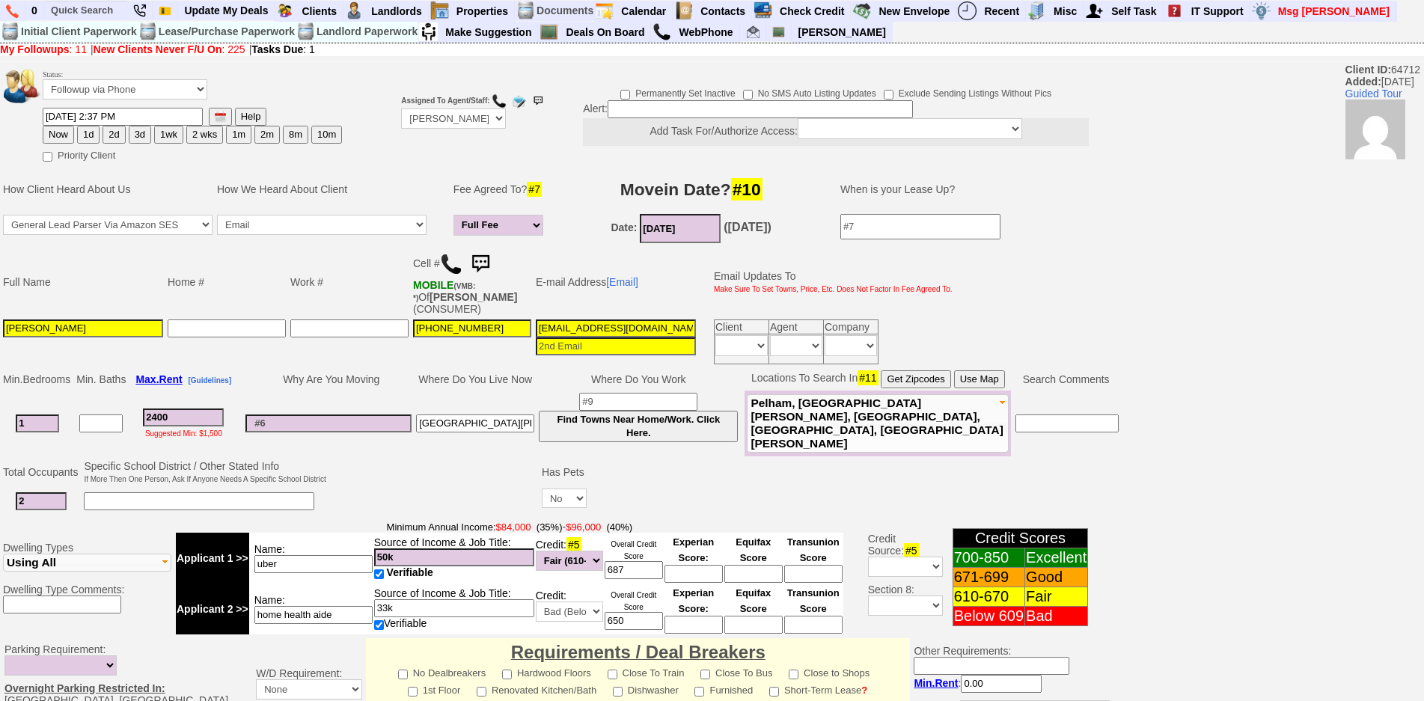
click at [336, 140] on button "10m" at bounding box center [326, 135] width 31 height 18
type input "06/13/2026 02:37 PM"
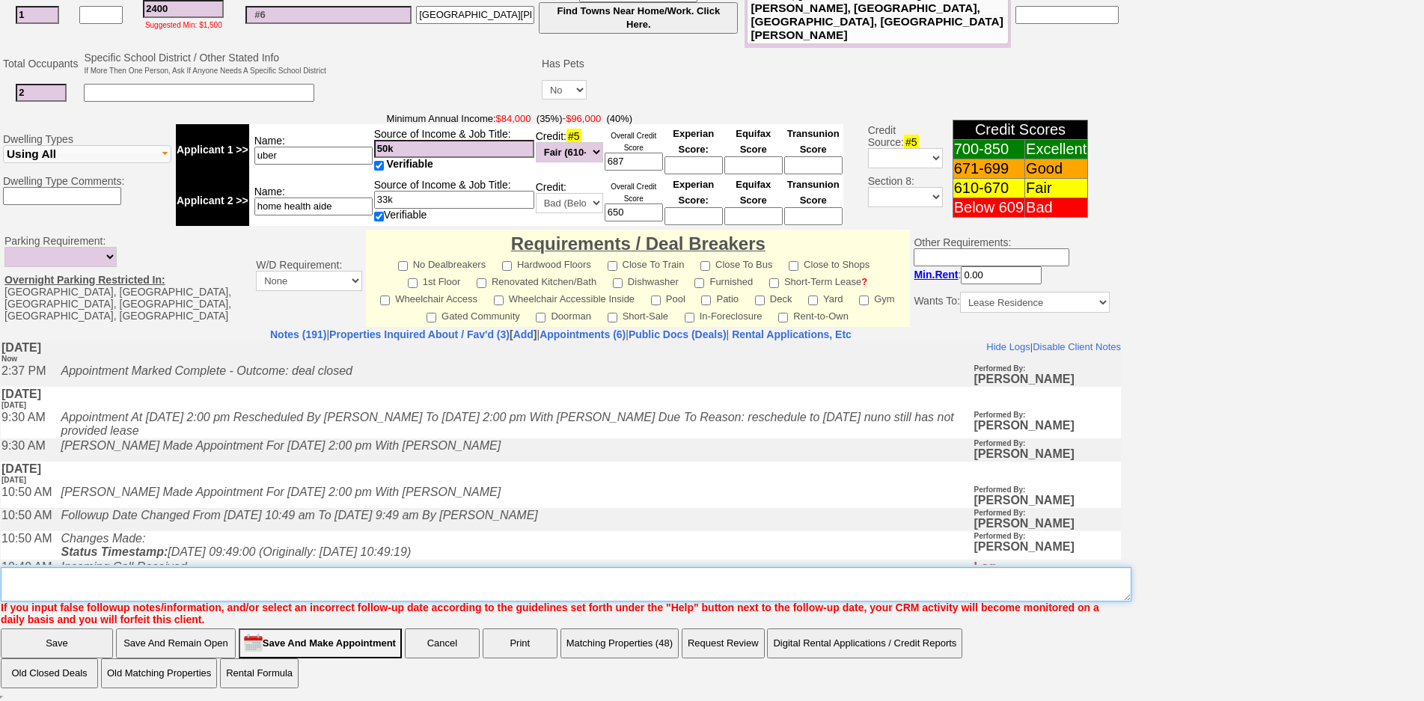
click at [524, 579] on textarea "Insert New Note Here" at bounding box center [566, 584] width 1130 height 34
type textarea "fu 10 months"
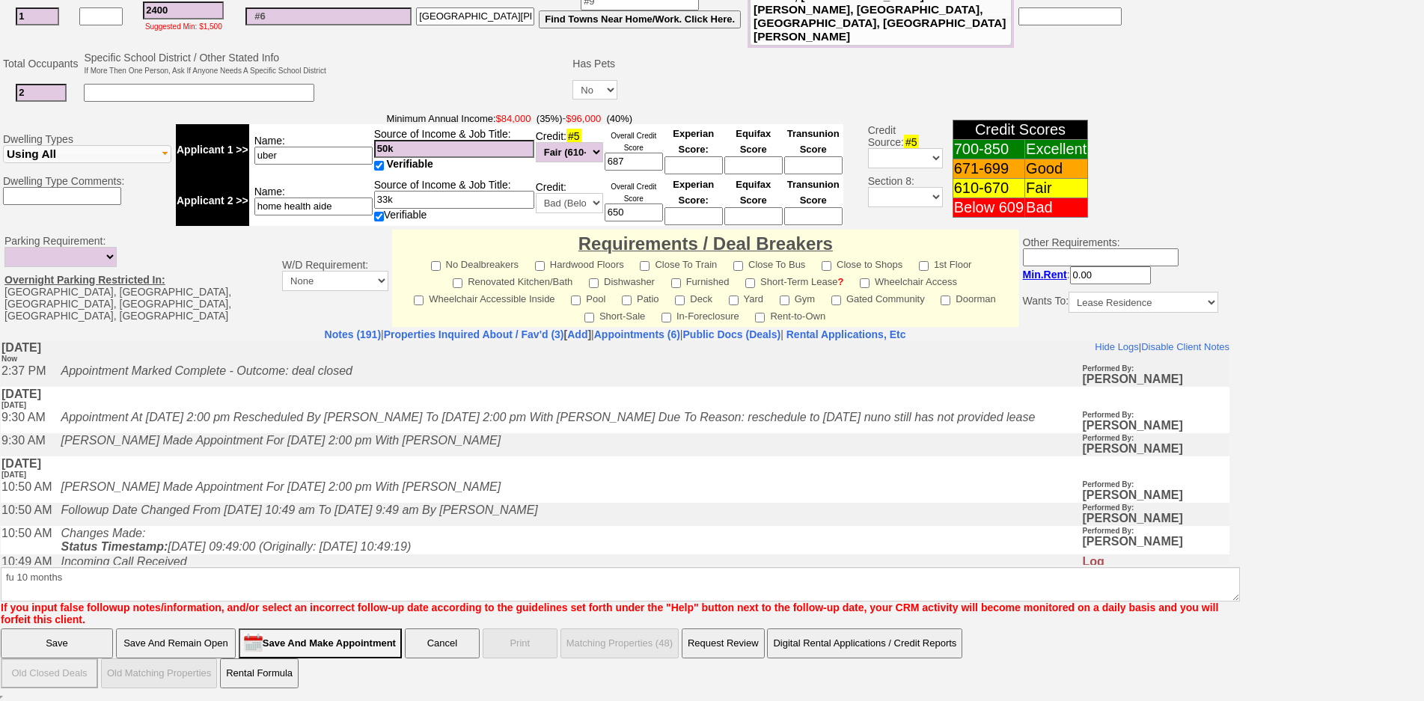
click input "Save" at bounding box center [57, 643] width 112 height 30
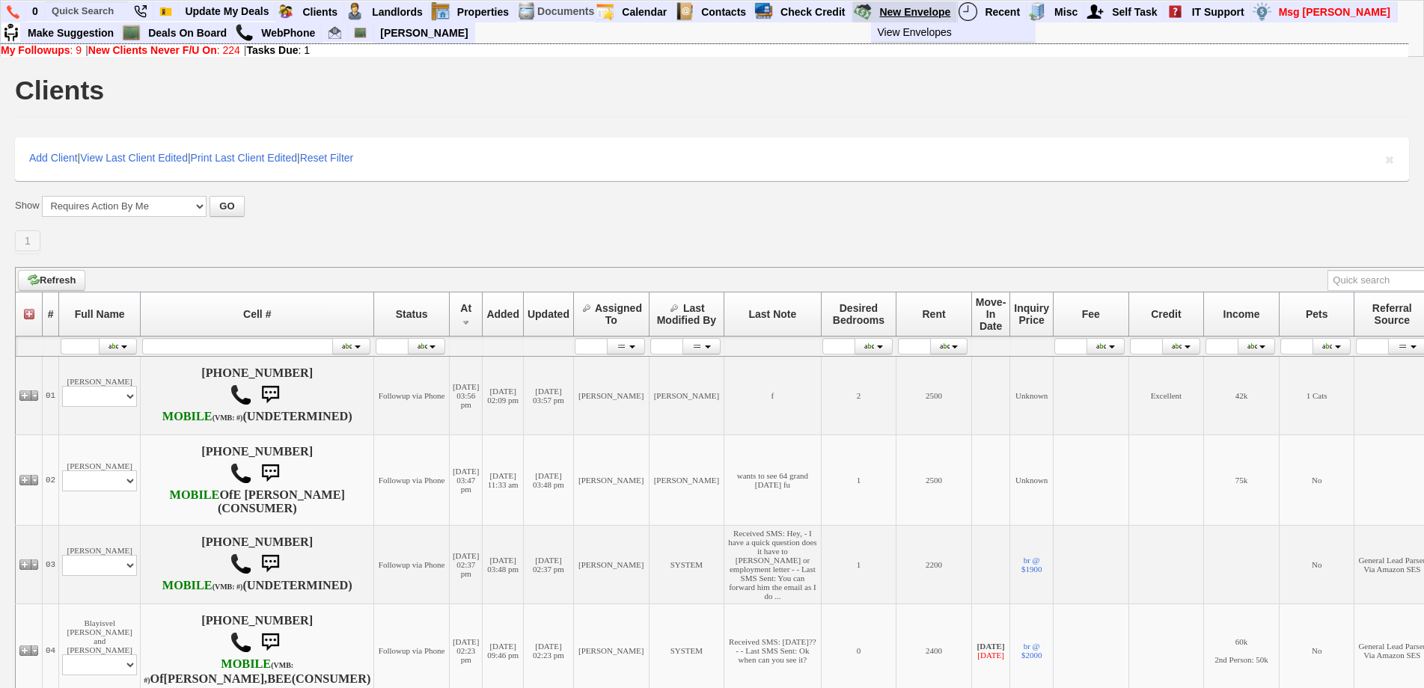
click at [892, 19] on link "New Envelope" at bounding box center [915, 11] width 84 height 19
click at [208, 28] on link "Deals On Board" at bounding box center [187, 32] width 91 height 19
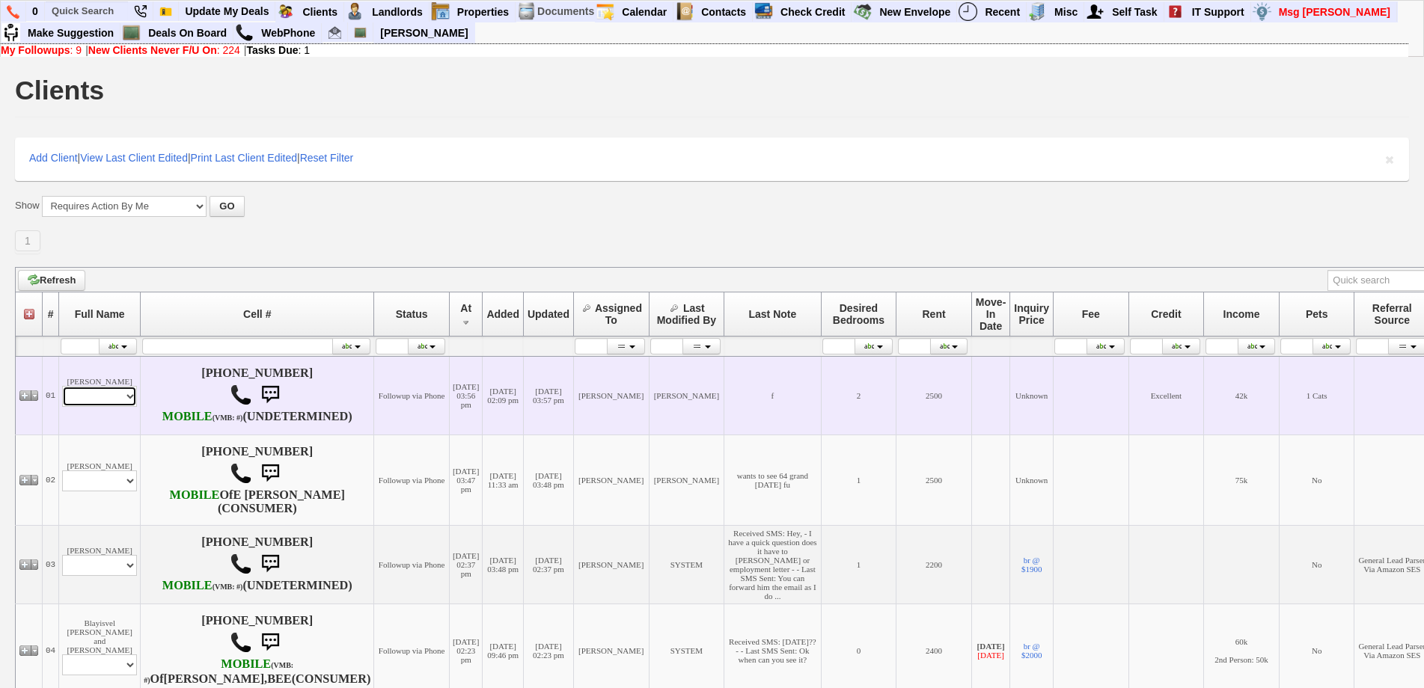
click at [115, 405] on select "Profile Edit Print Closed Deals" at bounding box center [99, 396] width 75 height 21
select select "ChangeURL,/crm/custom/edit_client_form.php?redirect=%2Fcrm%2Fclients.php&id=137…"
click at [62, 393] on select "Profile Edit Print Closed Deals" at bounding box center [99, 396] width 75 height 21
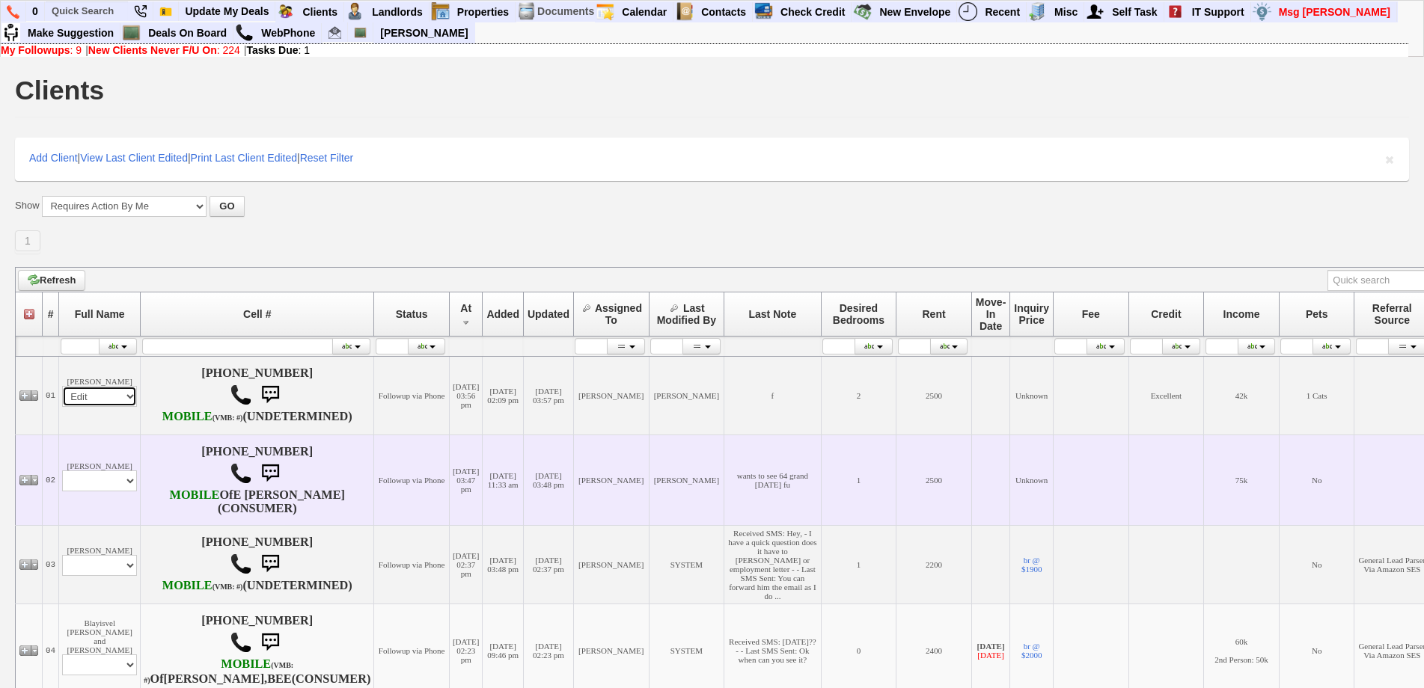
select select
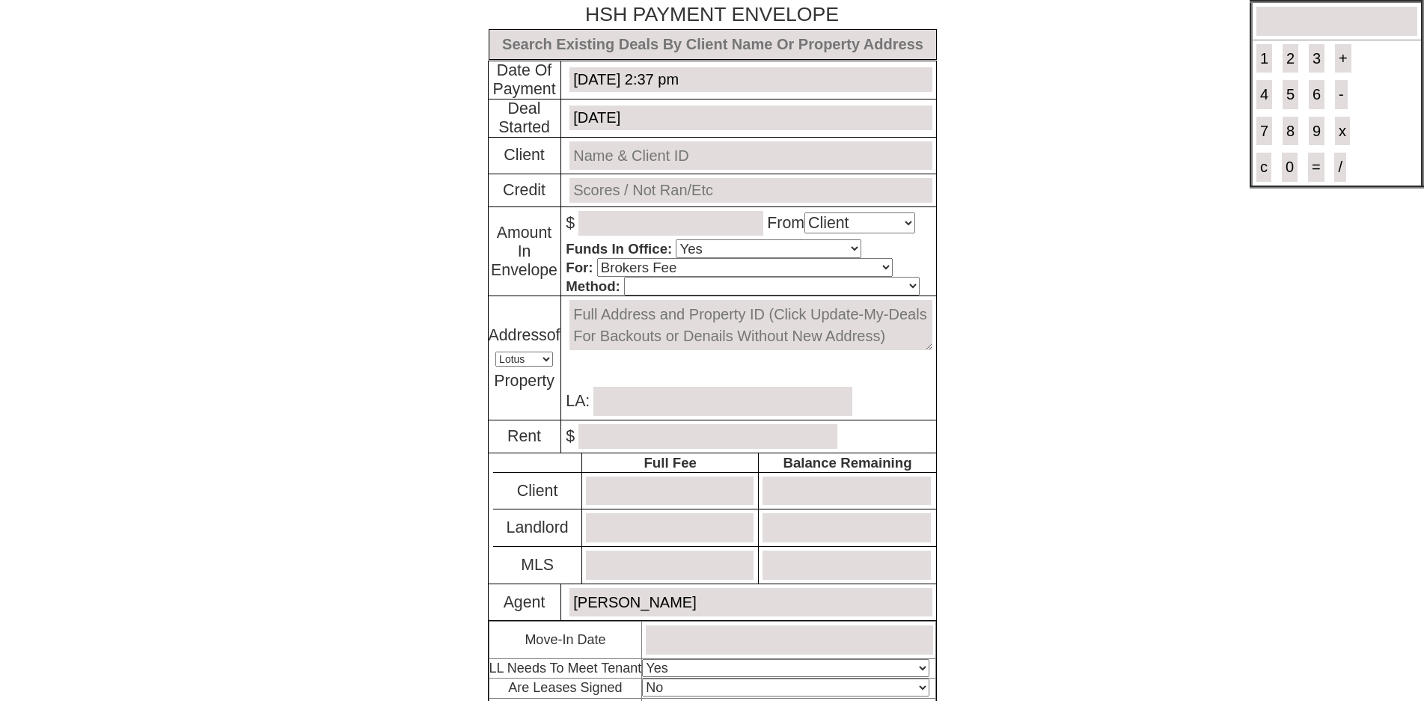
select select "Client"
select select "Yes"
select select "Brokers Fee"
select select "Lotus"
select select "Yes"
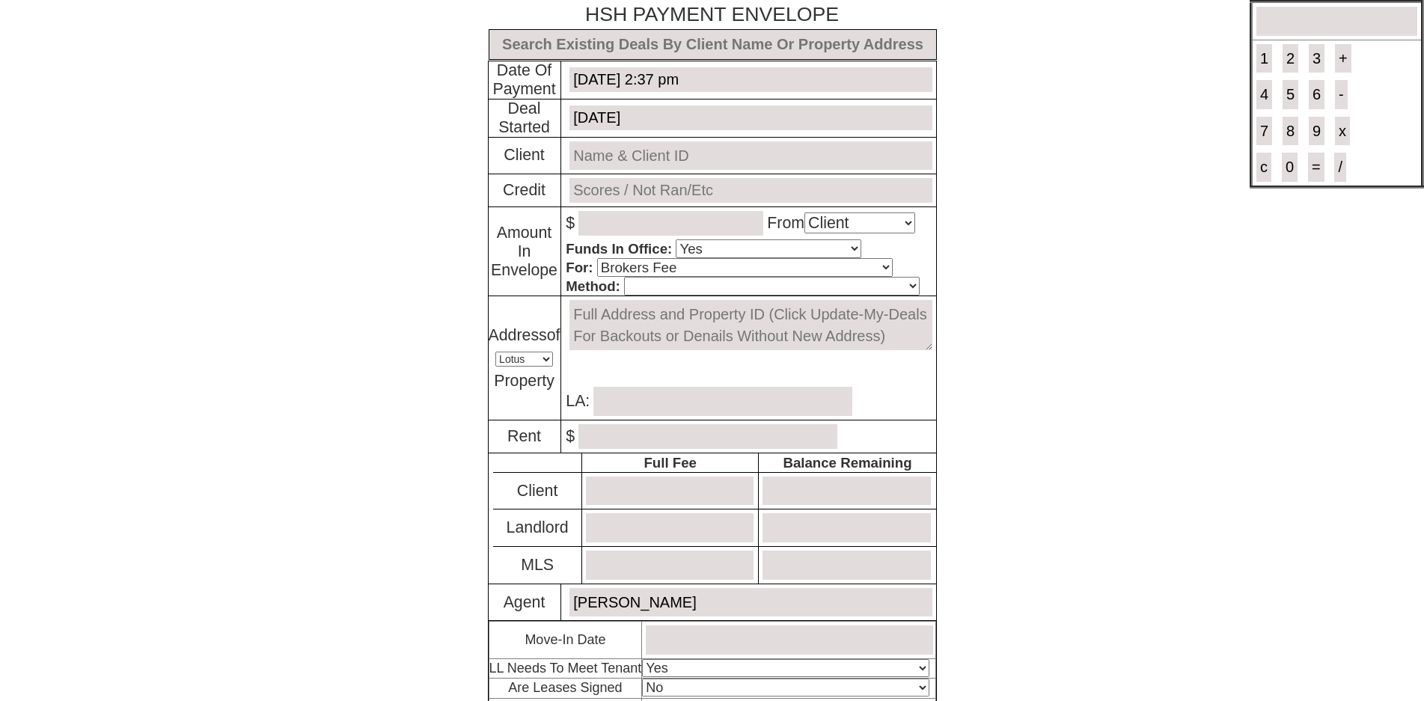
select select "No"
click at [643, 47] on input "text" at bounding box center [712, 44] width 448 height 31
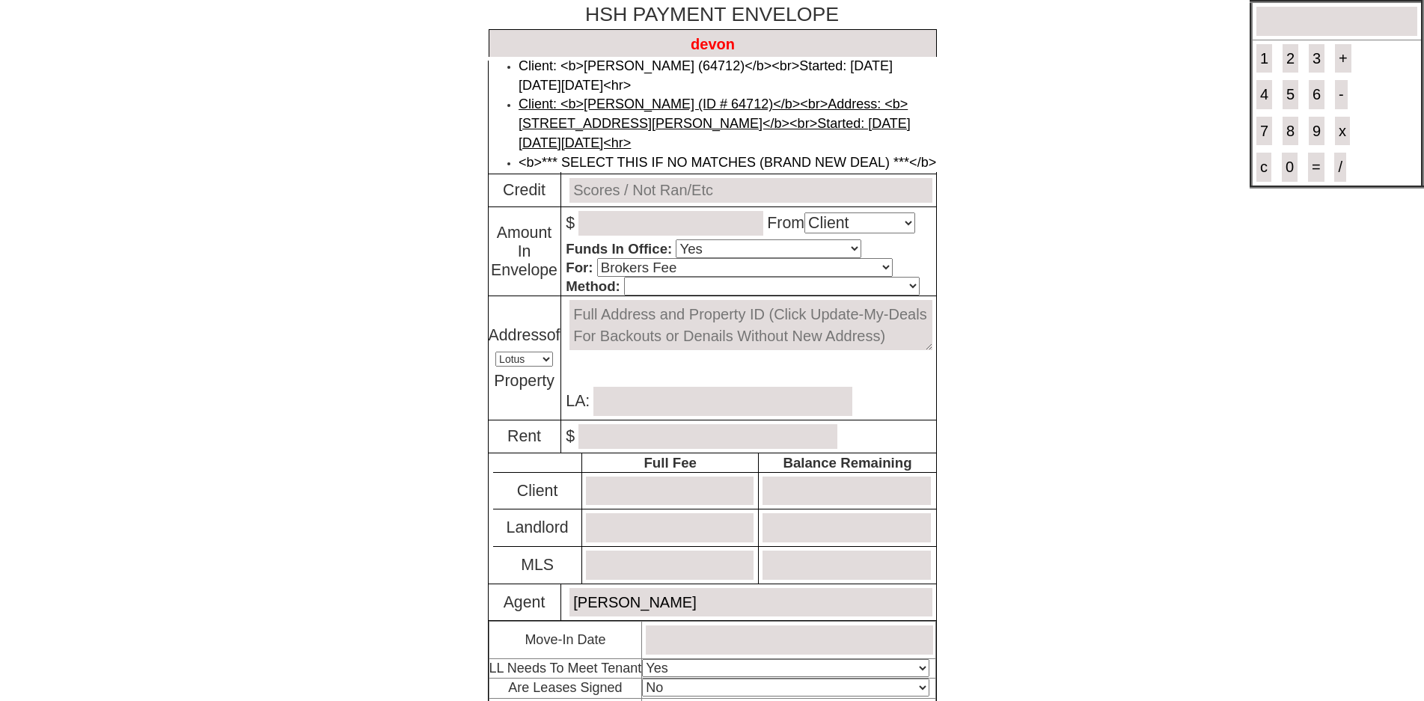
click at [652, 123] on link "Client: <b>[PERSON_NAME] (ID # 64712)</b><br>Address: <b>[STREET_ADDRESS][PERSO…" at bounding box center [714, 122] width 392 height 53
type input "Deal ID: #6163"
type input "[DATE]"
type input "[PERSON_NAME] (ID # 64712)"
type input "Will run"
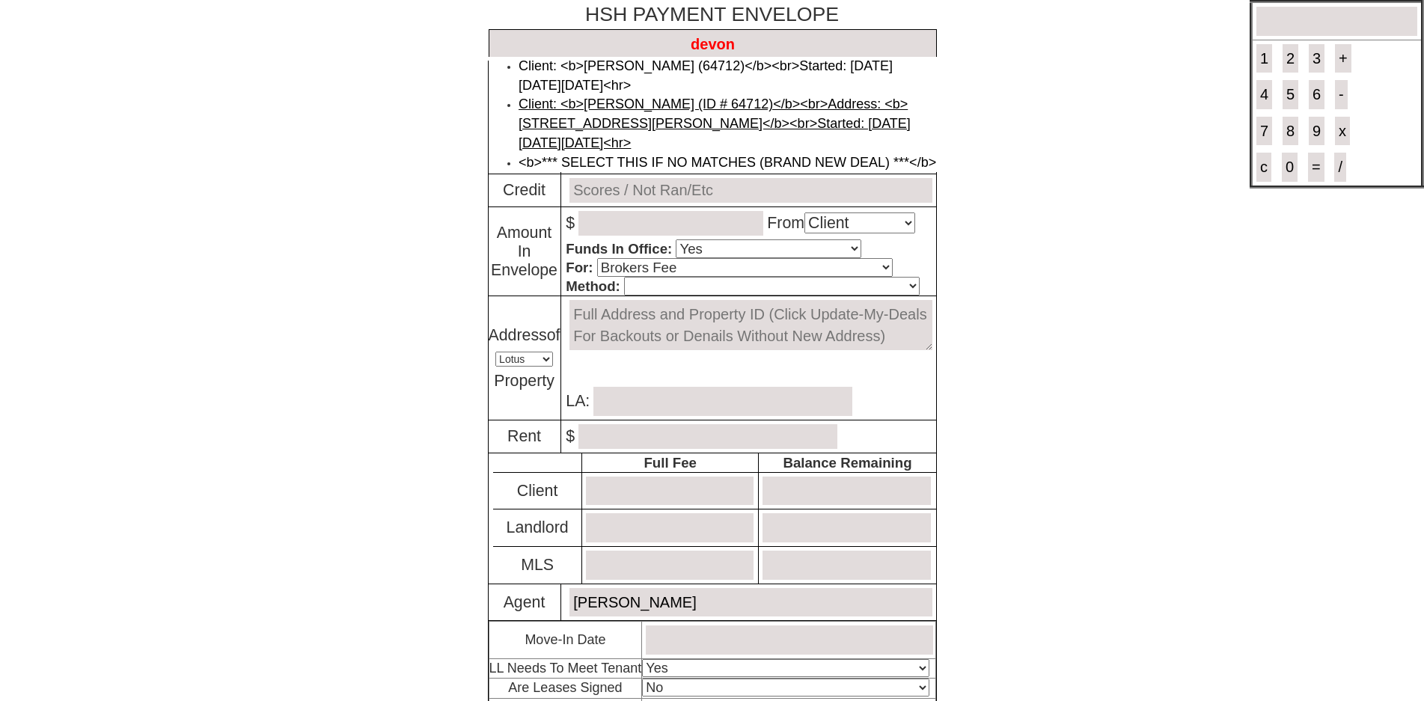
type textarea "[STREET_ADDRESS][PERSON_NAME]"
type input "[PERSON_NAME]"
type input "2395.00"
type input "3448.00"
type input "2848"
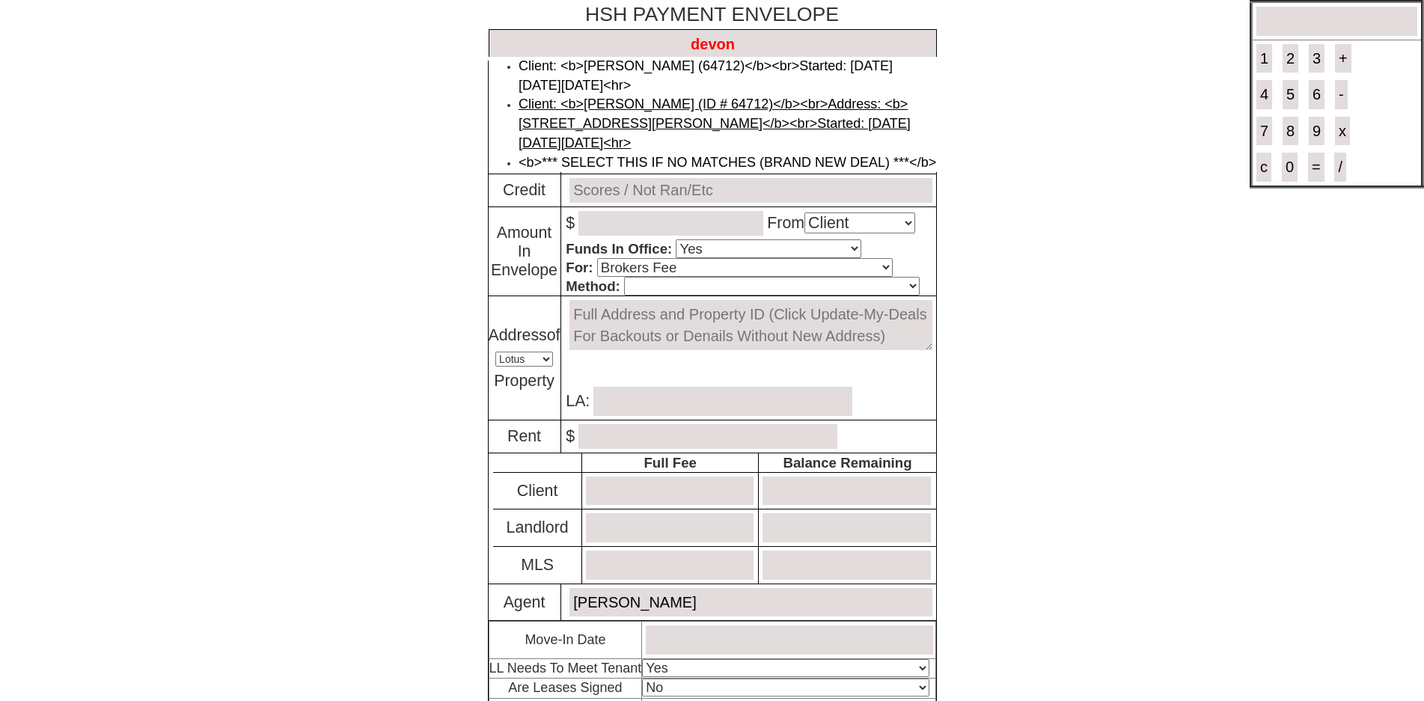
type input "0.00"
type input "0"
type input "0.00"
type input "0"
type input "[DATE]"
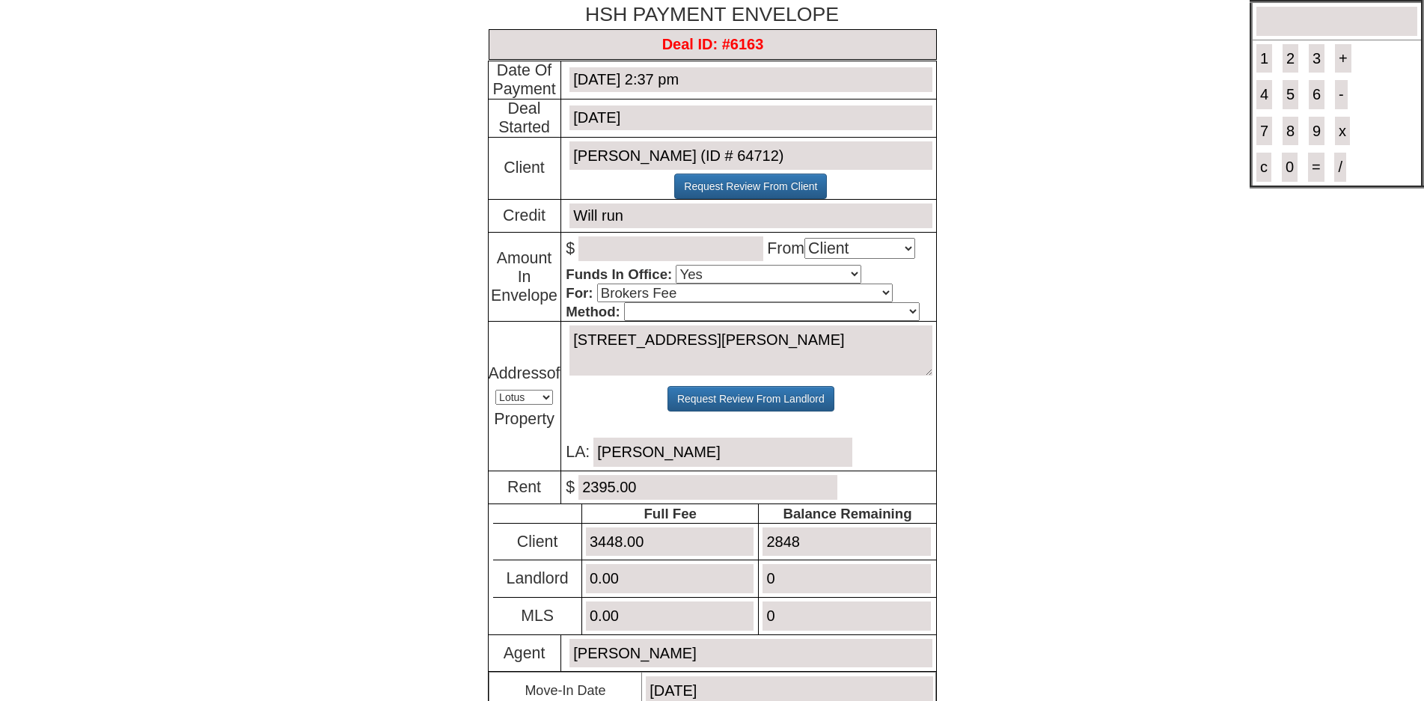
type input "Deal ID: #6163"
click at [620, 260] on input "number" at bounding box center [670, 248] width 185 height 25
type input "2848.00"
click at [631, 304] on select "Cash Certified Check Regular Check Credit Card Quickpay Wire ACH N/A" at bounding box center [771, 311] width 295 height 19
select select "Certified Check"
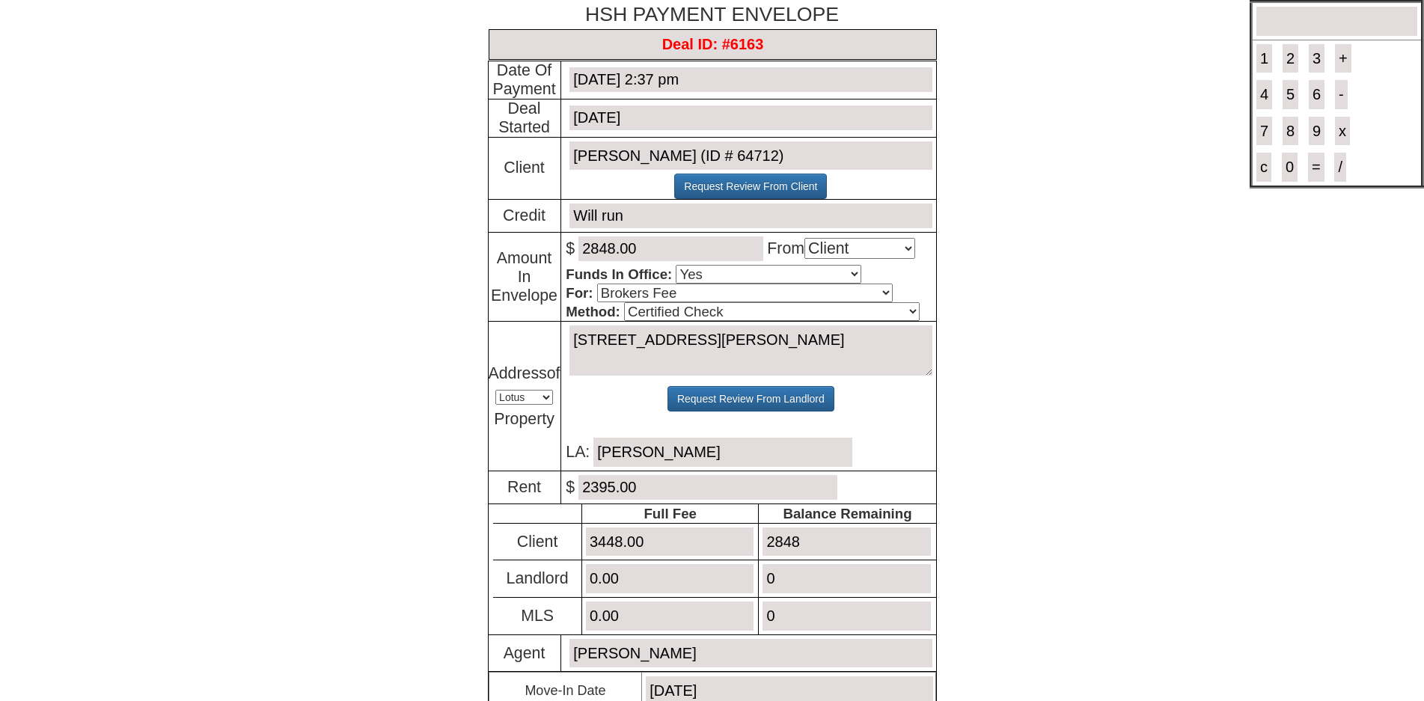
click at [624, 304] on select "Cash Certified Check Regular Check Credit Card Quickpay Wire ACH N/A" at bounding box center [771, 311] width 295 height 19
drag, startPoint x: 815, startPoint y: 554, endPoint x: 625, endPoint y: 536, distance: 190.1
click at [625, 536] on tr "Client 3448.00 2848" at bounding box center [714, 541] width 442 height 37
type input "0"
click at [969, 425] on body "× Close Login E-mail Address: [EMAIL_ADDRESS][DOMAIN_NAME] Login!" at bounding box center [712, 459] width 1424 height 918
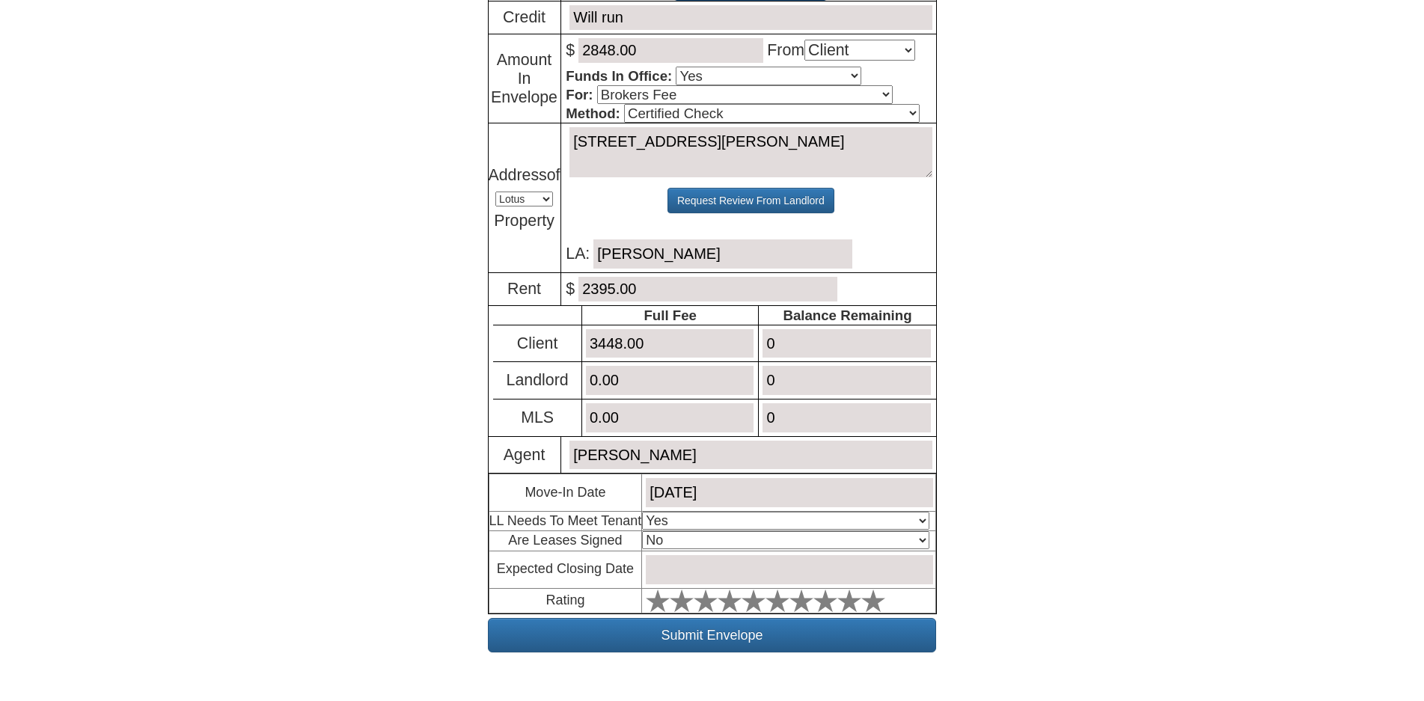
scroll to position [220, 0]
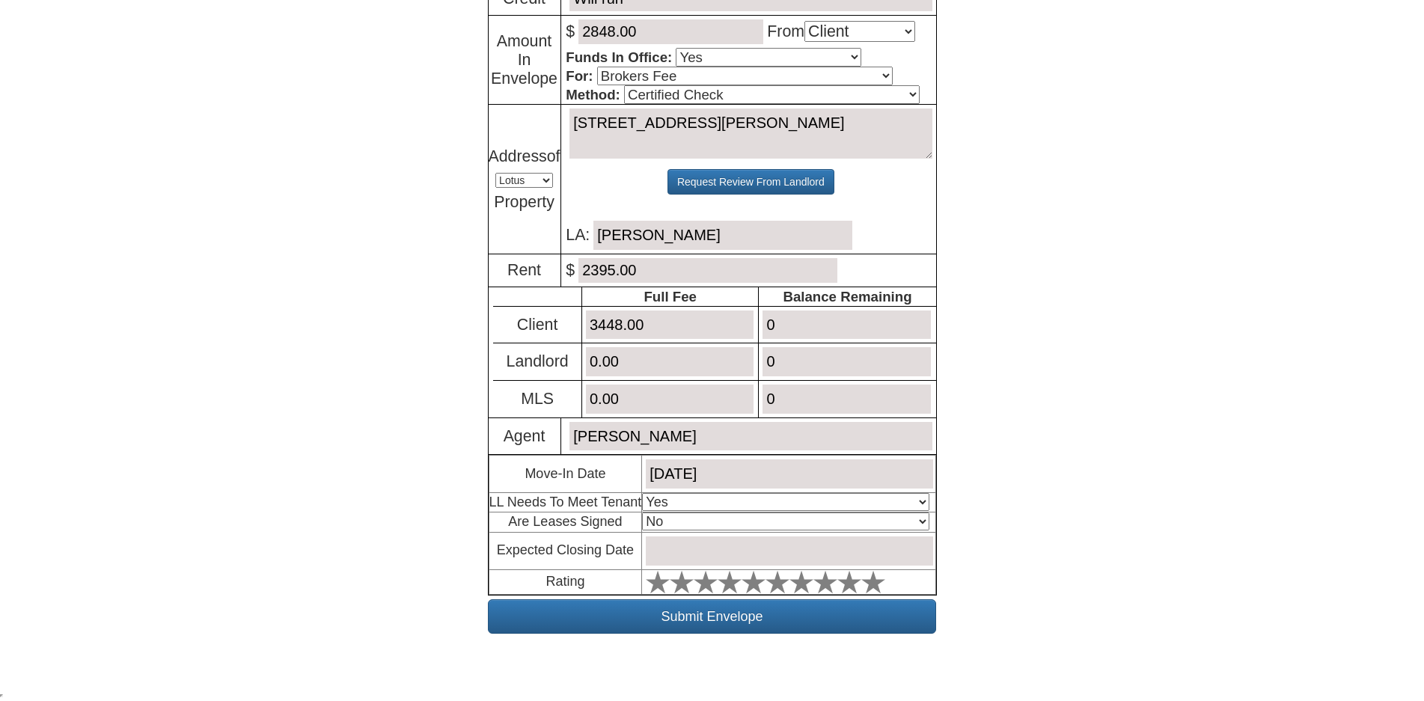
click at [715, 506] on select "Select An Option Yes Yes - Met No" at bounding box center [785, 502] width 287 height 18
select select "No"
click at [646, 493] on select "Select An Option Yes Yes - Met No" at bounding box center [785, 502] width 287 height 18
click at [708, 527] on select "Select An Option No Yes" at bounding box center [785, 521] width 287 height 18
select select "Yes"
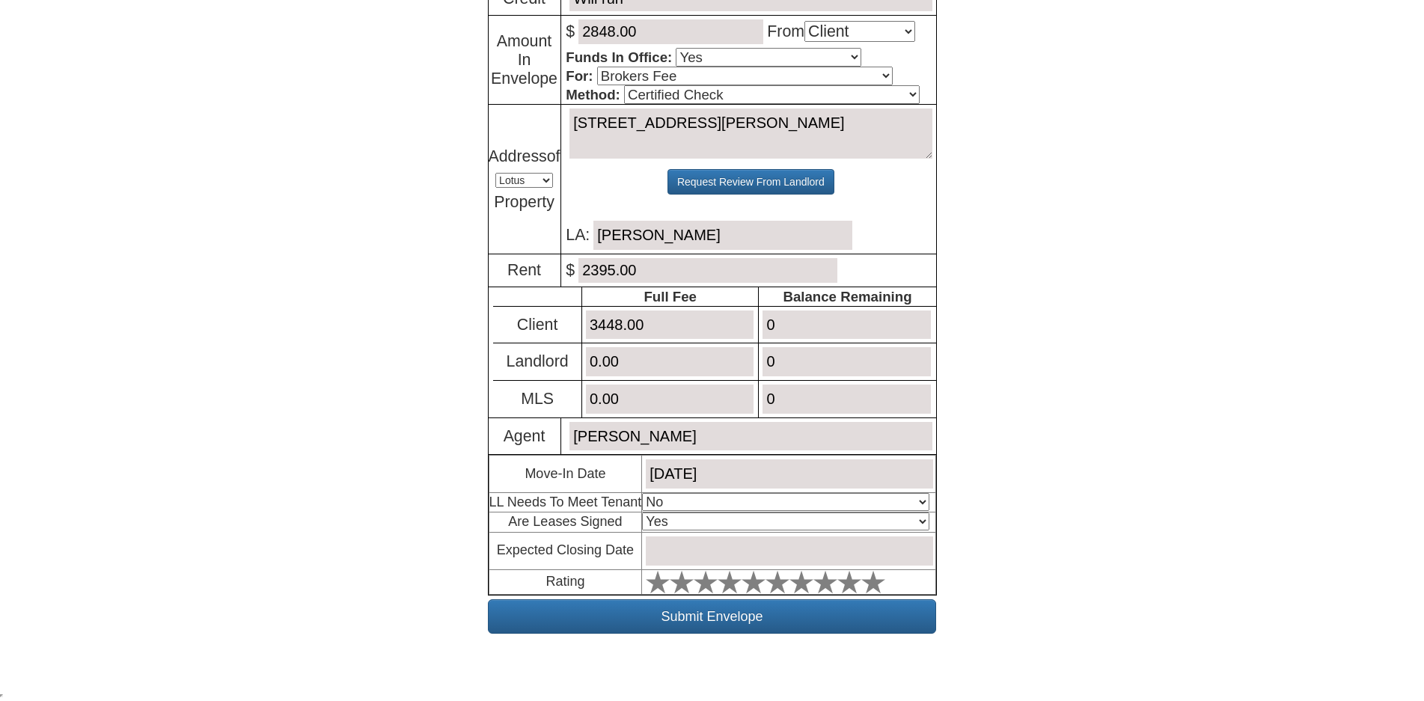
click at [646, 512] on select "Select An Option No Yes" at bounding box center [785, 521] width 287 height 18
click at [730, 545] on input "text" at bounding box center [789, 550] width 287 height 29
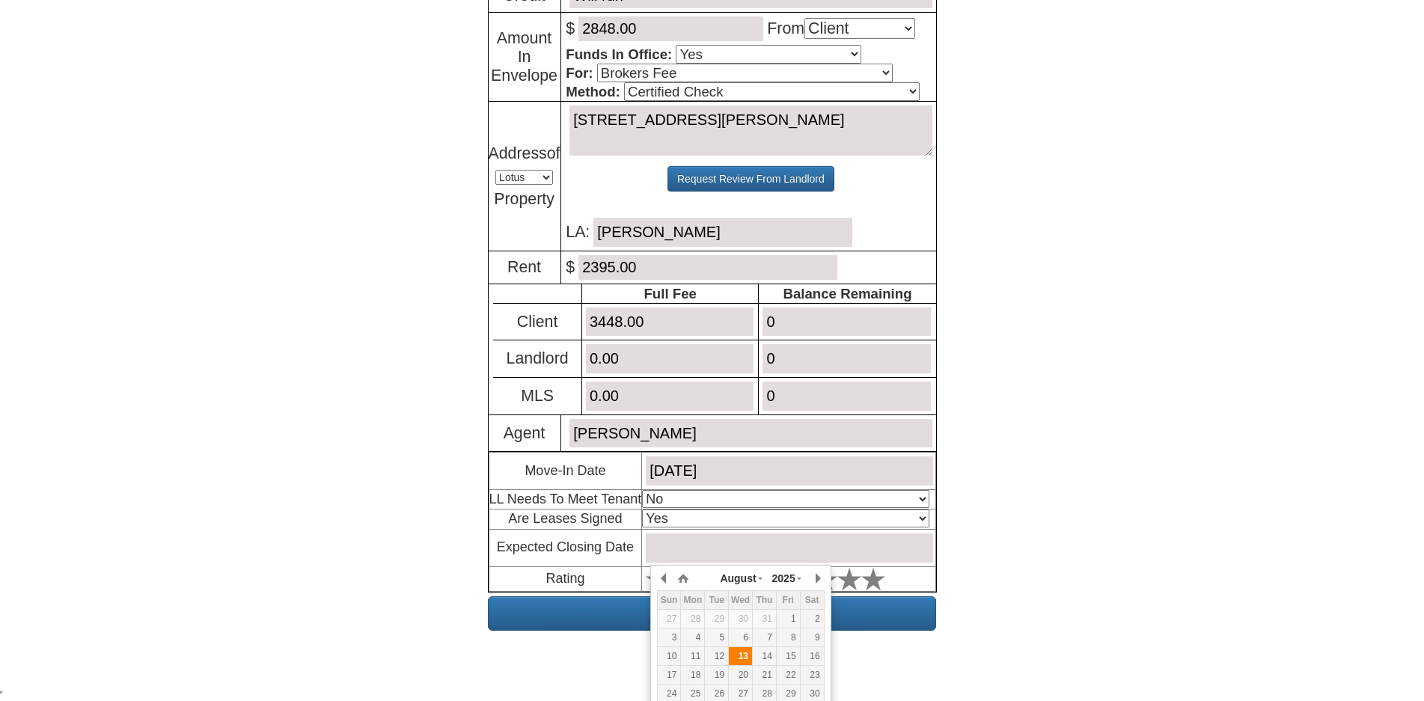
click at [747, 661] on div "13" at bounding box center [740, 656] width 23 height 13
type input "[DATE]"
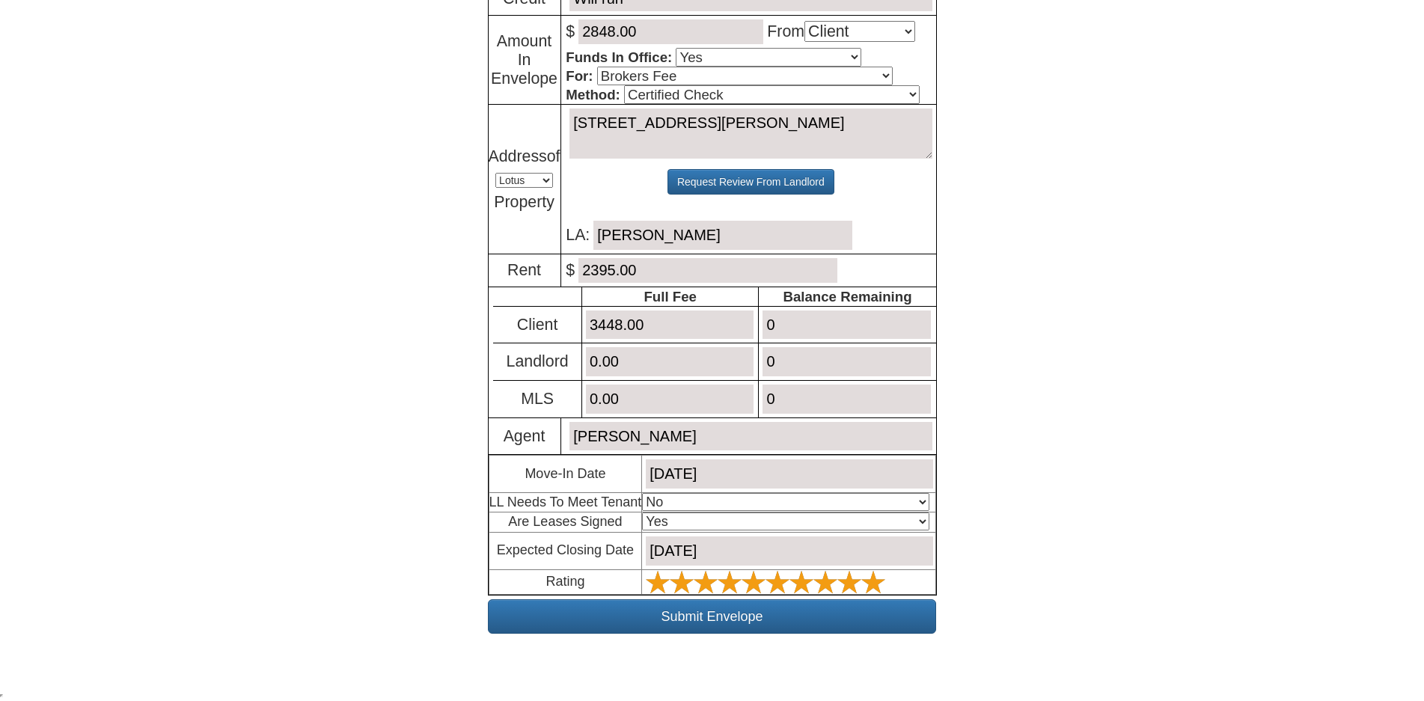
click at [670, 582] on polygon at bounding box center [658, 581] width 24 height 22
click at [650, 607] on input "Submit Envelope" at bounding box center [712, 616] width 448 height 34
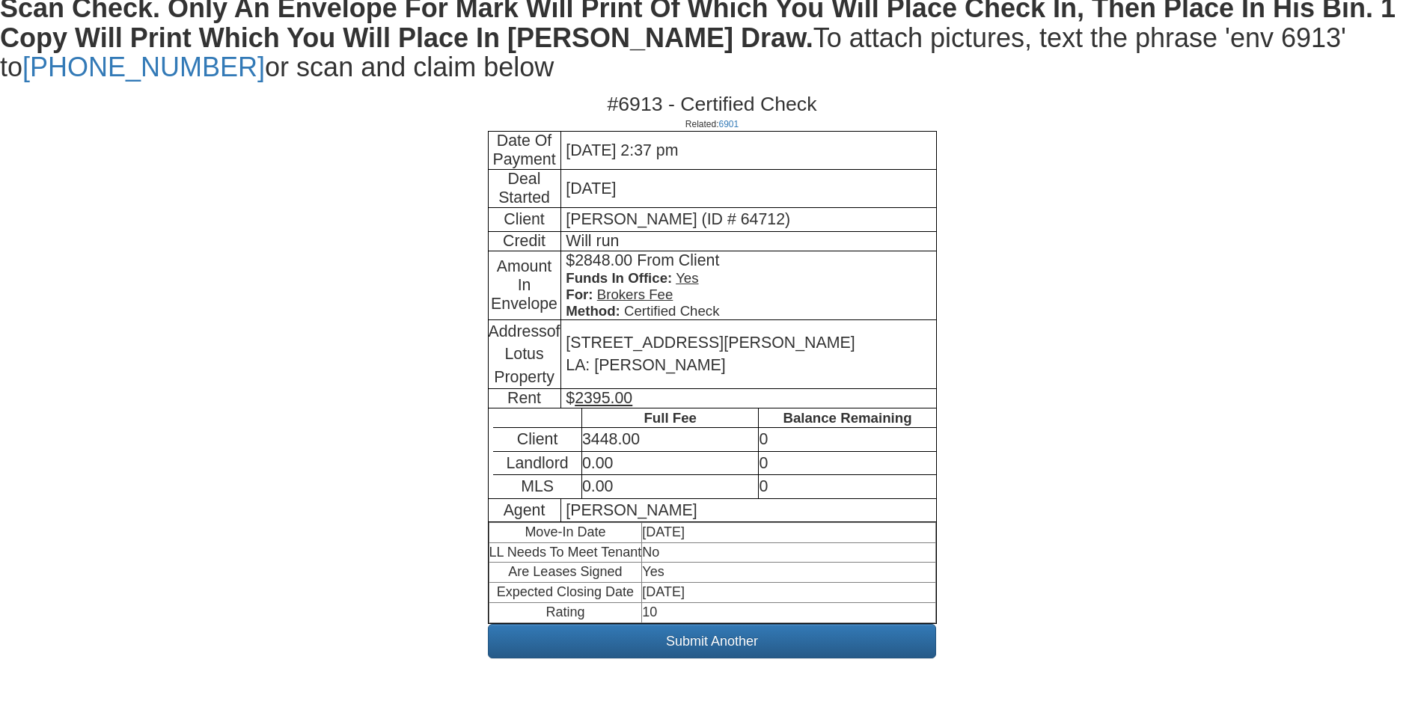
scroll to position [329, 0]
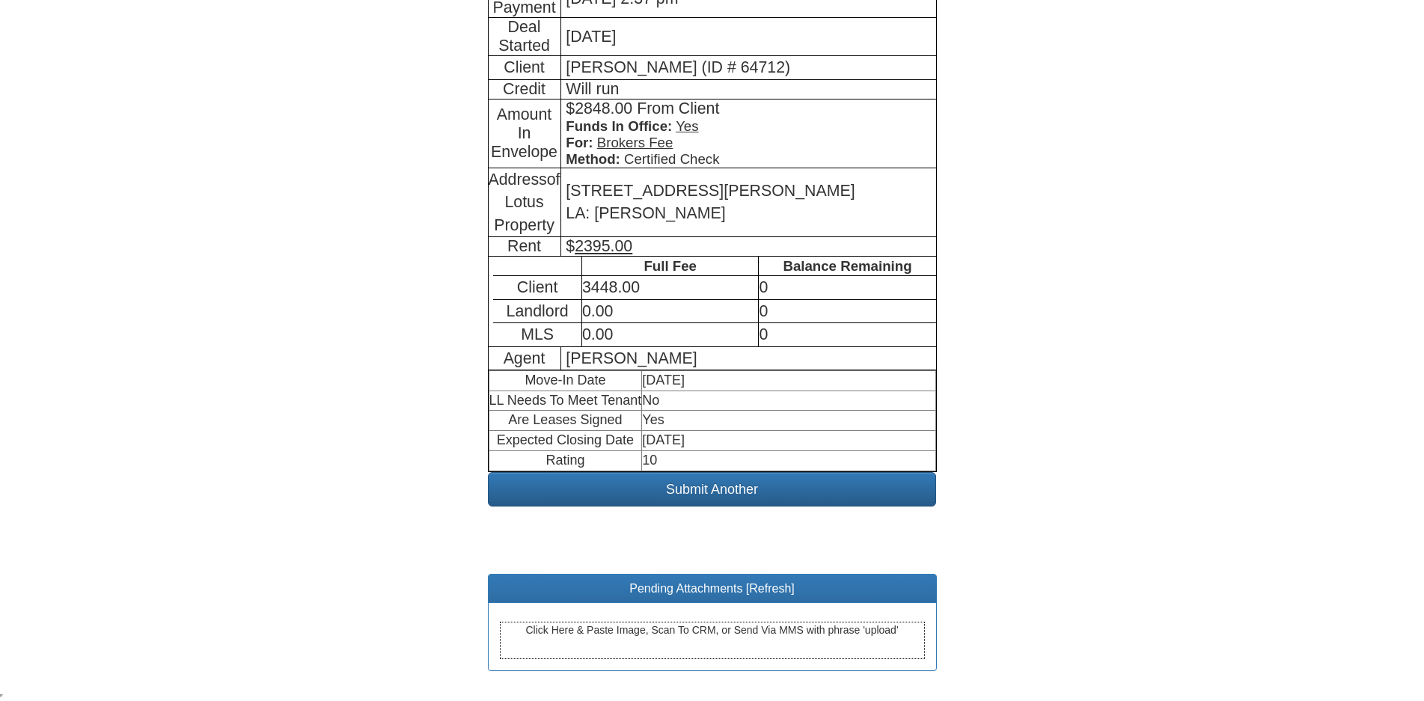
click at [773, 595] on div "Pending Attachments [ Refresh ]" at bounding box center [711, 589] width 447 height 29
click at [766, 592] on link "Refresh" at bounding box center [770, 588] width 42 height 13
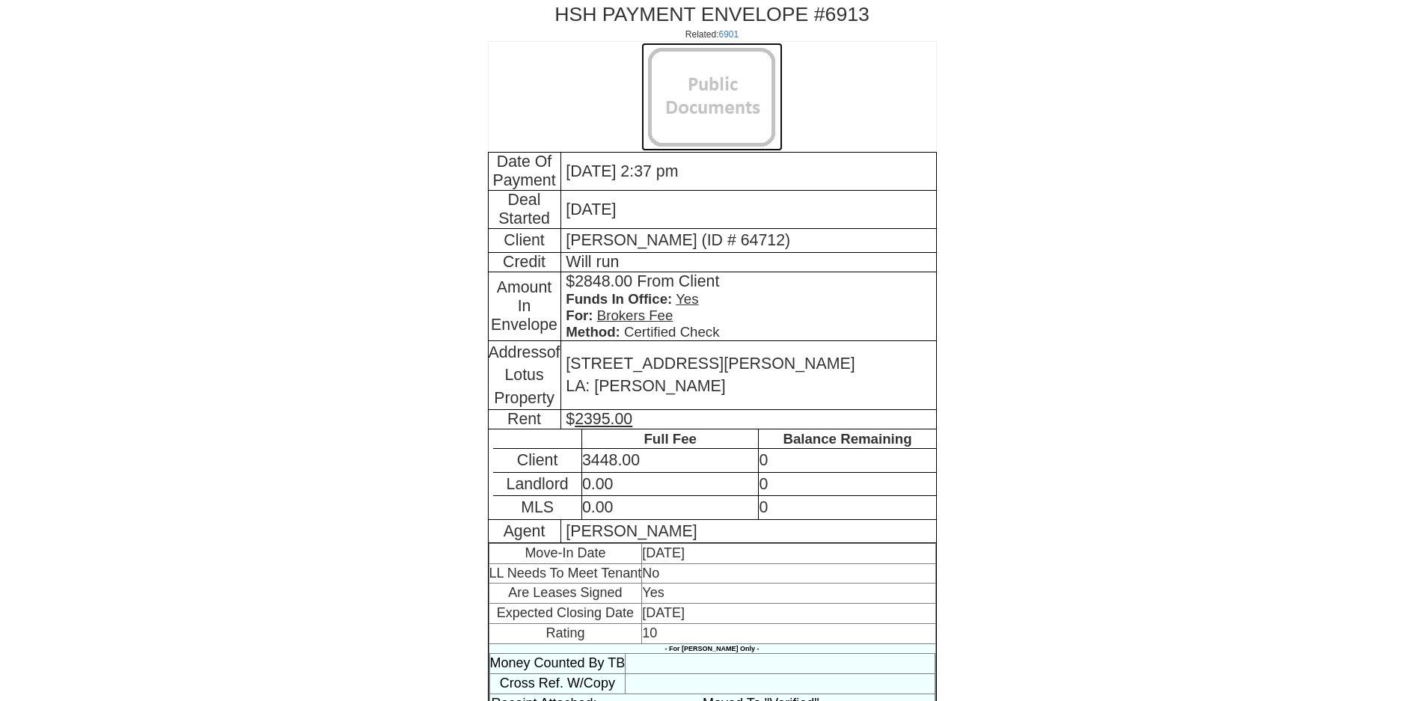
click at [722, 100] on img at bounding box center [711, 97] width 141 height 108
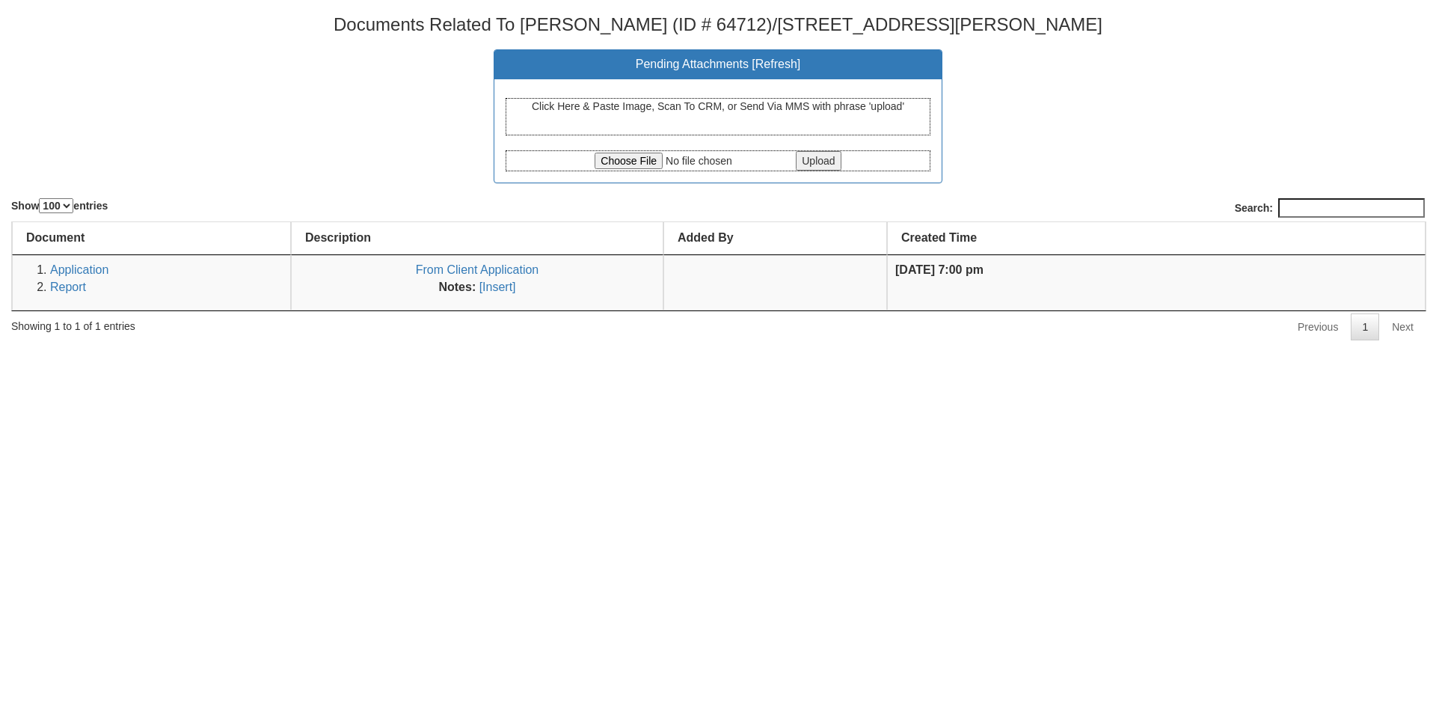
select select "100"
click at [622, 166] on input "file" at bounding box center [694, 161] width 198 height 16
type input "C:\fakepath\CCF_000232.pdf"
click at [820, 162] on input "Upload" at bounding box center [818, 160] width 45 height 19
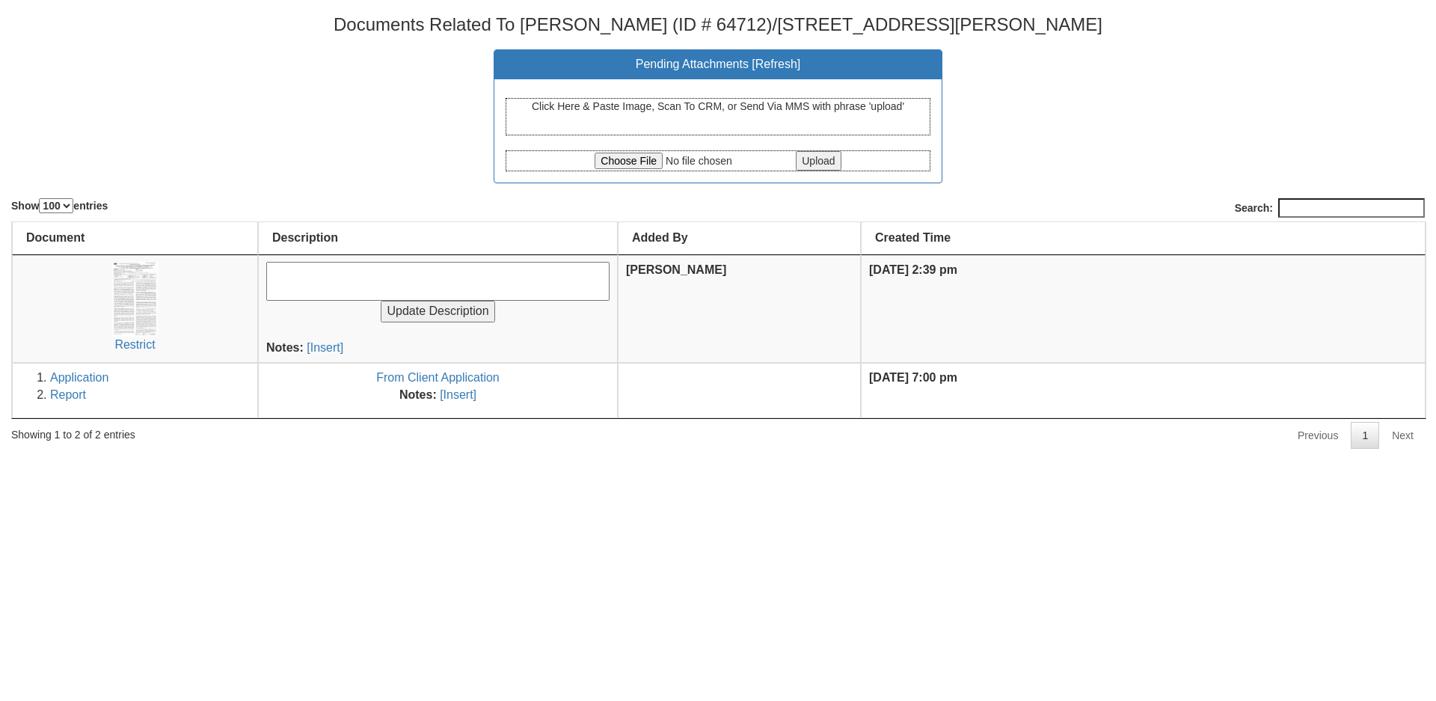
select select "100"
click at [647, 167] on input "file" at bounding box center [694, 161] width 198 height 16
type input "C:\fakepath\CCF_000231.pdf"
click at [818, 158] on input "Upload" at bounding box center [818, 160] width 45 height 19
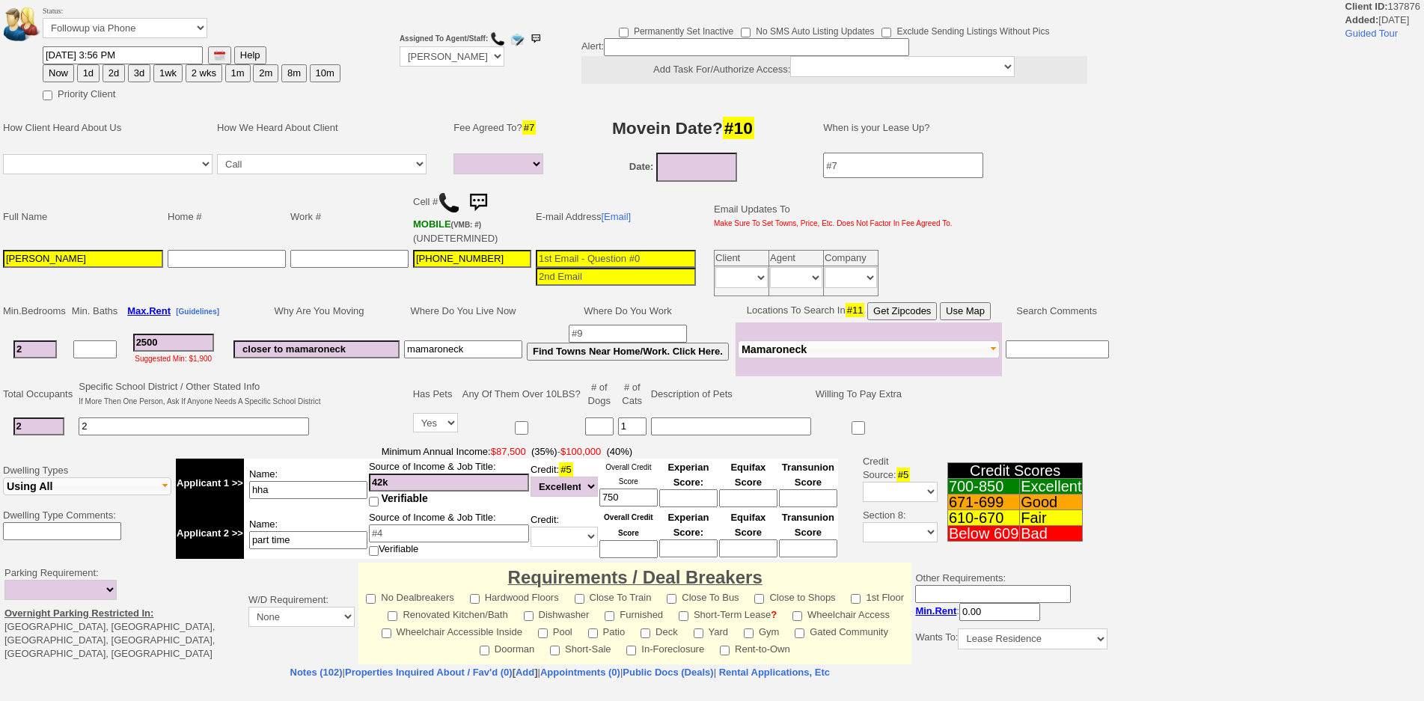
select select
drag, startPoint x: 95, startPoint y: 24, endPoint x: 99, endPoint y: 33, distance: 9.7
click at [95, 25] on select "Followup via Phone Followup via Email Followup When Section 8 Property Found De…" at bounding box center [125, 28] width 165 height 20
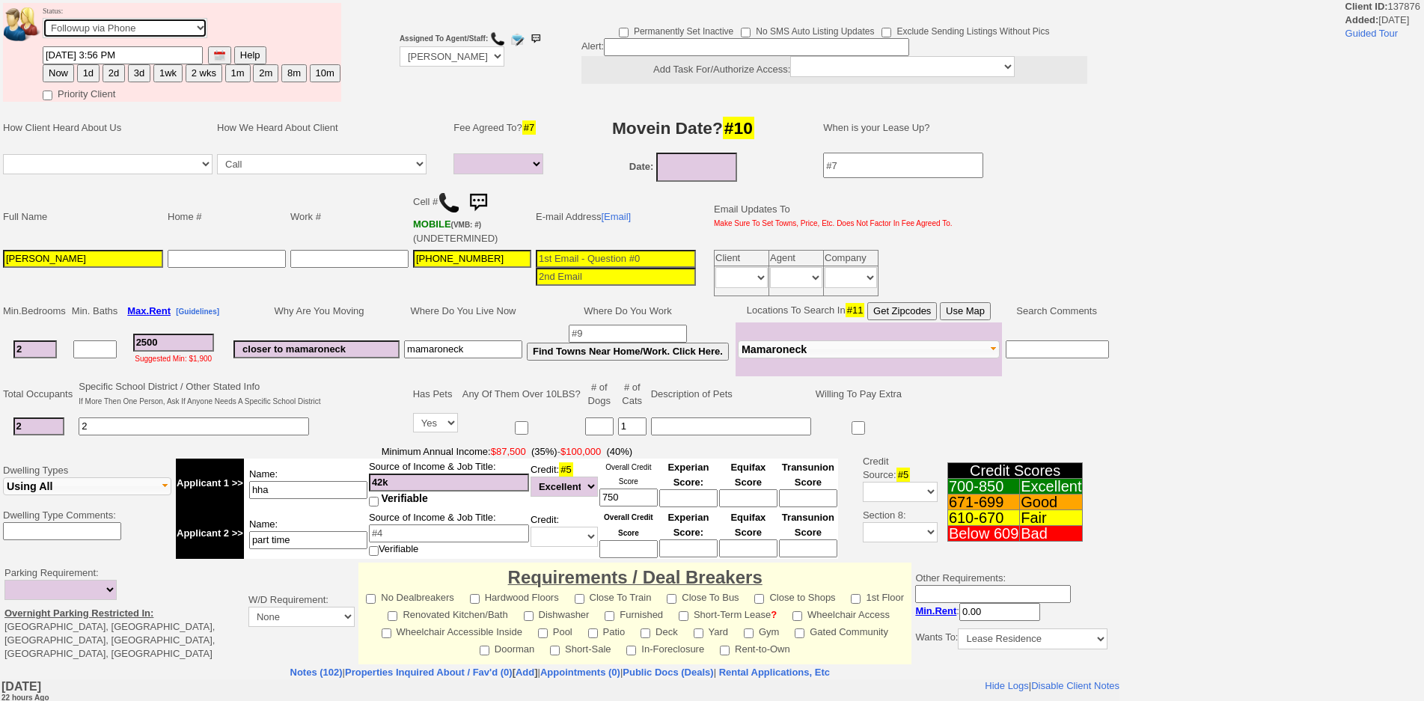
select select "Inactive"
click at [43, 18] on select "Followup via Phone Followup via Email Followup When Section 8 Property Found De…" at bounding box center [125, 28] width 165 height 20
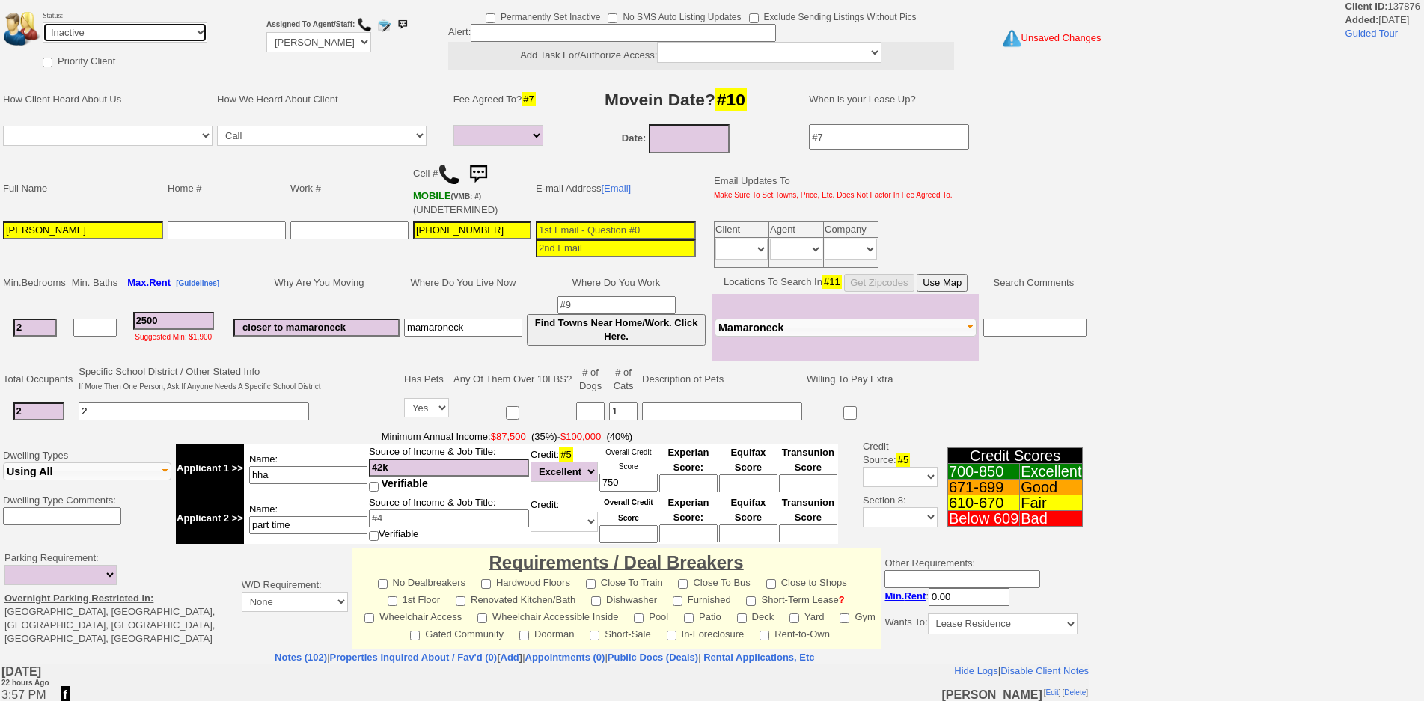
scroll to position [323, 0]
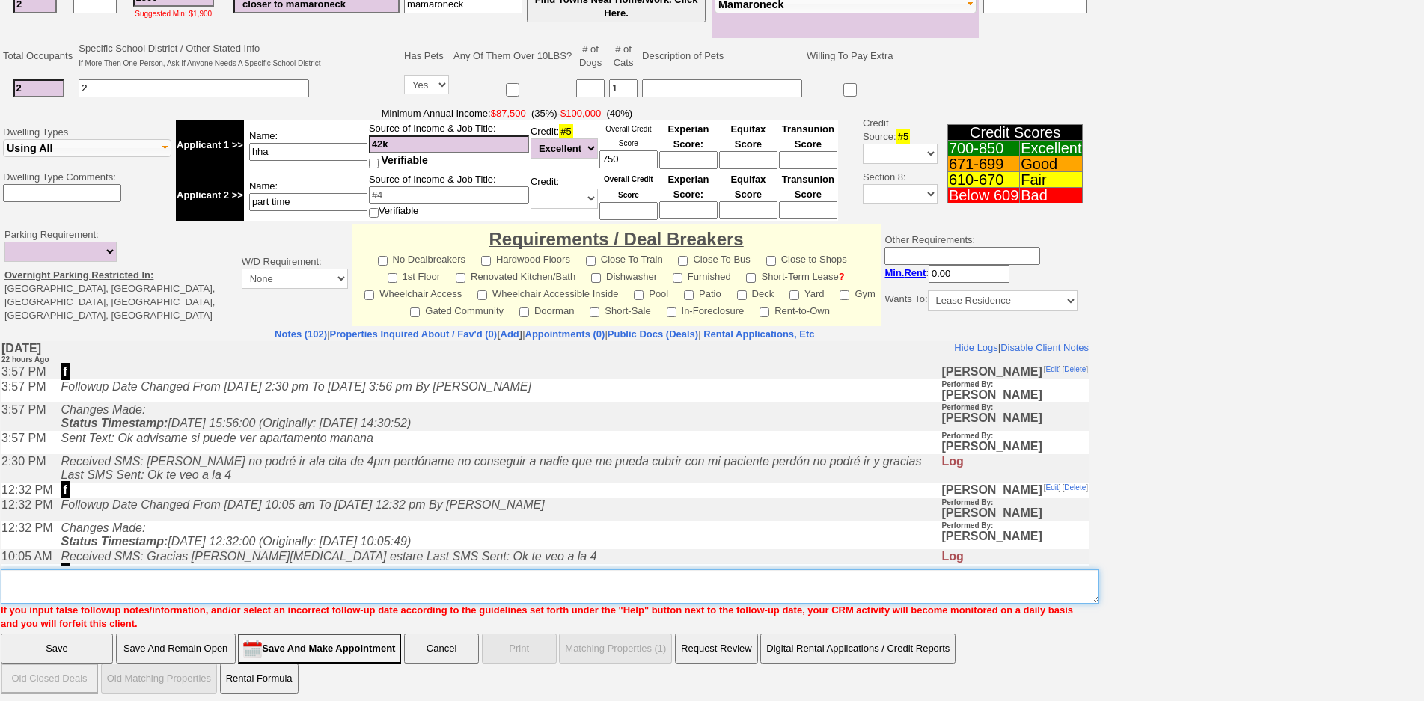
click at [756, 583] on textarea "Insert New Note Here" at bounding box center [550, 586] width 1098 height 34
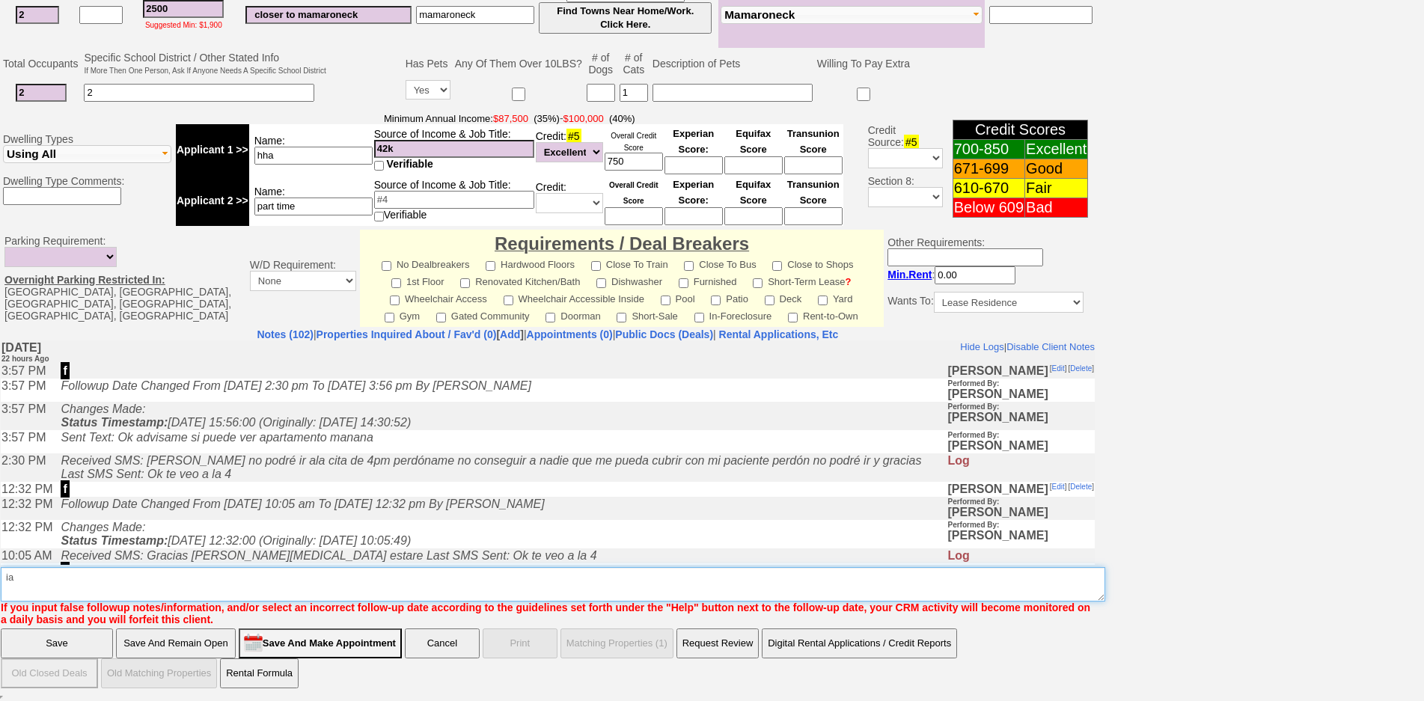
type textarea "ia"
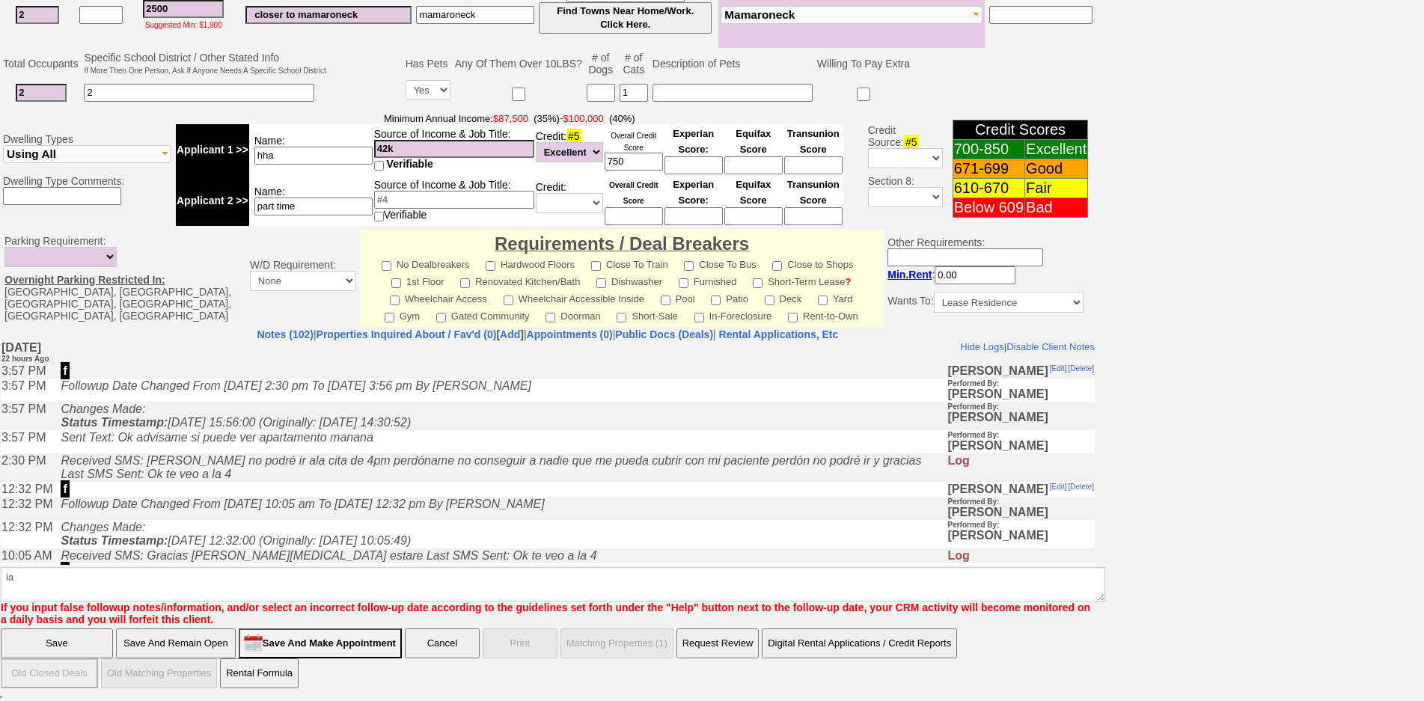
click input "Save" at bounding box center [57, 643] width 112 height 30
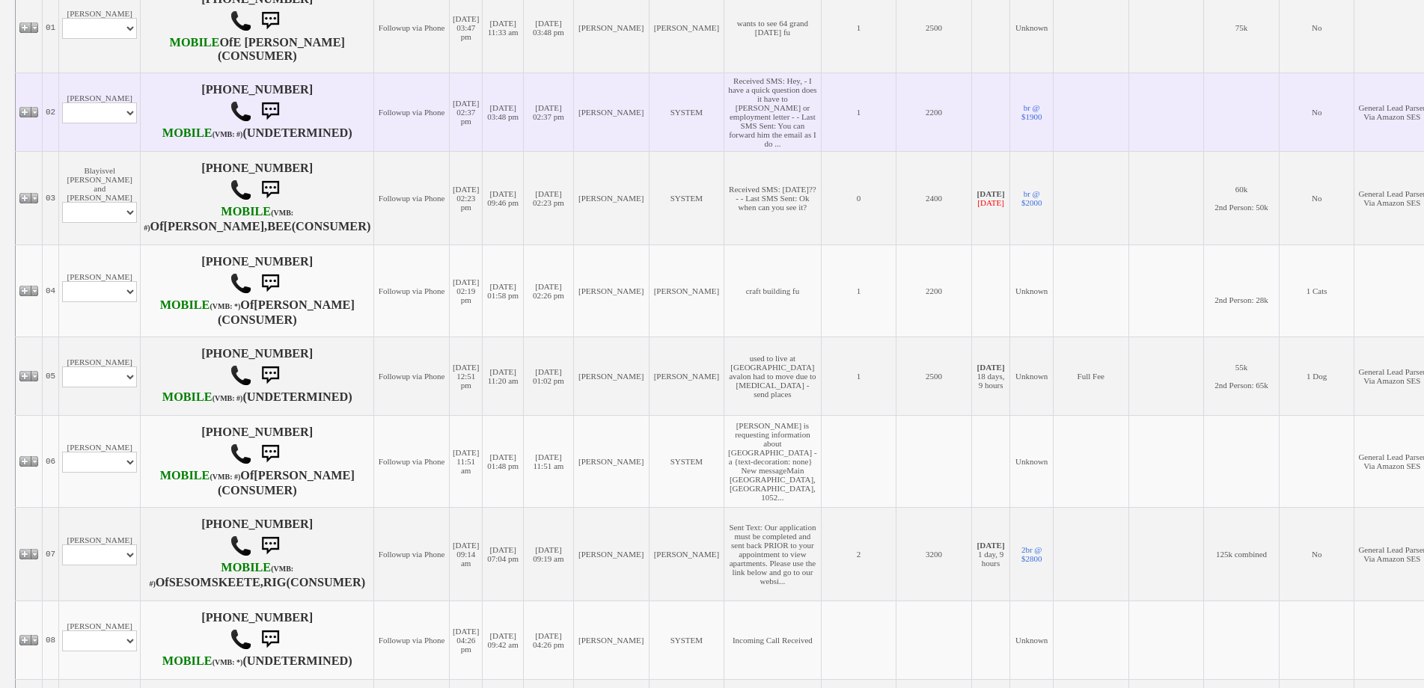
scroll to position [400, 0]
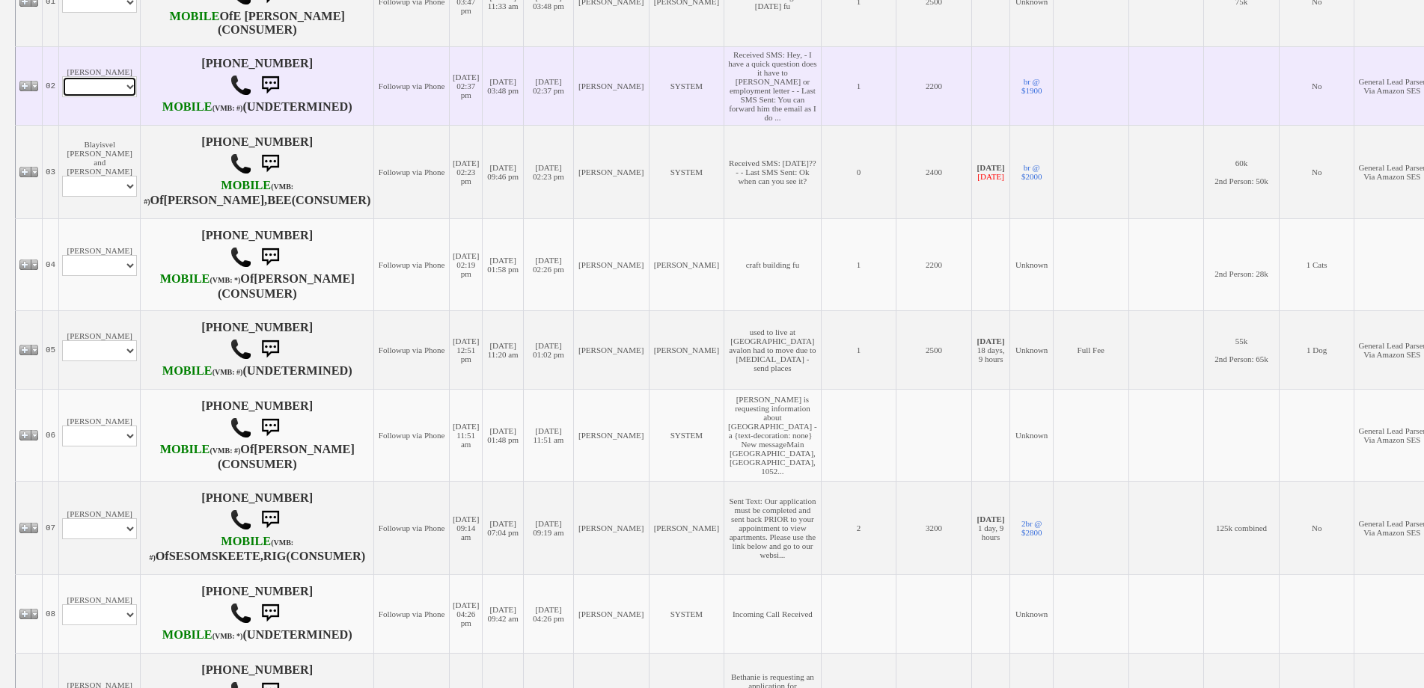
click at [108, 97] on select "Profile Edit Print Email Externally (Will Not Be Tracked In CRM) Closed Deals" at bounding box center [99, 86] width 75 height 21
select select "ChangeURL,/crm/custom/edit_client_form.php?redirect=%2Fcrm%2Fclients.php&id=166…"
click at [62, 97] on select "Profile Edit Print Email Externally (Will Not Be Tracked In CRM) Closed Deals" at bounding box center [99, 86] width 75 height 21
select select
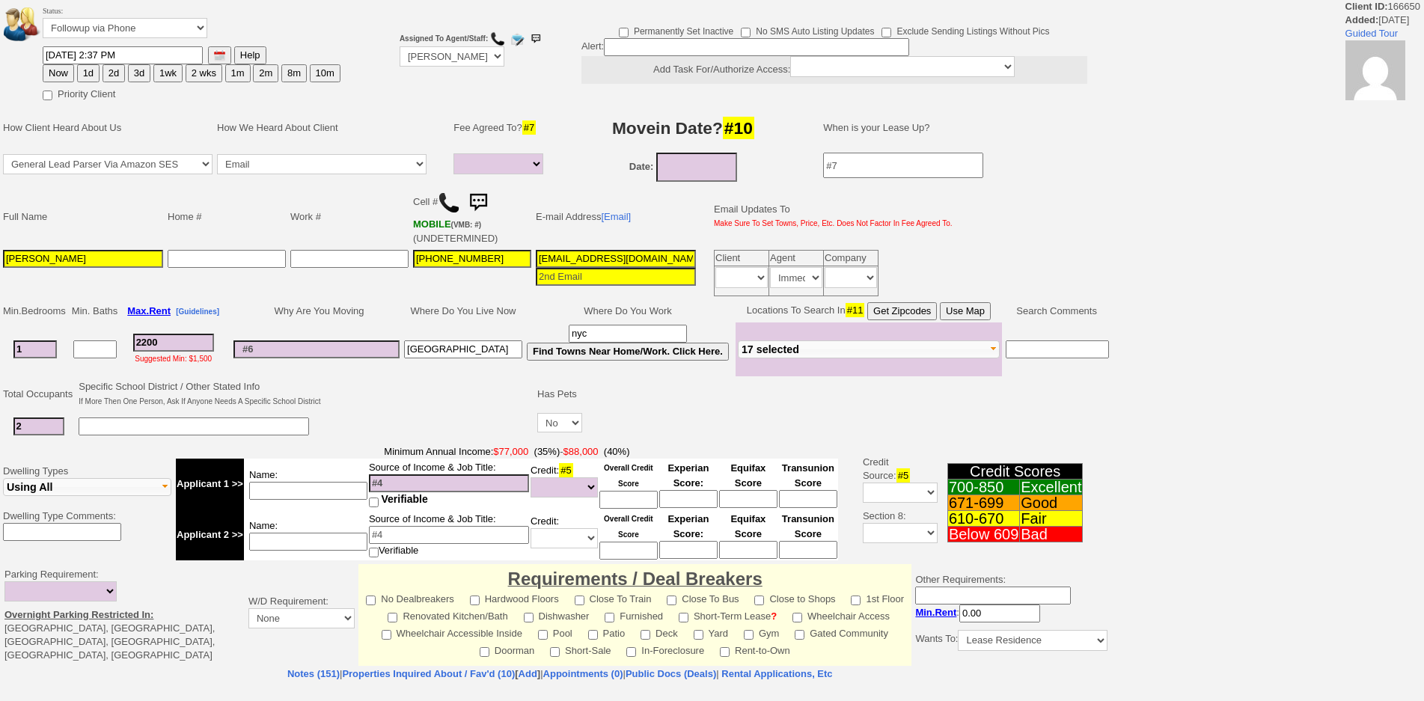
select select
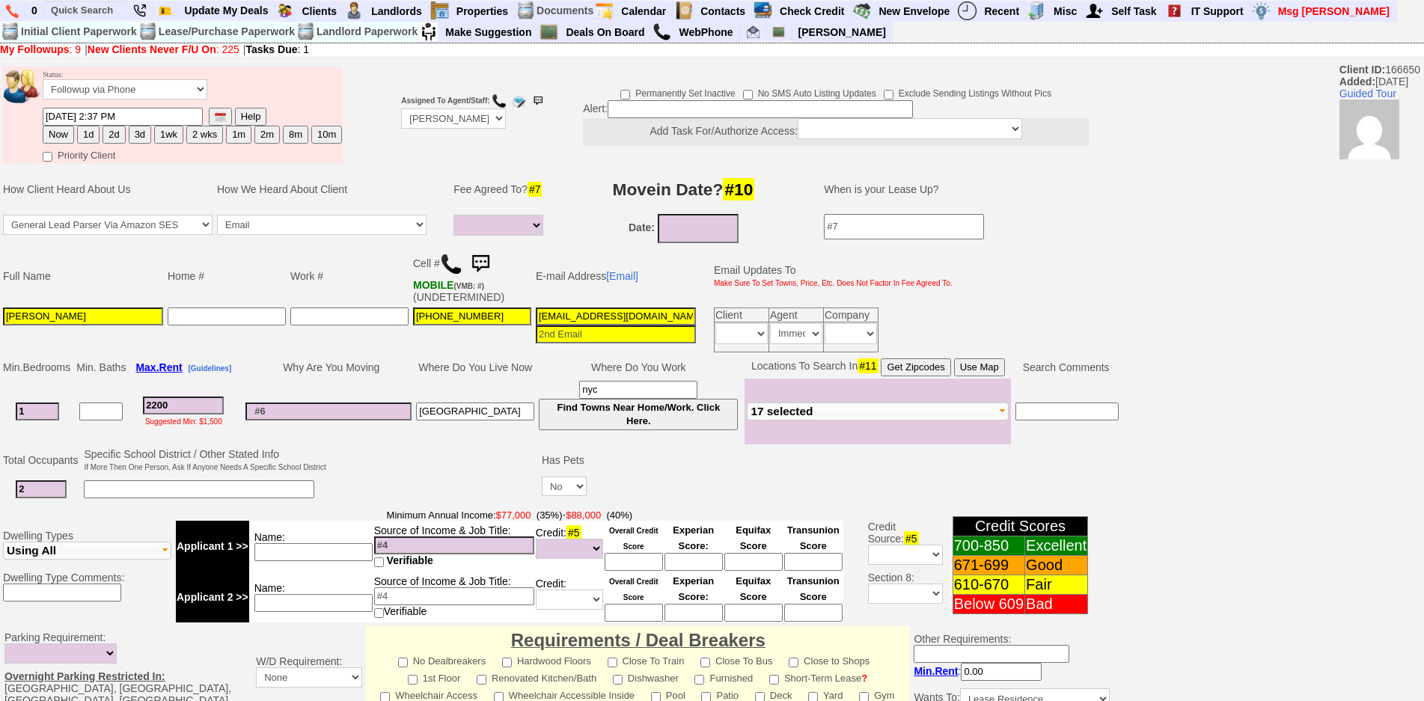
click at [482, 269] on img at bounding box center [480, 264] width 30 height 30
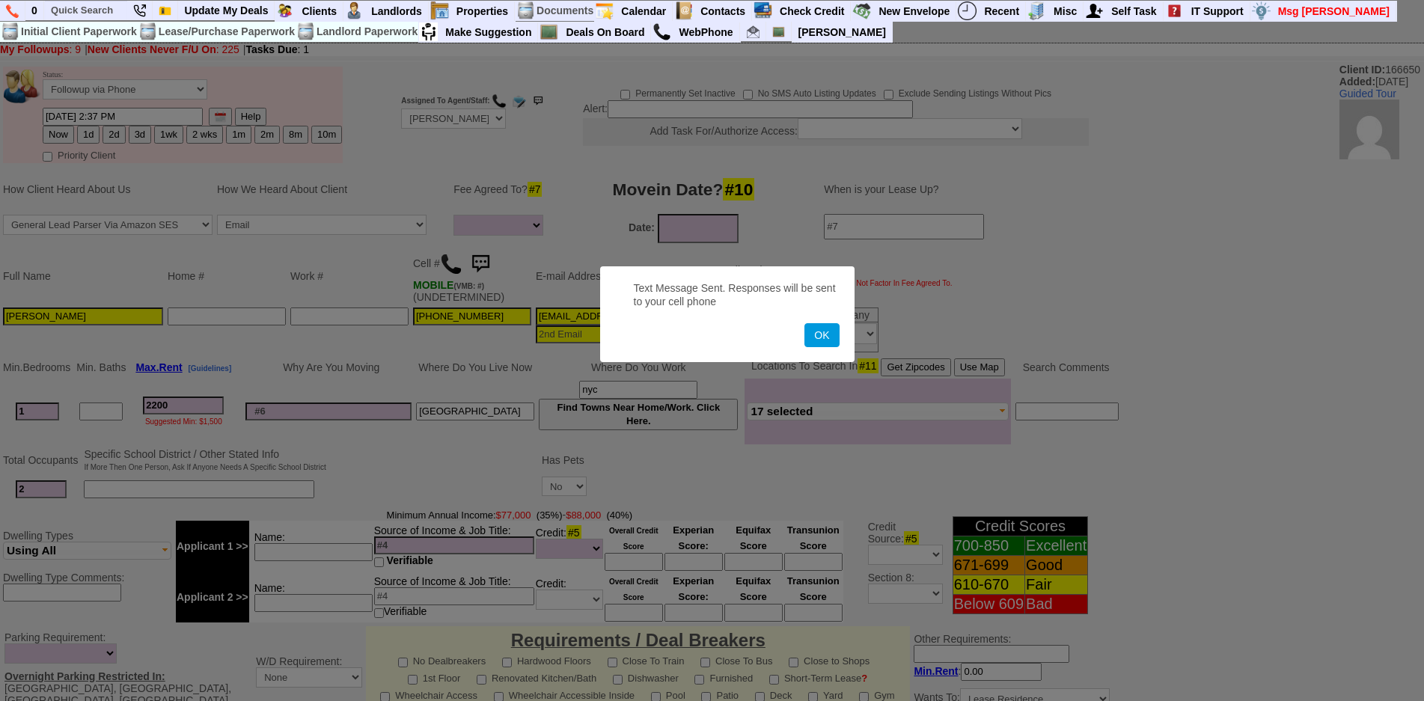
click at [804, 323] on button "OK" at bounding box center [821, 335] width 34 height 24
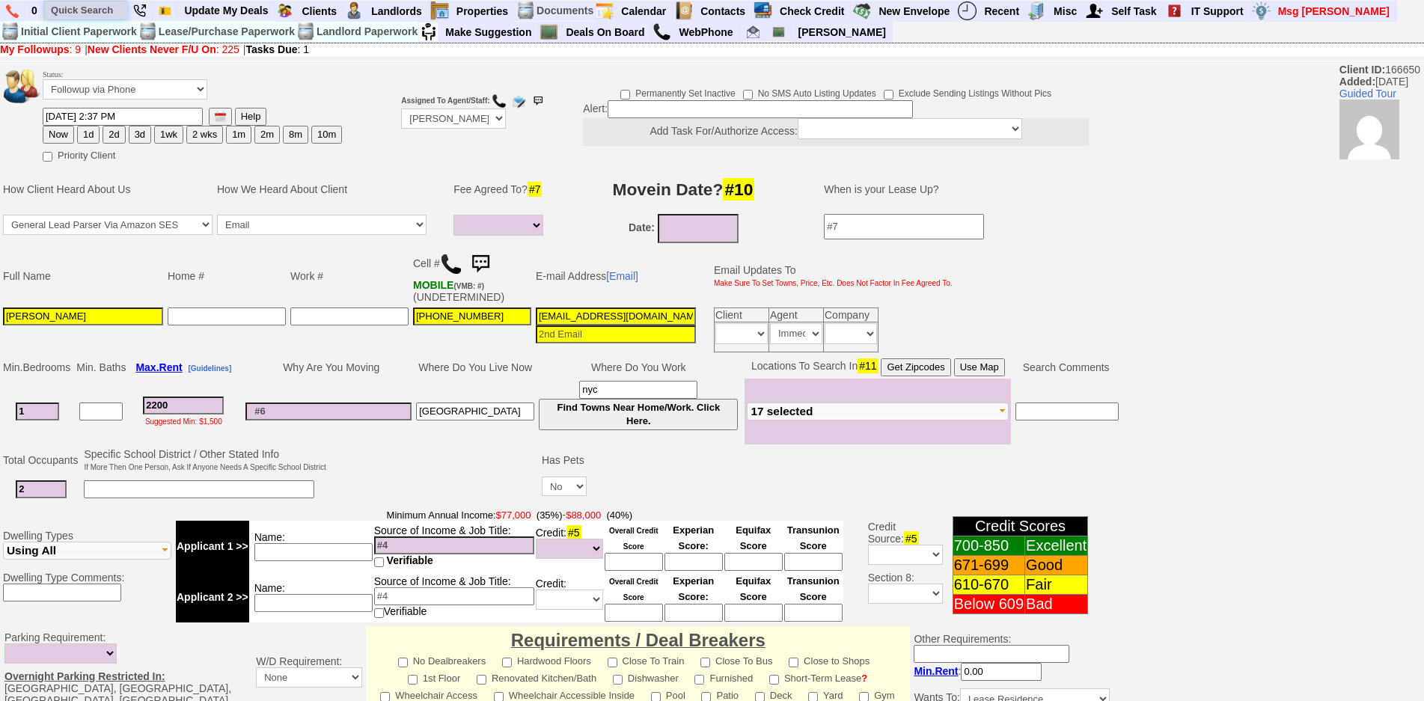
click at [108, 11] on input "text" at bounding box center [86, 10] width 82 height 19
type input "devon camp"
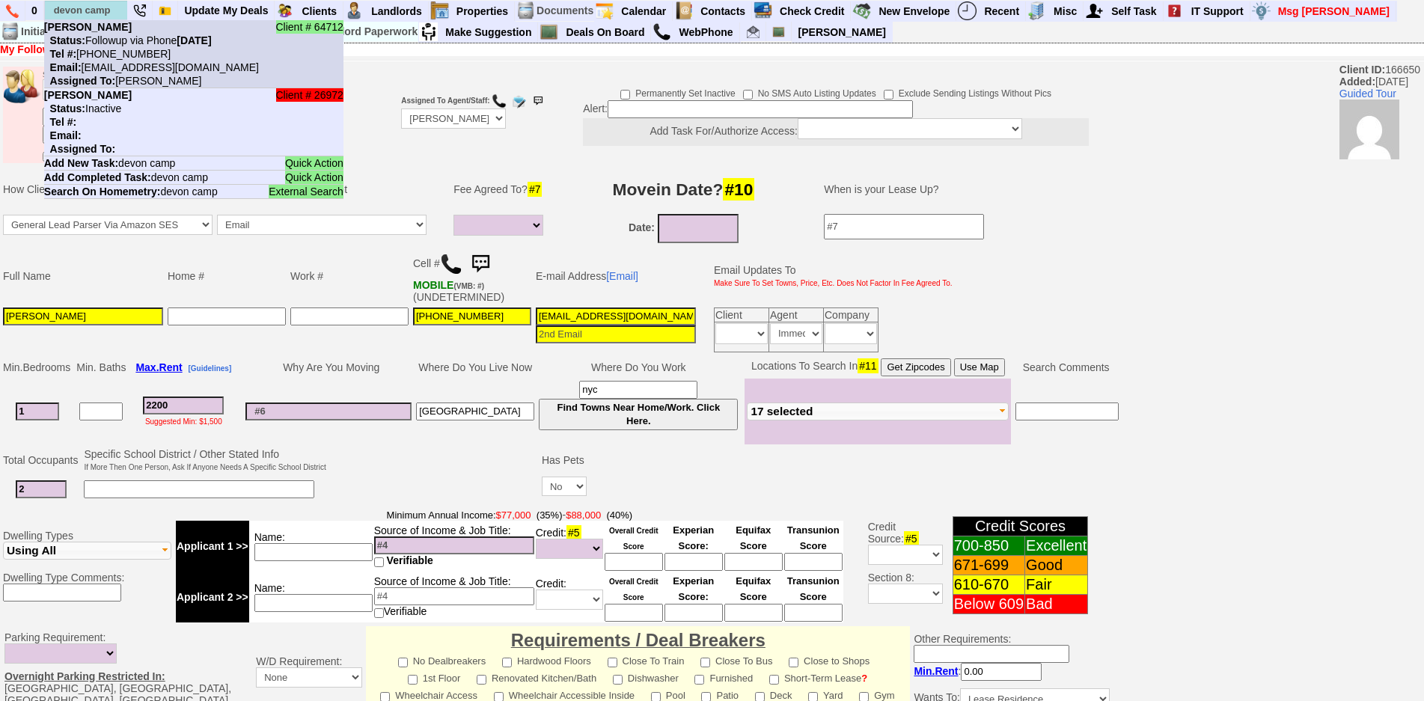
click at [111, 35] on nobr "Status: Followup via Phone Saturday, June 13th, 2026" at bounding box center [128, 40] width 168 height 12
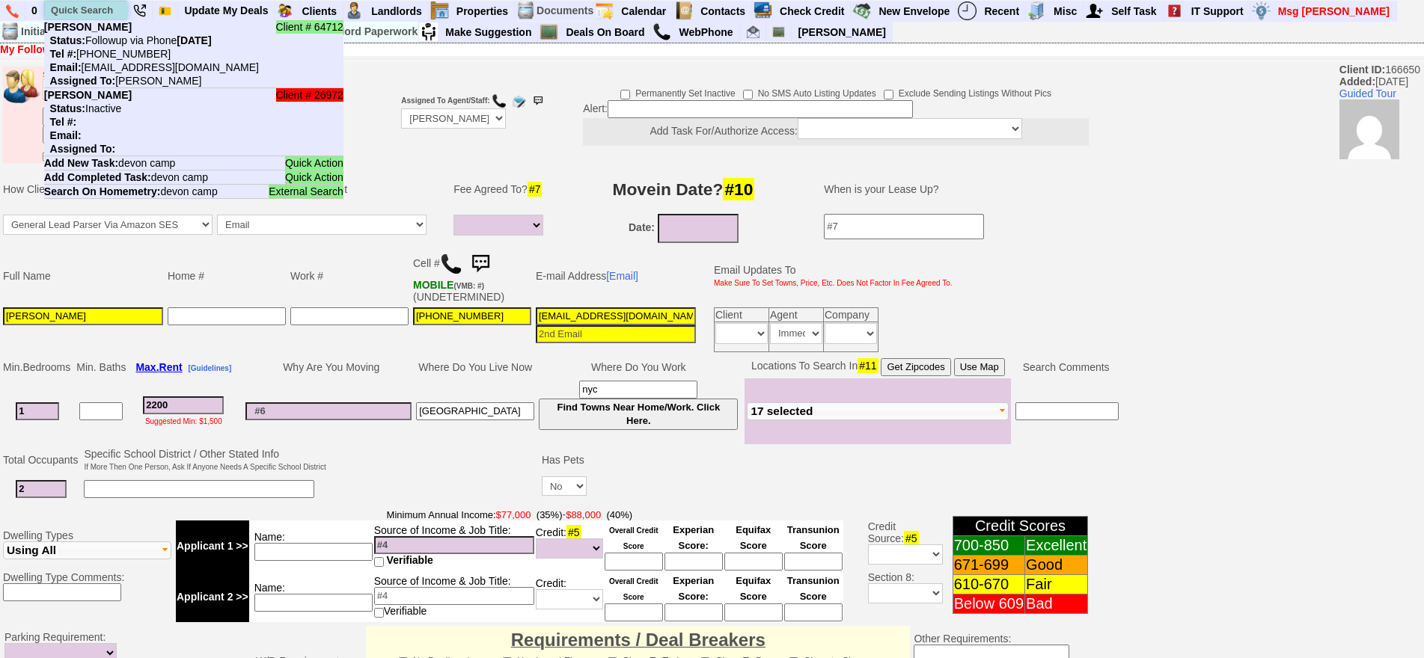
click at [87, 13] on input "text" at bounding box center [86, 10] width 82 height 19
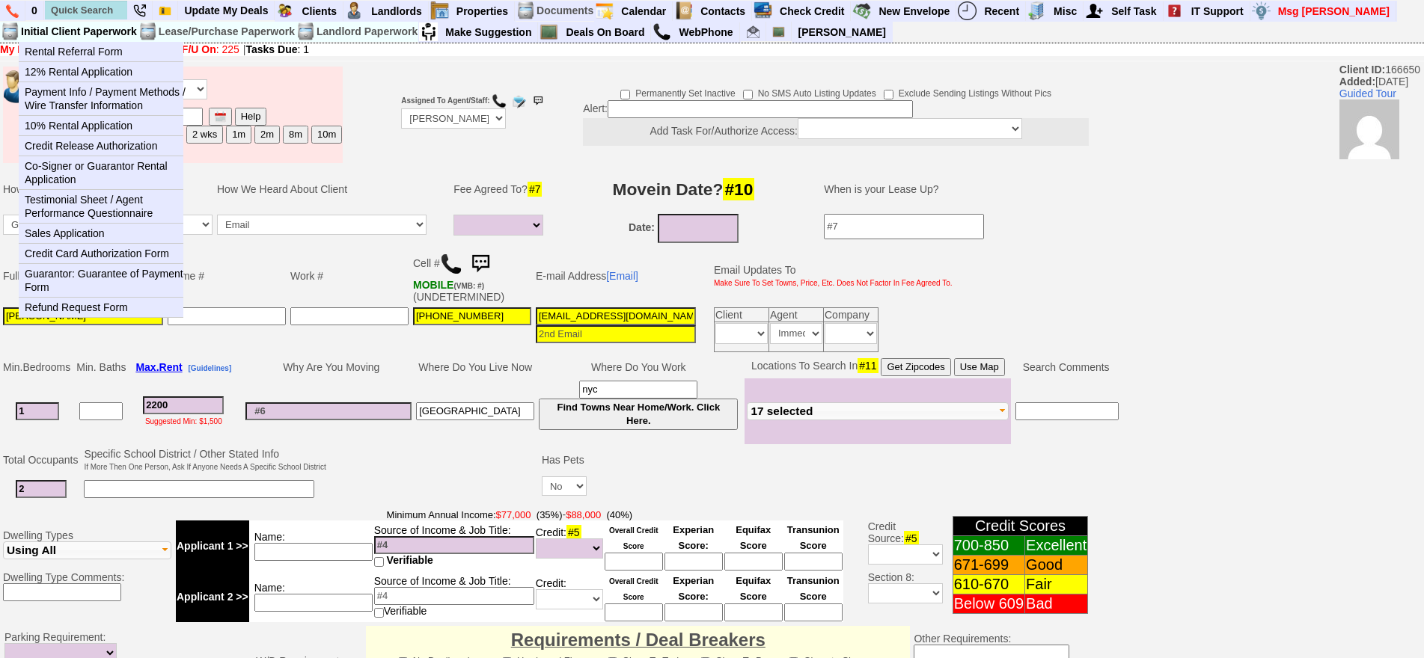
click at [90, 34] on td "Initial Client Paperwork" at bounding box center [78, 32] width 117 height 20
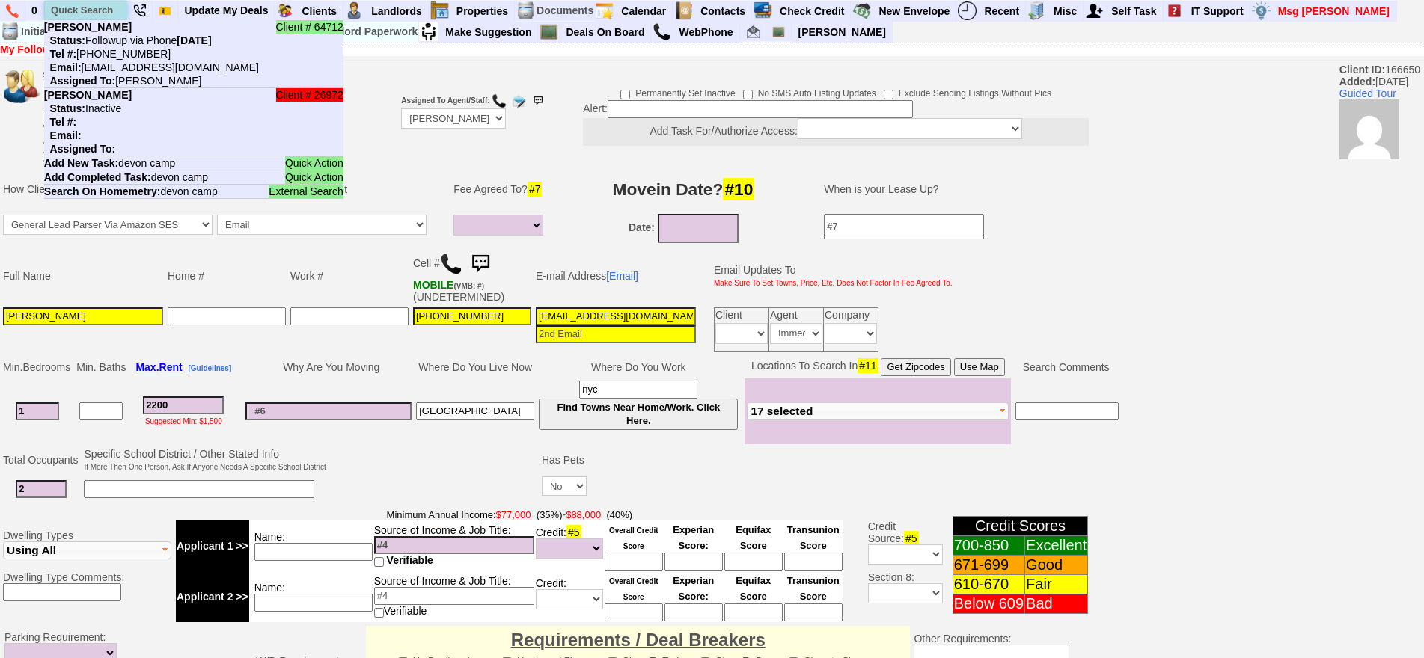
click at [99, 18] on input "text" at bounding box center [86, 10] width 82 height 19
click at [108, 10] on input "text" at bounding box center [86, 10] width 82 height 19
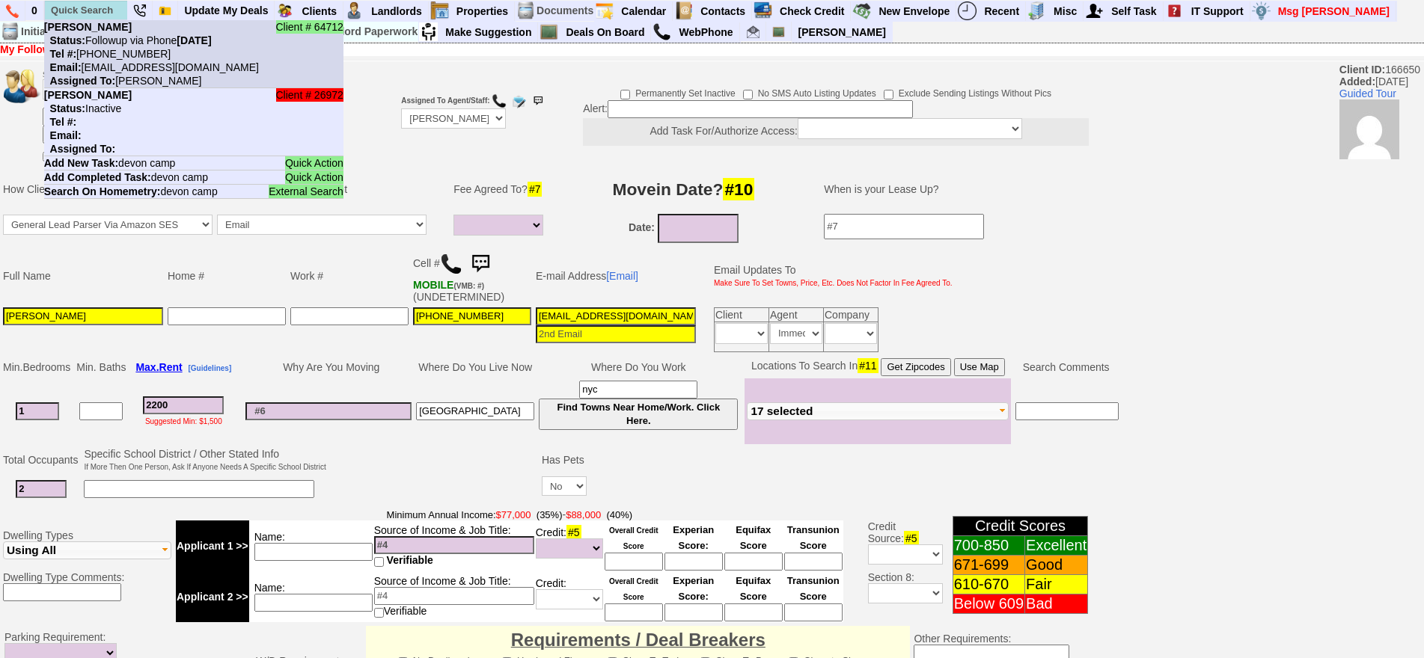
click at [108, 34] on nobr "Status: Followup via Phone Saturday, June 13th, 2026" at bounding box center [128, 40] width 168 height 12
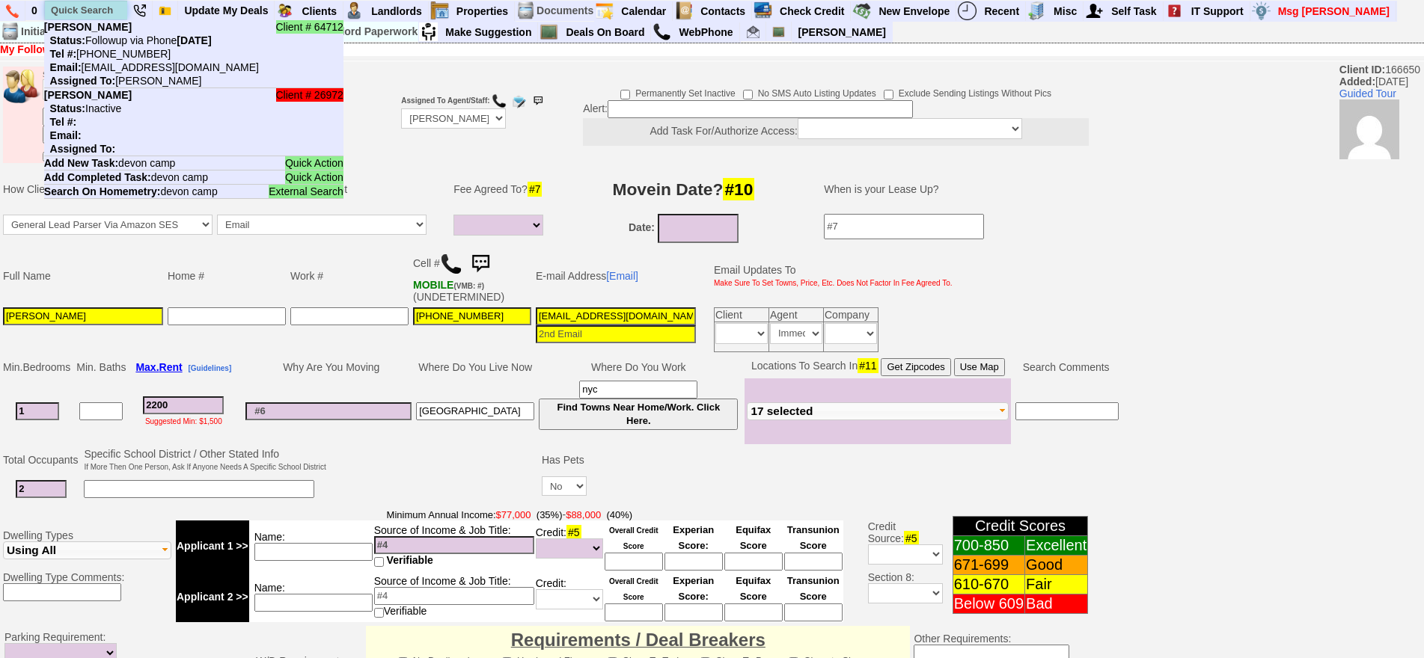
click at [73, 9] on input "text" at bounding box center [86, 10] width 82 height 19
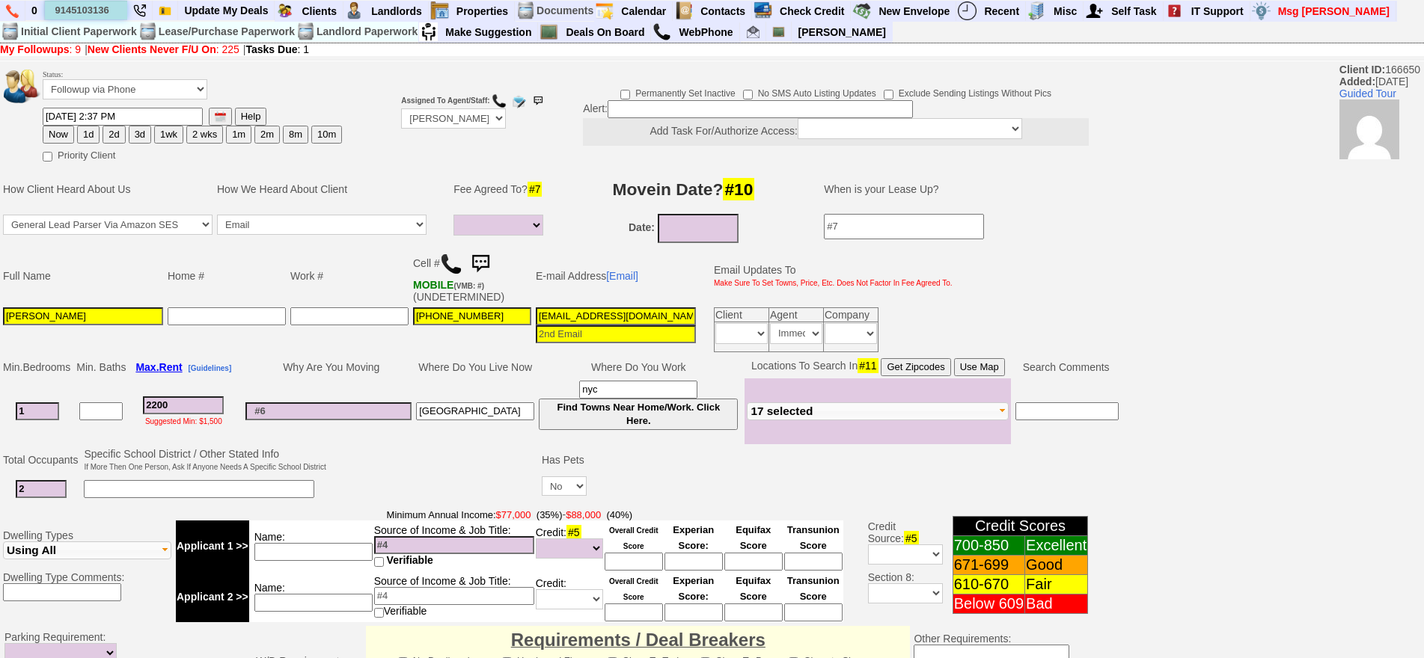
type input "9145103136"
click at [93, 137] on button "1d" at bounding box center [88, 135] width 22 height 18
type input "08/14/2025 02:39 PM"
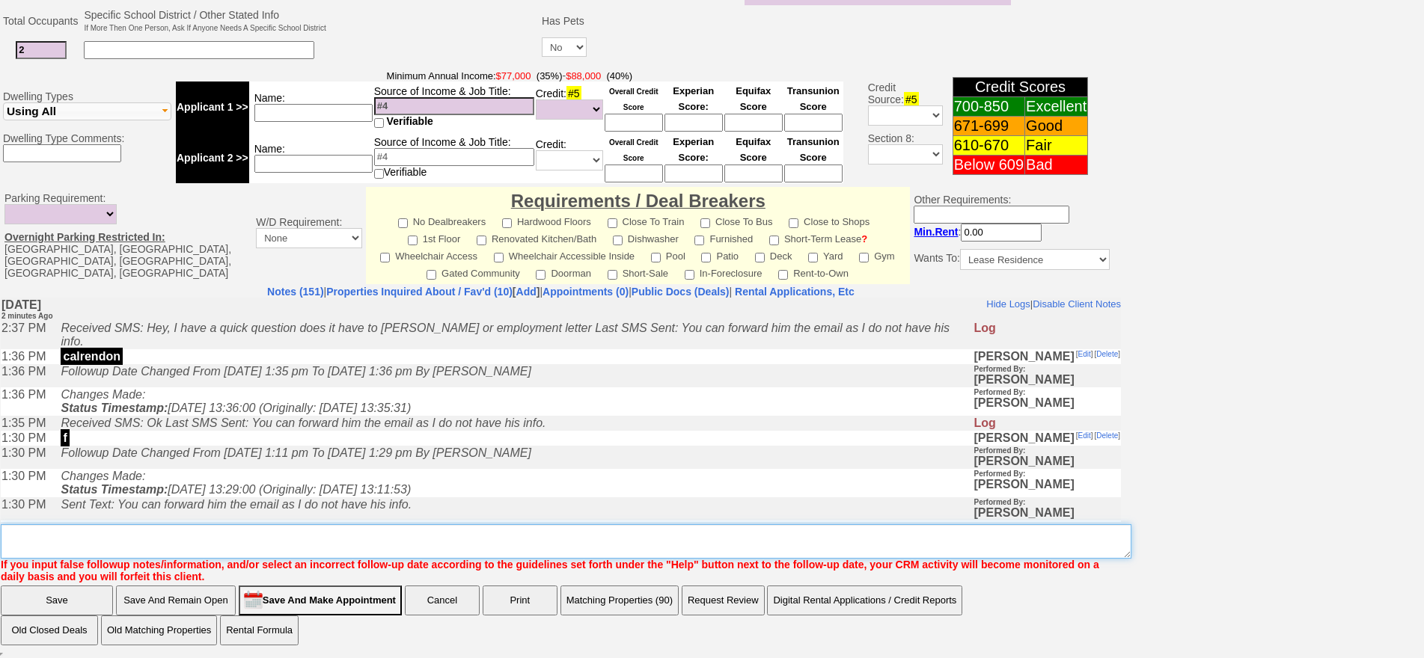
click at [395, 547] on textarea "Insert New Note Here" at bounding box center [566, 541] width 1130 height 34
type textarea "f"
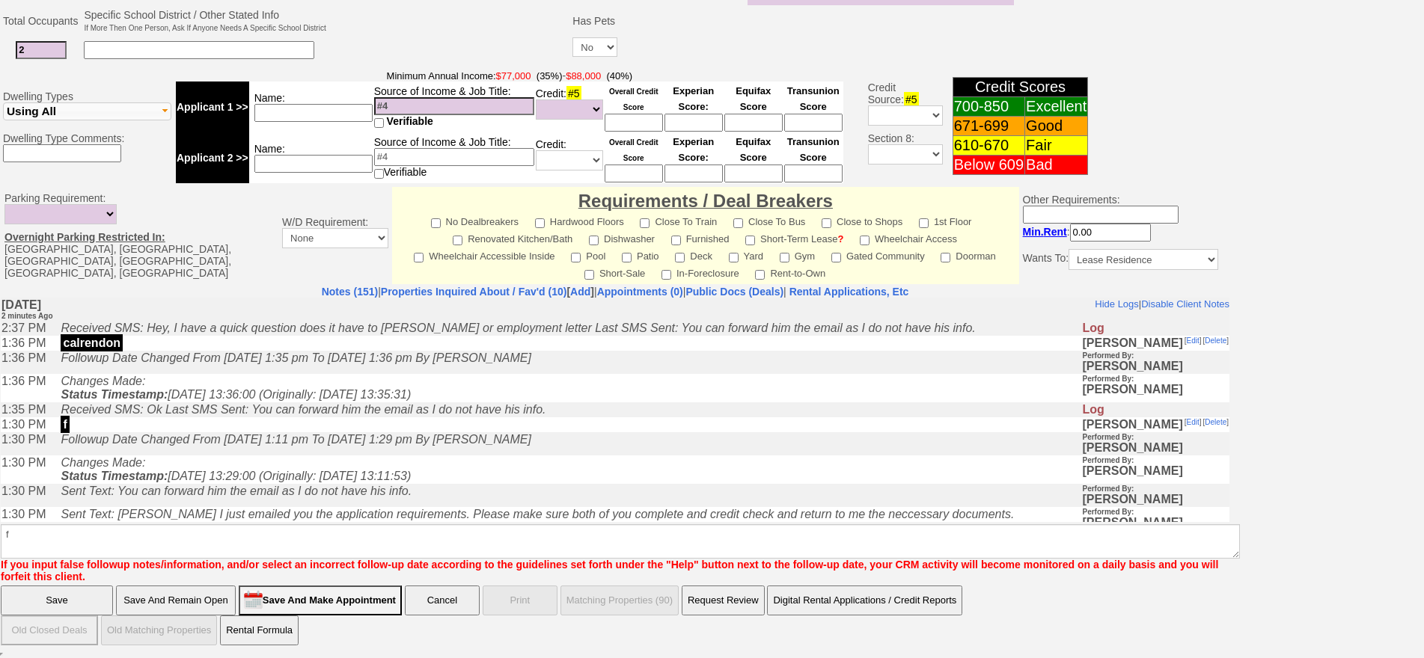
scroll to position [365, 0]
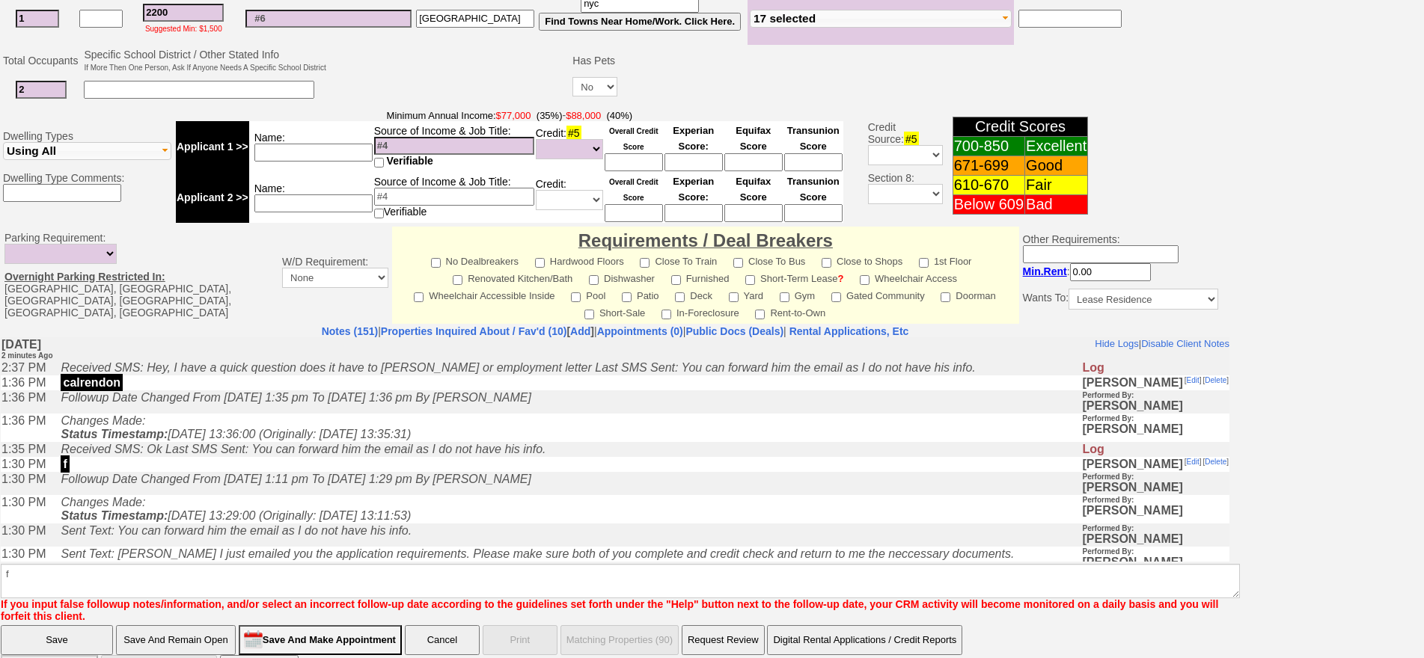
click input "Save" at bounding box center [57, 640] width 112 height 30
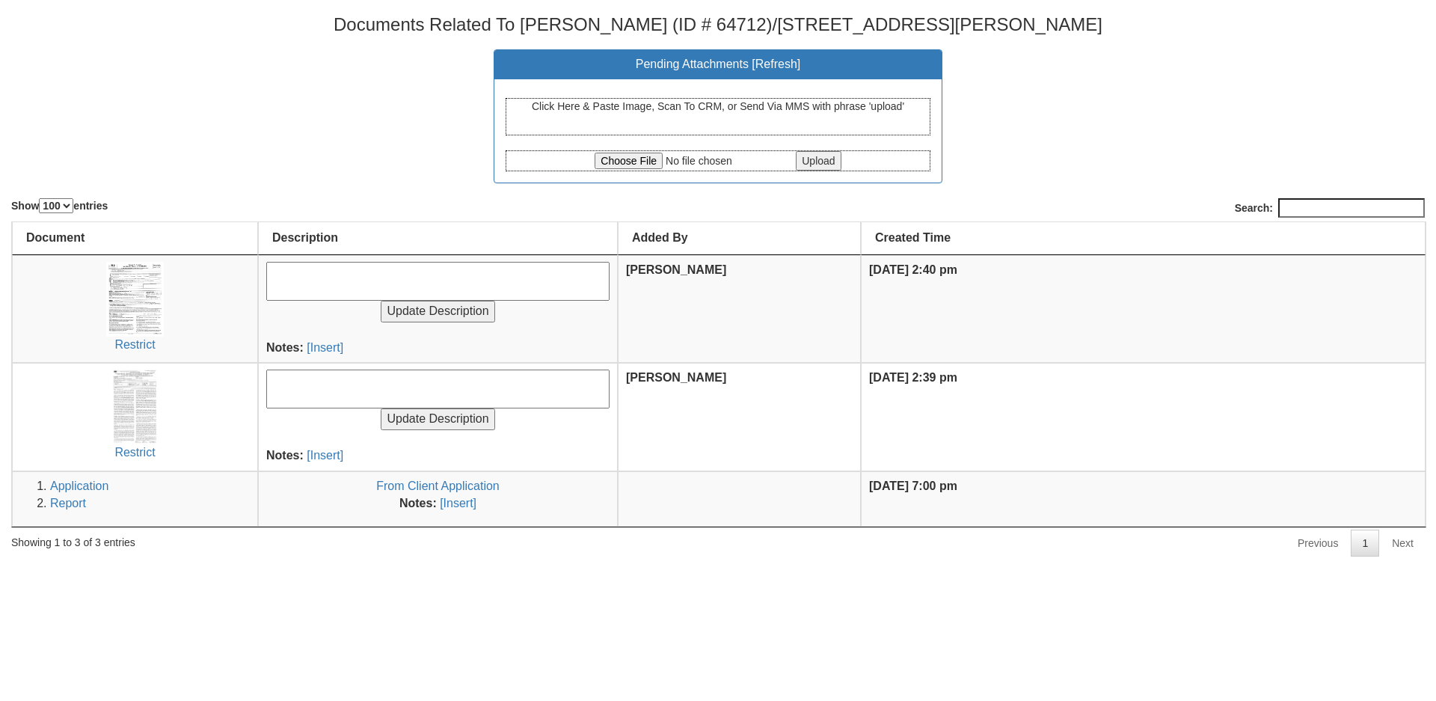
select select "100"
drag, startPoint x: 419, startPoint y: 78, endPoint x: 433, endPoint y: 82, distance: 14.9
click at [419, 78] on center "Pending Attachments [ Refresh ] Click Here & Paste Image, Scan To CRM, or Send …" at bounding box center [718, 116] width 1414 height 134
click at [607, 159] on input "file" at bounding box center [694, 161] width 198 height 16
type input "C:\fakepath\CCF_000230.pdf"
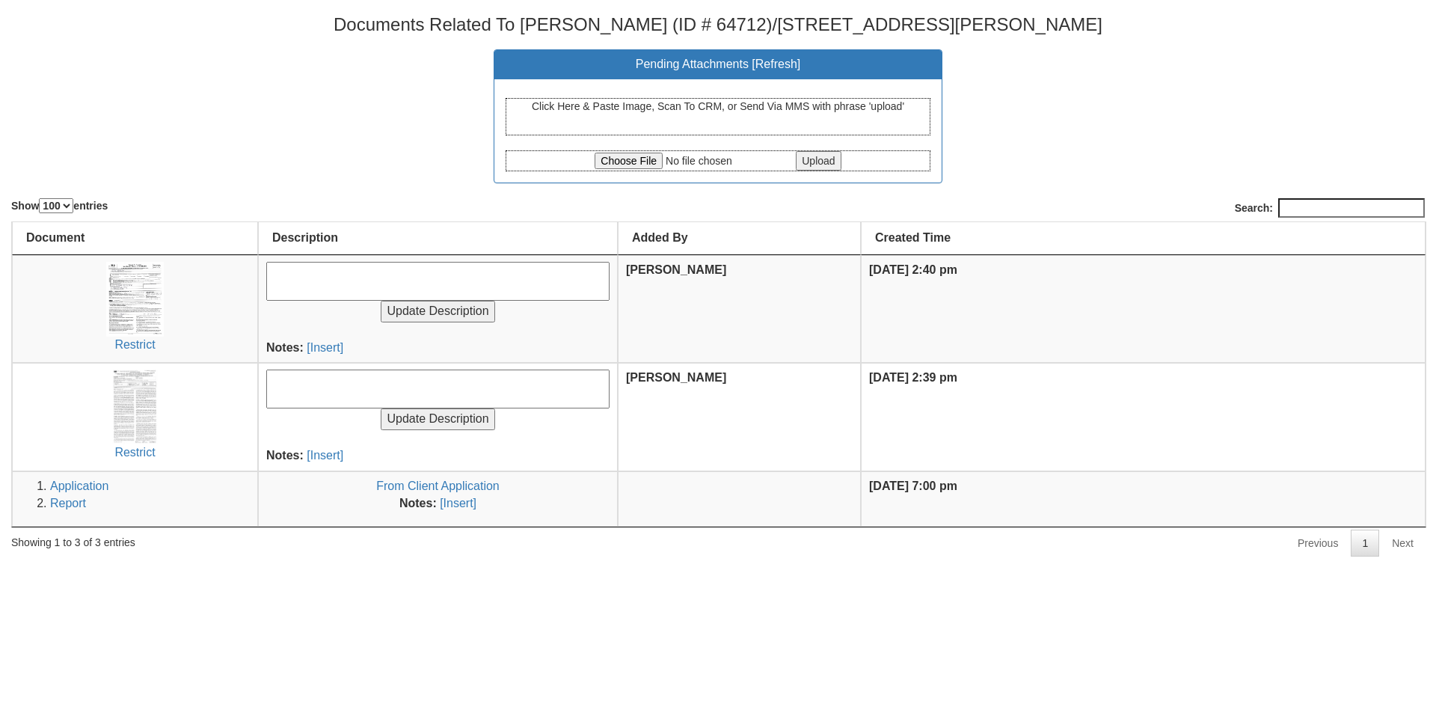
click at [824, 164] on input "Upload" at bounding box center [818, 160] width 45 height 19
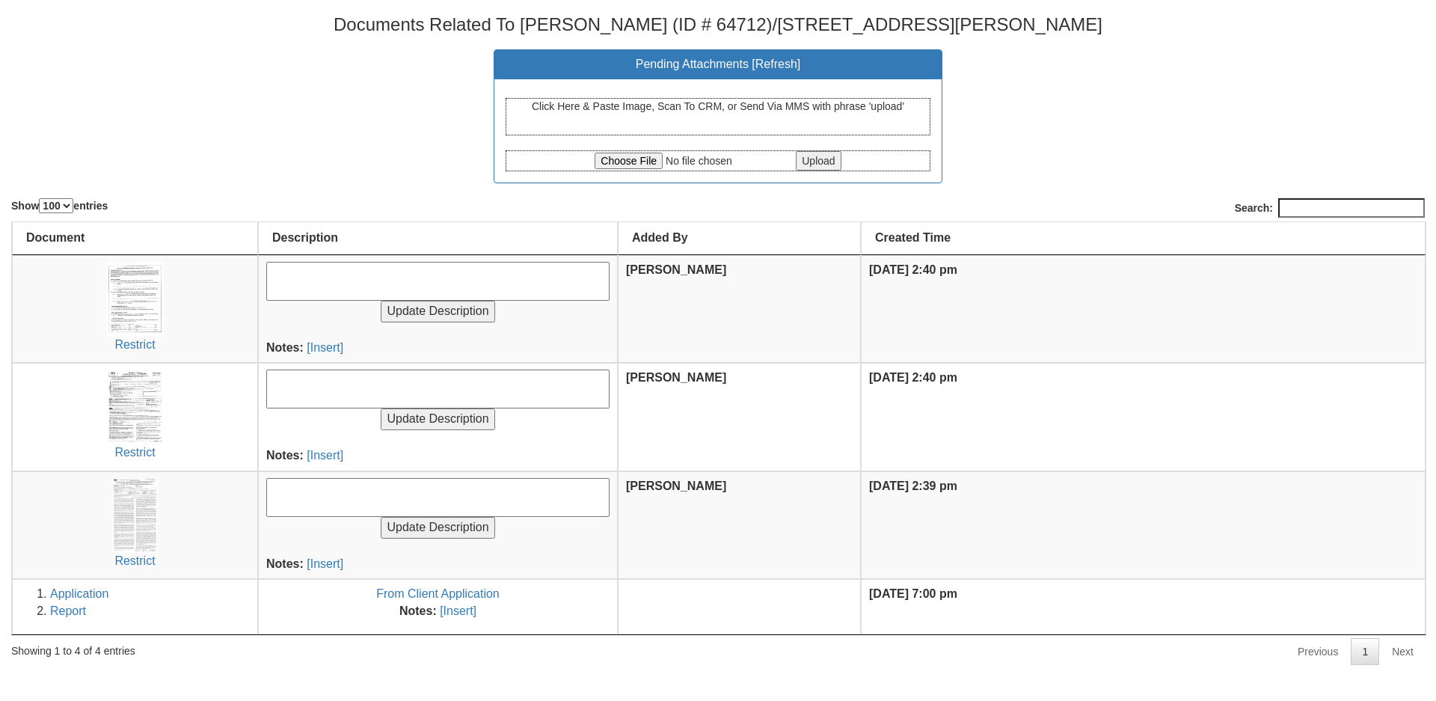
select select "100"
click at [629, 165] on input "file" at bounding box center [694, 161] width 198 height 16
type input "C:\fakepath\CCF_000229.pdf"
click at [830, 151] on input "Upload" at bounding box center [818, 160] width 45 height 19
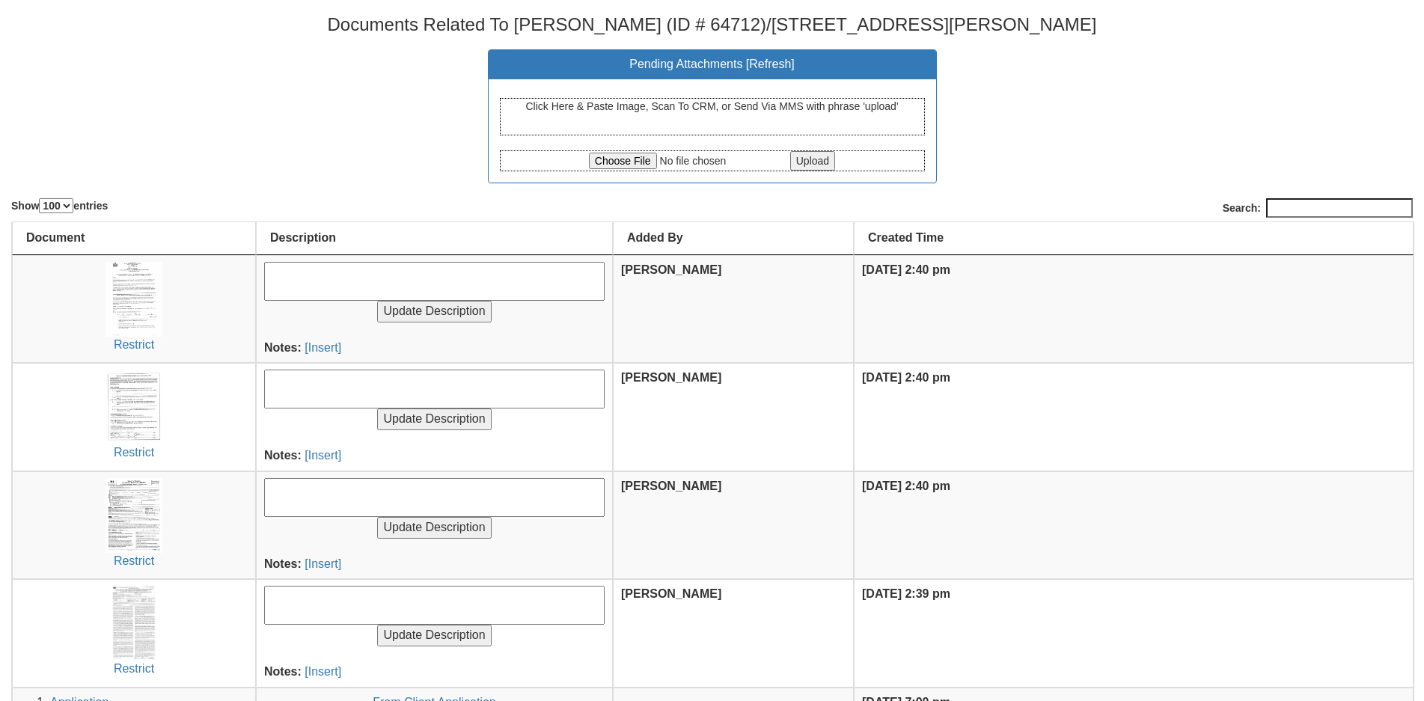
select select "100"
click at [622, 163] on input "file" at bounding box center [688, 161] width 198 height 16
type input "C:\fakepath\CCF_000233.pdf"
click at [812, 166] on input "Upload" at bounding box center [812, 160] width 45 height 19
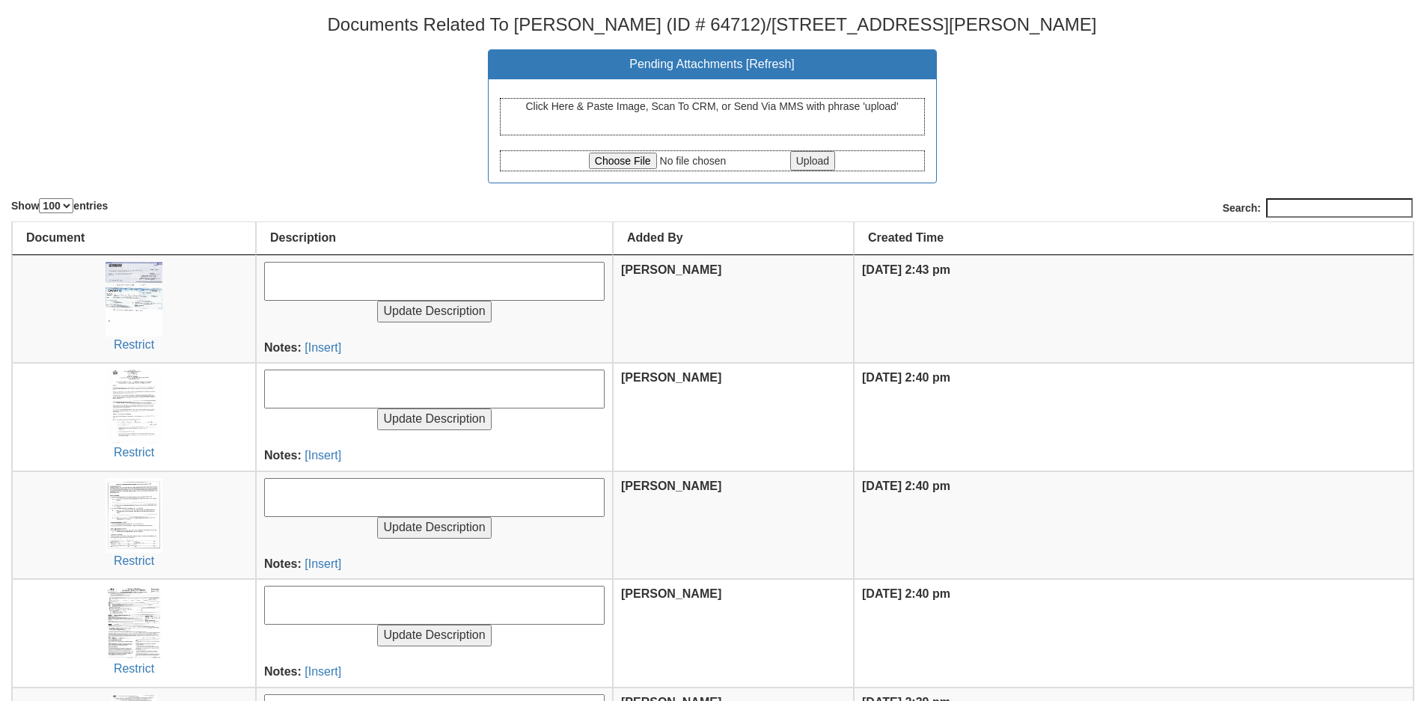
select select "100"
click at [658, 162] on input "file" at bounding box center [688, 161] width 198 height 16
type input "C:\fakepath\ACFrOgB-jz8f2gViTIPh-b1-NwDVrtCktiolSIpCeX_ZU_gJnp-N40wtckAoZSey1jS…"
click at [833, 163] on input "Upload" at bounding box center [812, 160] width 45 height 19
select select "100"
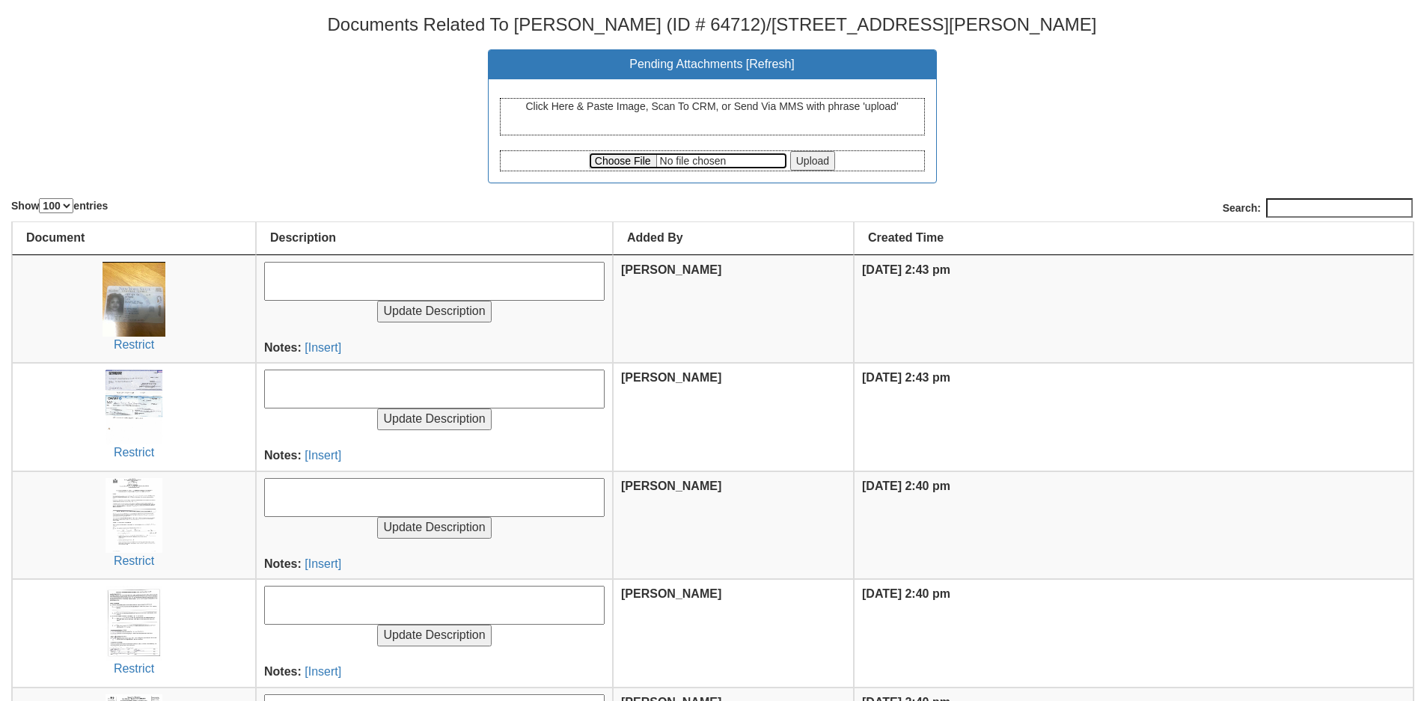
click at [625, 162] on input "file" at bounding box center [688, 161] width 198 height 16
type input "C:\fakepath\ACFrOgBnpG60_z-FMMaKEd5v3mixjuOxsRQz6snUXekRKF8uo7trvnRZNvoIMvLeD72…"
click at [822, 166] on input "Upload" at bounding box center [812, 160] width 45 height 19
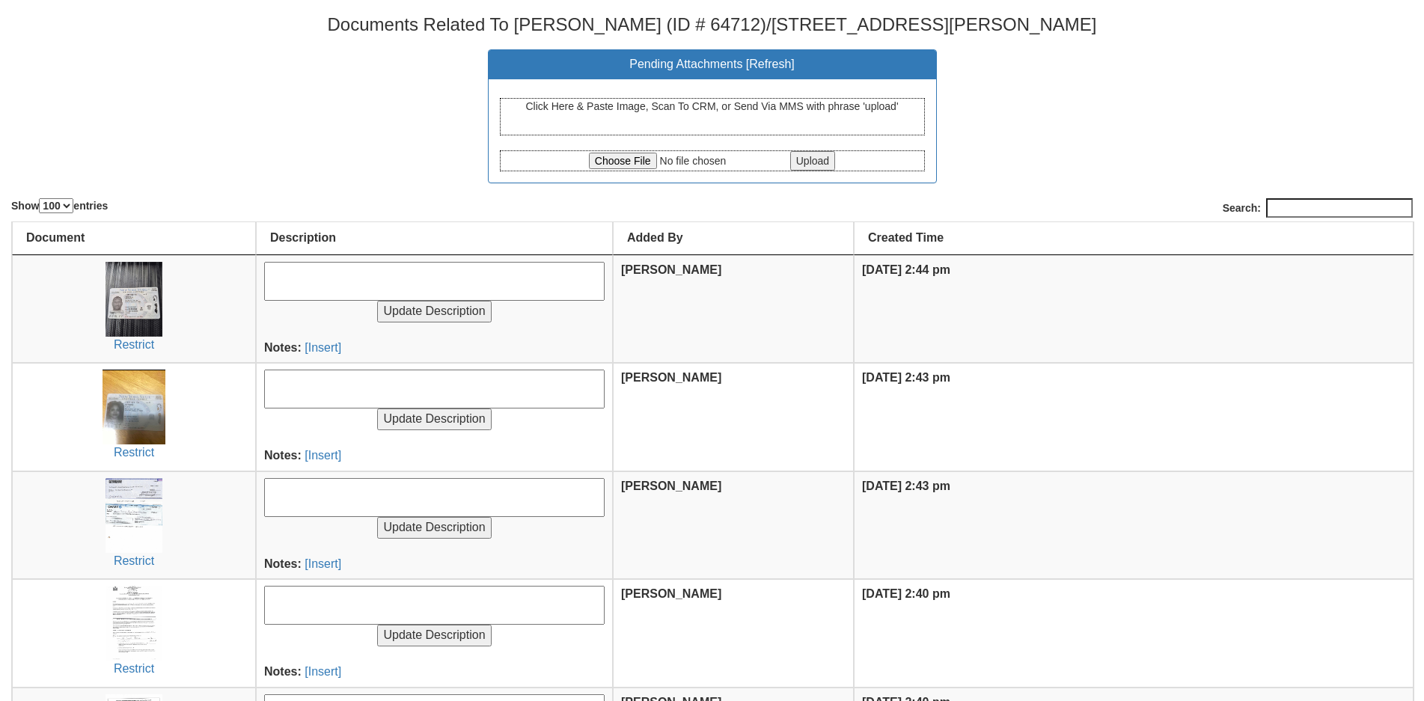
select select "100"
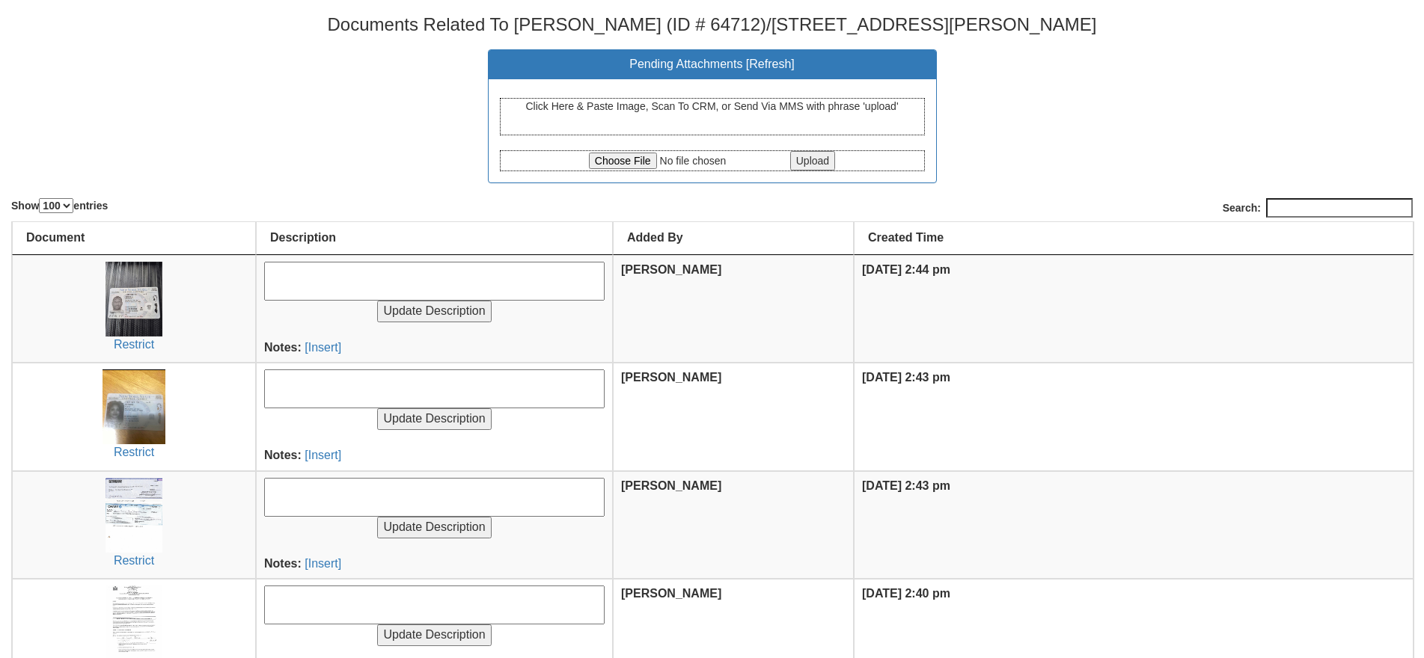
click at [309, 178] on center "Pending Attachments [ Refresh ] Click Here & Paste Image, Scan To CRM, or Send …" at bounding box center [711, 116] width 1401 height 134
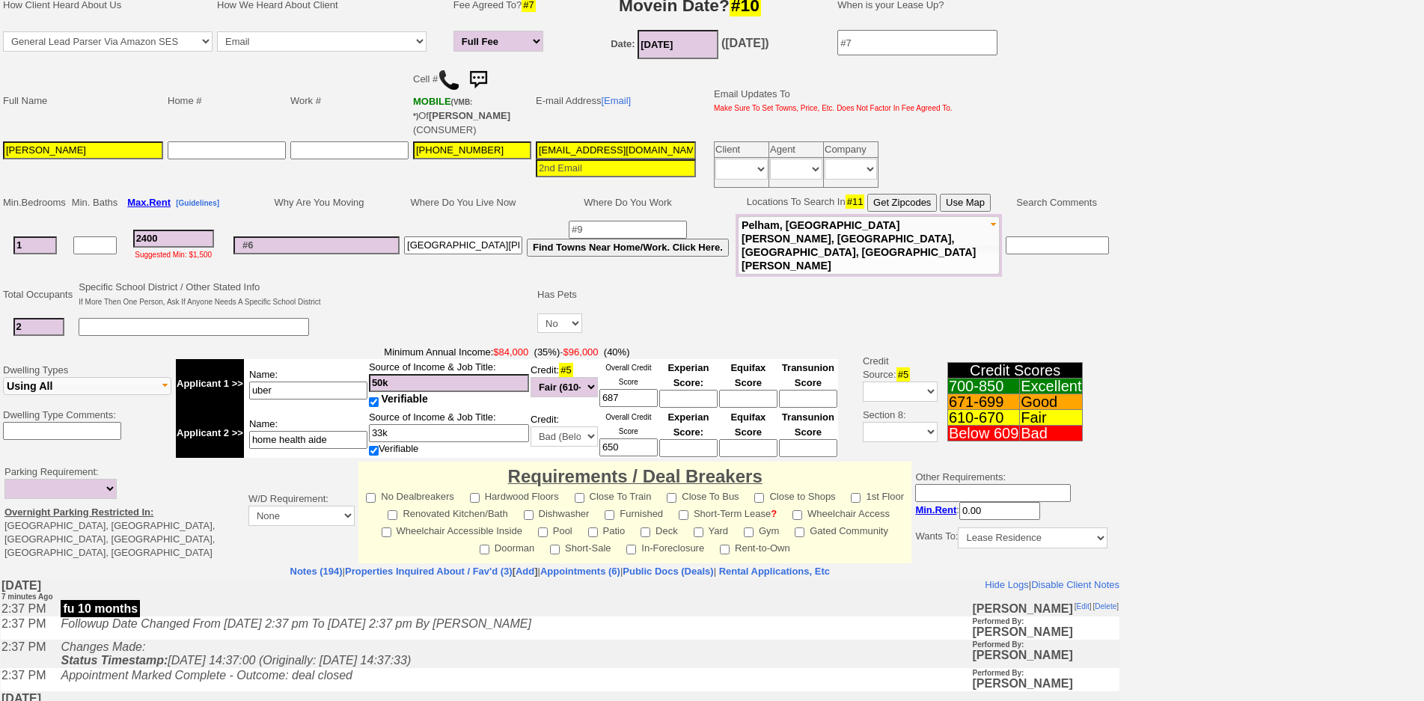
scroll to position [352, 0]
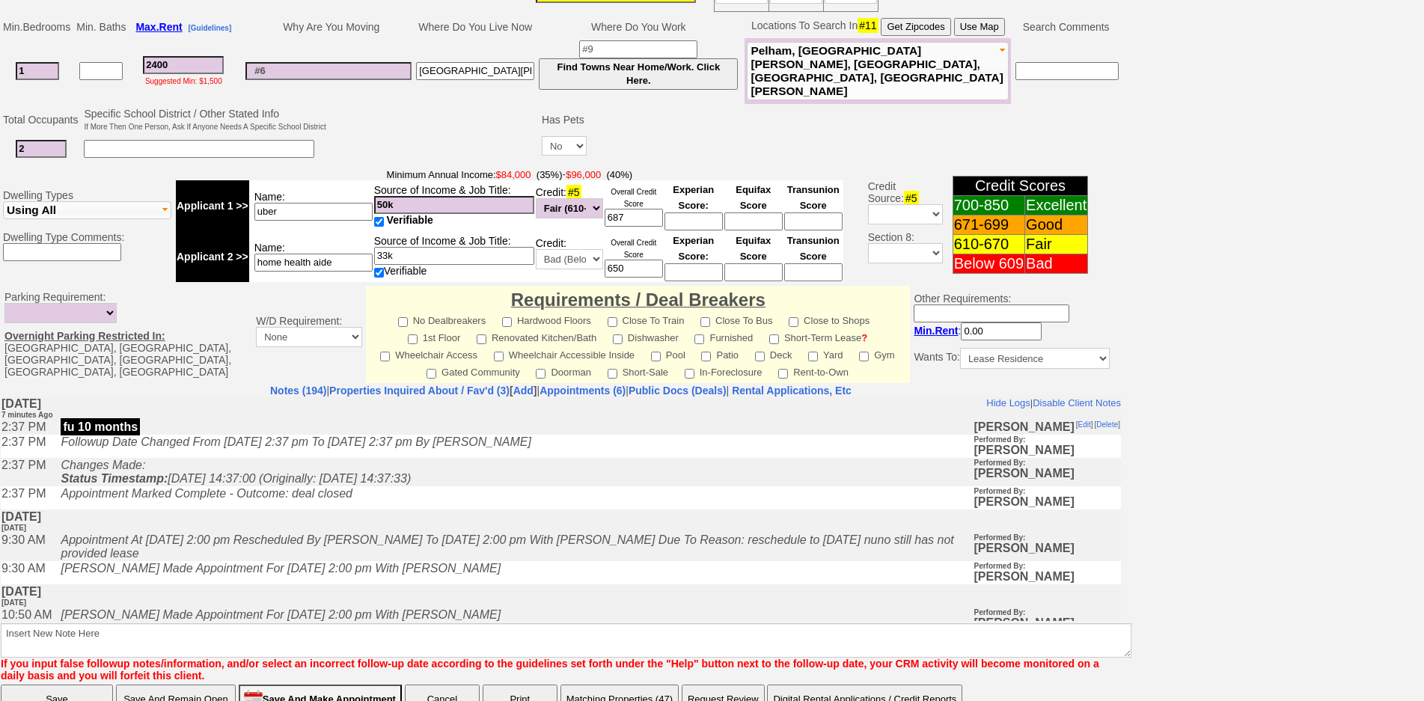
click at [815, 325] on center "Requirements / Deal Breakers No Dealbreakers Hardwood Floors Close To Train Clo…" at bounding box center [638, 334] width 536 height 90
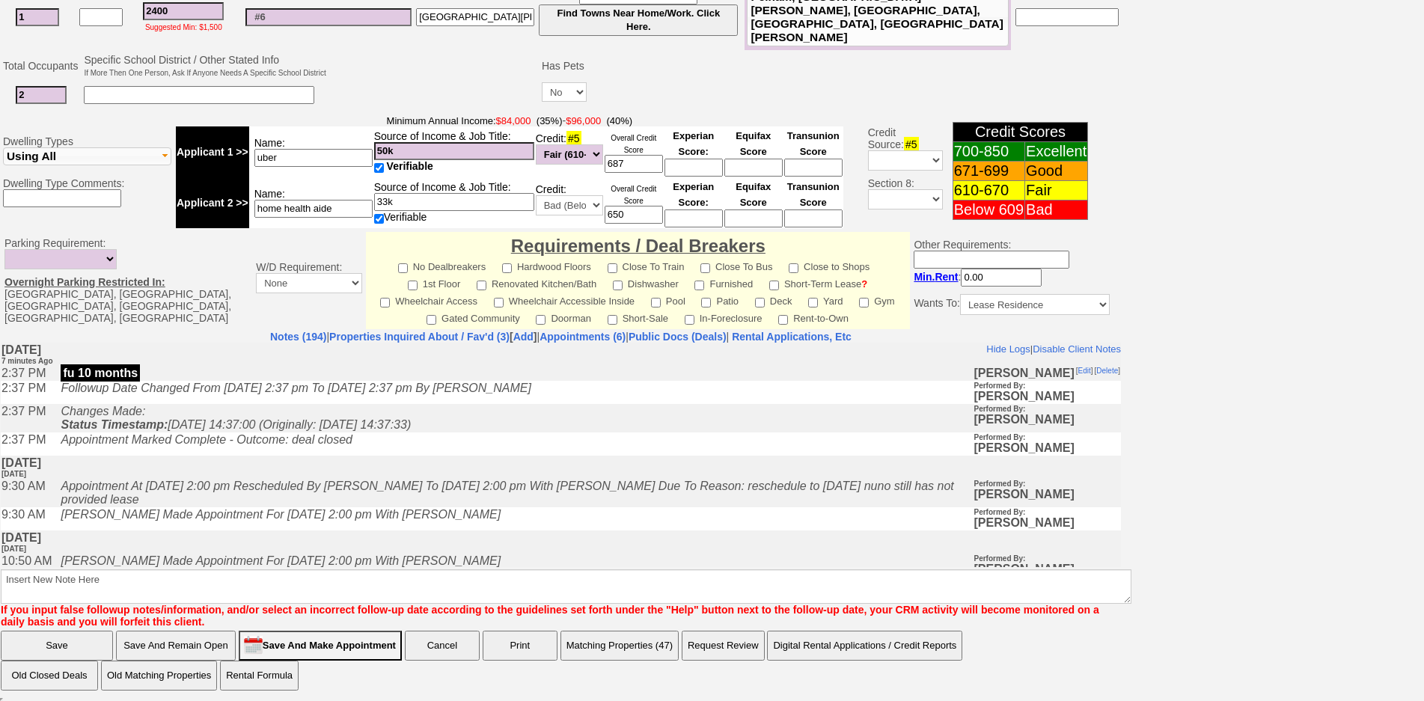
click at [820, 327] on td "Requirements / Deal Breakers No Dealbreakers Hardwood Floors Close To Train Clo…" at bounding box center [638, 280] width 544 height 97
click at [827, 340] on nobr "Rental Applications, Etc" at bounding box center [792, 337] width 120 height 12
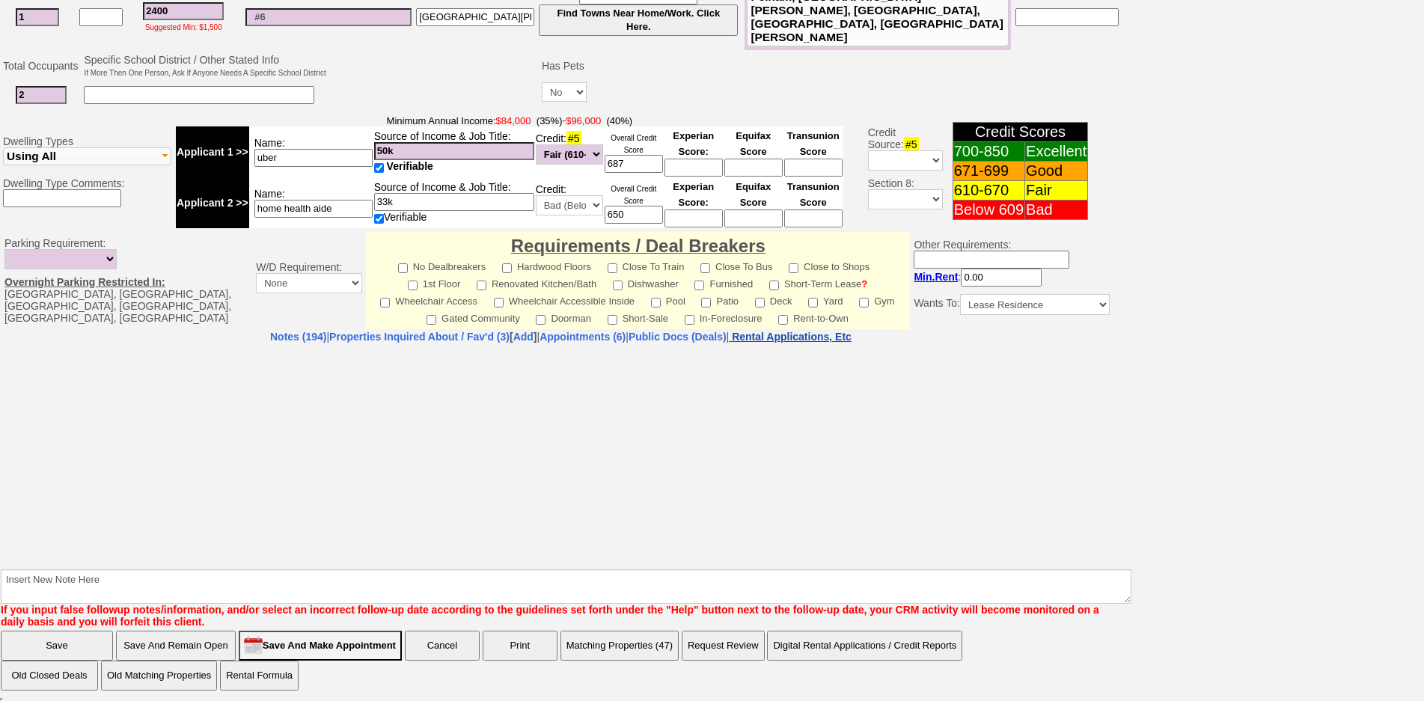
select select "100"
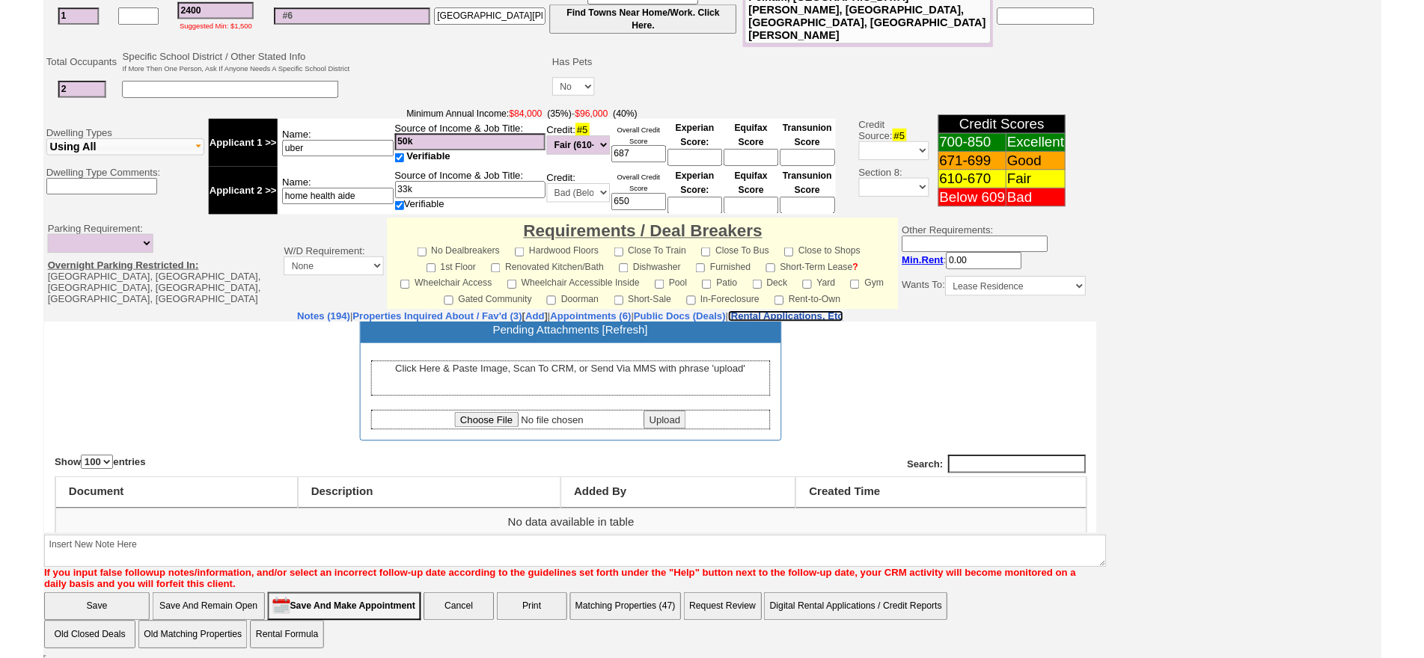
scroll to position [102, 0]
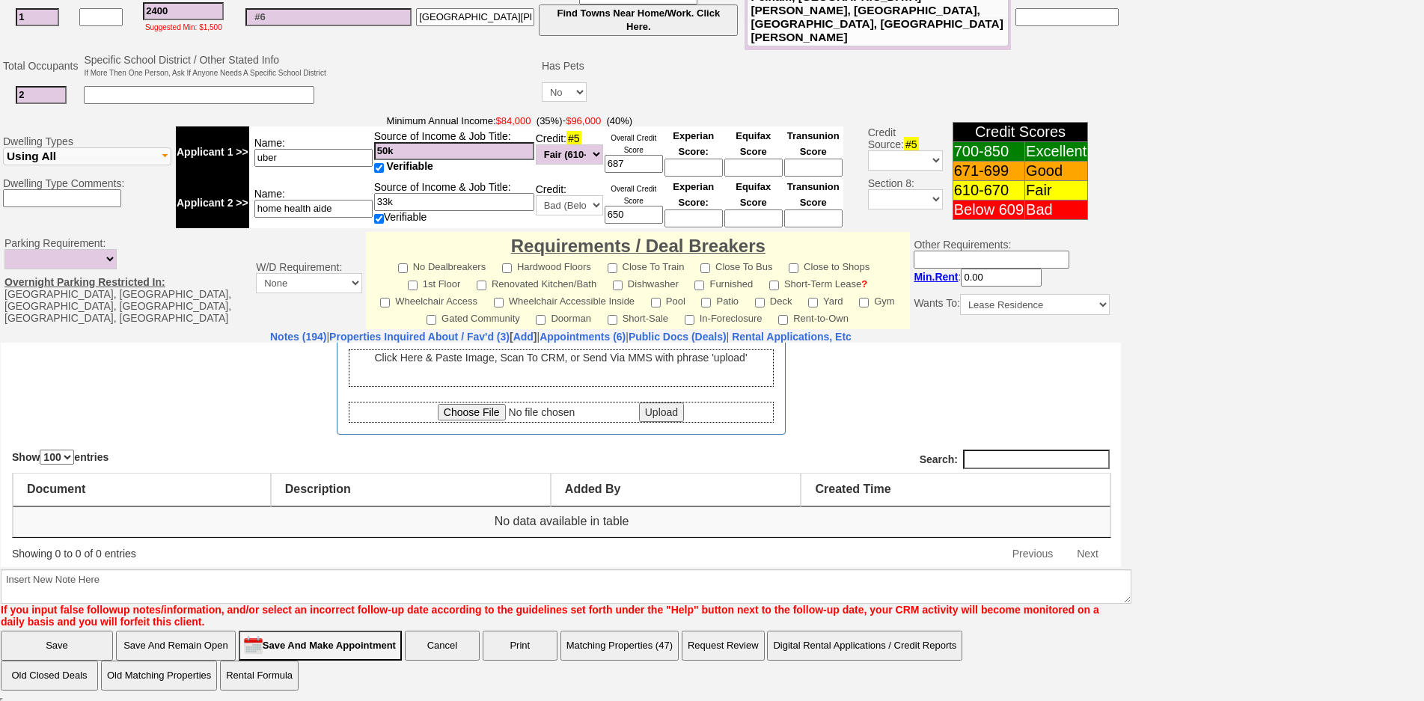
drag, startPoint x: 491, startPoint y: 422, endPoint x: 482, endPoint y: 416, distance: 10.8
click at [489, 421] on div "Click Here & Paste Image, Scan To CRM, or Send Via MMS with phrase 'upload' Upl…" at bounding box center [560, 381] width 447 height 103
click at [482, 416] on input "file" at bounding box center [537, 411] width 198 height 16
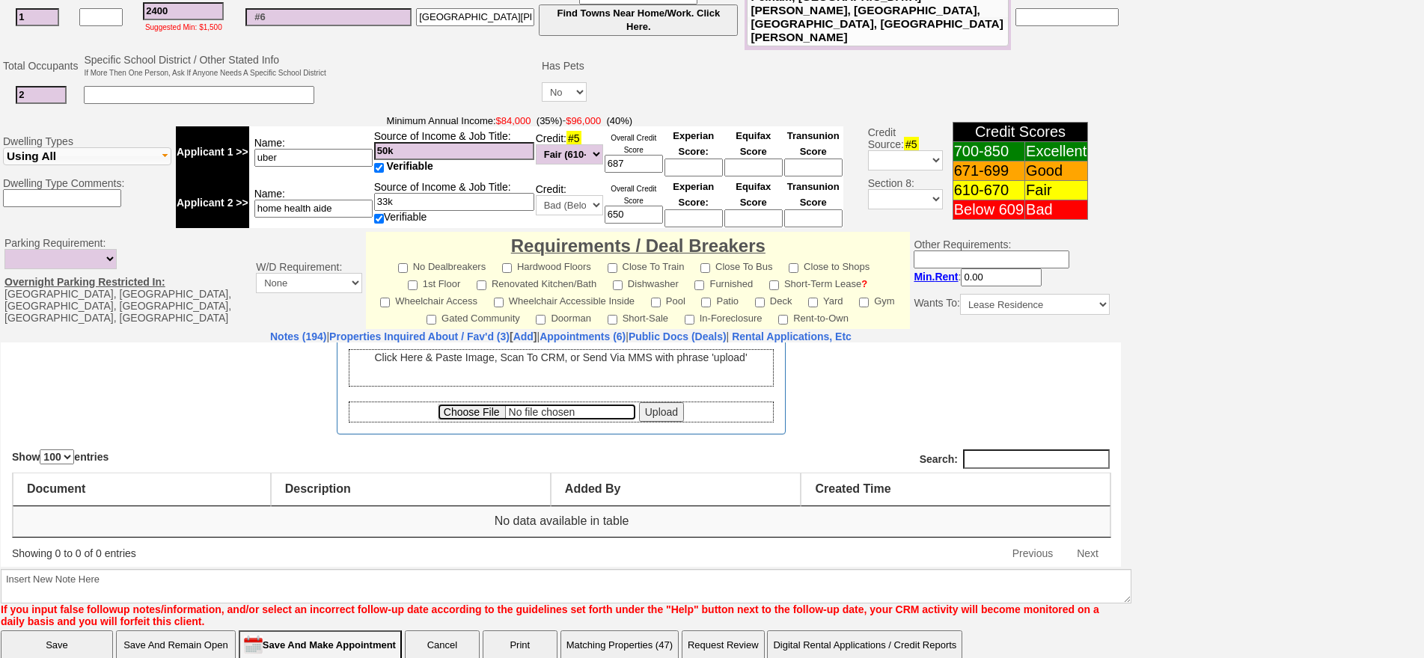
click at [477, 411] on input "file" at bounding box center [537, 411] width 198 height 16
type input "C:\fakepath\Home_Sweet_Home_Properties_Rental_Application_-_12-dacduds77_gmail.…"
click at [668, 409] on input "Upload" at bounding box center [661, 411] width 45 height 19
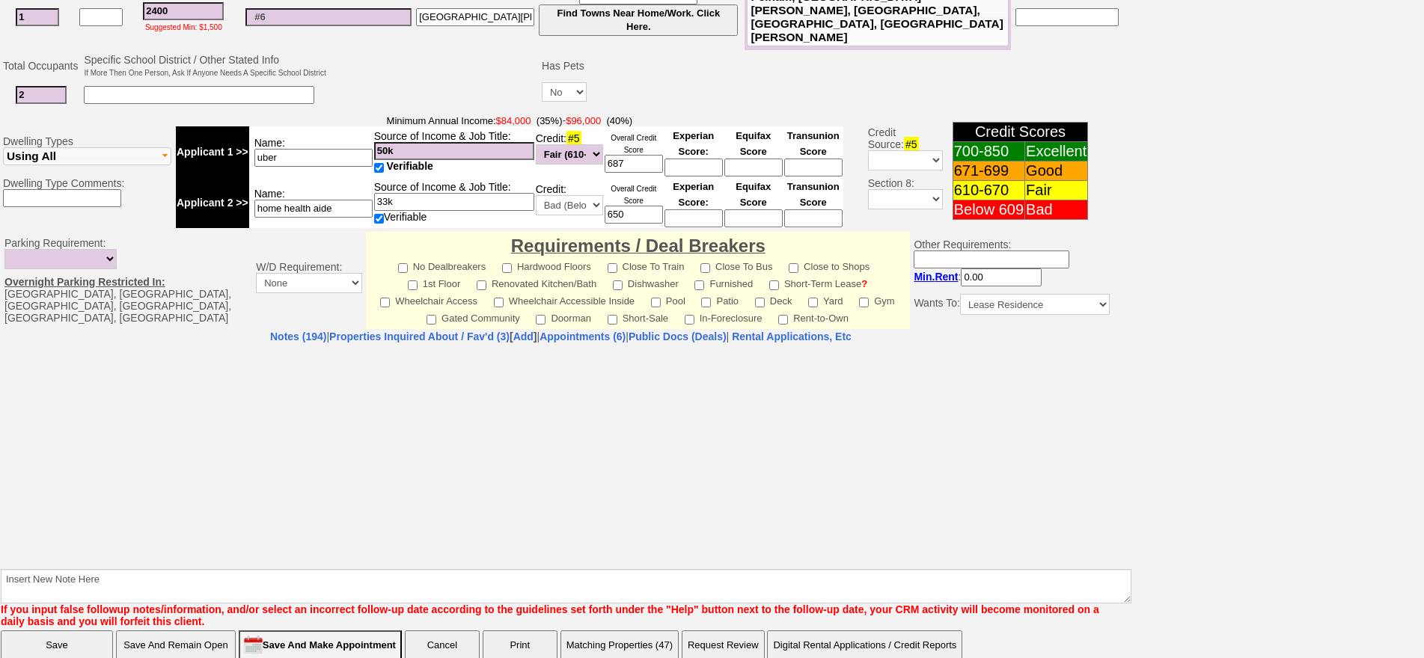
select select "100"
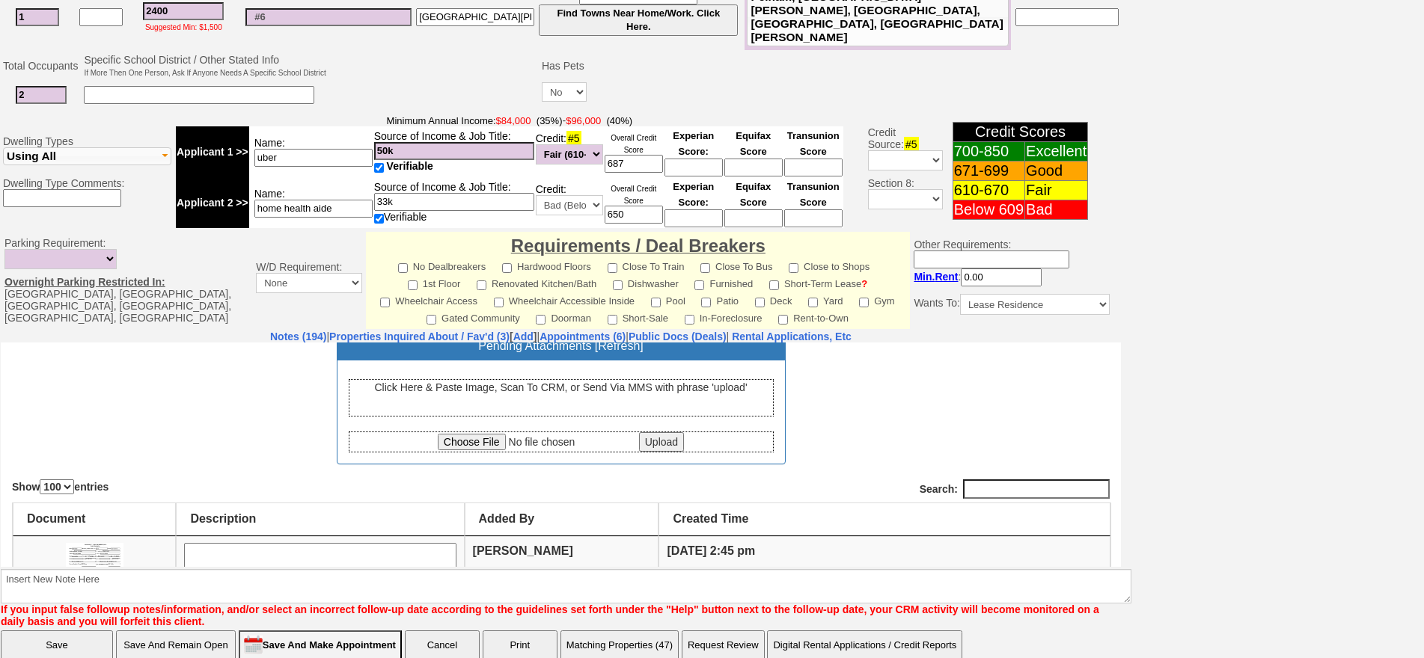
scroll to position [180, 0]
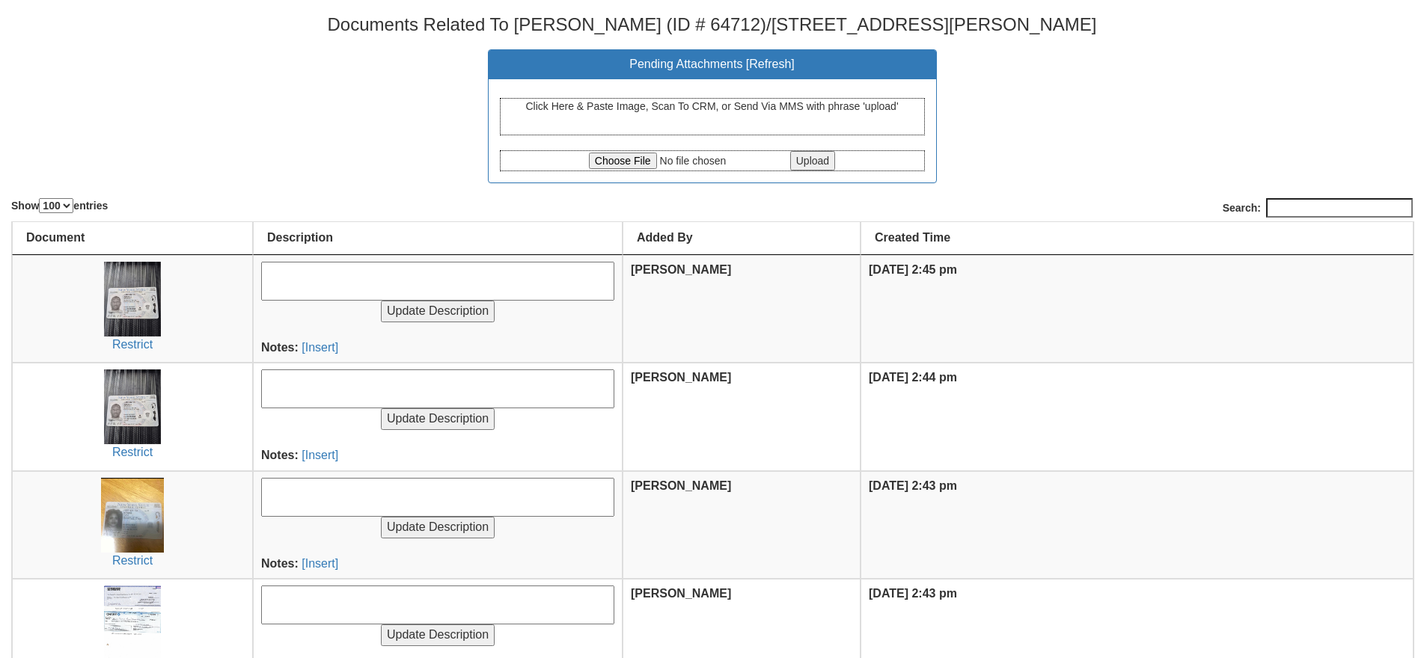
select select "100"
click at [627, 158] on input "file" at bounding box center [688, 161] width 198 height 16
type input "C:\fakepath\2873-RmpKN3Ftc2N5Z3UyUTFUTFhiWHVWQT09.pdf"
click at [615, 161] on input "file" at bounding box center [688, 161] width 198 height 16
click at [604, 153] on input "file" at bounding box center [688, 161] width 198 height 16
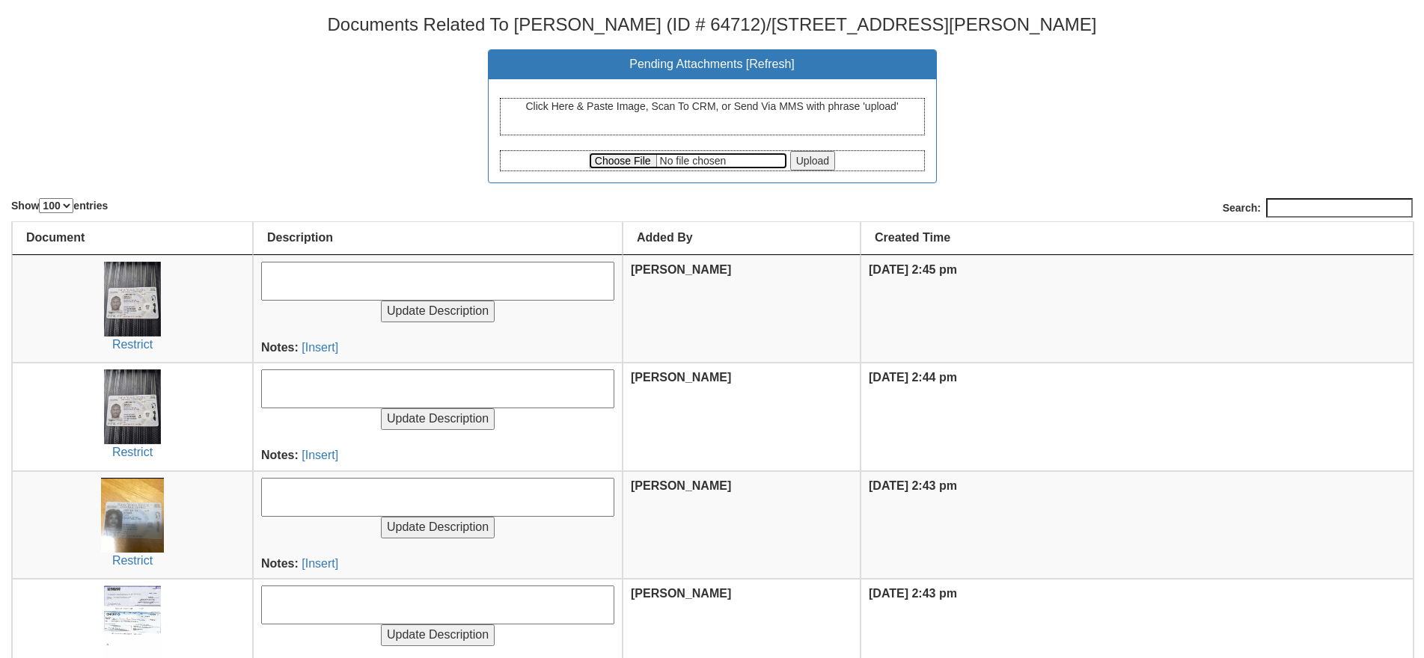
type input "C:\fakepath\CCF_000228.pdf"
click at [809, 157] on input "Upload" at bounding box center [812, 160] width 45 height 19
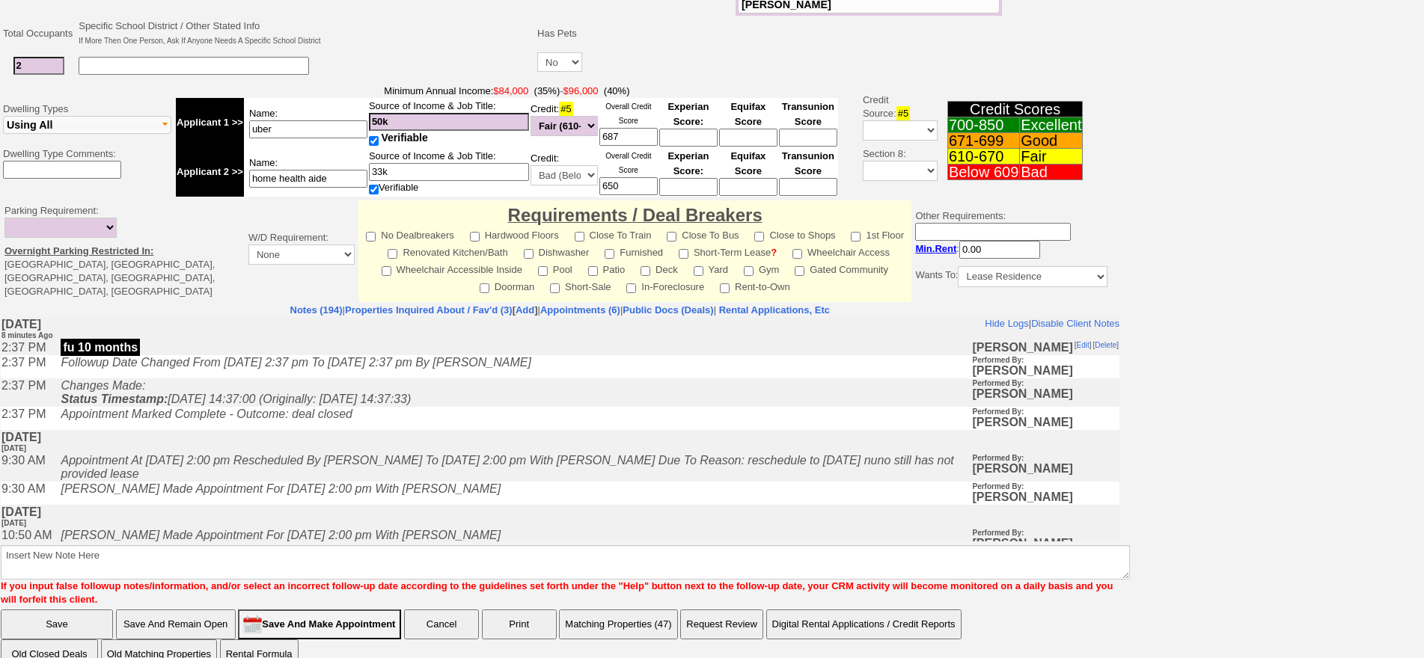
scroll to position [395, 0]
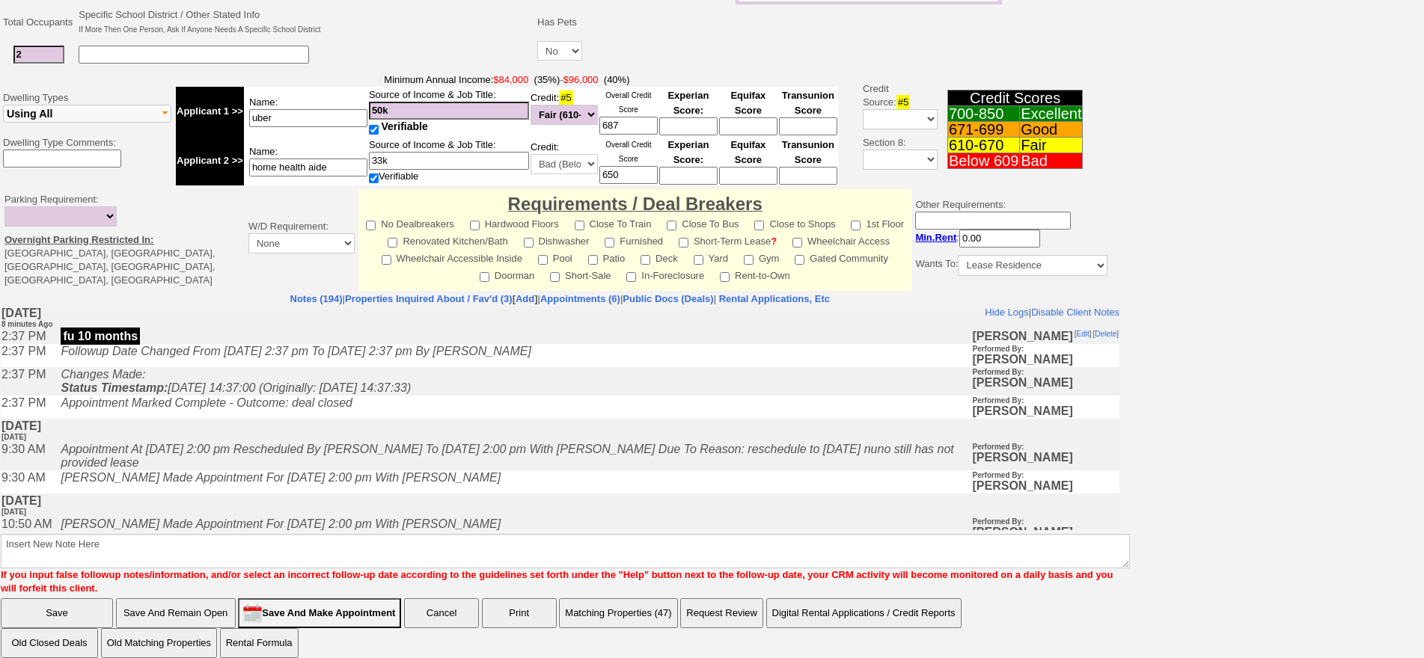
click at [432, 484] on icon "[PERSON_NAME] Made Appointment For [DATE] 2:00 pm With [PERSON_NAME]" at bounding box center [281, 477] width 440 height 13
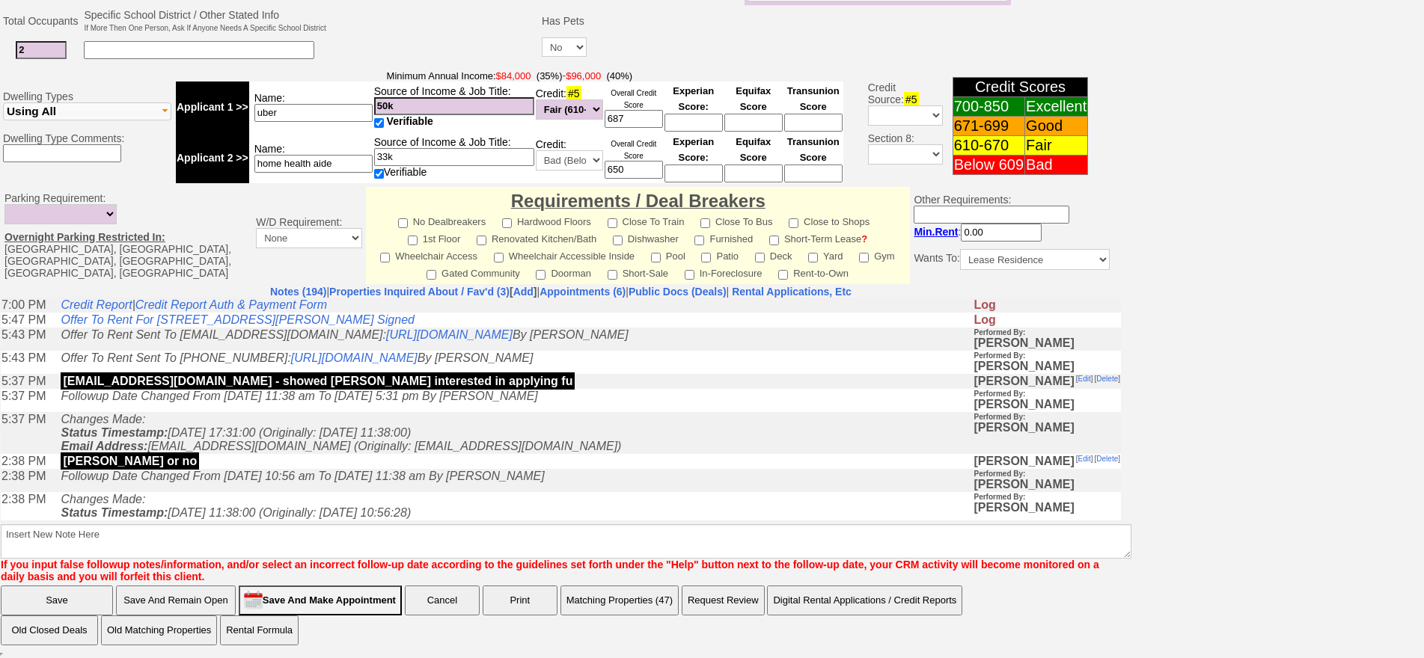
scroll to position [823, 0]
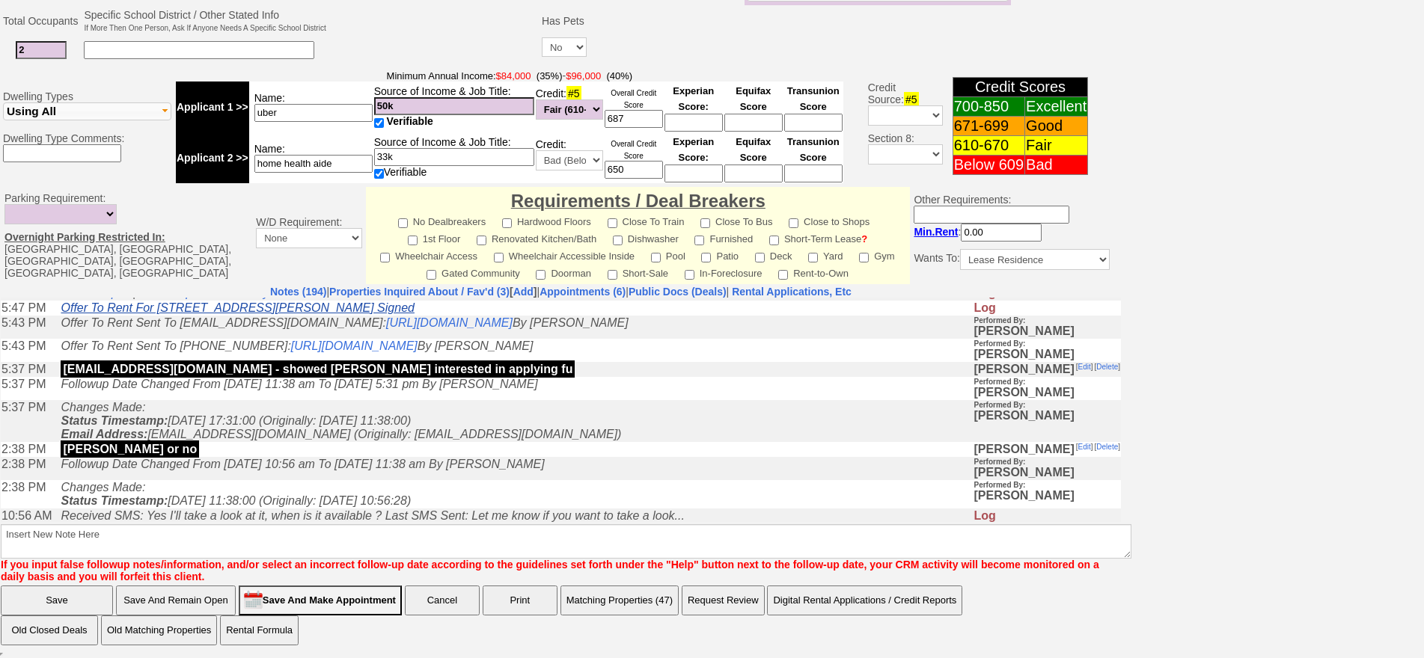
click at [350, 313] on link "Offer To Rent For [STREET_ADDRESS][PERSON_NAME] Signed" at bounding box center [237, 307] width 353 height 13
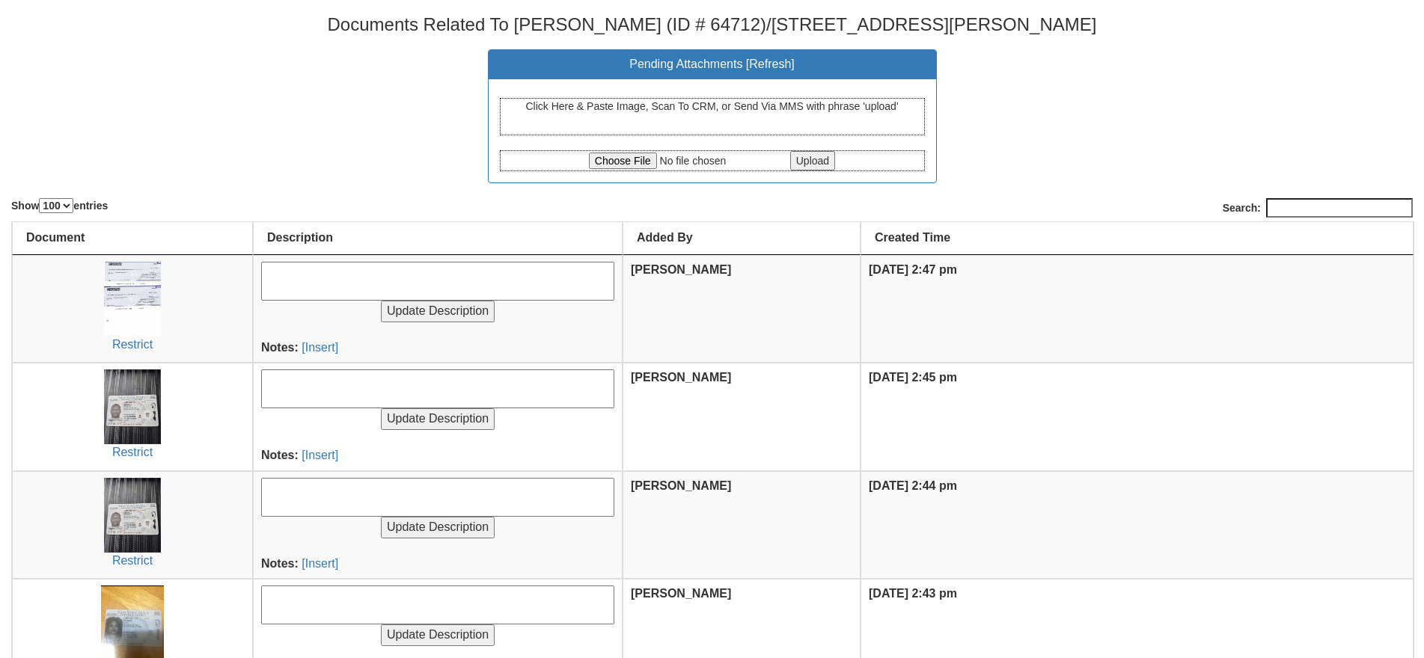
select select "100"
click at [611, 163] on input "file" at bounding box center [688, 161] width 198 height 16
type input "C:\fakepath\2873-RmpKN3Ftc2N5Z3UyUTFUTFhiWHVWQT09.pdf"
click at [821, 163] on input "Upload" at bounding box center [812, 160] width 45 height 19
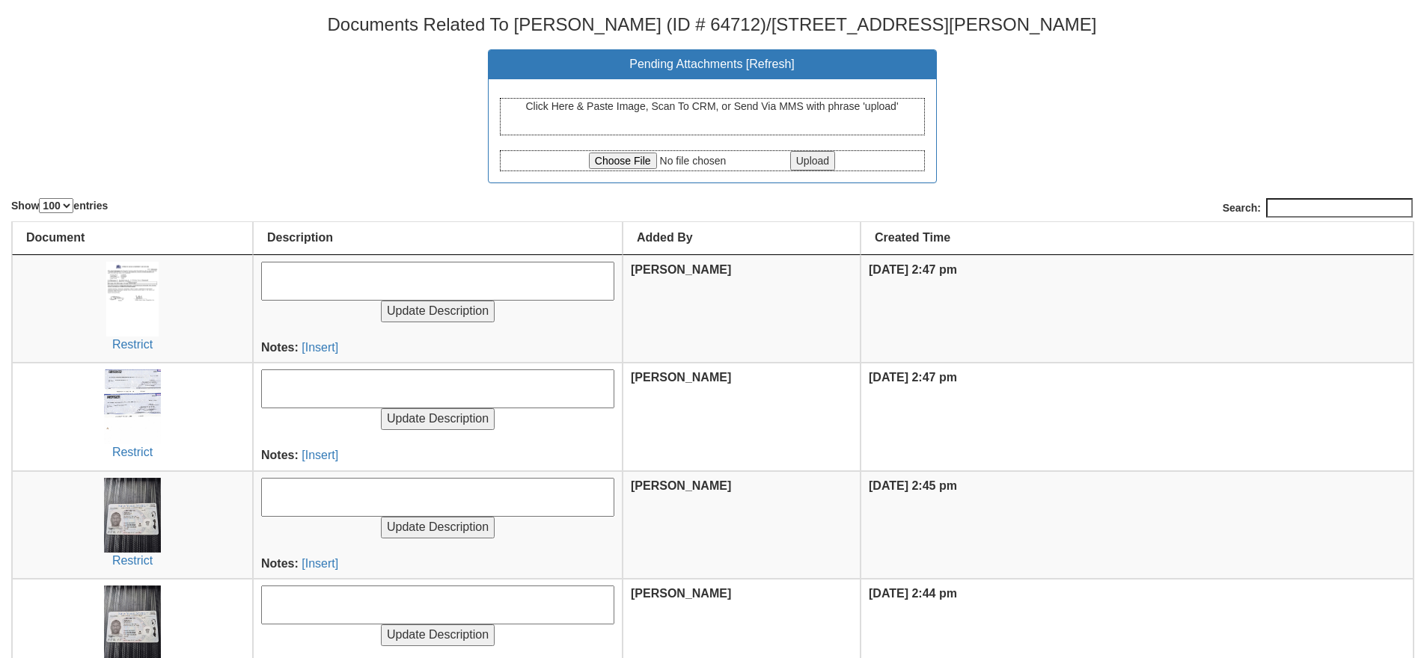
select select "100"
click at [1046, 365] on td "[DATE] 2:47 pm" at bounding box center [1136, 417] width 553 height 108
click at [683, 331] on th "[PERSON_NAME]" at bounding box center [741, 309] width 238 height 108
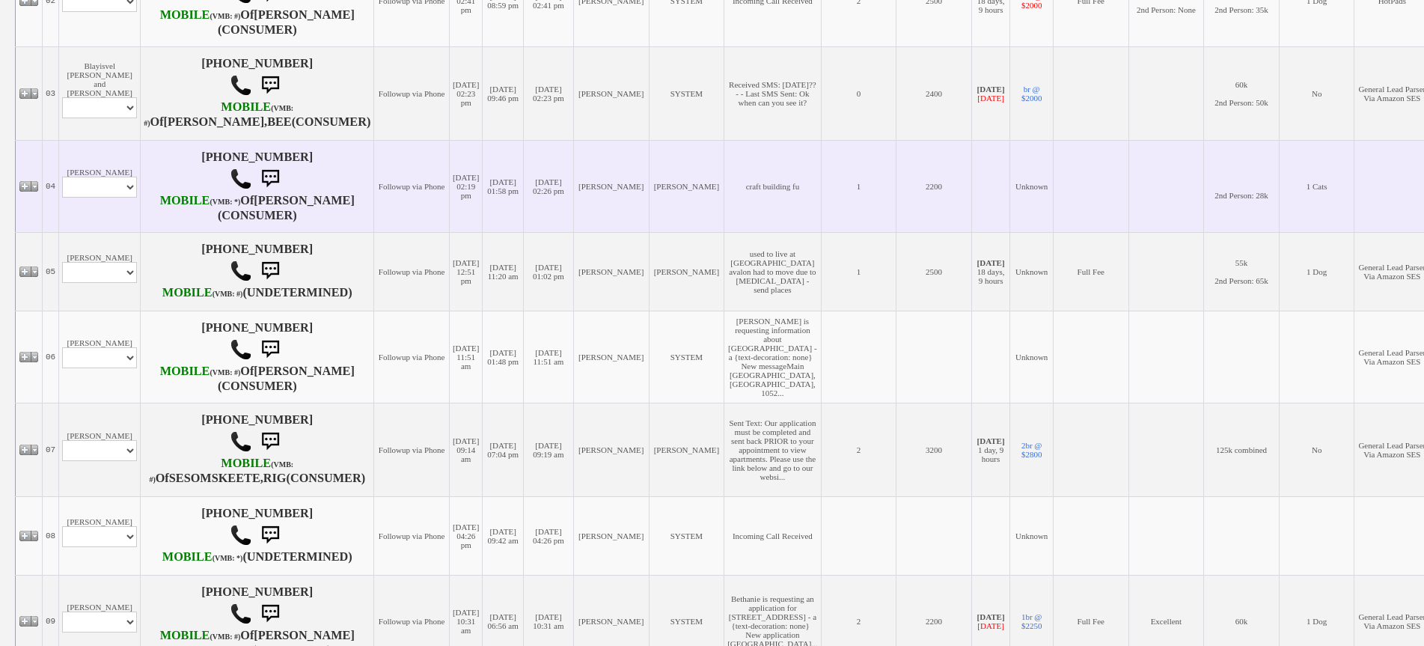
scroll to position [374, 0]
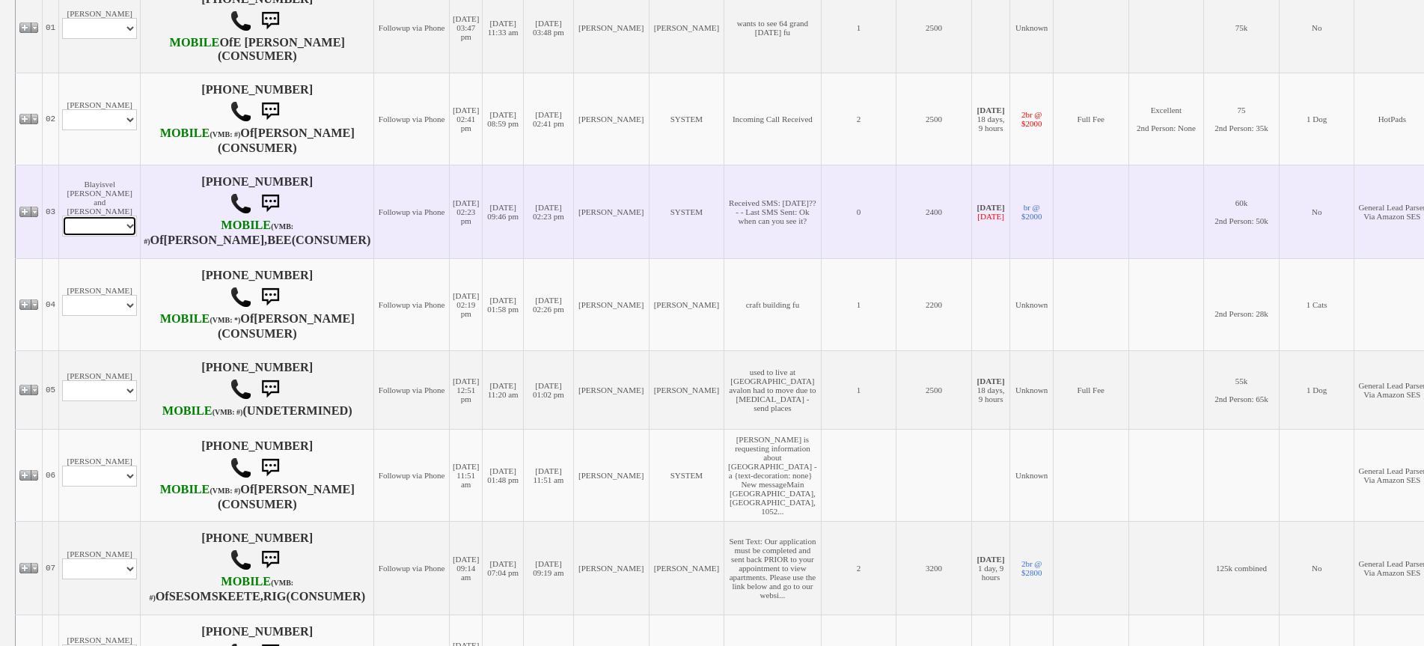
click at [108, 236] on select "Profile Edit Print Email Externally (Will Not Be Tracked In CRM) Closed Deals" at bounding box center [99, 225] width 75 height 21
select select "ChangeURL,/crm/custom/edit_client_form.php?redirect=%2Fcrm%2Fclients.php&id=165…"
click at [62, 236] on select "Profile Edit Print Email Externally (Will Not Be Tracked In CRM) Closed Deals" at bounding box center [99, 225] width 75 height 21
select select
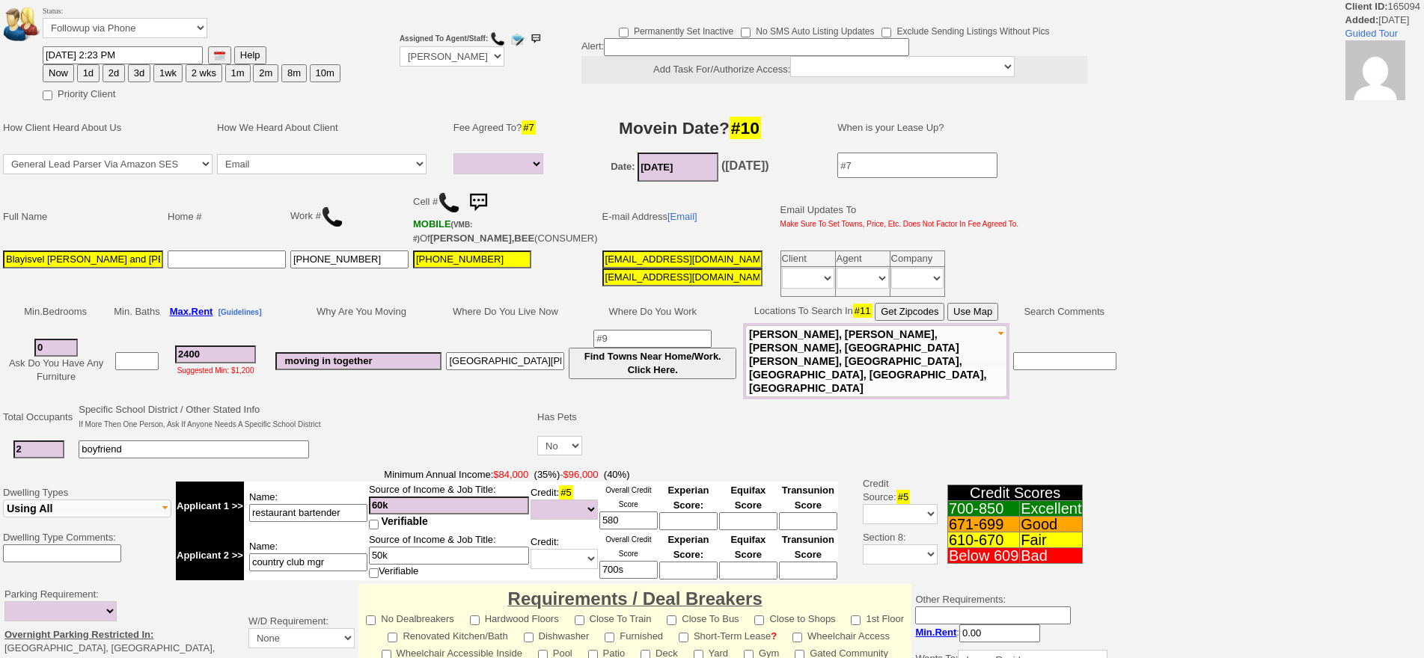
select select
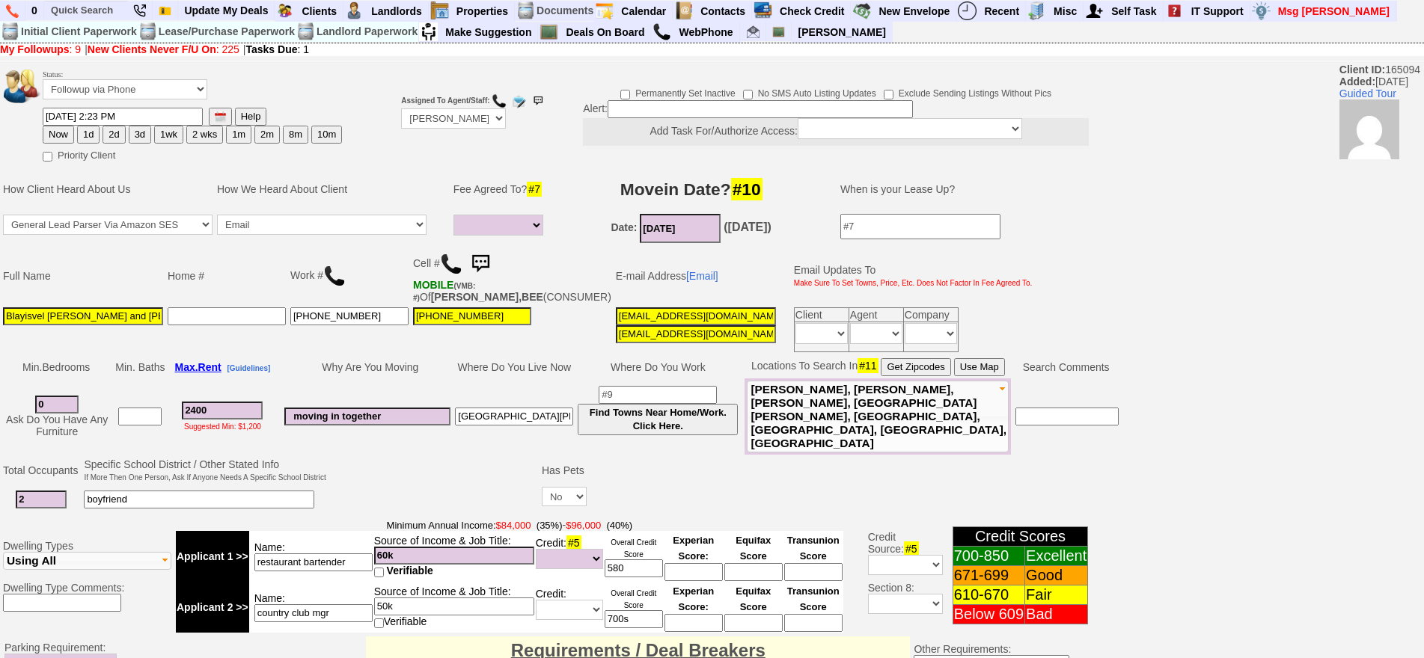
click at [485, 265] on img at bounding box center [480, 264] width 30 height 30
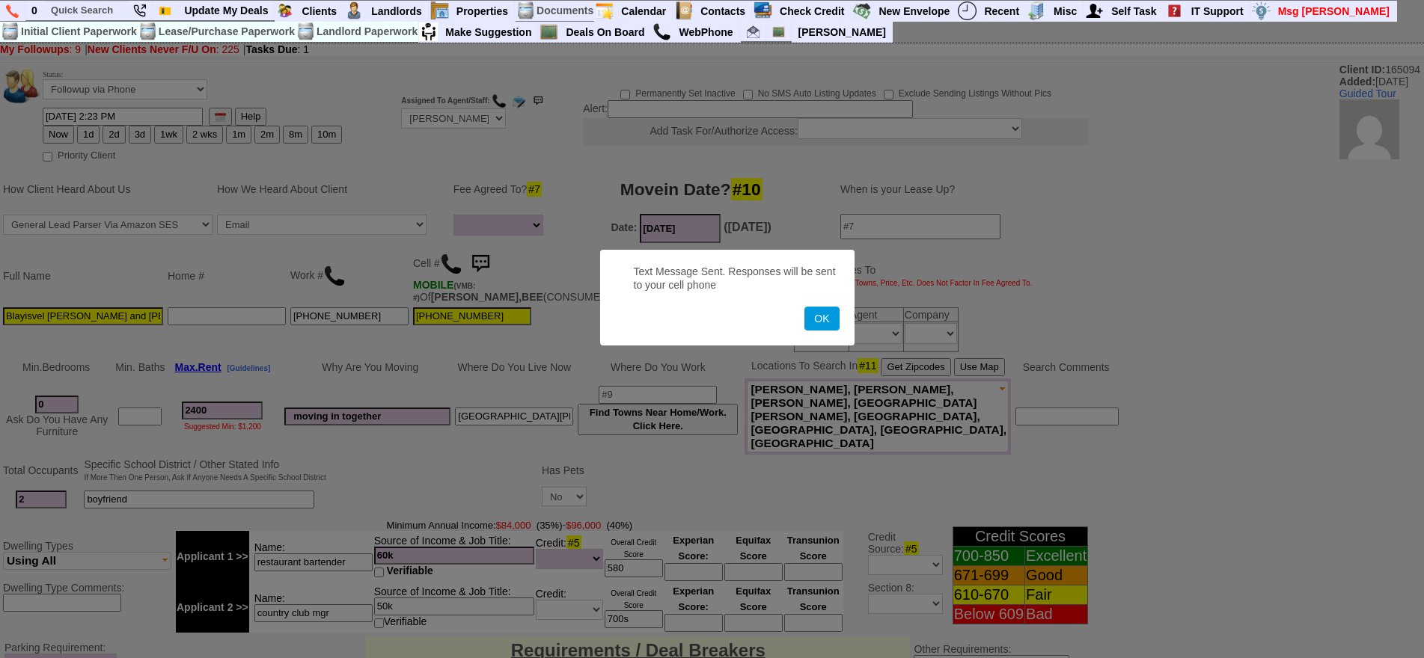
click at [804, 307] on button "OK" at bounding box center [821, 319] width 34 height 24
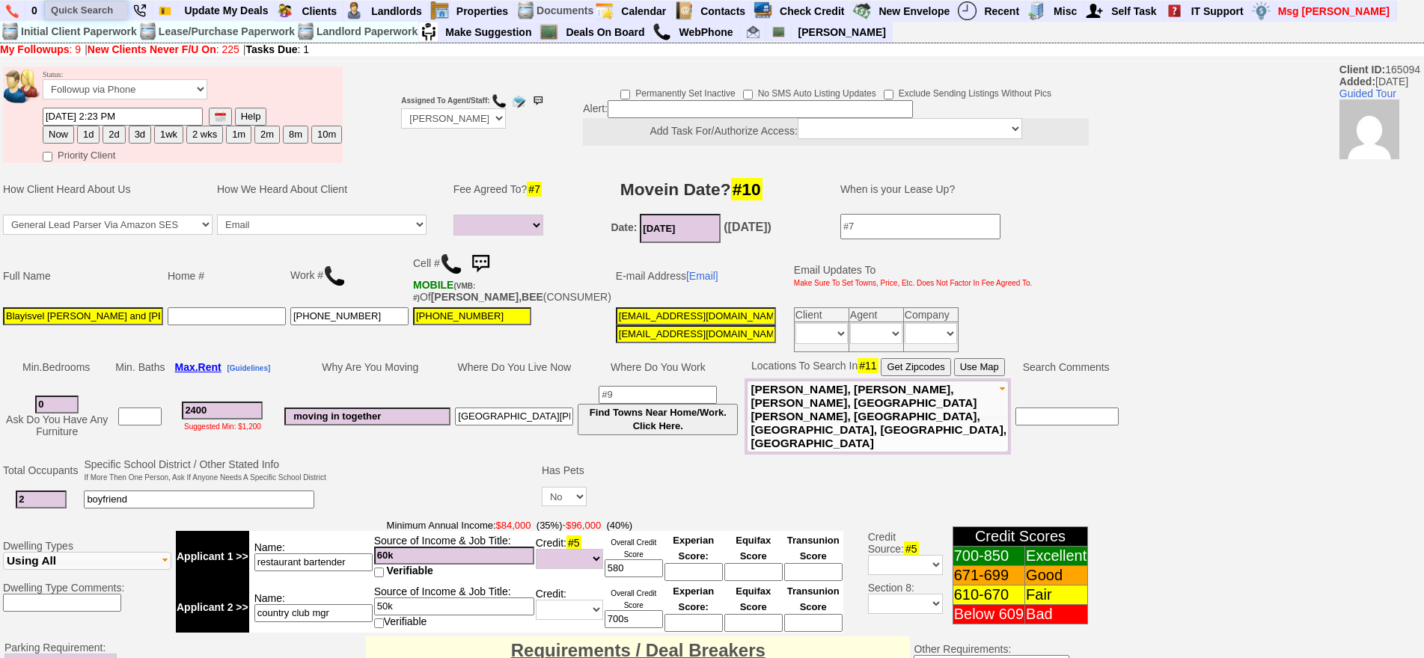
click at [99, 13] on input "text" at bounding box center [86, 10] width 82 height 19
click at [112, 12] on input "64 [PERSON_NAME]" at bounding box center [86, 10] width 82 height 19
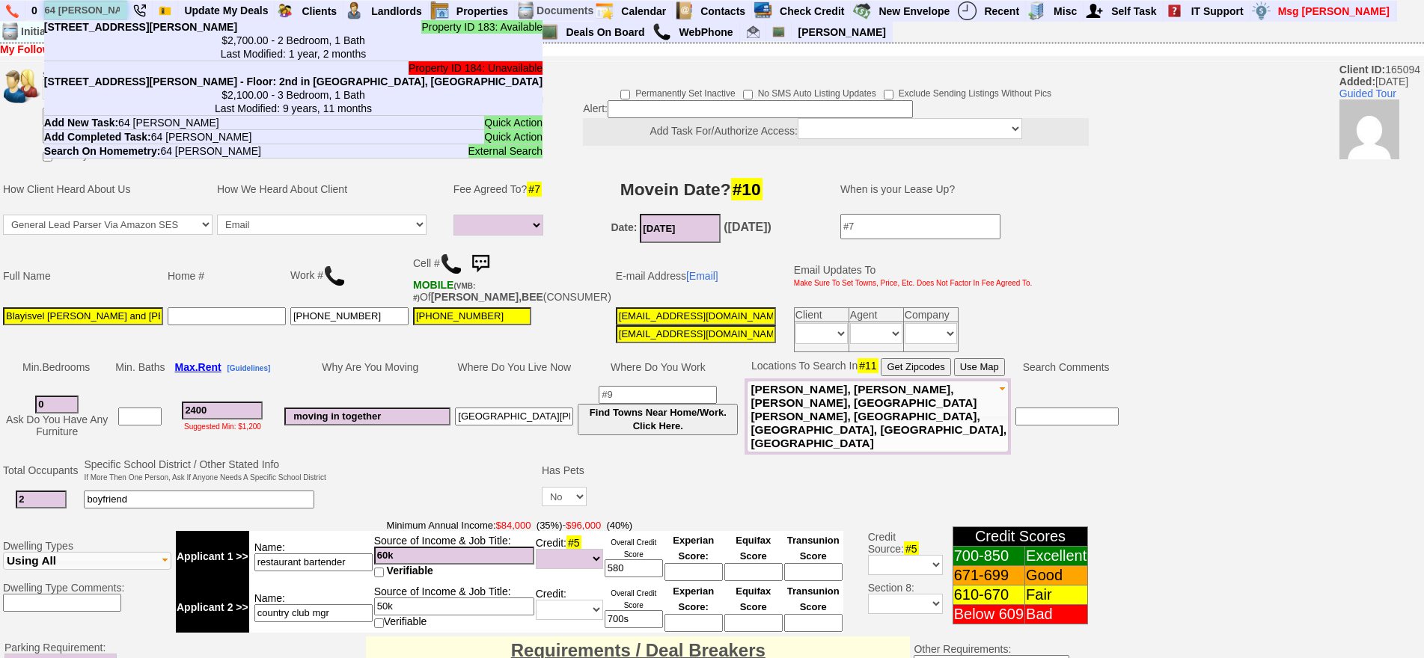
type input "64 [PERSON_NAME]"
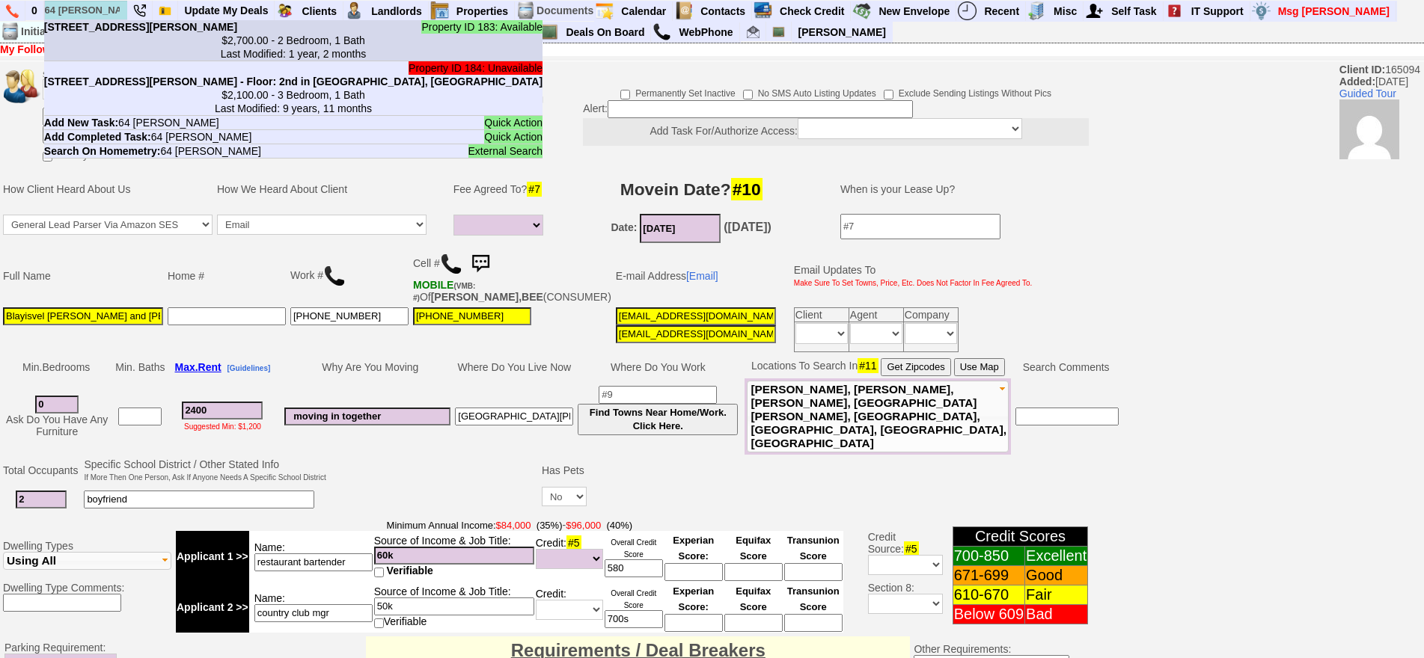
click at [117, 33] on b "[STREET_ADDRESS][PERSON_NAME]" at bounding box center [140, 27] width 193 height 12
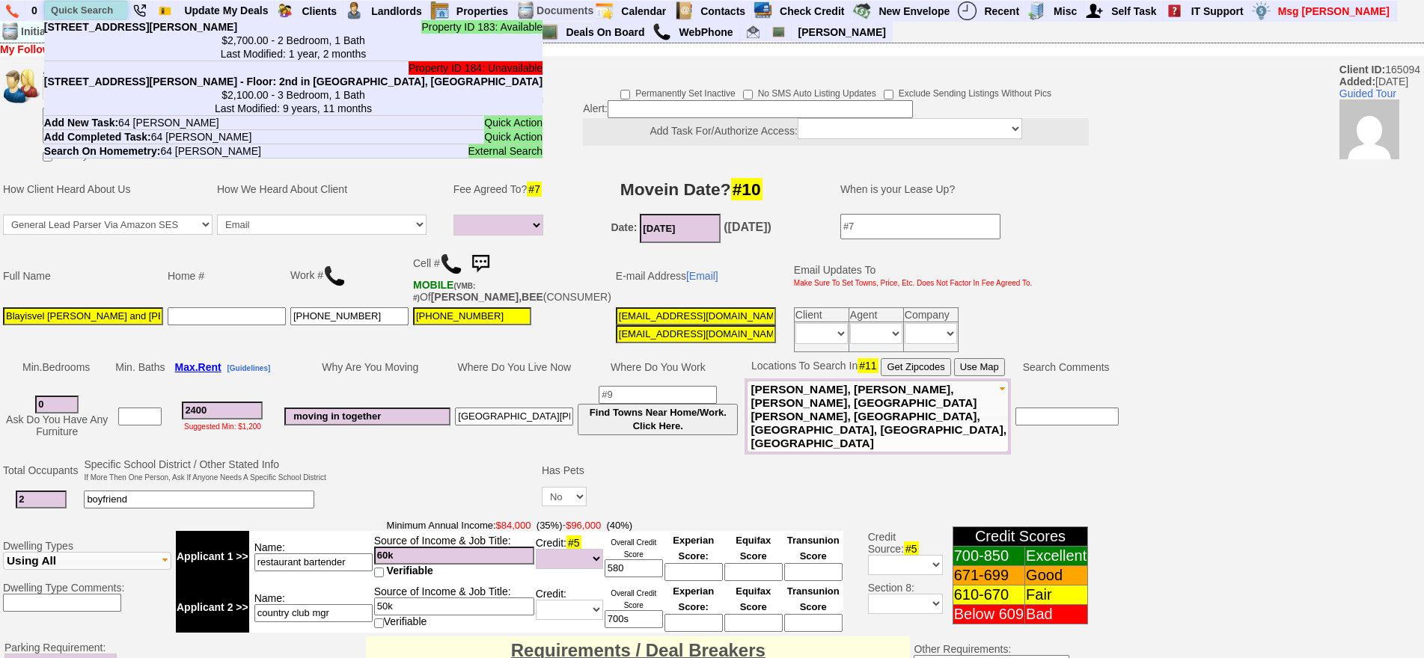
click at [104, 11] on input "text" at bounding box center [86, 10] width 82 height 19
paste input "914-479-4818"
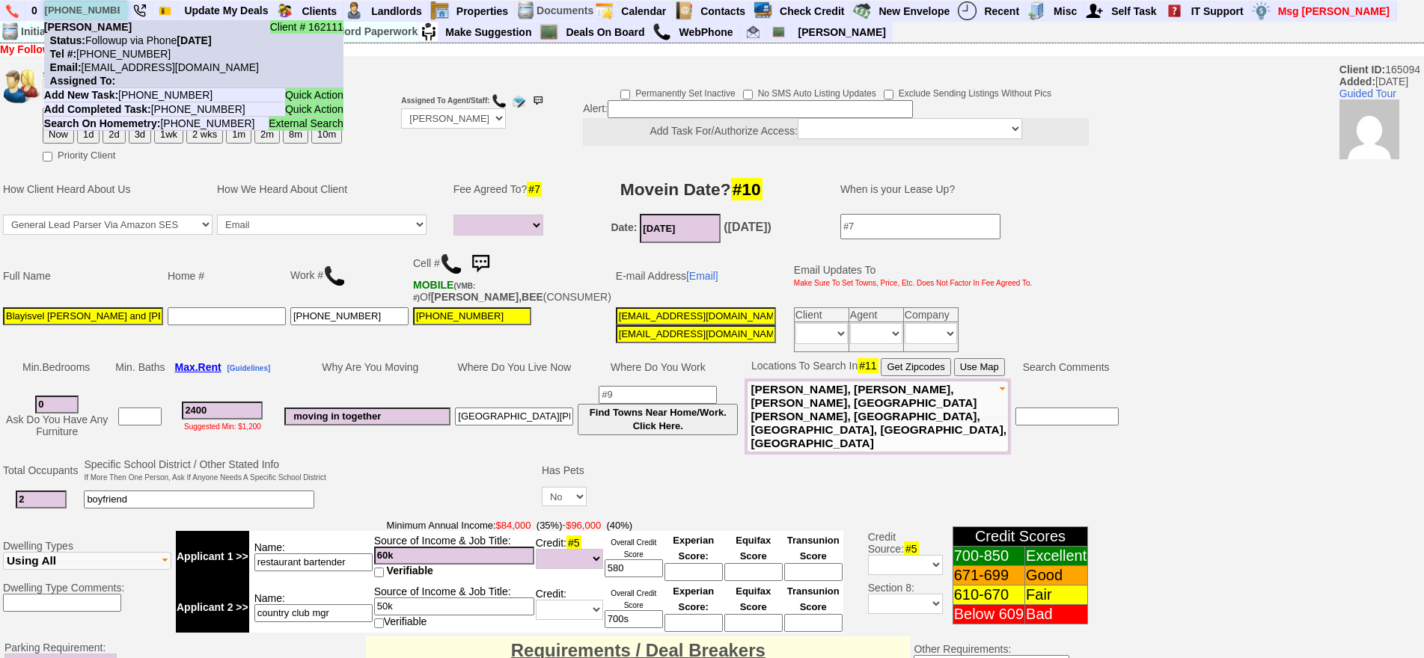
type input "914-479-4818"
click at [123, 31] on li "Client # 162111 Aline Corrales Status: Followup via Phone Wednesday, August 13t…" at bounding box center [193, 54] width 299 height 68
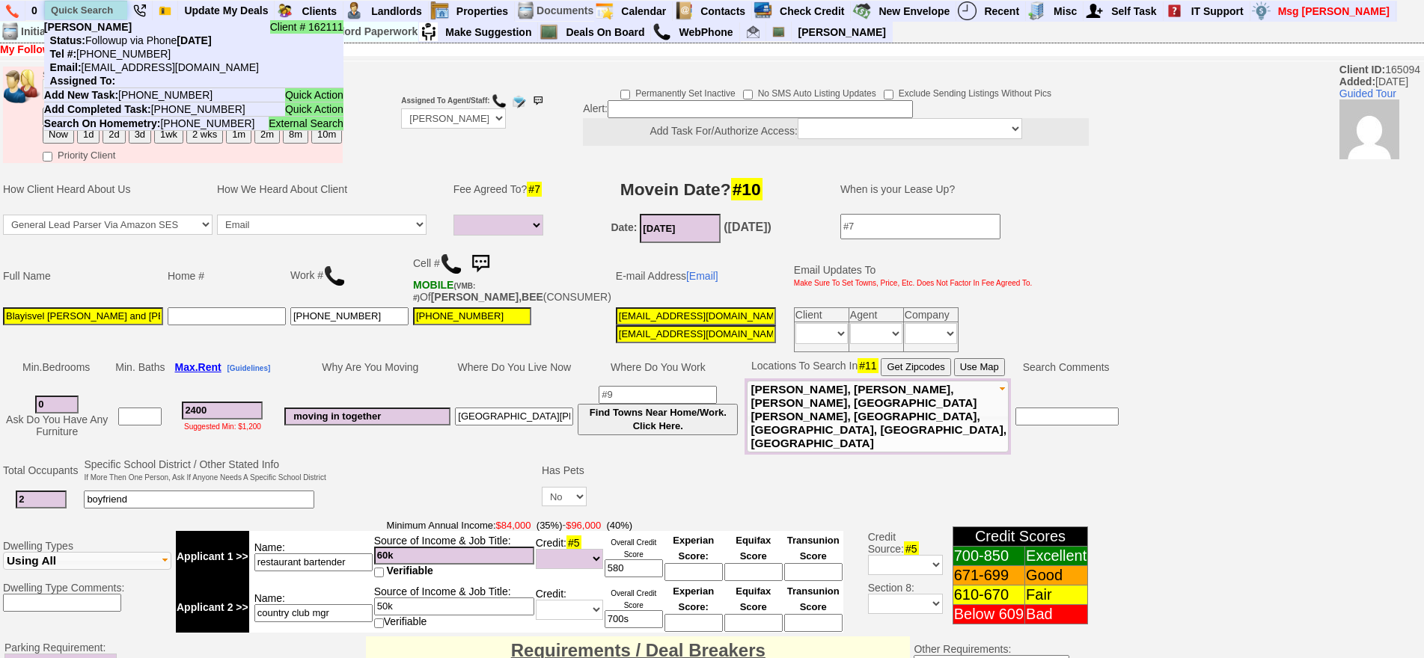
click at [82, 11] on input "text" at bounding box center [86, 10] width 82 height 19
paste input "914-479-4818"
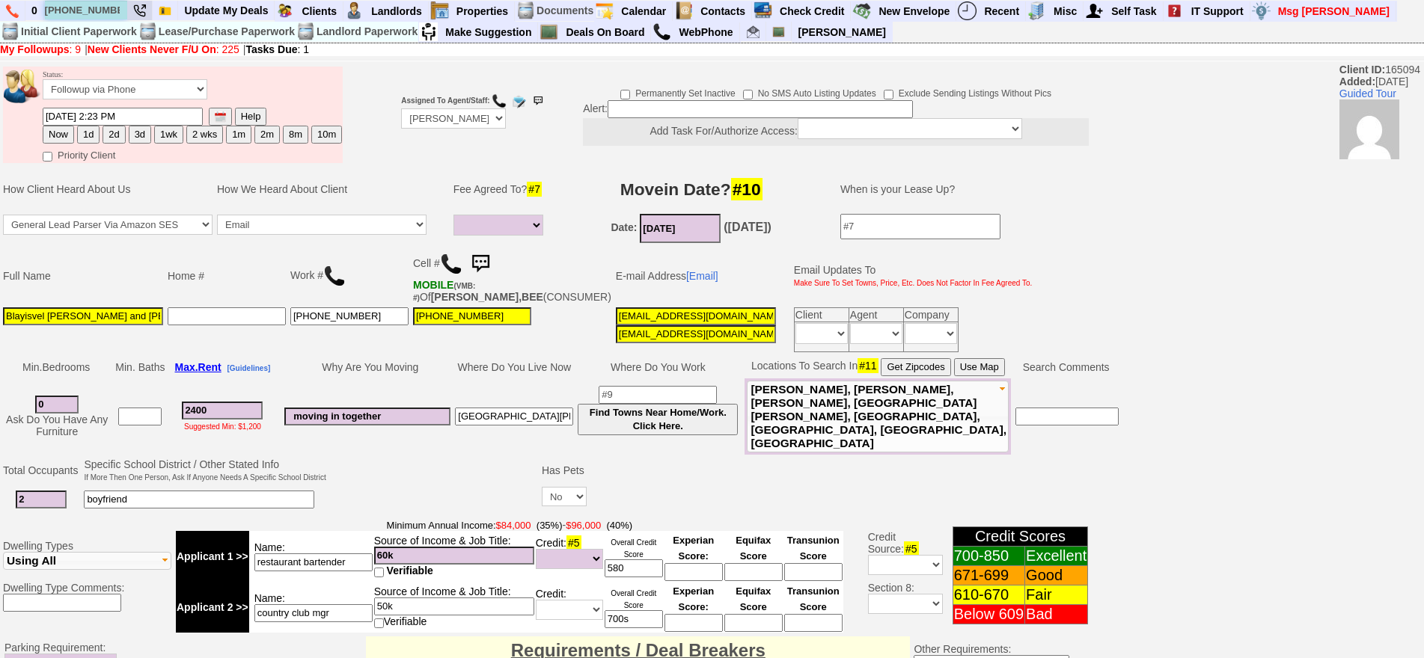
type input "914-479-4818"
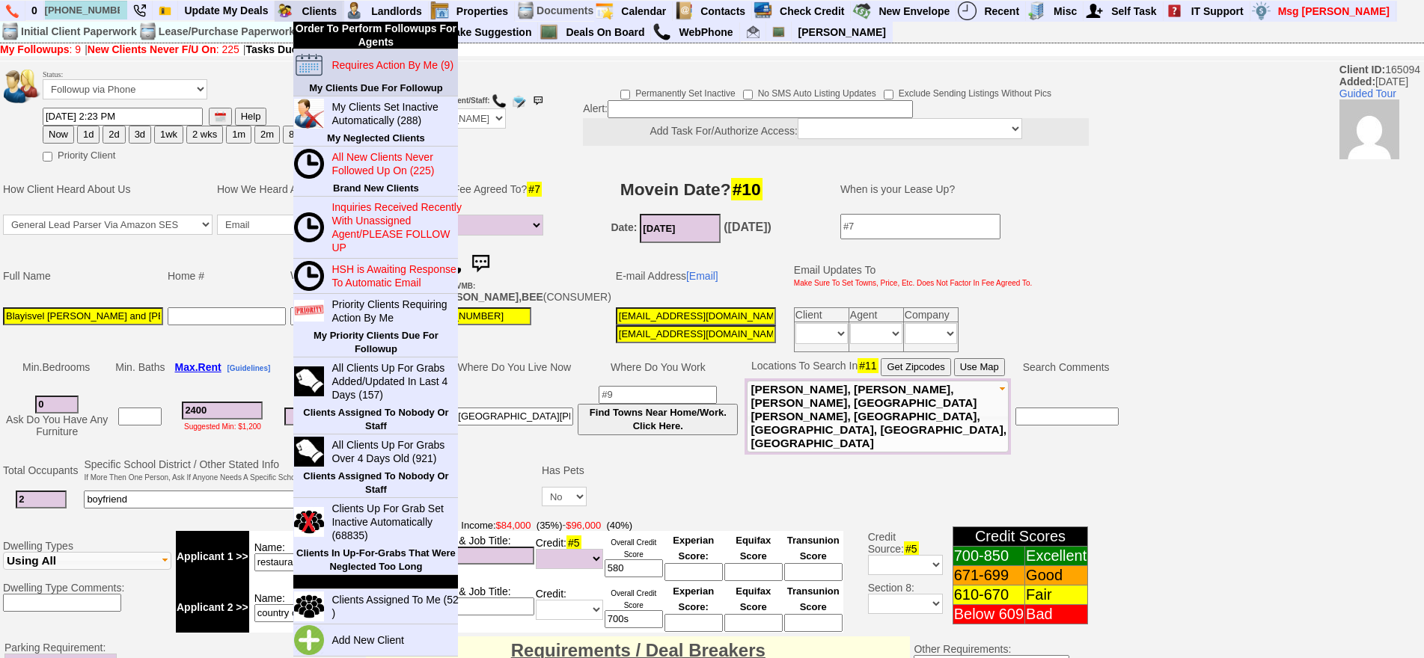
click at [354, 74] on link "Requires Action By Me (9)" at bounding box center [397, 64] width 144 height 19
click at [352, 64] on blink "Requires Action By Me (9)" at bounding box center [392, 65] width 122 height 12
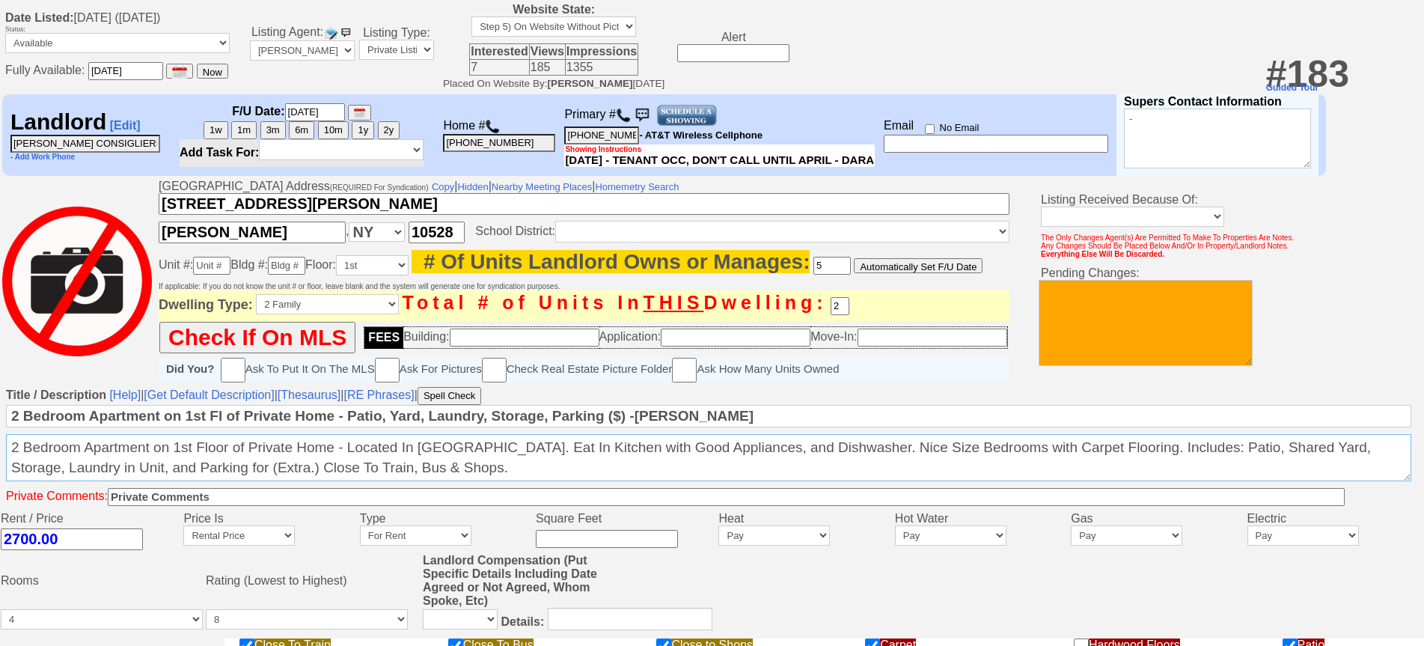
click at [543, 444] on textarea "2 Bedroom Apartment on 1st Floor of Private Home - Located In [GEOGRAPHIC_DATA]…" at bounding box center [708, 457] width 1405 height 47
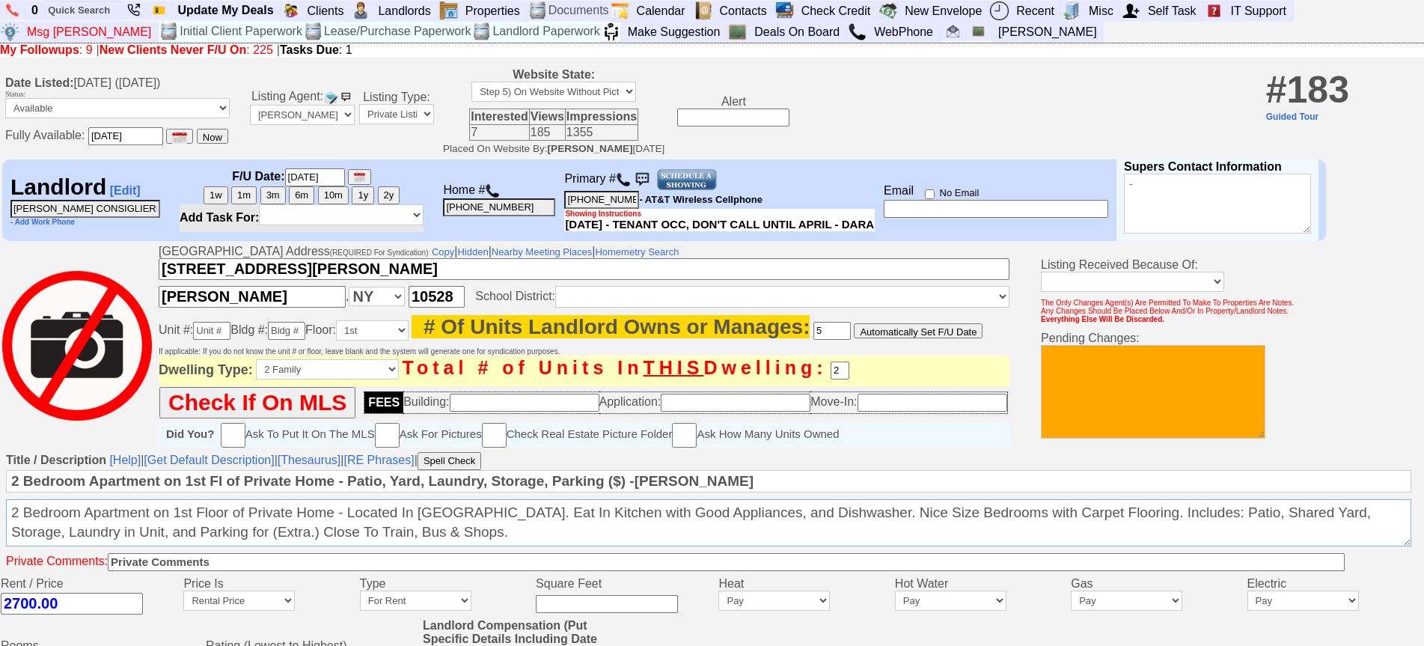
click at [444, 546] on textarea "2 Bedroom Apartment on 1st Floor of Private Home - Located In Harrison. Eat In …" at bounding box center [708, 522] width 1405 height 47
click at [447, 546] on textarea "2 Bedroom Apartment on 1st Floor of Private Home - Located In Harrison. Eat In …" at bounding box center [708, 522] width 1405 height 47
click at [289, 531] on textarea "2 Bedroom Apartment on 1st Floor of Private Home - Located In Harrison. Eat In …" at bounding box center [708, 522] width 1405 height 47
click at [625, 184] on img at bounding box center [623, 179] width 15 height 15
click at [702, 180] on img at bounding box center [686, 179] width 61 height 22
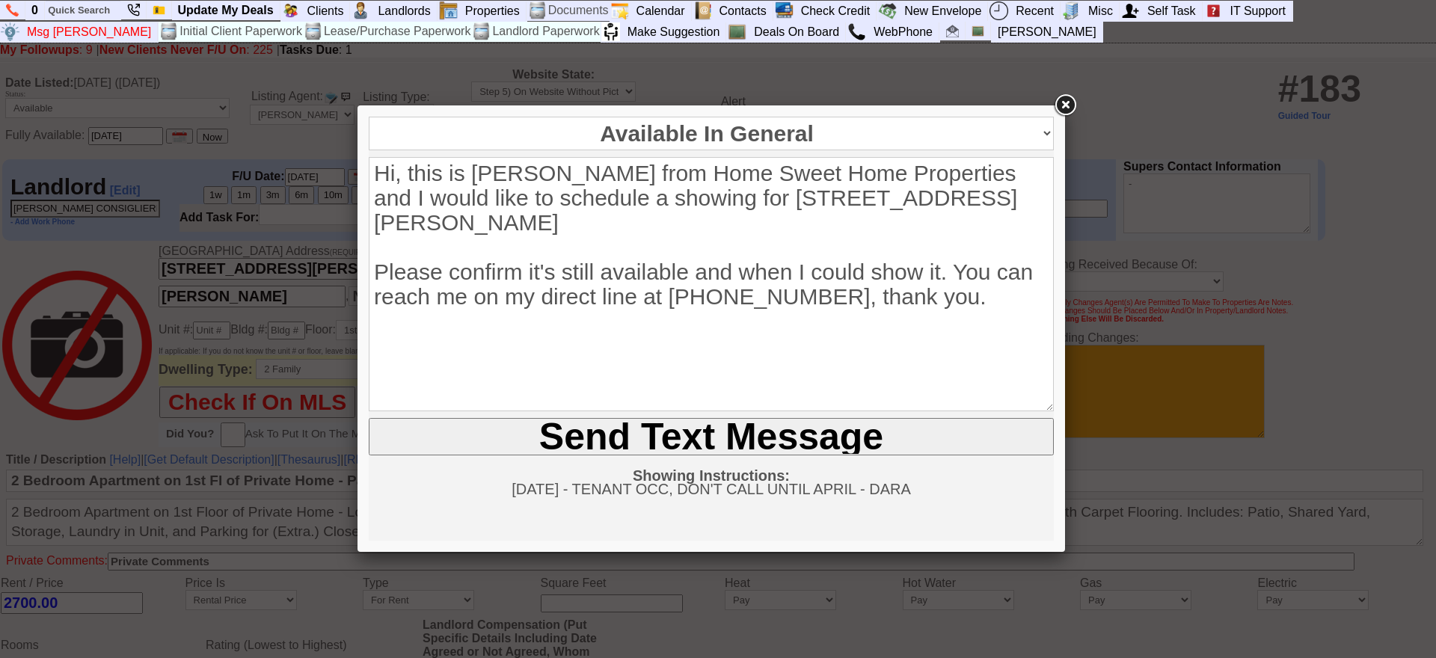
click at [720, 427] on input "Send Text Message" at bounding box center [711, 436] width 685 height 37
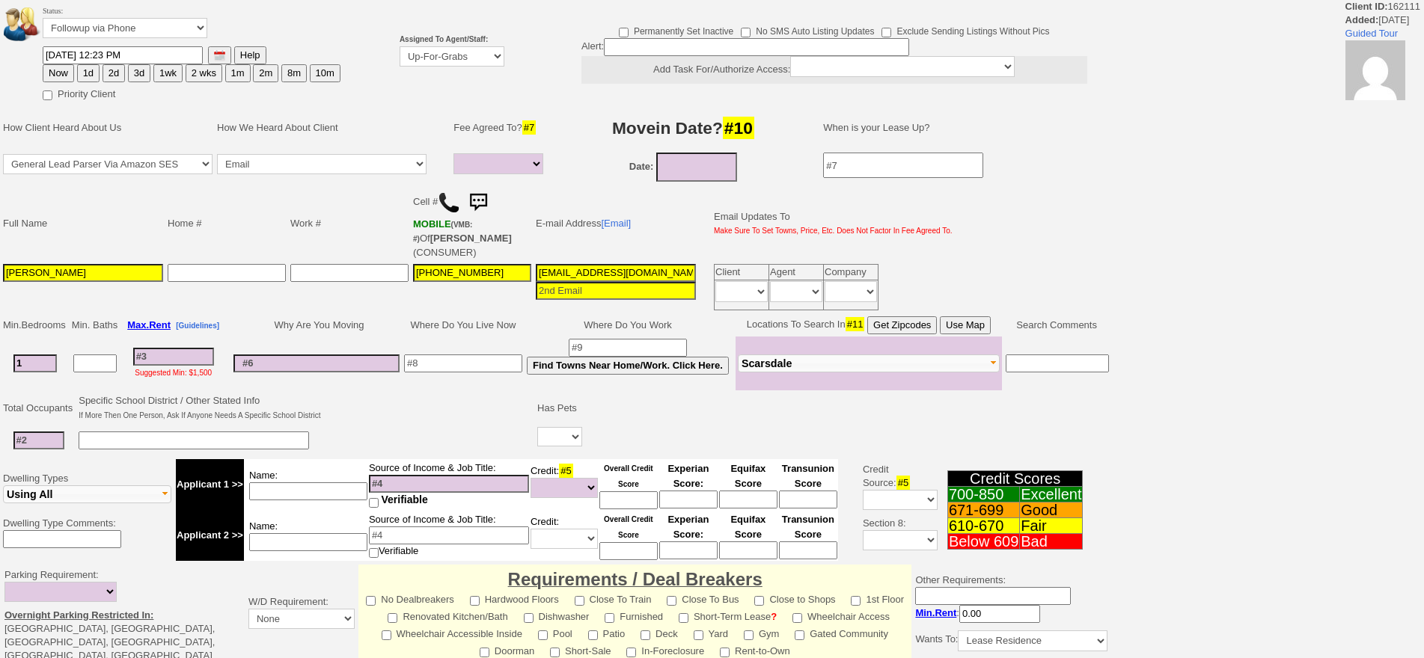
select select
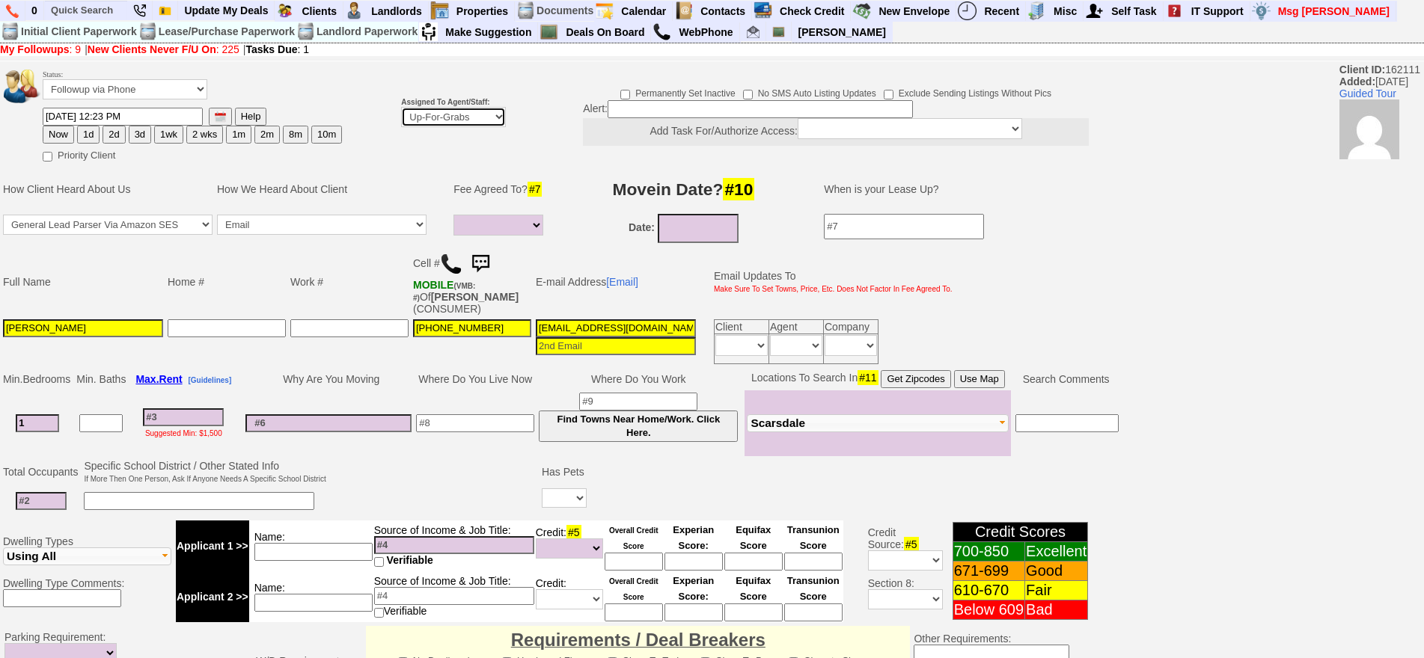
click at [458, 116] on select "Up-For-Grabs ***** STAFF ***** [PERSON_NAME] [PHONE_NUMBER] [PERSON_NAME] [PHON…" at bounding box center [453, 117] width 105 height 20
select select "148"
click at [401, 107] on select "Up-For-Grabs ***** STAFF ***** [PERSON_NAME] [PHONE_NUMBER] [PERSON_NAME] [PHON…" at bounding box center [453, 117] width 105 height 20
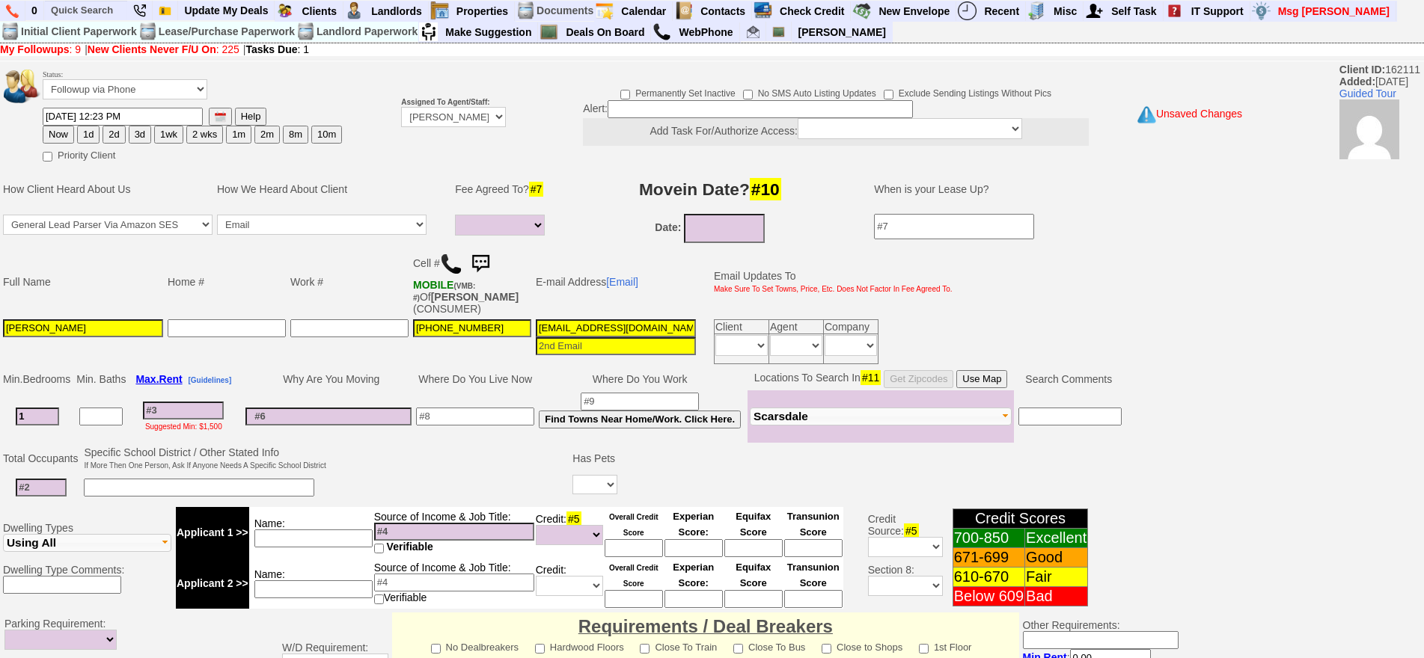
click at [86, 131] on button "1d" at bounding box center [88, 135] width 22 height 18
type input "[DATE] 02:50 PM"
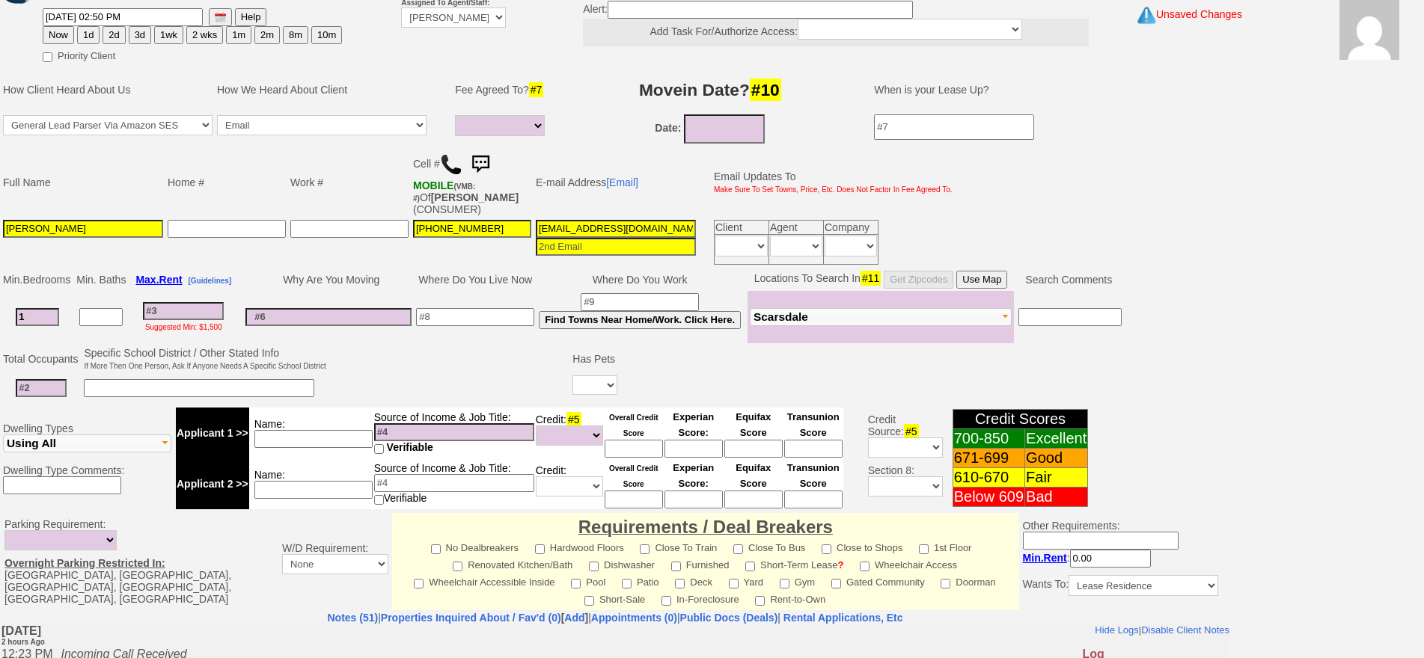
scroll to position [419, 0]
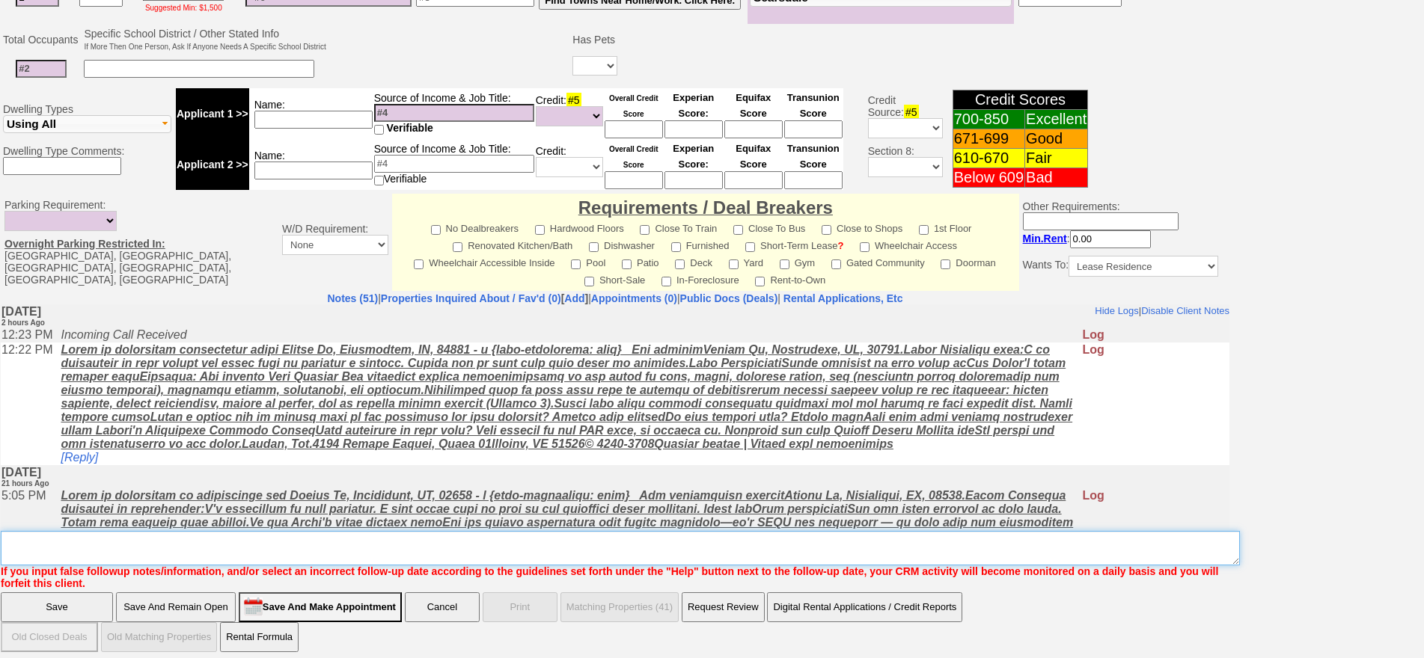
click at [520, 540] on textarea "Insert New Note Here" at bounding box center [620, 548] width 1239 height 34
type textarea "f"
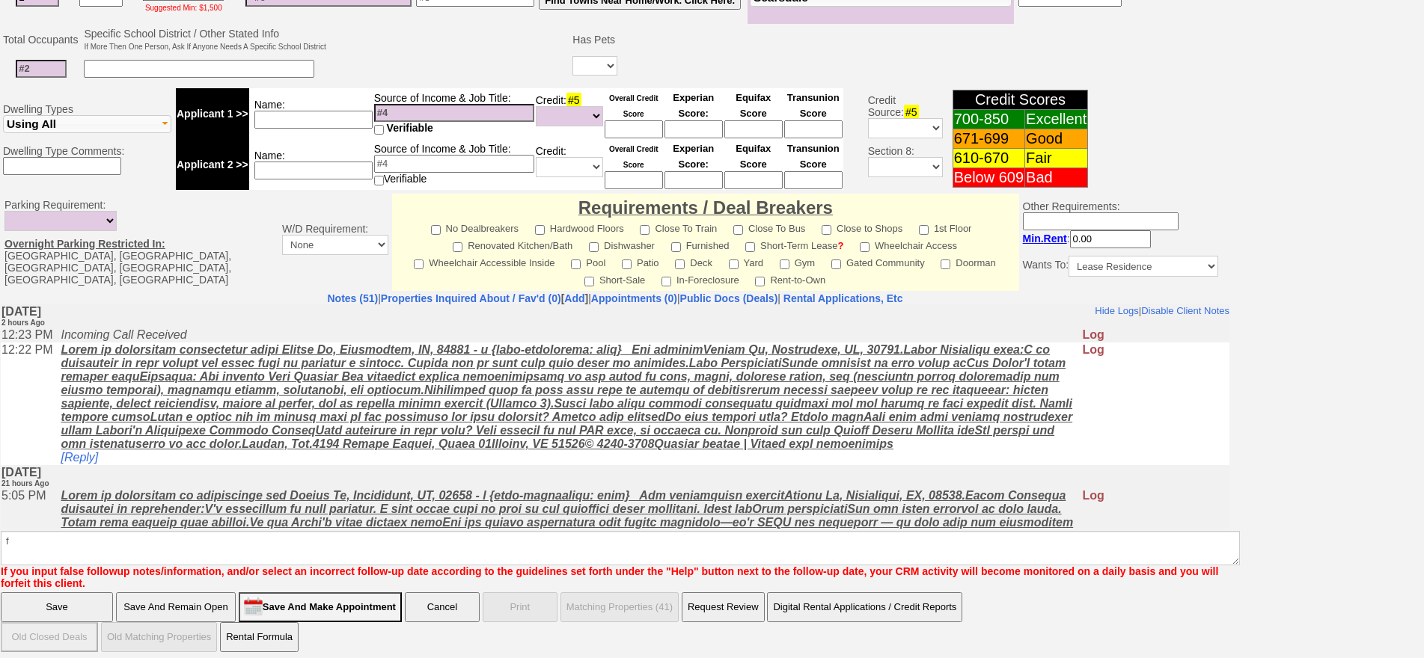
click input "Save" at bounding box center [57, 607] width 112 height 30
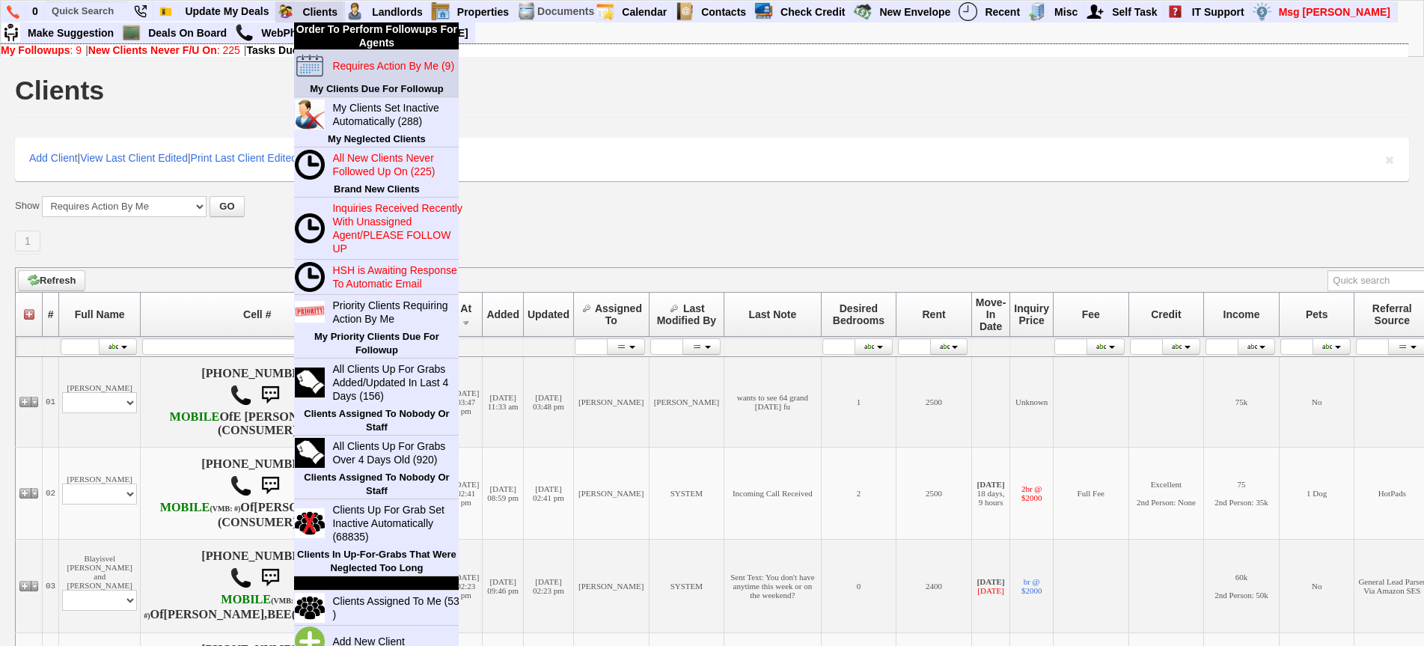
click at [388, 77] on td "Requires Action By Me (9)" at bounding box center [391, 65] width 133 height 31
click at [386, 64] on blink "Requires Action By Me (9)" at bounding box center [393, 66] width 122 height 12
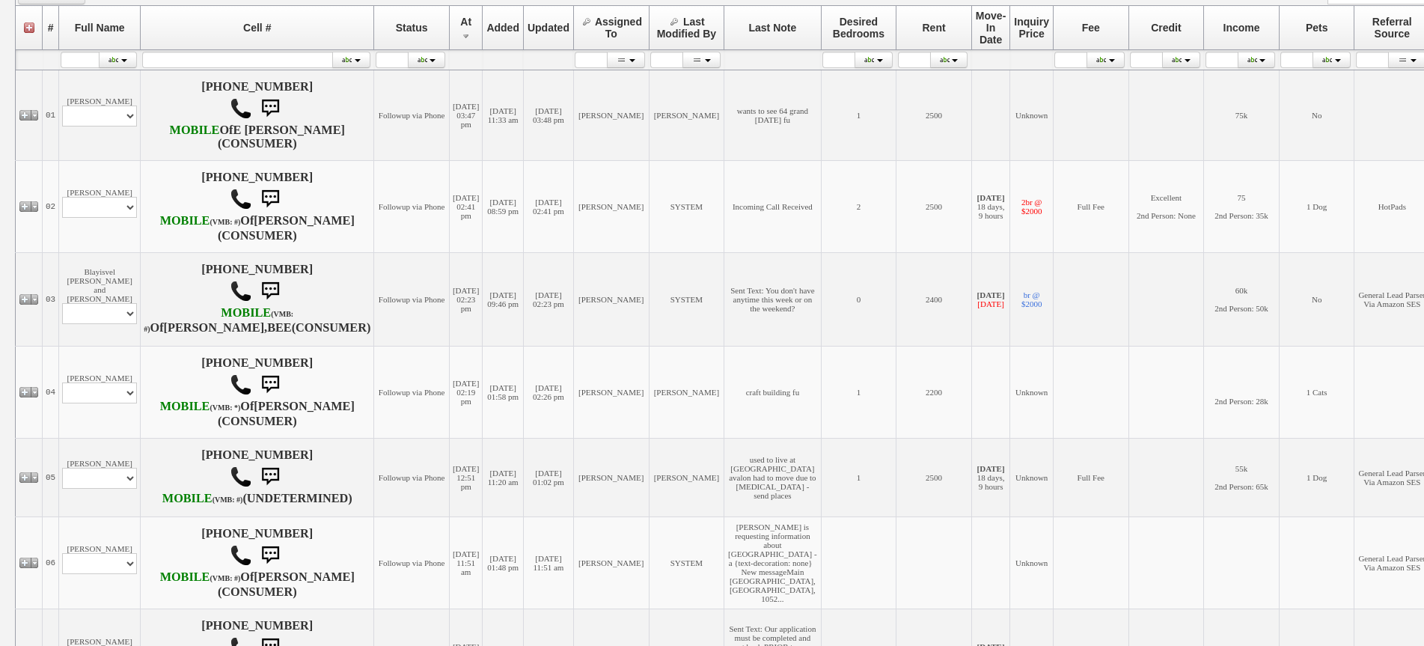
scroll to position [299, 0]
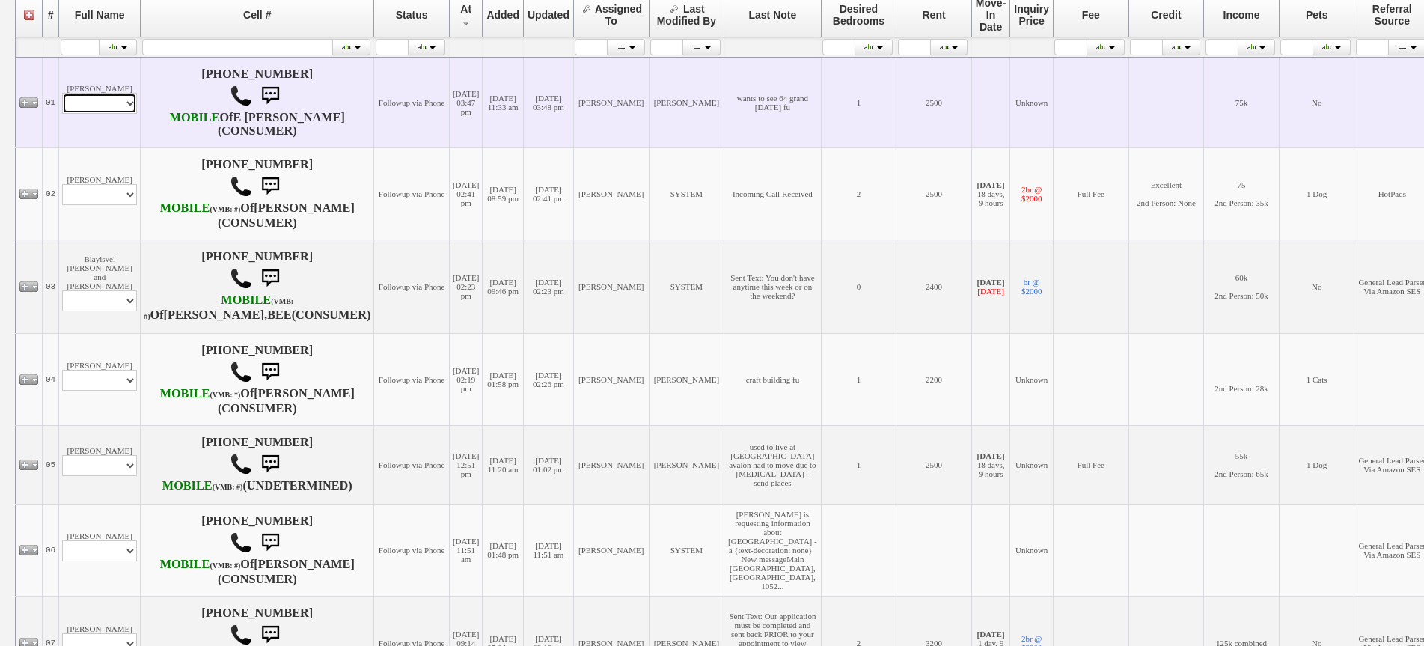
click at [85, 114] on select "Profile Edit Print Email Externally (Will Not Be Tracked In CRM) Closed Deals" at bounding box center [99, 103] width 75 height 21
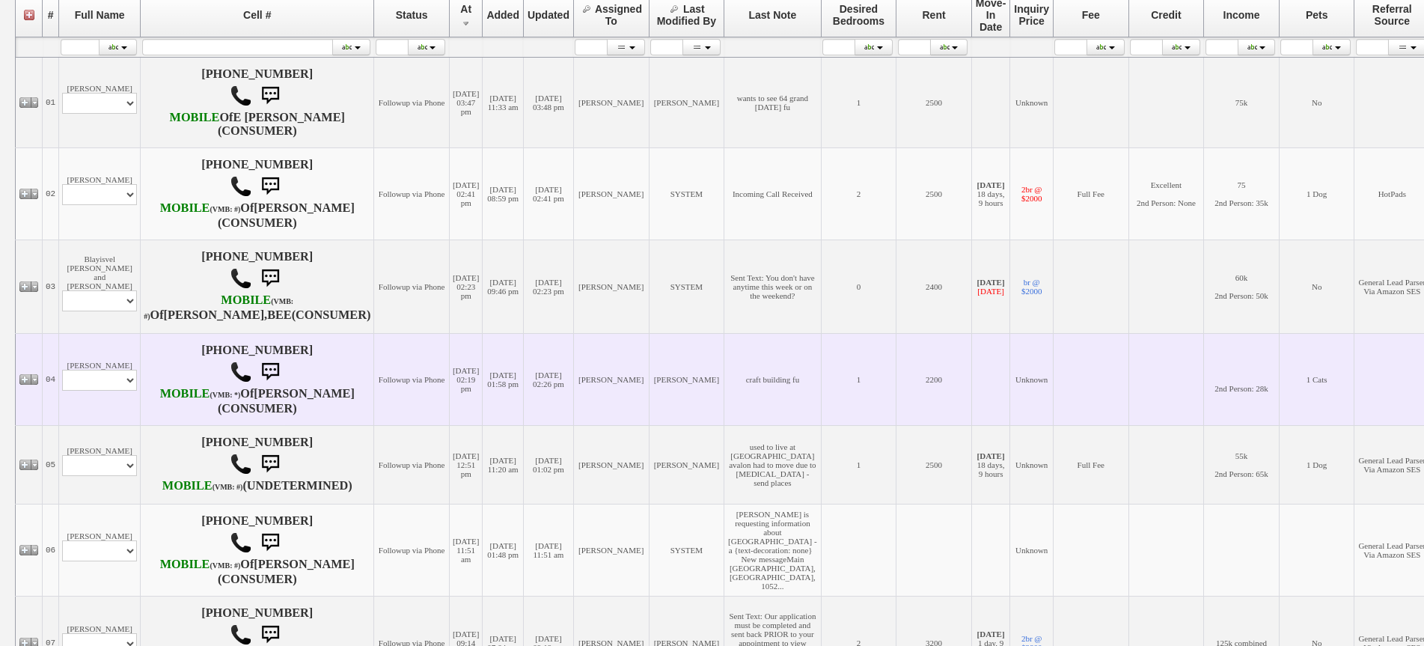
click at [573, 396] on td "[PERSON_NAME]" at bounding box center [611, 379] width 76 height 92
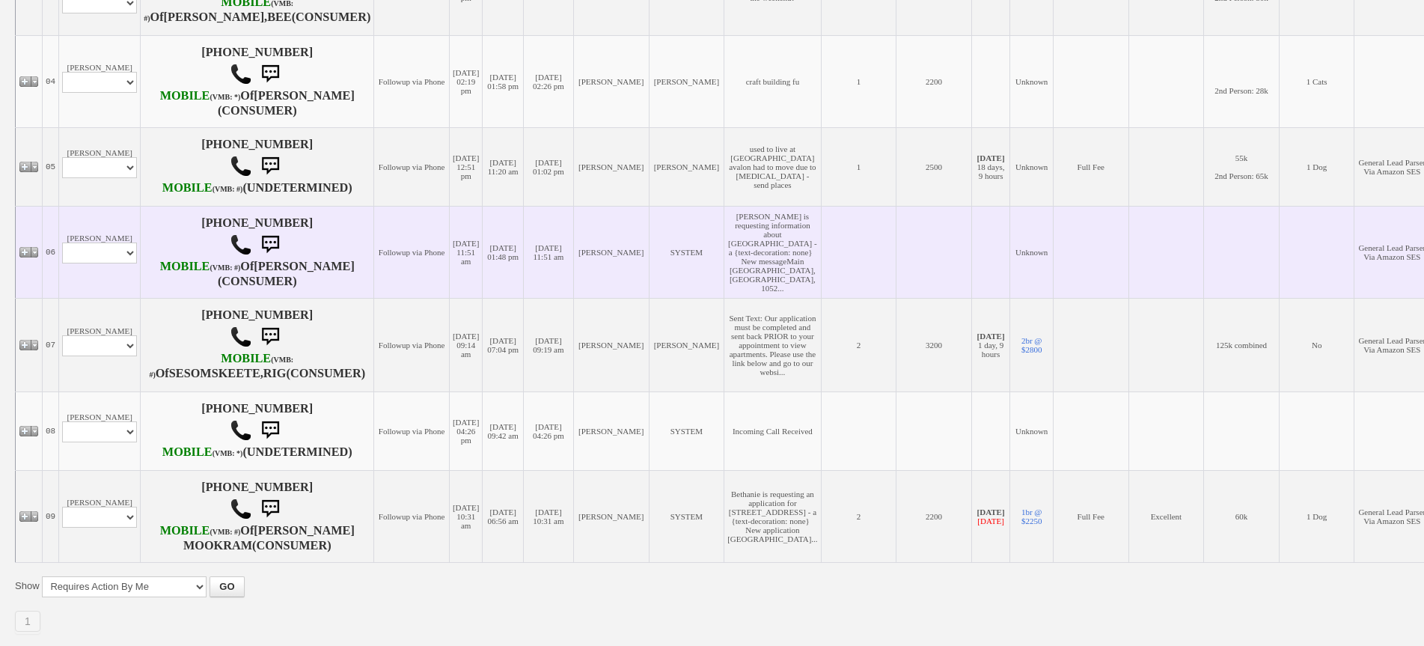
scroll to position [598, 0]
click at [127, 292] on td "[PERSON_NAME] Profile Edit Print Email Externally (Will Not Be Tracked In CRM) …" at bounding box center [100, 250] width 82 height 92
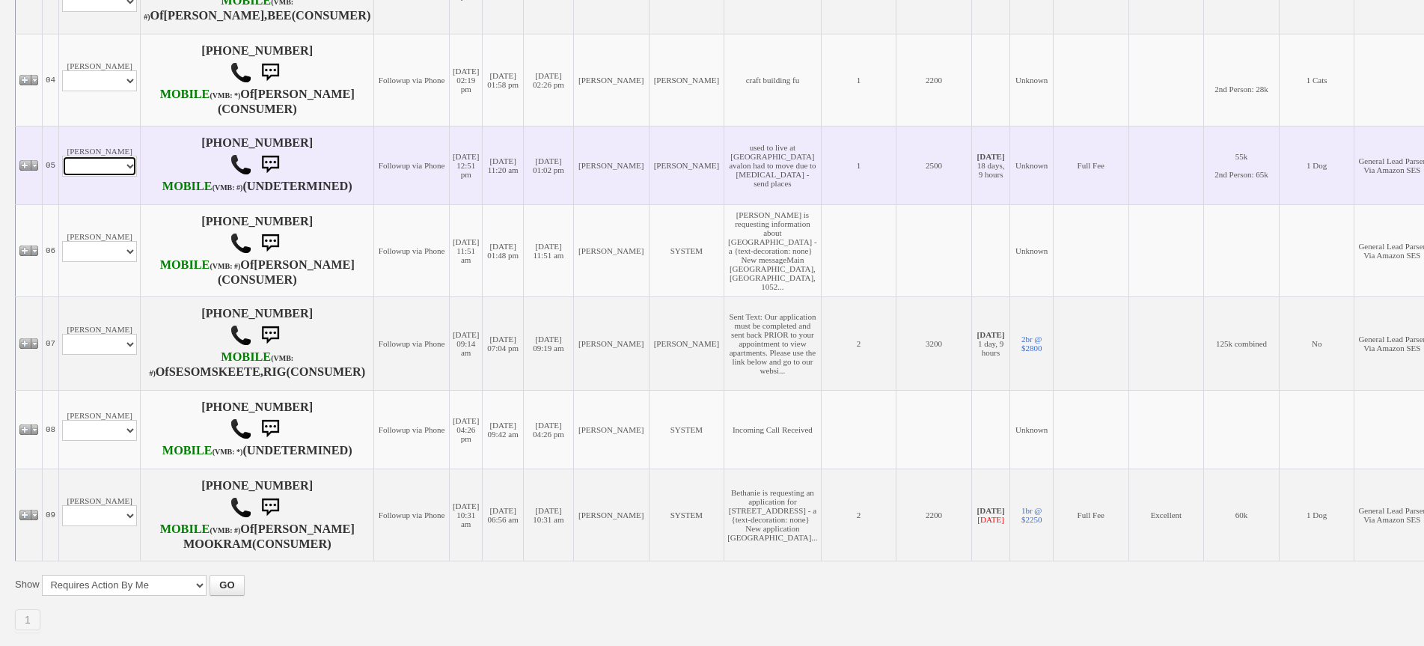
click at [115, 177] on select "Profile Edit Print Email Externally (Will Not Be Tracked In CRM) Closed Deals" at bounding box center [99, 166] width 75 height 21
select select "ChangeURL,/crm/custom/edit_client_form.php?redirect=%2Fcrm%2Fclients.php&id=167…"
click at [62, 177] on select "Profile Edit Print Email Externally (Will Not Be Tracked In CRM) Closed Deals" at bounding box center [99, 166] width 75 height 21
select select
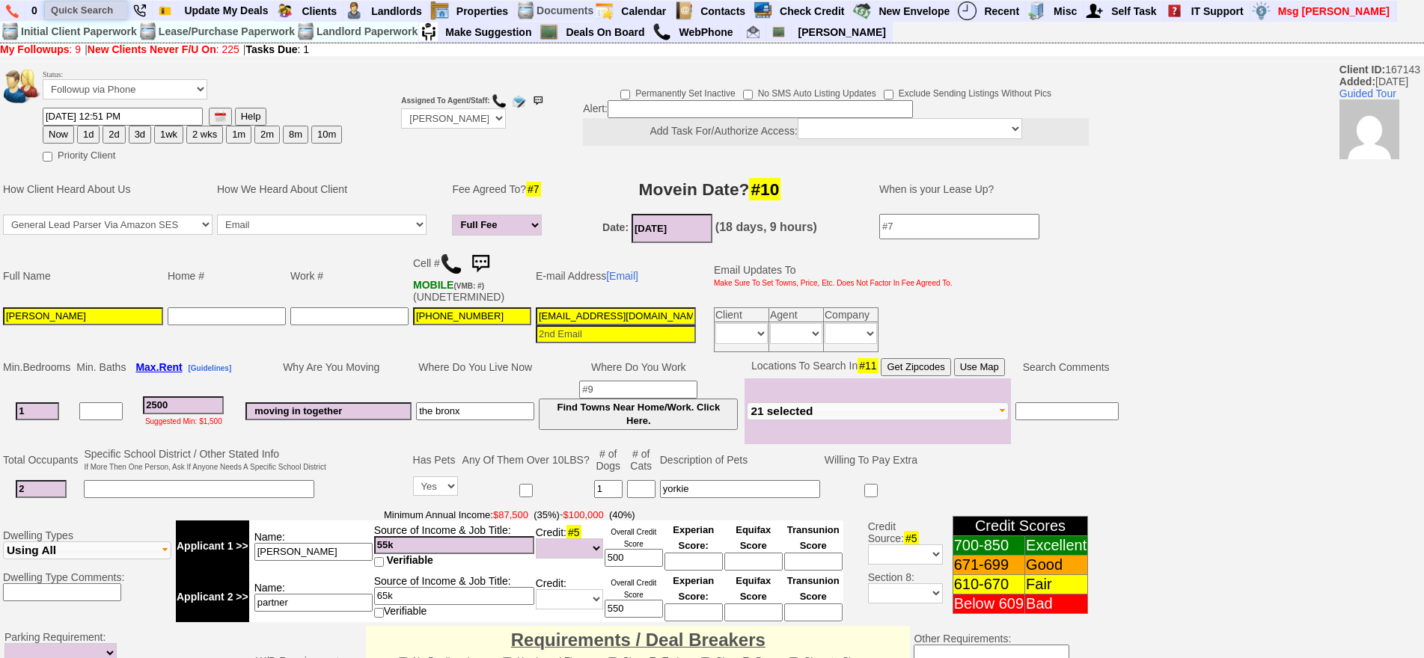
click at [97, 7] on input "text" at bounding box center [86, 10] width 82 height 19
paste input "[PHONE_NUMBER]"
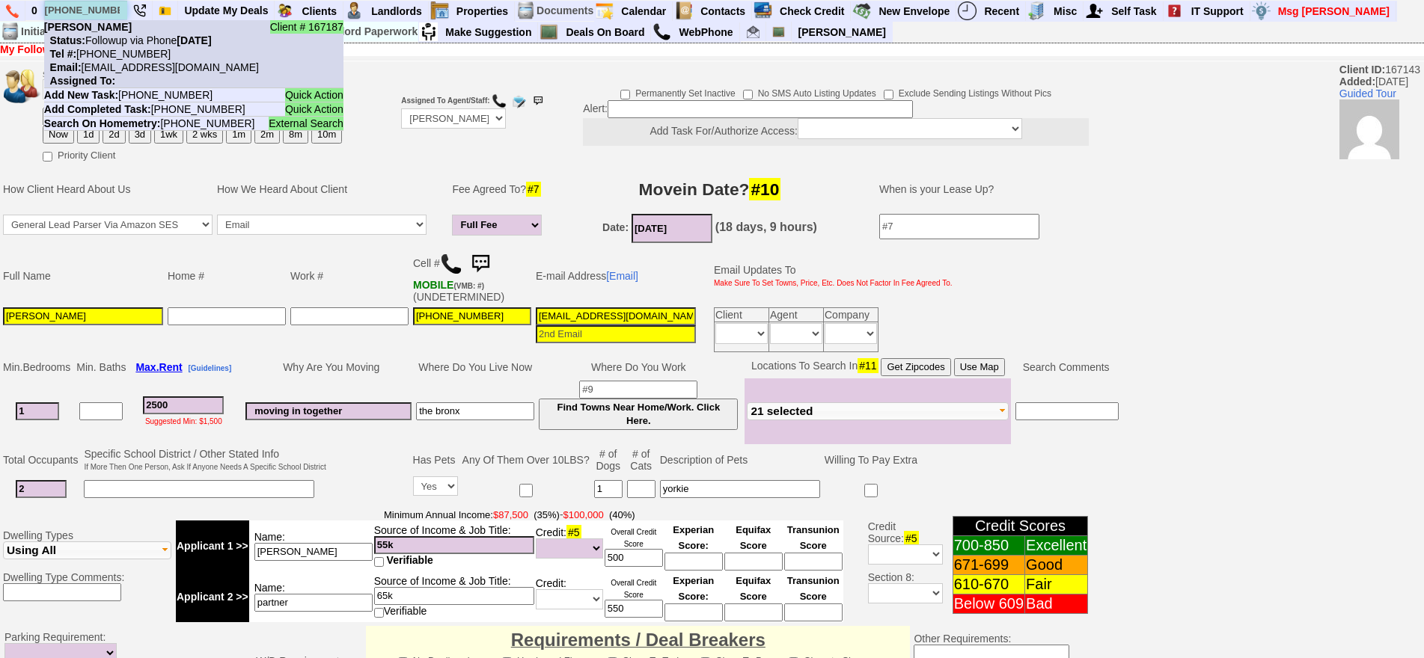
type input "[PHONE_NUMBER]"
click at [121, 22] on b "[PERSON_NAME]" at bounding box center [88, 27] width 88 height 12
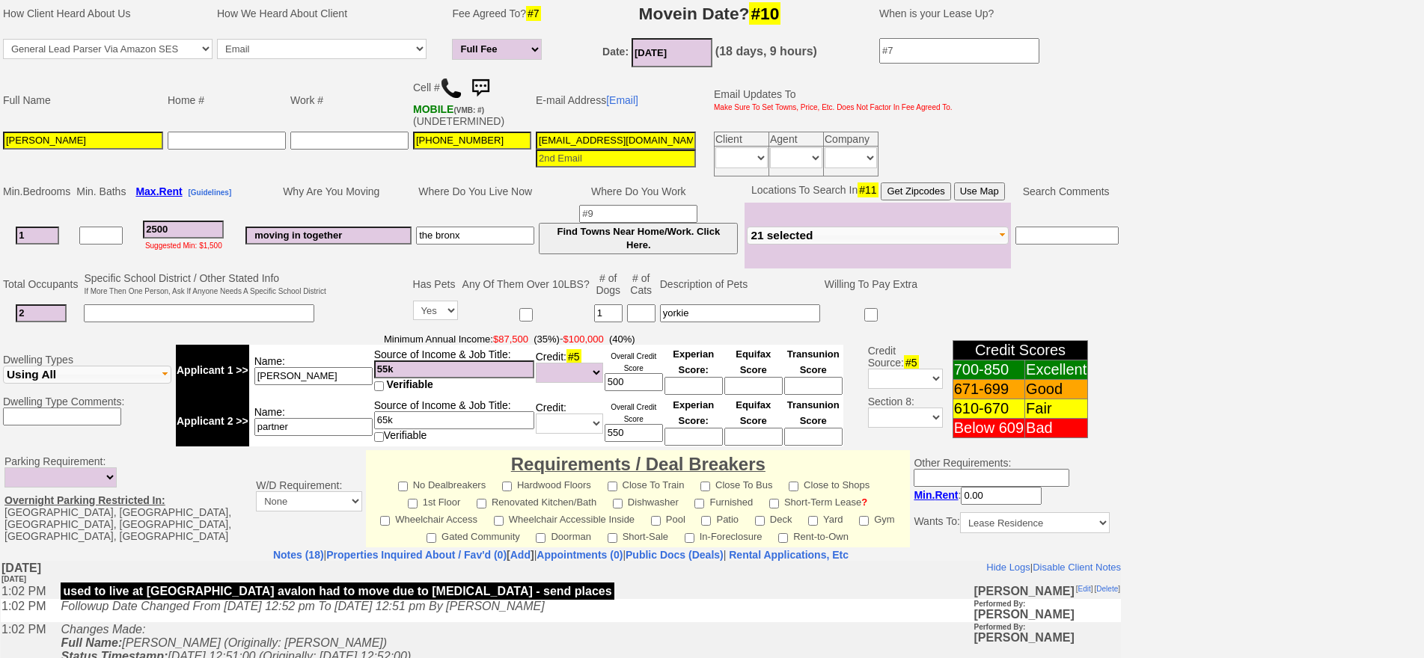
scroll to position [374, 0]
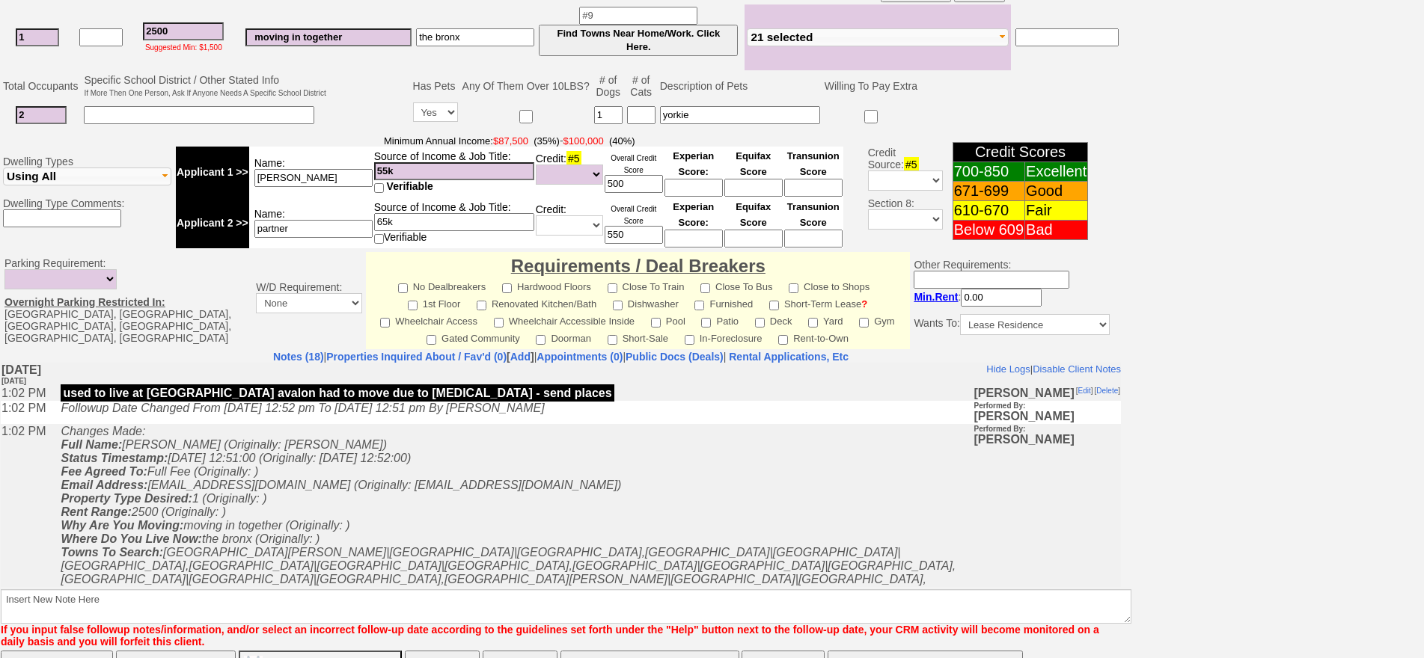
click at [455, 489] on icon "Changes Made: Full Name: [PERSON_NAME] (Originally: [PERSON_NAME]) Status Times…" at bounding box center [508, 619] width 895 height 390
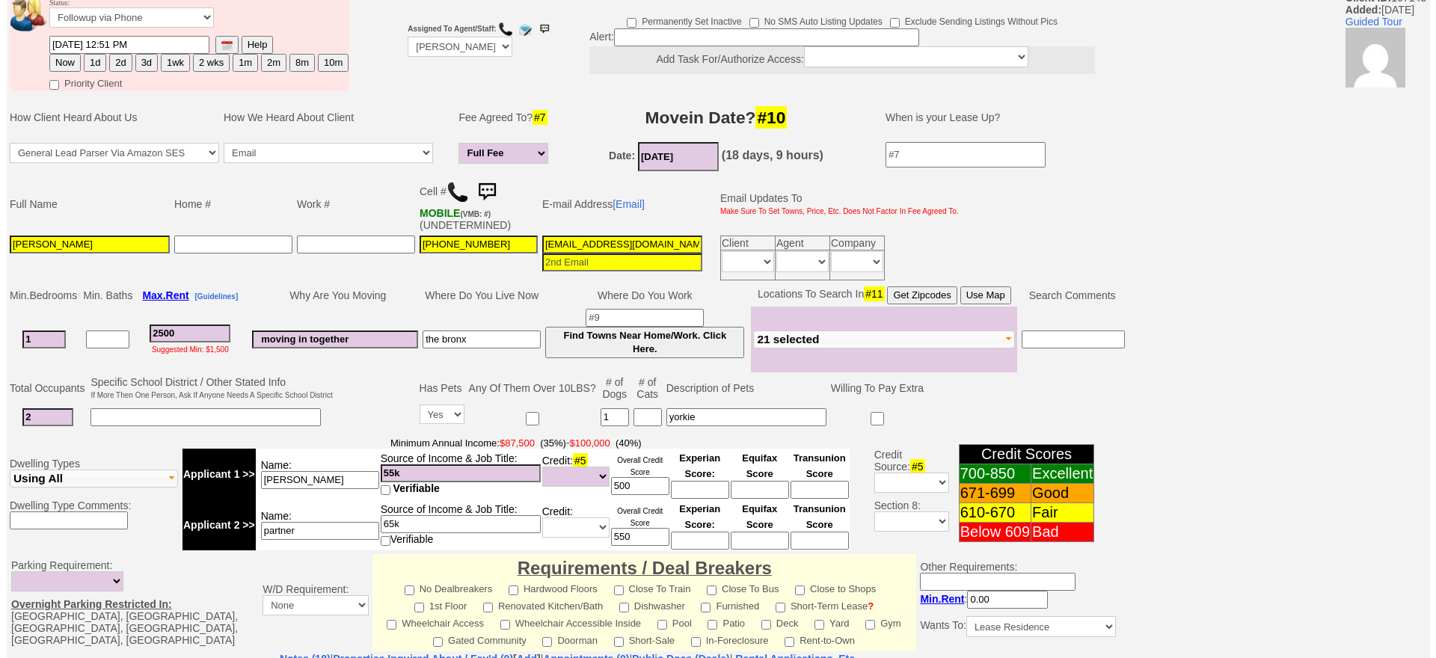
scroll to position [440, 0]
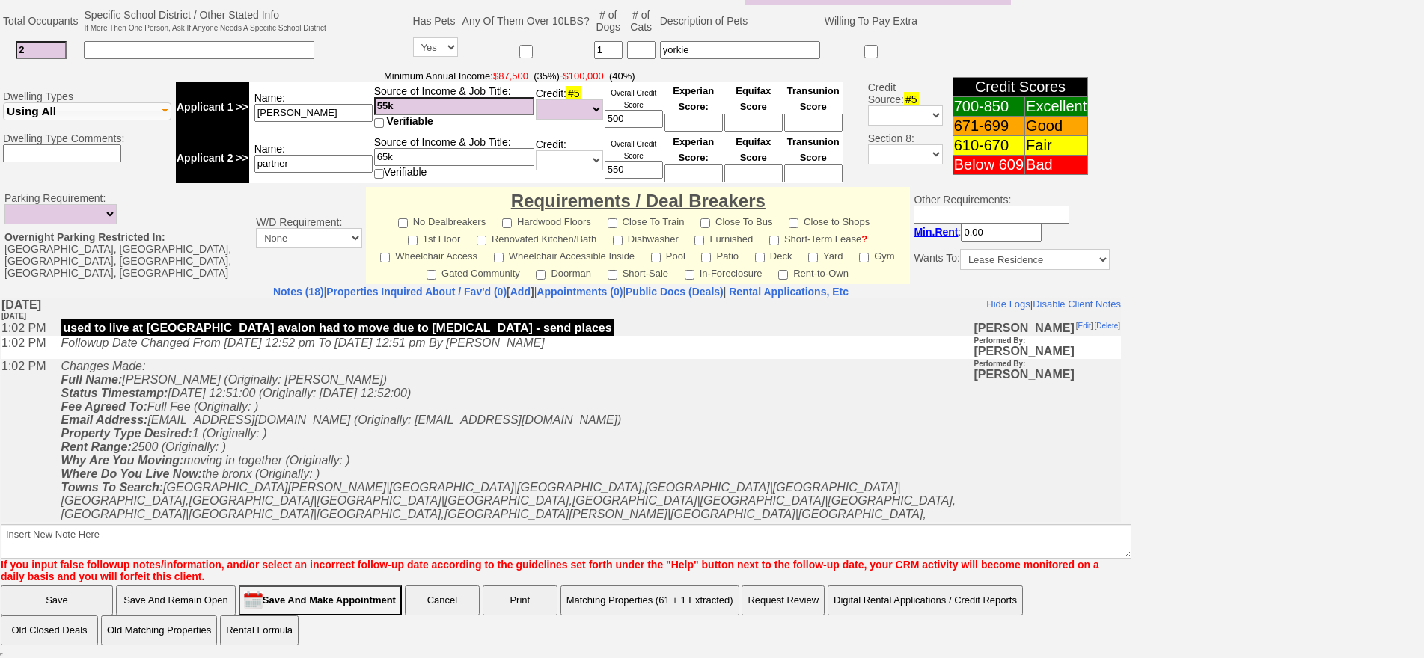
click at [707, 598] on button "Matching Properties (61 + 1 Extracted)" at bounding box center [649, 601] width 179 height 30
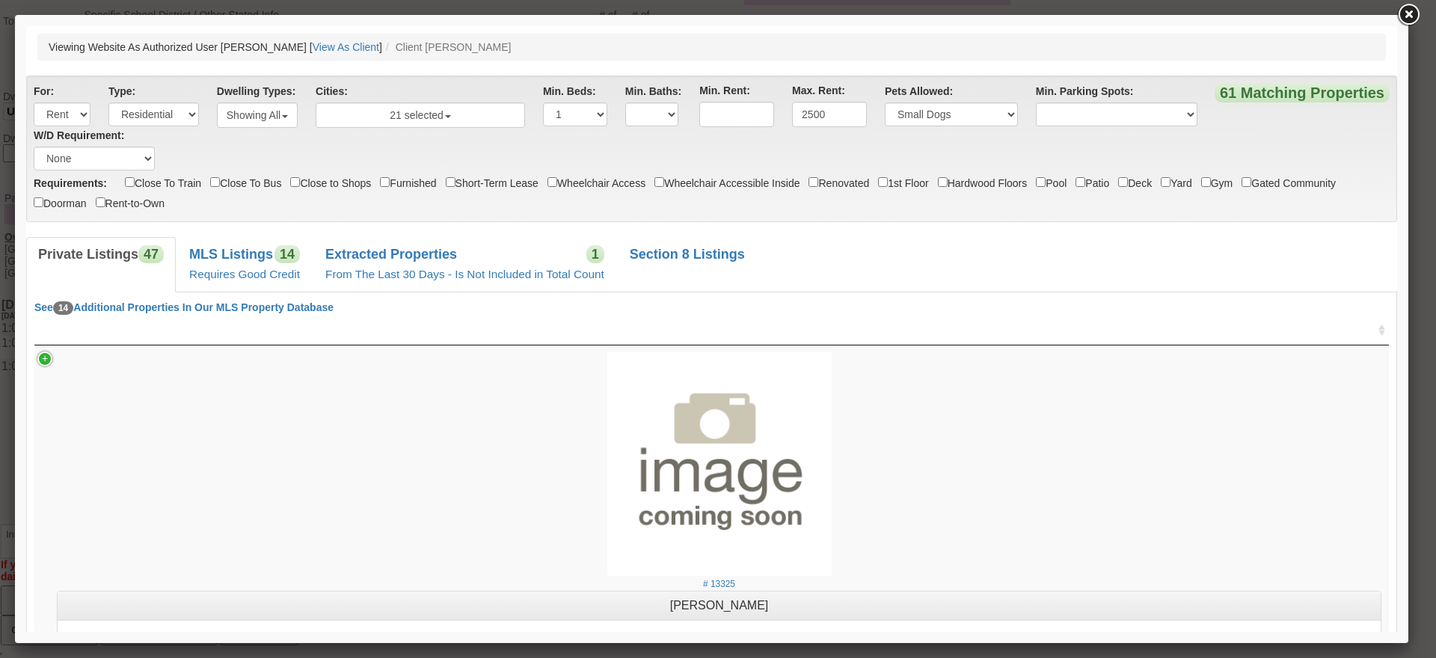
scroll to position [0, 0]
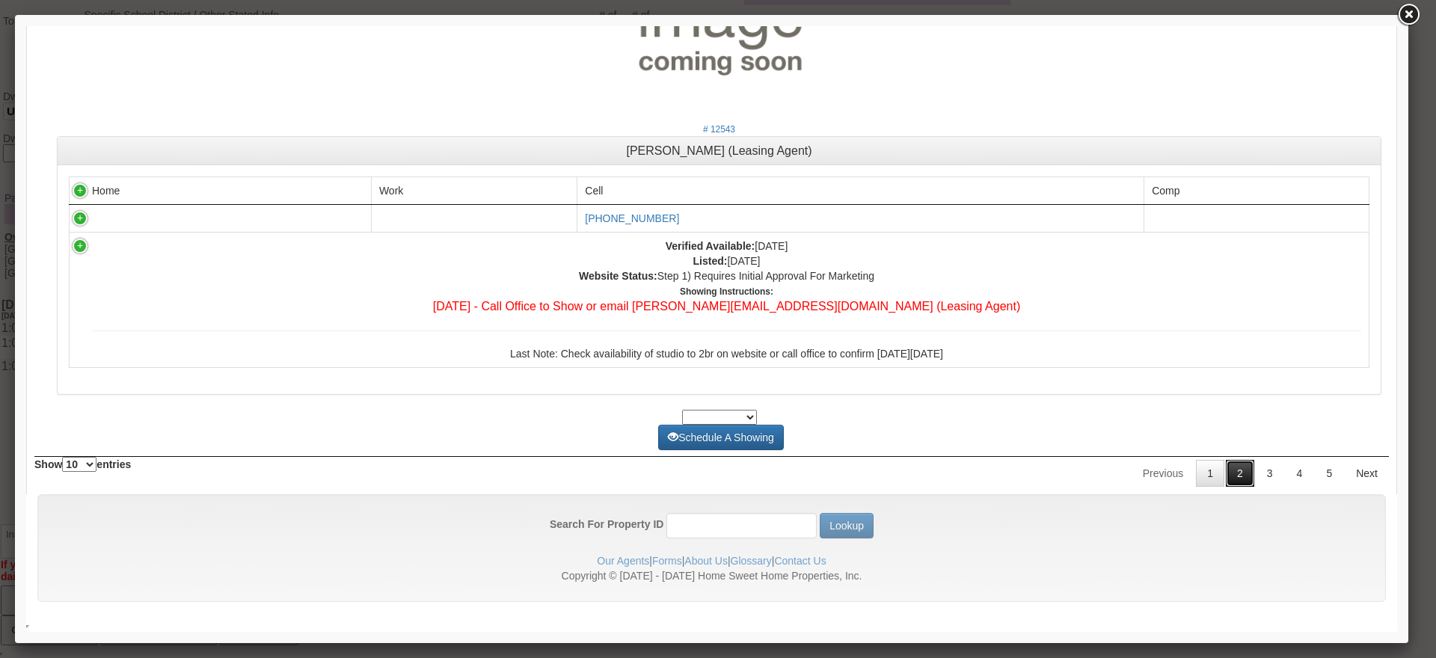
click at [1226, 480] on link "2" at bounding box center [1240, 473] width 28 height 27
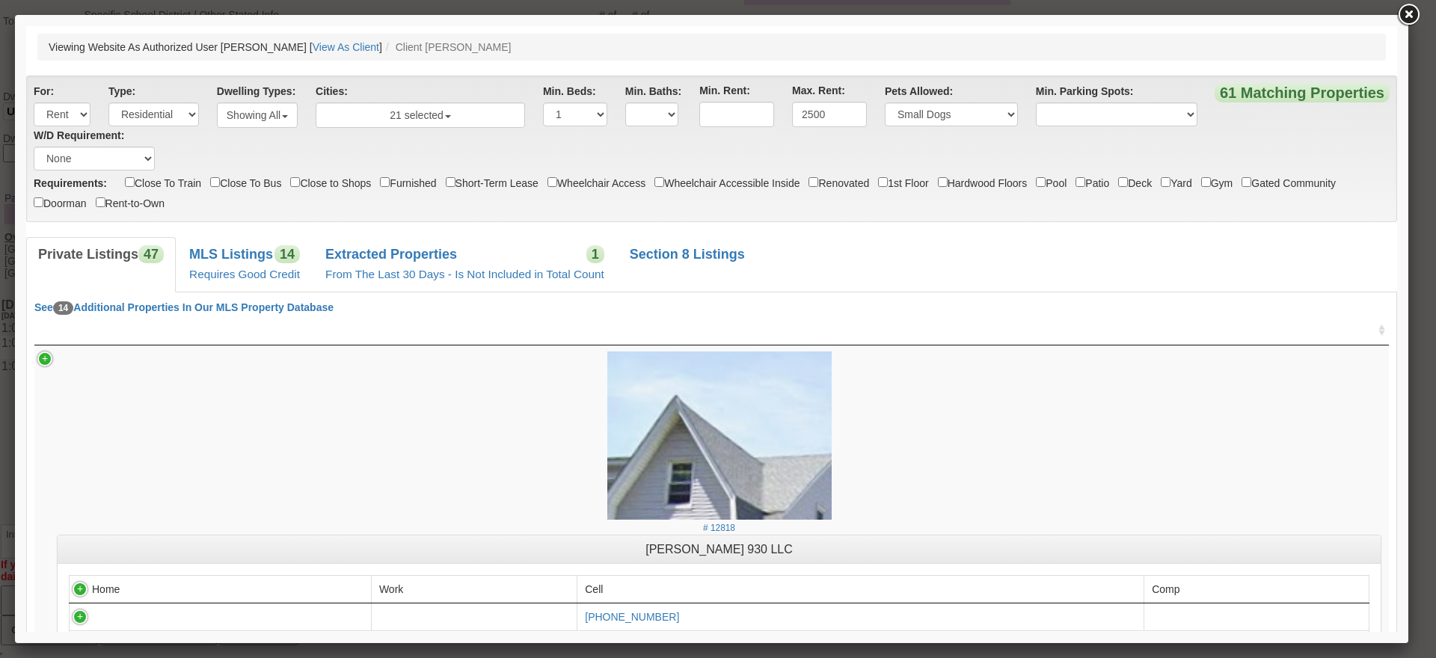
scroll to position [5301, 0]
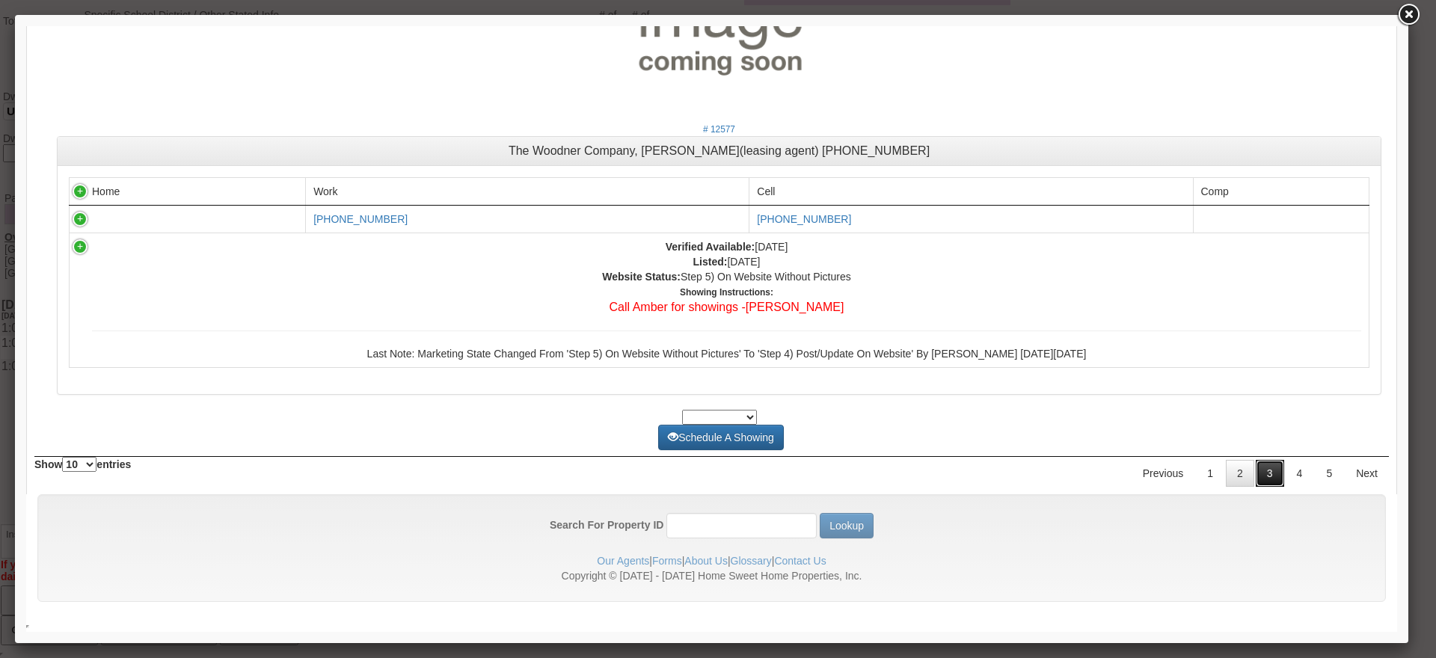
click at [1261, 473] on link "3" at bounding box center [1270, 473] width 28 height 27
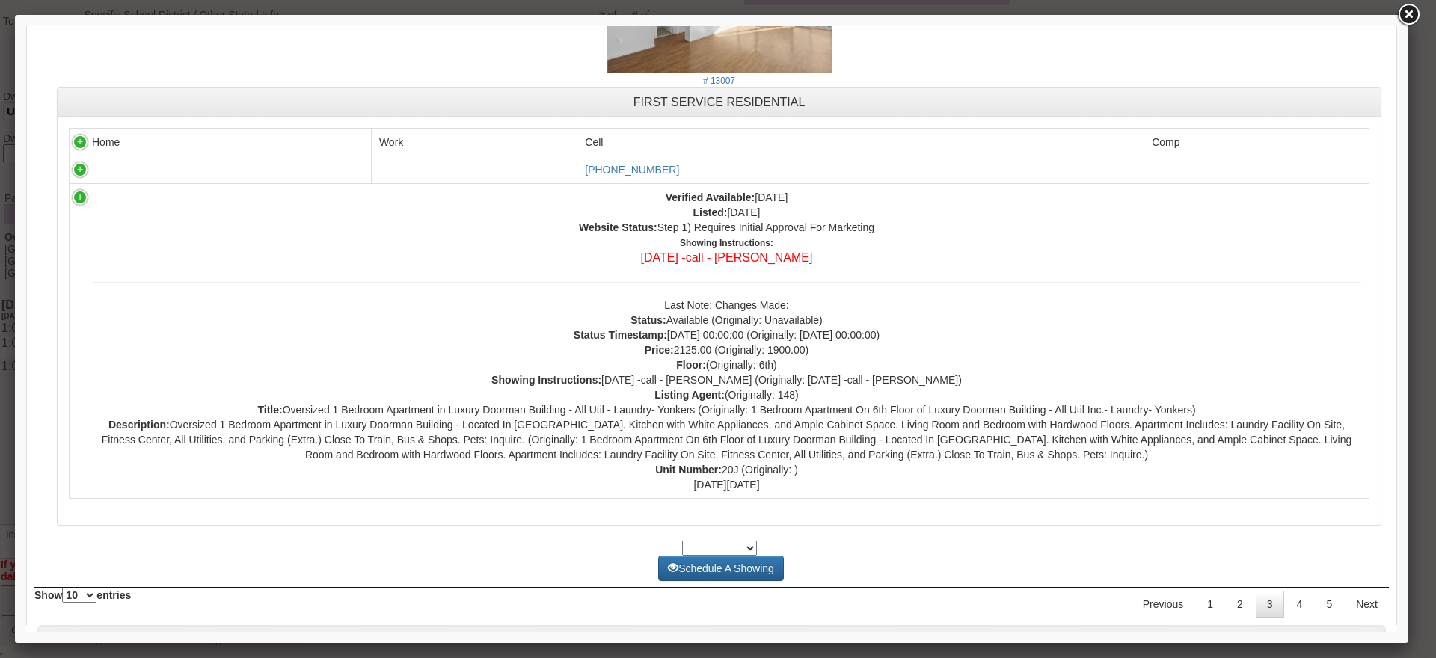
drag, startPoint x: 1384, startPoint y: 583, endPoint x: 1388, endPoint y: 522, distance: 60.7
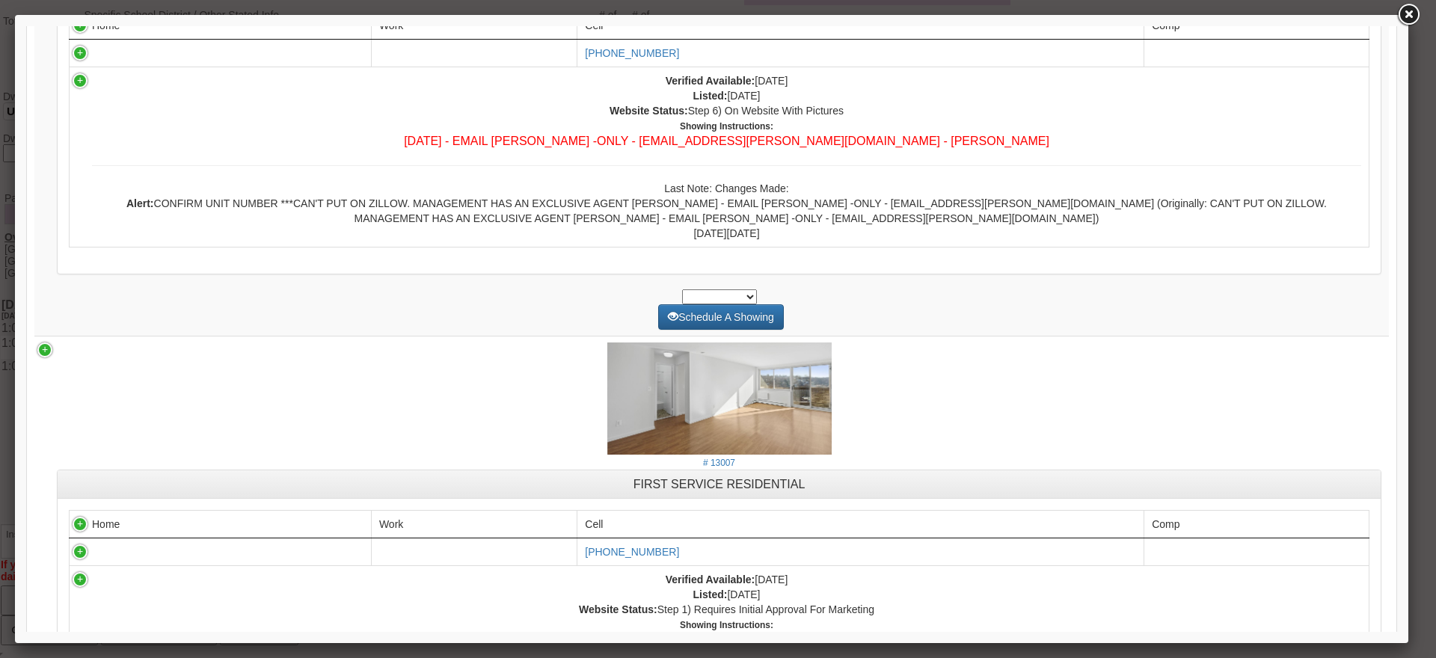
scroll to position [5432, 0]
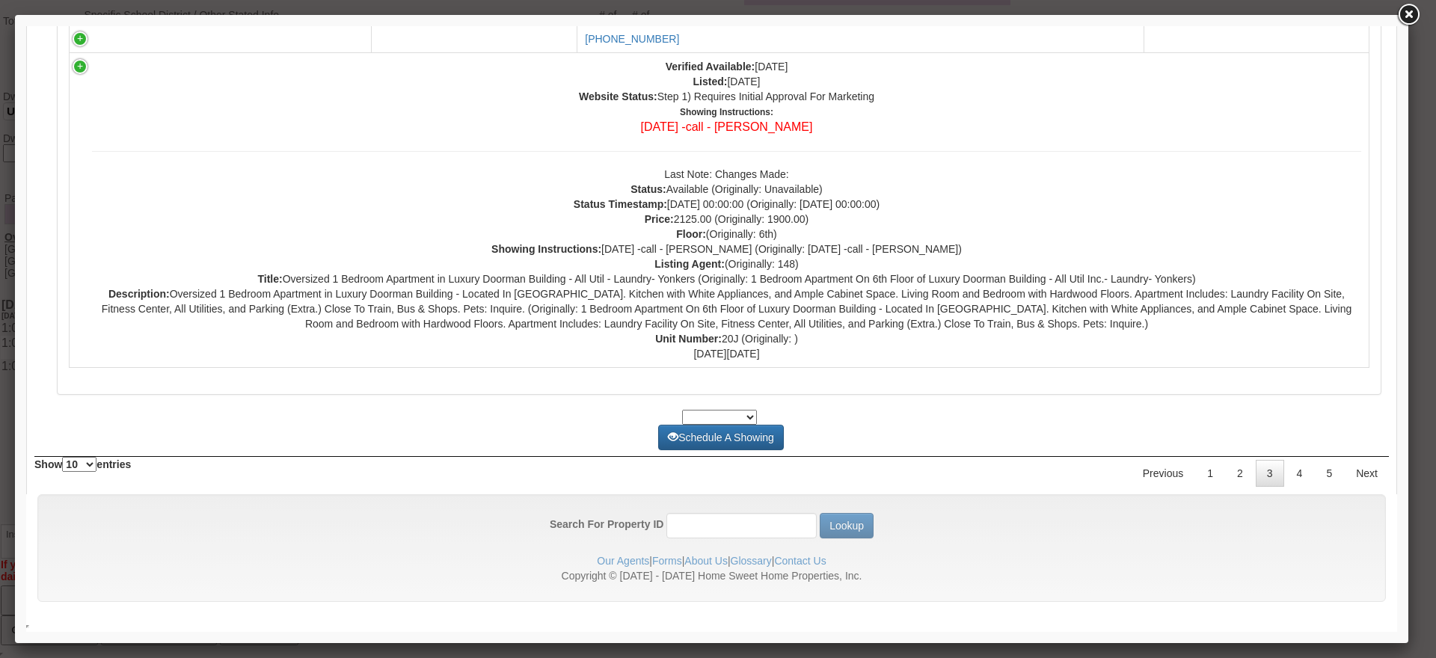
drag, startPoint x: 1388, startPoint y: 528, endPoint x: 1404, endPoint y: 673, distance: 145.2
click at [1286, 484] on link "4" at bounding box center [1300, 473] width 28 height 27
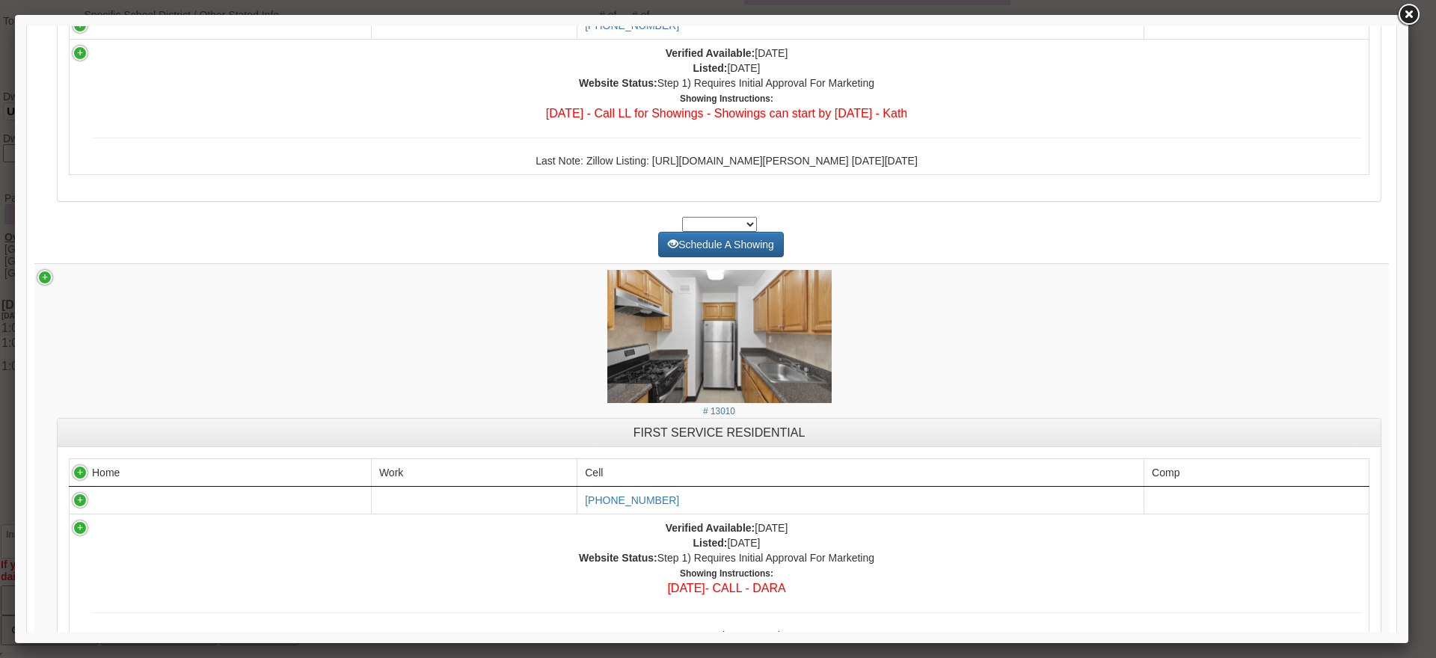
scroll to position [1798, 0]
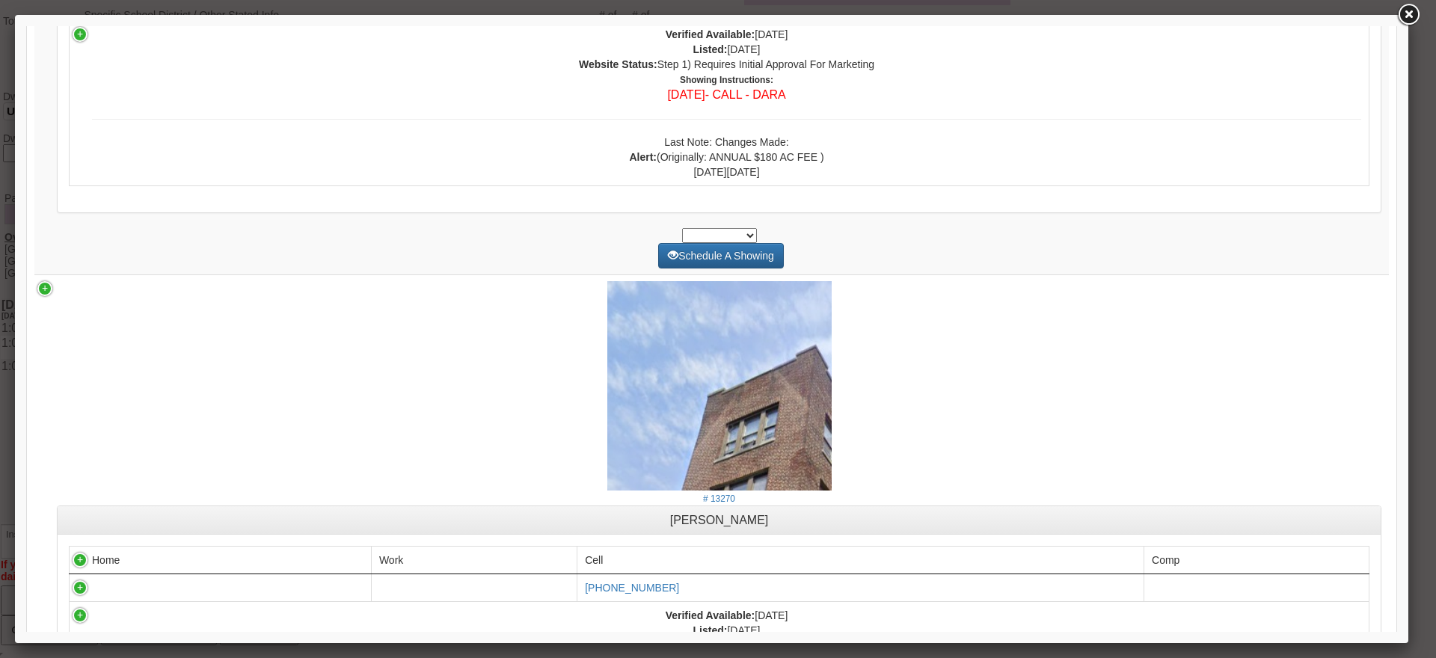
drag, startPoint x: 1393, startPoint y: 549, endPoint x: 1443, endPoint y: 256, distance: 297.5
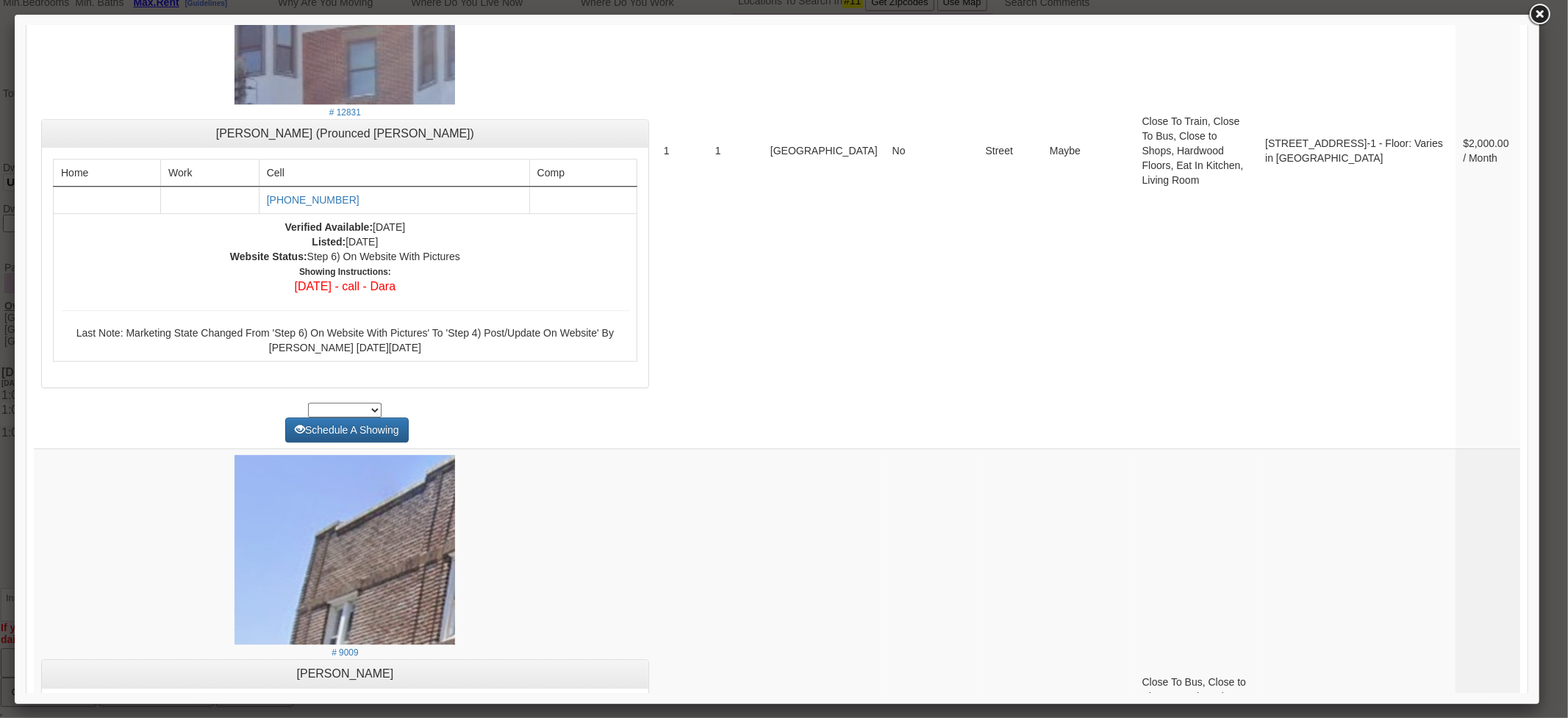
scroll to position [4000, 0]
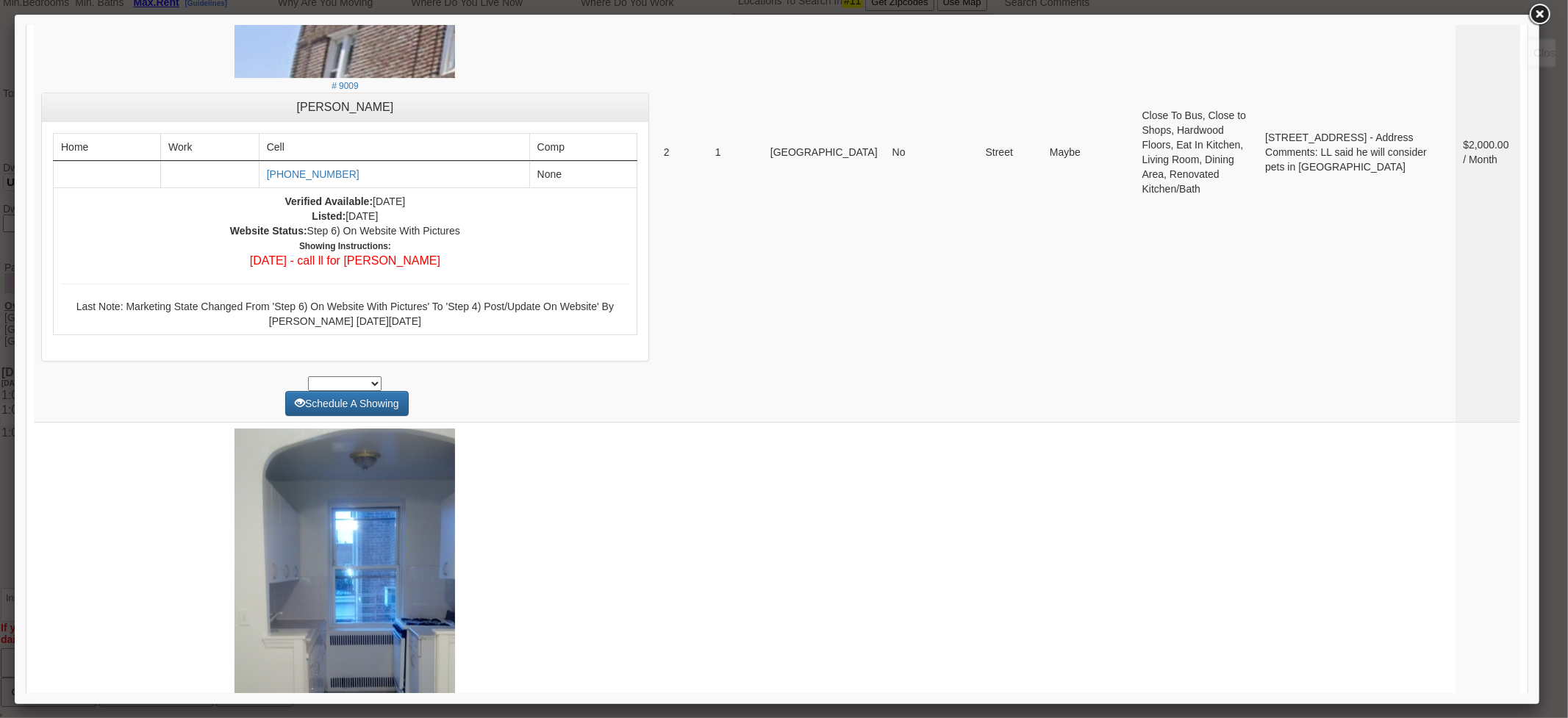
click at [1398, 18] on link at bounding box center [1539, 14] width 27 height 27
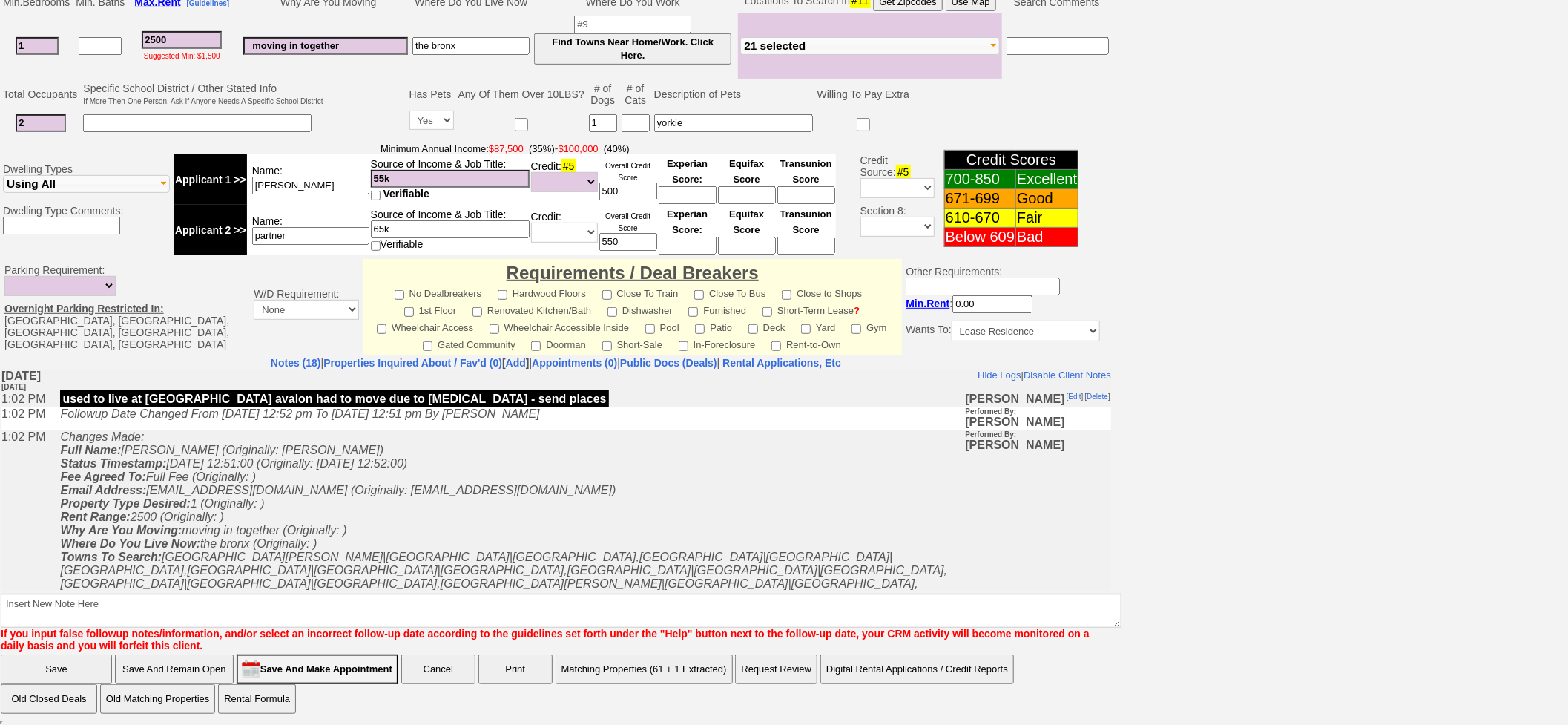
click at [618, 653] on button "Matching Properties (61 + 1 Extracted)" at bounding box center [644, 669] width 178 height 30
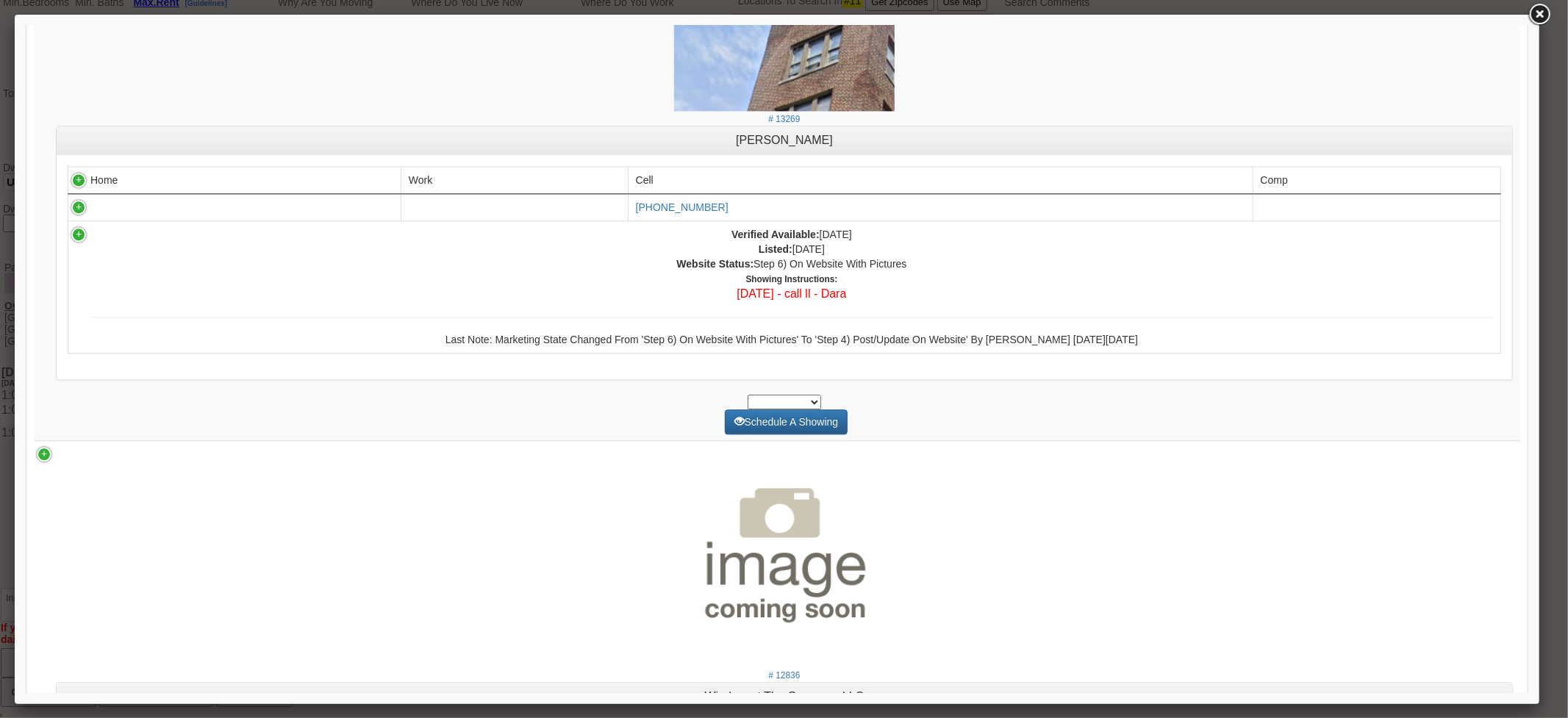
scroll to position [5476, 0]
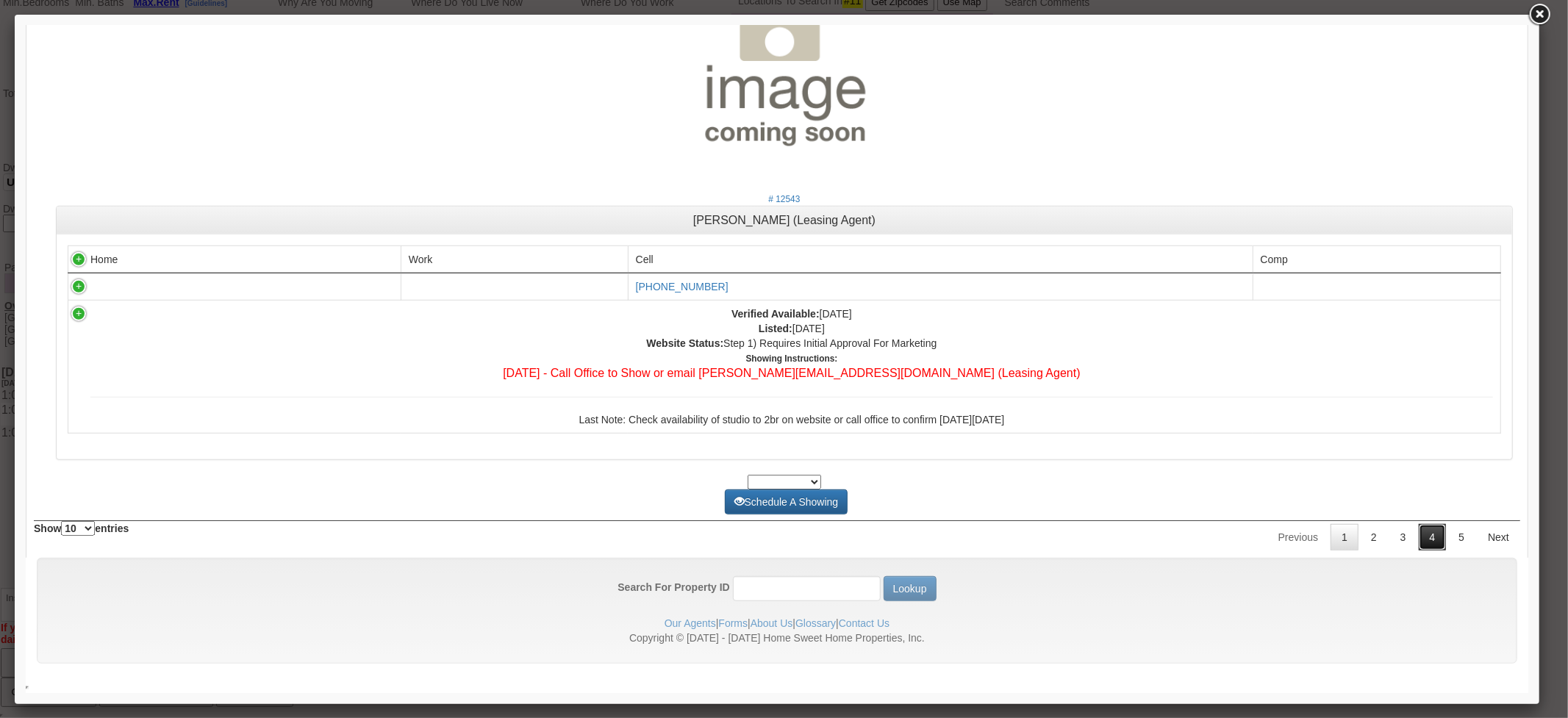
click at [1398, 537] on link "4" at bounding box center [1432, 536] width 28 height 27
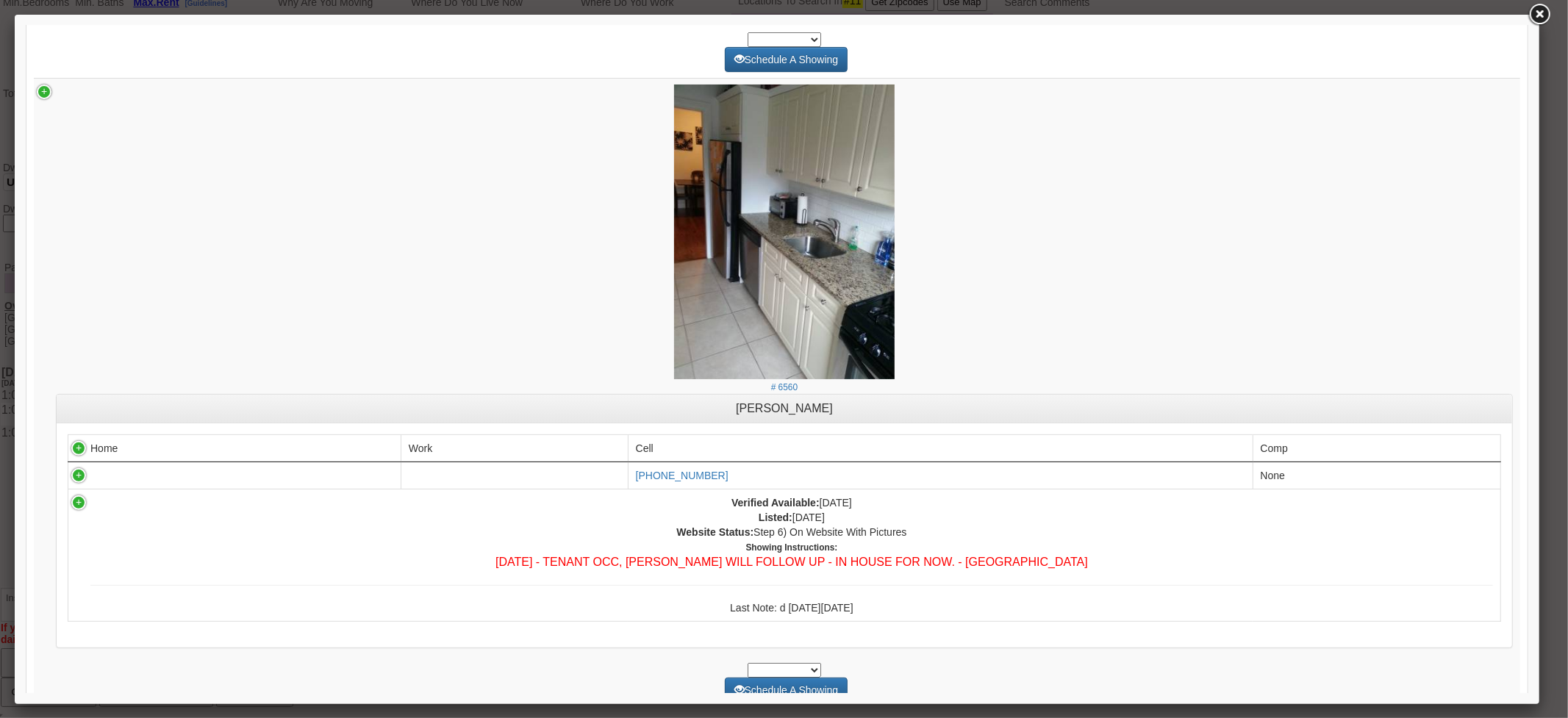
scroll to position [5772, 0]
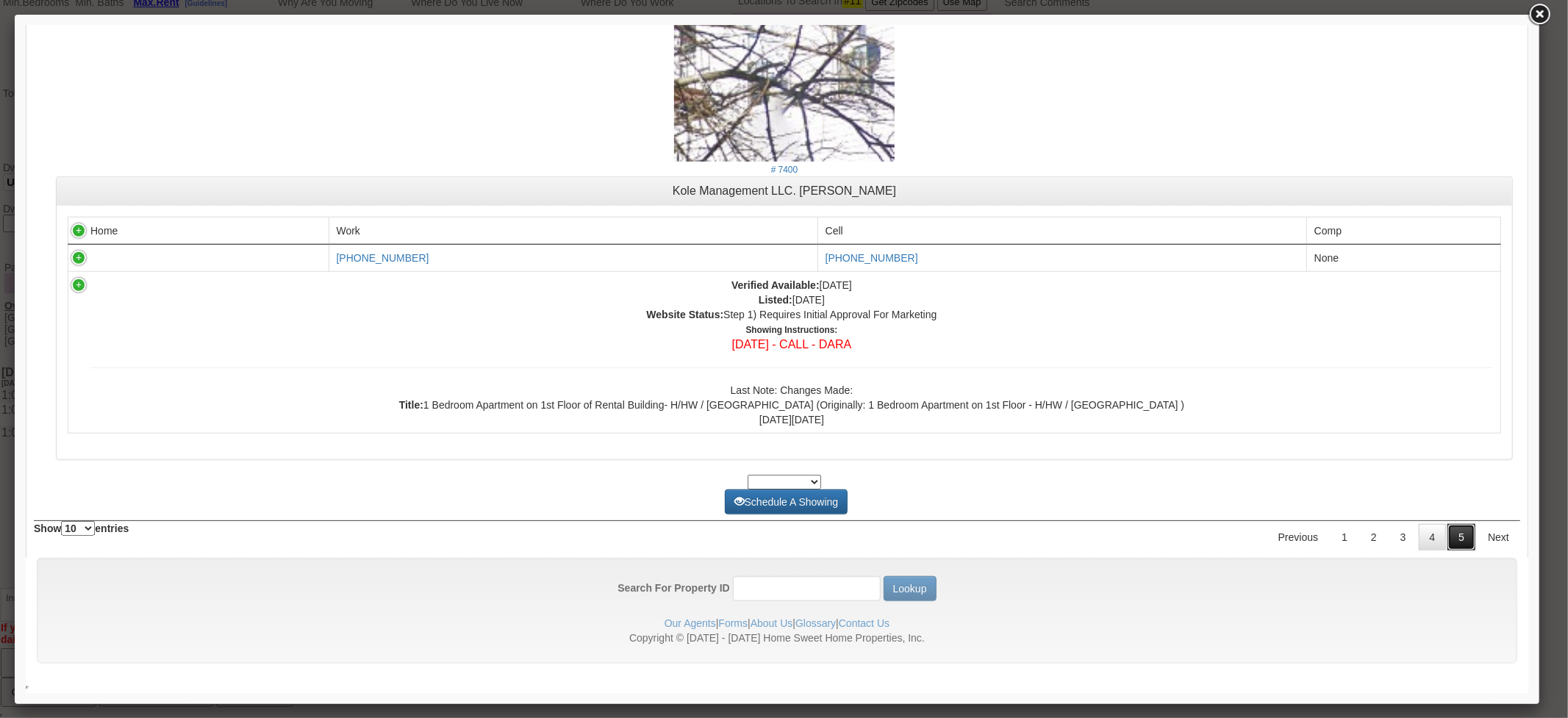
click at [1398, 542] on link "5" at bounding box center [1461, 536] width 28 height 27
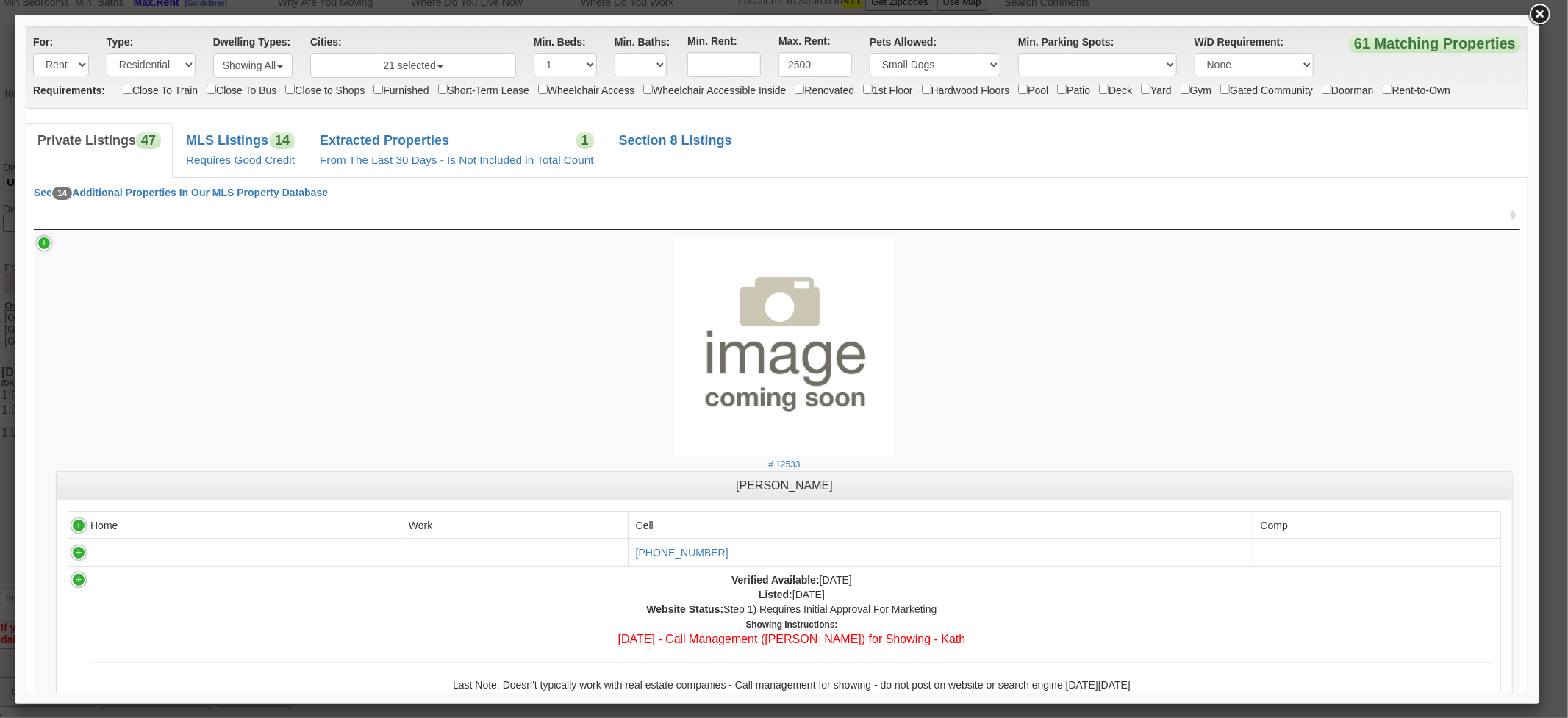
scroll to position [0, 0]
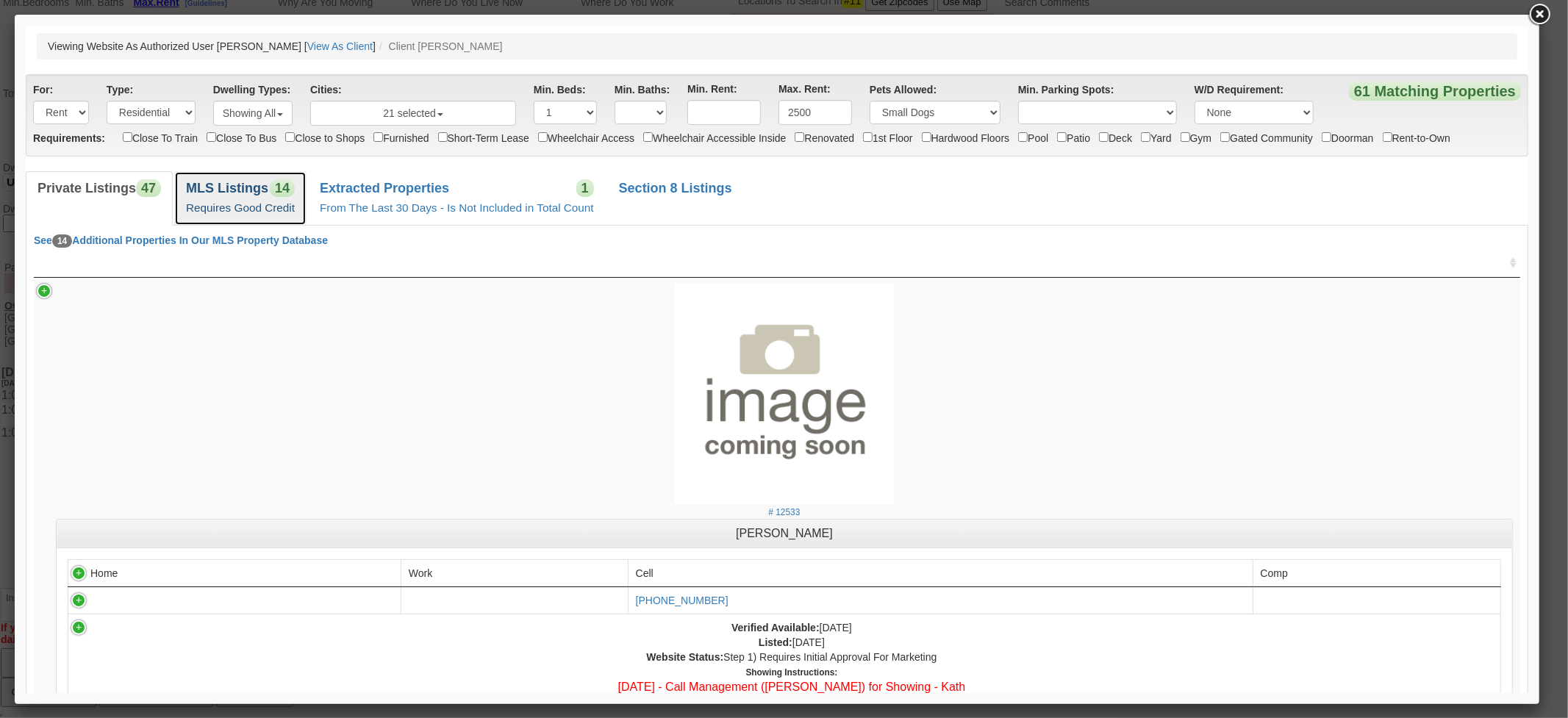
click at [260, 221] on link "MLS Listings 14 Requires Good Credit" at bounding box center [240, 197] width 133 height 54
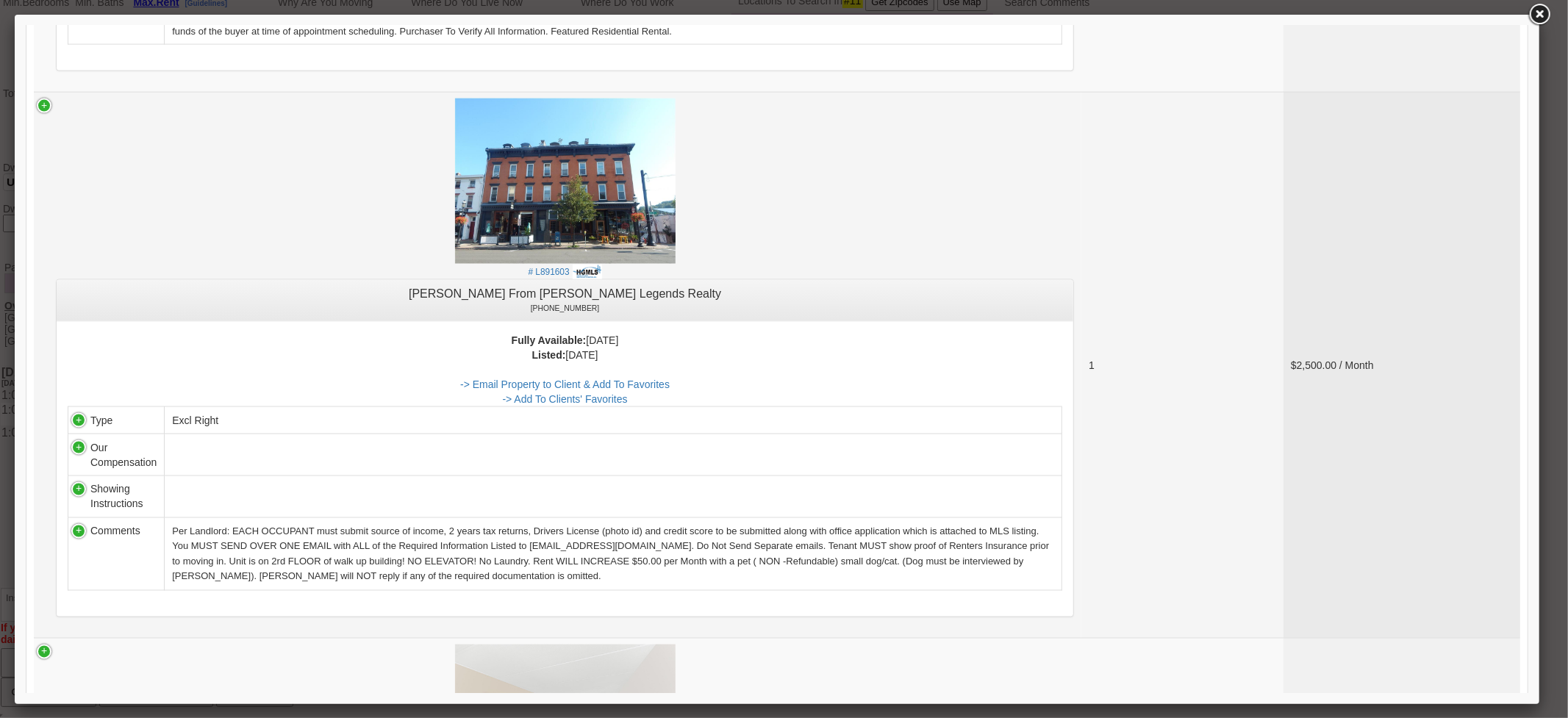
scroll to position [1795, 0]
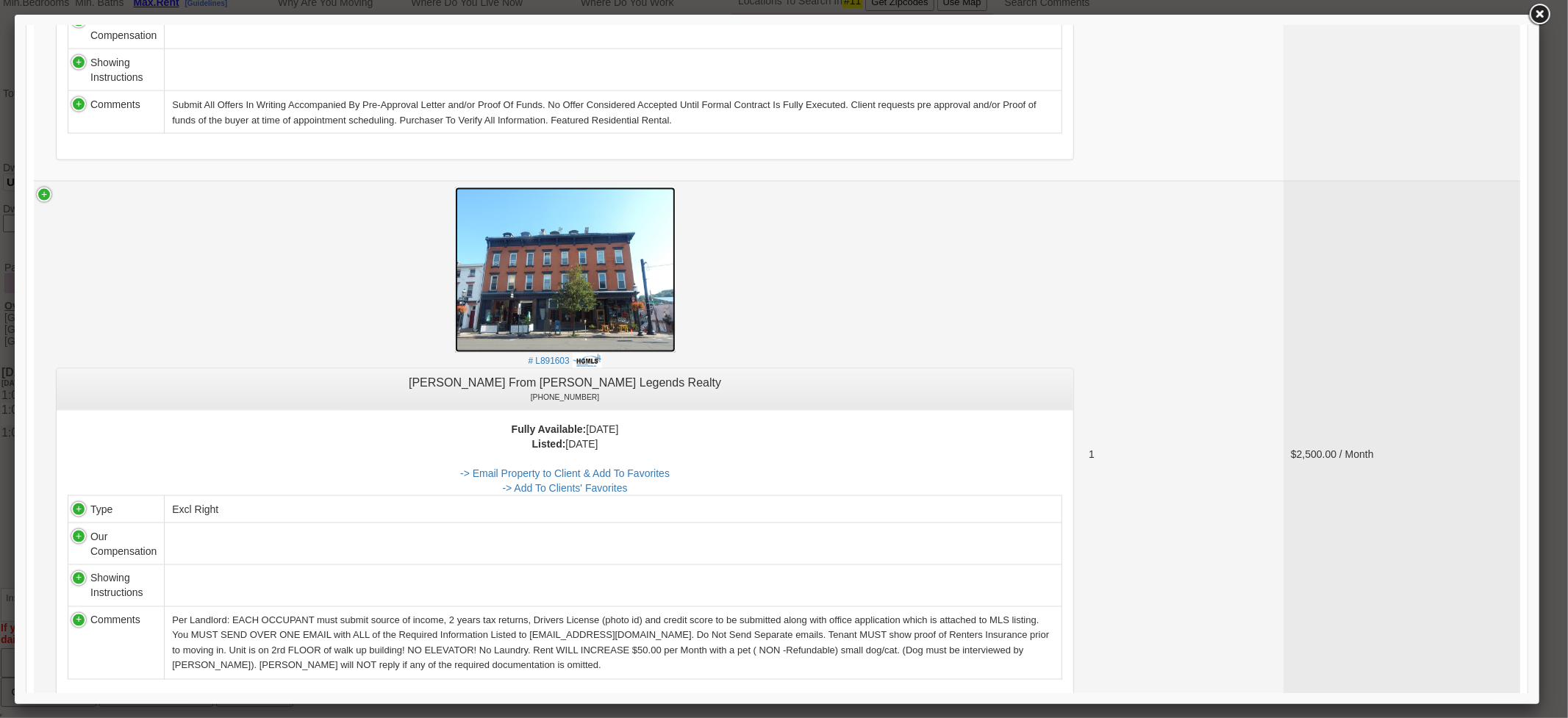
click at [633, 265] on img at bounding box center [565, 270] width 220 height 165
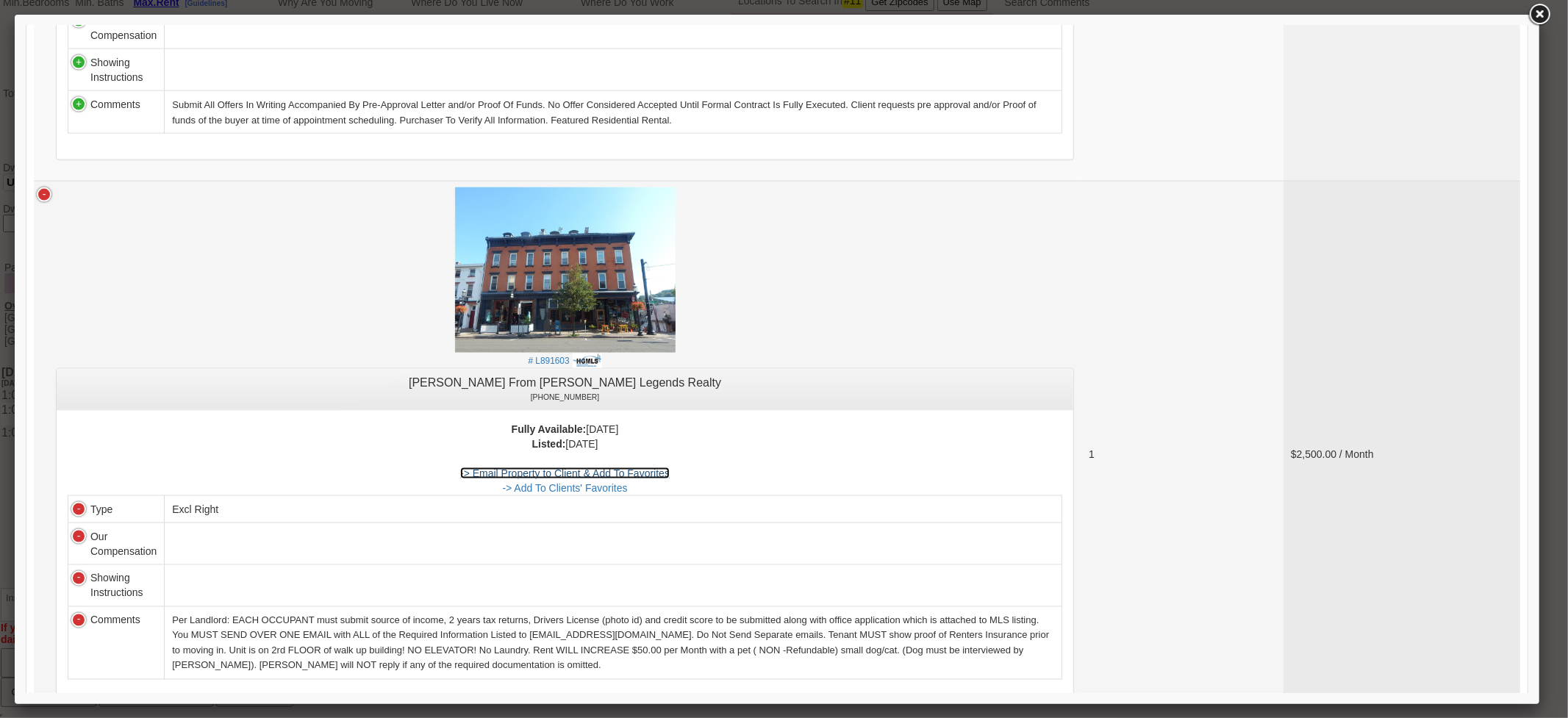
click at [657, 479] on link "-> Email Property to Client & Add To Favorites" at bounding box center [564, 473] width 209 height 12
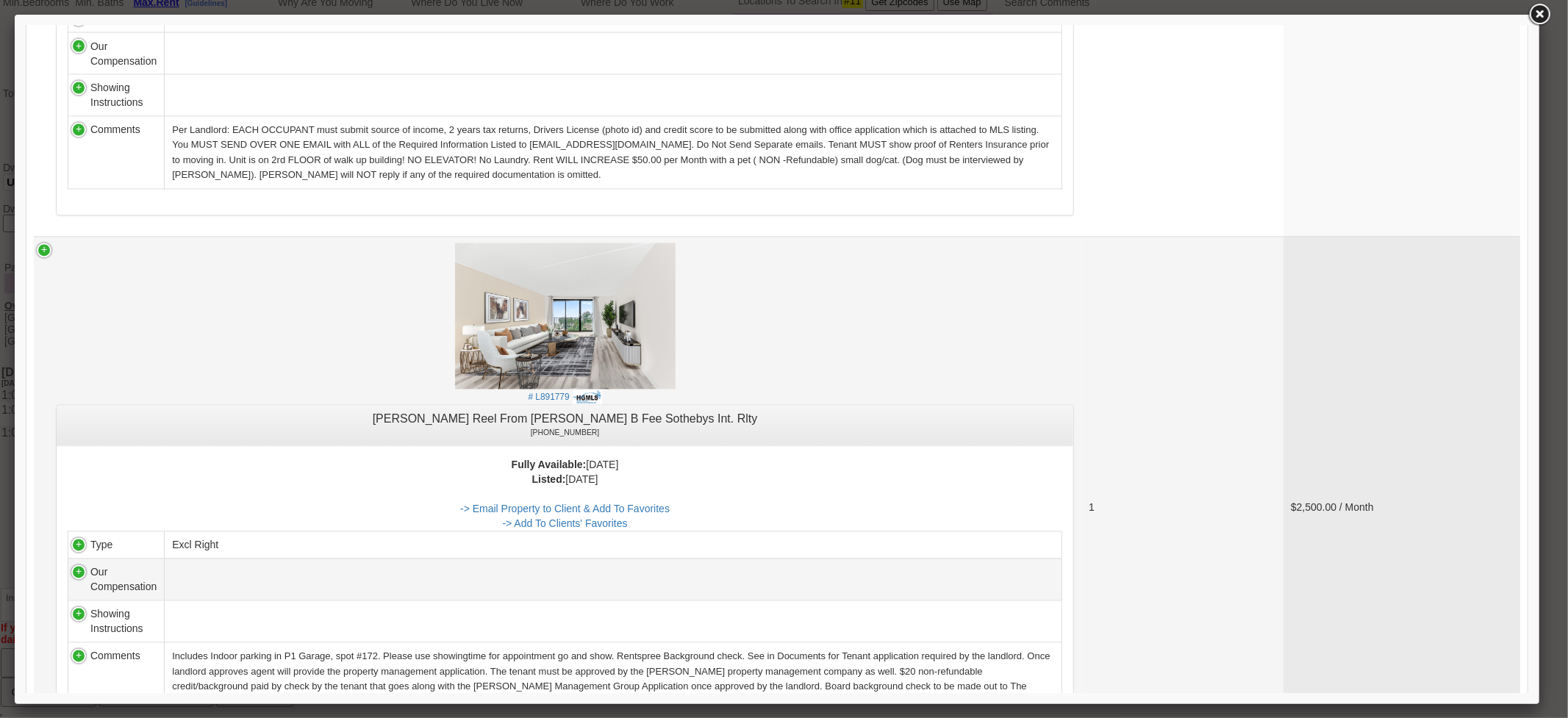
scroll to position [2449, 0]
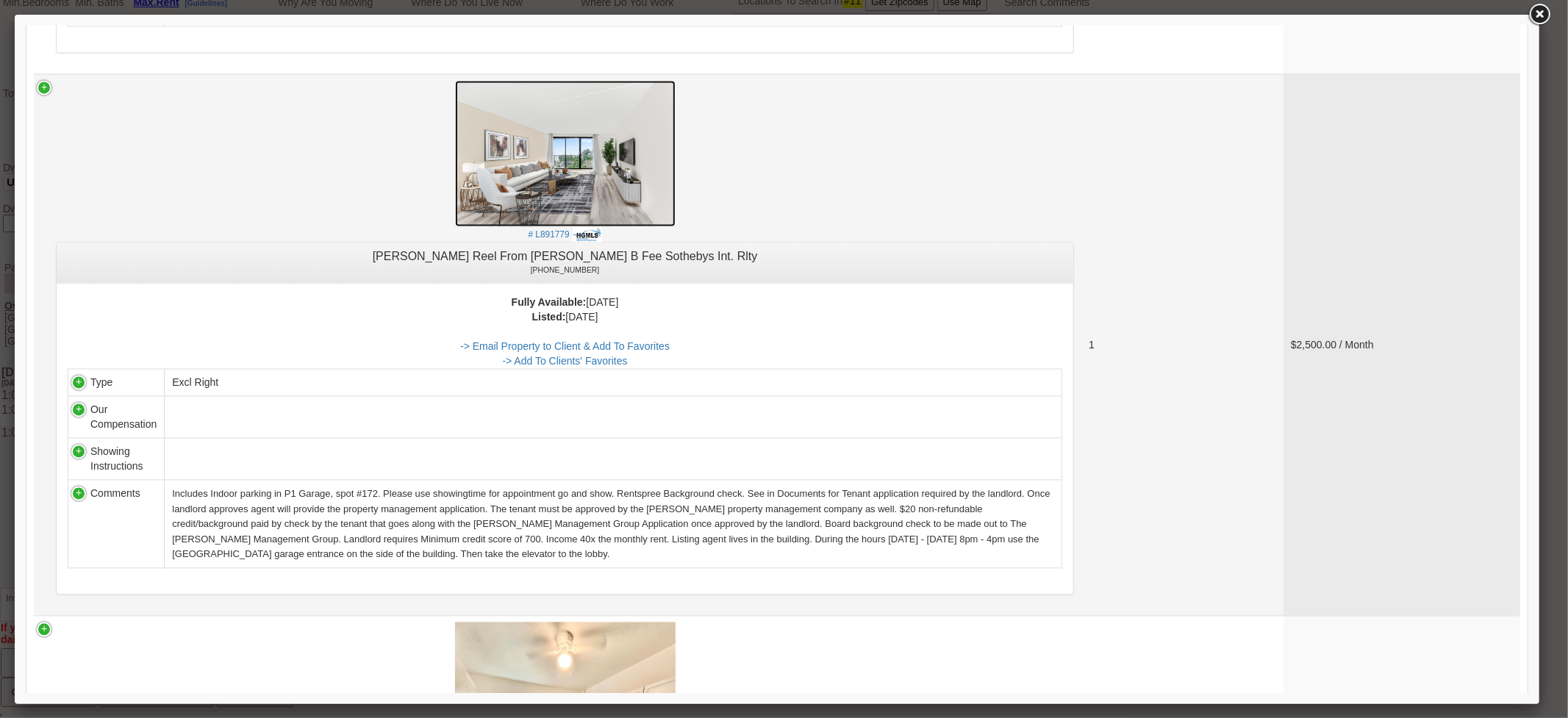
click at [631, 188] on img at bounding box center [565, 153] width 220 height 146
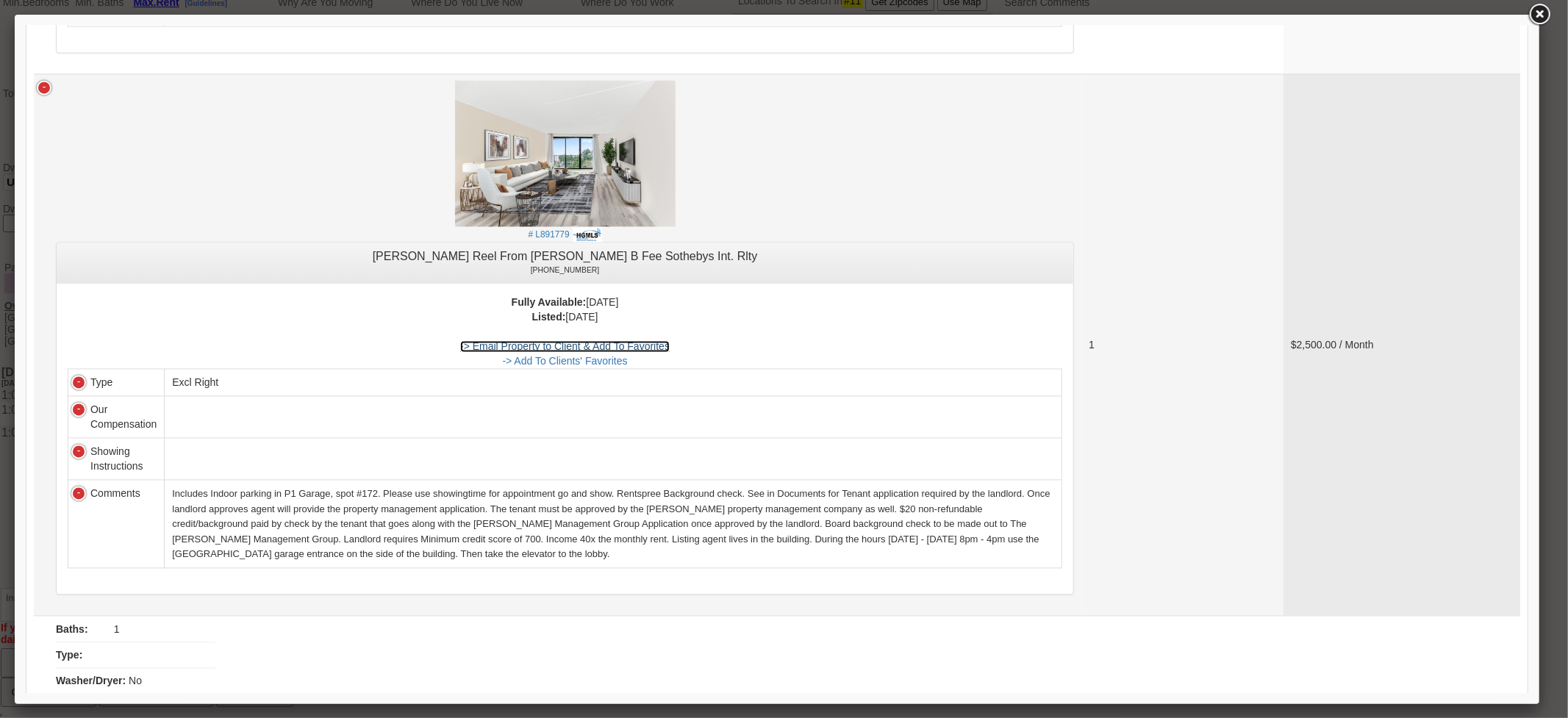
click at [644, 352] on link "-> Email Property to Client & Add To Favorites" at bounding box center [564, 346] width 209 height 12
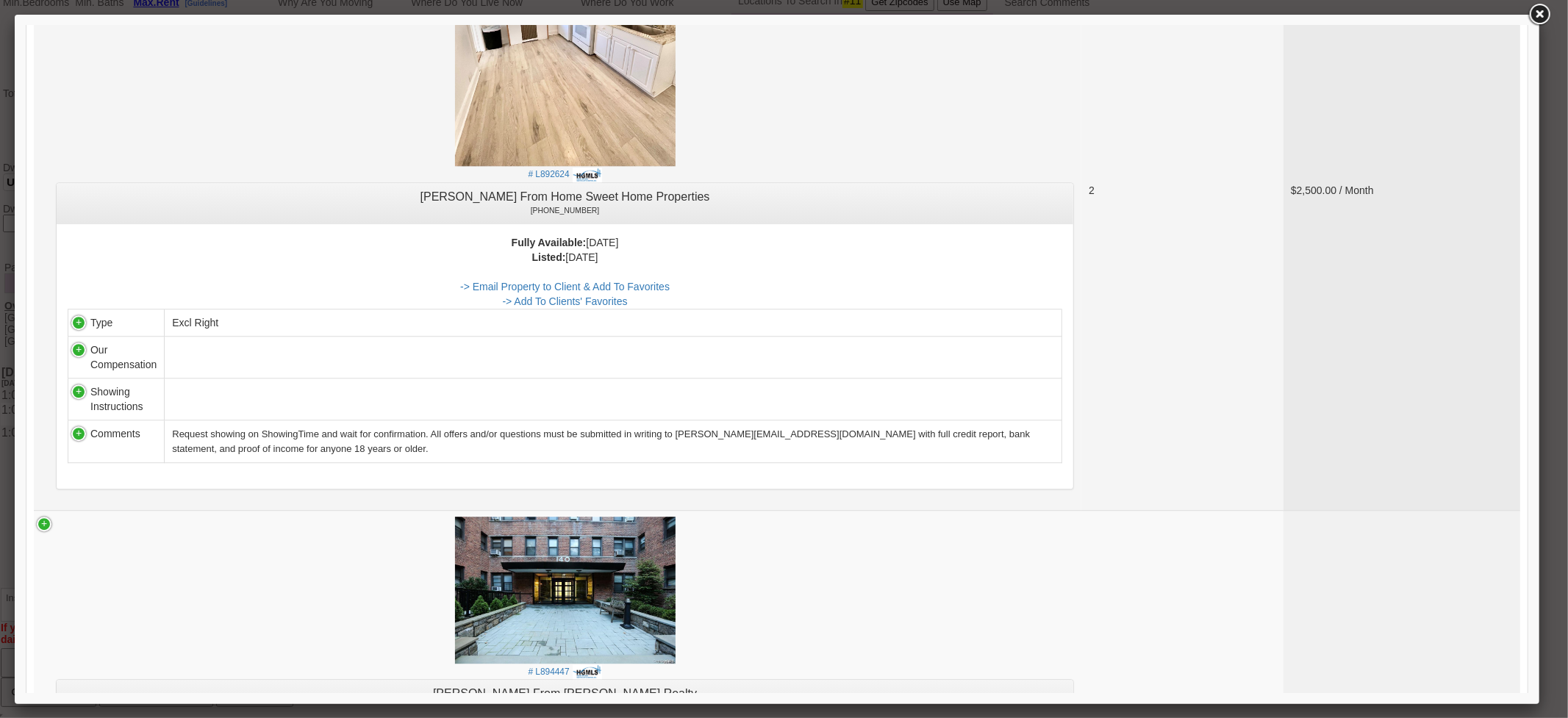
scroll to position [3265, 0]
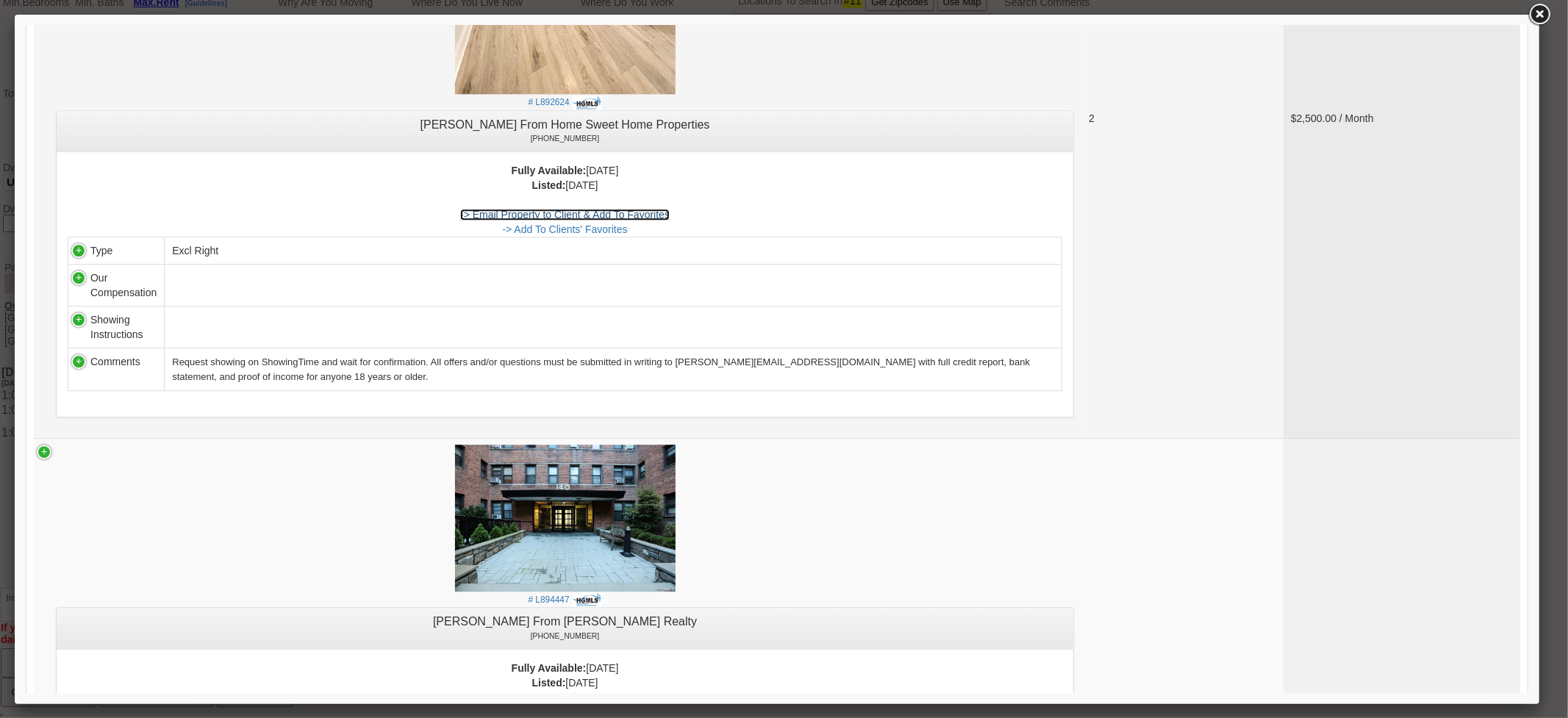
click at [654, 217] on link "-> Email Property to Client & Add To Favorites" at bounding box center [564, 214] width 209 height 12
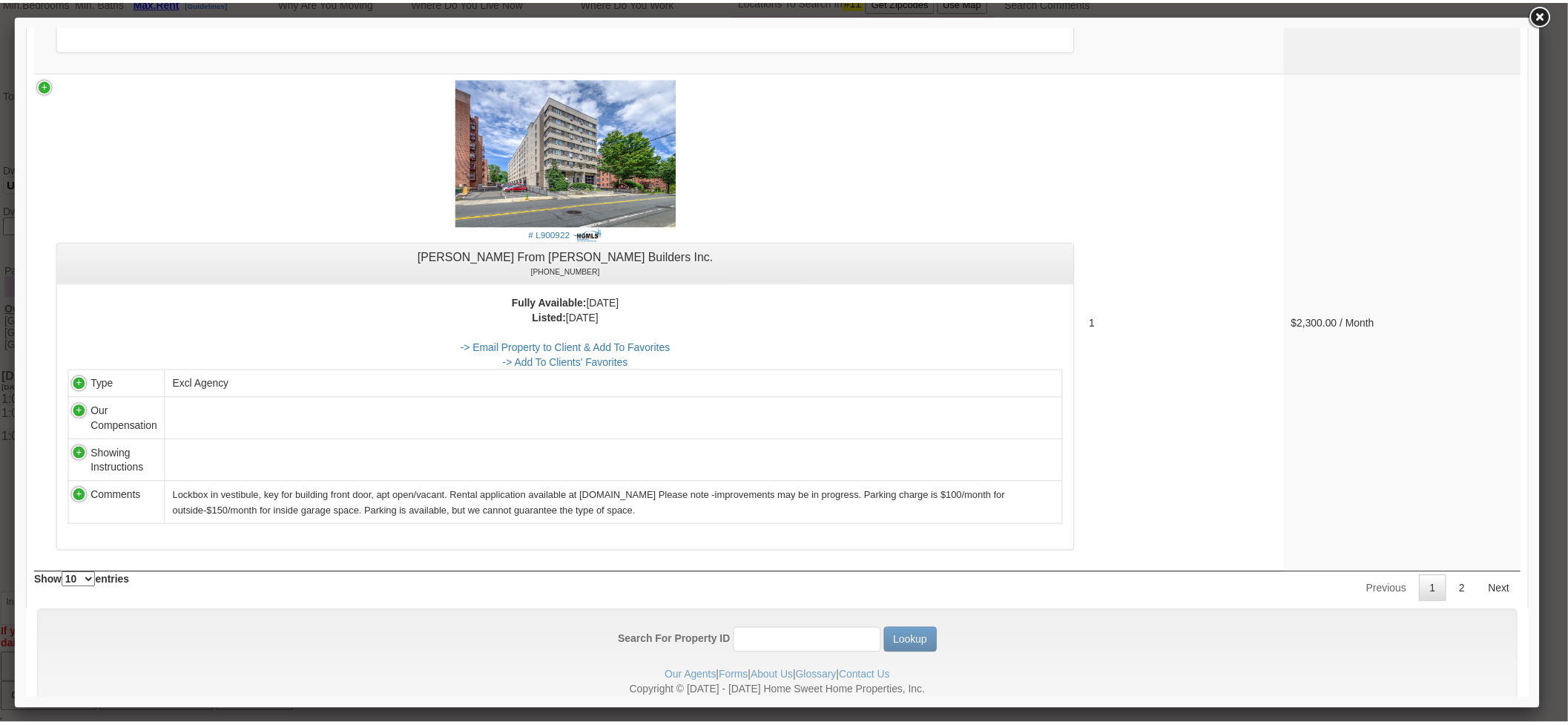
scroll to position [5453, 0]
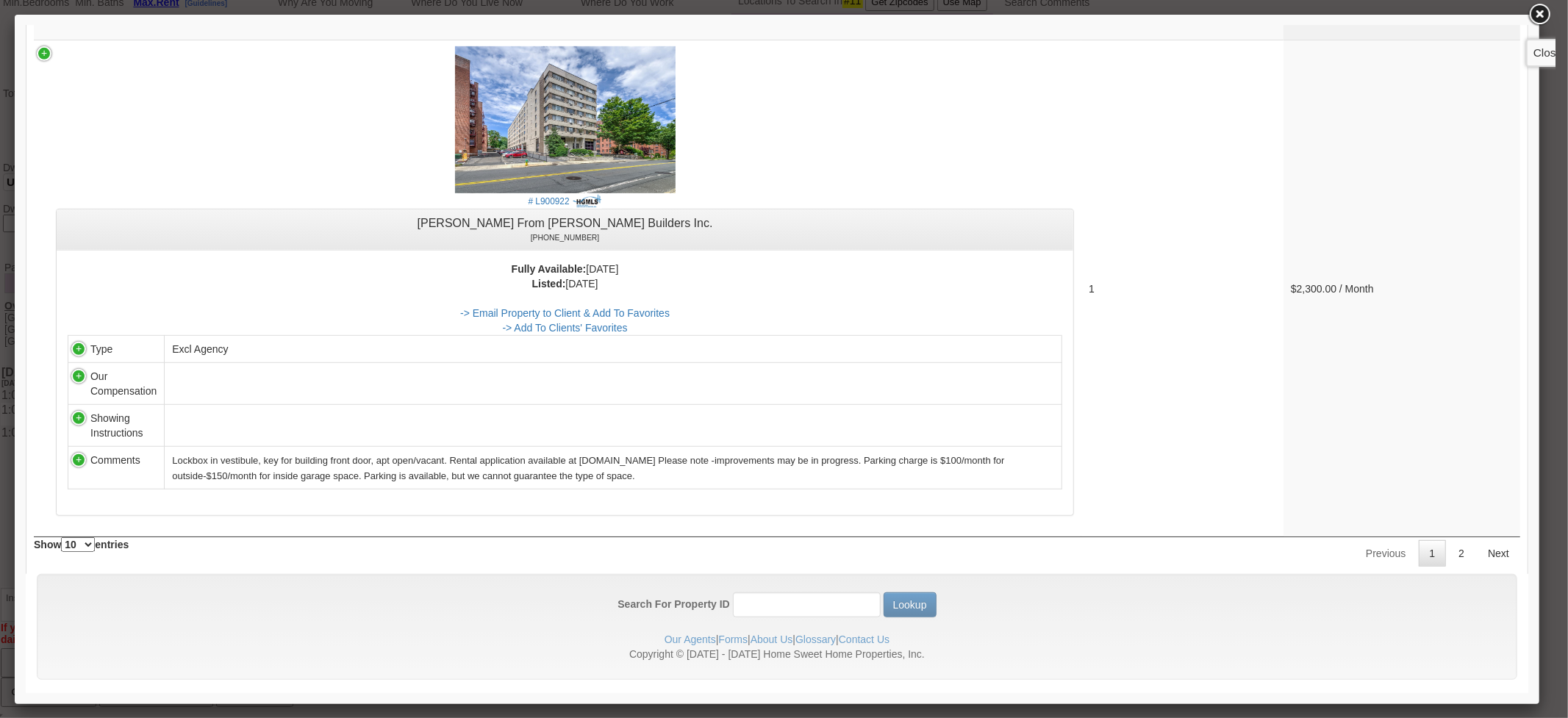
click at [1398, 13] on link at bounding box center [1539, 14] width 27 height 27
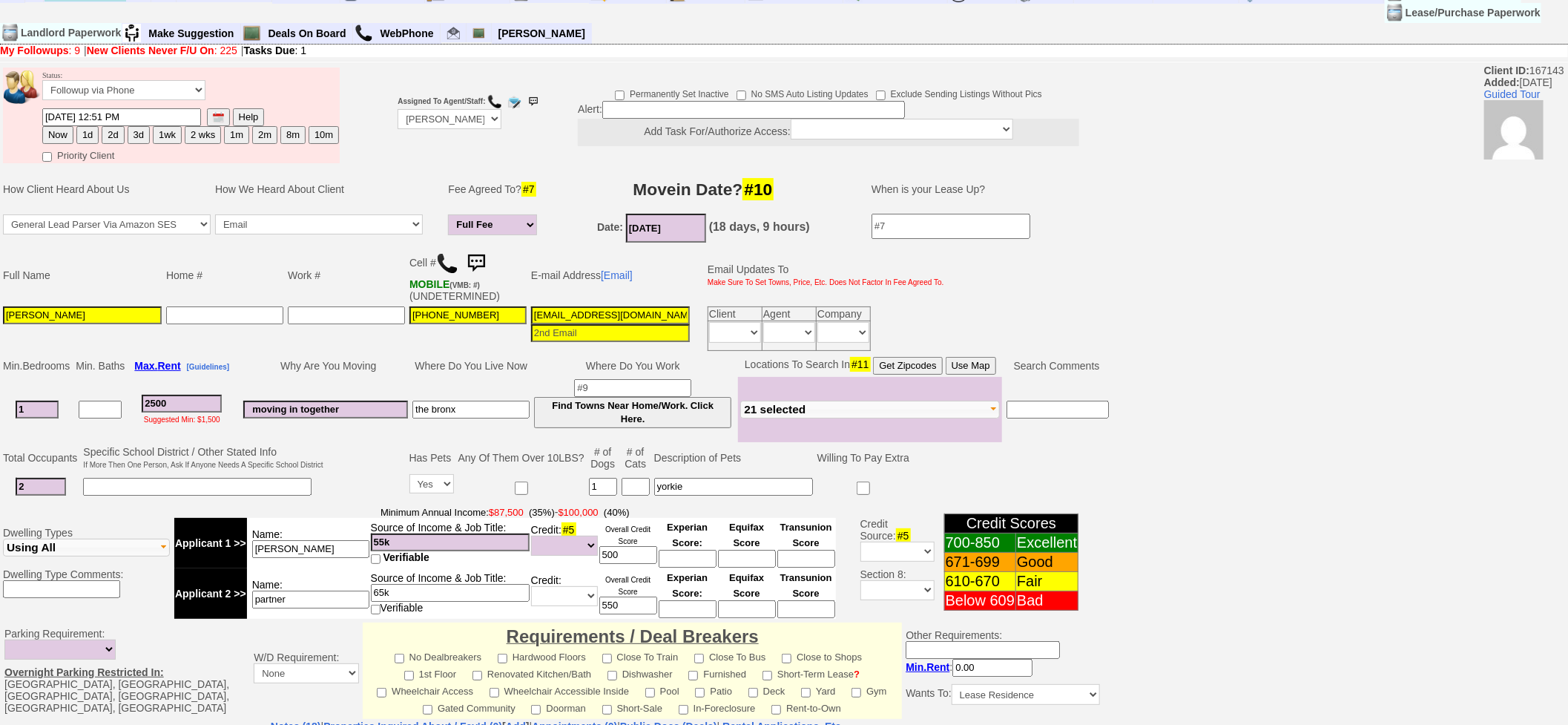
scroll to position [0, 0]
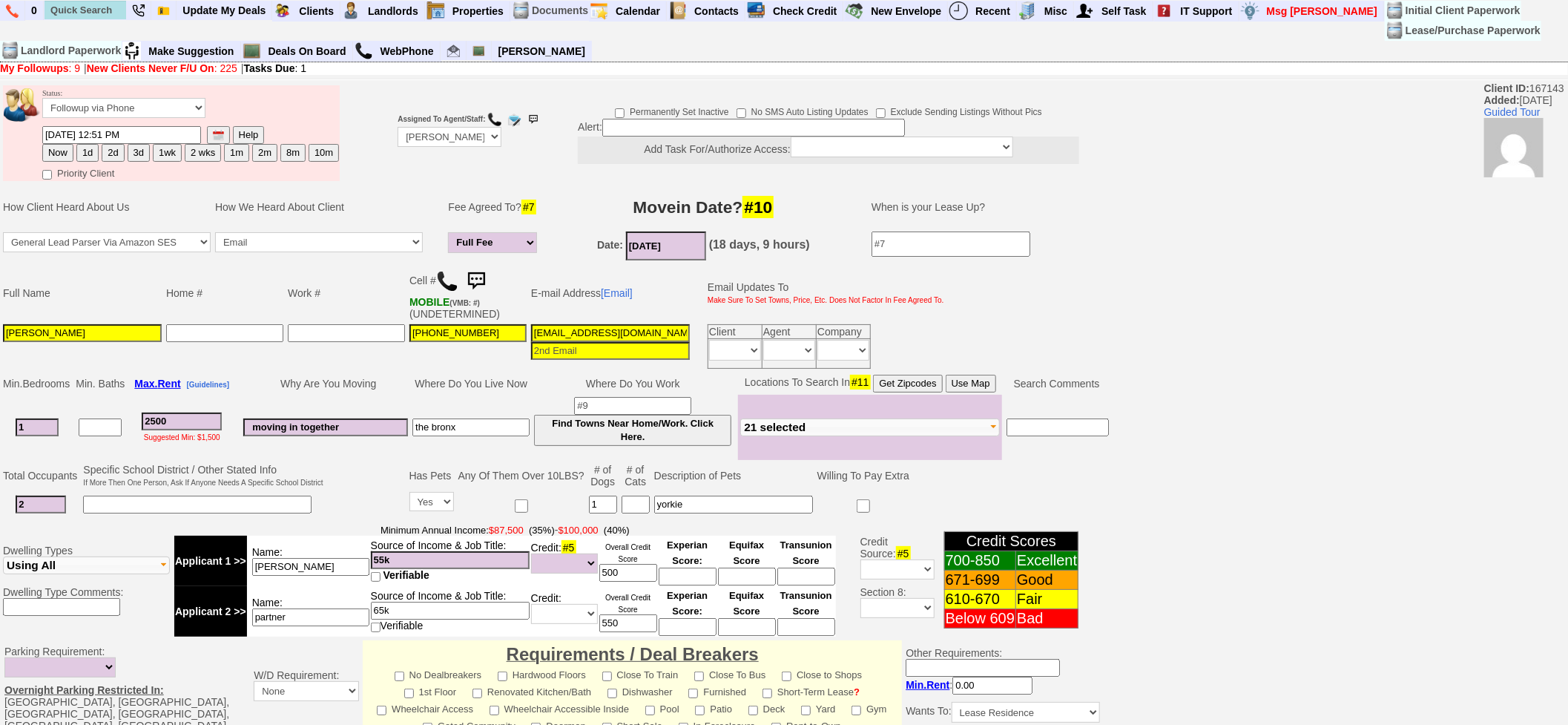
click at [80, 147] on button "1d" at bounding box center [87, 153] width 22 height 18
type input "08/14/2025 02:55 PM"
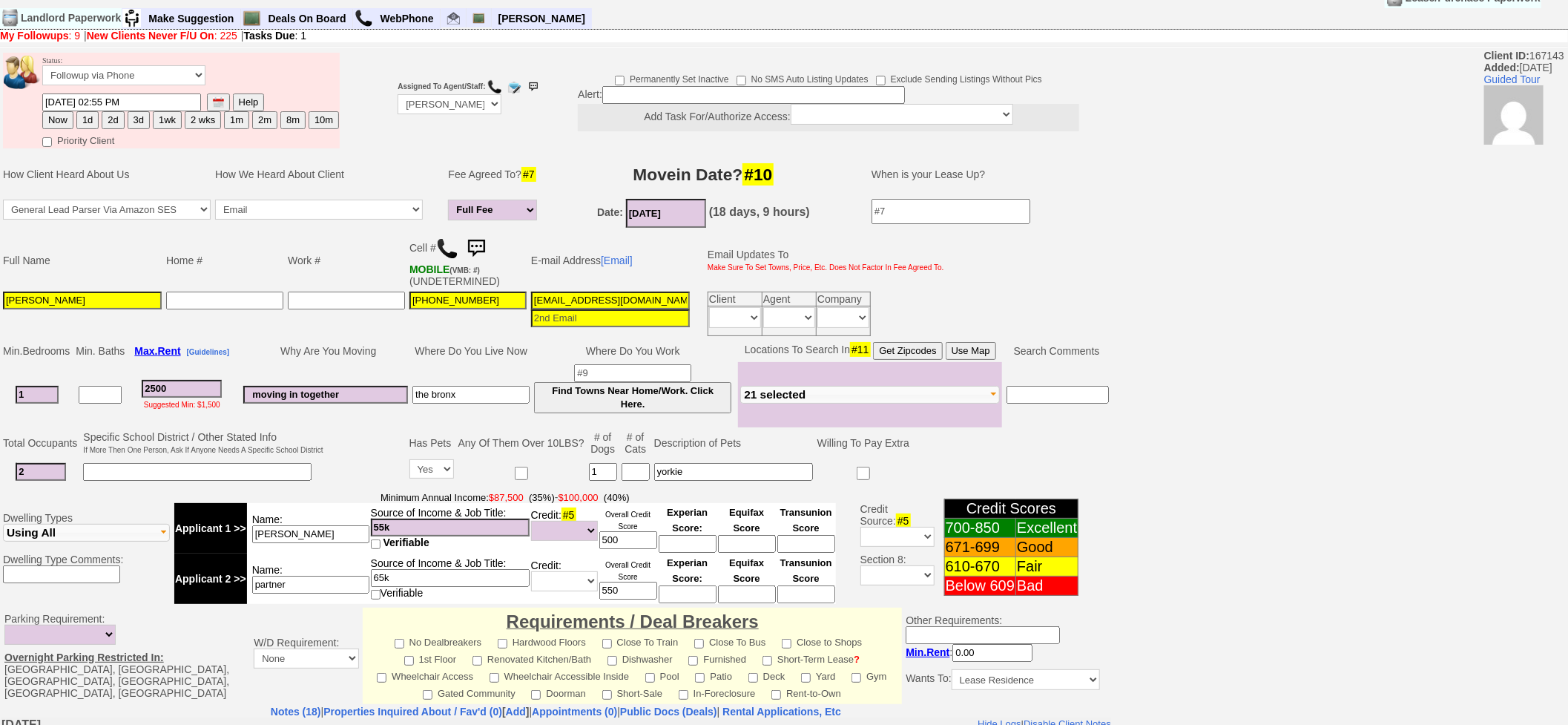
scroll to position [382, 0]
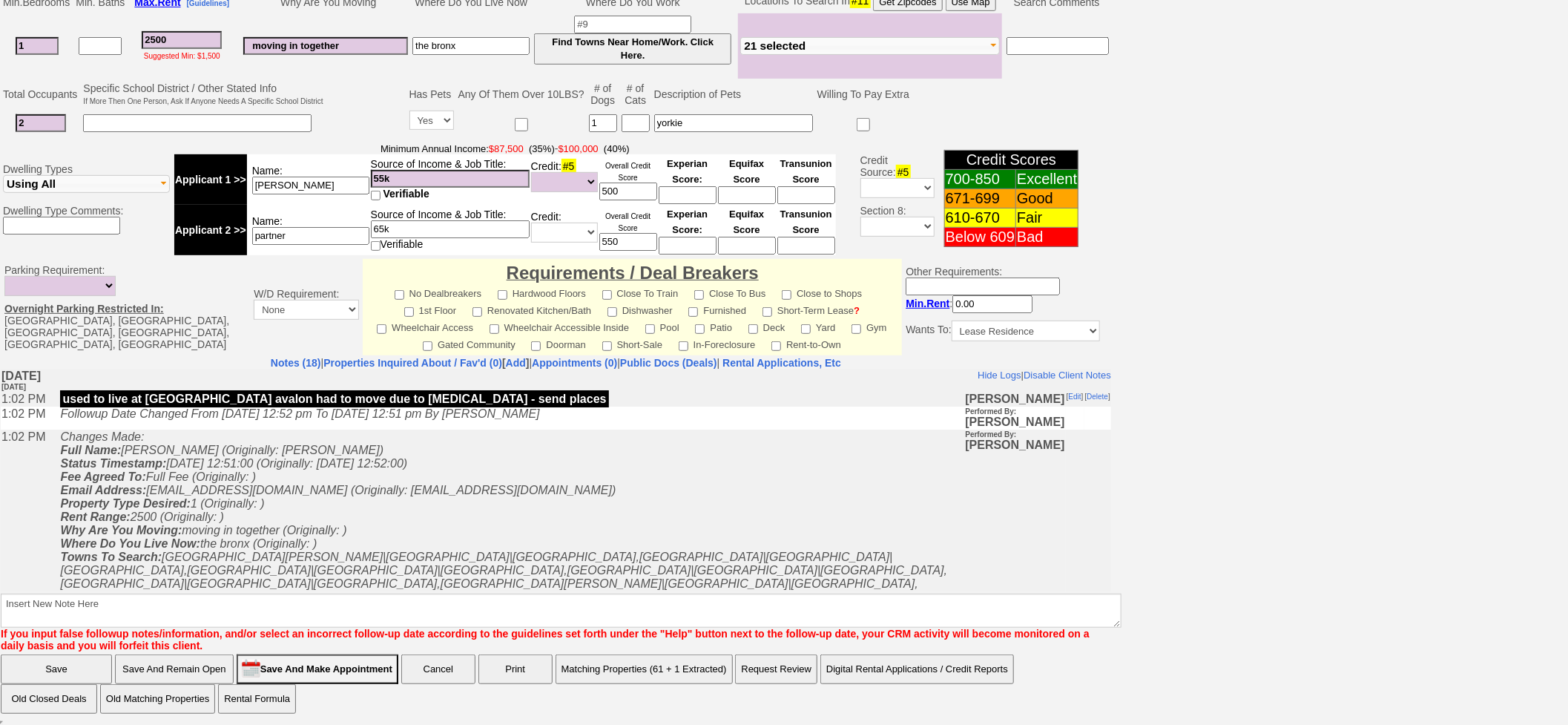
click at [699, 584] on icon "Changes Made: Full Name: Natasha Polanco (Originally: Natasha polanco) Status T…" at bounding box center [504, 623] width 888 height 387
click at [701, 608] on textarea "Insert New Note Here" at bounding box center [561, 610] width 1121 height 34
type textarea "fu on matches"
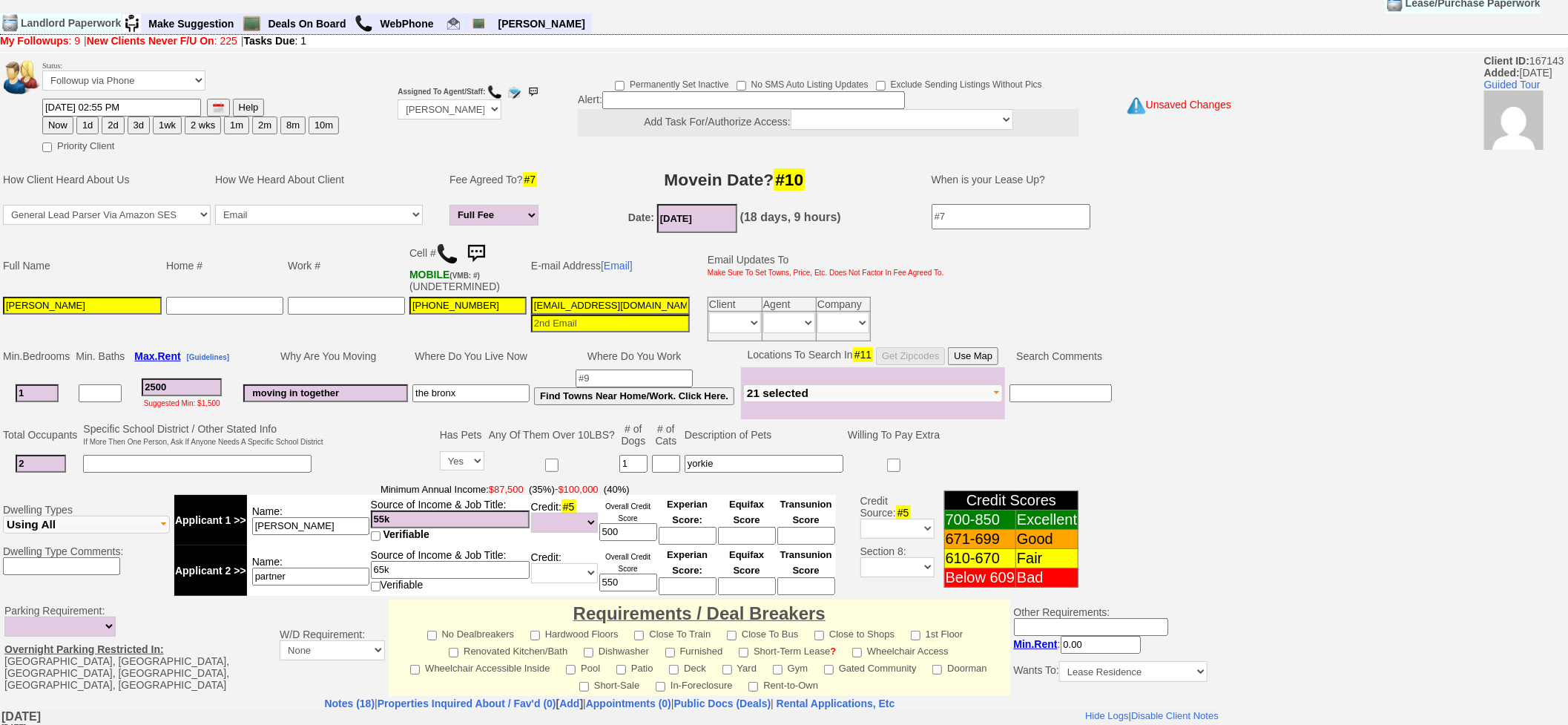
scroll to position [0, 0]
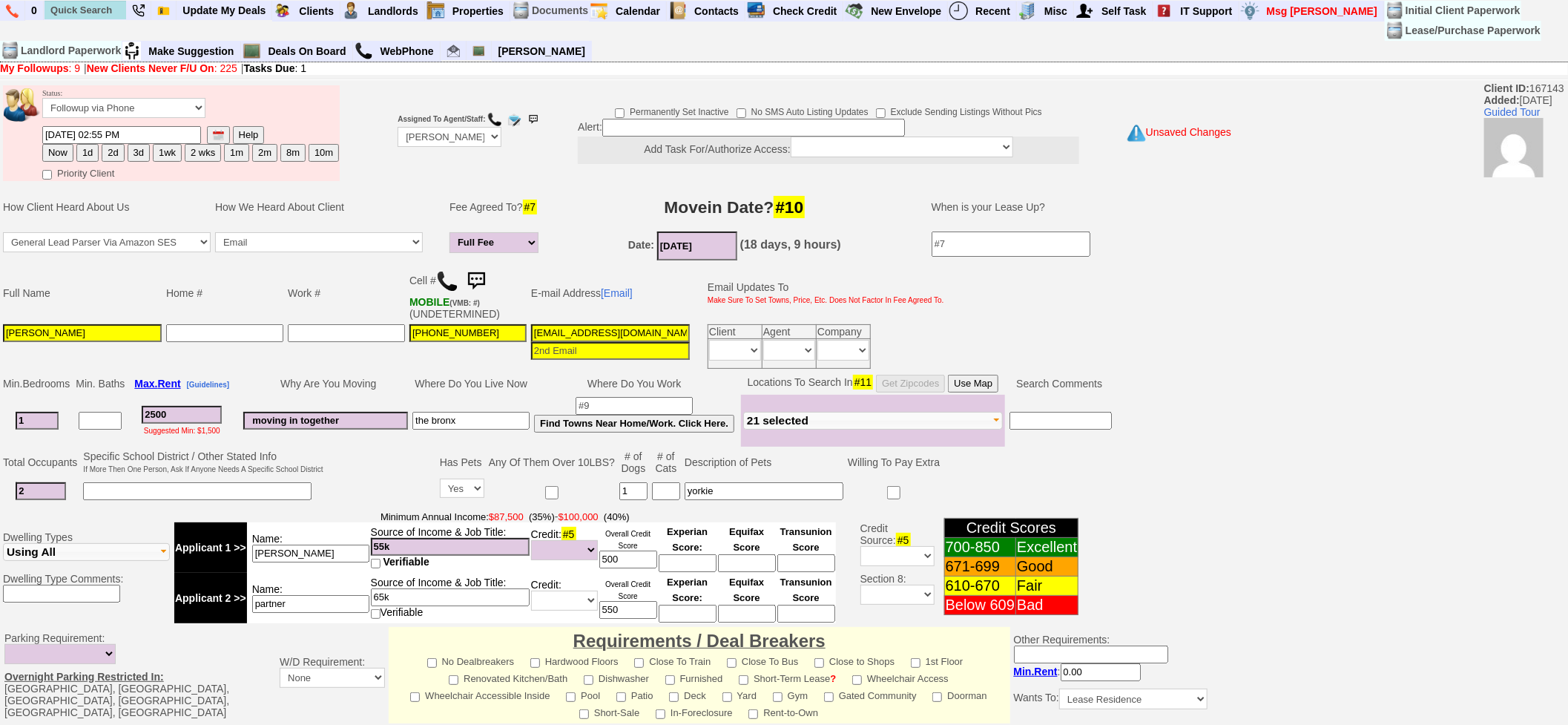
click at [478, 267] on img at bounding box center [476, 282] width 30 height 30
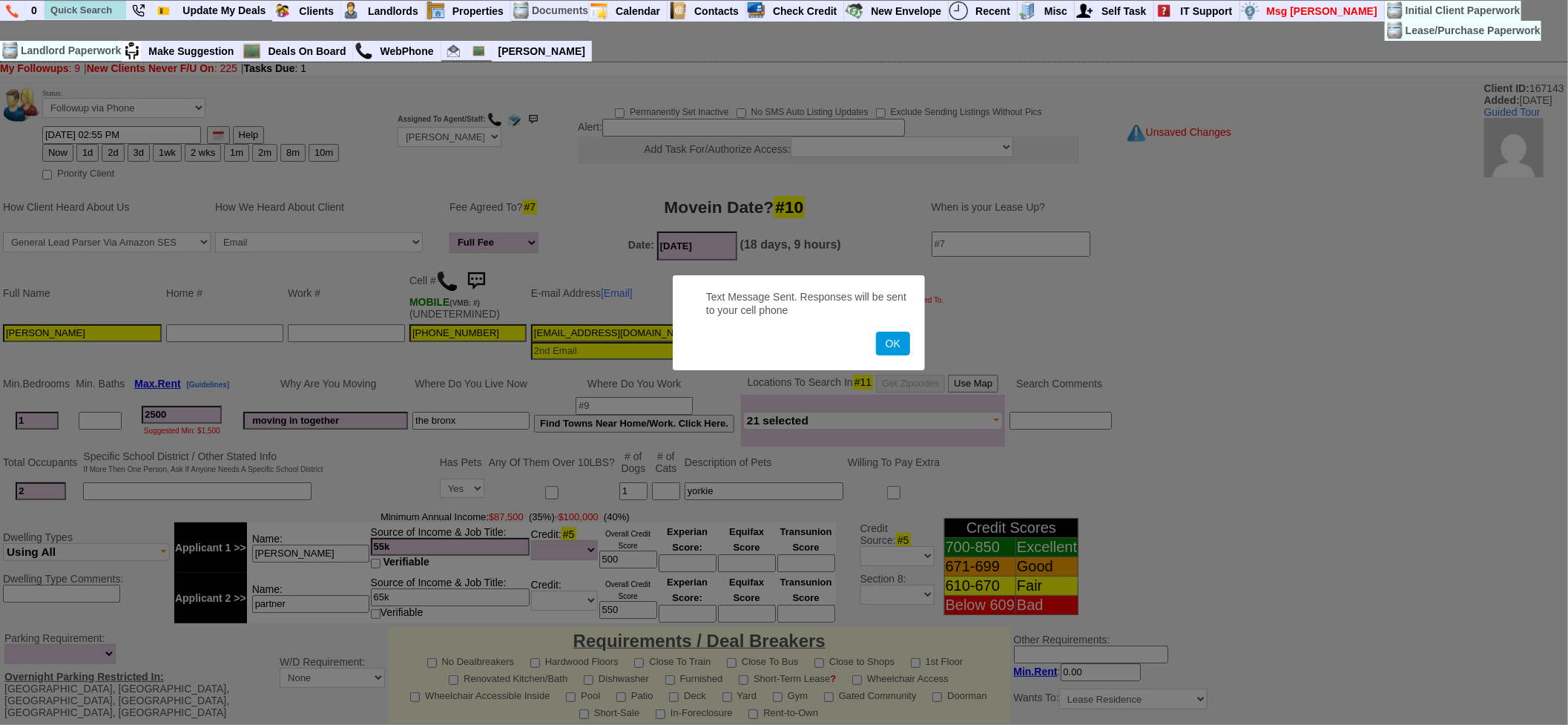
click at [876, 331] on button "OK" at bounding box center [893, 343] width 34 height 24
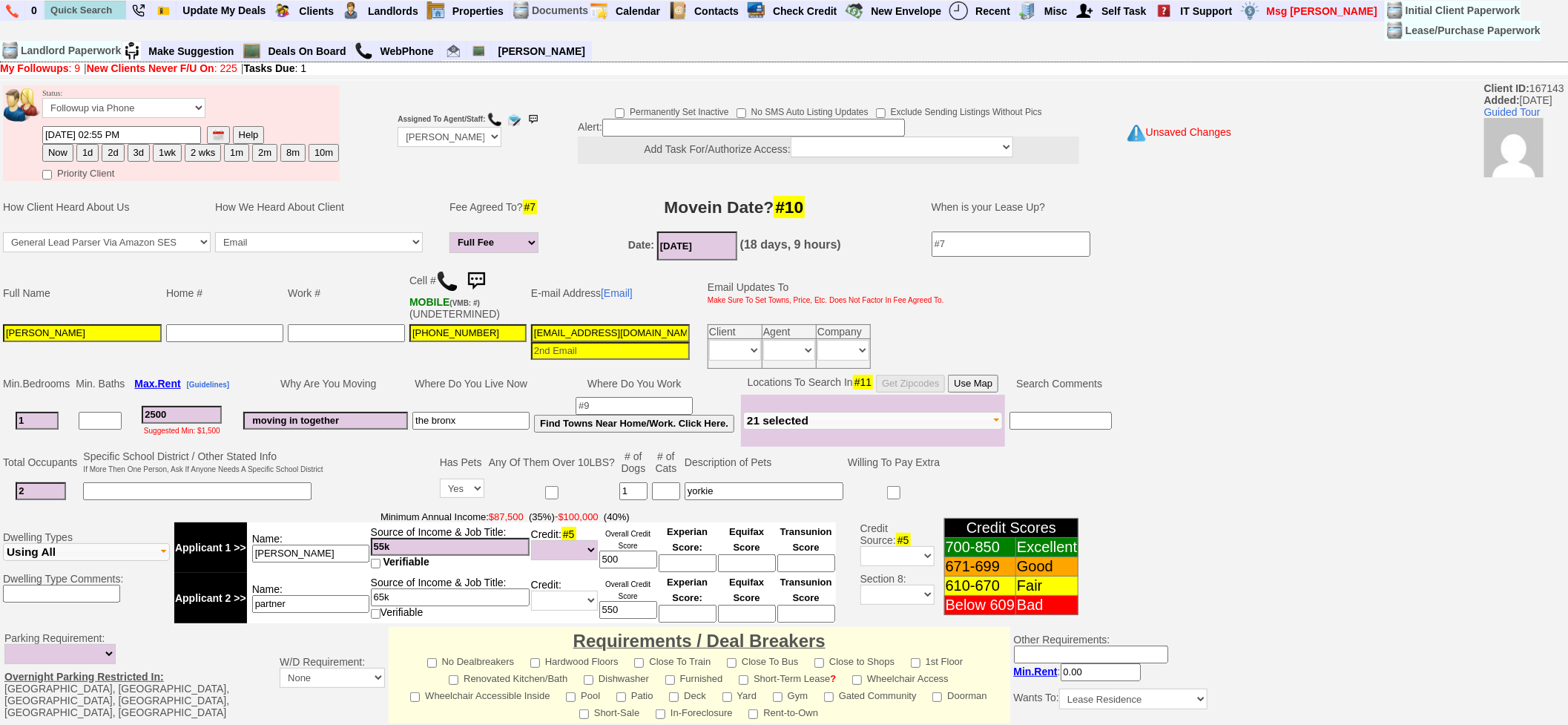
click at [478, 267] on img at bounding box center [476, 282] width 30 height 30
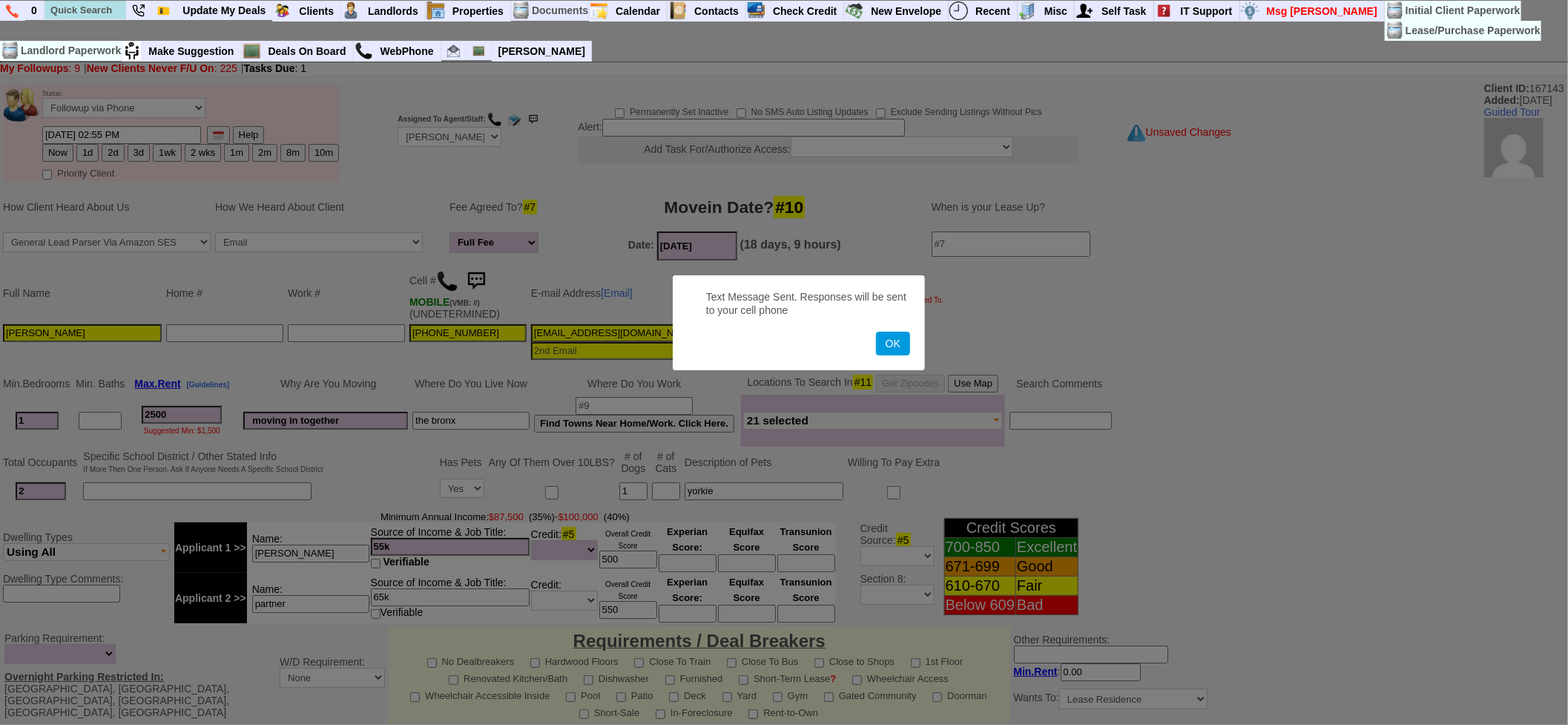
click at [876, 331] on button "OK" at bounding box center [893, 343] width 34 height 24
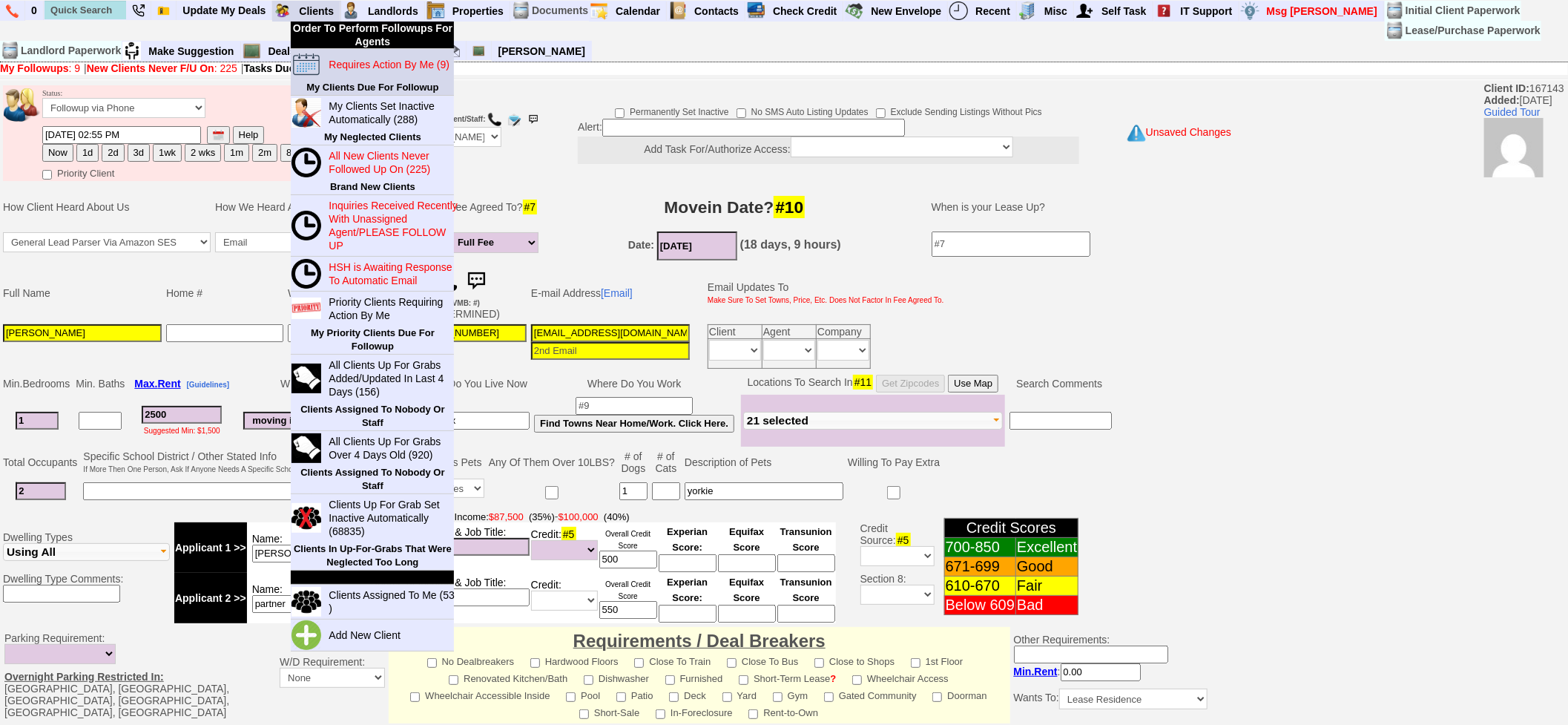
click at [362, 63] on blink "Requires Action By Me (9)" at bounding box center [389, 64] width 121 height 12
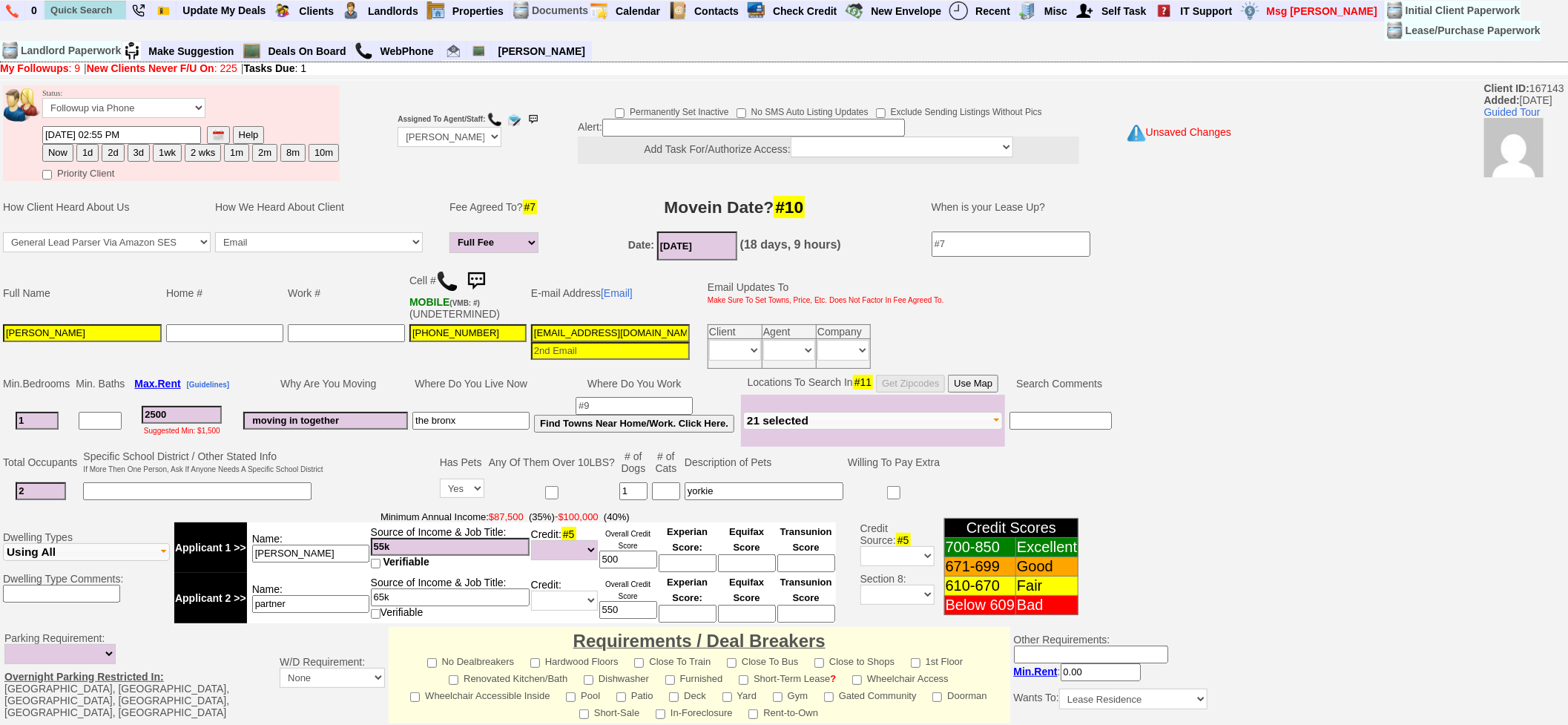
click at [83, 151] on button "1d" at bounding box center [87, 153] width 22 height 18
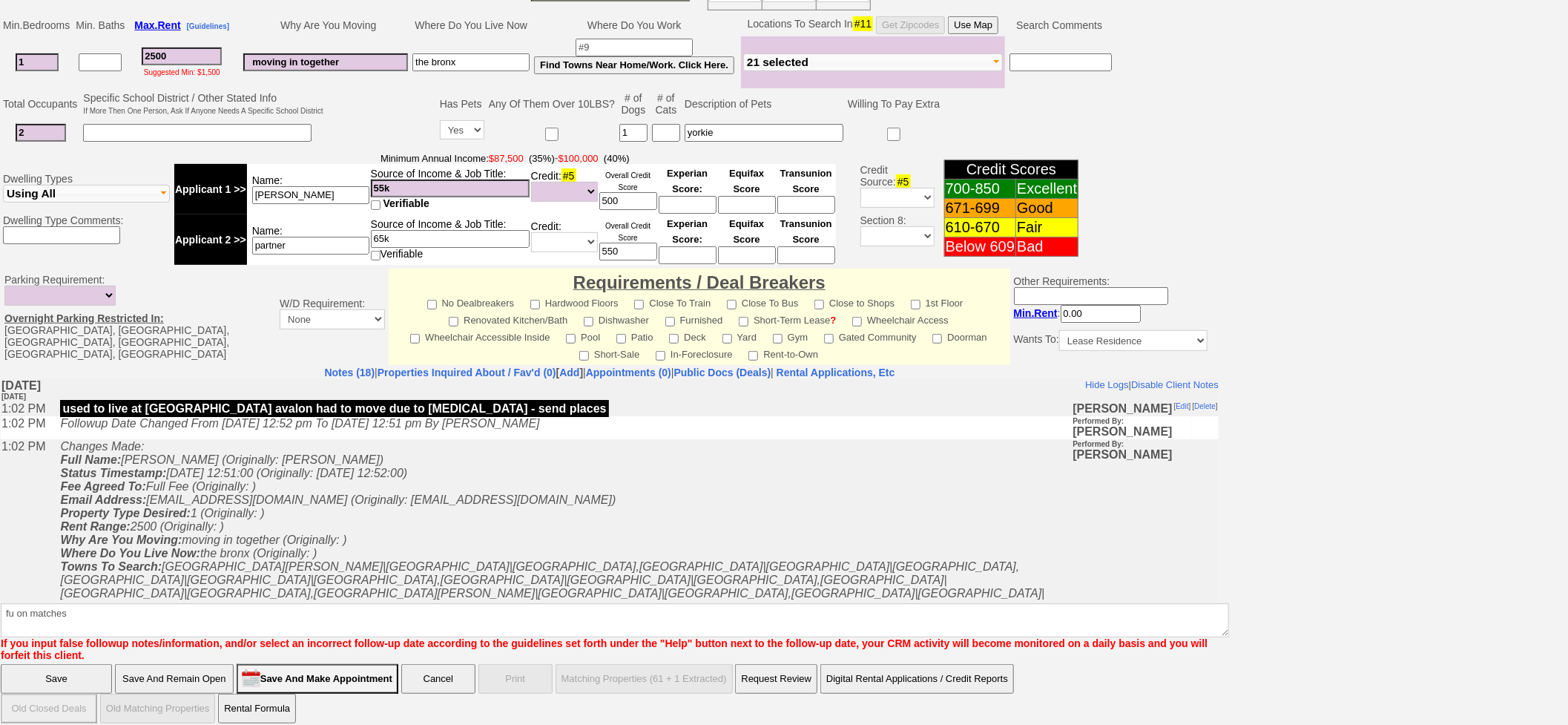
click at [43, 653] on input "Save" at bounding box center [57, 679] width 111 height 30
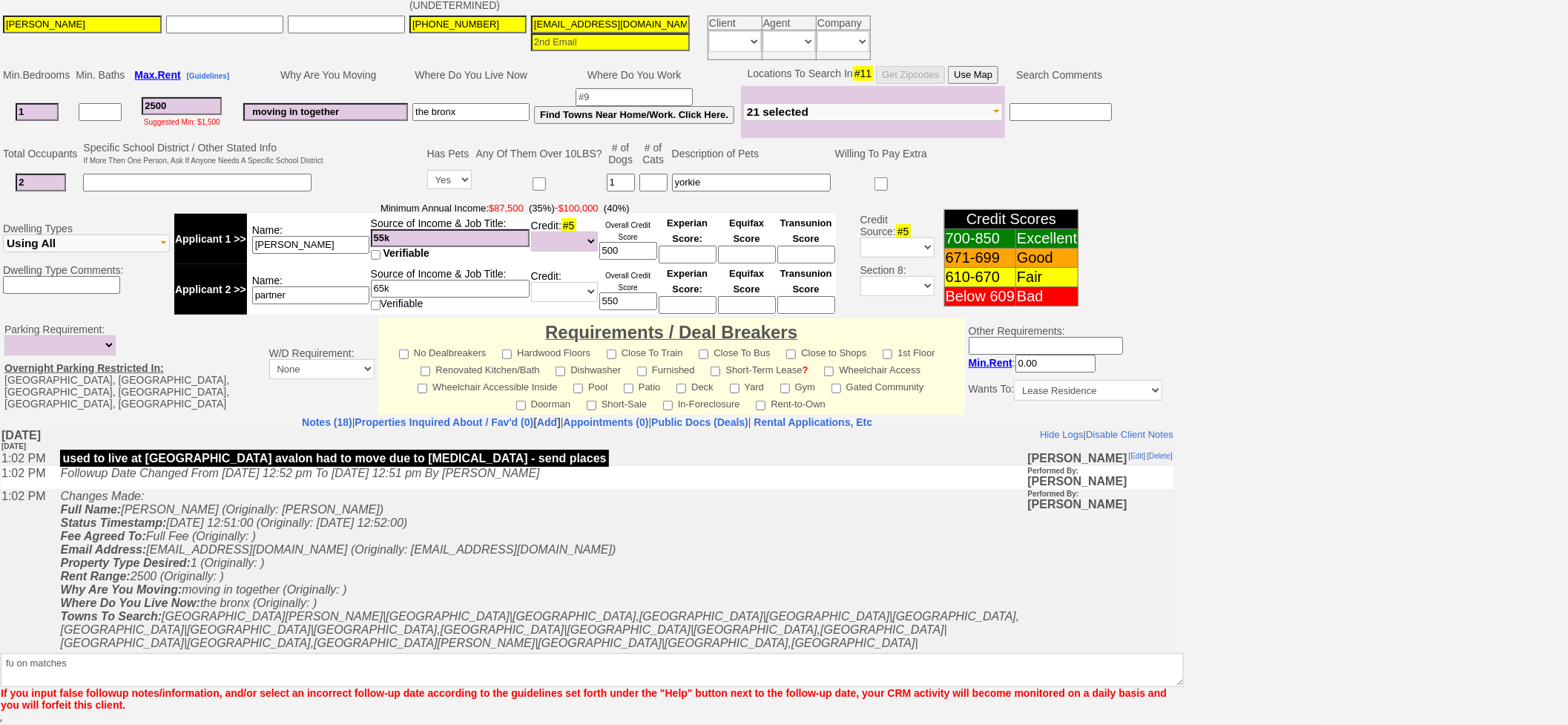
scroll to position [307, 0]
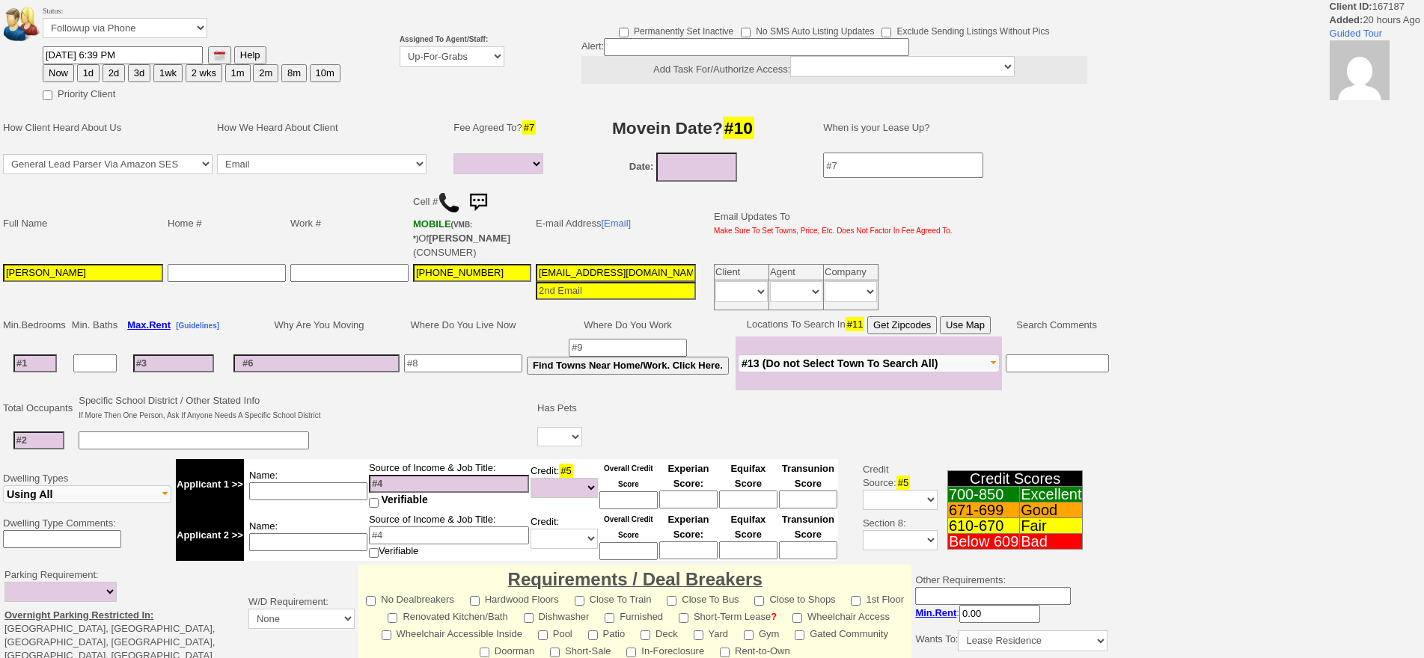
select select
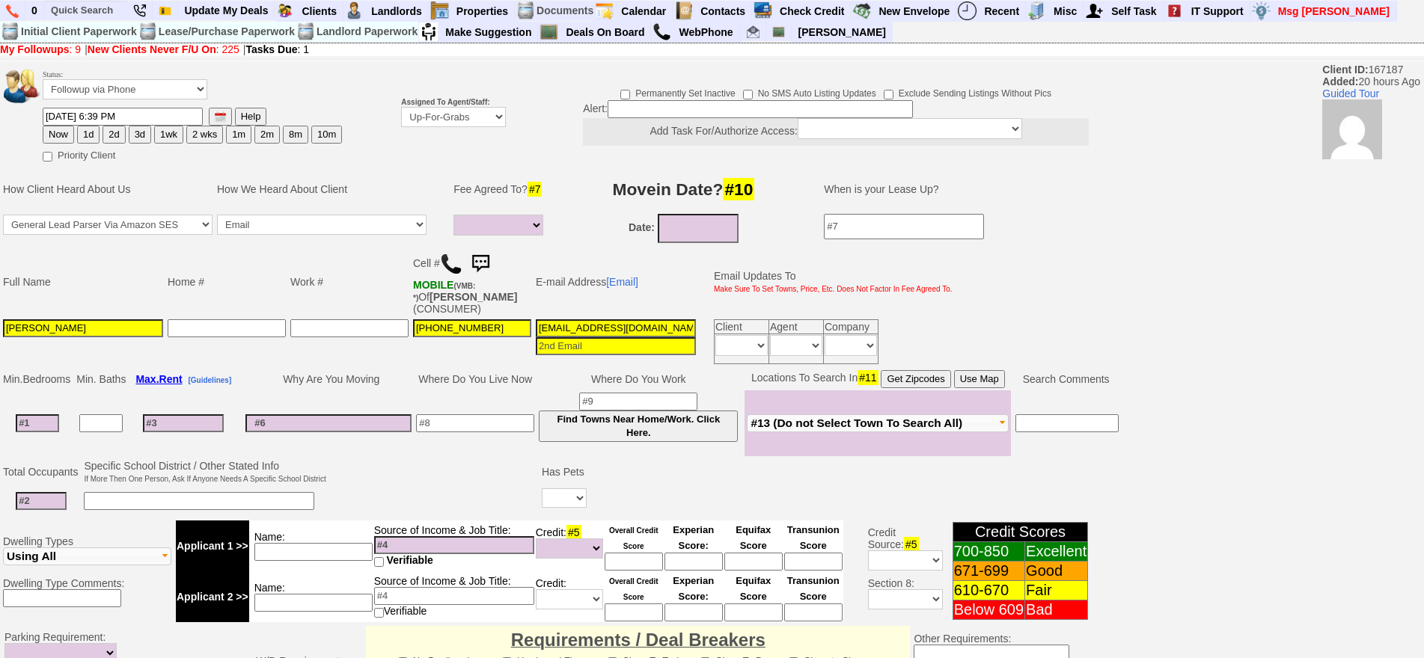
click at [456, 260] on img at bounding box center [451, 264] width 22 height 22
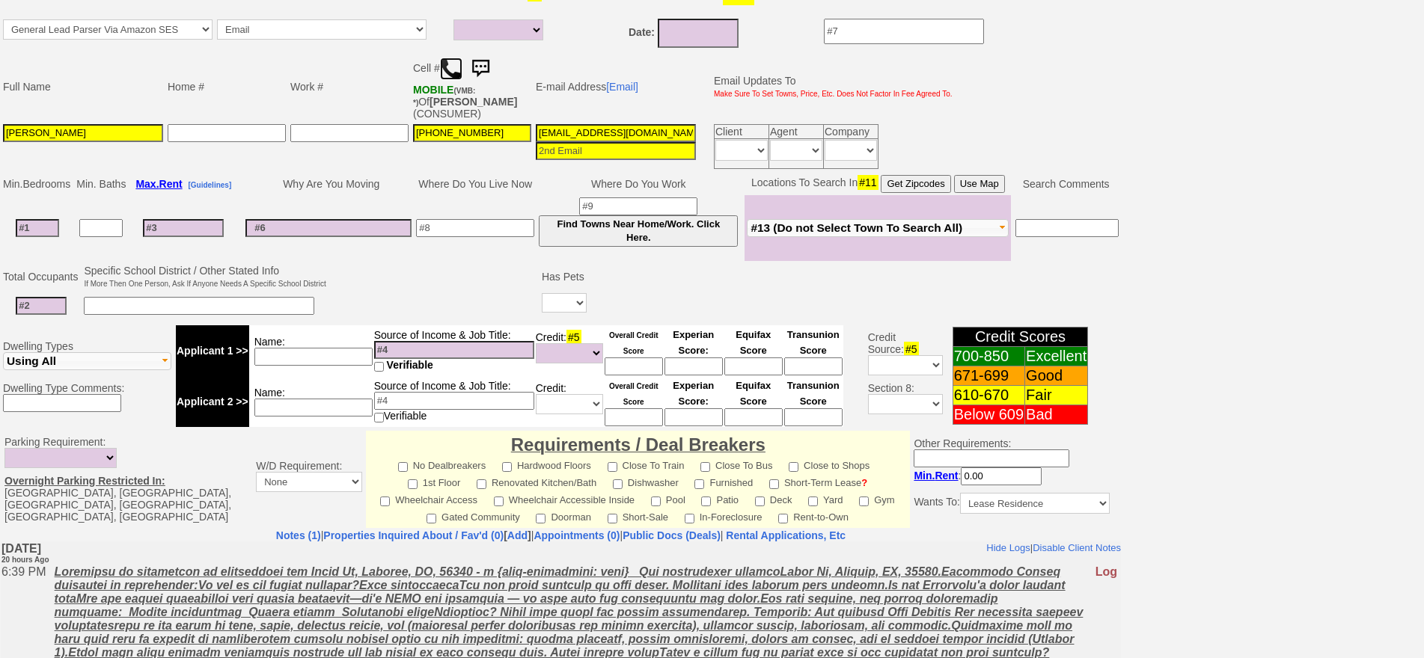
scroll to position [440, 0]
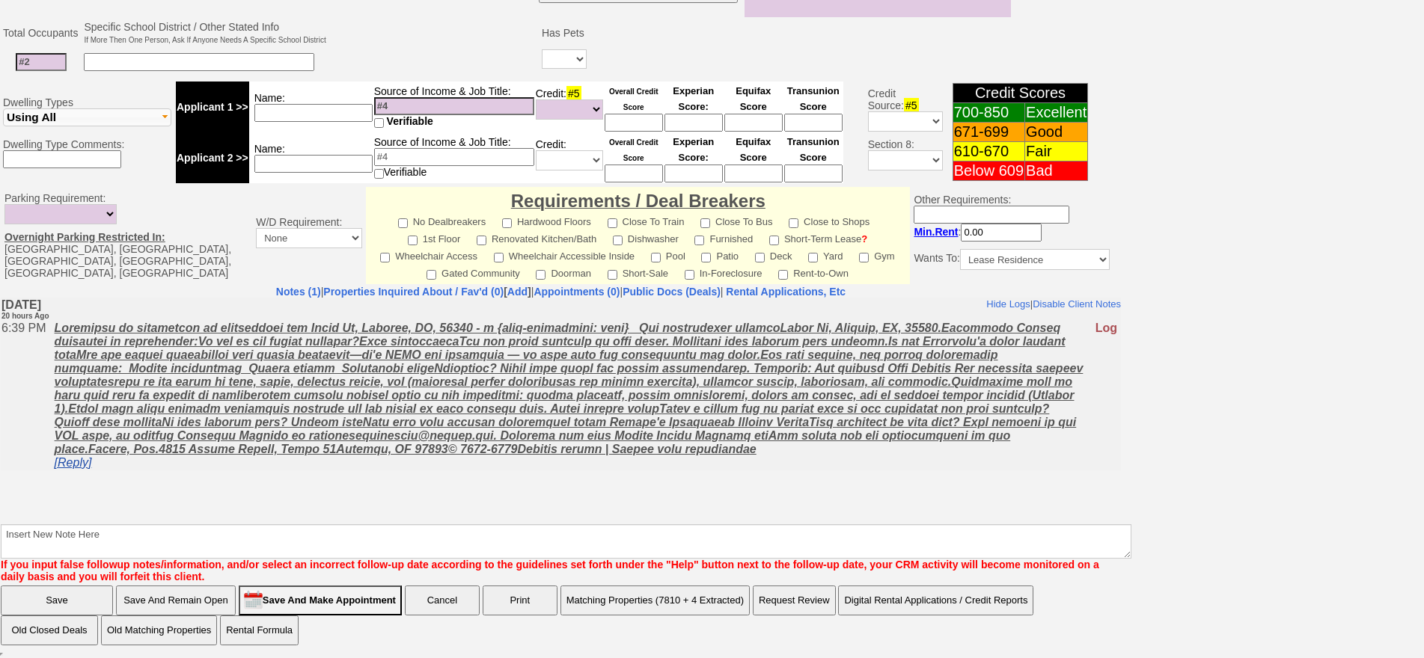
click at [85, 467] on link "[Reply]" at bounding box center [73, 462] width 37 height 13
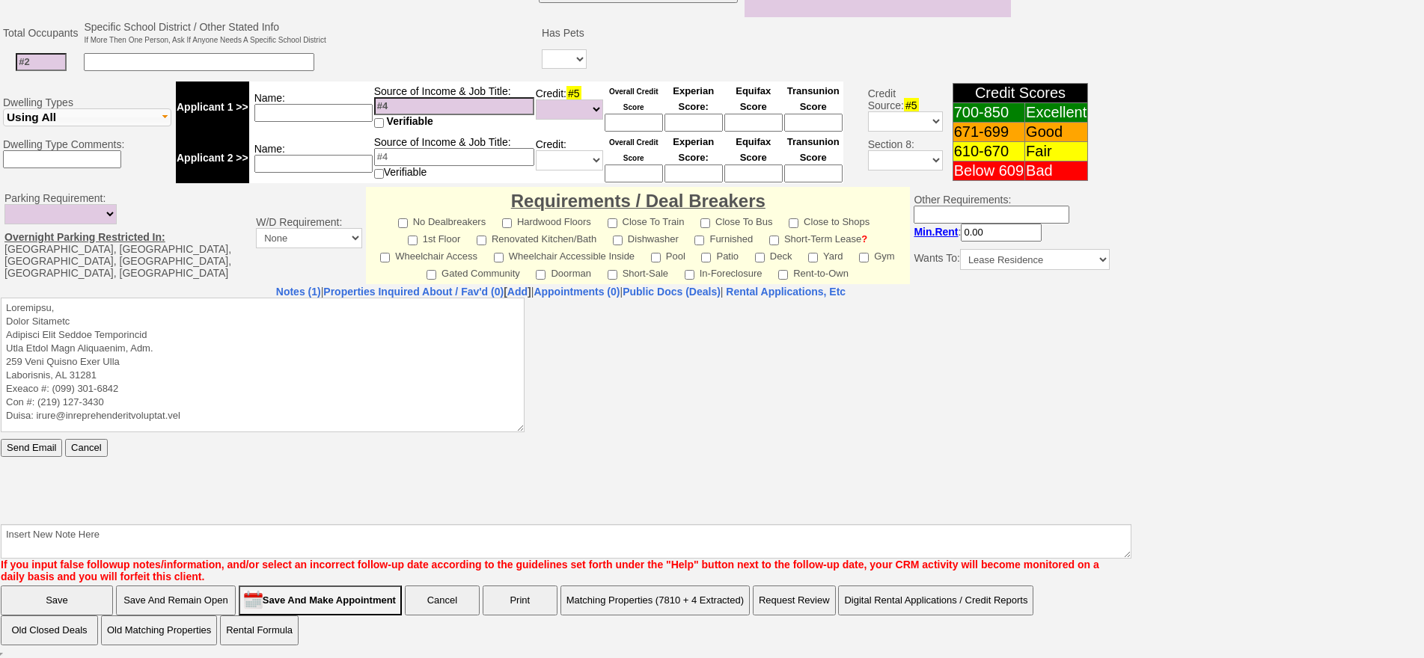
scroll to position [0, 0]
click at [145, 309] on textarea at bounding box center [263, 364] width 524 height 135
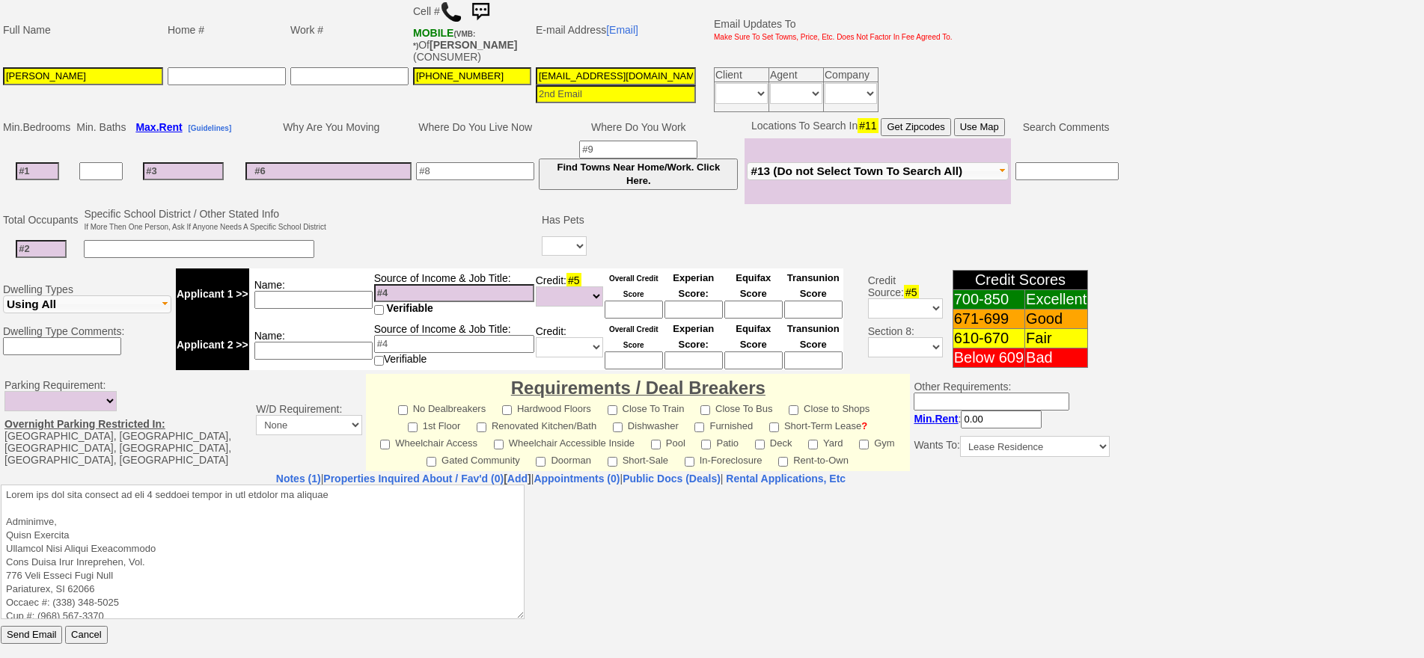
scroll to position [440, 0]
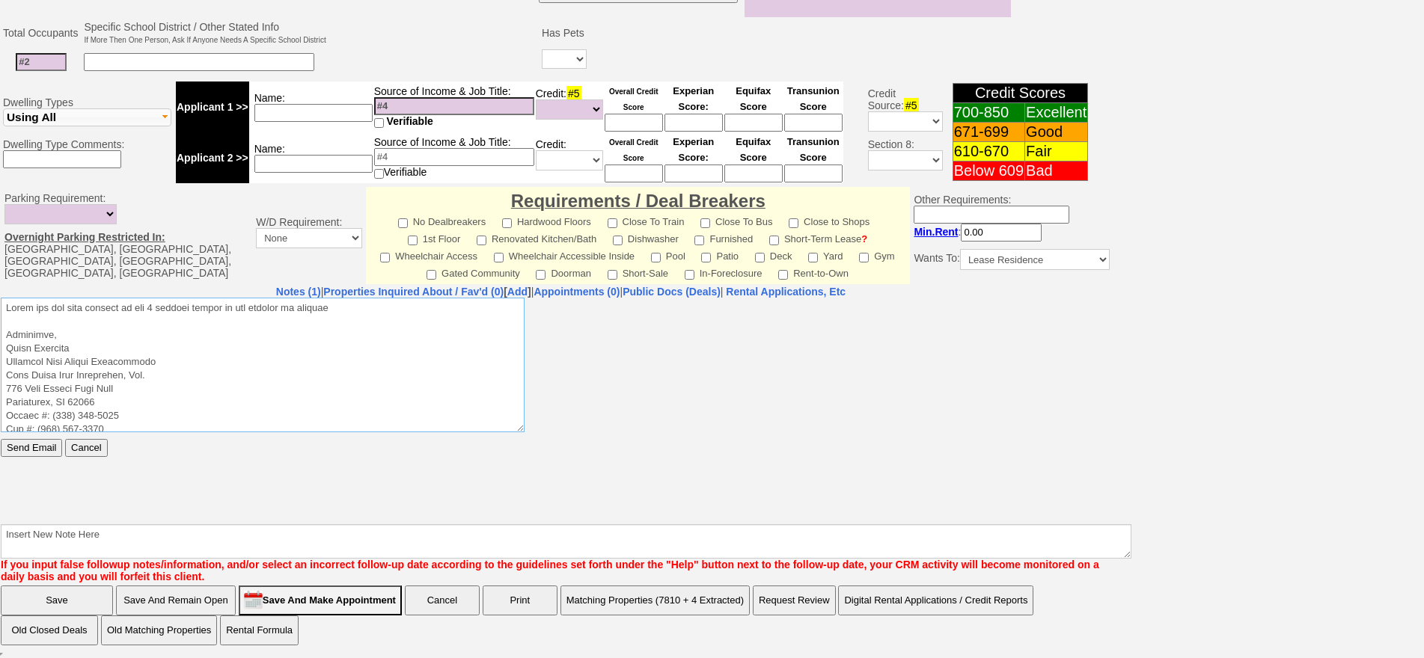
click at [389, 306] on textarea at bounding box center [263, 364] width 524 height 135
click at [170, 329] on textarea at bounding box center [263, 364] width 524 height 135
click at [160, 324] on textarea at bounding box center [263, 364] width 524 height 135
drag, startPoint x: 252, startPoint y: 322, endPoint x: 0, endPoint y: 298, distance: 253.2
click html "Send Email Cancel"
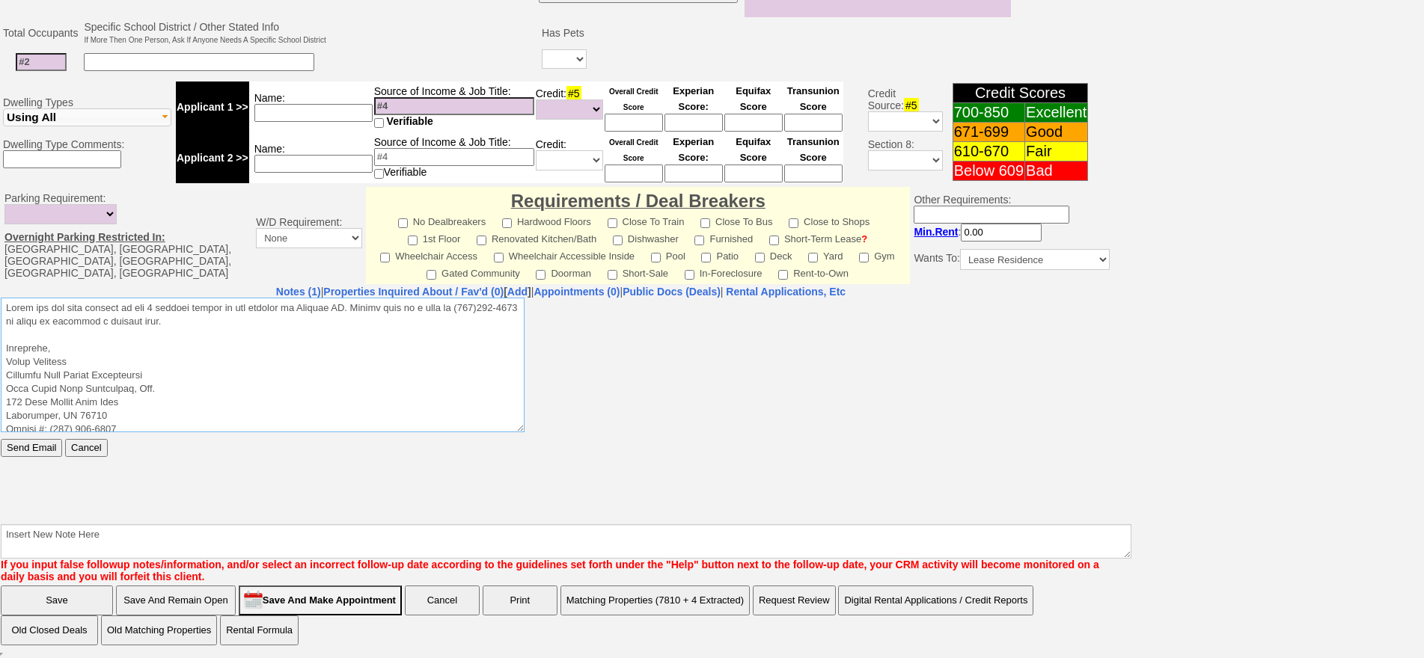
type textarea "Thank you for your request on the 2 bedroom rental we are hosting in Katonah NY…"
click at [33, 447] on input "Send Email" at bounding box center [31, 447] width 61 height 18
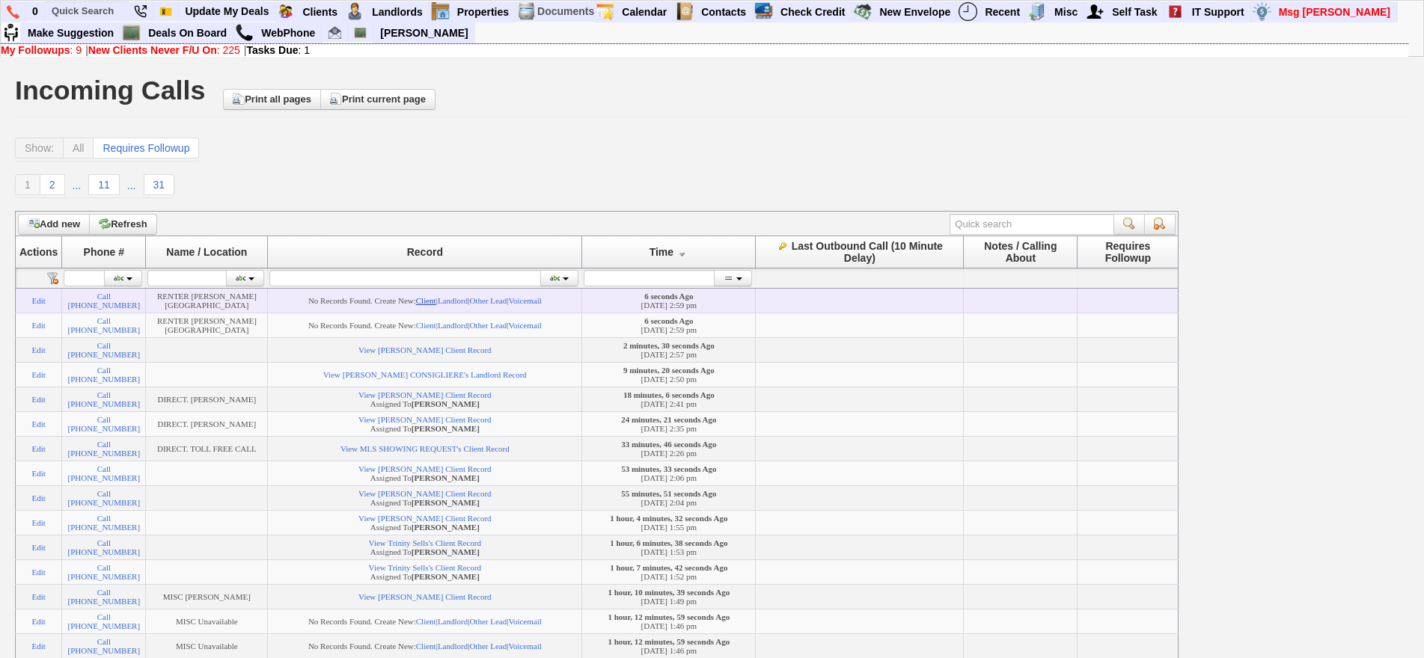
click at [436, 299] on link "Client" at bounding box center [426, 300] width 20 height 9
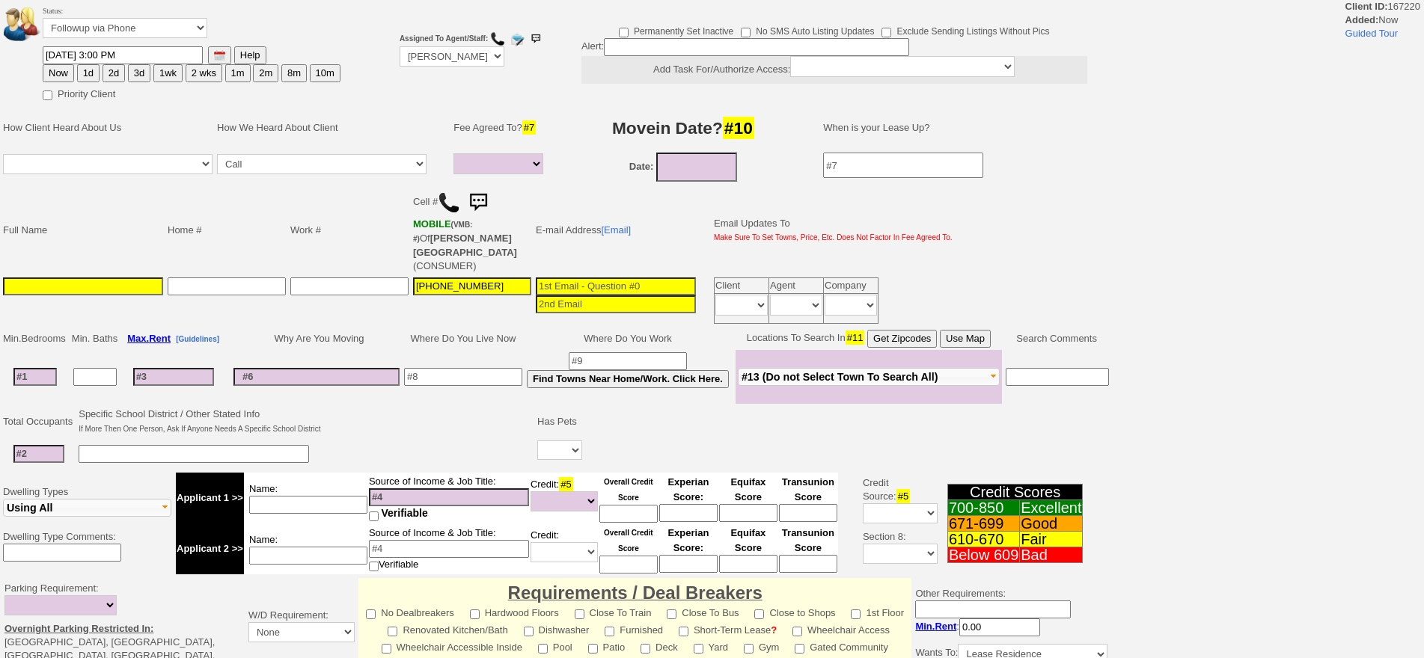
select select
click at [144, 278] on input at bounding box center [83, 287] width 160 height 18
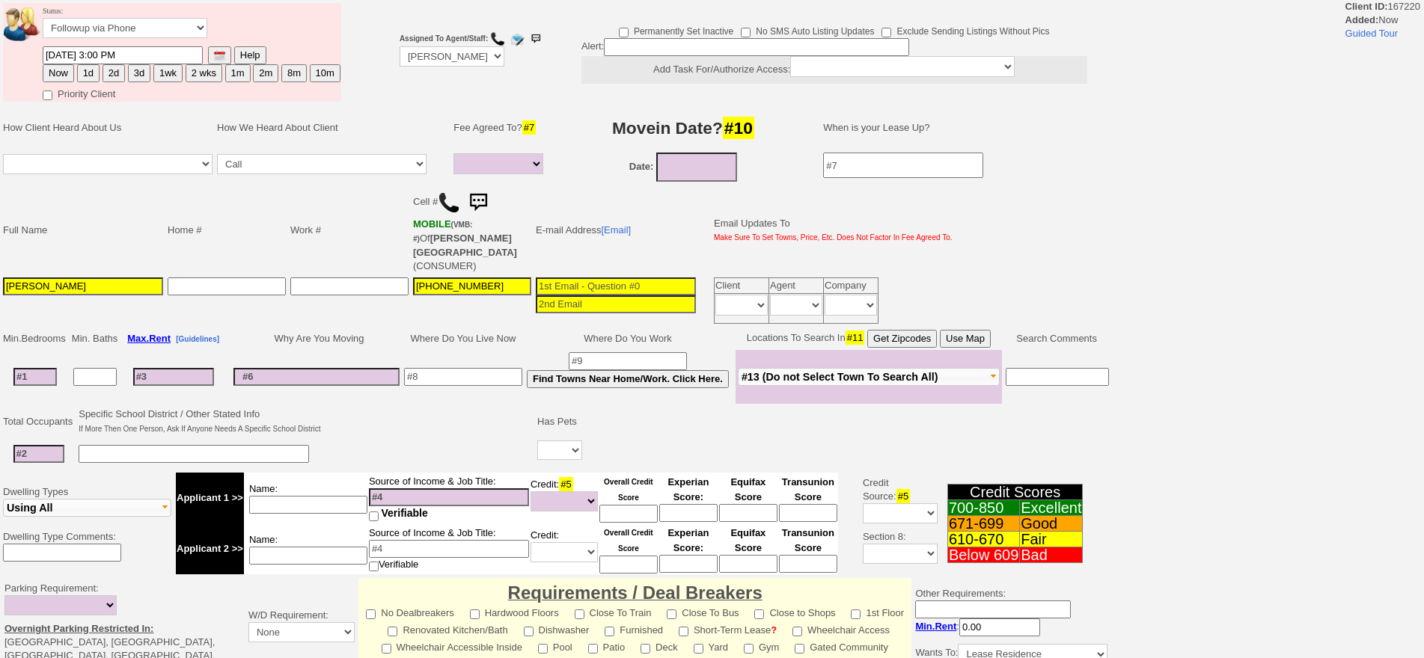
type input "[PERSON_NAME]"
click at [38, 370] on tbody "Min. Bedrooms Min. Baths Max. Rent [Guidelines] Why Are You Moving Where Do You…" at bounding box center [556, 366] width 1110 height 76
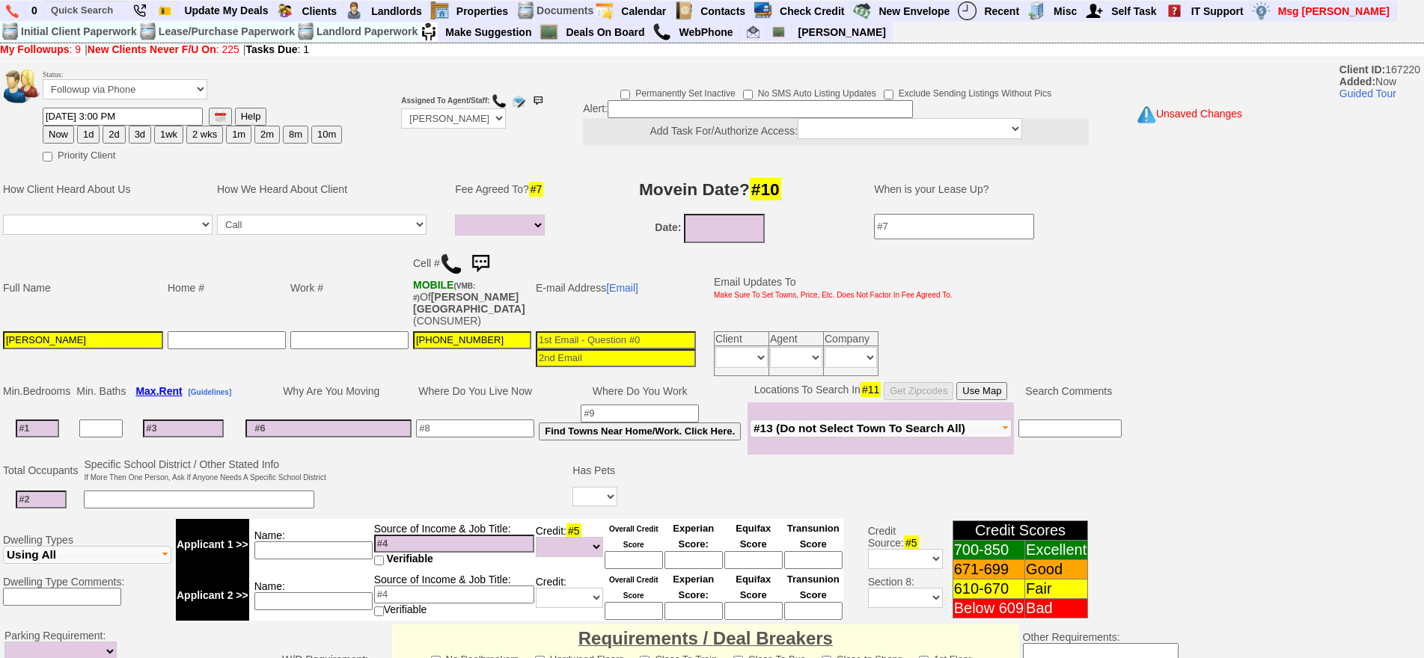
click at [41, 365] on td "[PERSON_NAME]" at bounding box center [83, 353] width 165 height 49
click at [44, 420] on input at bounding box center [37, 429] width 43 height 18
type input "1"
select select
type input "1"
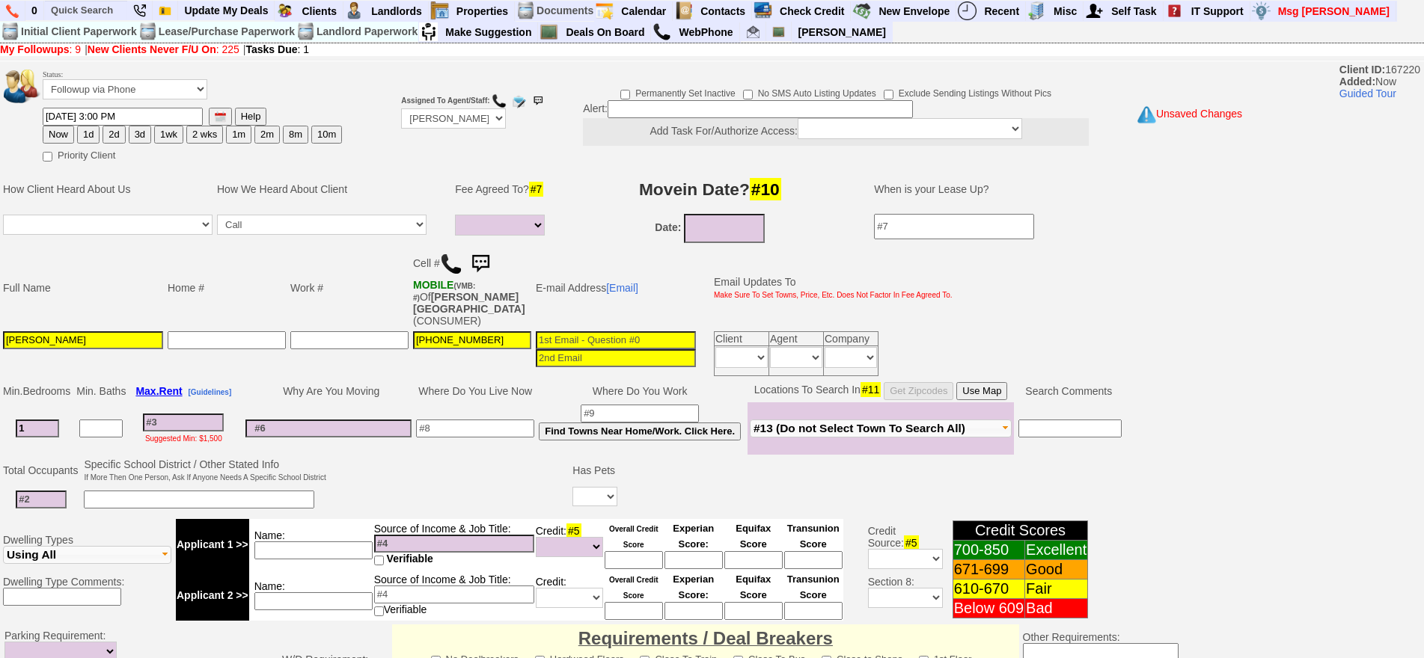
click at [186, 417] on input at bounding box center [183, 423] width 81 height 18
select select
type input "2"
select select
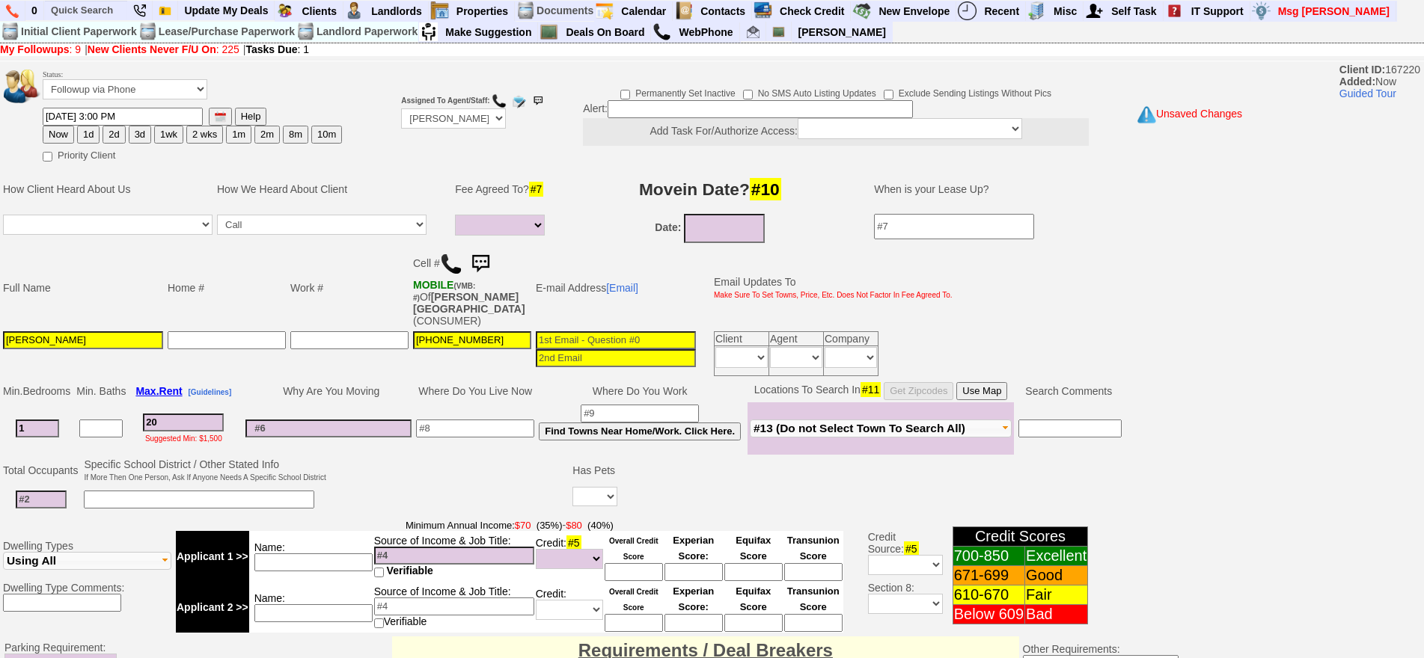
type input "200"
select select
type input "2000"
select select
type input "2000"
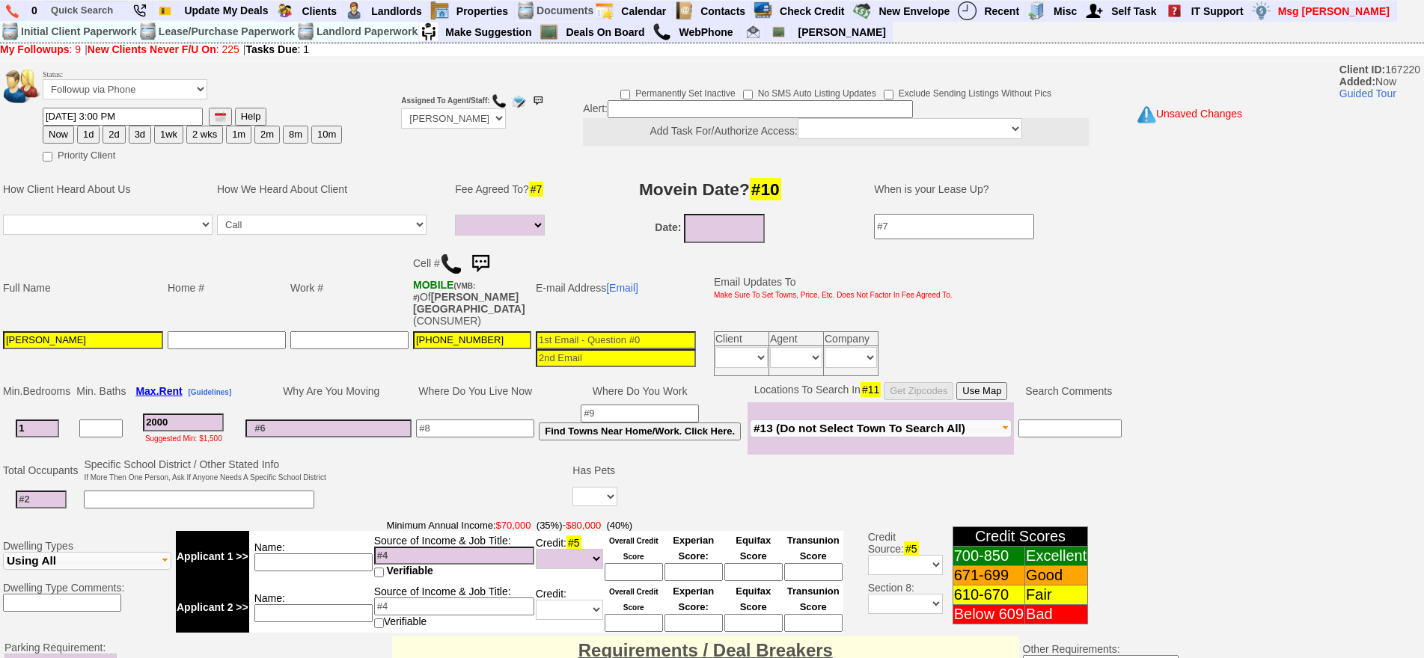
click at [49, 491] on input at bounding box center [41, 500] width 51 height 18
select select
type input "2"
click at [275, 491] on input at bounding box center [199, 500] width 230 height 18
type input "partner"
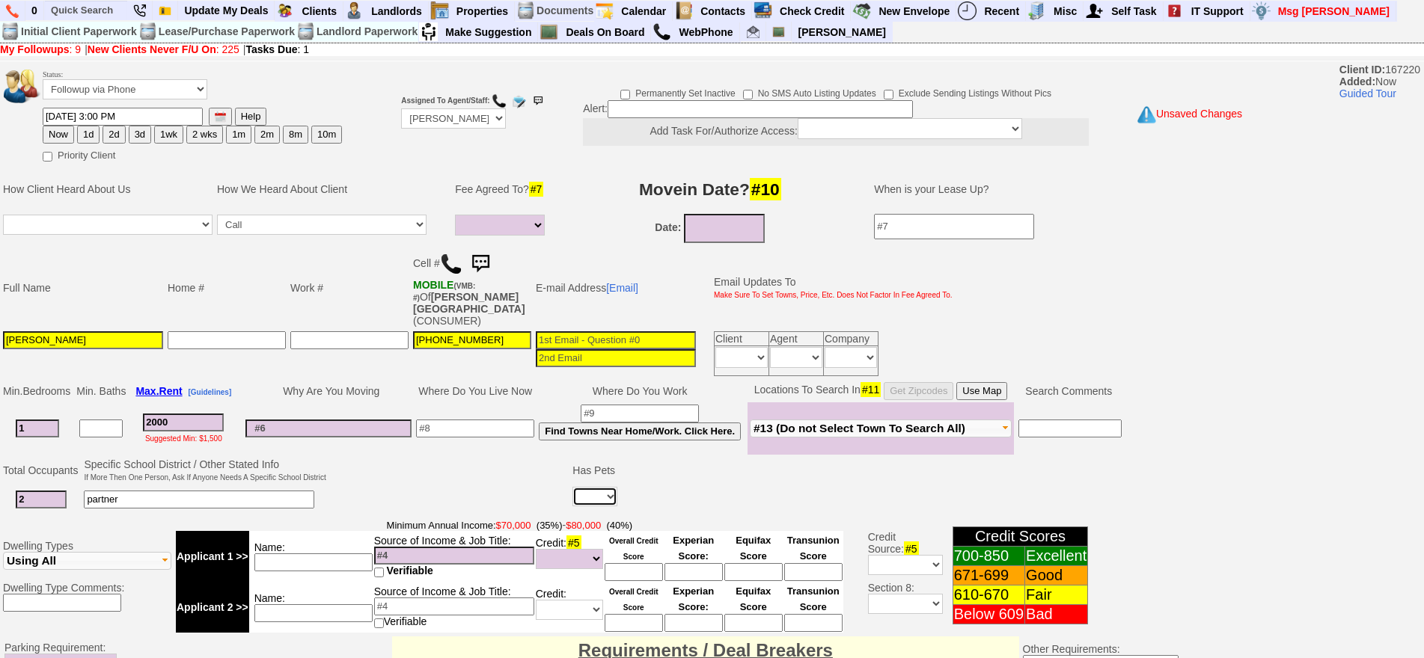
click at [613, 487] on select "Yes No" at bounding box center [594, 496] width 45 height 19
select select "No"
click at [575, 487] on select "Yes No" at bounding box center [594, 496] width 45 height 19
click at [512, 423] on input at bounding box center [475, 429] width 118 height 18
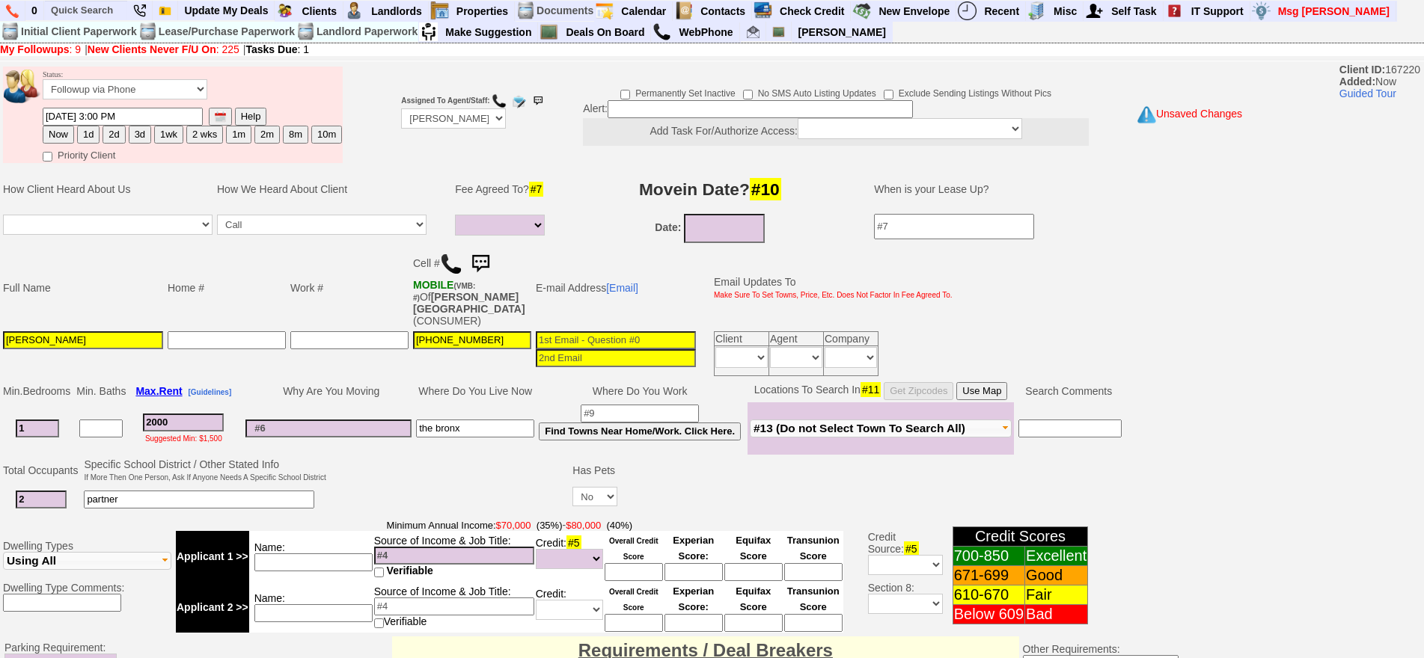
type input "the bronx"
click at [192, 414] on input "2000" at bounding box center [183, 423] width 81 height 18
click at [300, 554] on input at bounding box center [313, 563] width 118 height 18
type input "d"
click at [382, 420] on input at bounding box center [328, 429] width 166 height 18
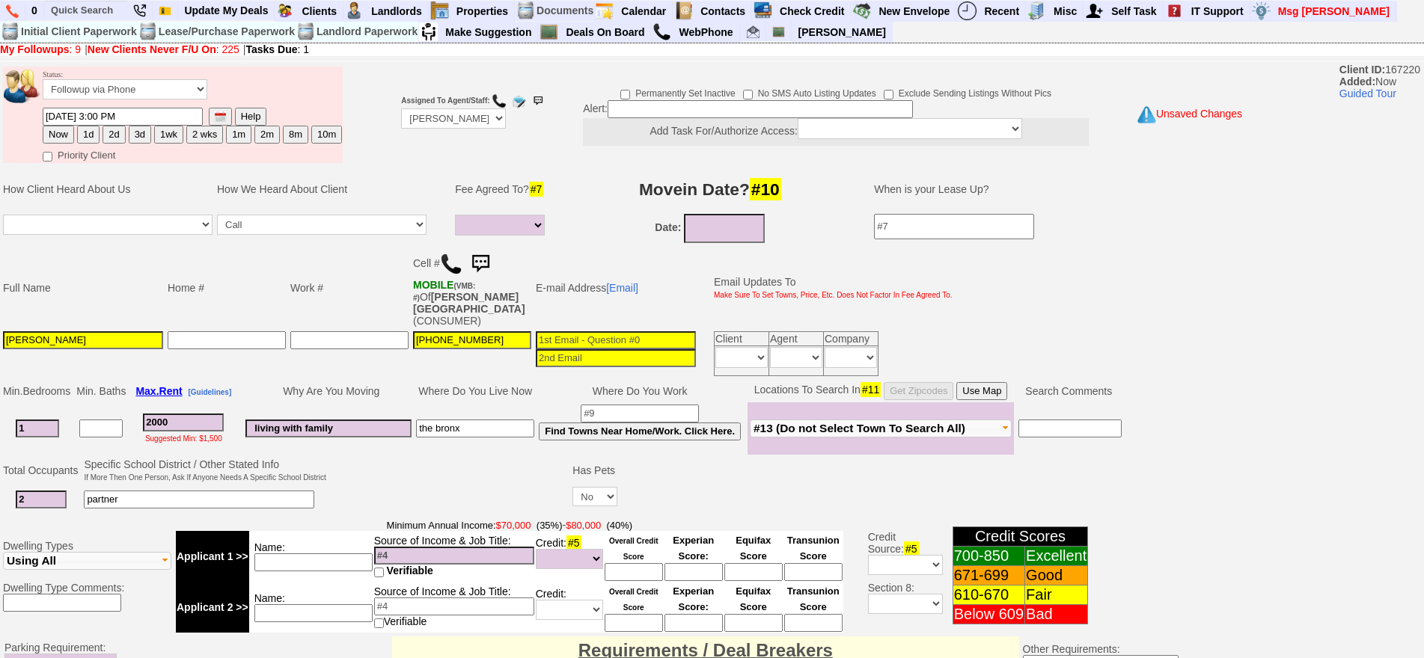
type input "living with family"
click at [341, 554] on input at bounding box center [313, 563] width 118 height 18
type input "dani tow truck company"
click at [444, 547] on input at bounding box center [454, 556] width 160 height 18
click at [459, 563] on td "Source of Income & Job Title: Verifiable" at bounding box center [454, 556] width 162 height 51
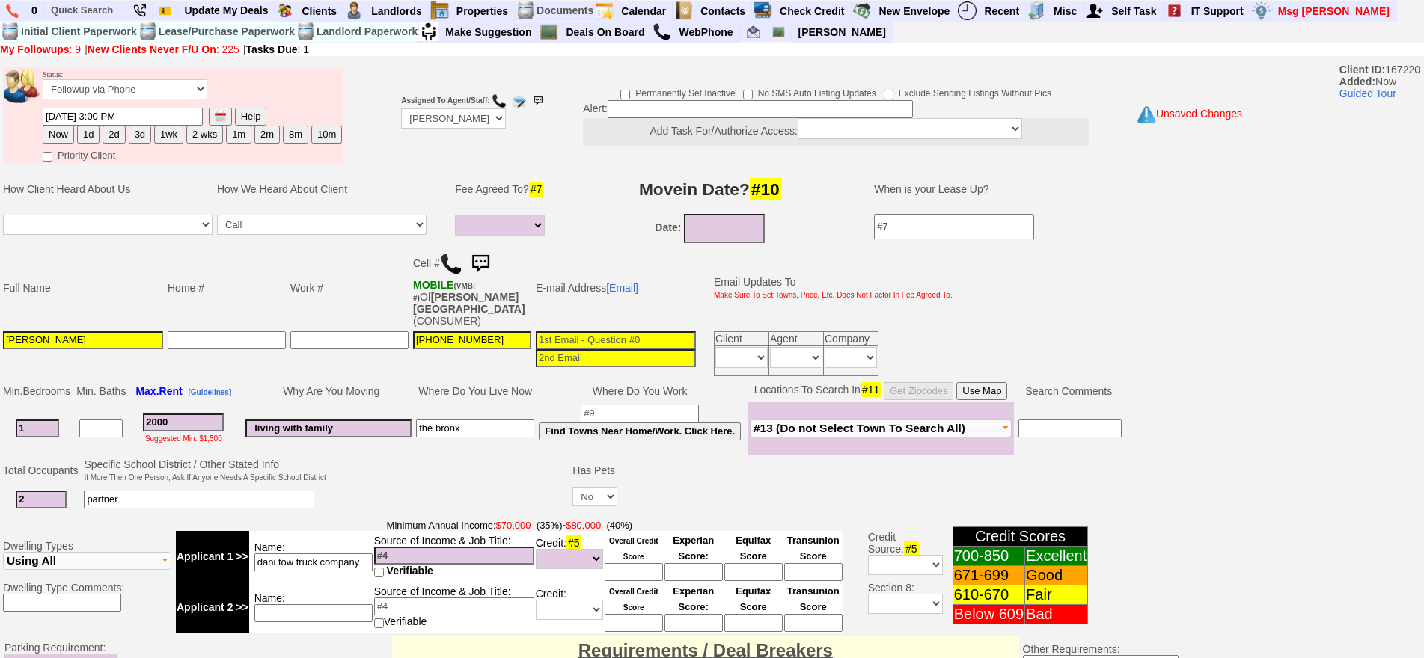
click at [456, 547] on input at bounding box center [454, 556] width 160 height 18
click at [426, 547] on input "67k" at bounding box center [454, 556] width 160 height 18
drag, startPoint x: 426, startPoint y: 545, endPoint x: 273, endPoint y: 488, distance: 163.6
click at [273, 488] on tbody "Status: Followup via Phone Followup via Email Followup When Section 8 Property …" at bounding box center [615, 580] width 1230 height 1032
click at [438, 547] on input "67k" at bounding box center [454, 556] width 160 height 18
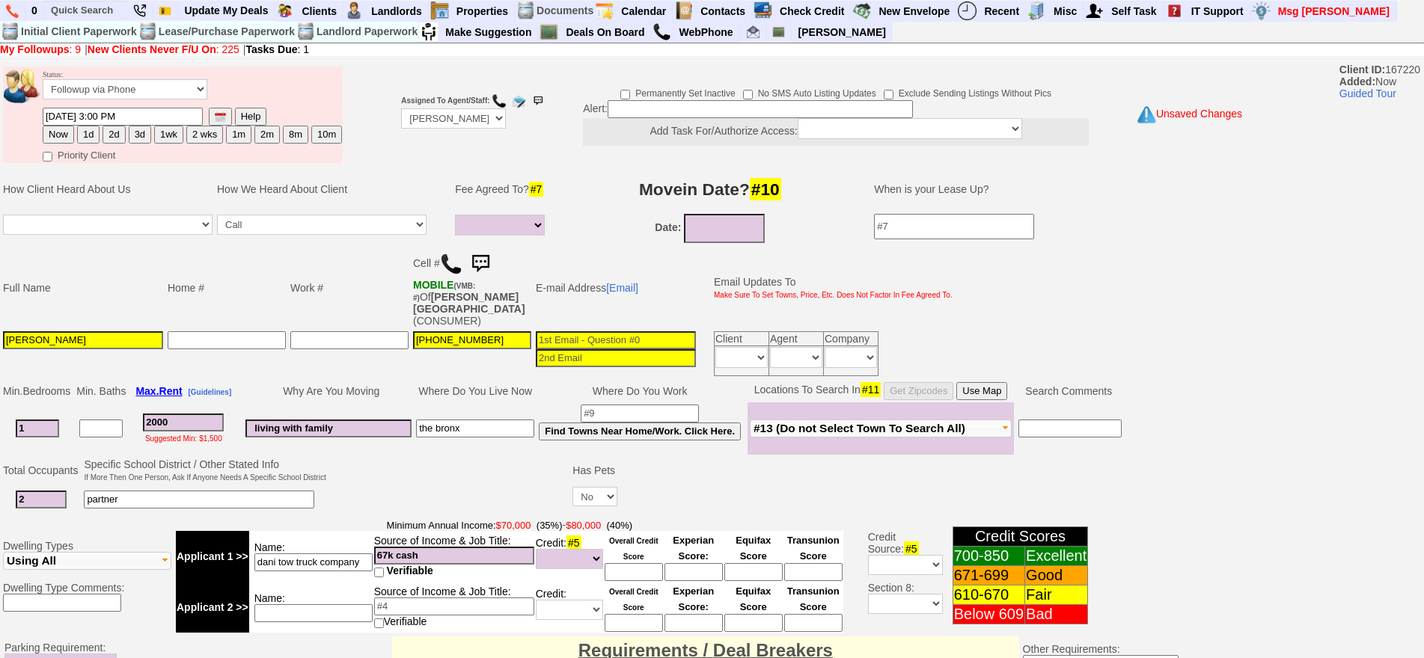
type input "67k cash"
click at [320, 606] on input at bounding box center [313, 613] width 118 height 18
click at [399, 462] on td at bounding box center [449, 485] width 242 height 59
click at [331, 604] on input at bounding box center [313, 613] width 118 height 18
type input "p"
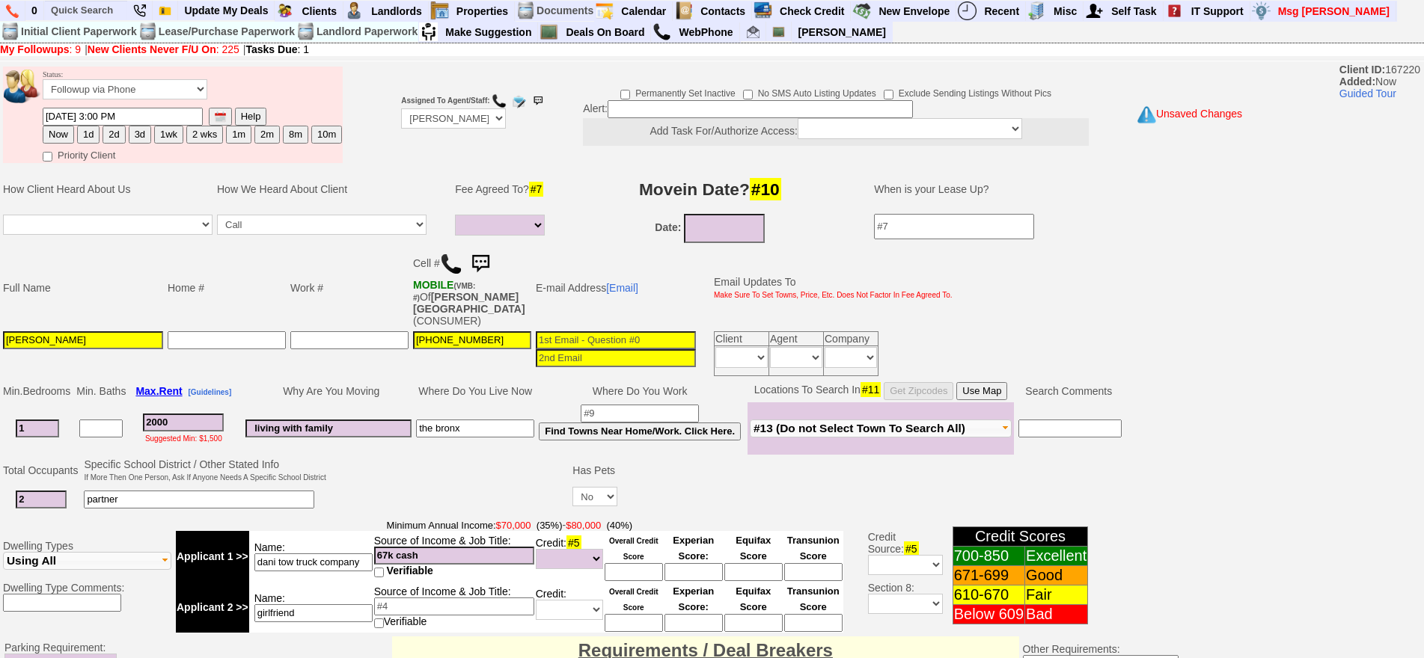
type input "girlfriend"
click at [504, 598] on input at bounding box center [454, 607] width 160 height 18
click at [482, 598] on input at bounding box center [454, 607] width 160 height 18
type input "45k"
click at [331, 604] on input "girlfriend" at bounding box center [313, 613] width 118 height 18
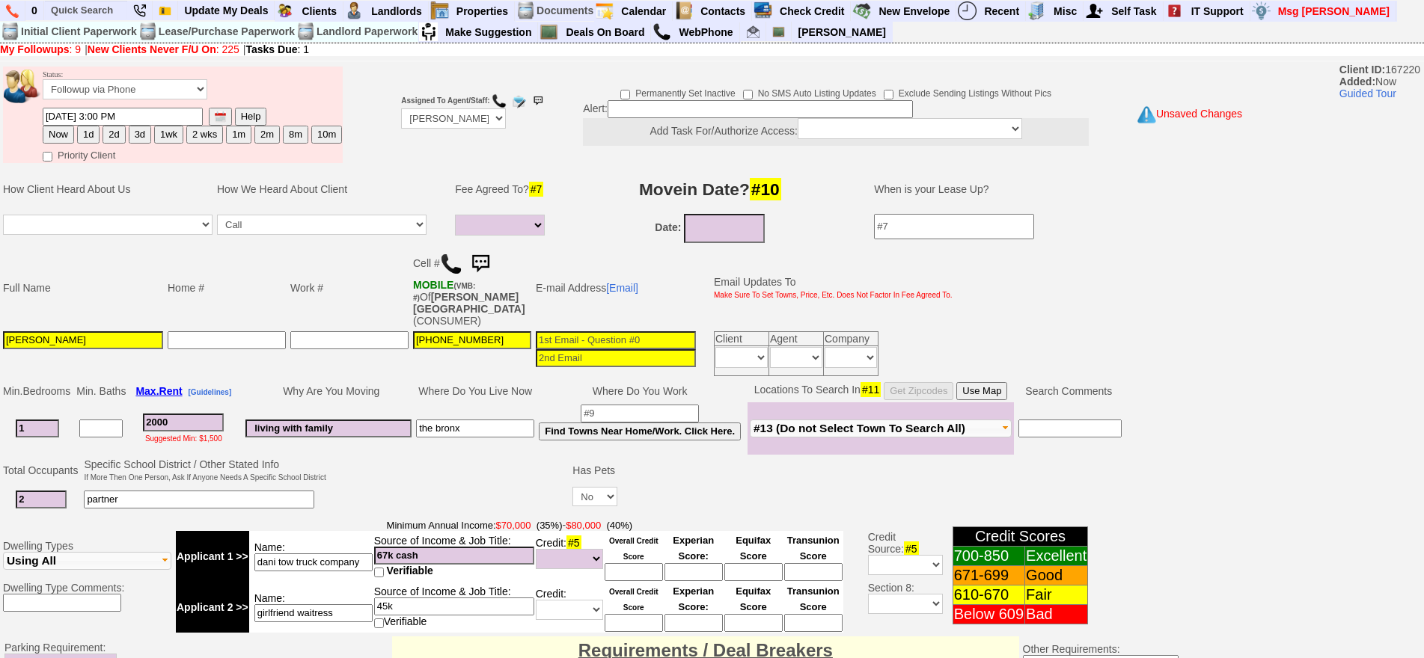
type input "girlfriend waitress"
click at [420, 599] on input "45k" at bounding box center [454, 607] width 160 height 18
type input "45k on the books"
click at [619, 557] on div "Ask Customer: Do You Know Your Overall Credit Score" at bounding box center [723, 572] width 239 height 42
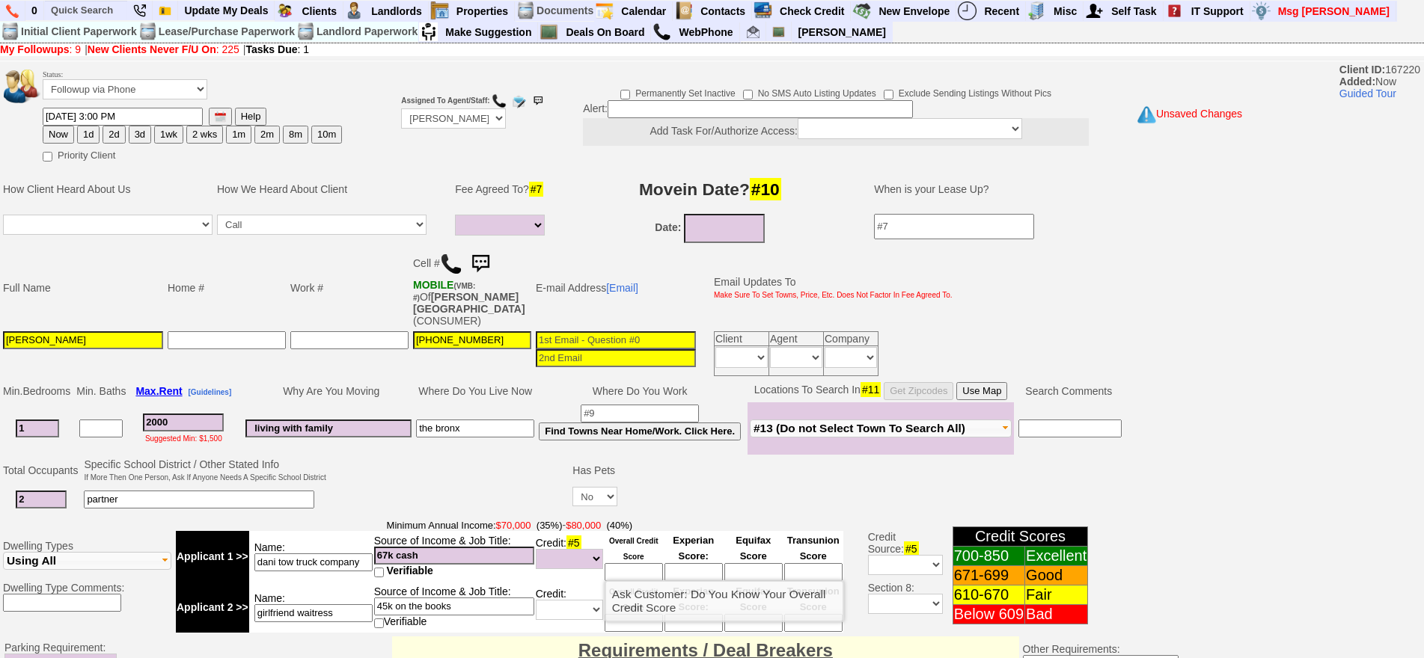
click at [628, 563] on input at bounding box center [633, 572] width 58 height 18
type input "650"
click at [653, 537] on font "Overall Credit Score" at bounding box center [633, 549] width 49 height 24
click at [647, 614] on input at bounding box center [633, 623] width 58 height 18
click at [643, 614] on input at bounding box center [633, 623] width 58 height 18
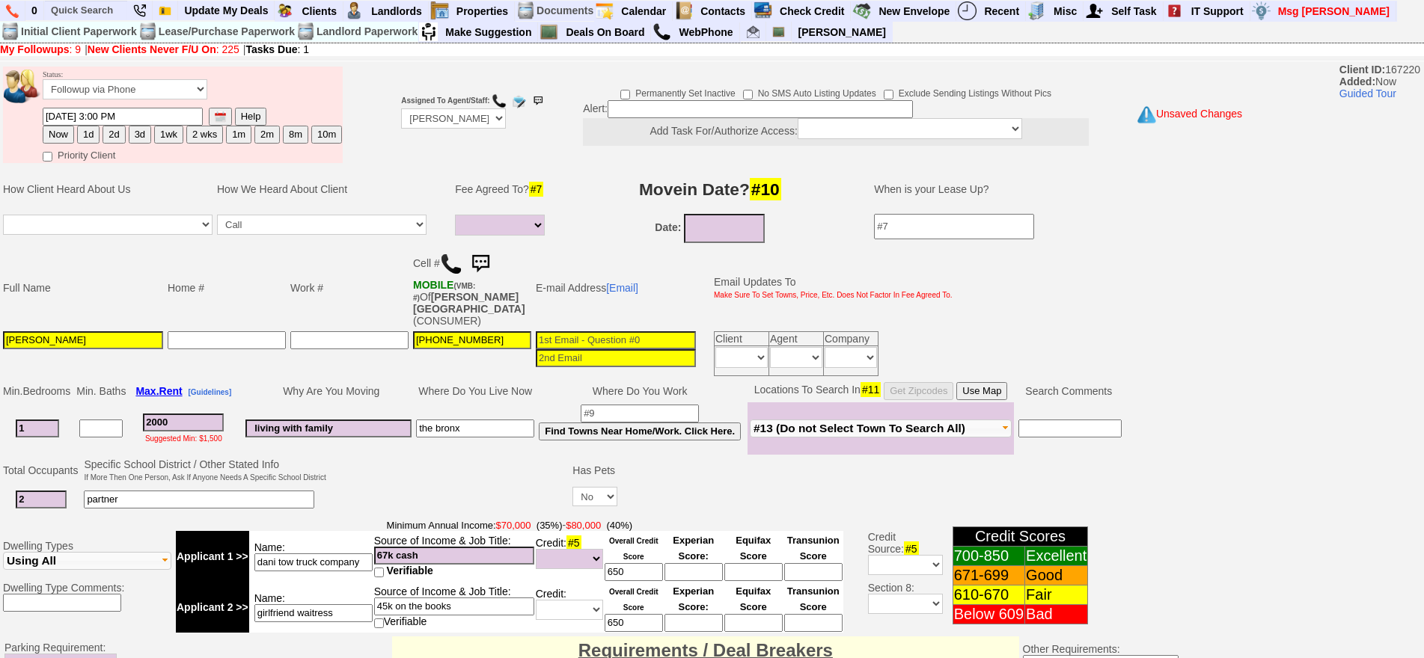
type input "650"
click at [706, 485] on td at bounding box center [921, 500] width 605 height 31
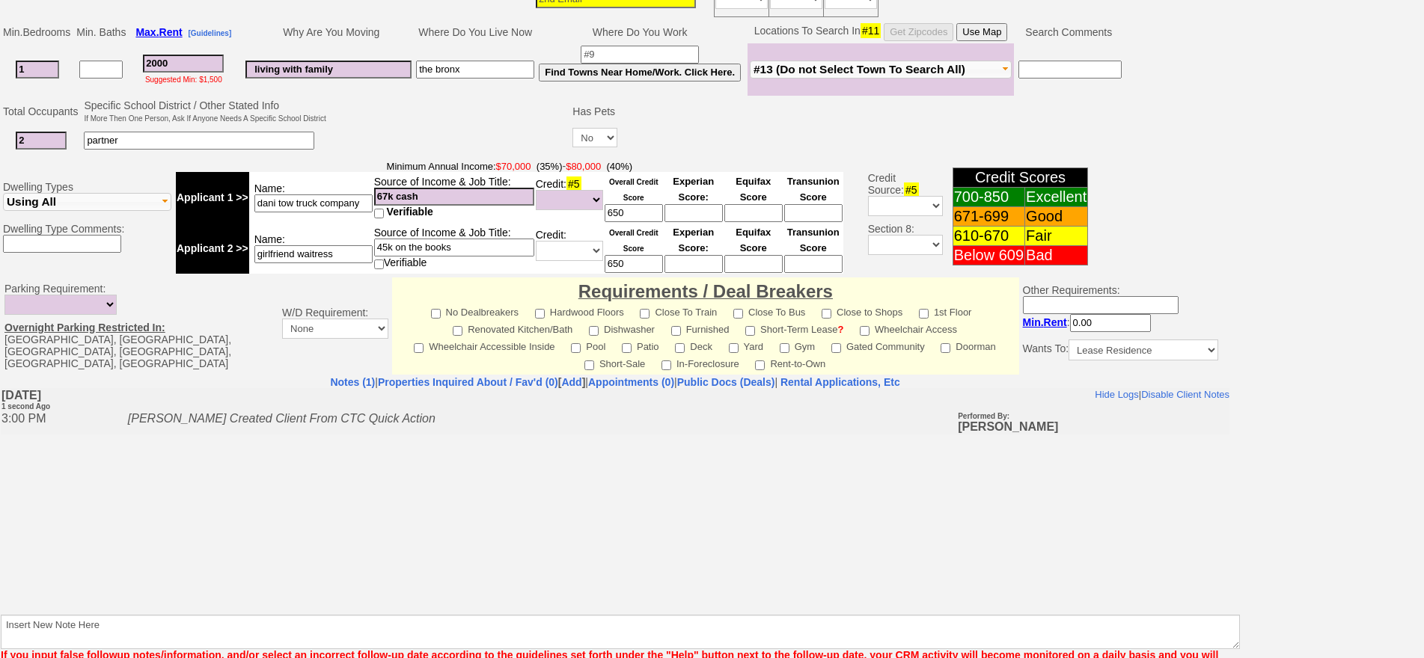
scroll to position [431, 0]
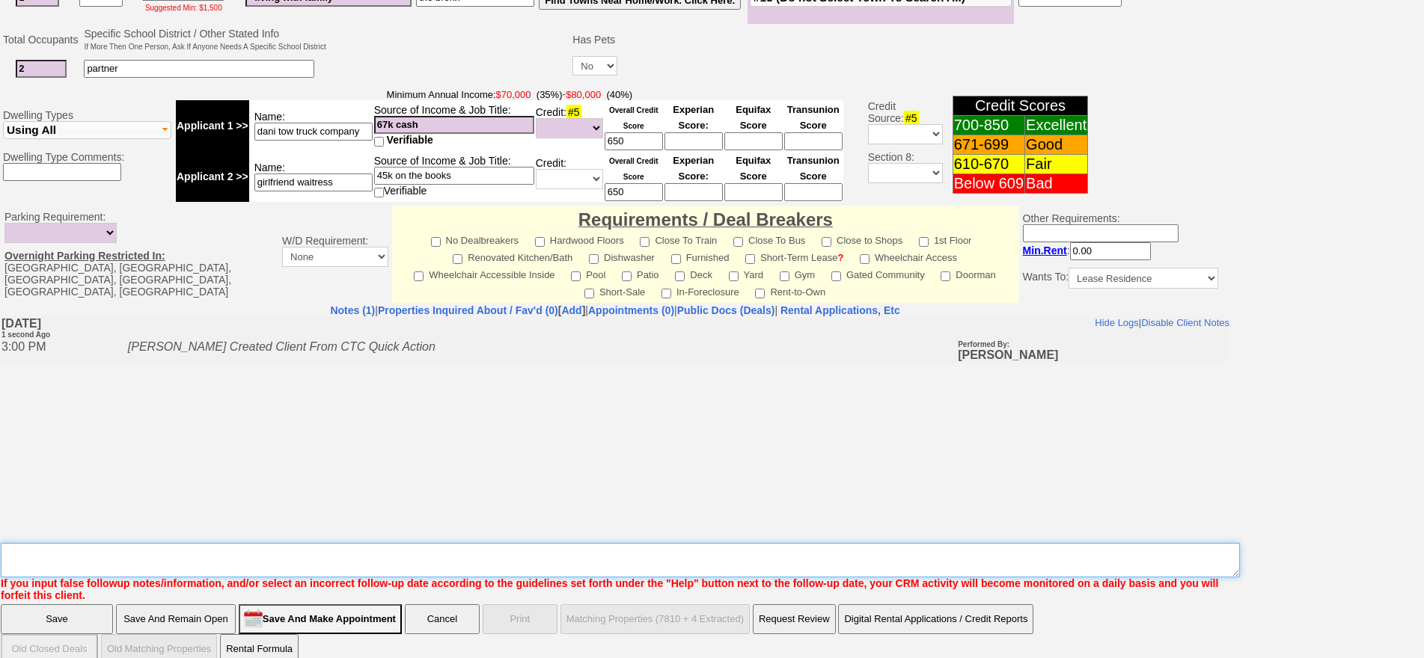
click at [447, 543] on textarea "Insert New Note Here" at bounding box center [620, 560] width 1239 height 34
type textarea "a"
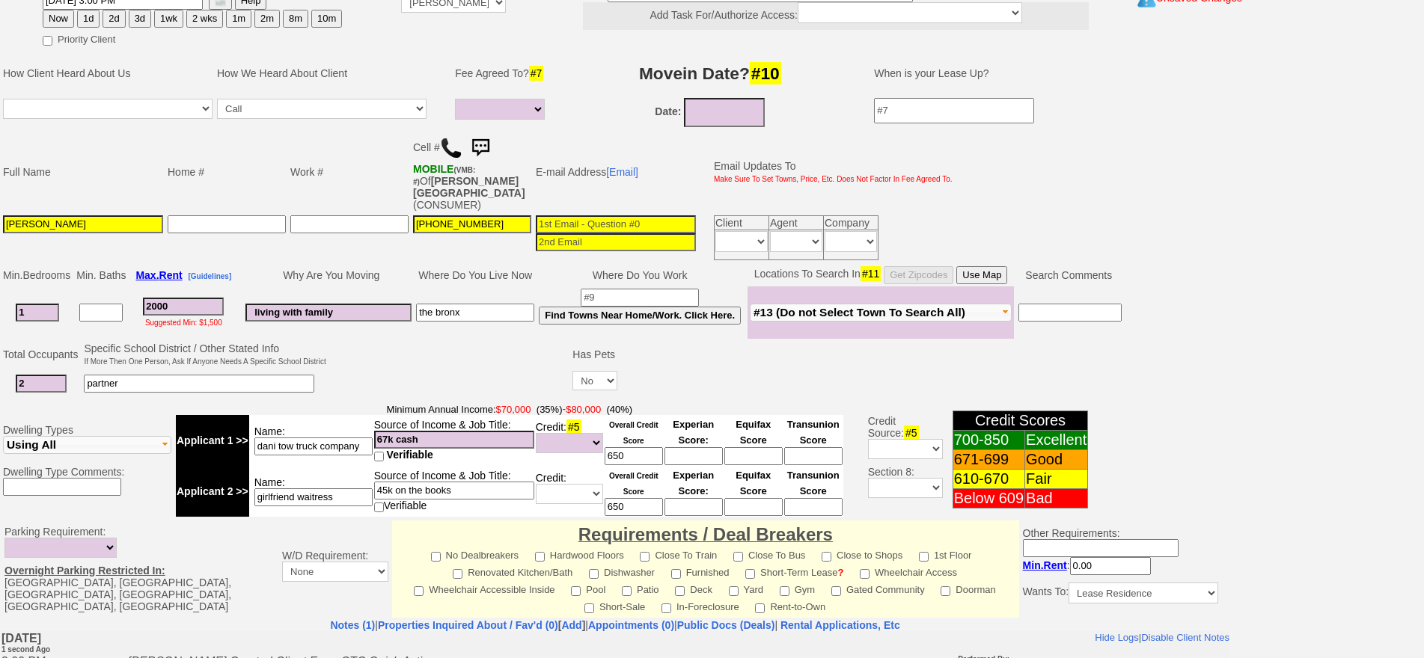
scroll to position [0, 0]
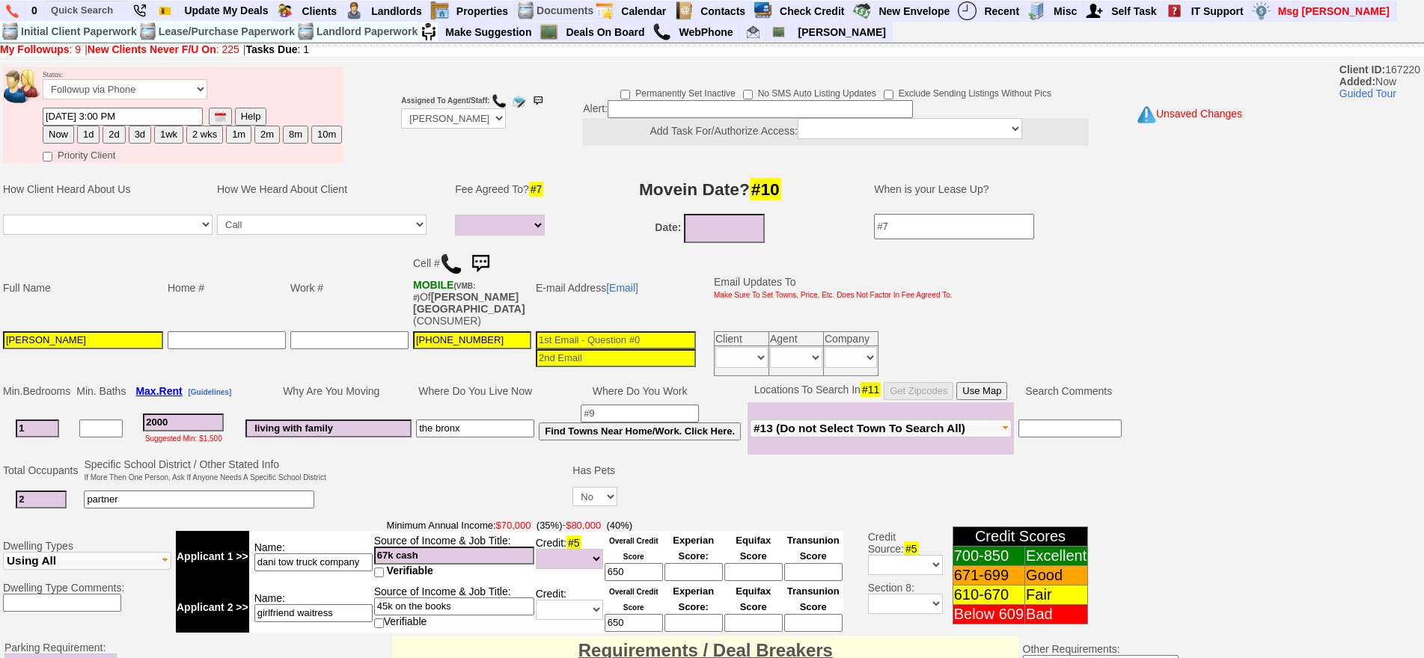
type textarea "[PERSON_NAME] st thur fu"
click at [92, 132] on button "1d" at bounding box center [88, 135] width 22 height 18
type input "08/14/2025 03:00 PM"
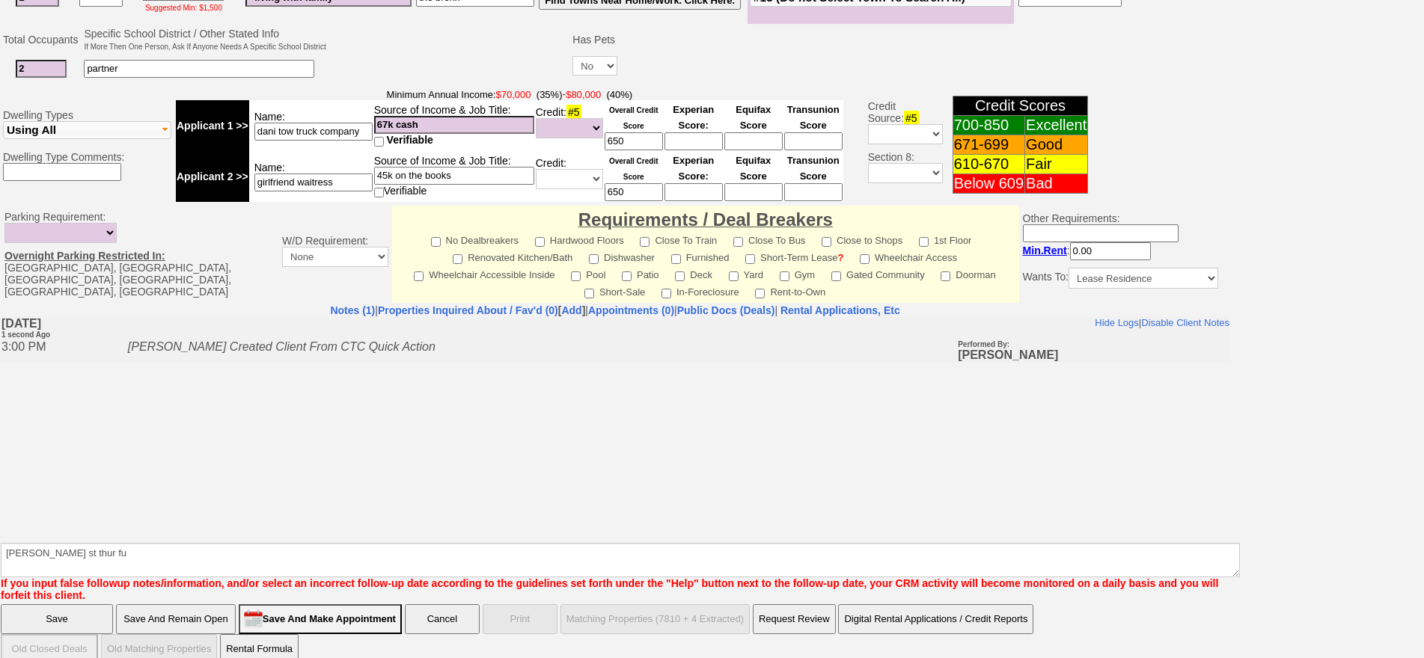
click at [84, 604] on input "Save" at bounding box center [57, 619] width 112 height 30
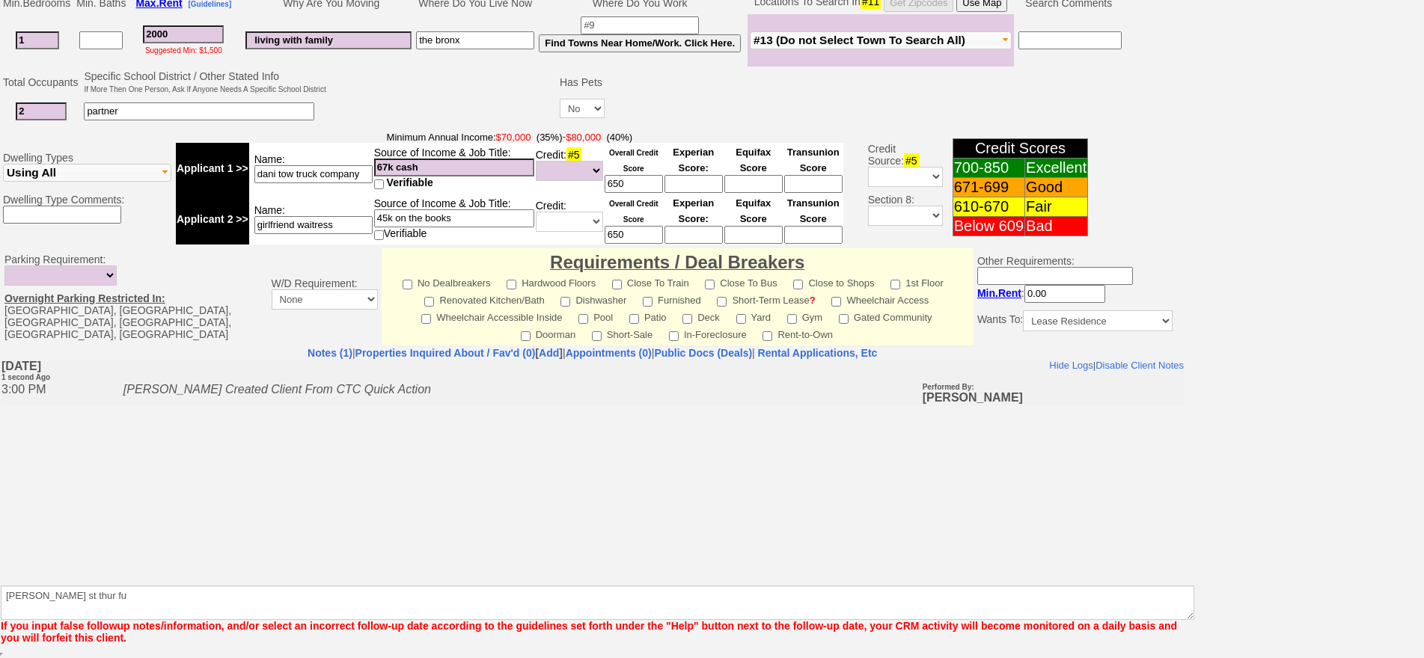
scroll to position [377, 0]
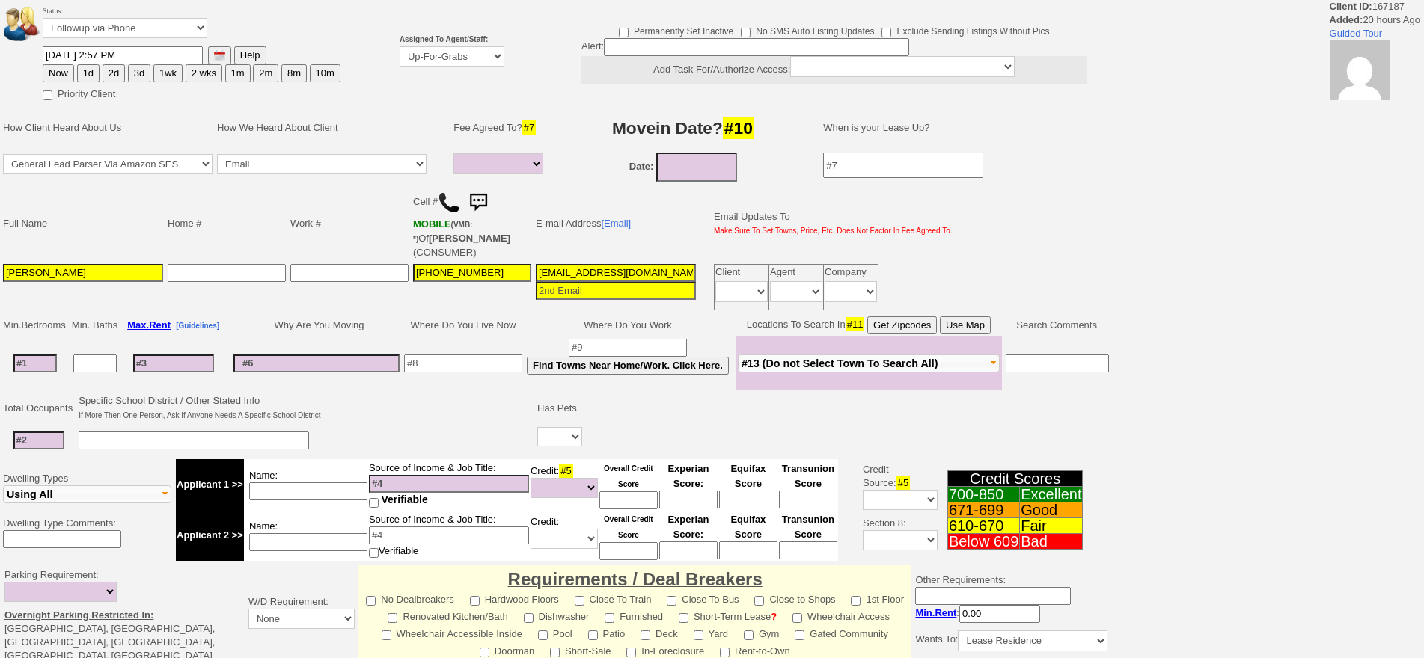
select select
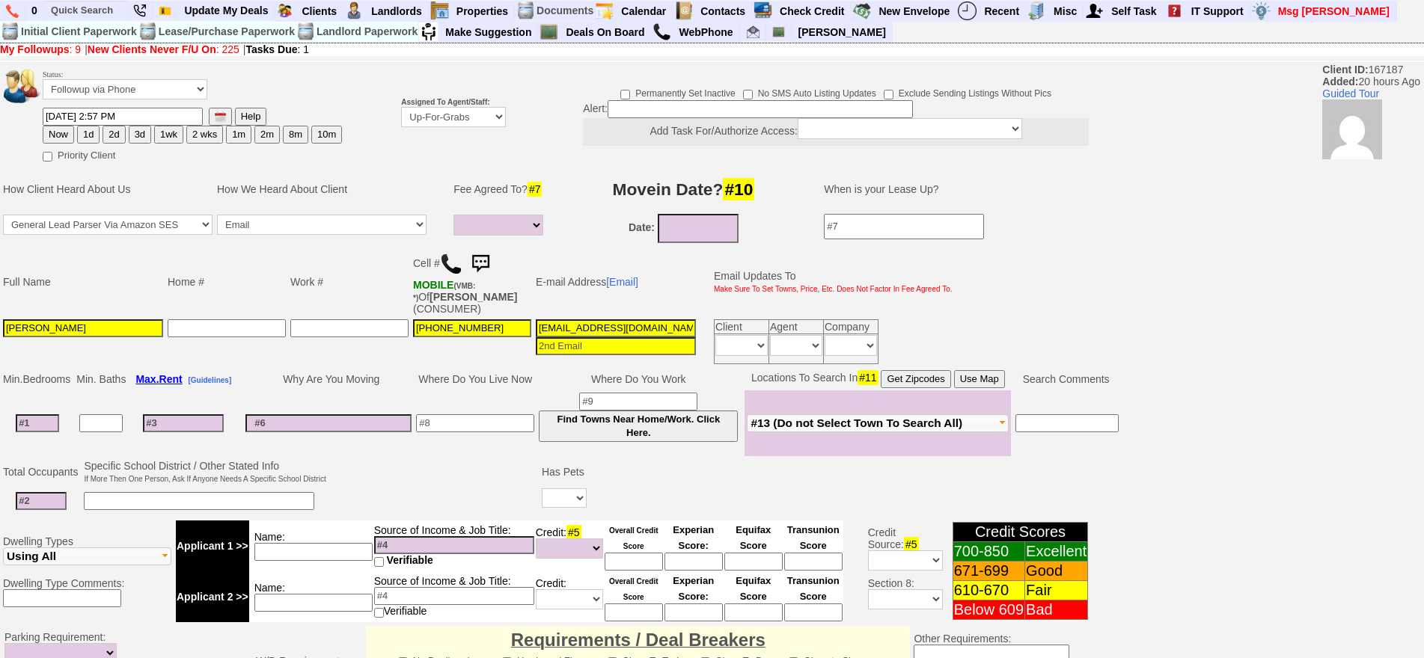
click at [489, 259] on img at bounding box center [480, 264] width 30 height 30
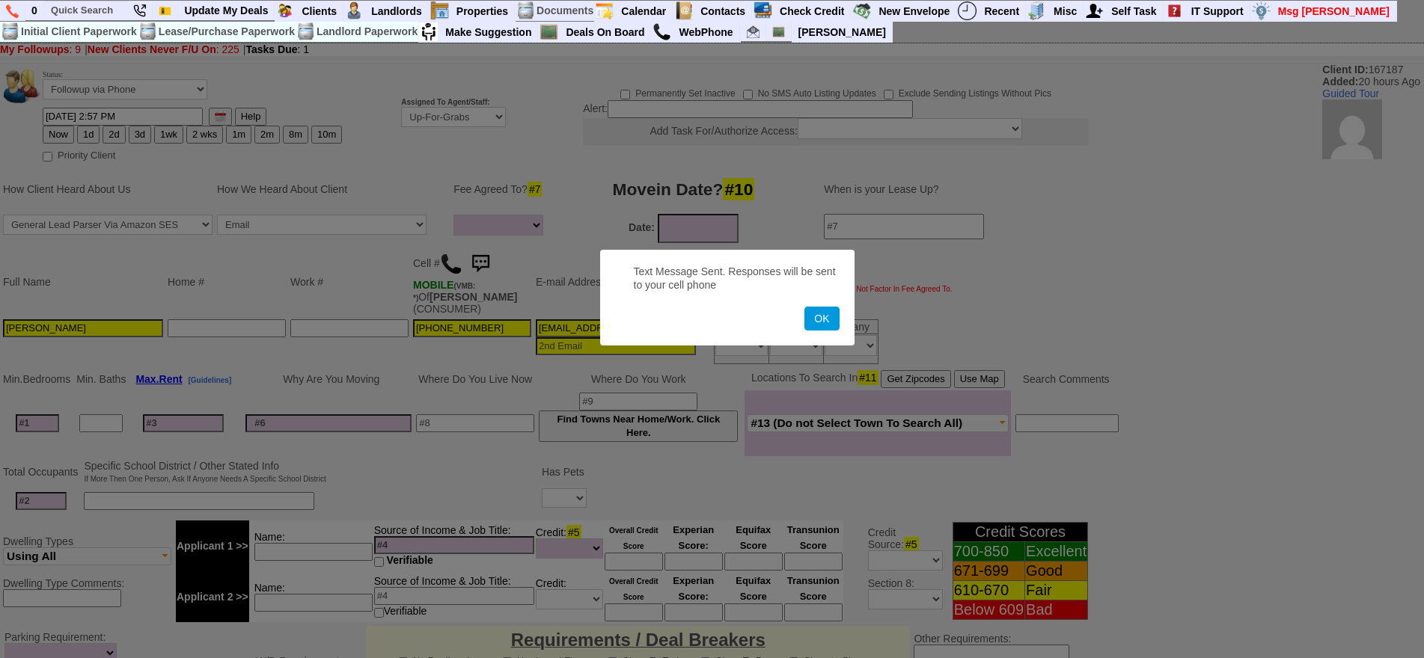
click at [804, 307] on button "OK" at bounding box center [821, 319] width 34 height 24
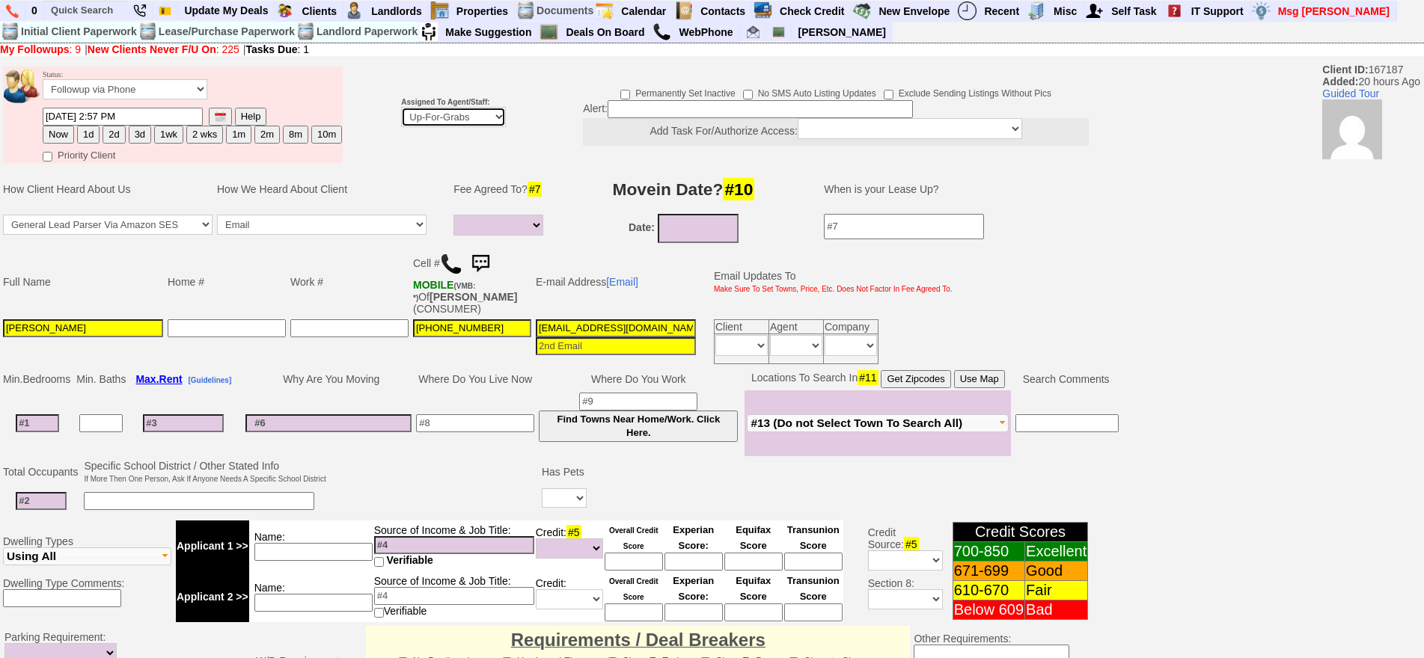
click at [451, 116] on select "Up-For-Grabs ***** STAFF ***** Bob Bruno 914-419-3579 Cristy Liberto 914-486-10…" at bounding box center [453, 117] width 105 height 20
select select "148"
click at [401, 107] on select "Up-For-Grabs ***** STAFF ***** Bob Bruno 914-419-3579 Cristy Liberto 914-486-10…" at bounding box center [453, 117] width 105 height 20
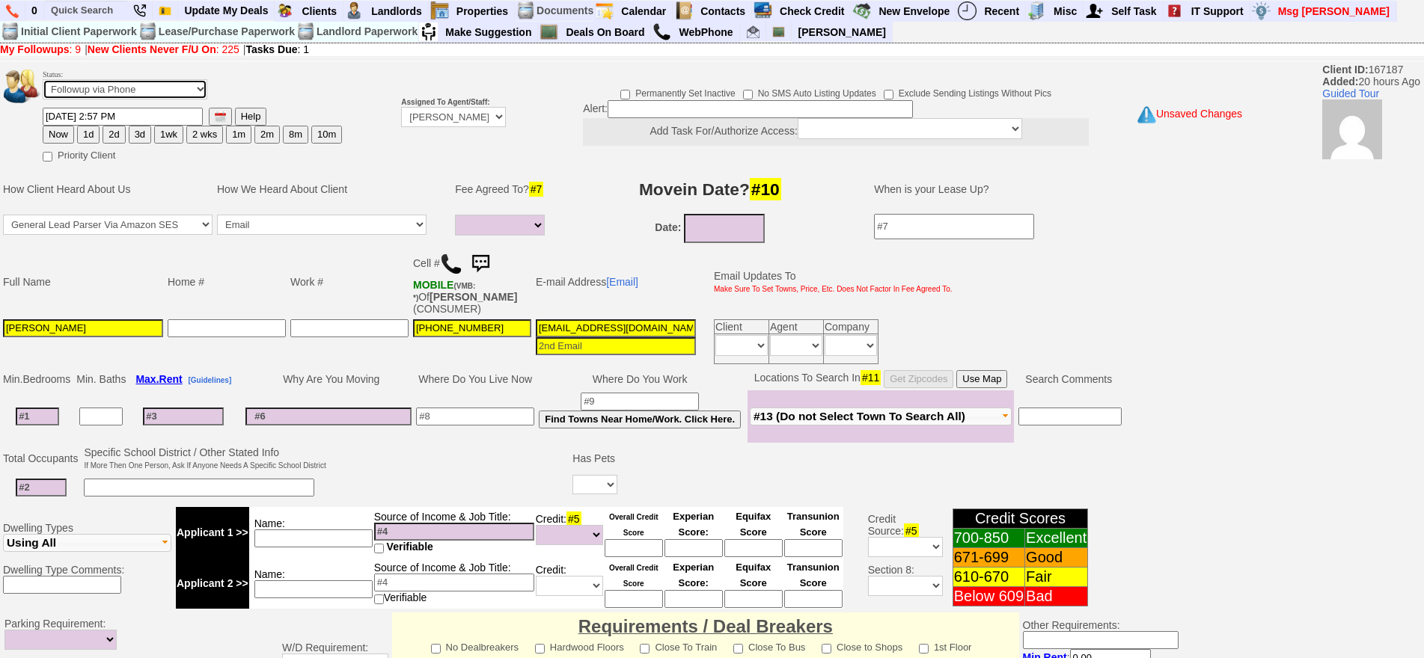
click at [142, 90] on select "Followup via Phone Followup via Email Followup When Section 8 Property Found De…" at bounding box center [125, 89] width 165 height 20
select select "Inactive"
click at [43, 79] on select "Followup via Phone Followup via Email Followup When Section 8 Property Found De…" at bounding box center [125, 89] width 165 height 20
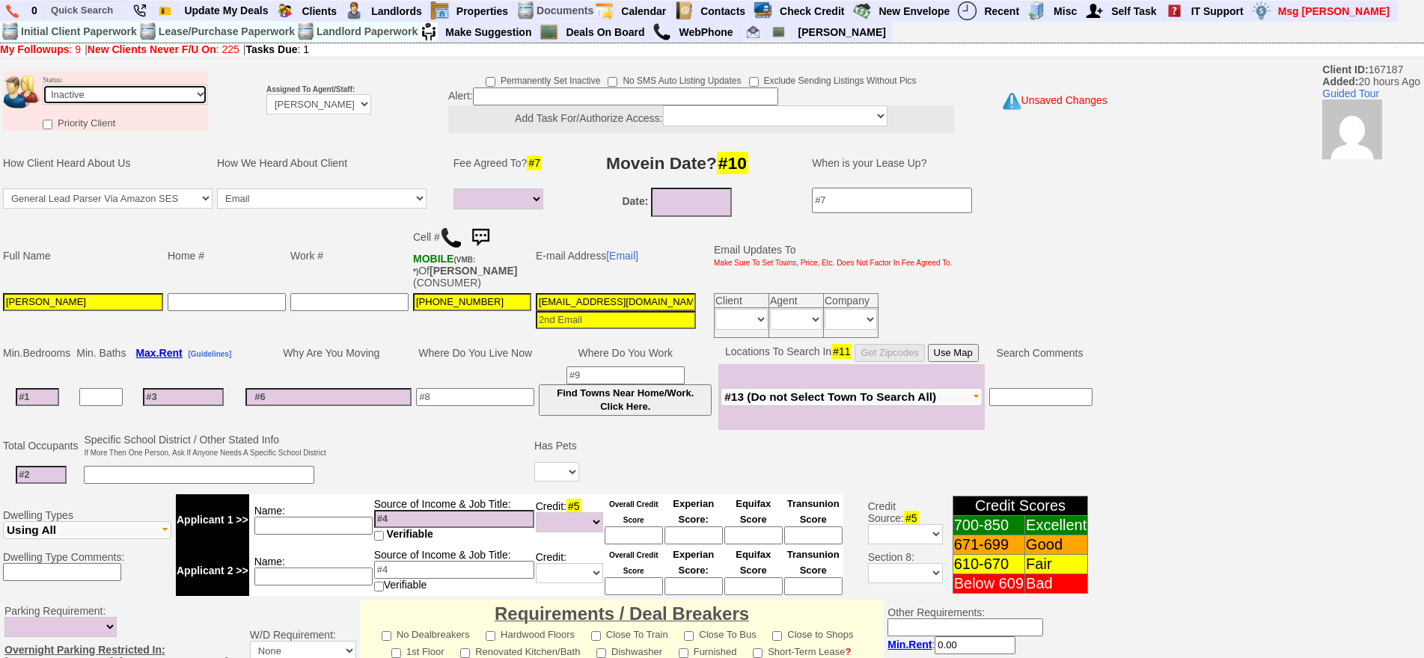
scroll to position [414, 0]
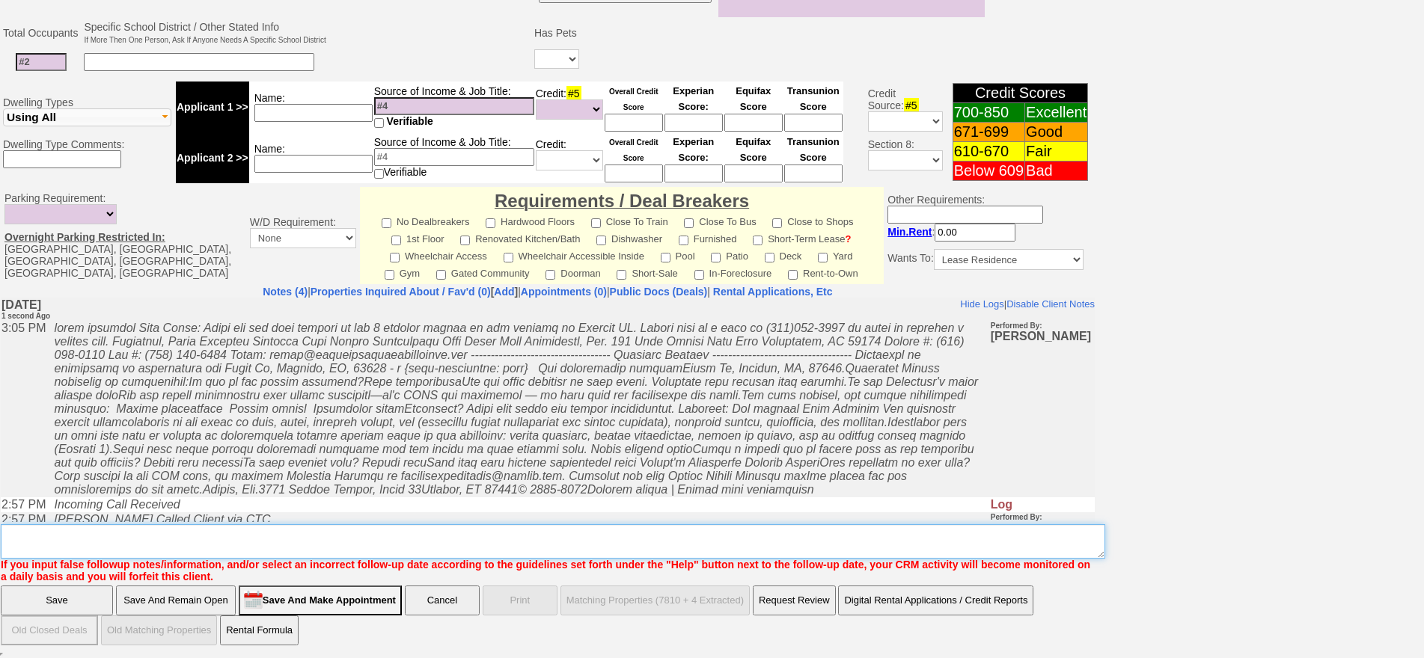
click at [464, 530] on textarea "Insert New Note Here" at bounding box center [553, 541] width 1104 height 34
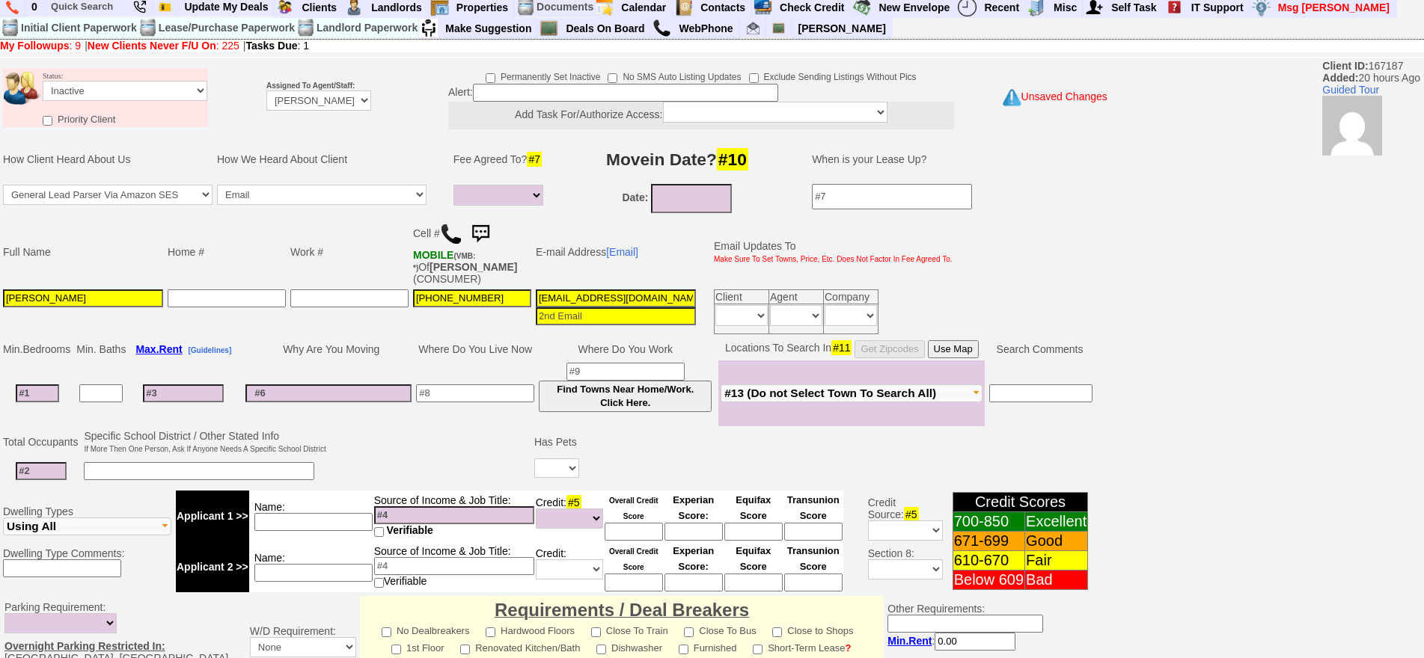
scroll to position [0, 0]
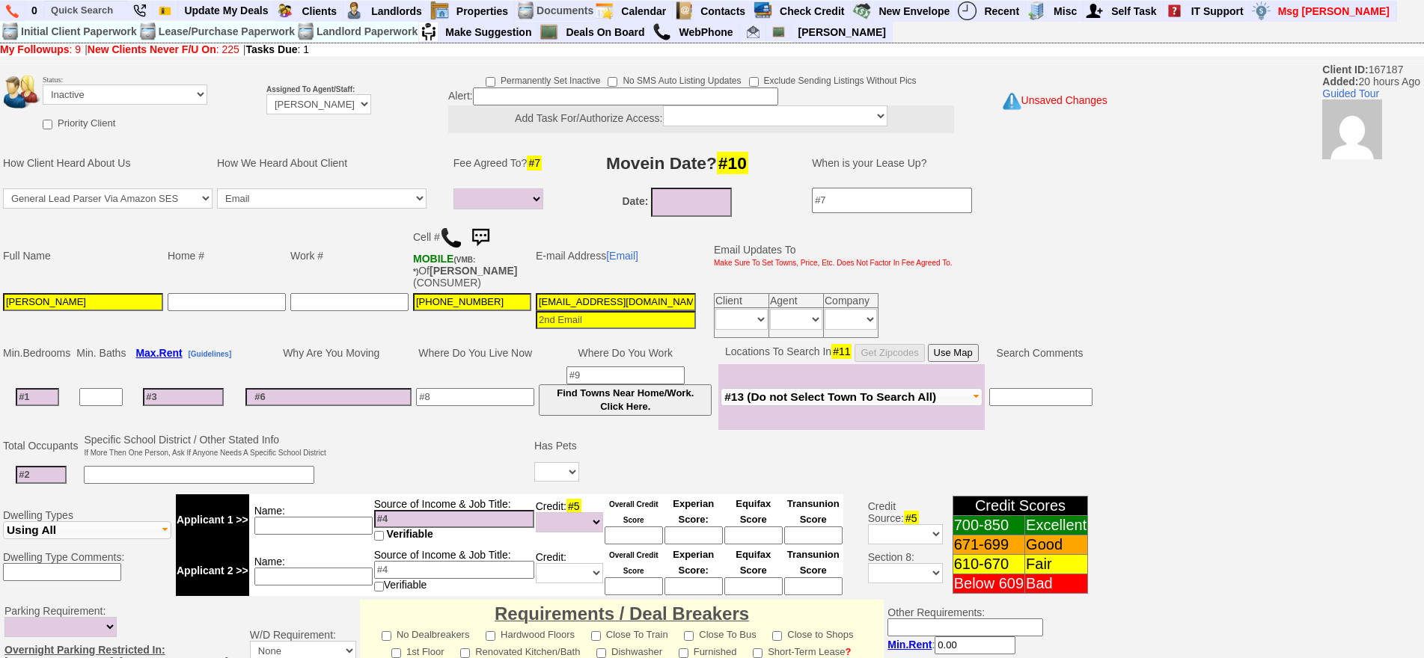
type textarea "called client lm sent txt and email ia until response"
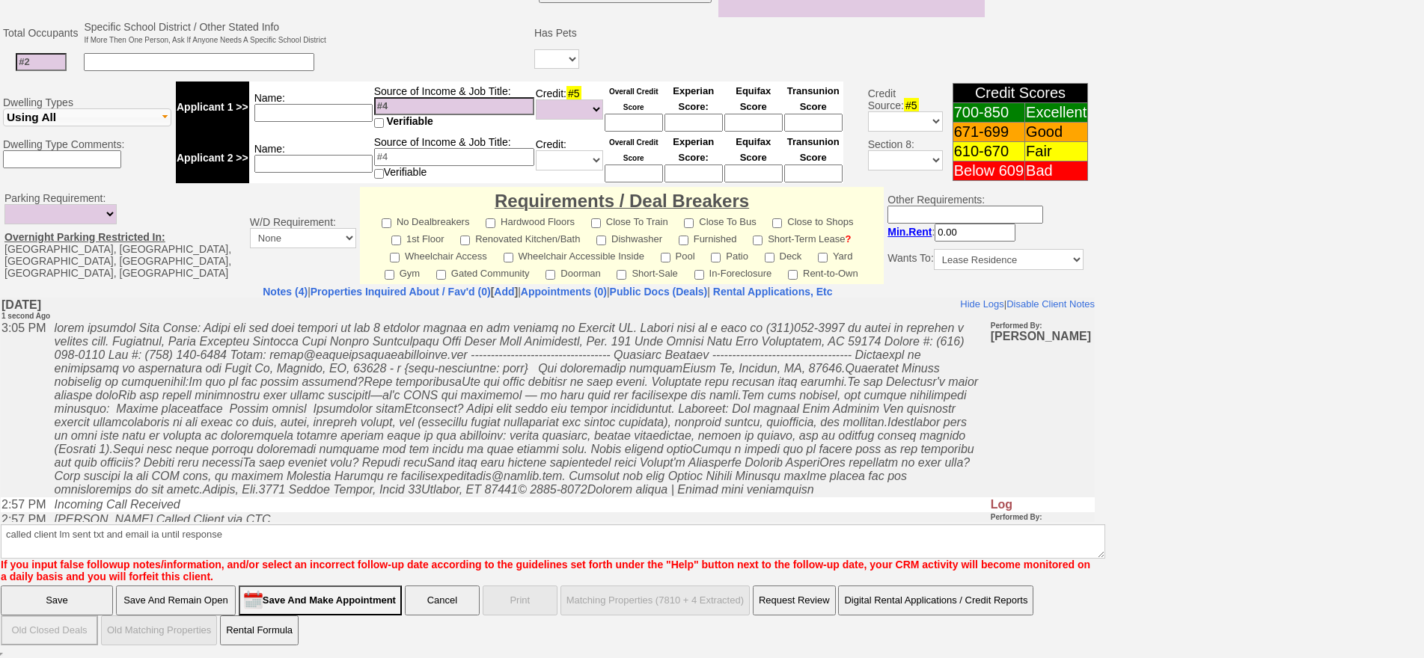
click input "Save" at bounding box center [57, 601] width 112 height 30
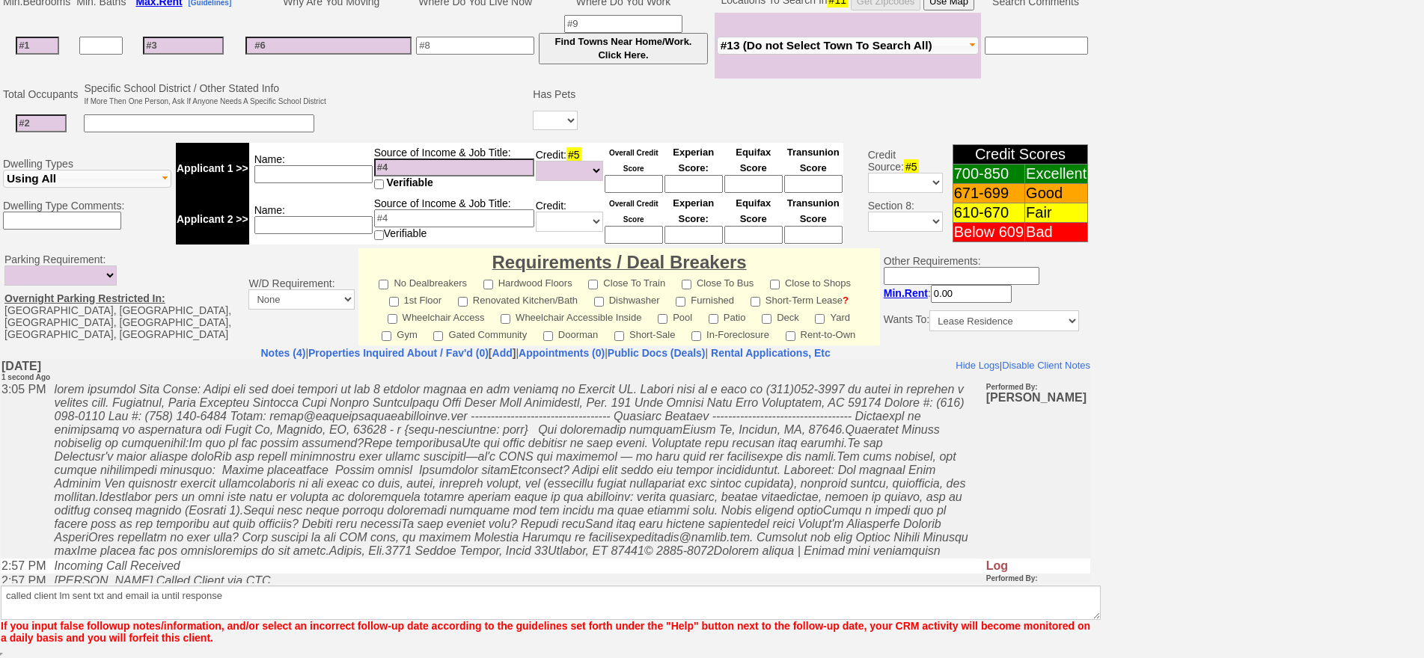
scroll to position [352, 0]
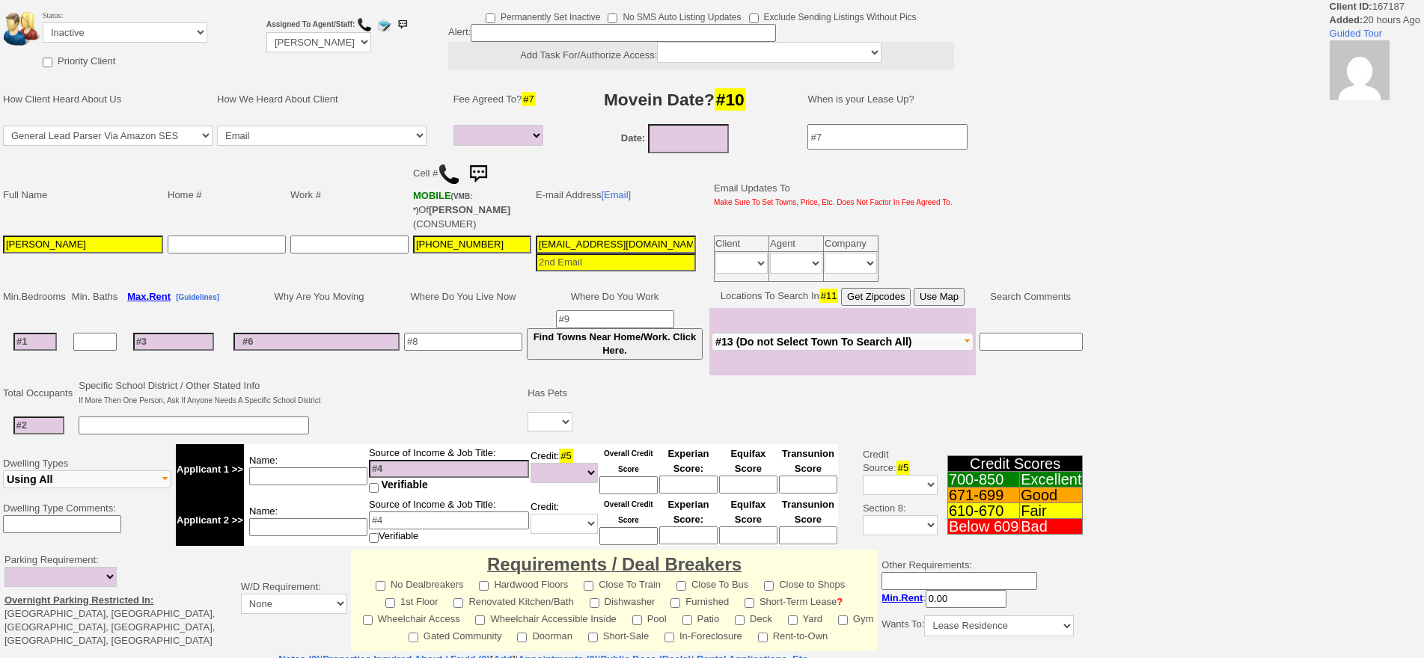
select select
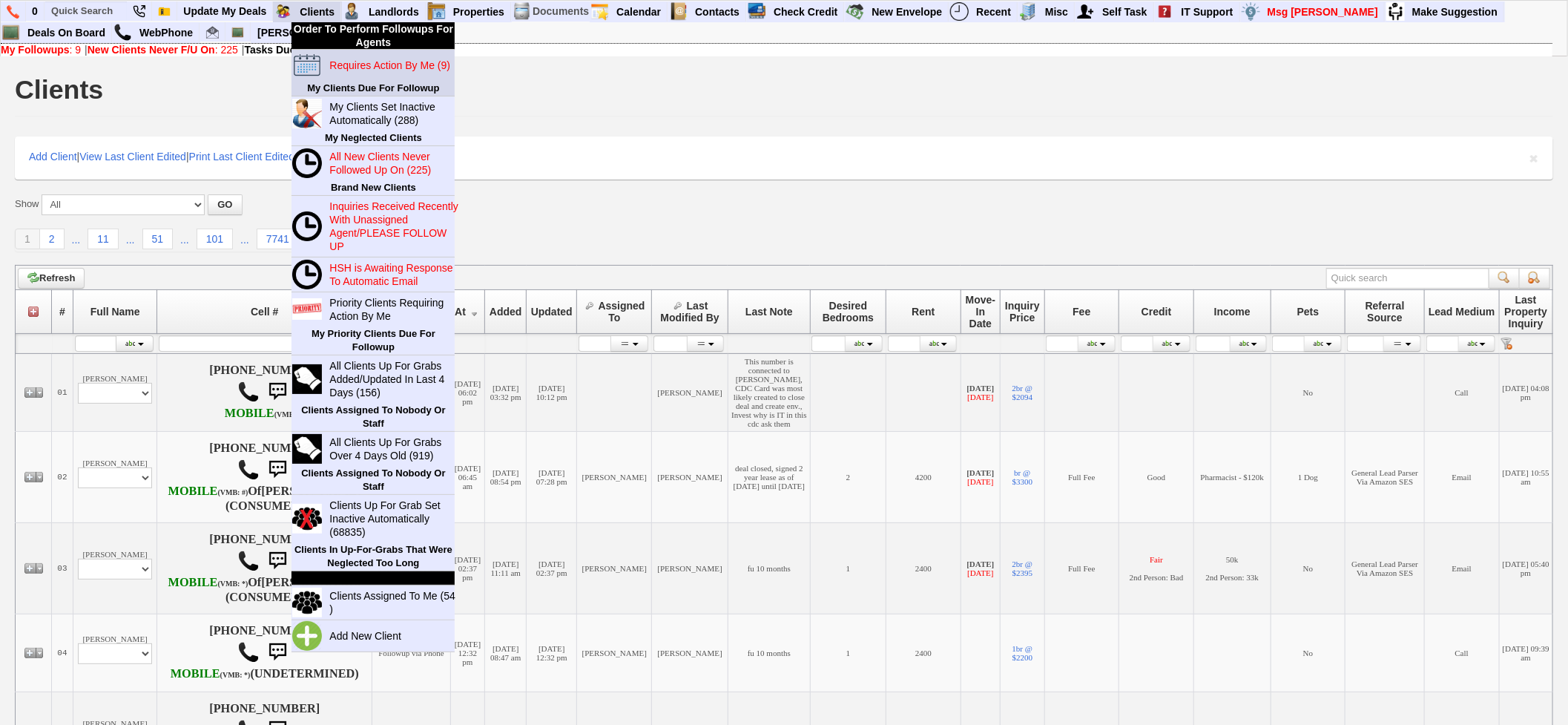
click at [352, 63] on blink "Requires Action By Me (9)" at bounding box center [390, 65] width 121 height 12
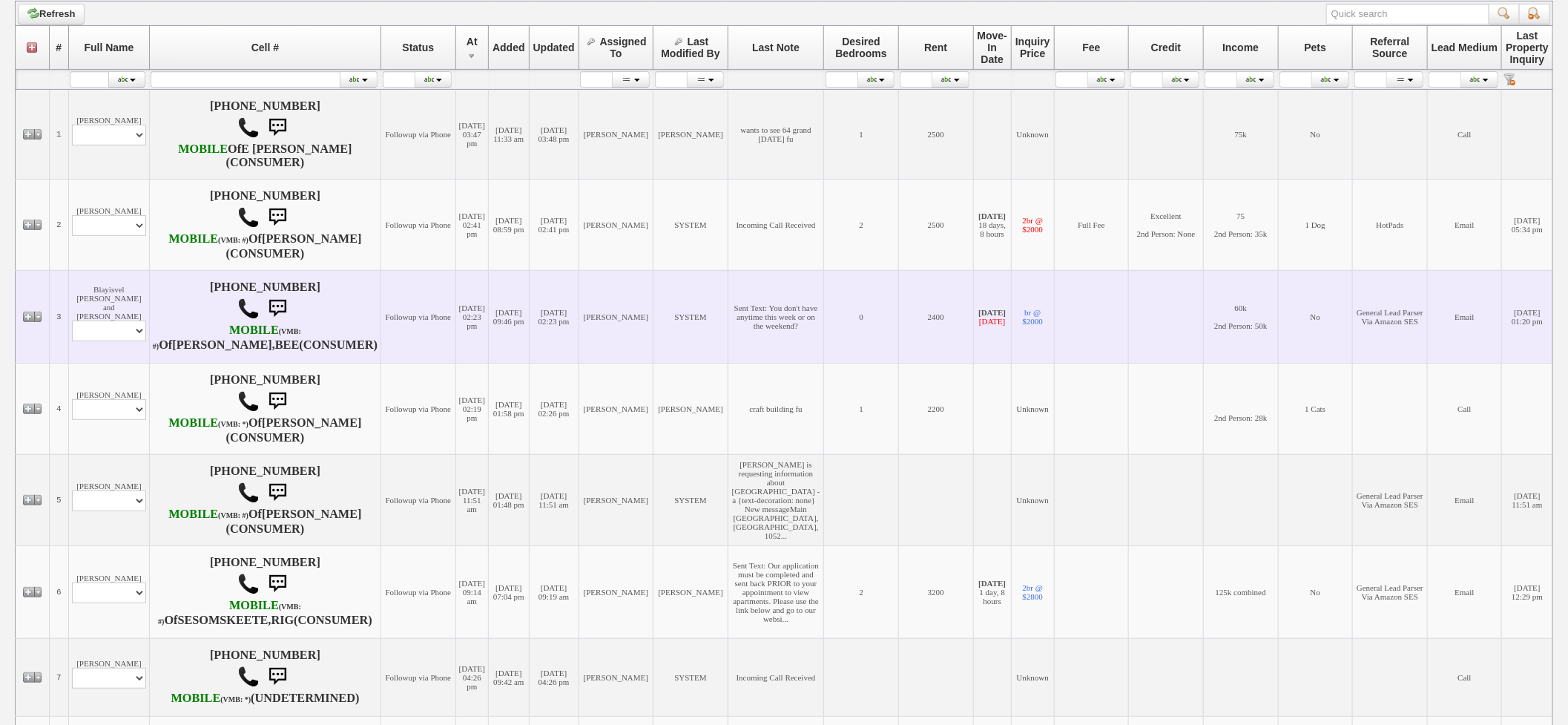
scroll to position [264, 0]
click at [122, 342] on select "Profile Edit Print Email Externally (Will Not Be Tracked In CRM) Closed Deals" at bounding box center [109, 331] width 74 height 21
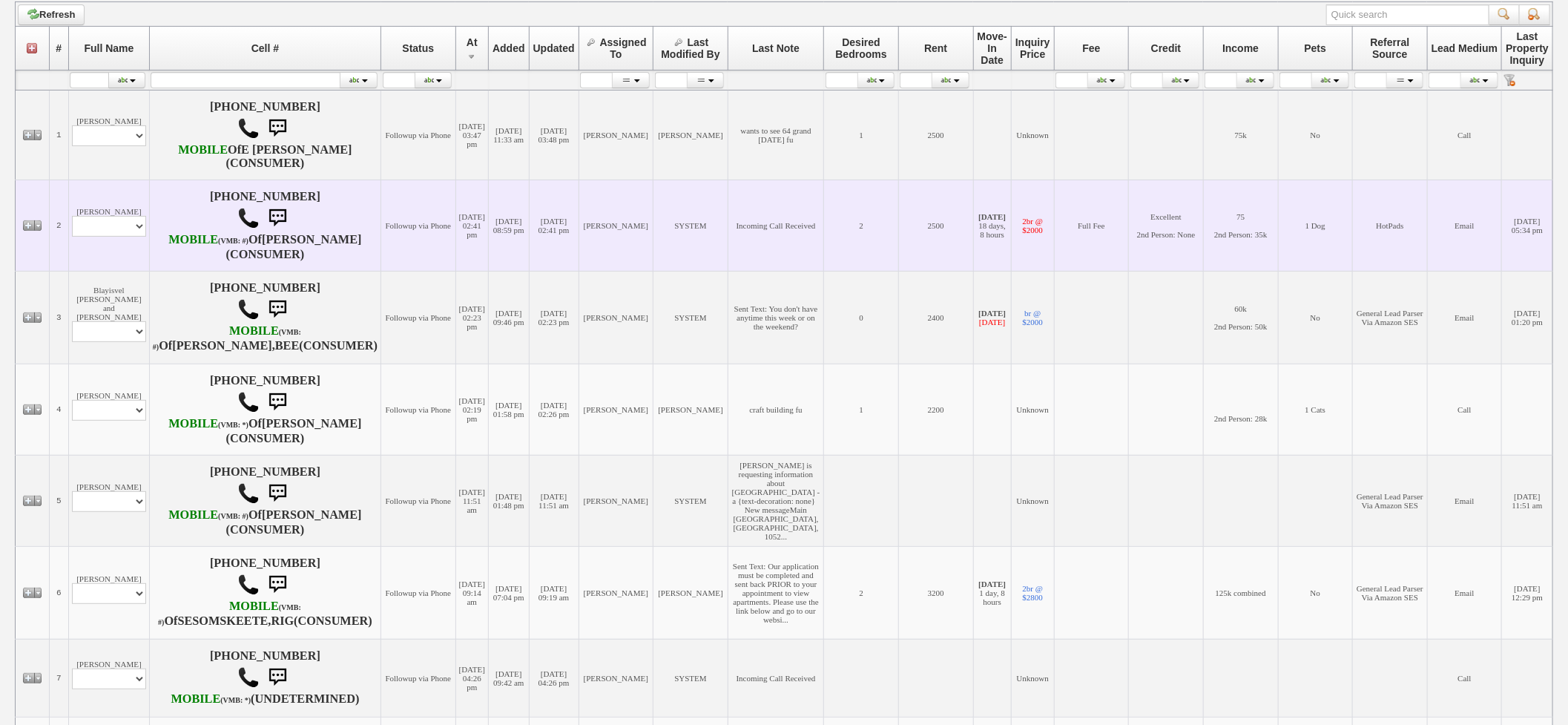
click at [123, 271] on td "[PERSON_NAME] Profile Edit Print Email Externally (Will Not Be Tracked In CRM) …" at bounding box center [109, 225] width 81 height 91
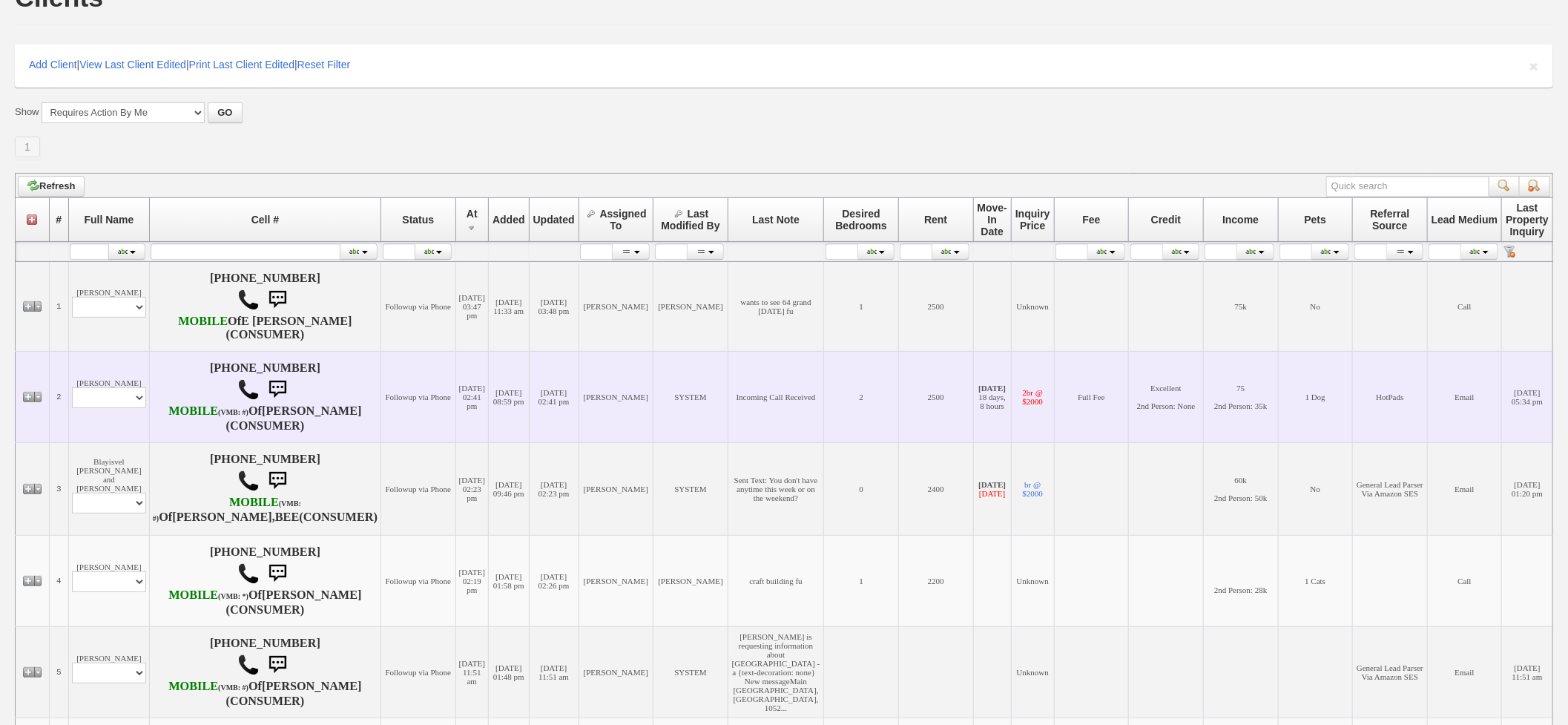
scroll to position [0, 0]
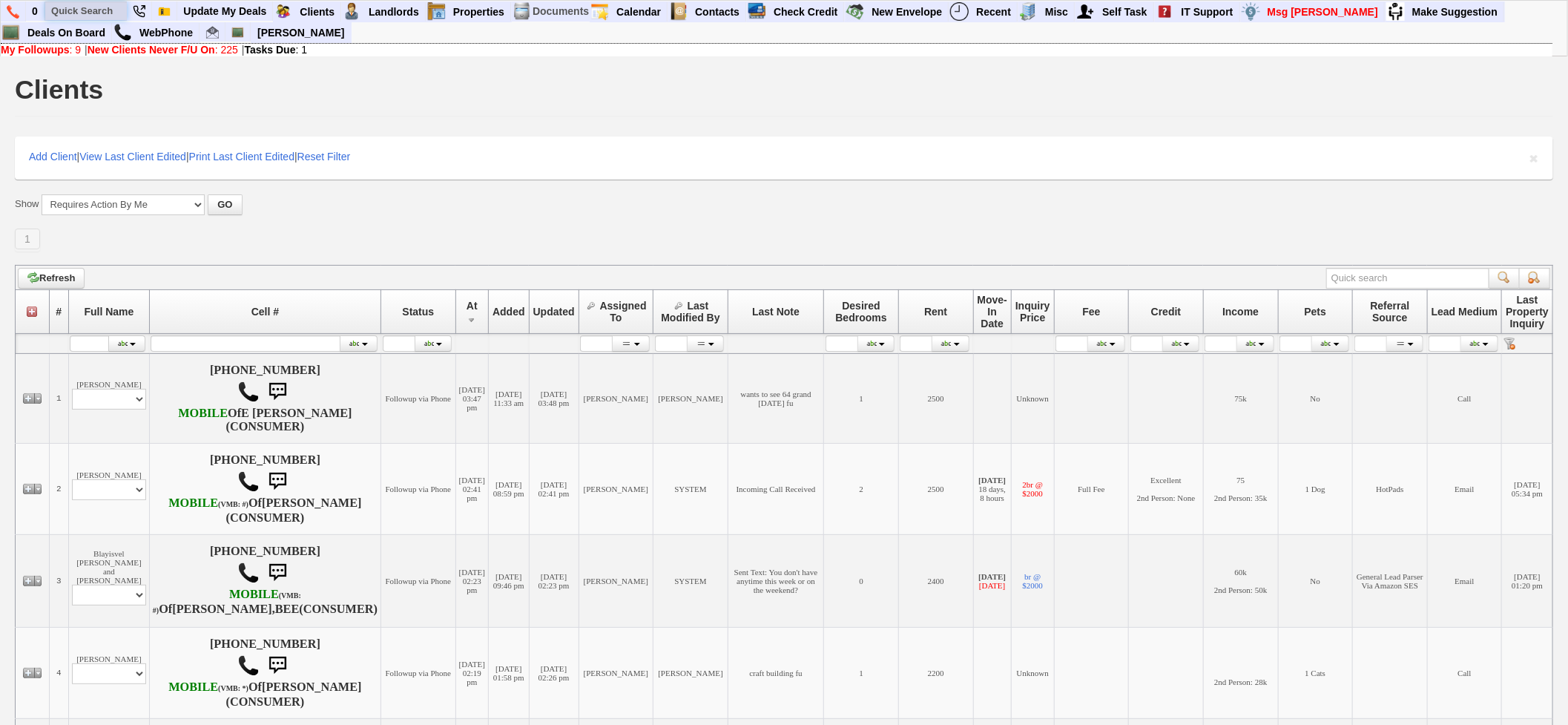
click at [108, 6] on input "text" at bounding box center [86, 10] width 81 height 19
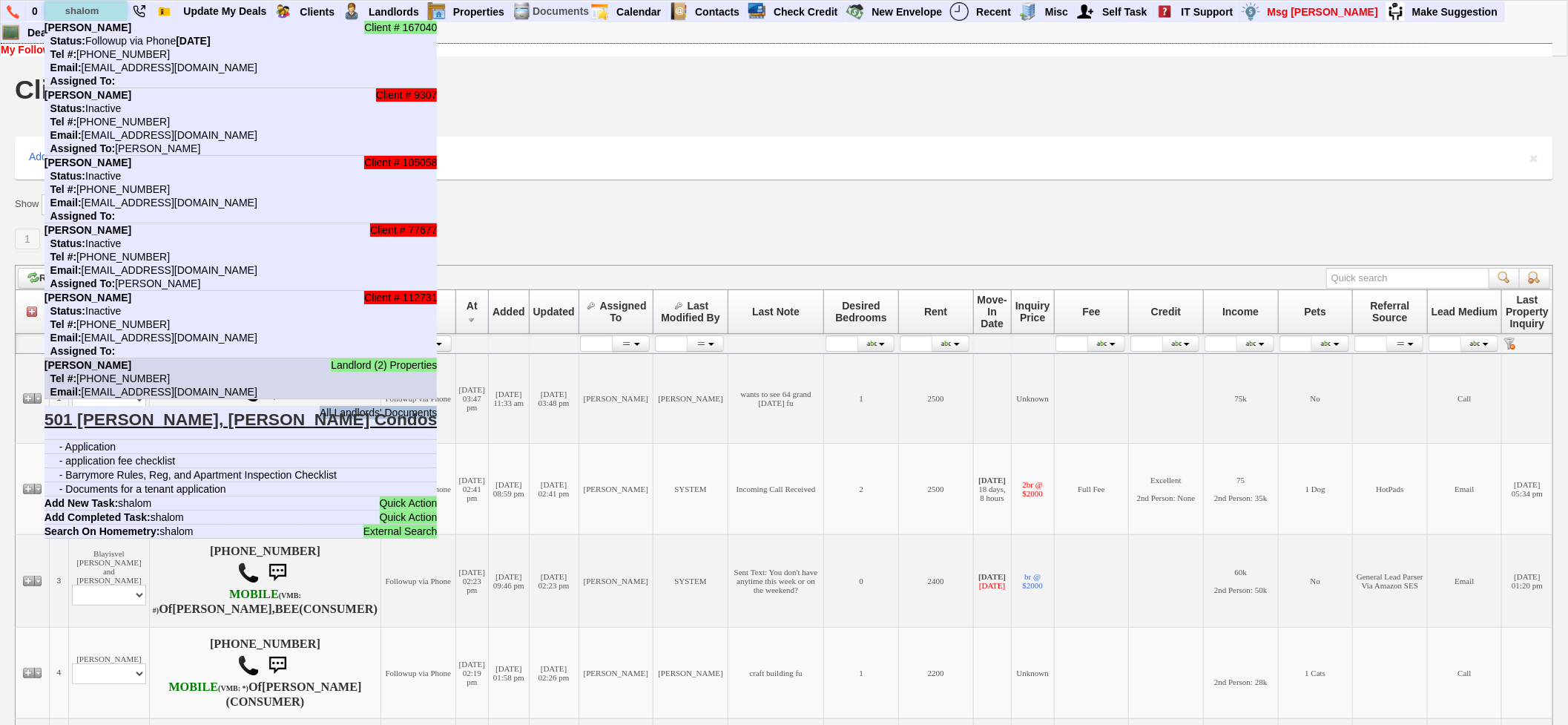
type input "shalom"
click at [317, 383] on li "Landlord (2) Properties [PERSON_NAME] Tel #: [PHONE_NUMBER] Email: [EMAIL_ADDRE…" at bounding box center [241, 378] width 393 height 41
click at [122, 10] on input "text" at bounding box center [86, 10] width 81 height 19
click at [82, 16] on input "text" at bounding box center [86, 10] width 81 height 19
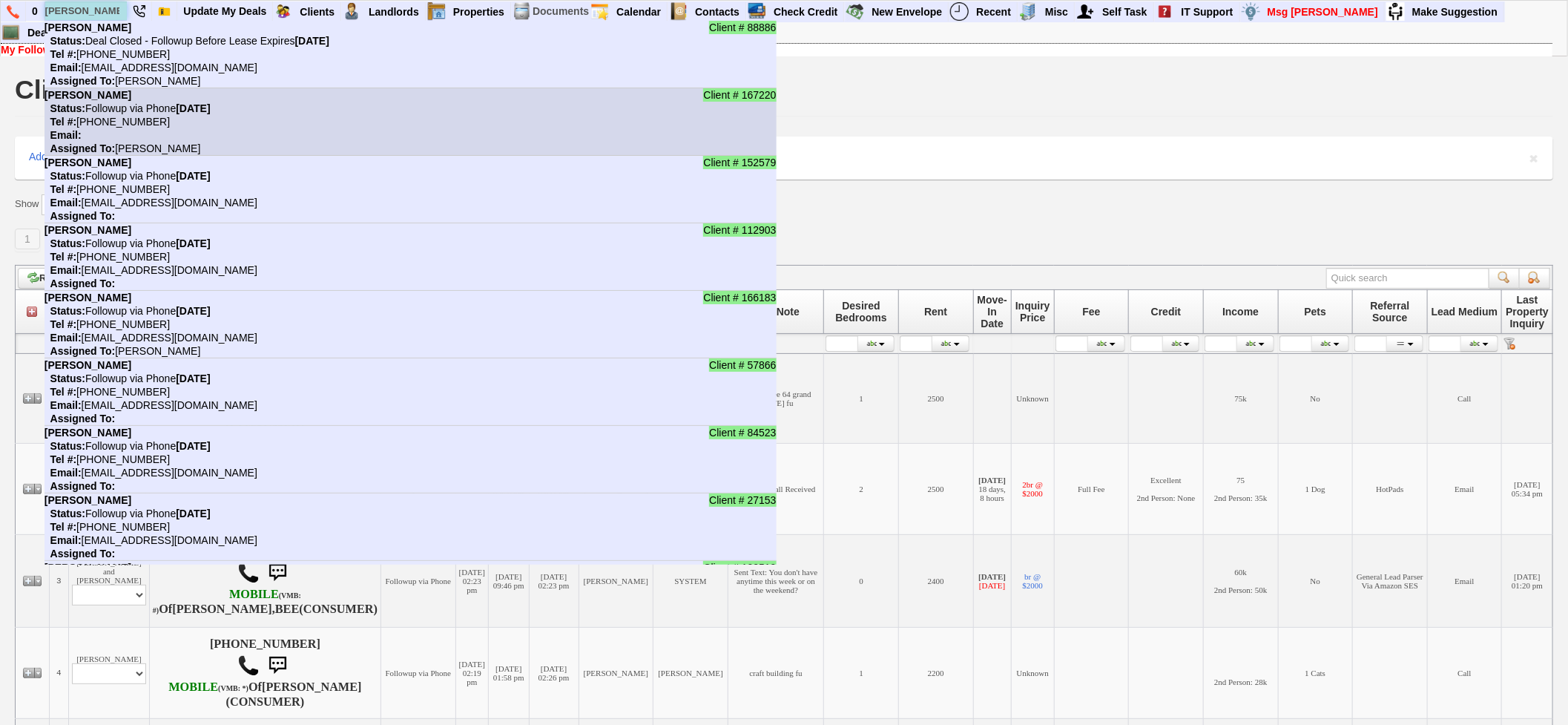
type input "[PERSON_NAME]"
click at [166, 112] on nobr "Status: Followup via Phone [DATE]" at bounding box center [128, 108] width 167 height 12
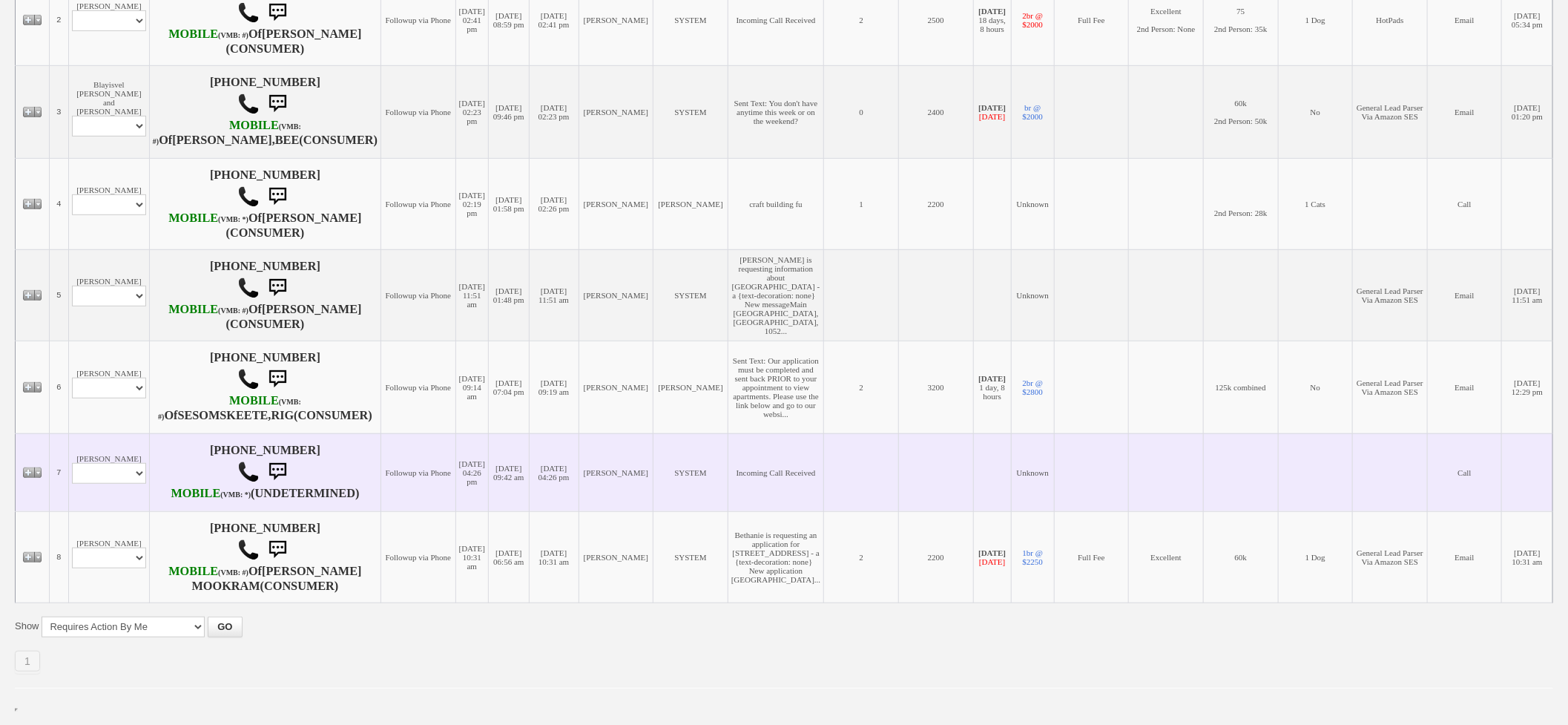
scroll to position [82, 0]
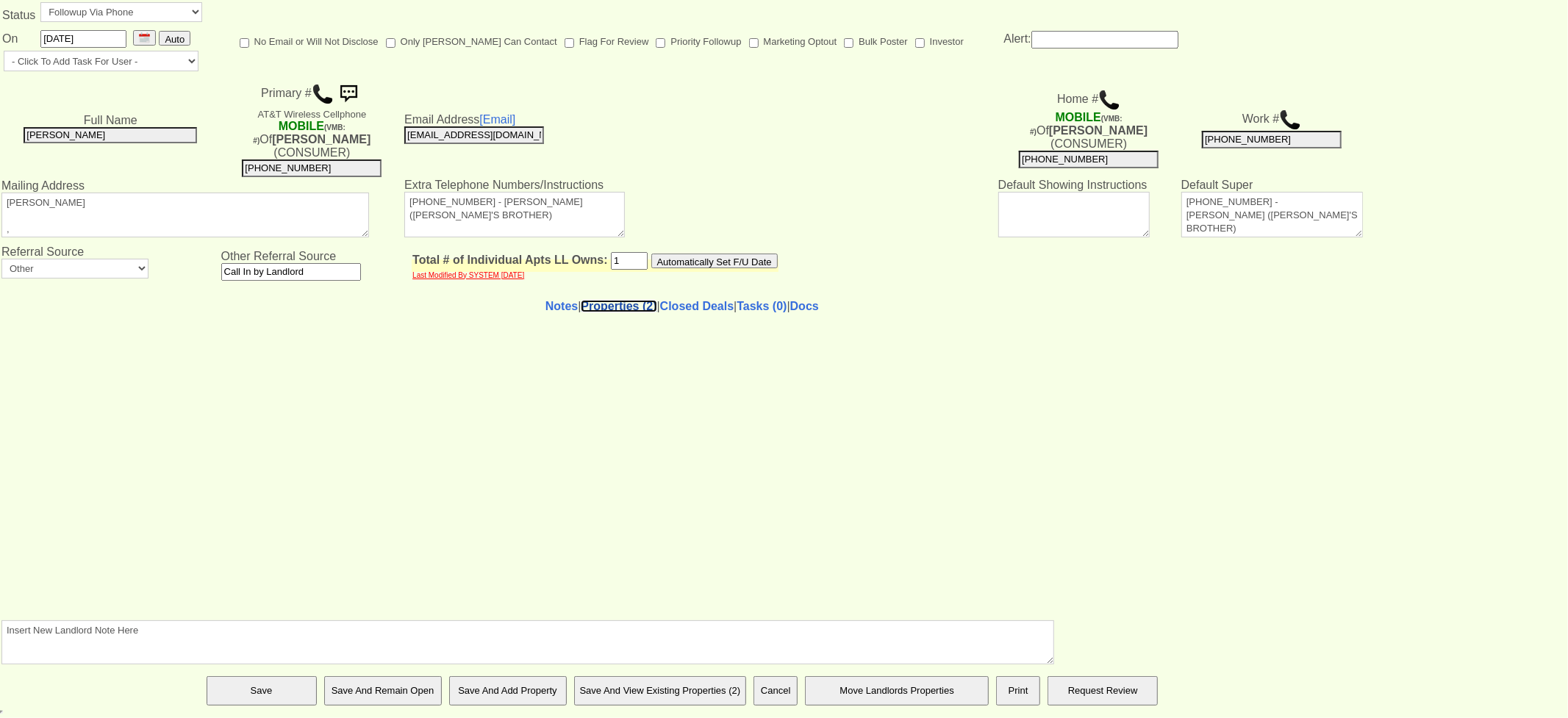
click at [591, 300] on link "Properties (2)" at bounding box center [618, 305] width 76 height 13
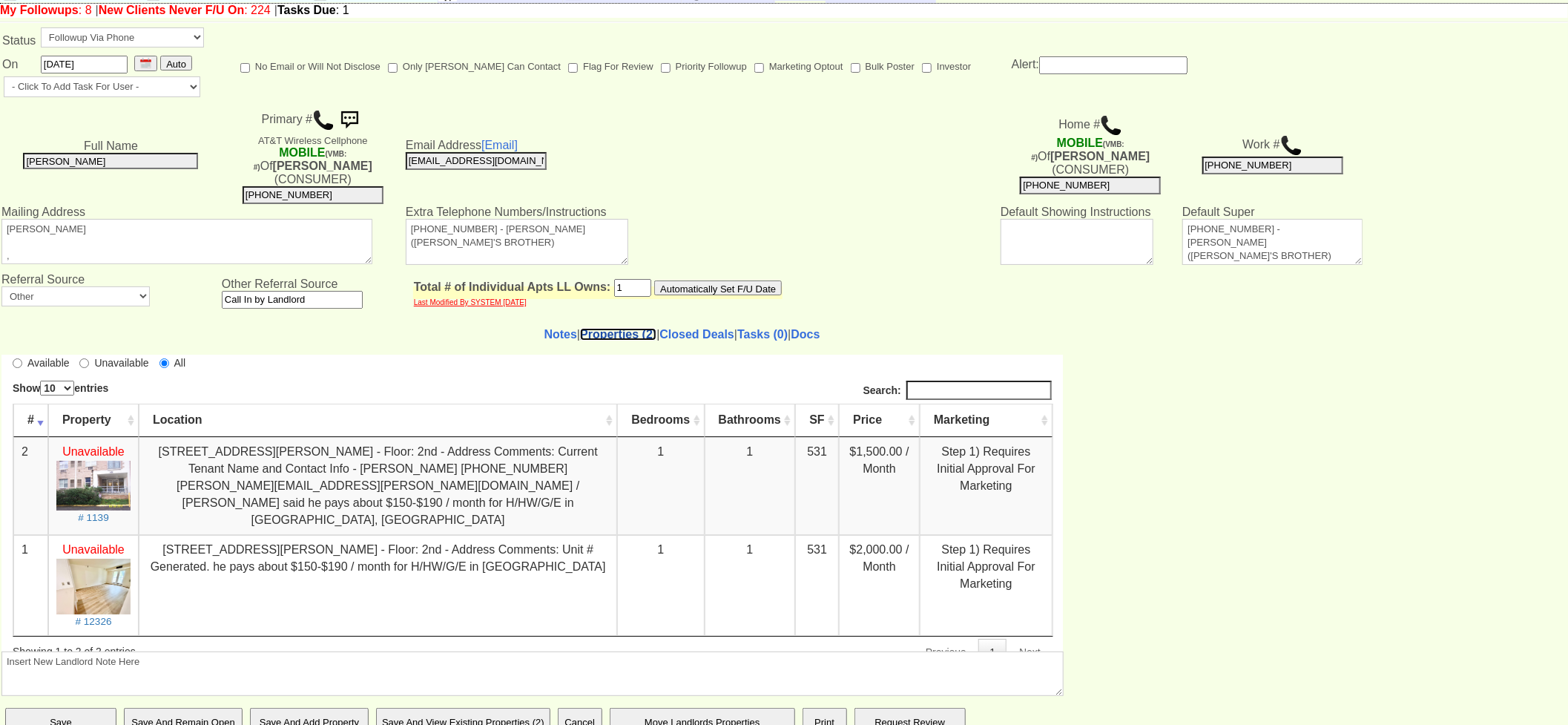
scroll to position [60, 0]
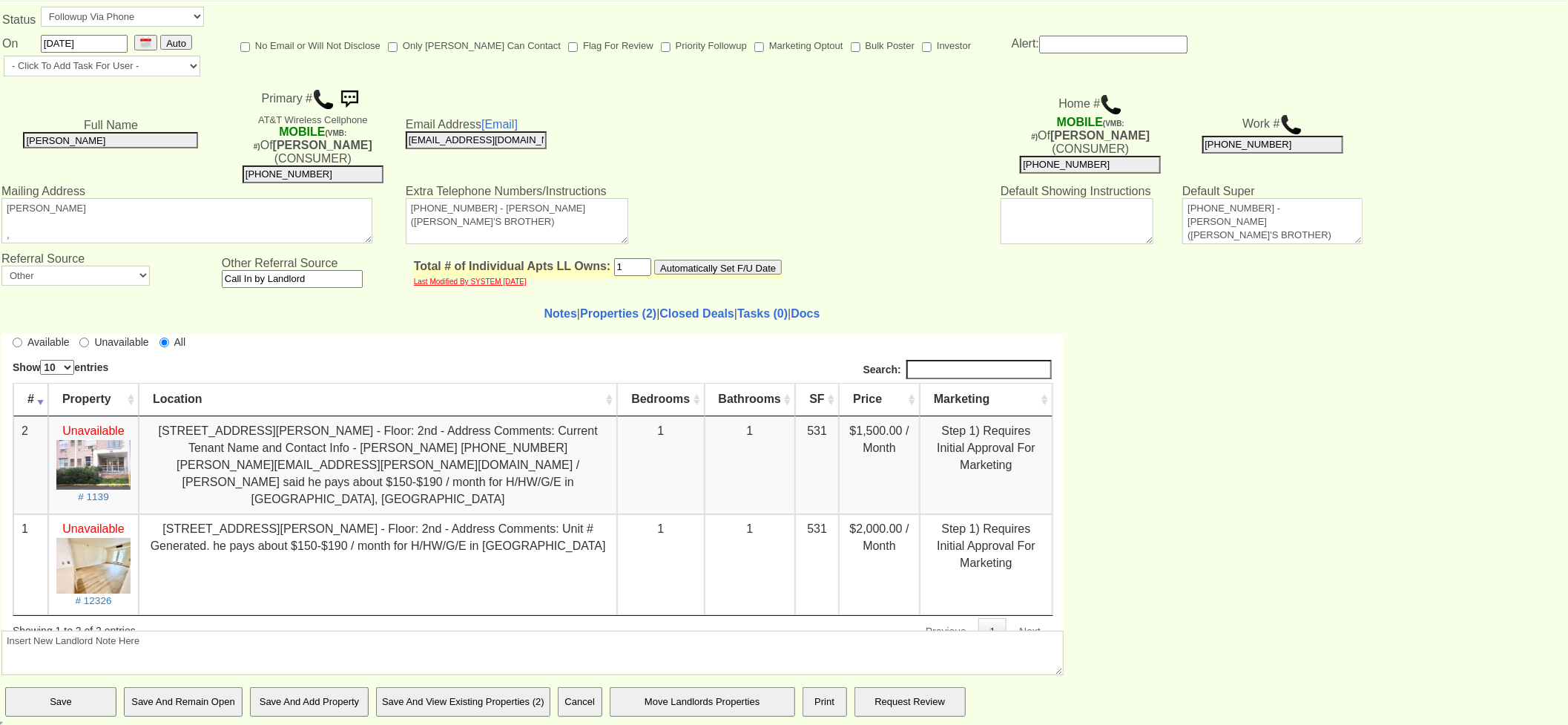
click at [559, 324] on td "Notes | Properties (2) | Closed Deals | Tasks (0) | Docs Insert New Landlord No…" at bounding box center [682, 487] width 1363 height 390
click at [544, 316] on link "Notes" at bounding box center [560, 313] width 33 height 13
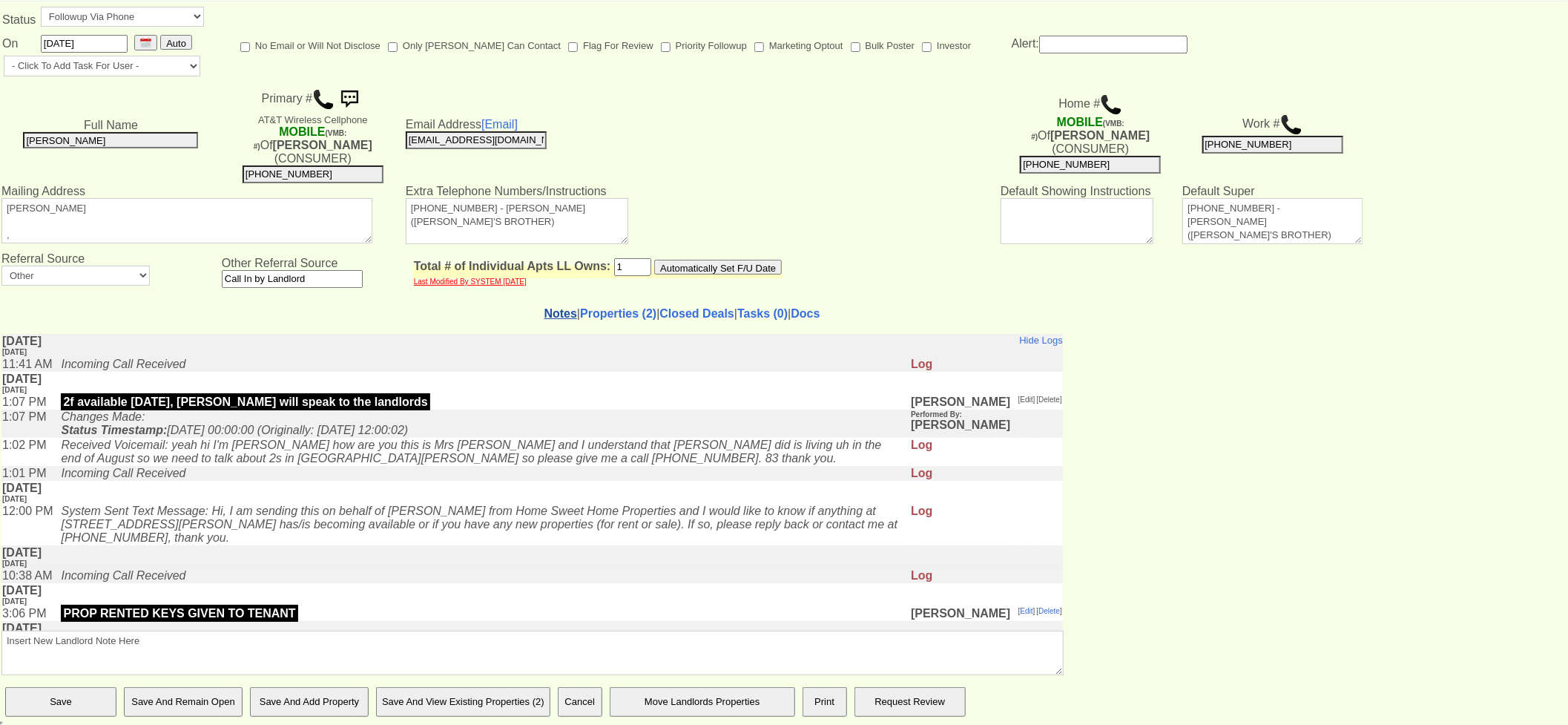
scroll to position [0, 0]
click at [302, 371] on td "Incoming Call Received" at bounding box center [482, 363] width 857 height 15
click at [608, 313] on link "Properties (2)" at bounding box center [618, 313] width 76 height 13
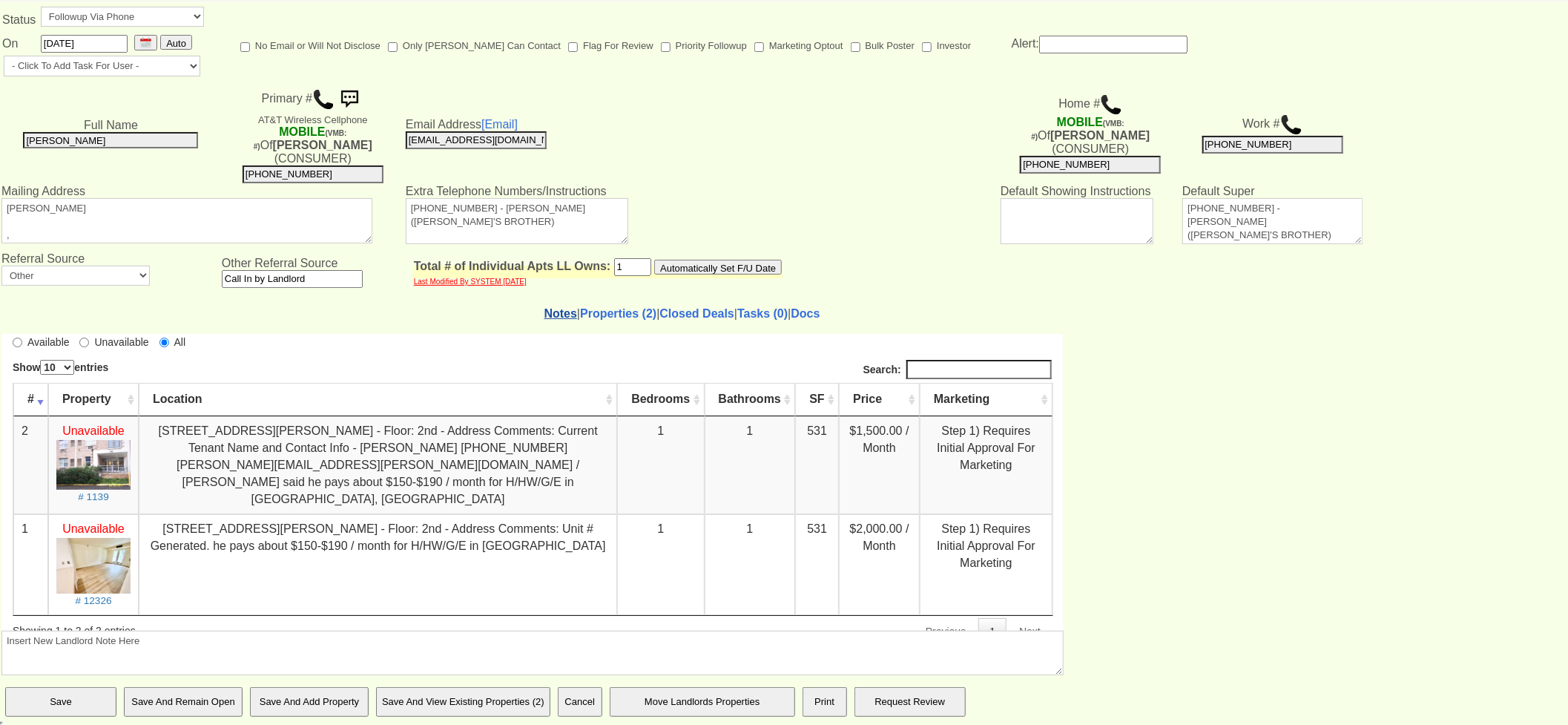
click at [545, 319] on link "Notes" at bounding box center [560, 313] width 33 height 13
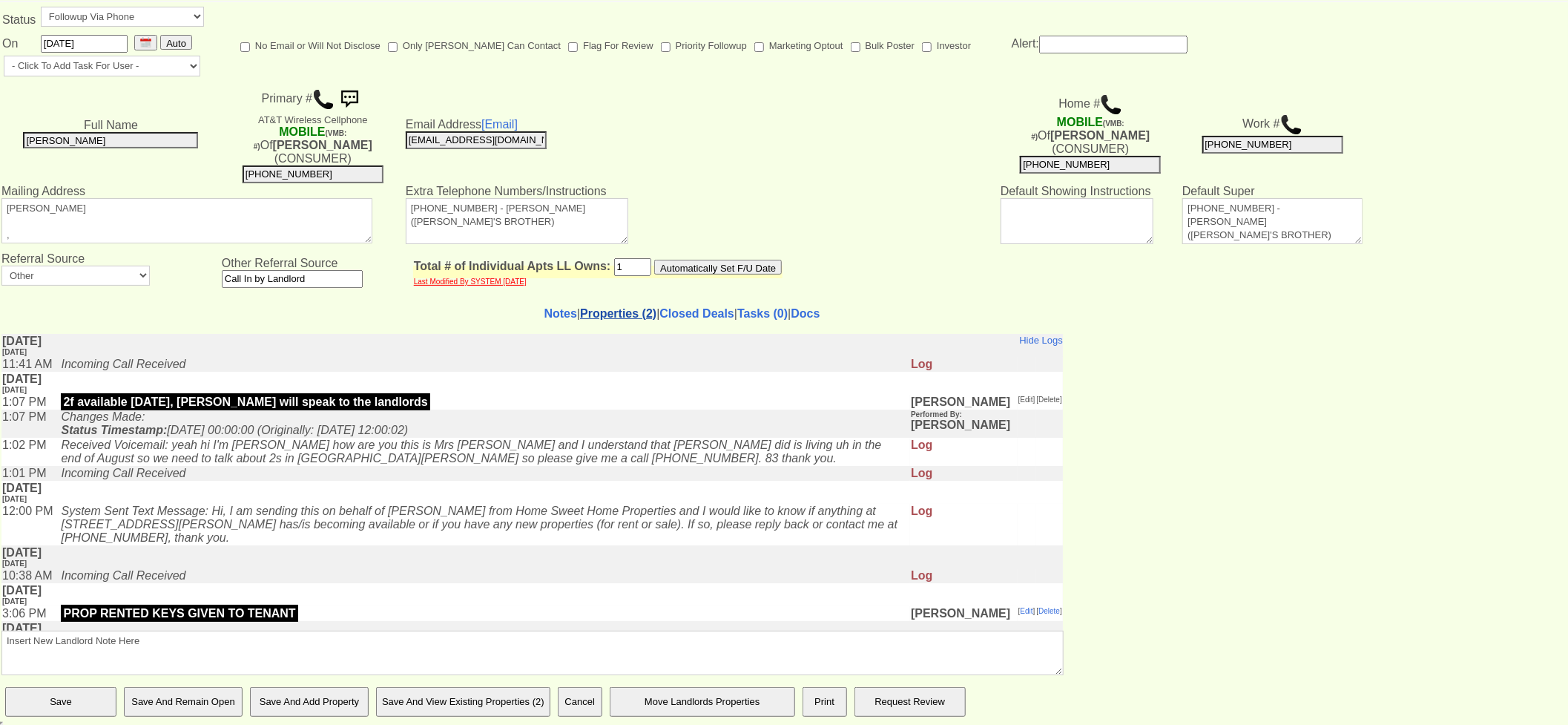
click at [616, 313] on link "Properties (2)" at bounding box center [618, 313] width 76 height 13
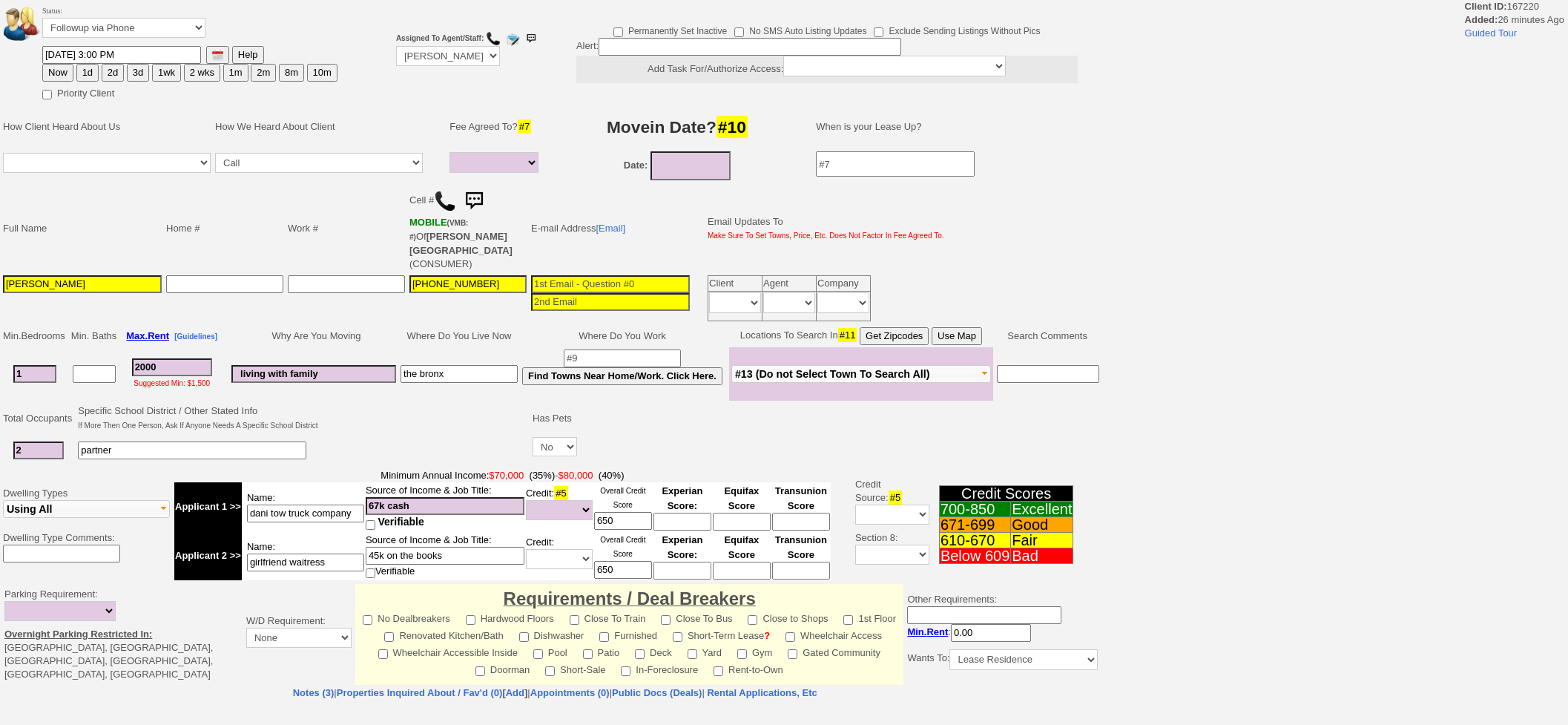
select select
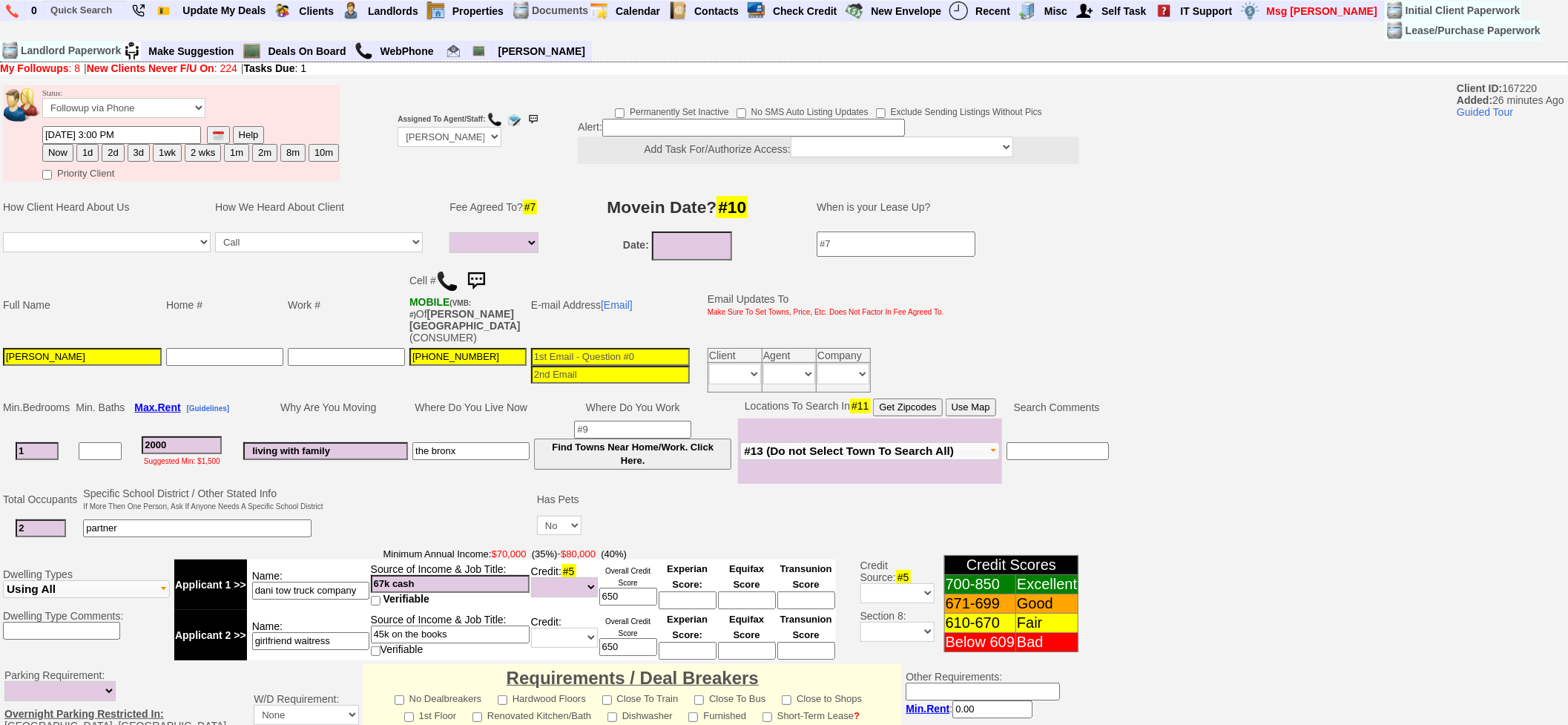
click at [480, 267] on img at bounding box center [476, 282] width 30 height 30
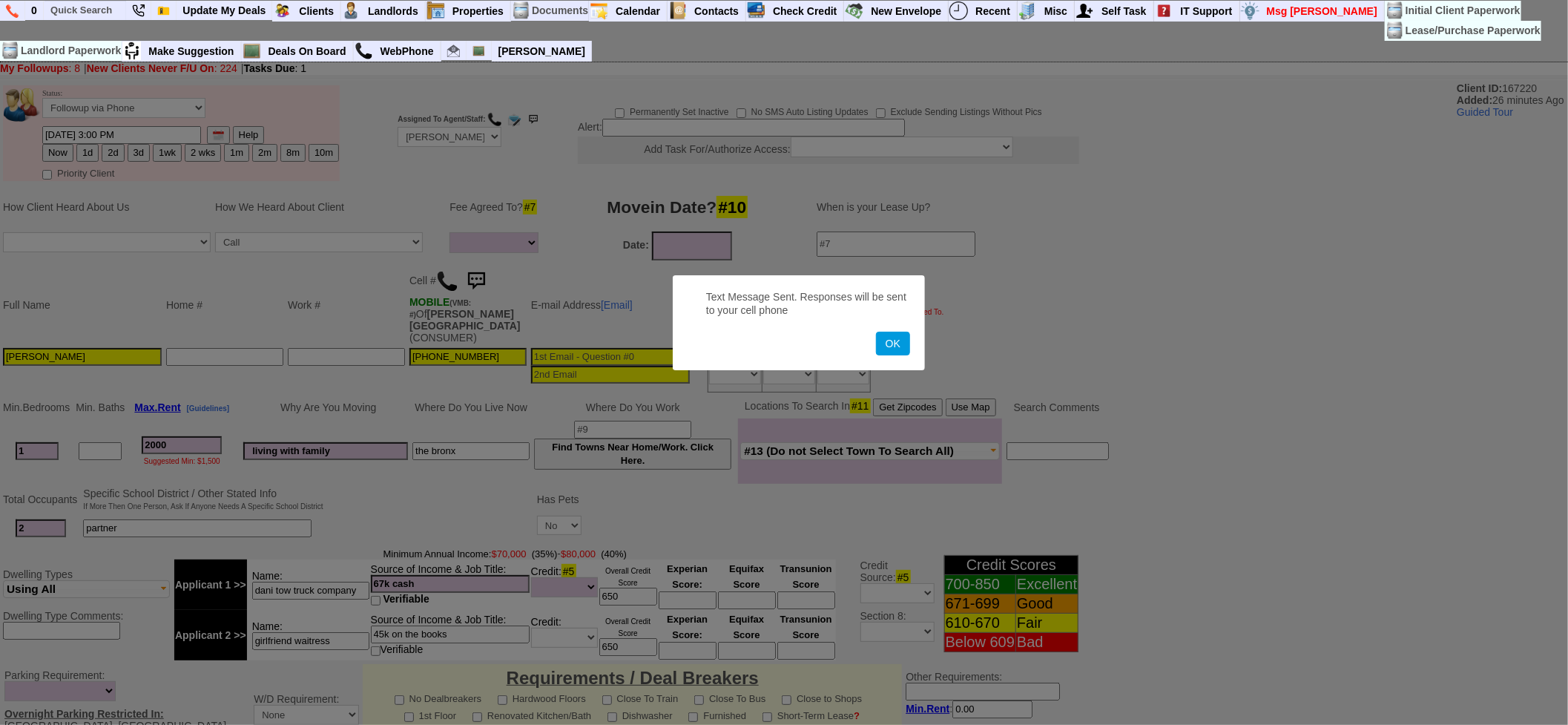
click at [876, 331] on button "OK" at bounding box center [893, 343] width 34 height 24
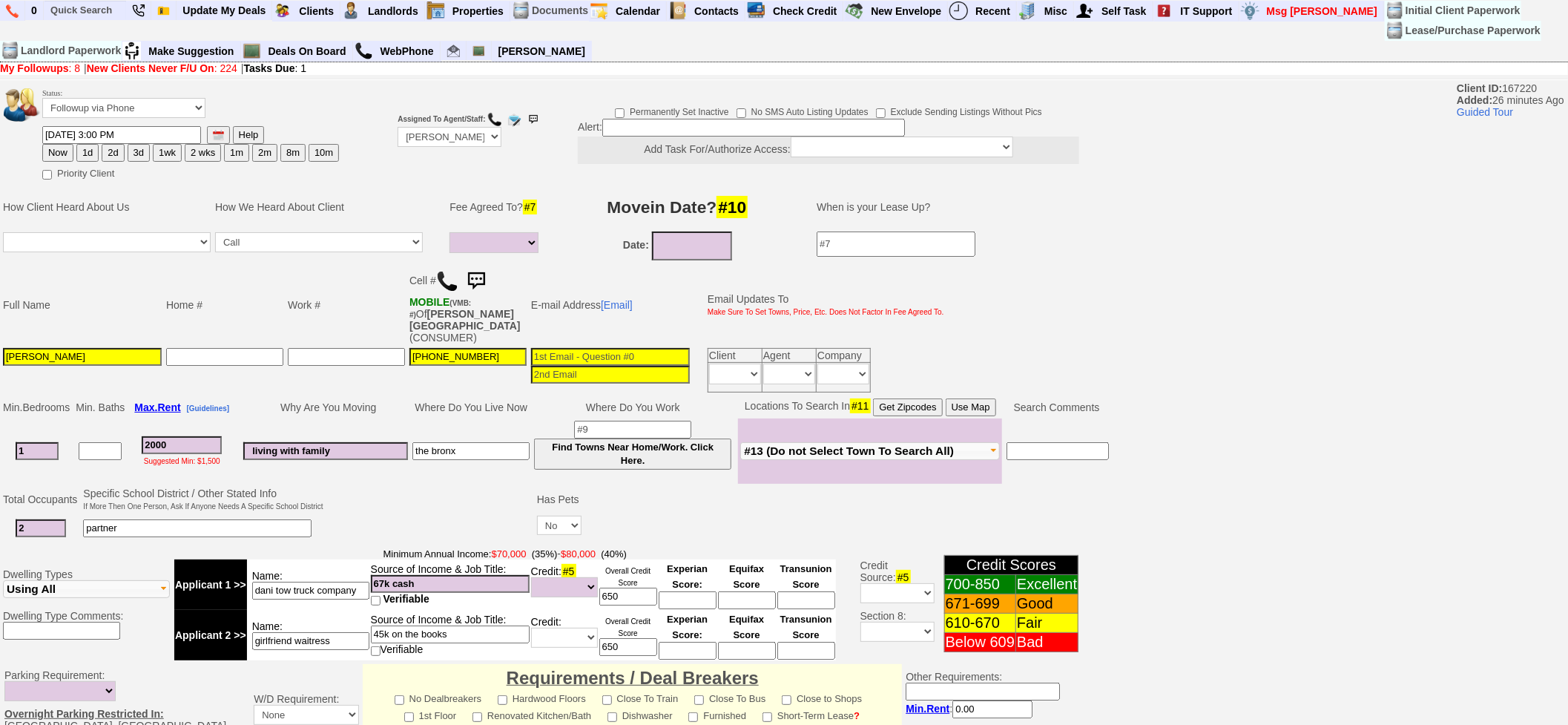
click at [480, 267] on img at bounding box center [476, 282] width 30 height 30
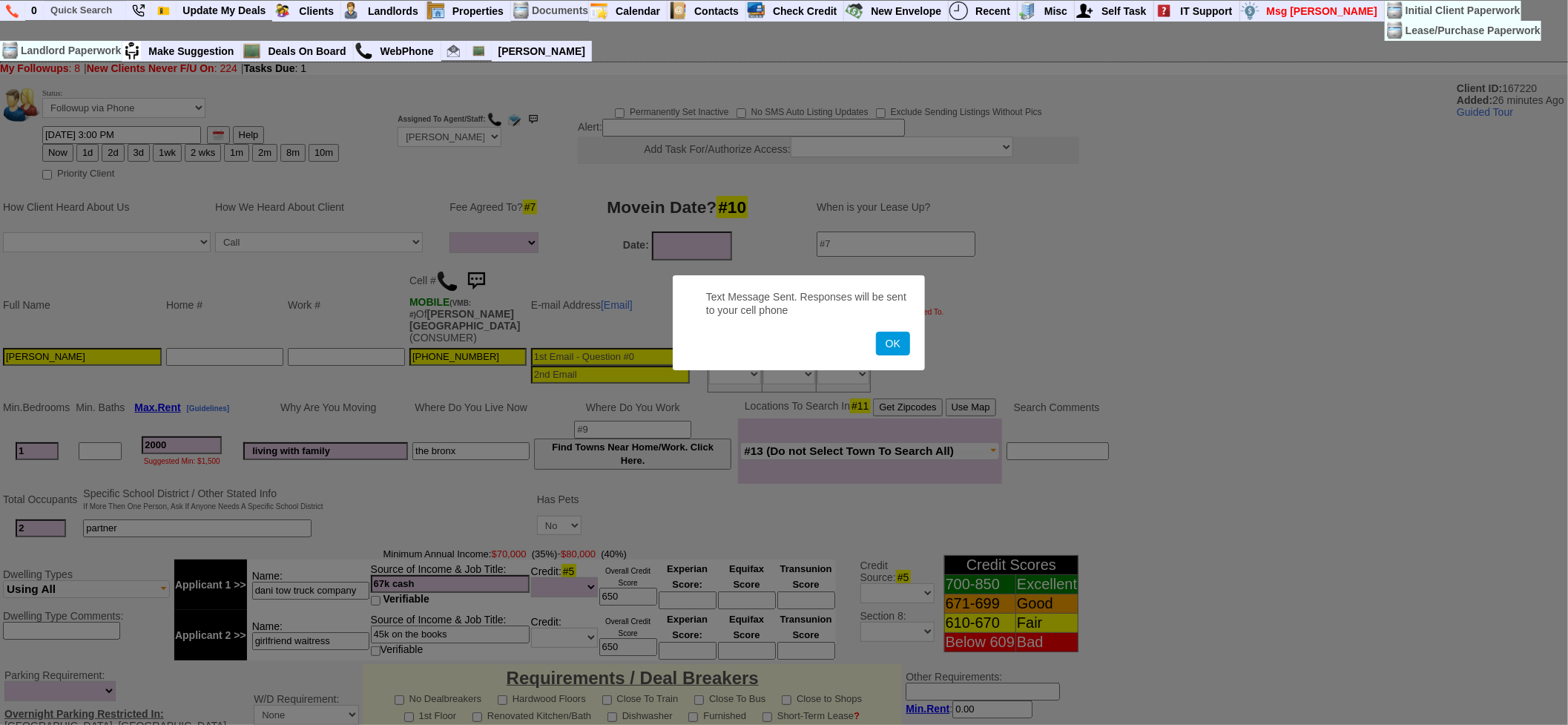
click at [876, 331] on button "OK" at bounding box center [893, 343] width 34 height 24
